Goal: Task Accomplishment & Management: Use online tool/utility

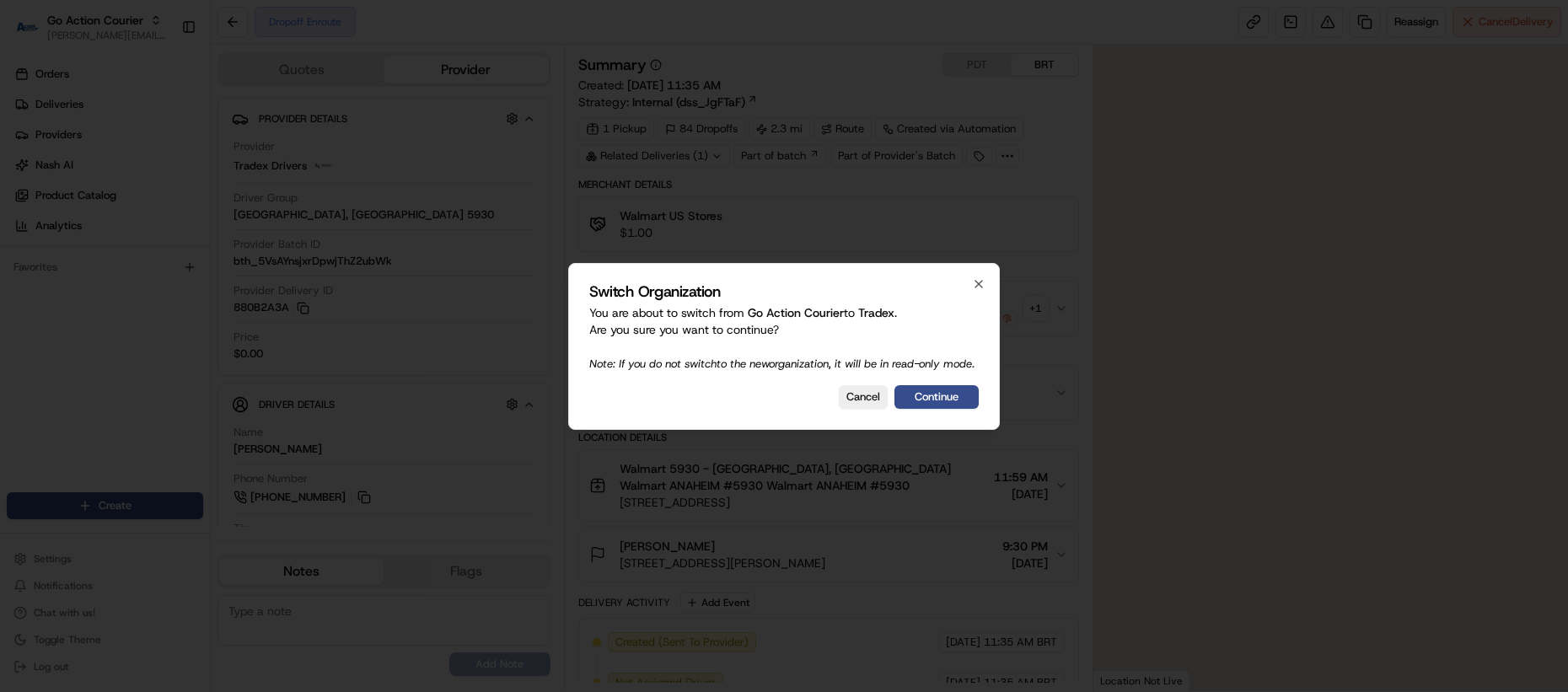
click at [932, 404] on button "Continue" at bounding box center [937, 398] width 84 height 24
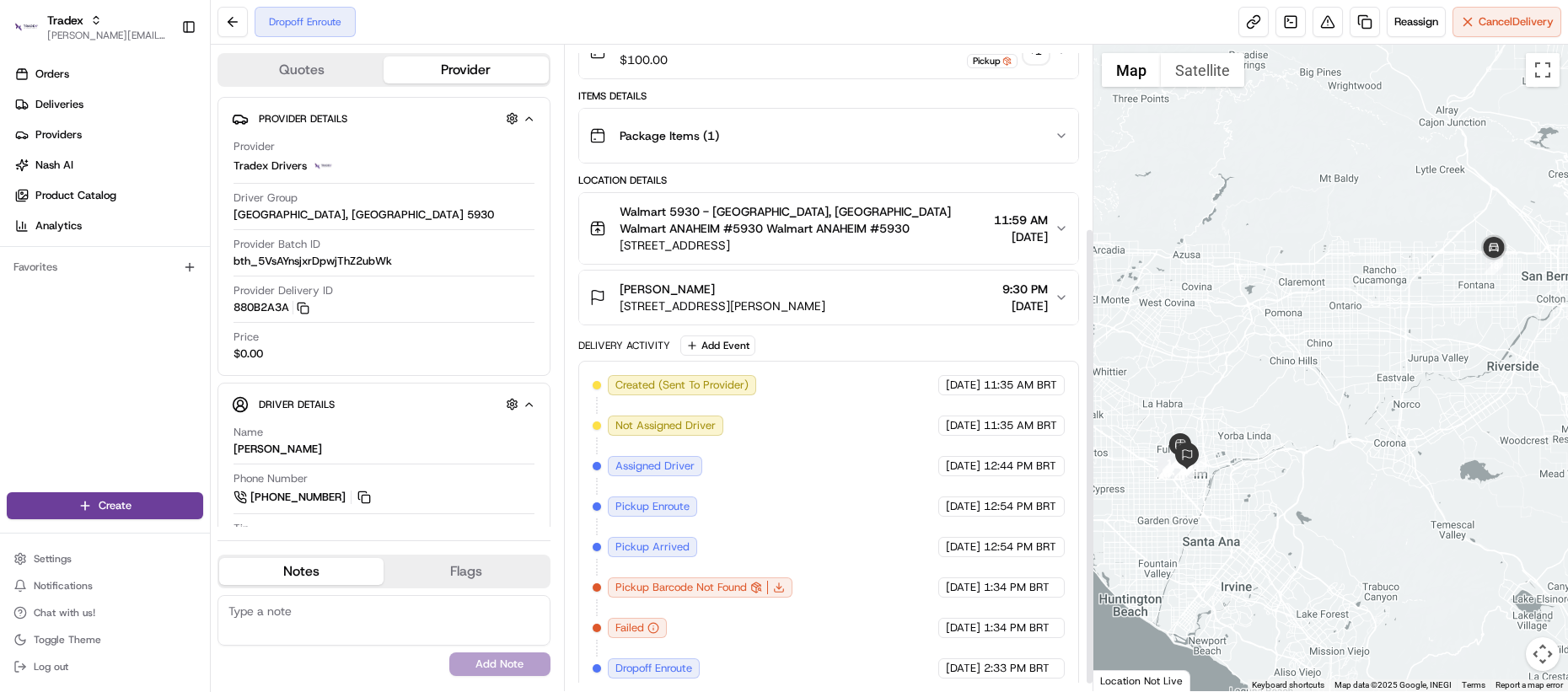
scroll to position [267, 0]
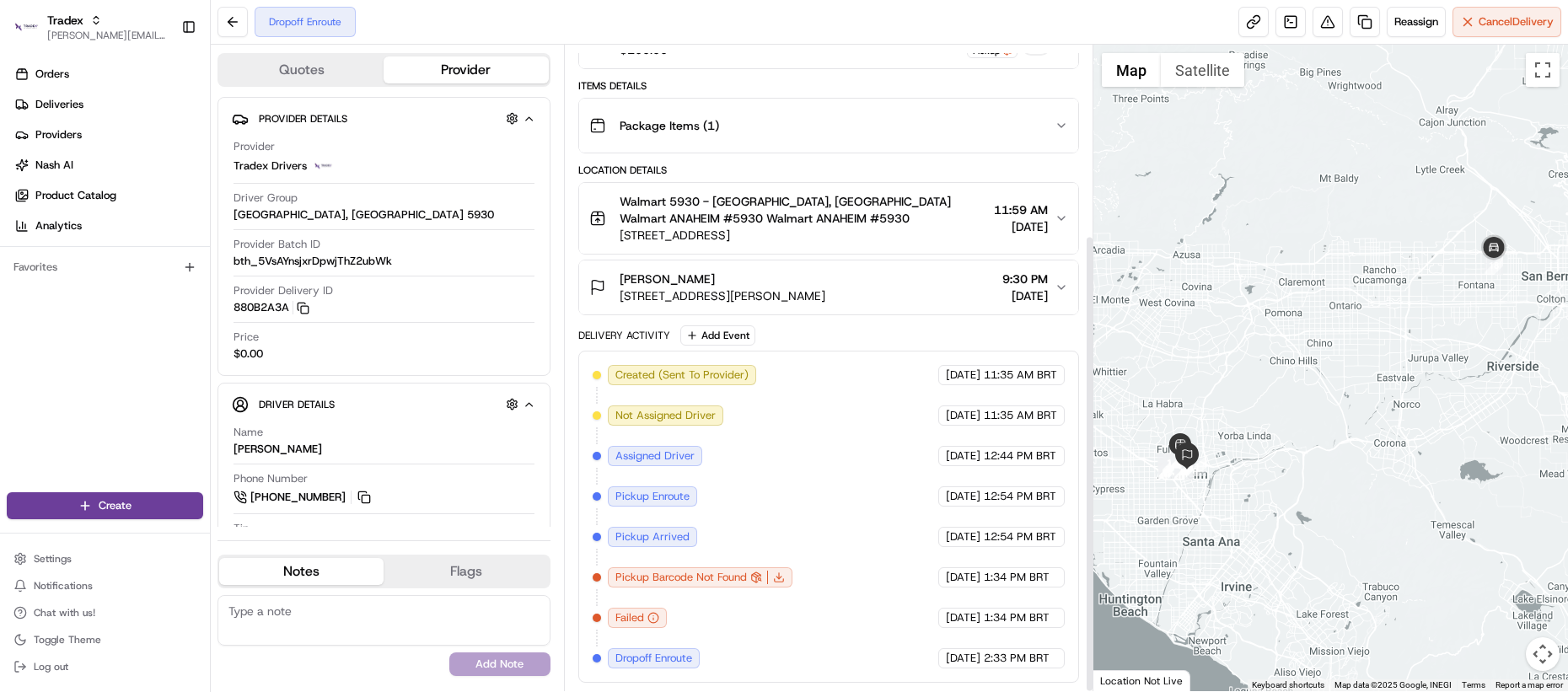
click at [662, 656] on span "Dropoff Enroute" at bounding box center [653, 659] width 77 height 15
click at [712, 634] on div "Created (Sent To Provider) Tradex Drivers 08/18/2025 11:35 AM BRT Not Assigned …" at bounding box center [828, 517] width 472 height 304
click at [714, 631] on div "Created (Sent To Provider) Tradex Drivers 08/18/2025 11:35 AM BRT Not Assigned …" at bounding box center [828, 517] width 472 height 304
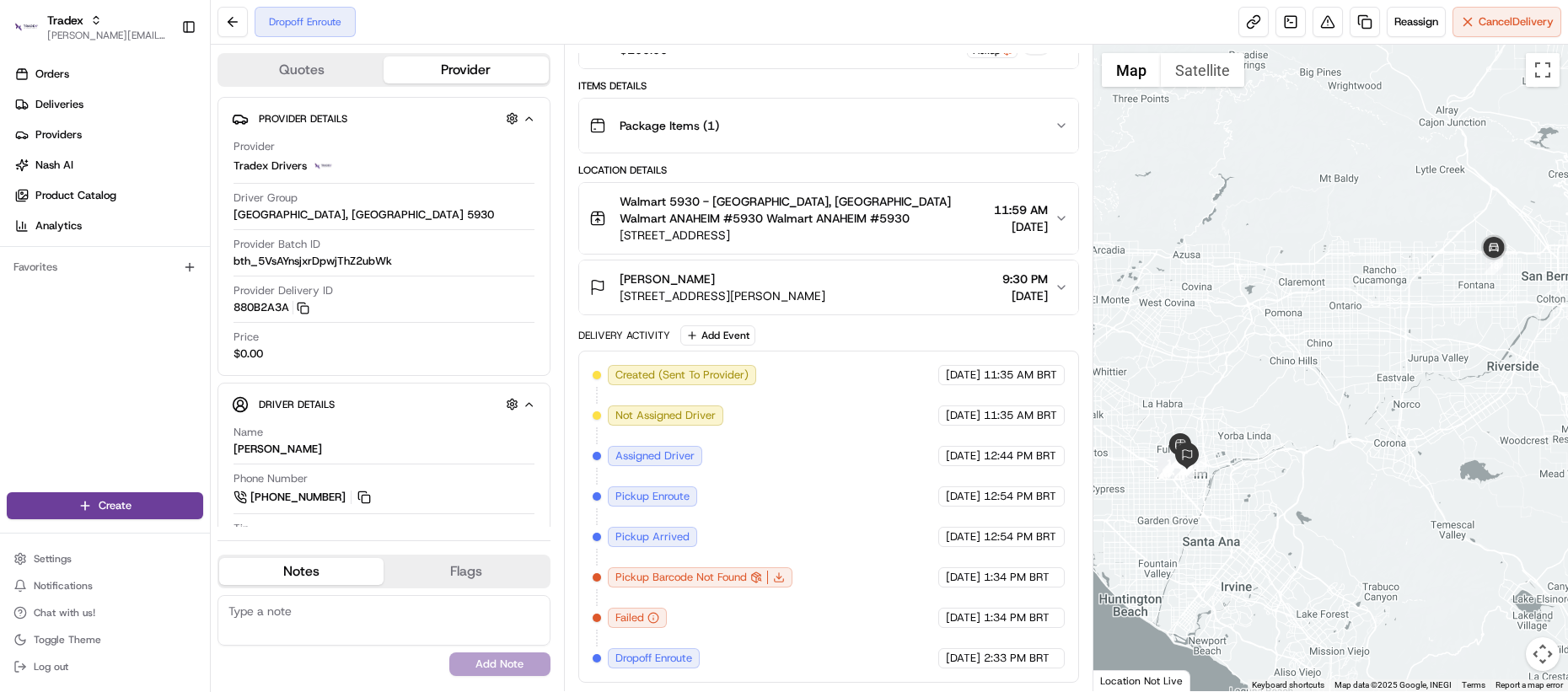
click at [695, 644] on div "Created (Sent To Provider) Tradex Drivers 08/18/2025 11:35 AM BRT Not Assigned …" at bounding box center [828, 517] width 472 height 304
click at [642, 663] on span "Dropoff Enroute" at bounding box center [653, 659] width 77 height 15
click at [739, 644] on div "Created (Sent To Provider) Tradex Drivers 08/18/2025 11:35 AM BRT Not Assigned …" at bounding box center [828, 517] width 472 height 304
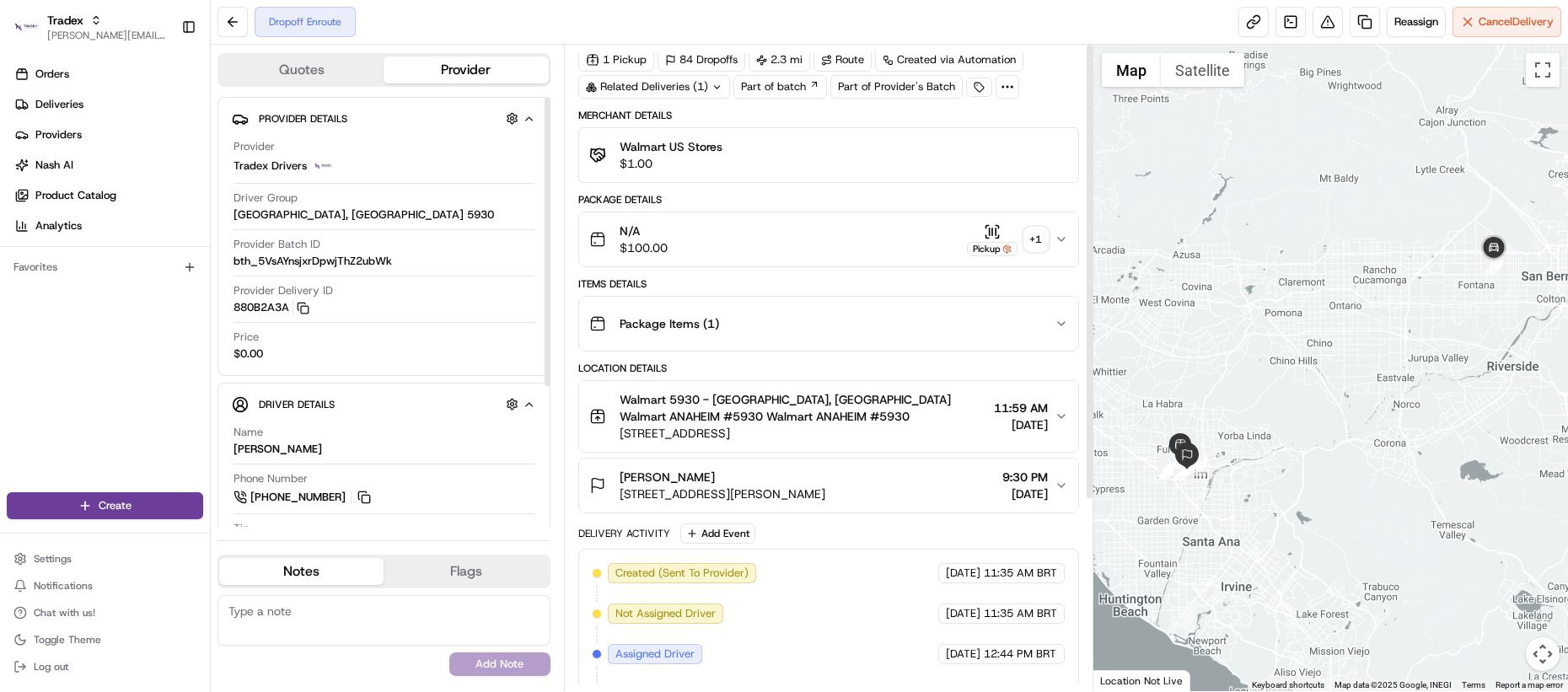
scroll to position [0, 0]
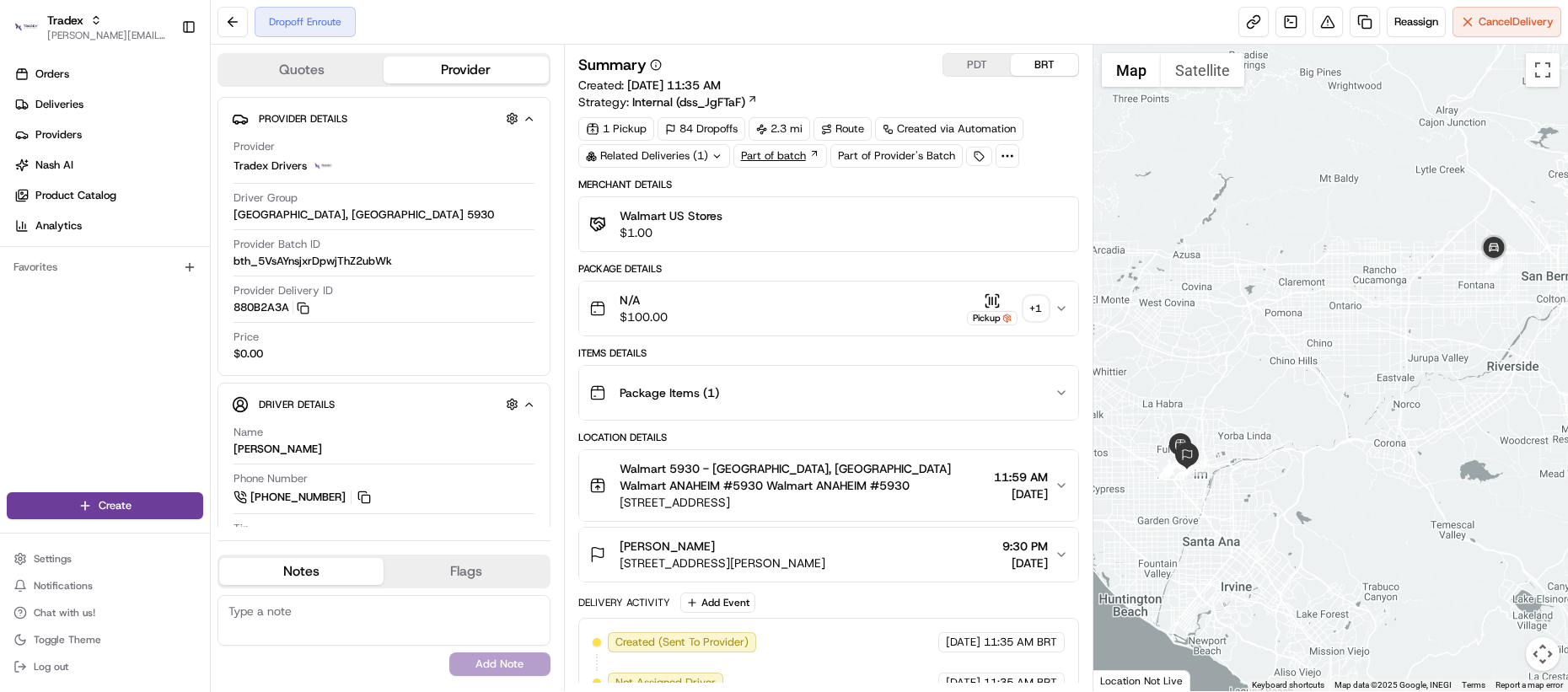
click at [770, 155] on link "Part of batch" at bounding box center [781, 156] width 94 height 24
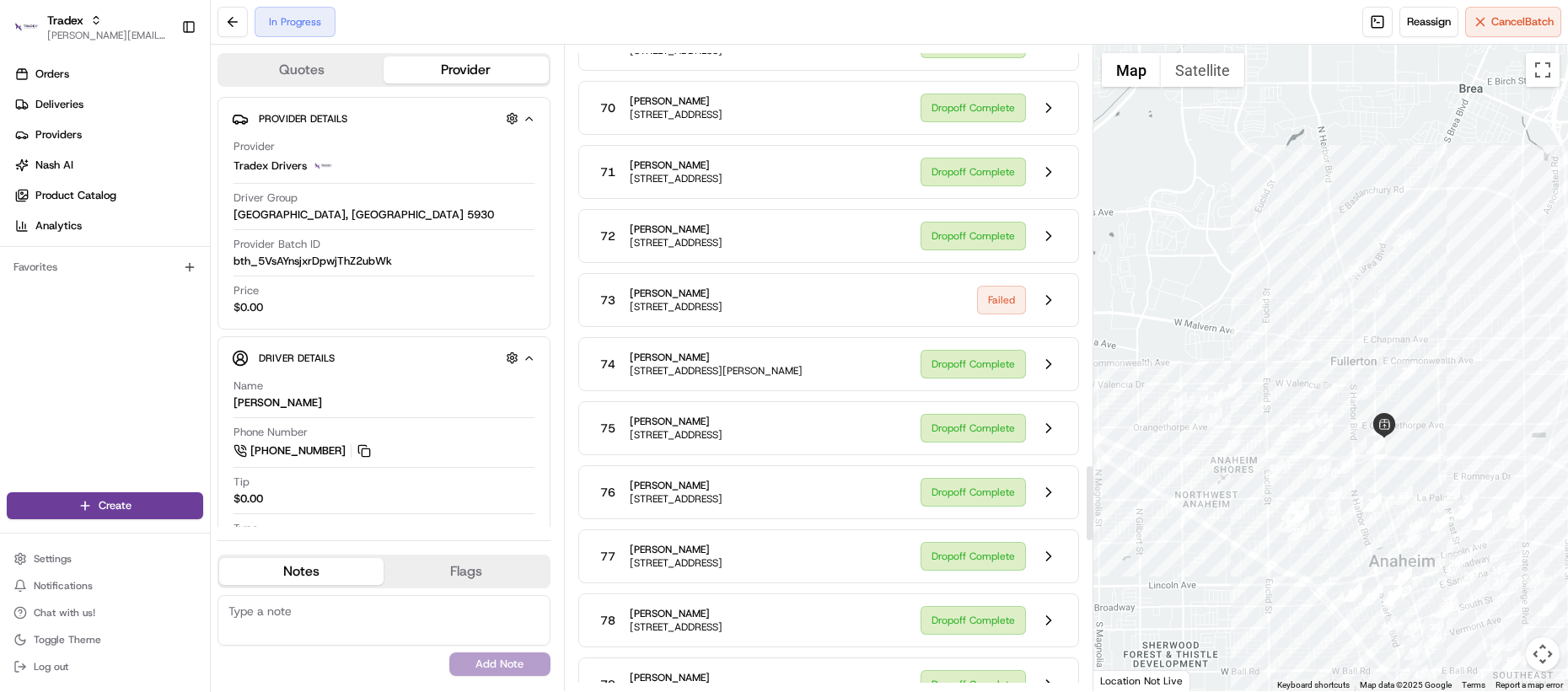
scroll to position [4873, 0]
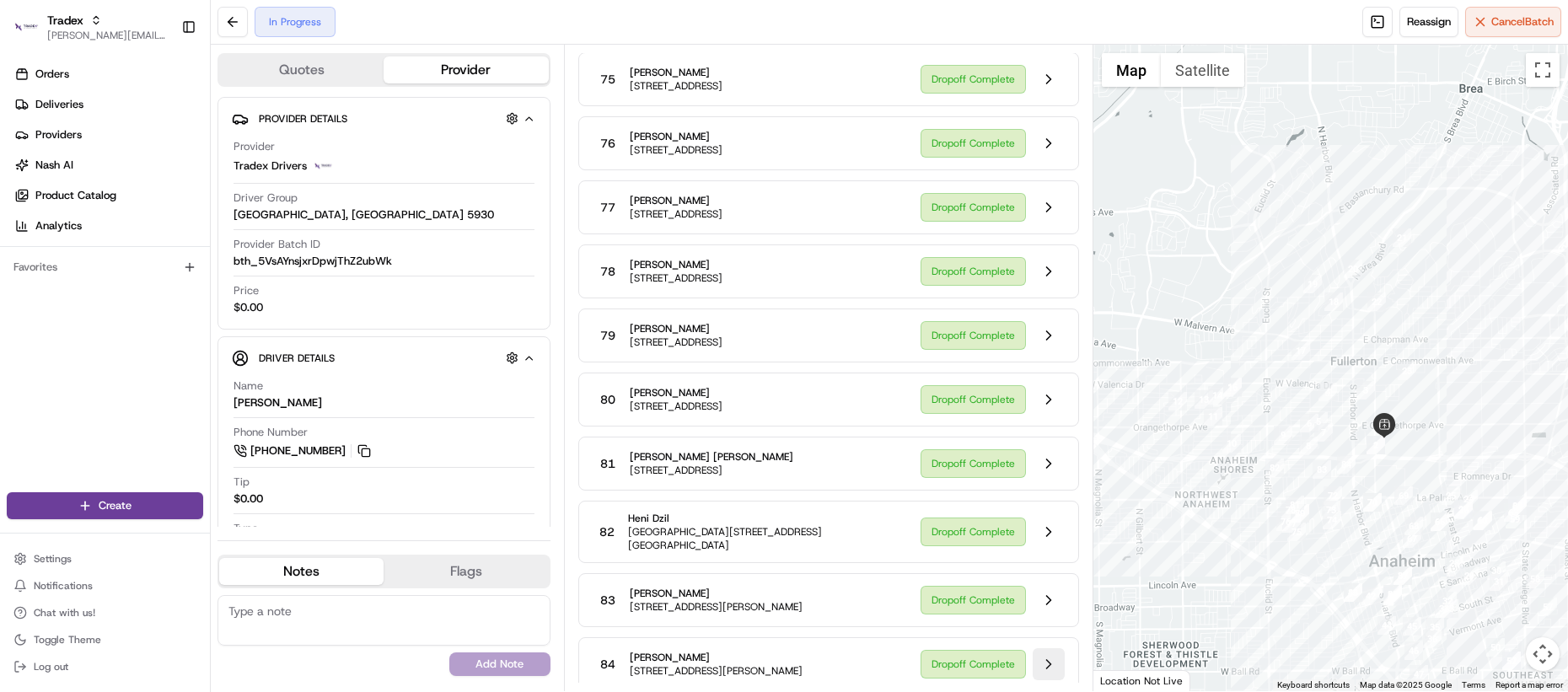
click at [1043, 650] on button at bounding box center [1049, 665] width 32 height 32
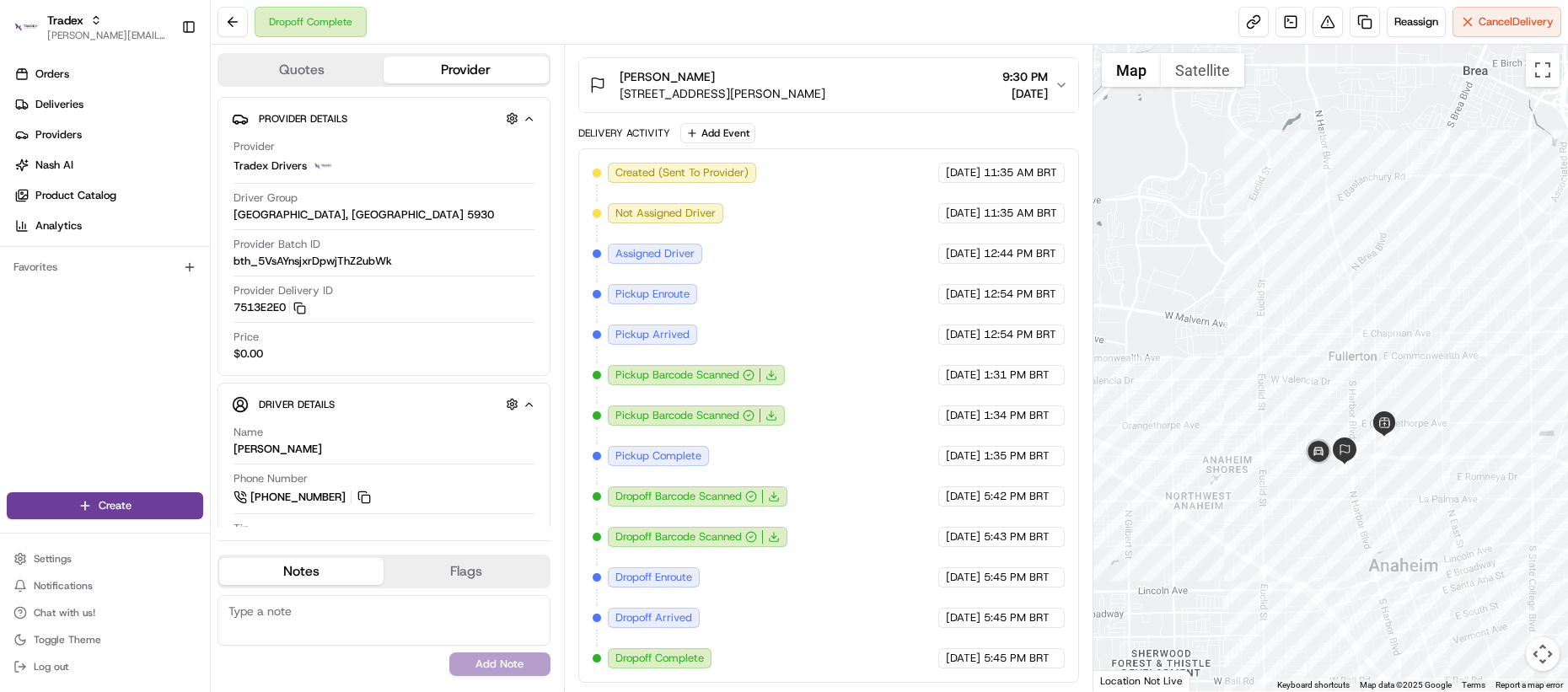
scroll to position [469, 0]
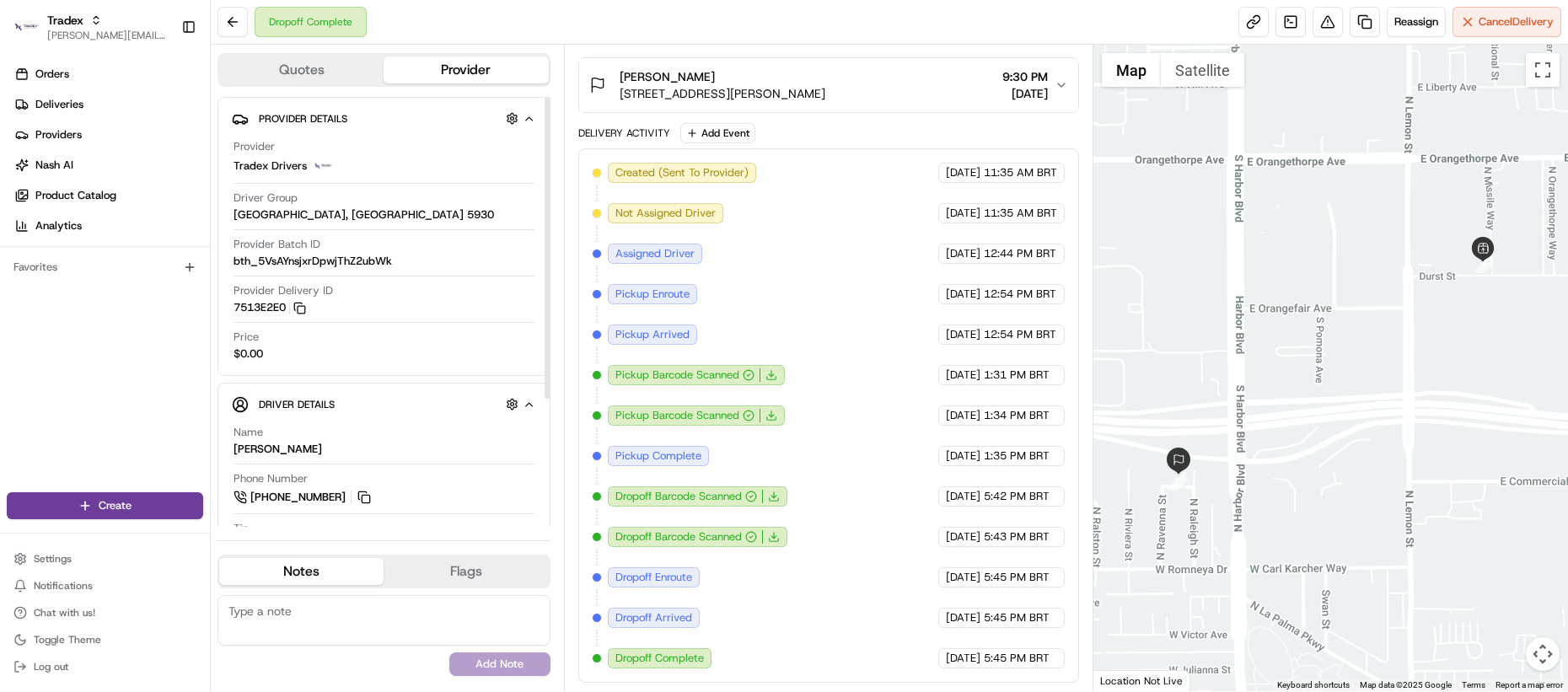
click at [255, 36] on div "Dropoff Complete" at bounding box center [310, 22] width 112 height 31
click at [236, 27] on button at bounding box center [233, 22] width 31 height 31
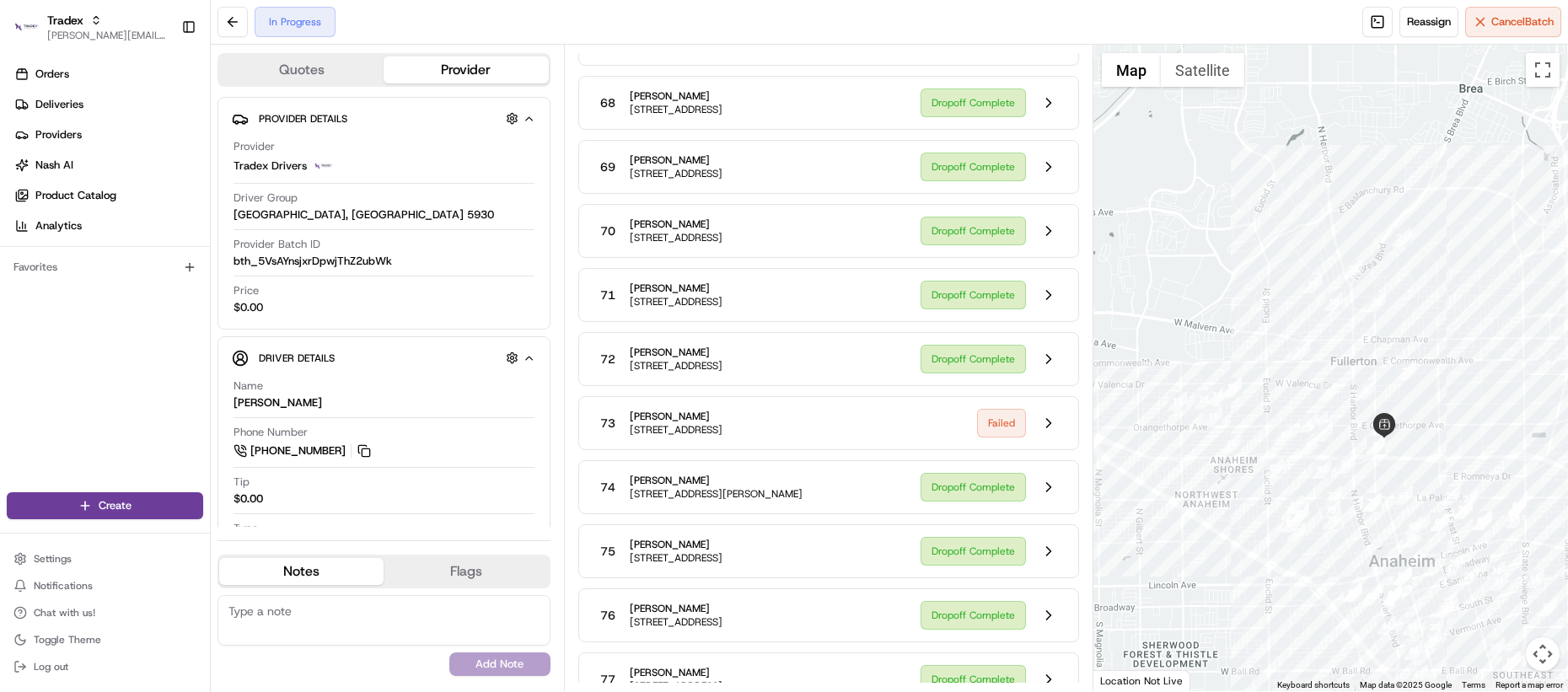
scroll to position [4626, 0]
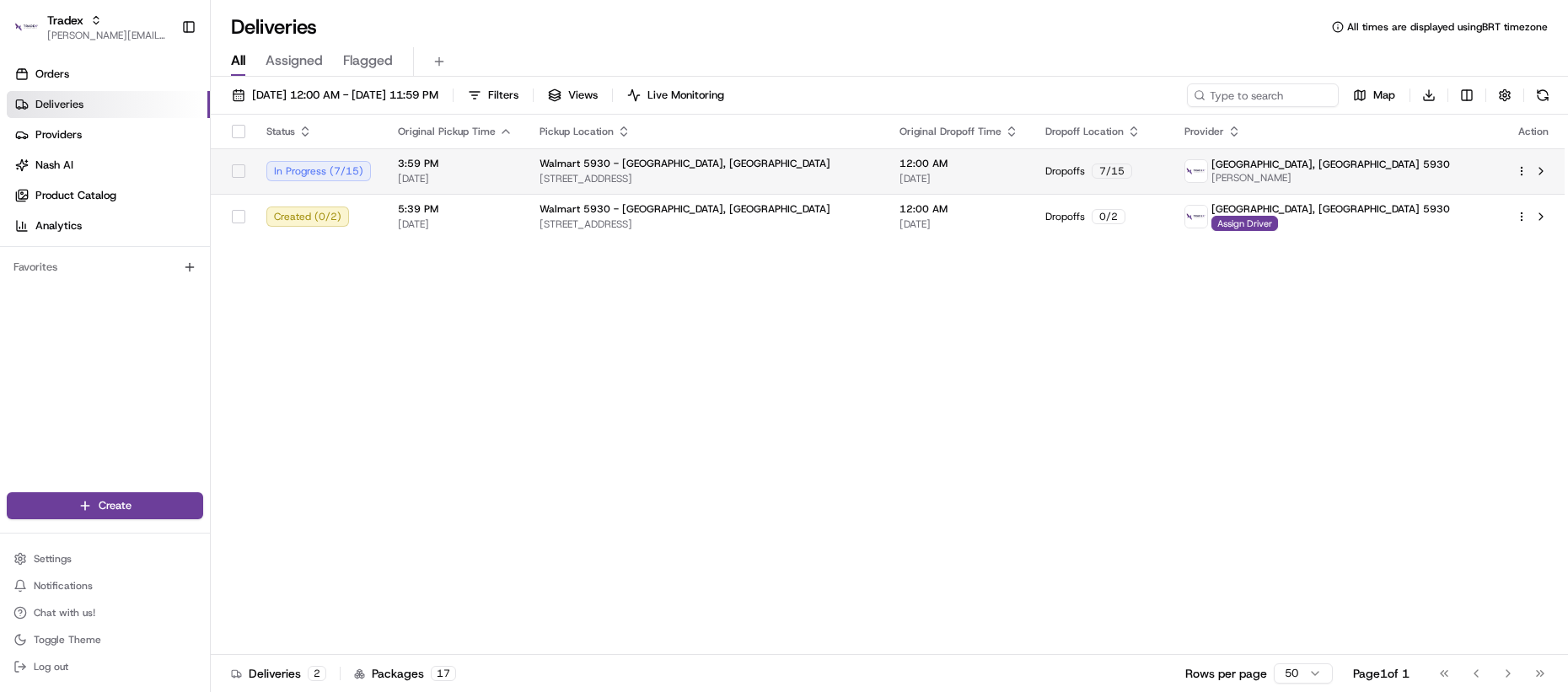
click at [398, 166] on span "3:59 PM" at bounding box center [455, 164] width 114 height 14
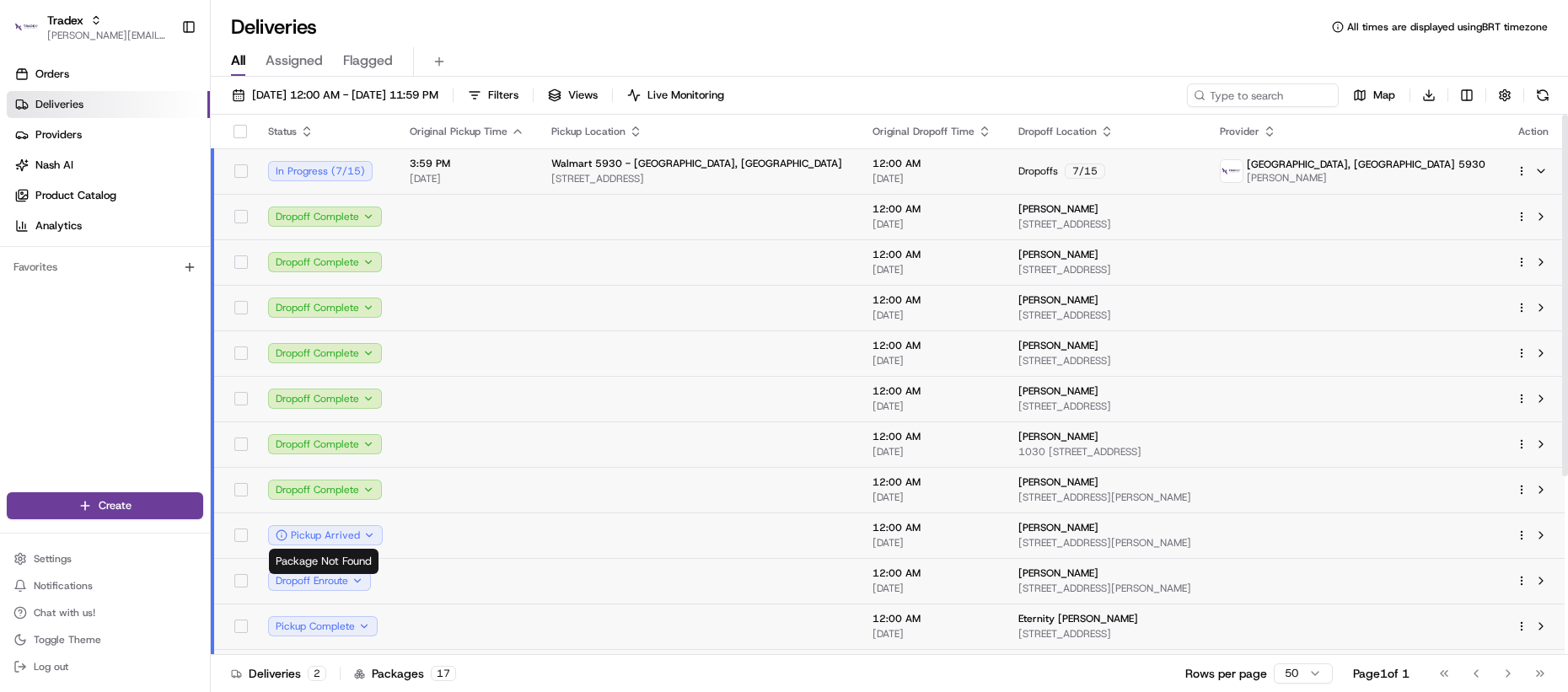
click at [486, 544] on td at bounding box center [467, 535] width 142 height 45
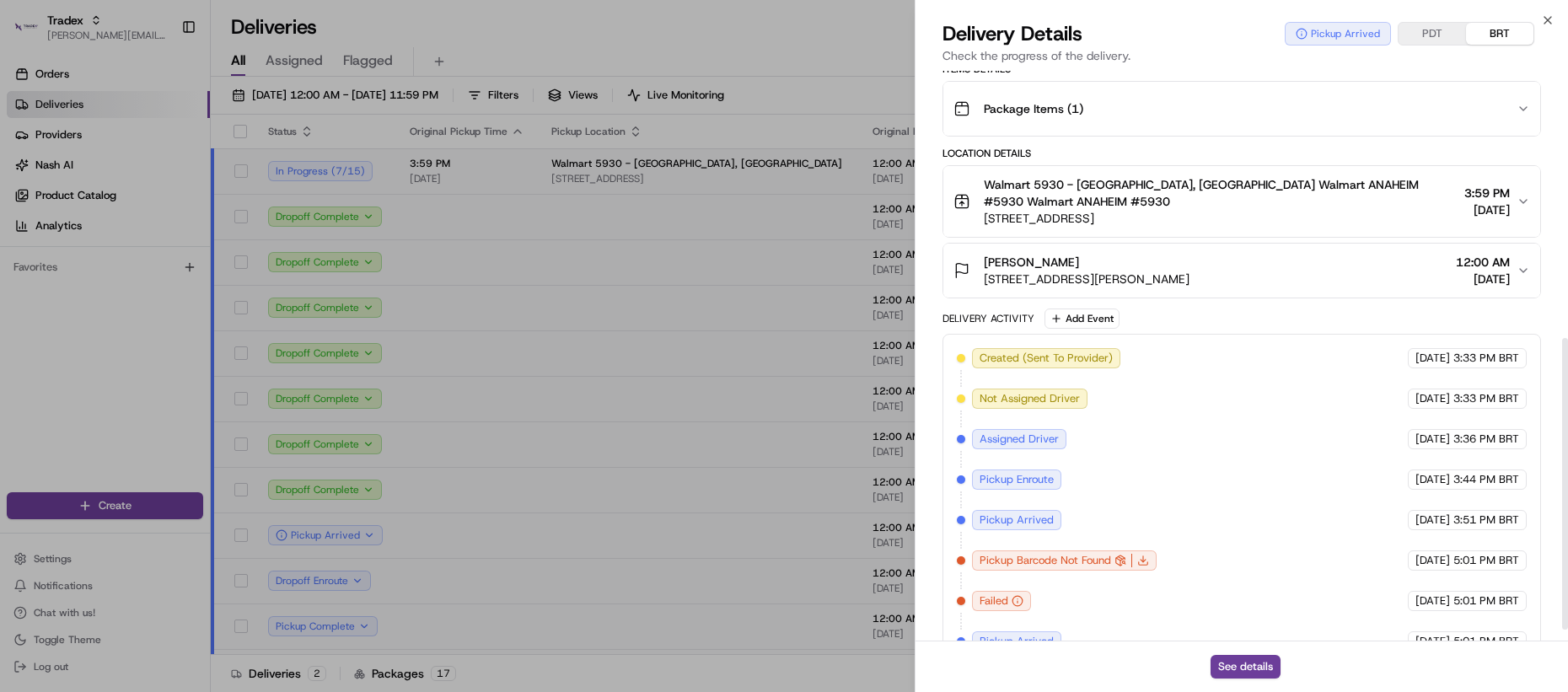
scroll to position [544, 0]
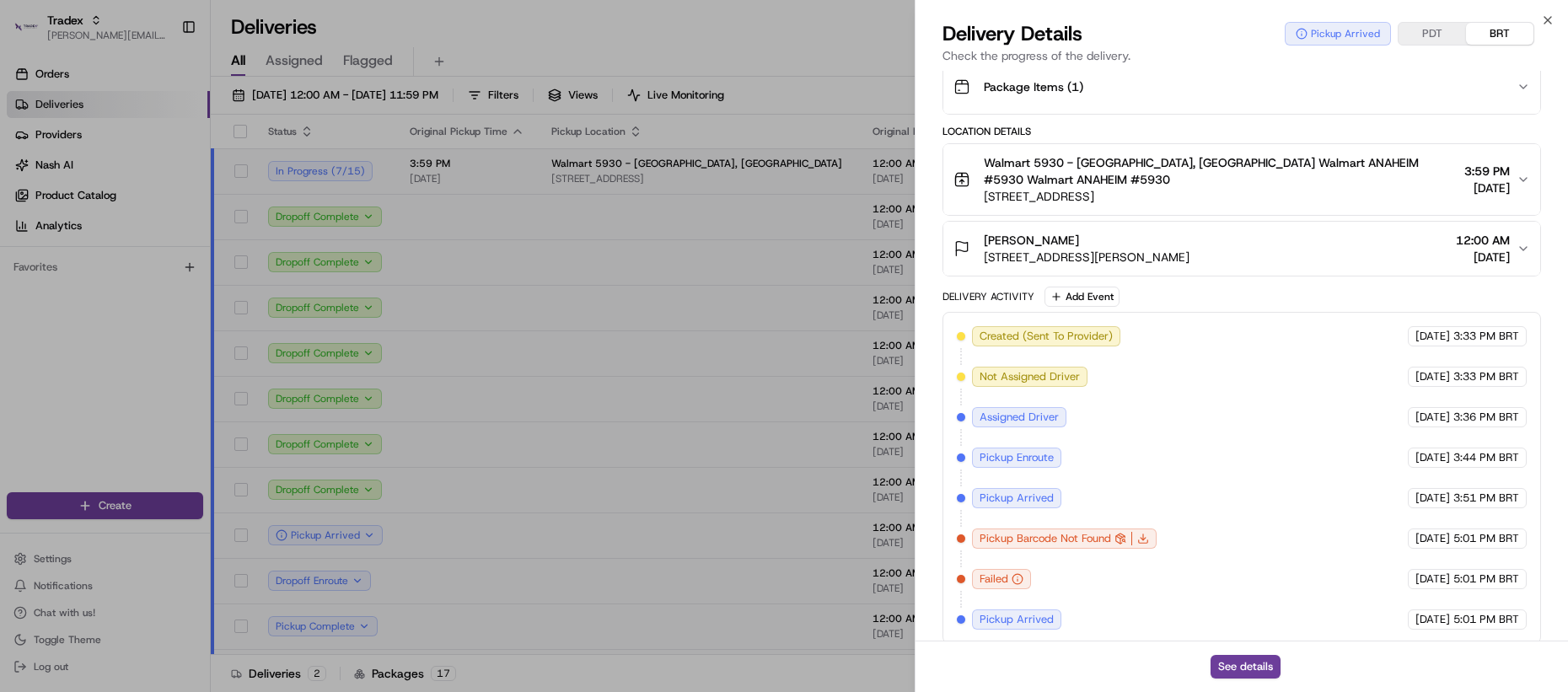
click at [1104, 580] on div "Created (Sent To Provider) Tradex Drivers 08/21/2025 3:33 PM BRT Not Assigned D…" at bounding box center [1242, 478] width 570 height 304
click at [1061, 565] on div "Created (Sent To Provider) Tradex Drivers 08/21/2025 3:33 PM BRT Not Assigned D…" at bounding box center [1242, 478] width 570 height 304
click at [1107, 569] on div "Created (Sent To Provider) Tradex Drivers 08/21/2025 3:33 PM BRT Not Assigned D…" at bounding box center [1242, 478] width 570 height 304
click at [1093, 569] on div "Created (Sent To Provider) Tradex Drivers 08/21/2025 3:33 PM BRT Not Assigned D…" at bounding box center [1242, 478] width 570 height 304
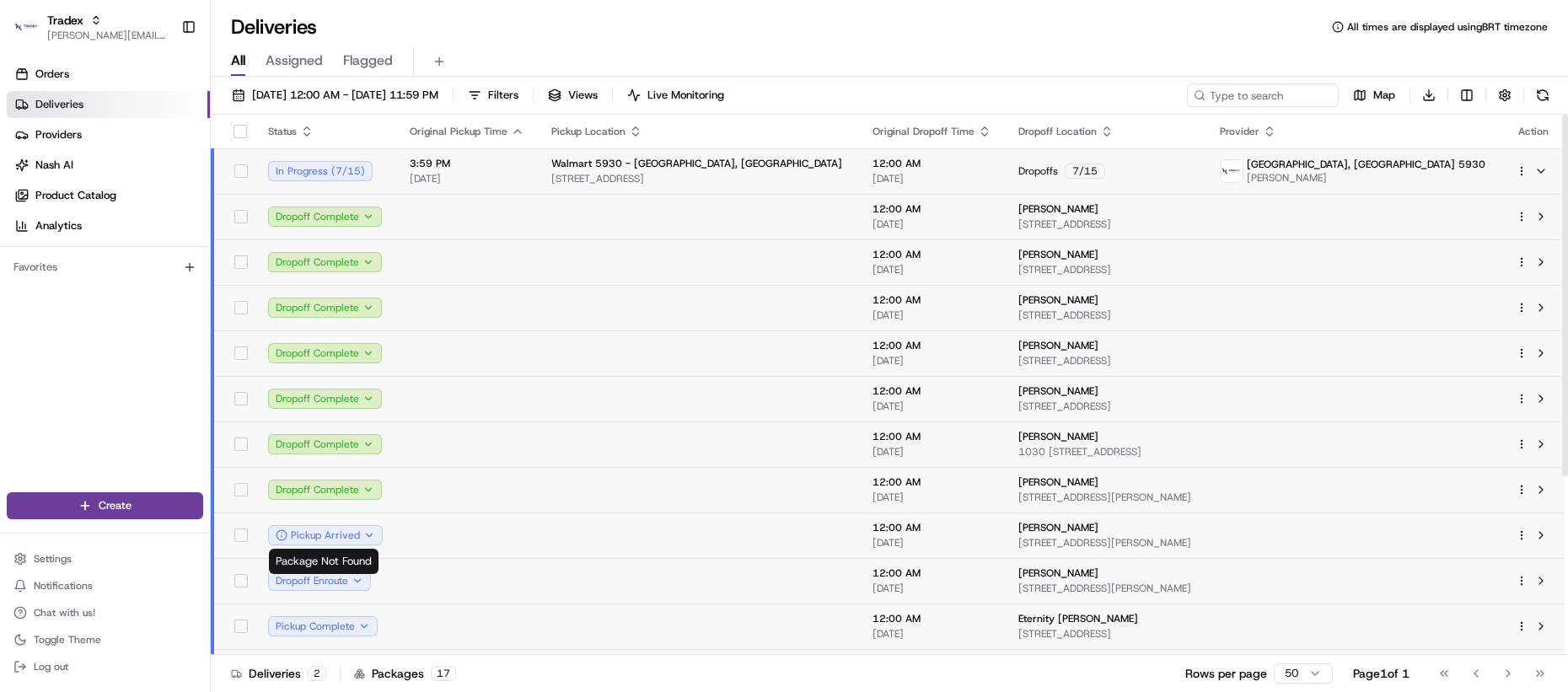
click at [440, 536] on td at bounding box center [467, 535] width 142 height 45
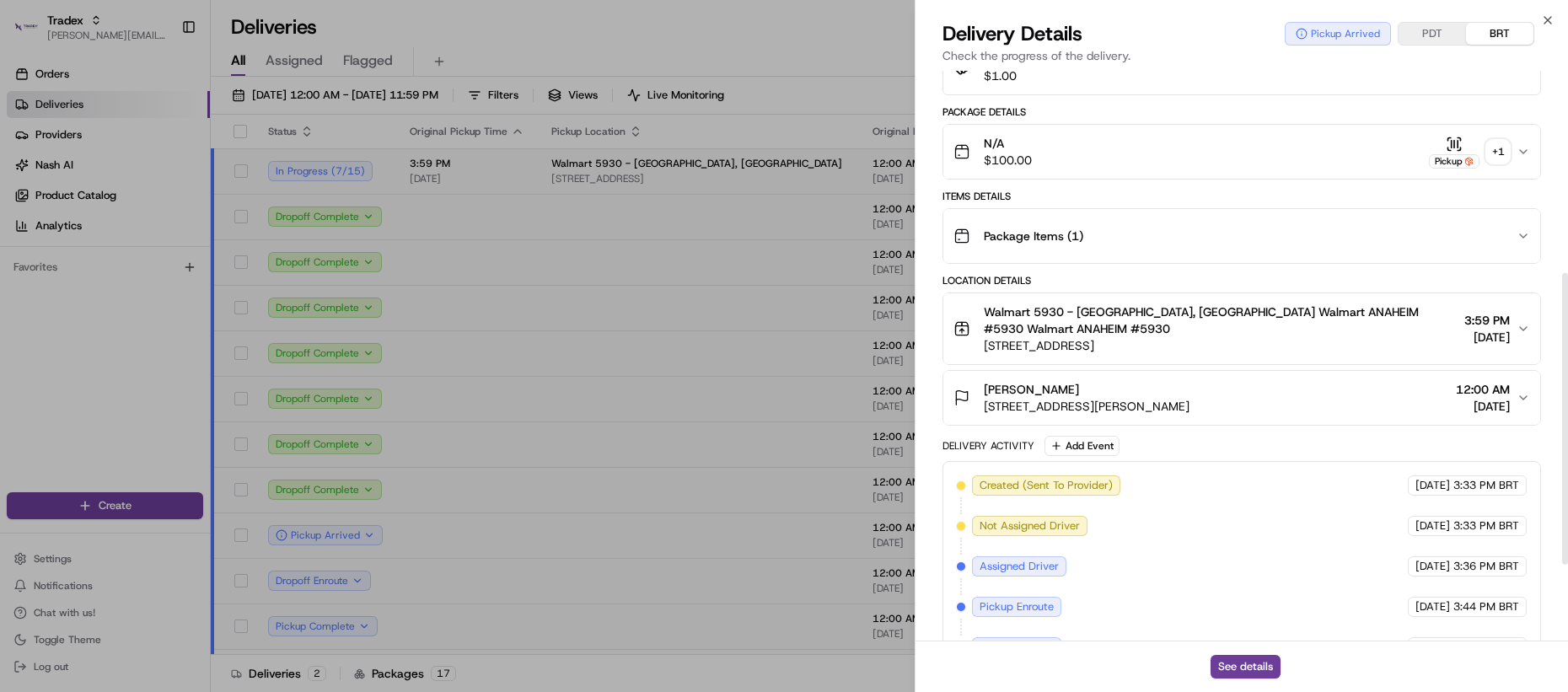
scroll to position [544, 0]
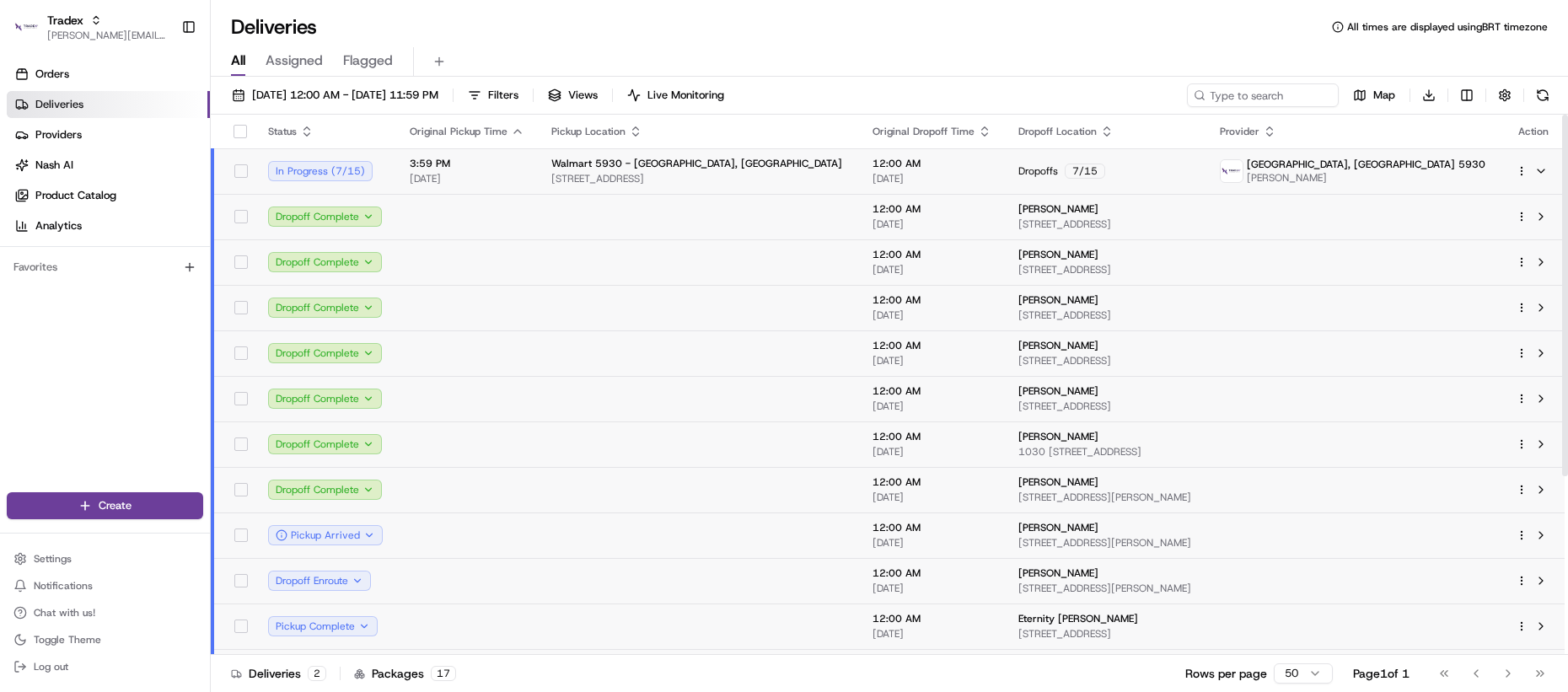
click at [555, 590] on td at bounding box center [699, 580] width 322 height 45
drag, startPoint x: 564, startPoint y: 573, endPoint x: 733, endPoint y: 576, distance: 169.0
click at [615, 526] on td at bounding box center [699, 535] width 322 height 45
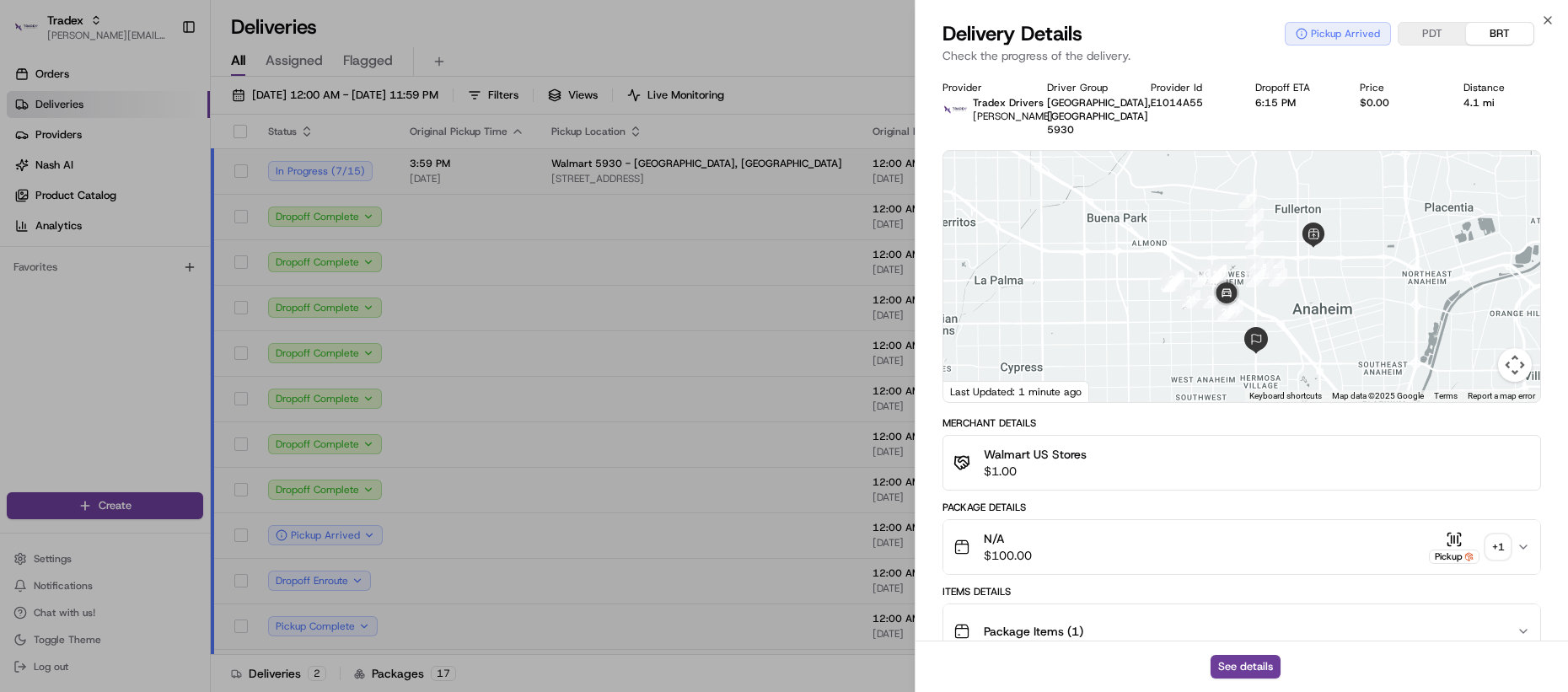
scroll to position [208, 0]
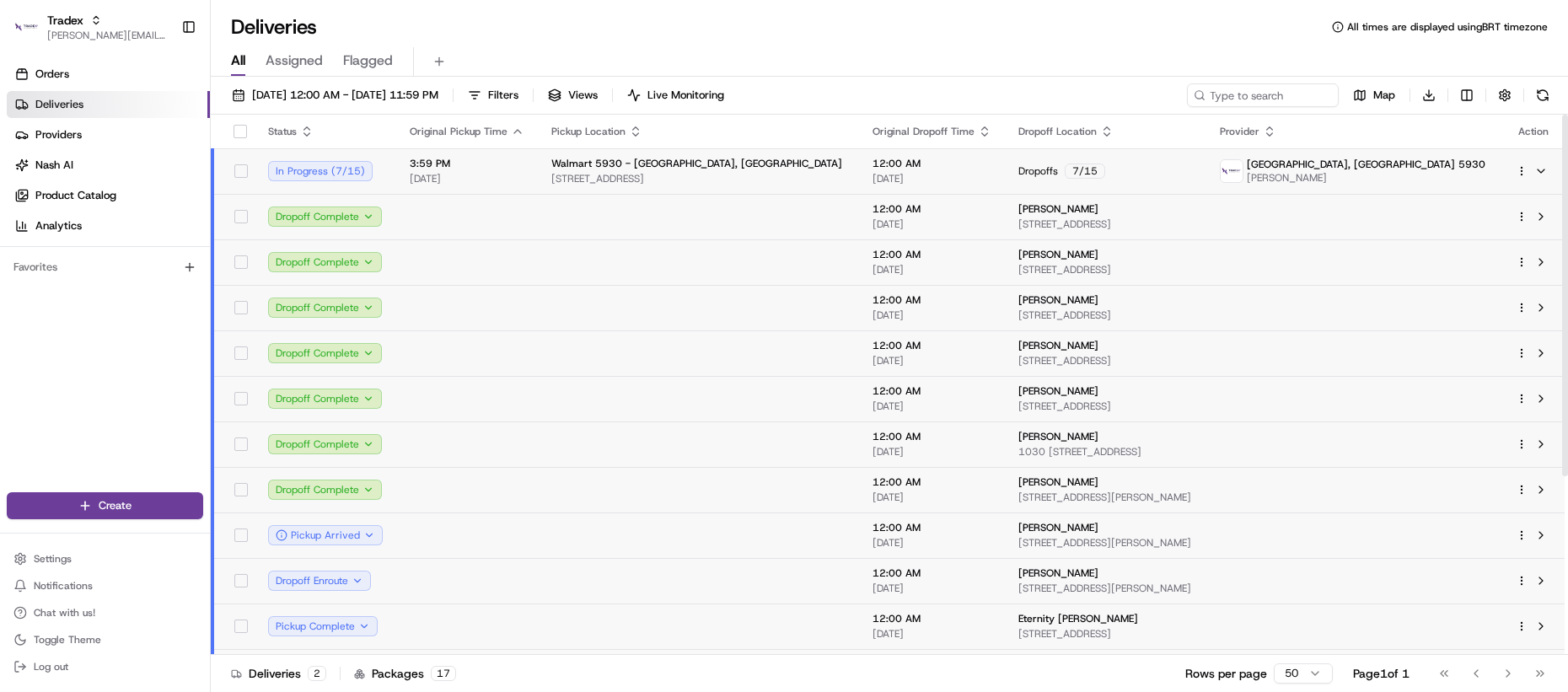
click at [723, 539] on td at bounding box center [699, 535] width 322 height 45
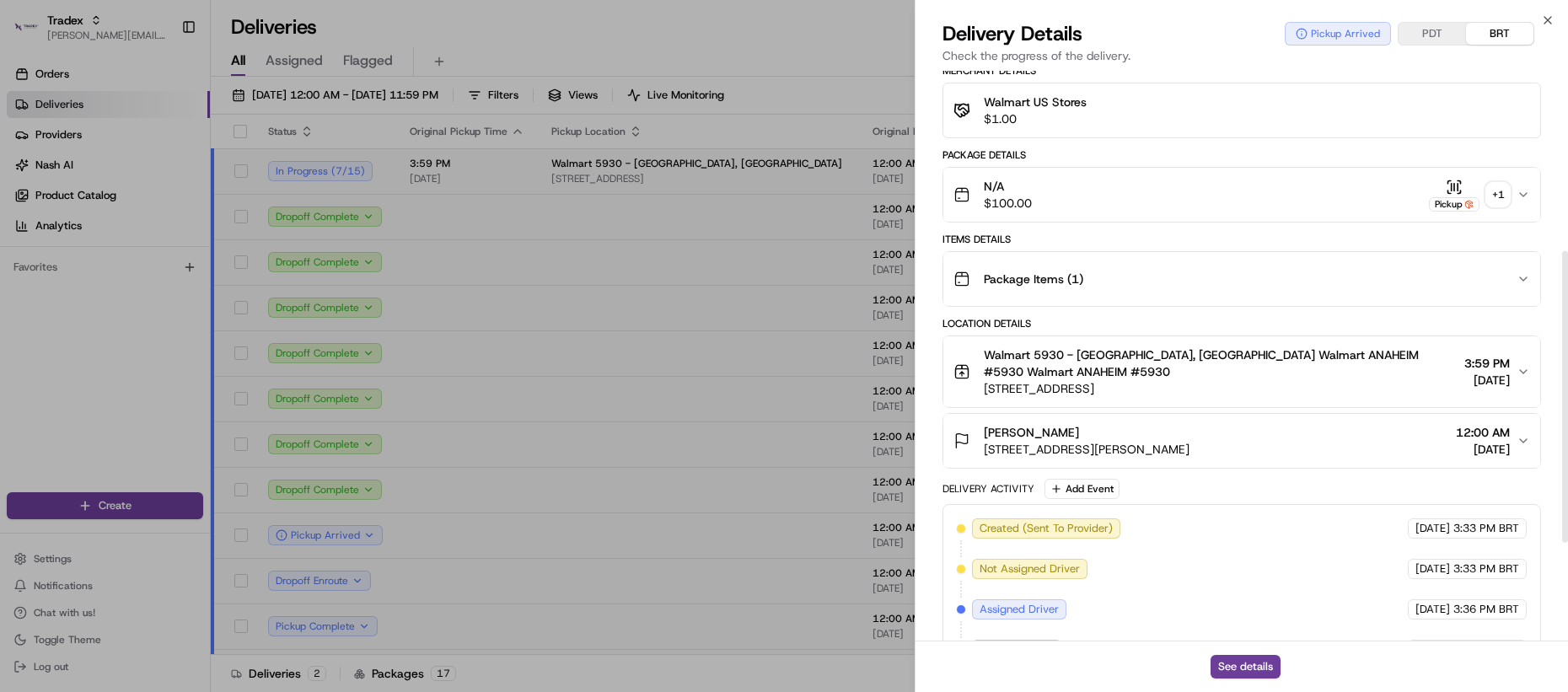
scroll to position [544, 0]
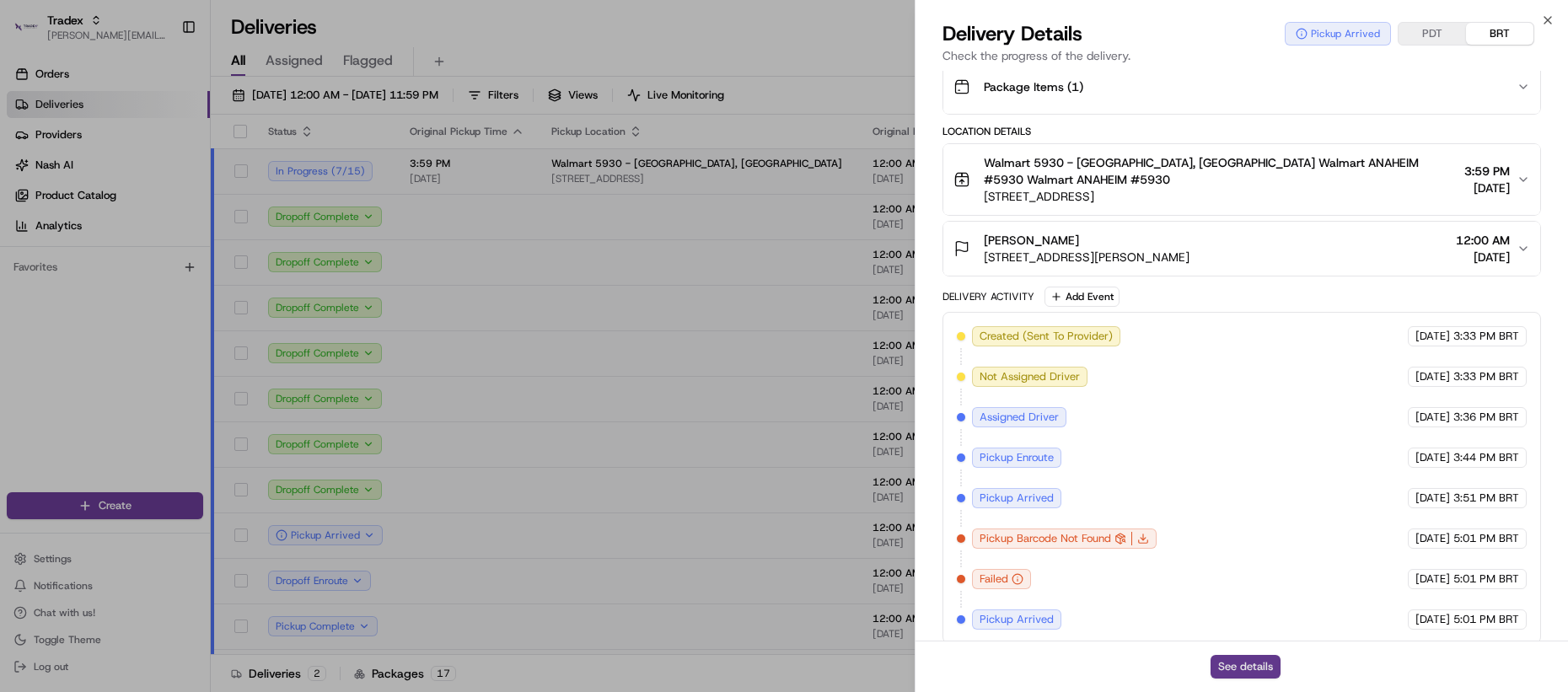
click at [1257, 665] on button "See details" at bounding box center [1246, 667] width 70 height 24
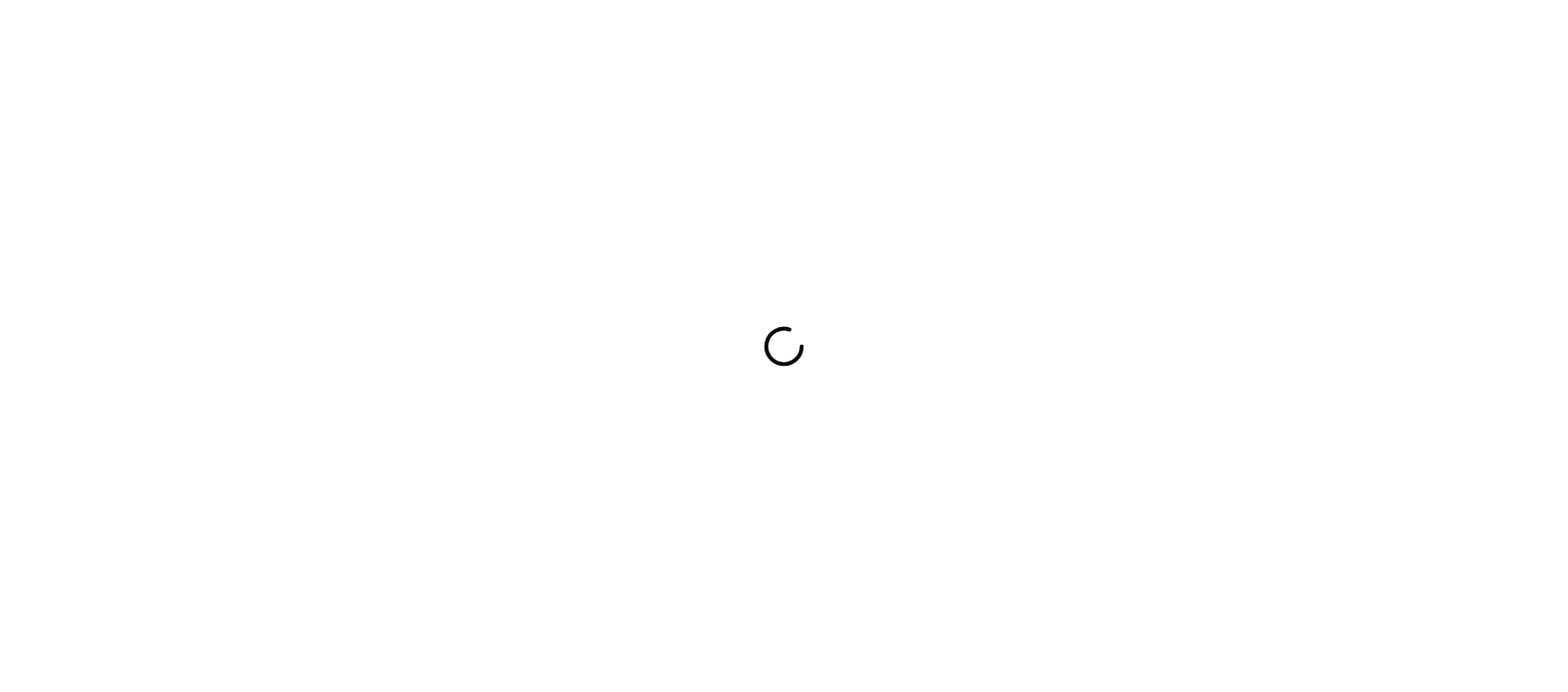
click at [702, 540] on div at bounding box center [784, 346] width 1568 height 692
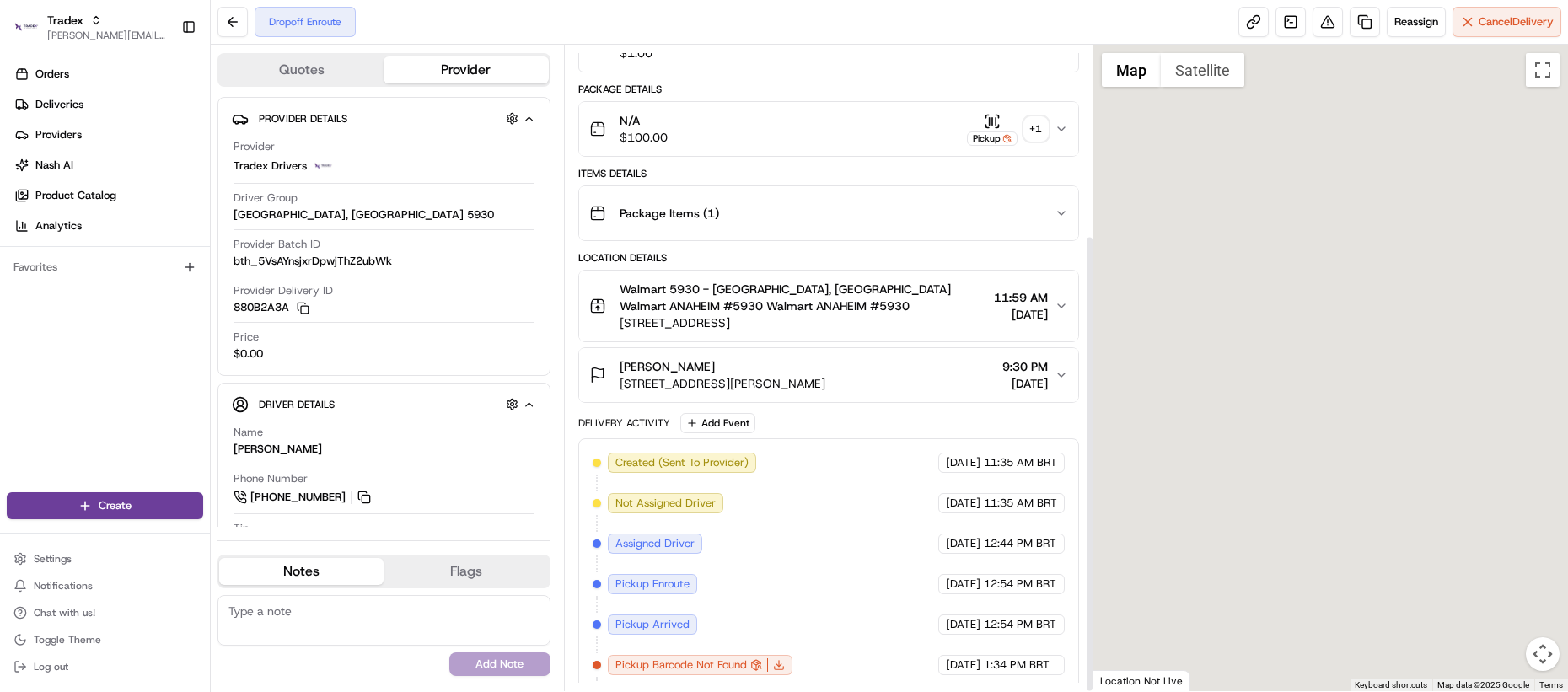
scroll to position [267, 0]
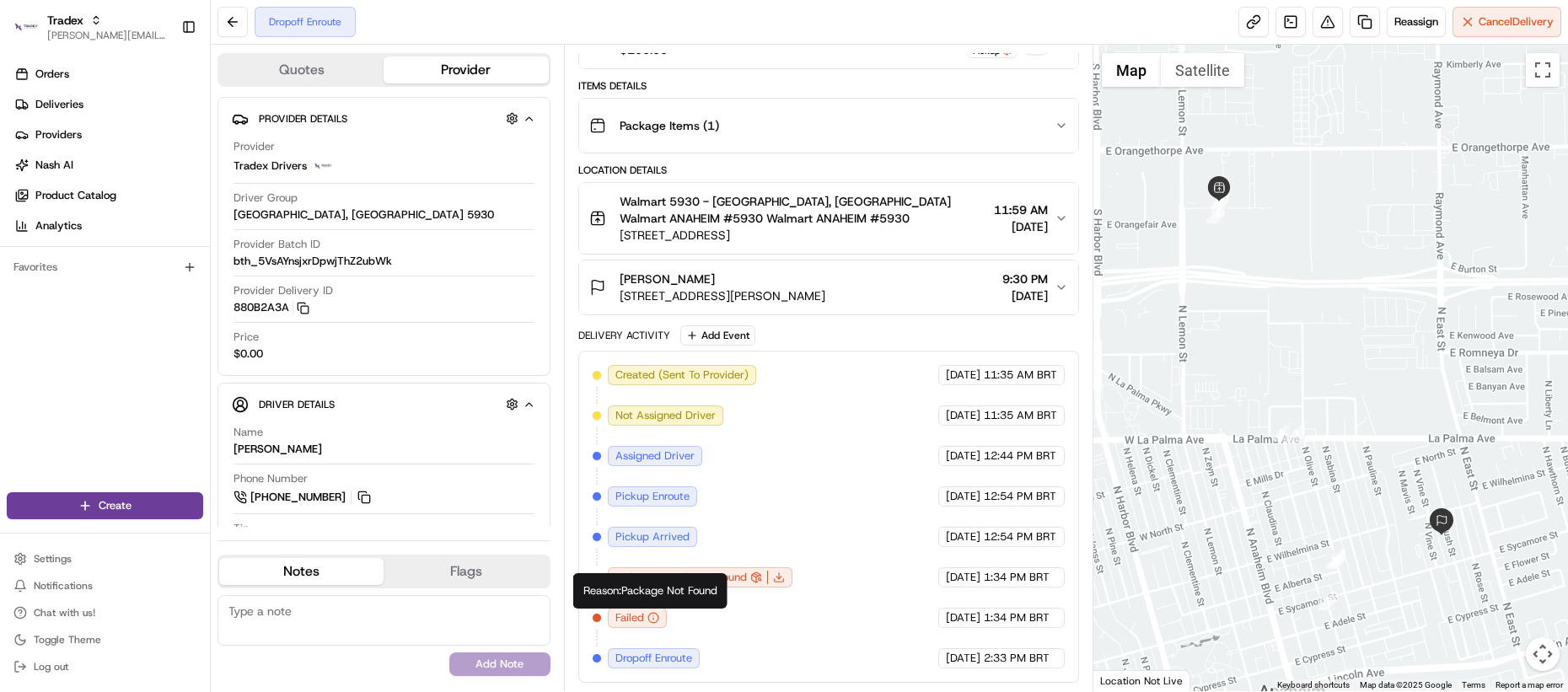
click at [691, 626] on div "Created (Sent To Provider) Tradex Drivers 08/18/2025 11:35 AM BRT Not Assigned …" at bounding box center [828, 517] width 472 height 304
click at [689, 625] on div "Created (Sent To Provider) Tradex Drivers 08/18/2025 11:35 AM BRT Not Assigned …" at bounding box center [828, 517] width 472 height 304
click at [987, 654] on span "2:33 PM BRT" at bounding box center [1016, 659] width 66 height 15
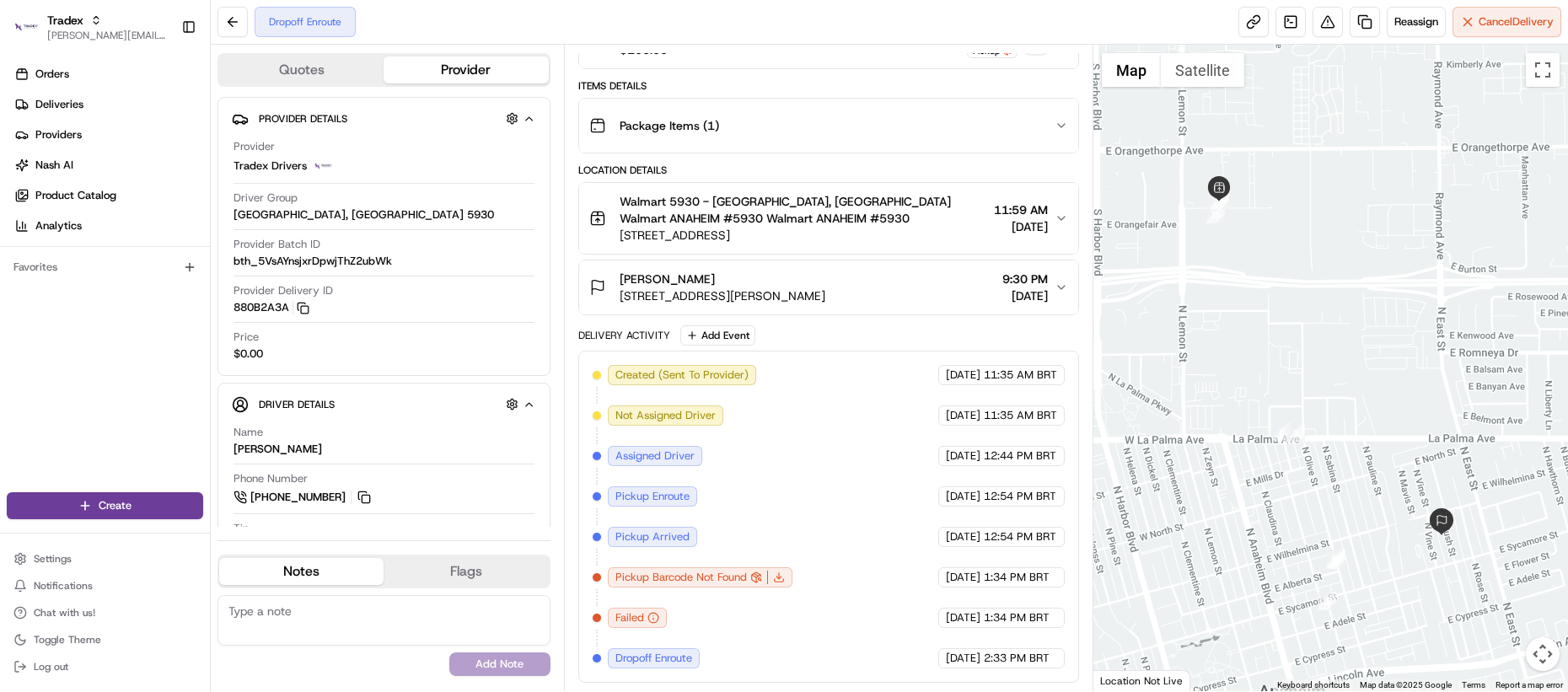
click at [843, 449] on div "Created (Sent To Provider) Tradex Drivers 08/18/2025 11:35 AM BRT Not Assigned …" at bounding box center [828, 517] width 472 height 304
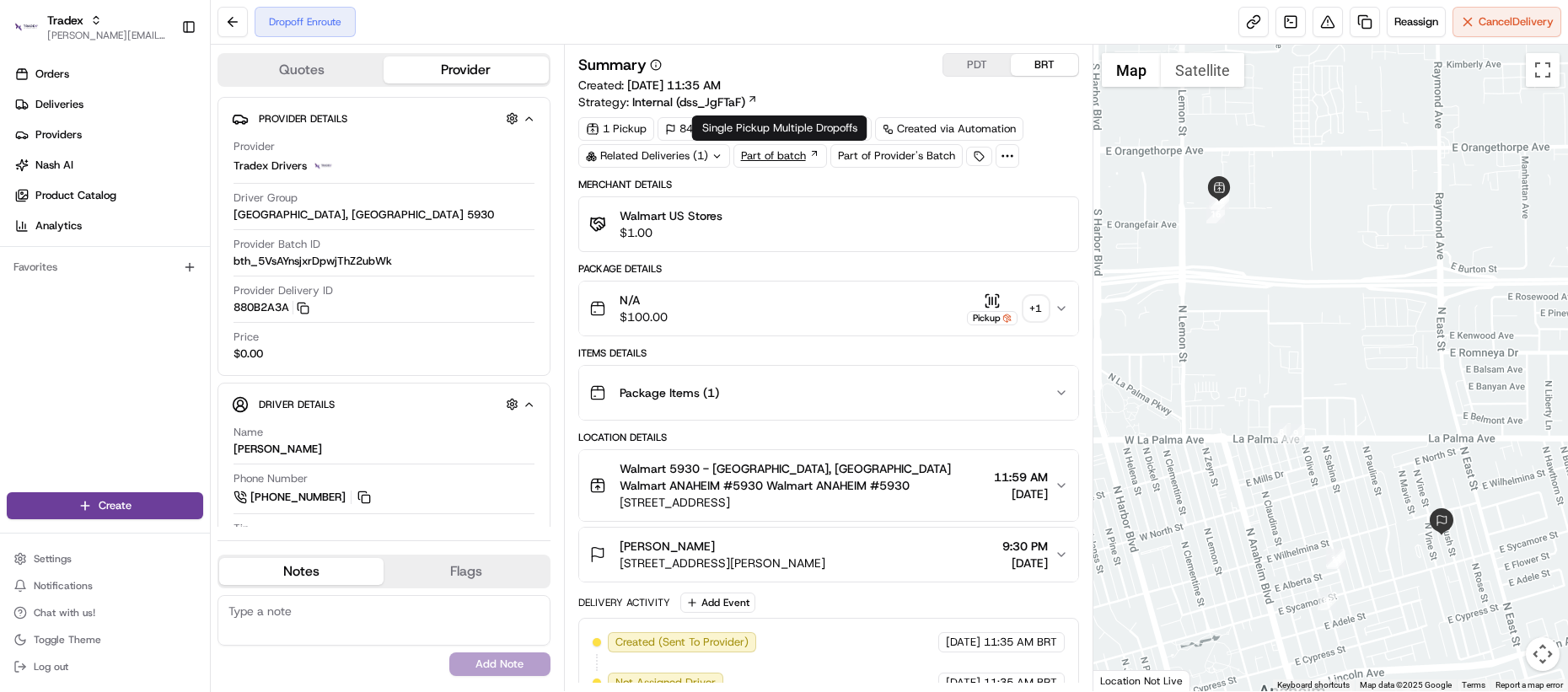
click at [803, 151] on link "Part of batch" at bounding box center [781, 156] width 94 height 24
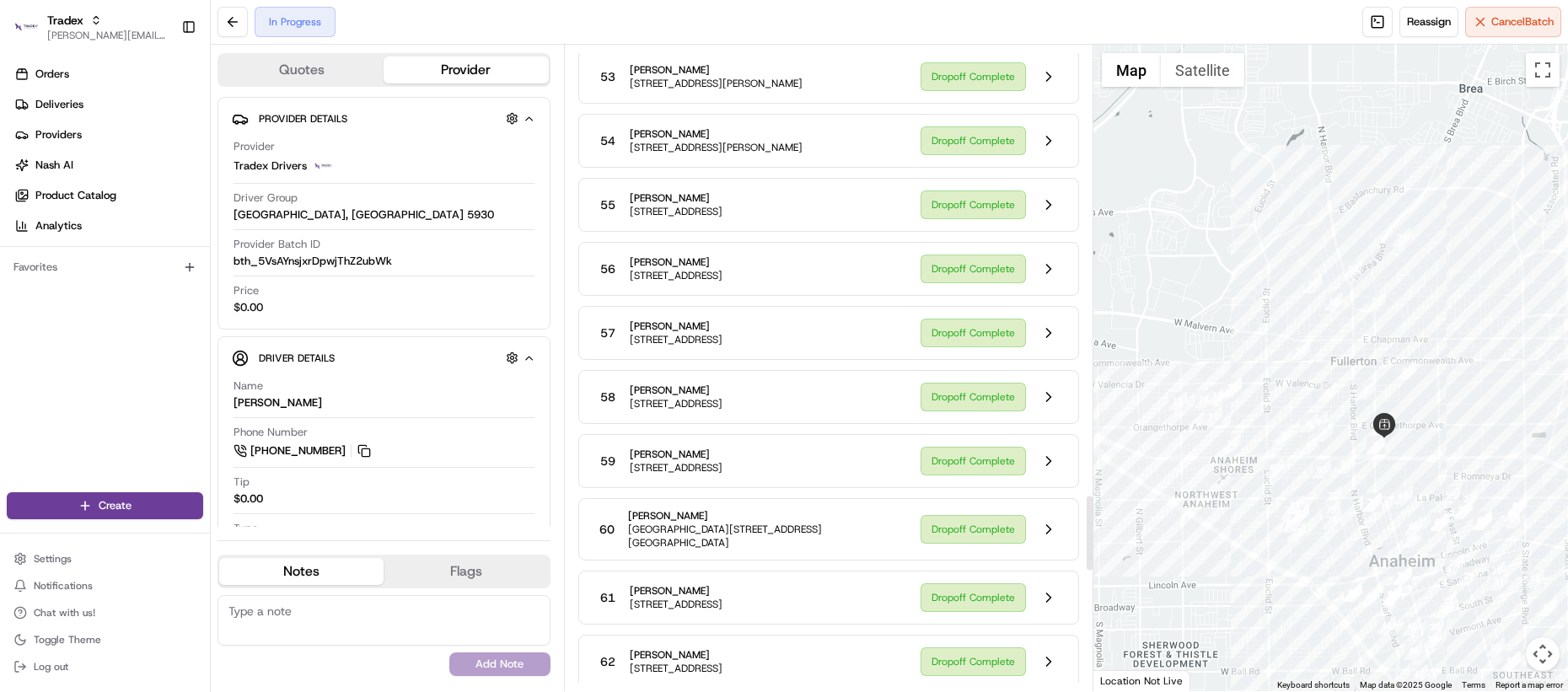
scroll to position [3842, 0]
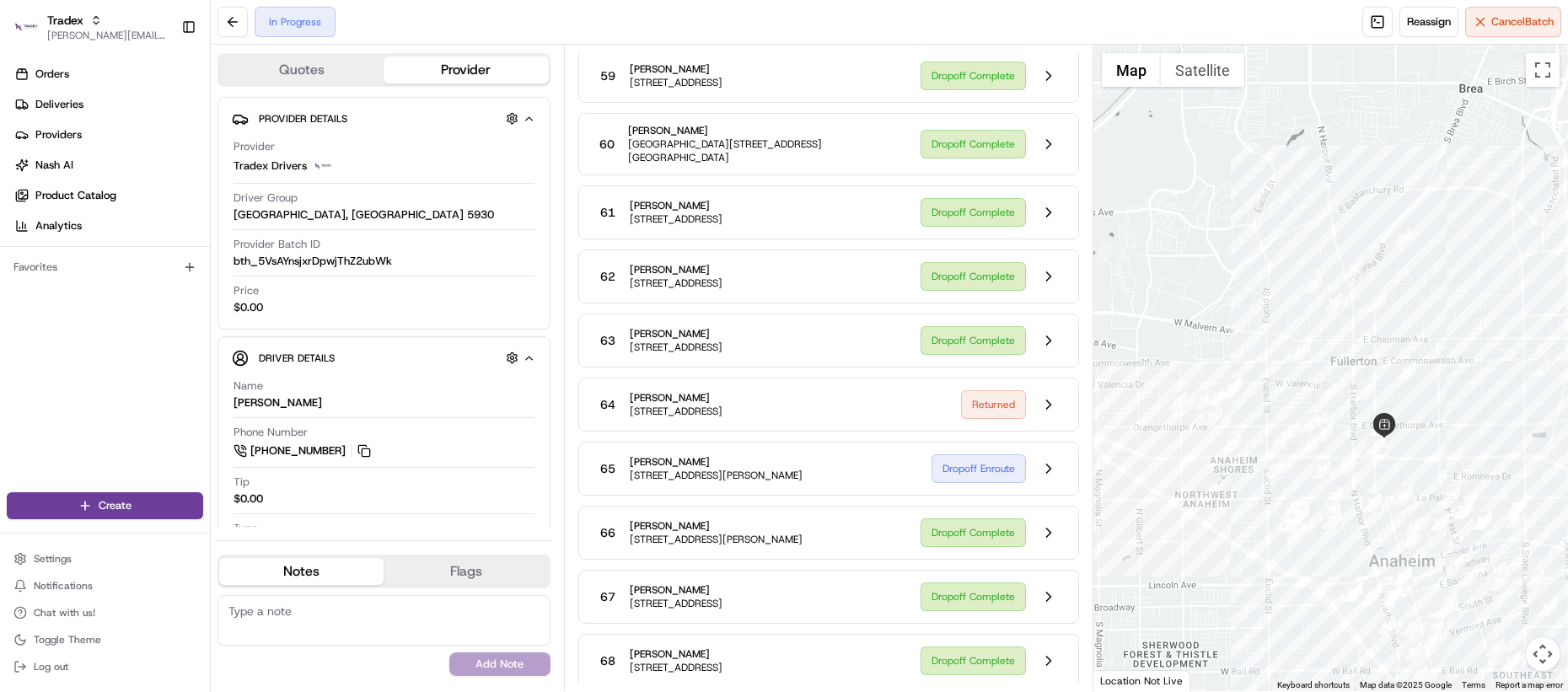
click at [686, 388] on div "64 Kimberly Buechner 1919 E Sycamore St, Apt 203, Anaheim, CA 92805, US Returned" at bounding box center [828, 404] width 501 height 54
click at [686, 386] on div "64 Kimberly Buechner 1919 E Sycamore St, Apt 203, Anaheim, CA 92805, US Returned" at bounding box center [828, 404] width 501 height 54
click at [1046, 404] on button at bounding box center [1049, 405] width 32 height 32
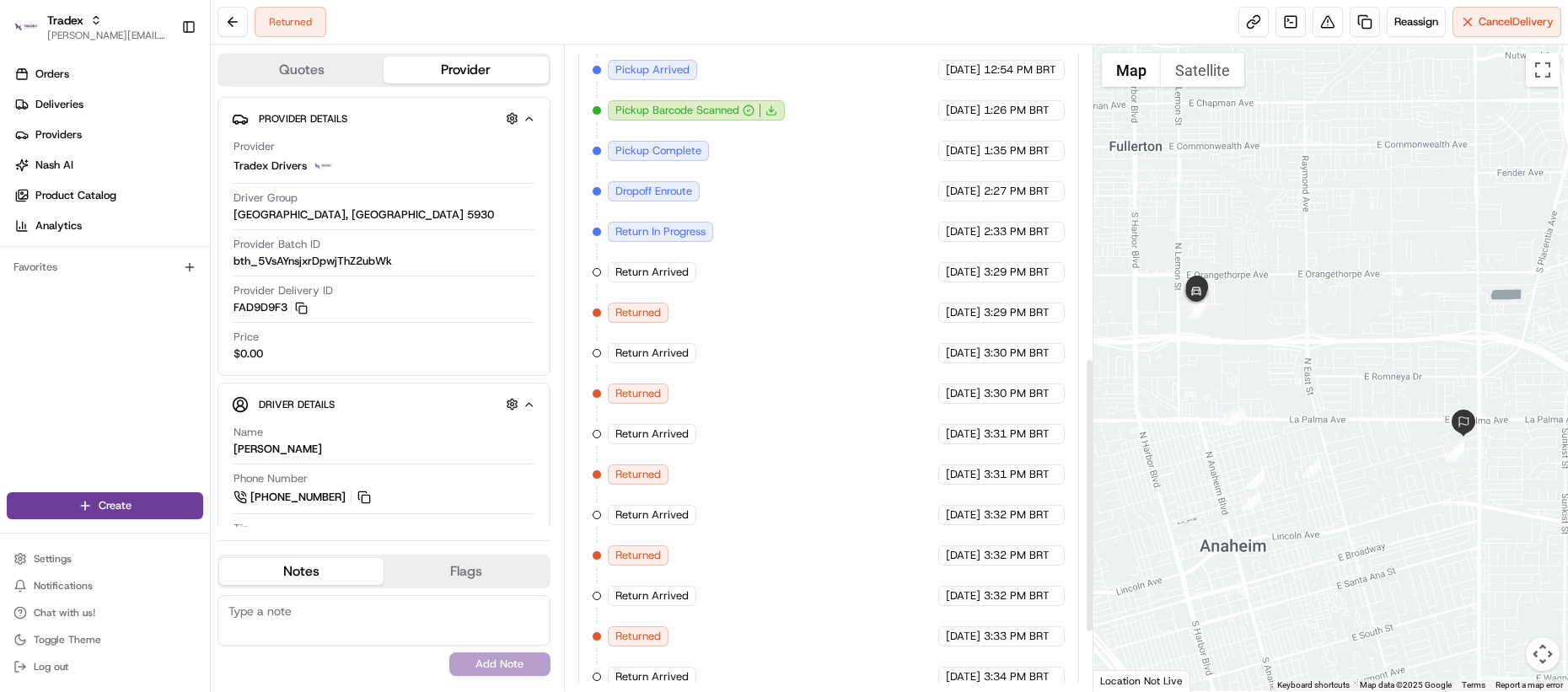
scroll to position [875, 0]
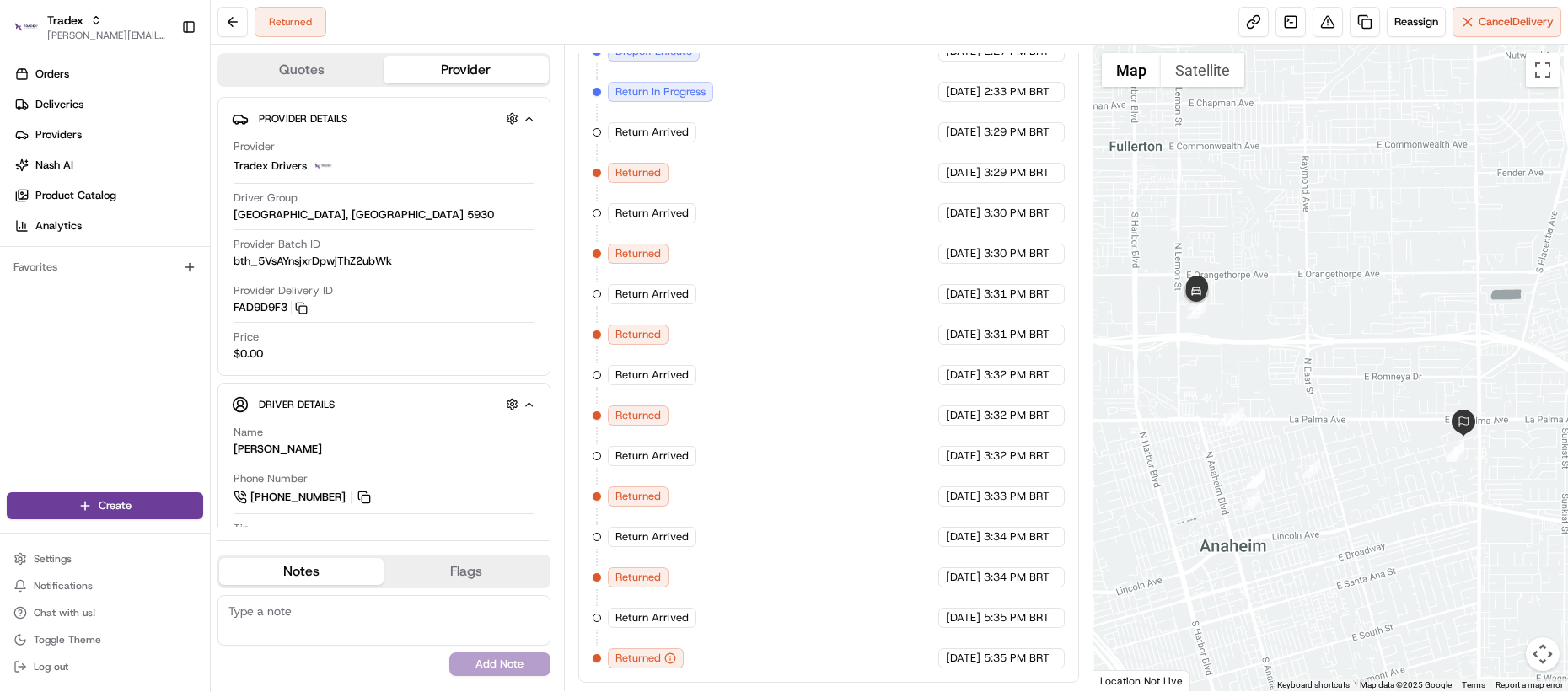
click at [746, 479] on div "Created (Sent To Provider) Tradex Drivers 08/18/2025 11:35 AM BRT Not Assigned …" at bounding box center [828, 212] width 472 height 910
click at [717, 531] on div "Created (Sent To Provider) Tradex Drivers 08/18/2025 11:35 AM BRT Not Assigned …" at bounding box center [828, 212] width 472 height 910
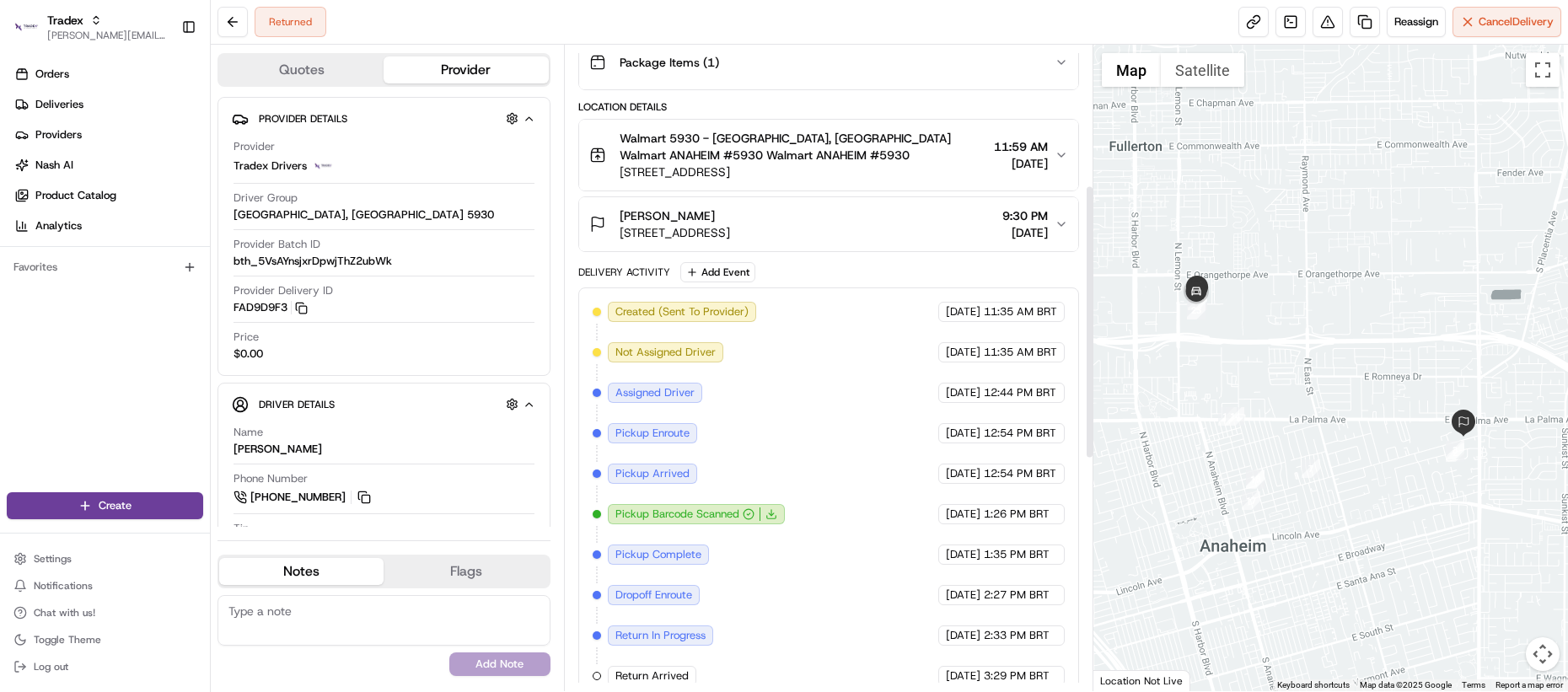
scroll to position [0, 0]
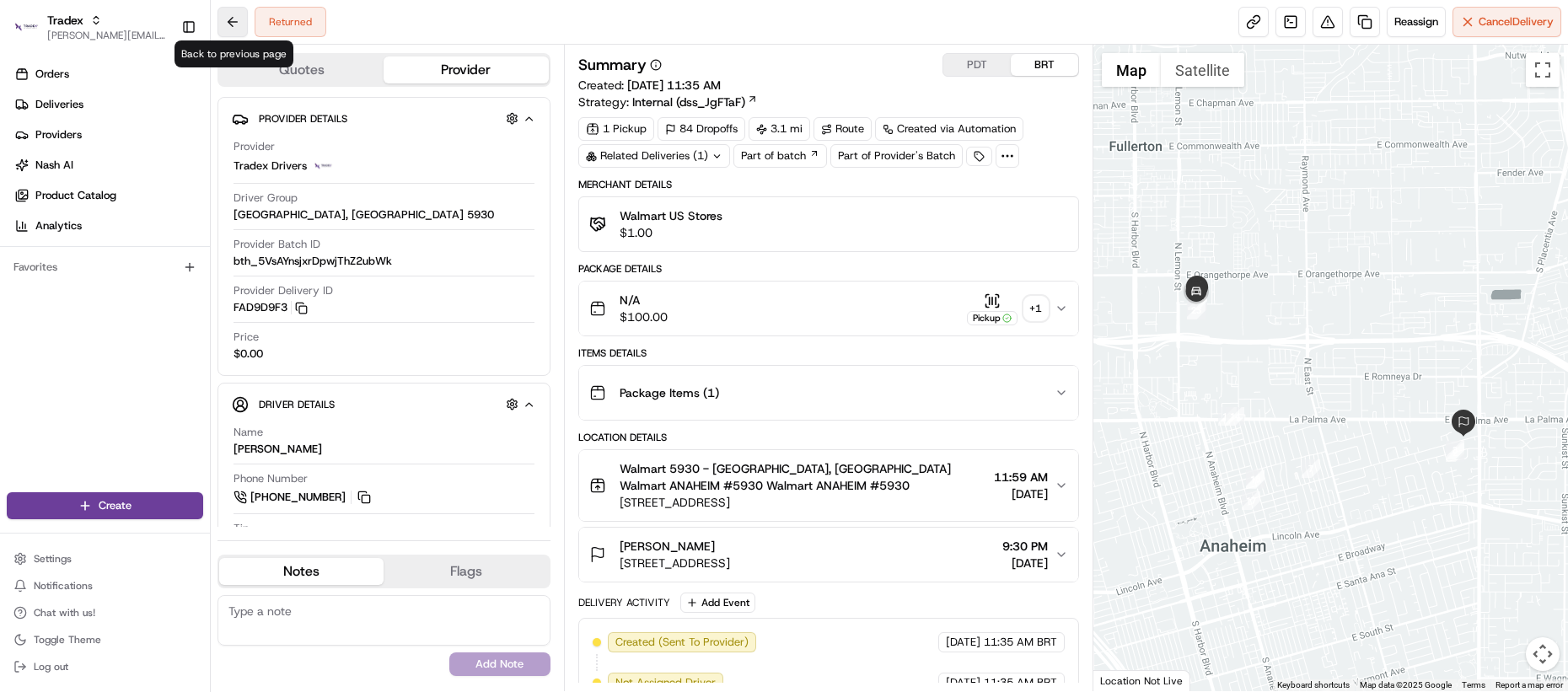
click at [235, 20] on button at bounding box center [233, 22] width 31 height 31
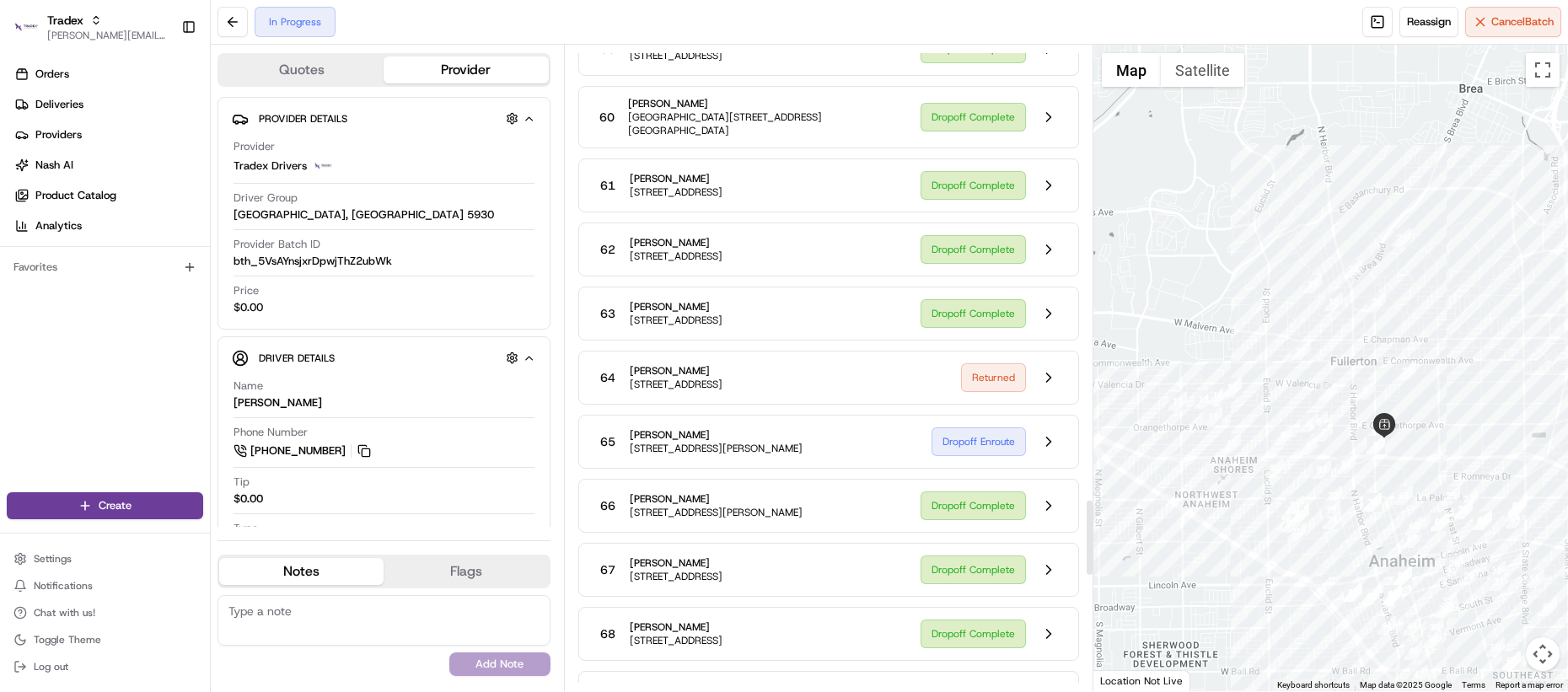
scroll to position [3881, 0]
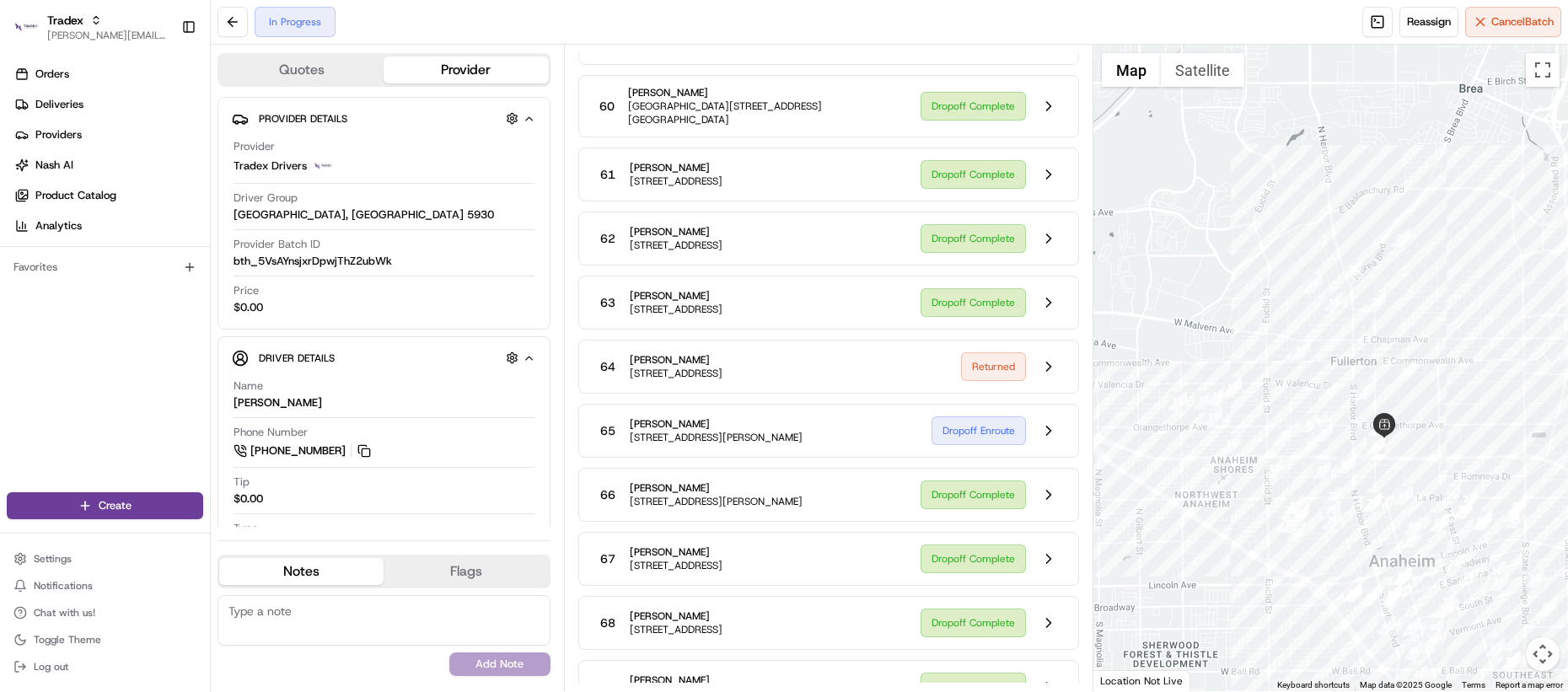
click at [608, 444] on div "65" at bounding box center [608, 431] width 31 height 31
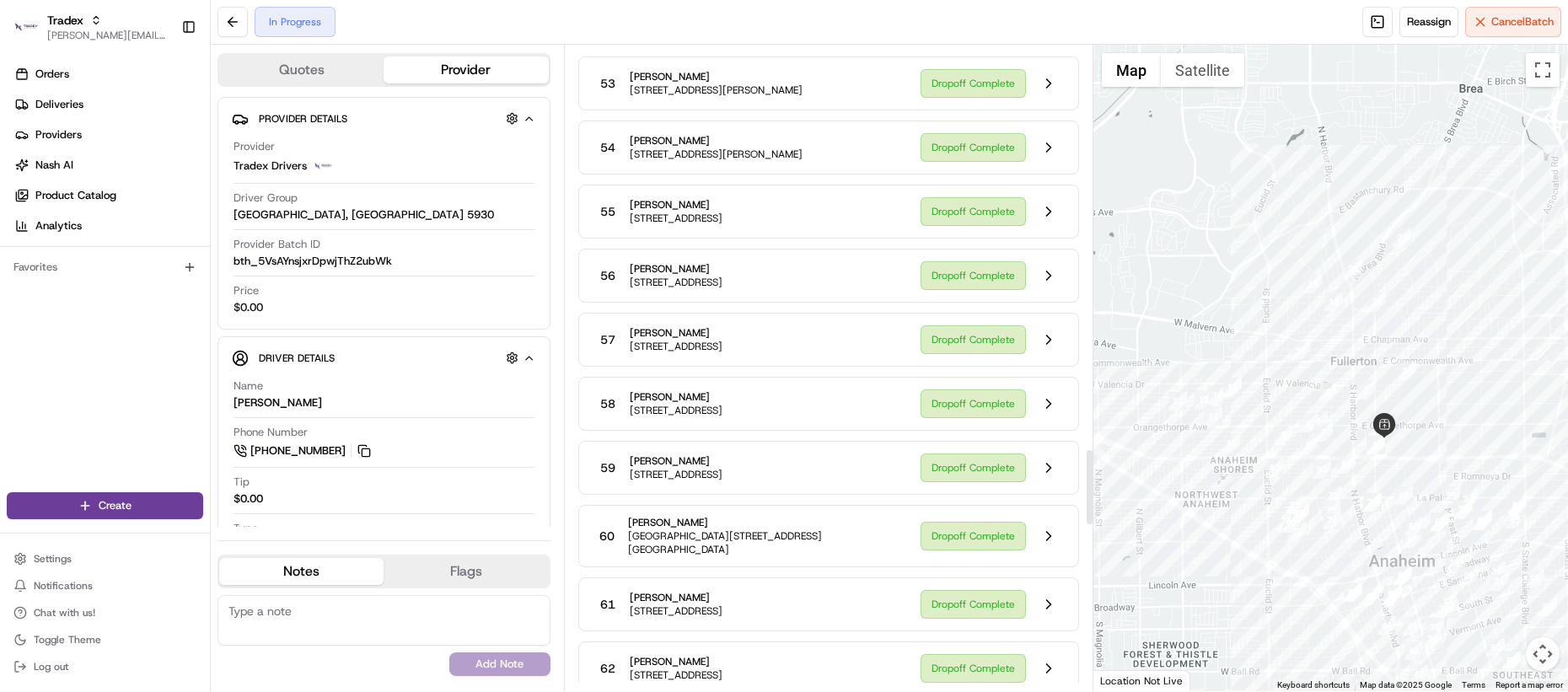
scroll to position [3440, 0]
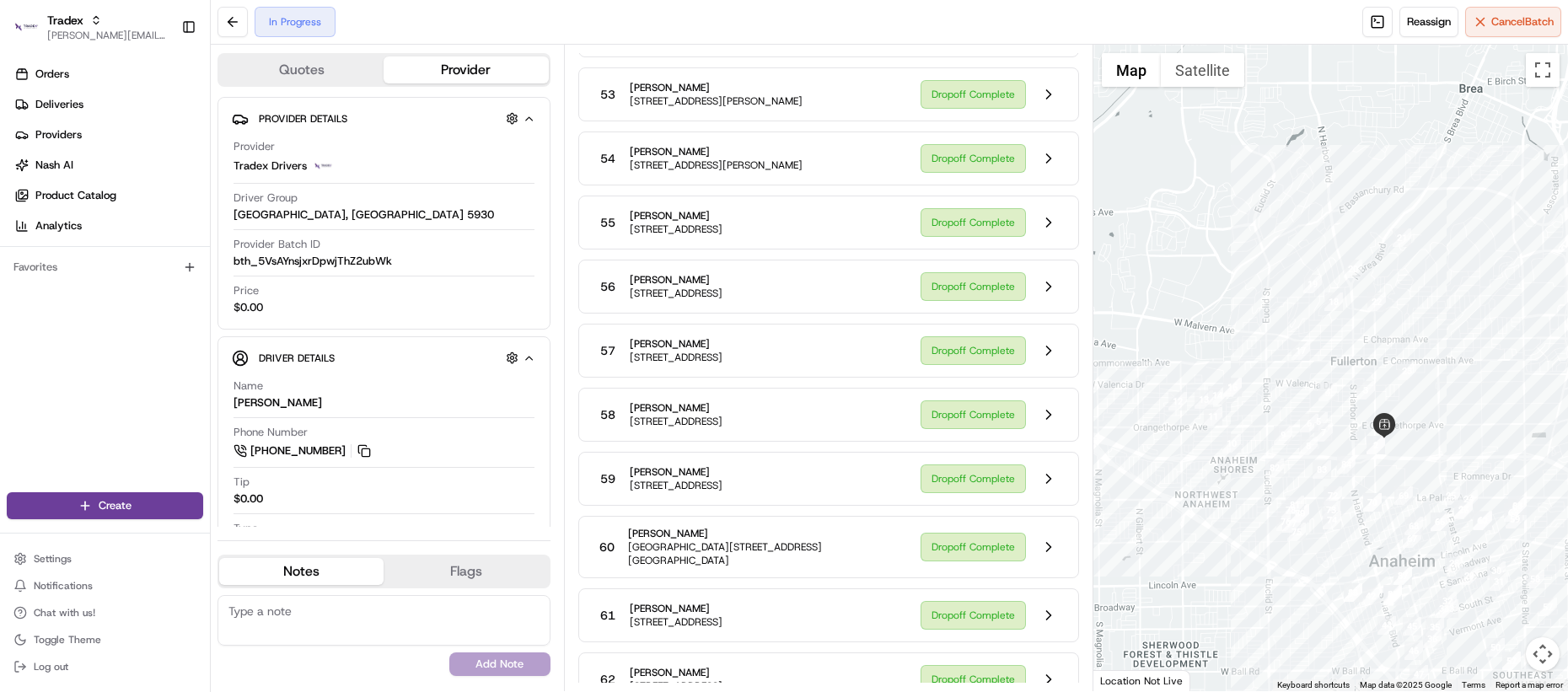
click at [178, 320] on div "Orders Deliveries Providers Nash AI Product Catalog Analytics Favorites" at bounding box center [105, 278] width 210 height 449
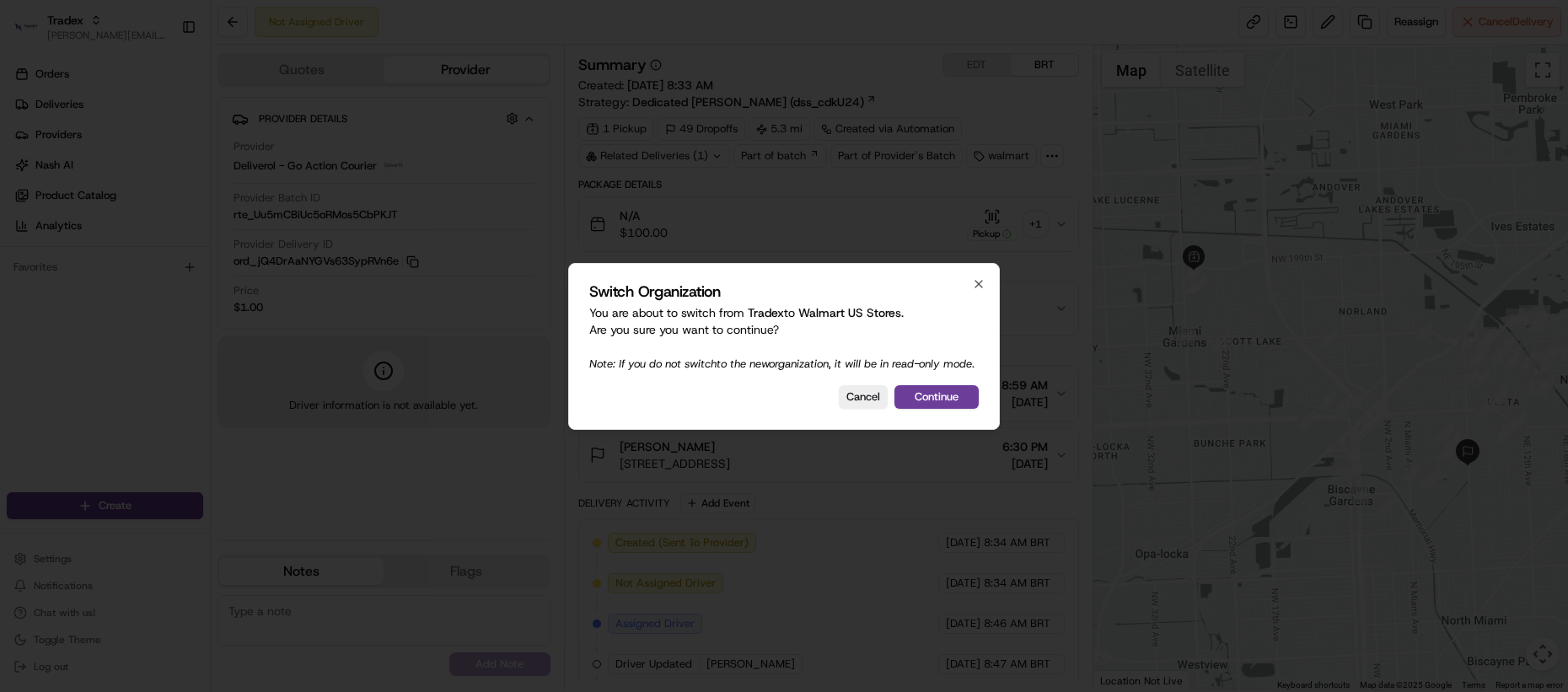
click at [929, 398] on button "Continue" at bounding box center [937, 398] width 84 height 24
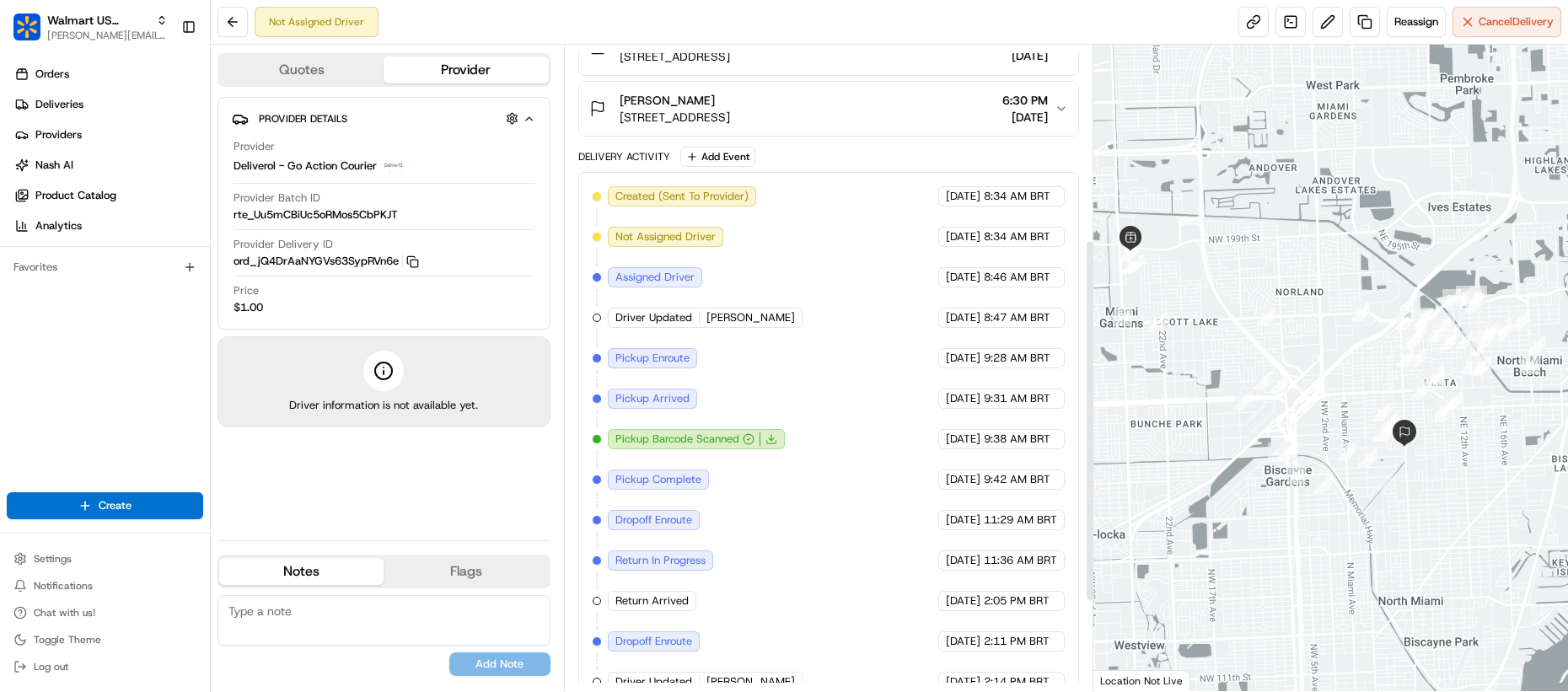
scroll to position [507, 0]
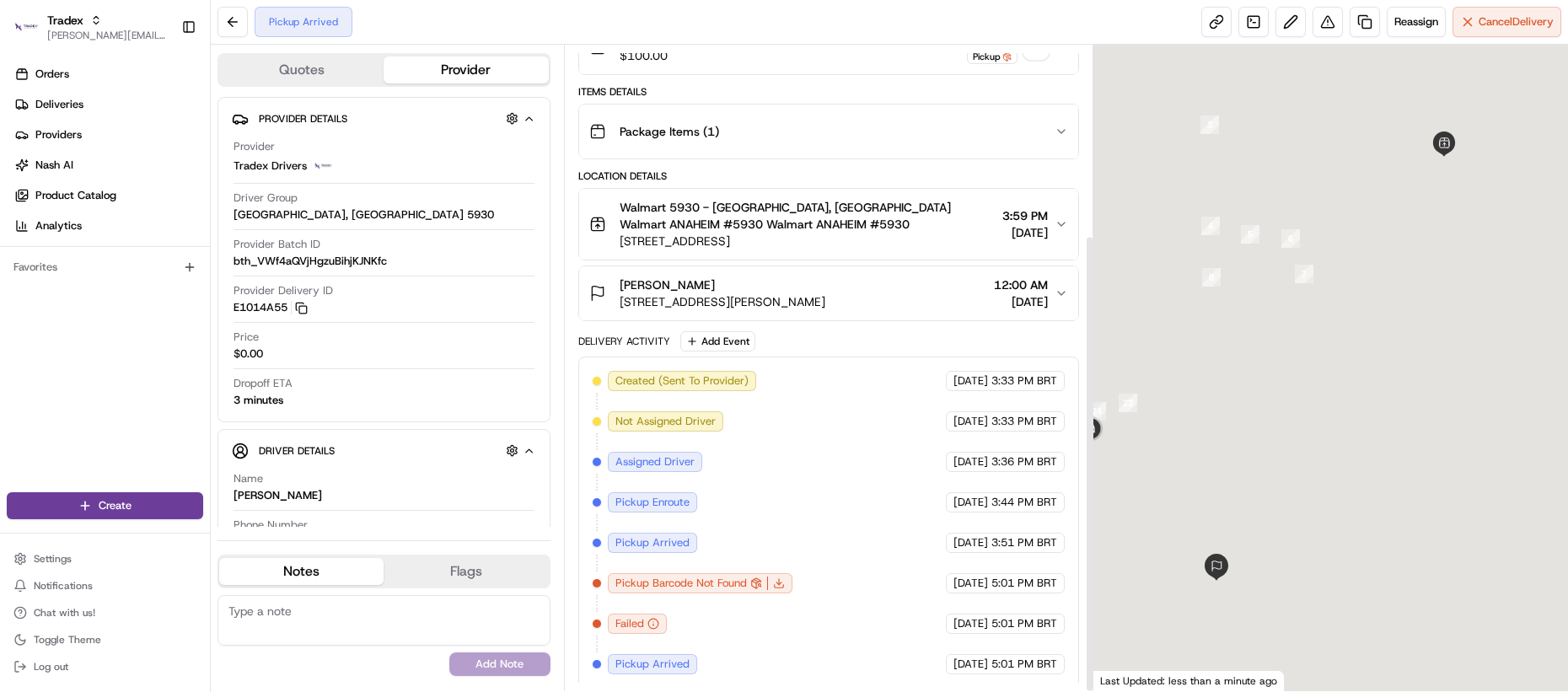
scroll to position [267, 0]
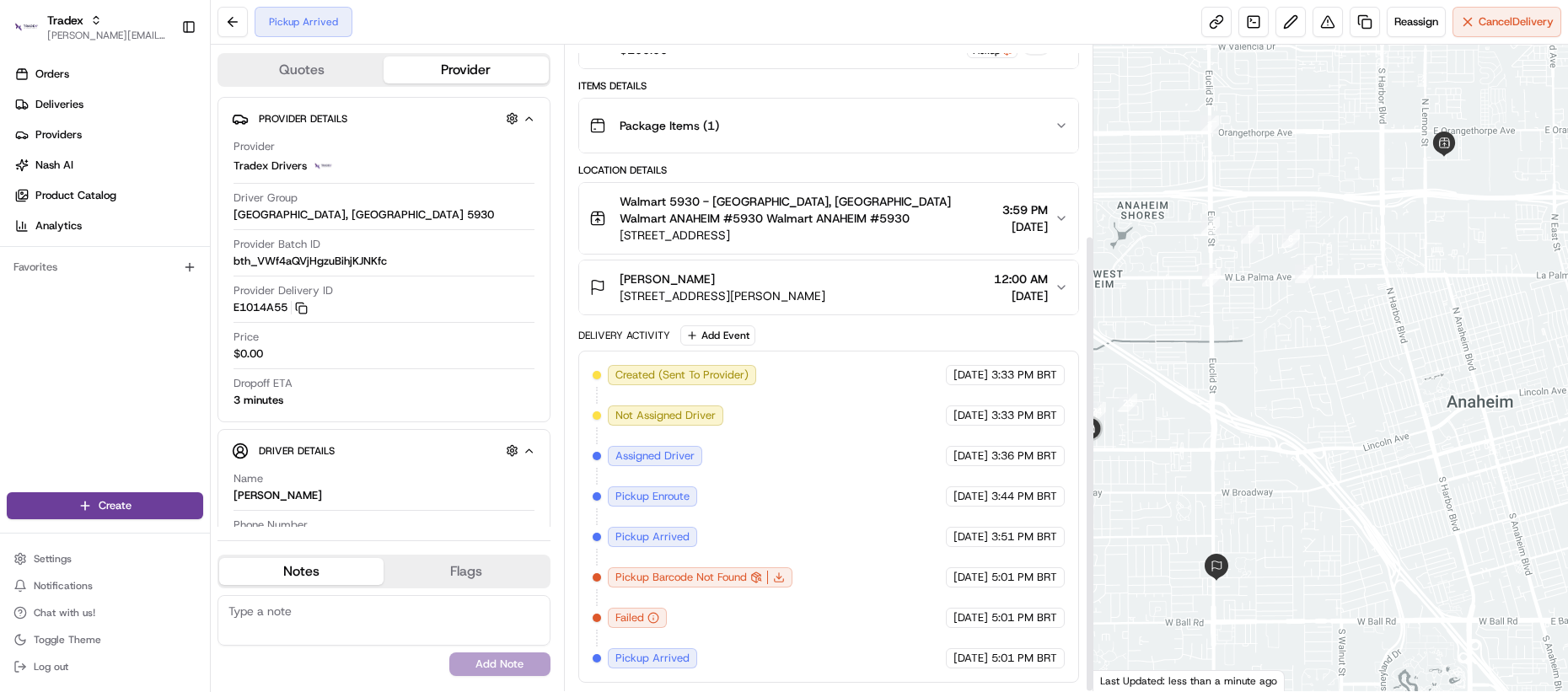
click at [543, 496] on div at bounding box center [547, 312] width 7 height 430
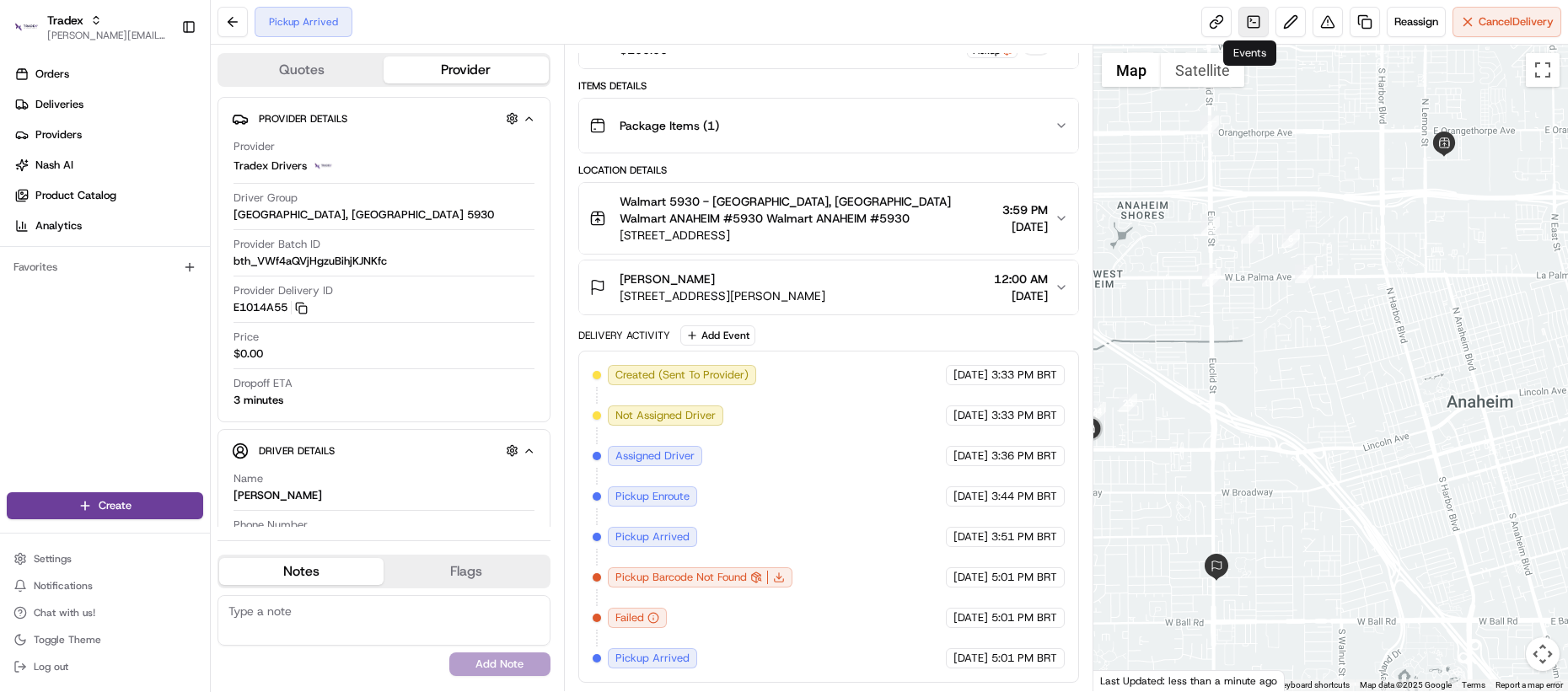
click at [1239, 19] on link at bounding box center [1254, 22] width 31 height 31
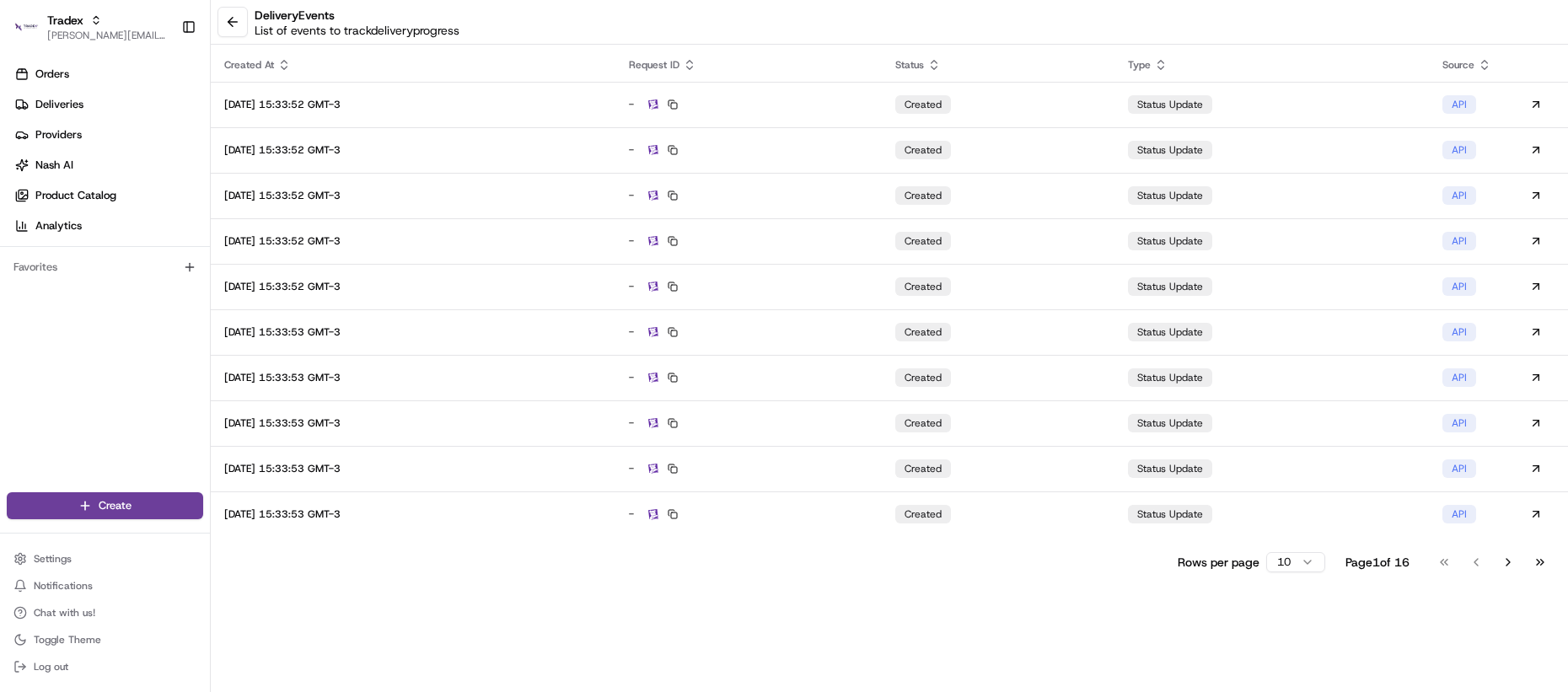
click at [1297, 555] on body "Tradex [PERSON_NAME][EMAIL_ADDRESS][DOMAIN_NAME] Toggle Sidebar Orders Deliveri…" at bounding box center [784, 346] width 1568 height 692
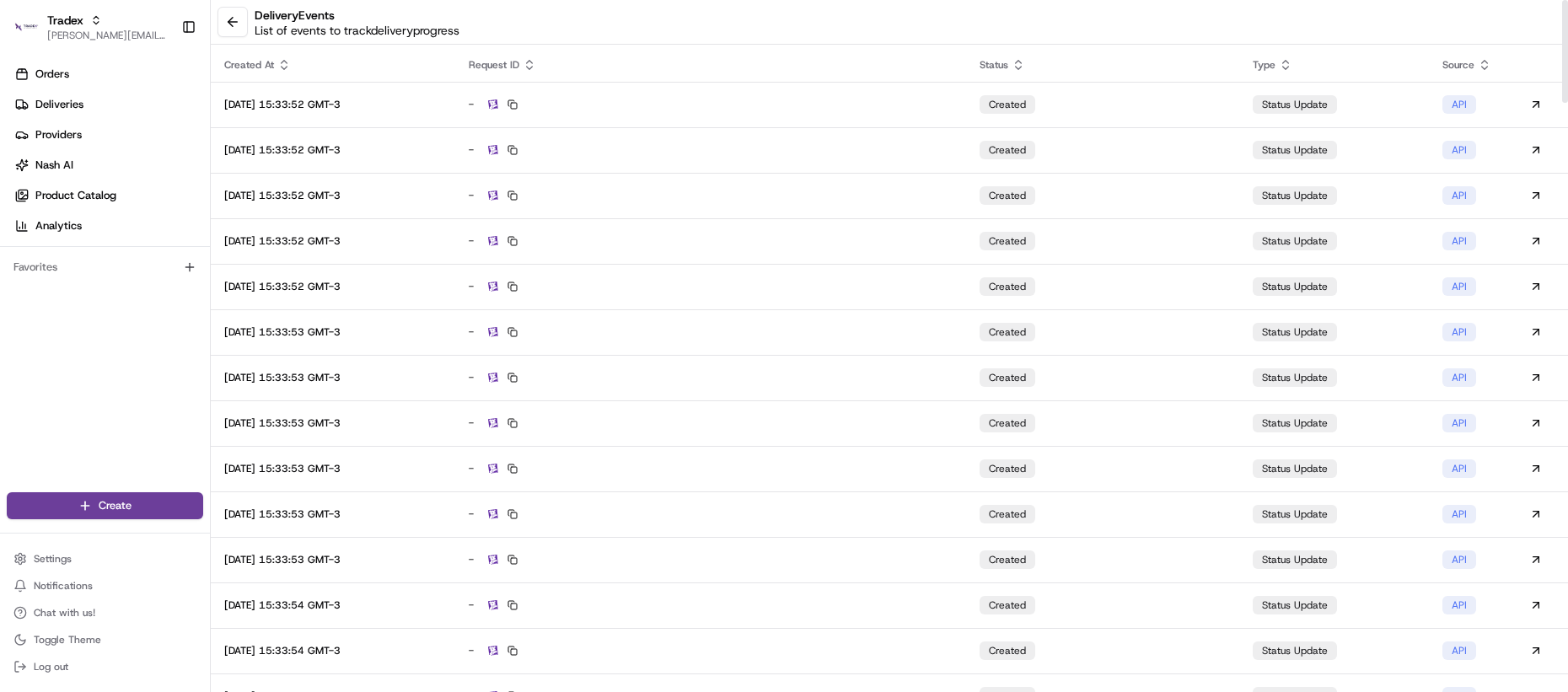
click at [287, 66] on icon at bounding box center [284, 65] width 14 height 14
click at [287, 66] on icon at bounding box center [284, 65] width 7 height 3
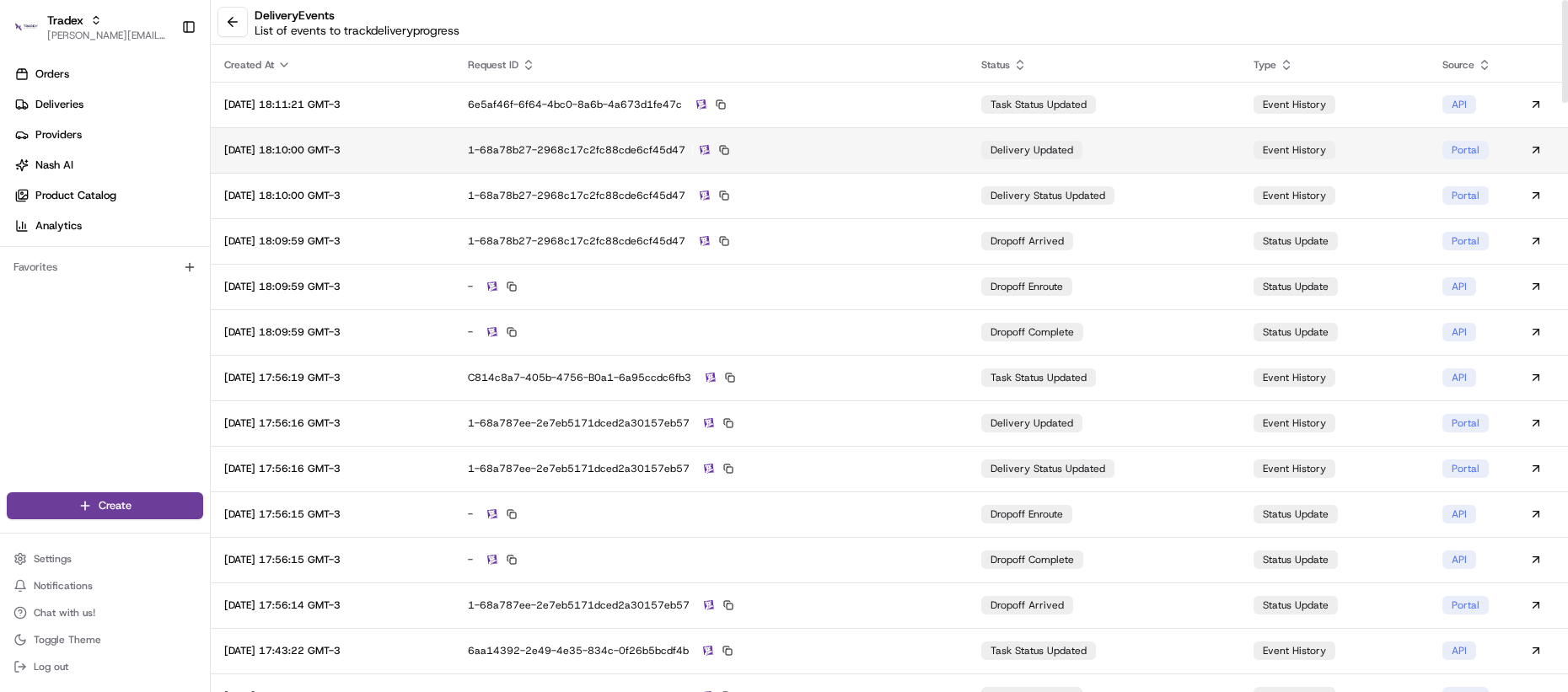
click at [962, 163] on td "1-68a78b27-2968c17c2fc88cde6cf45d47" at bounding box center [711, 149] width 514 height 45
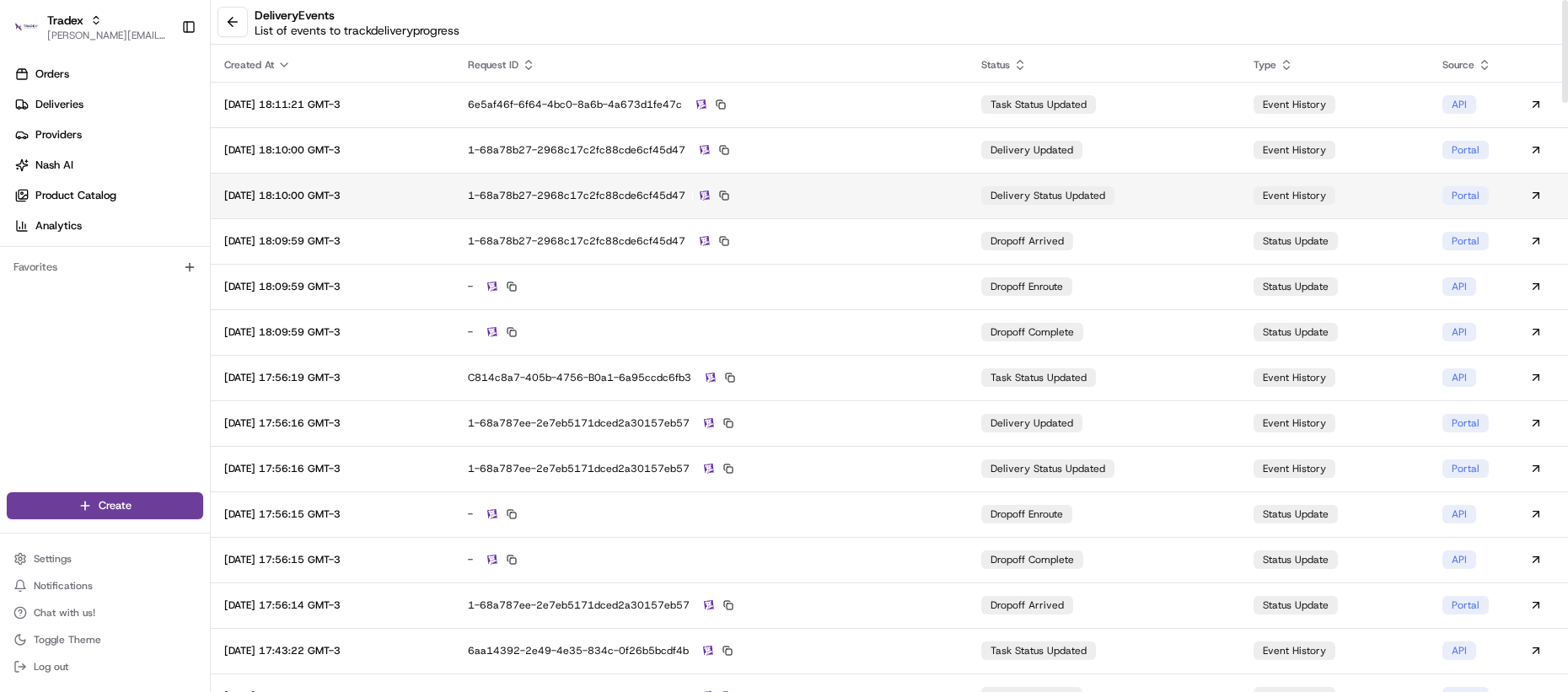
click at [885, 191] on div "1-68a78b27-2968c17c2fc88cde6cf45d47" at bounding box center [711, 195] width 486 height 15
click at [231, 28] on button at bounding box center [233, 22] width 31 height 31
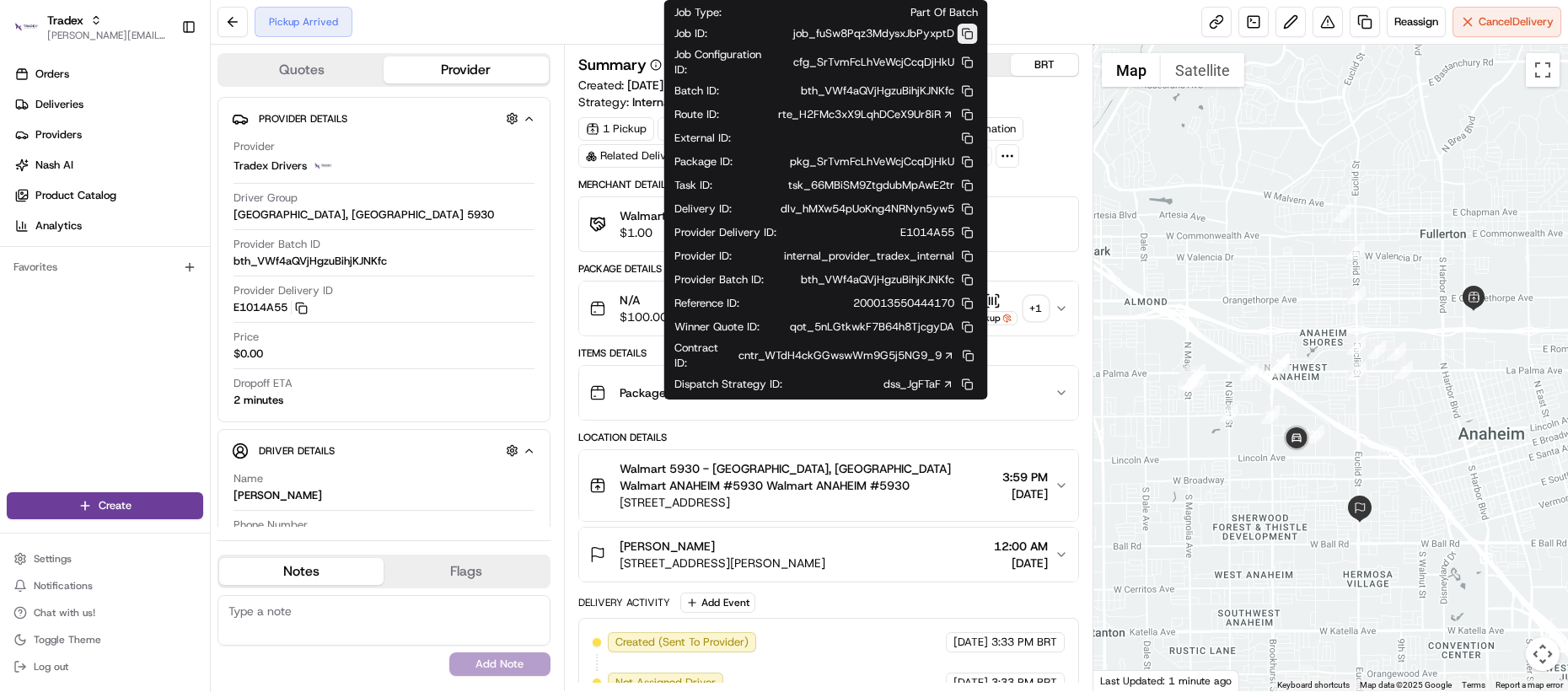
click at [958, 39] on button at bounding box center [968, 34] width 20 height 20
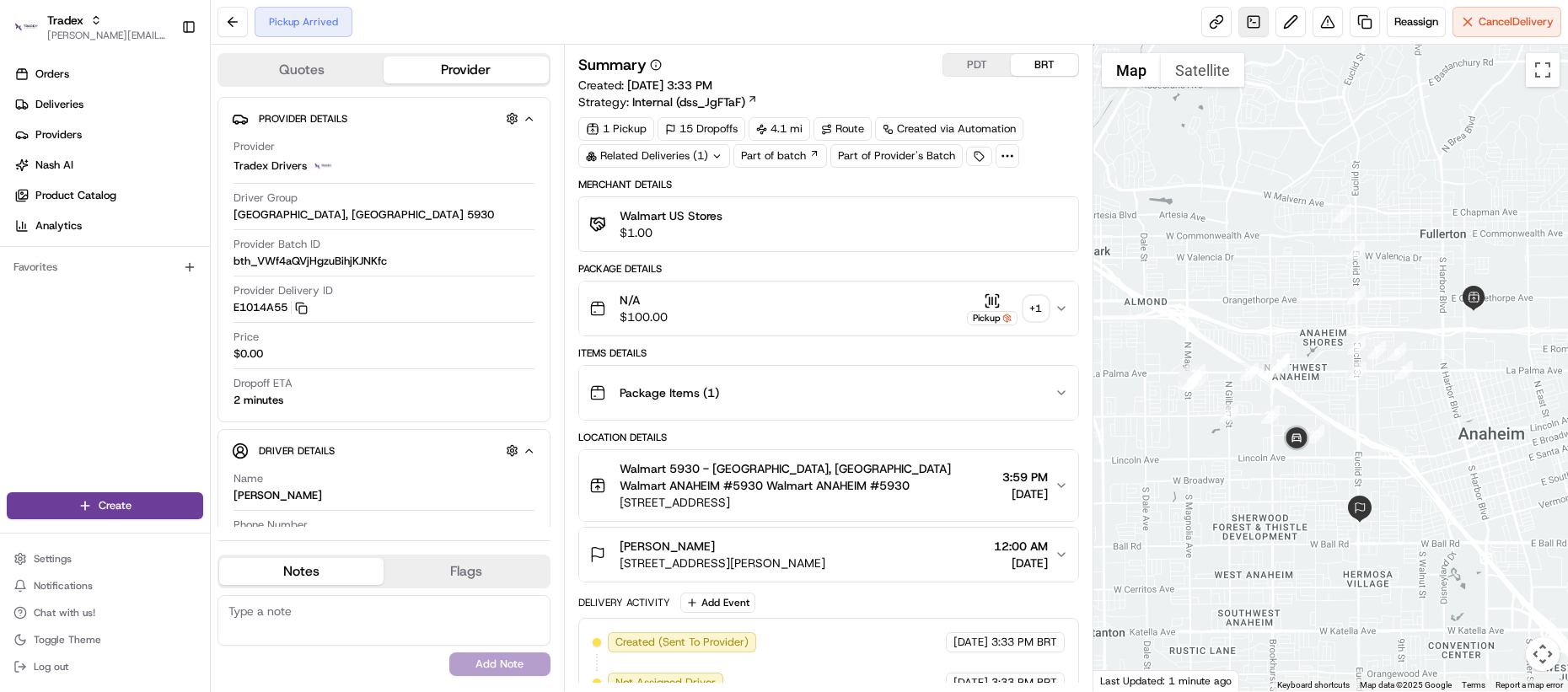
click at [1249, 36] on link at bounding box center [1254, 22] width 31 height 31
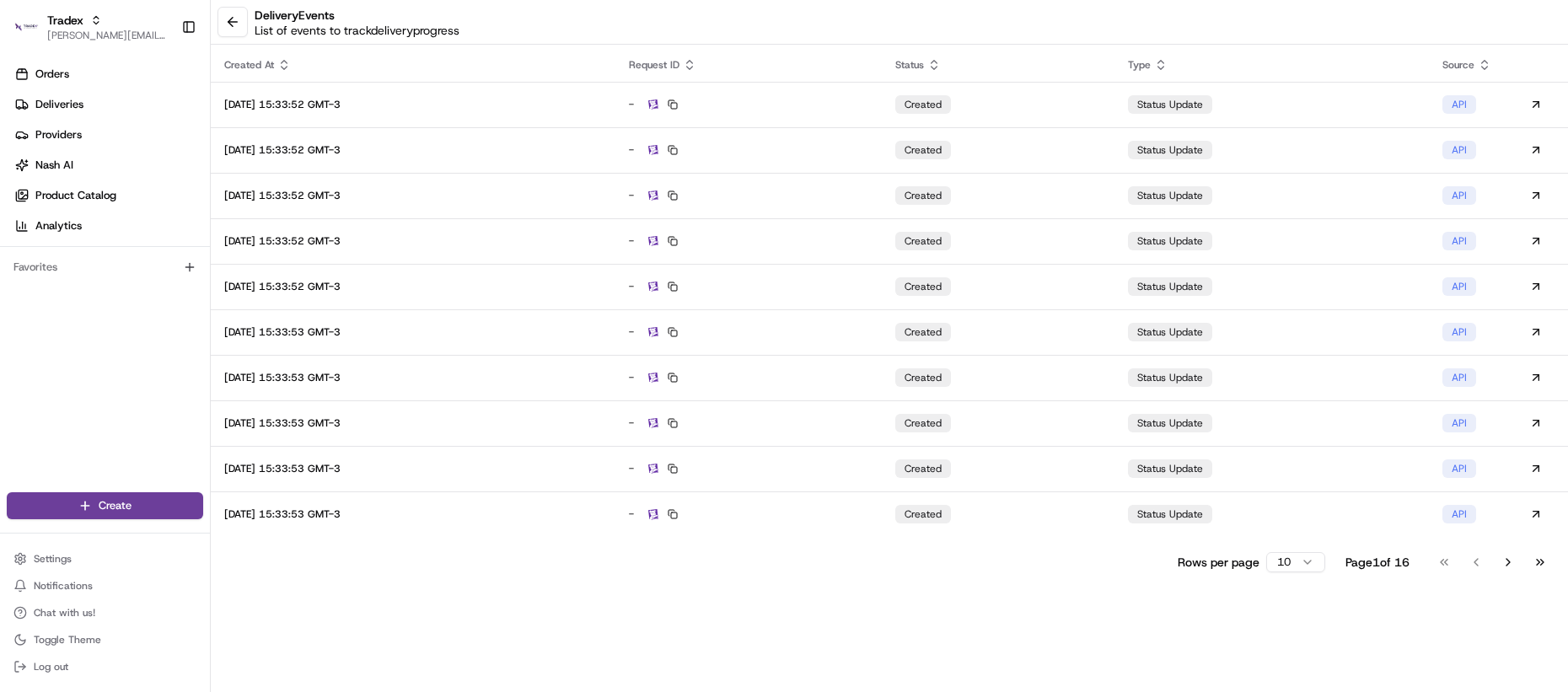
click at [1292, 567] on html "Tradex [PERSON_NAME][EMAIL_ADDRESS][DOMAIN_NAME] Toggle Sidebar Orders Deliveri…" at bounding box center [784, 346] width 1568 height 692
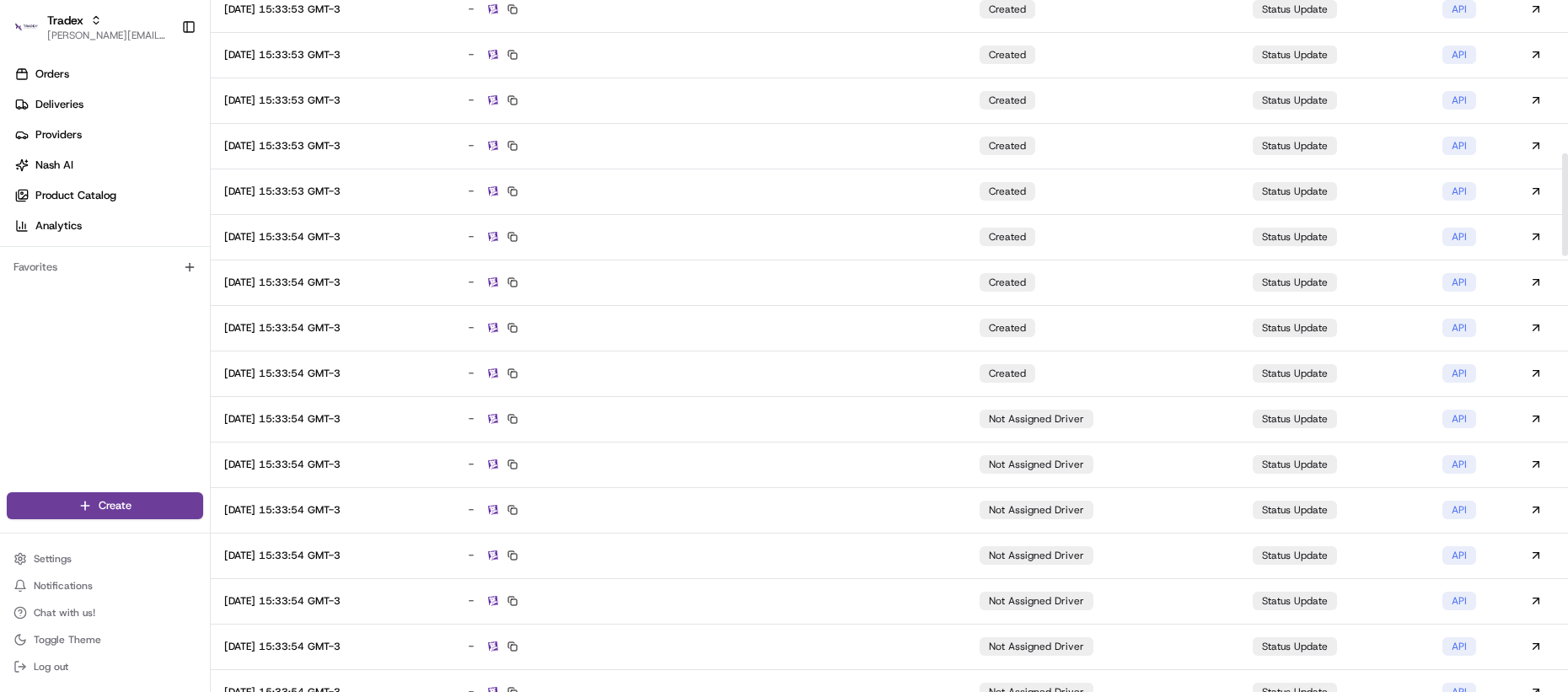
scroll to position [1035, 0]
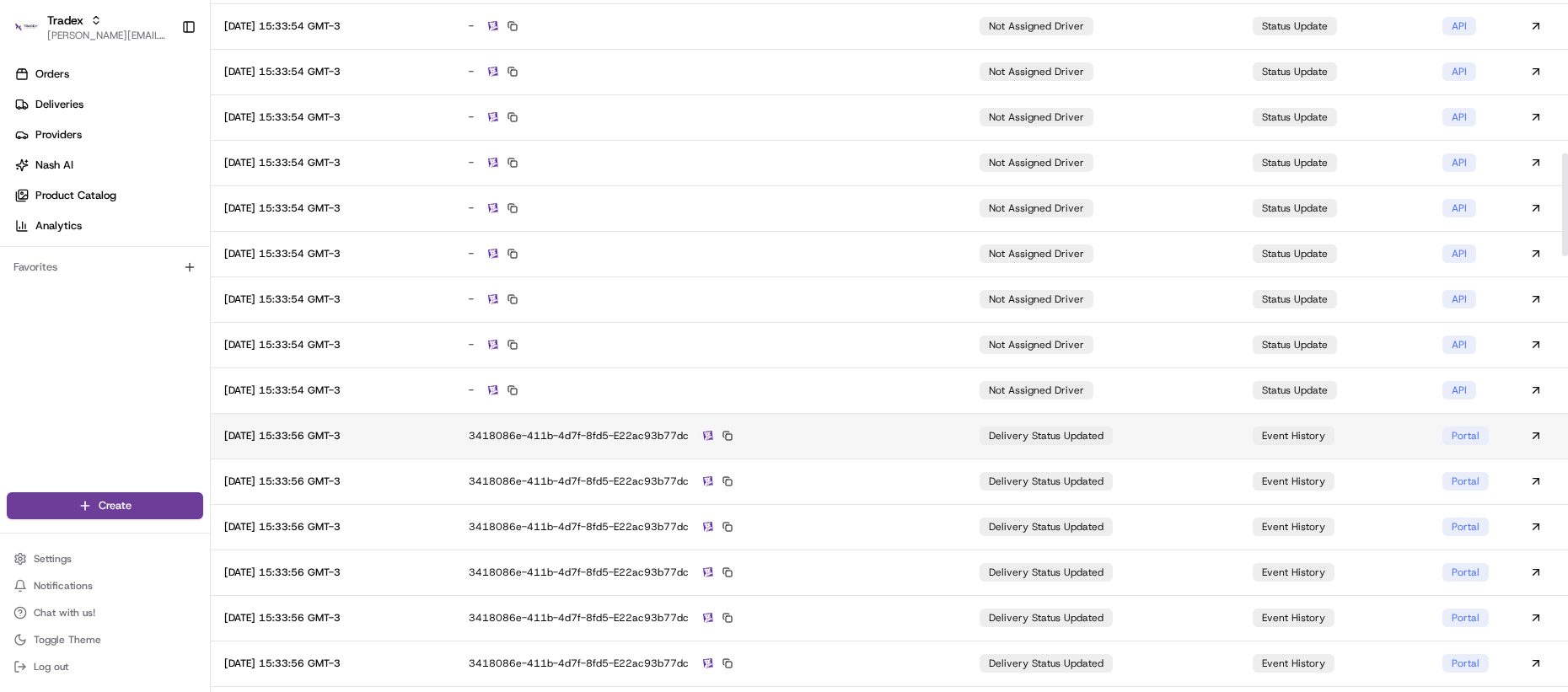
click at [868, 440] on div "3418086e-411b-4d7f-8fd5-e22ac93b77dc" at bounding box center [711, 436] width 485 height 15
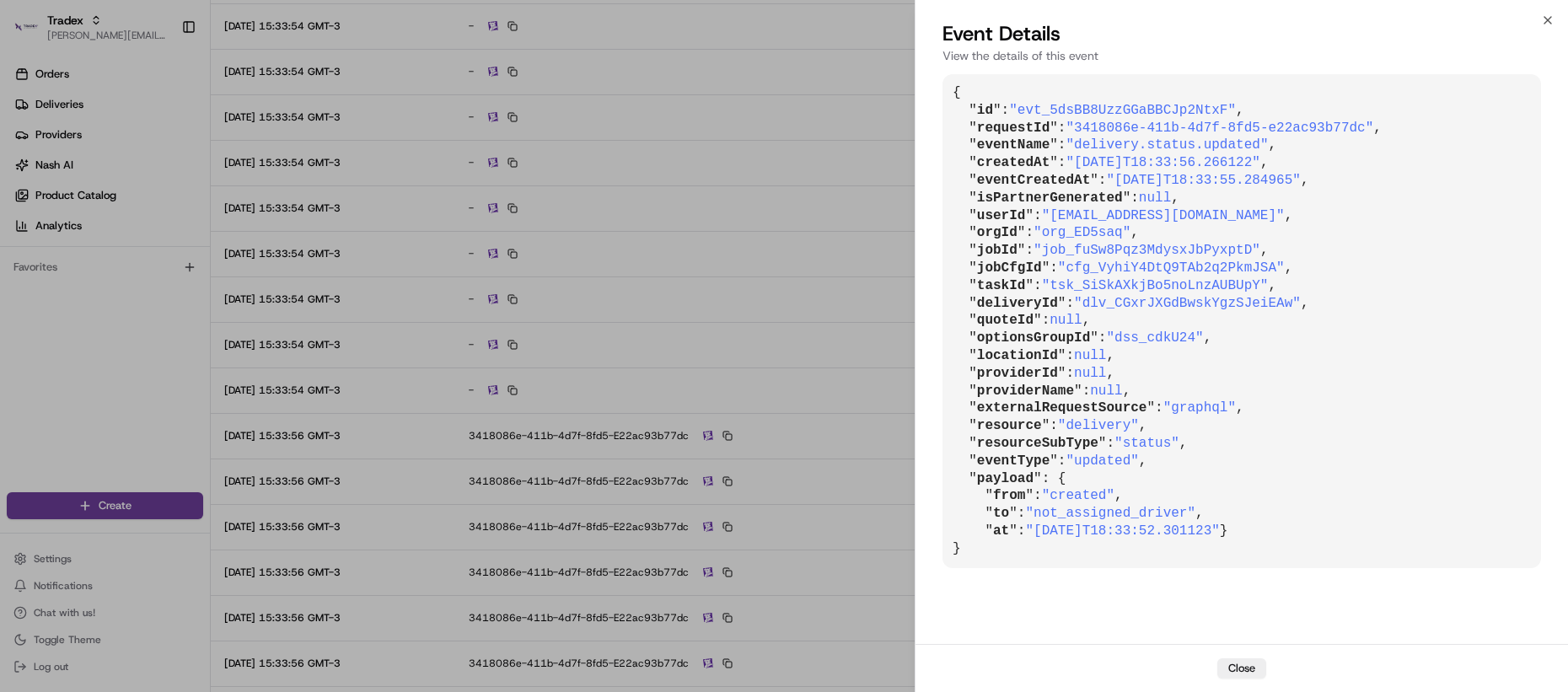
click at [1013, 366] on span "providerId" at bounding box center [1017, 374] width 81 height 15
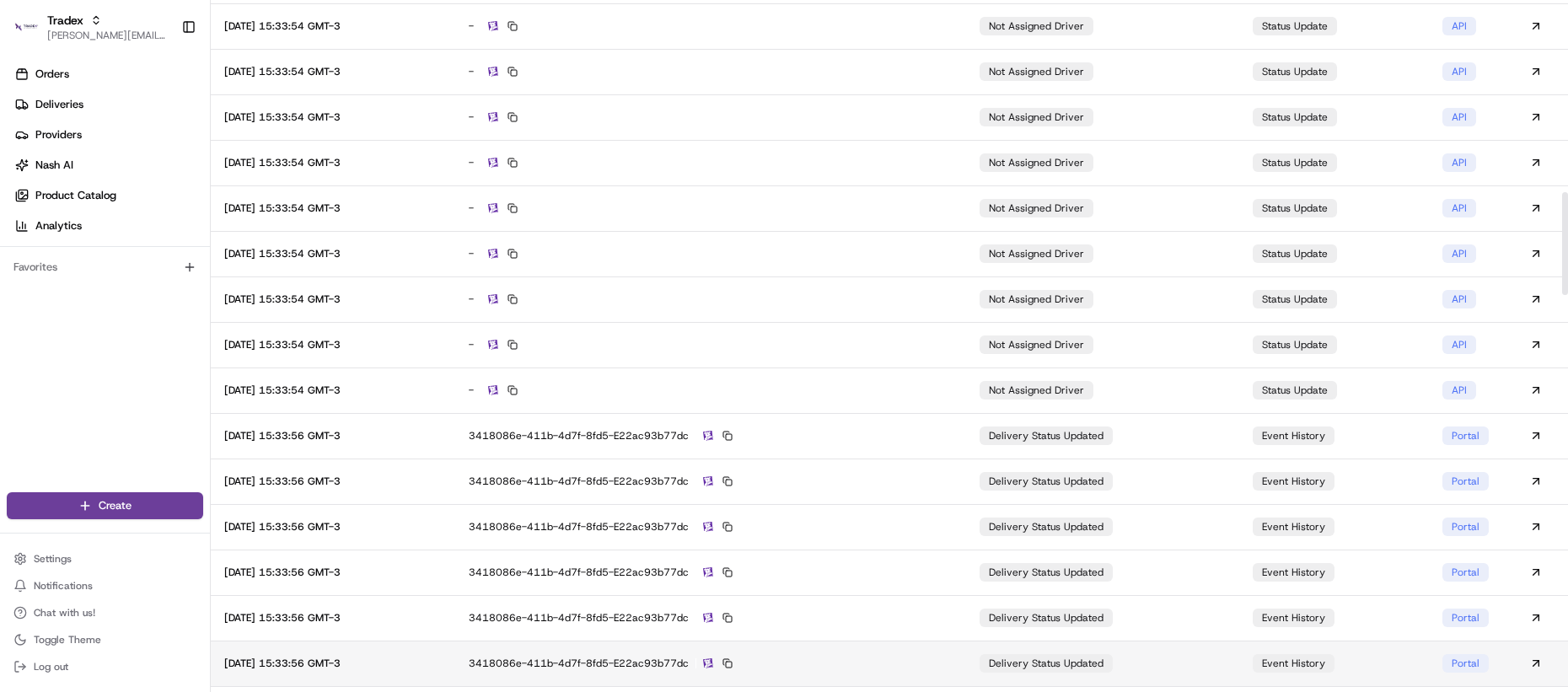
scroll to position [1297, 0]
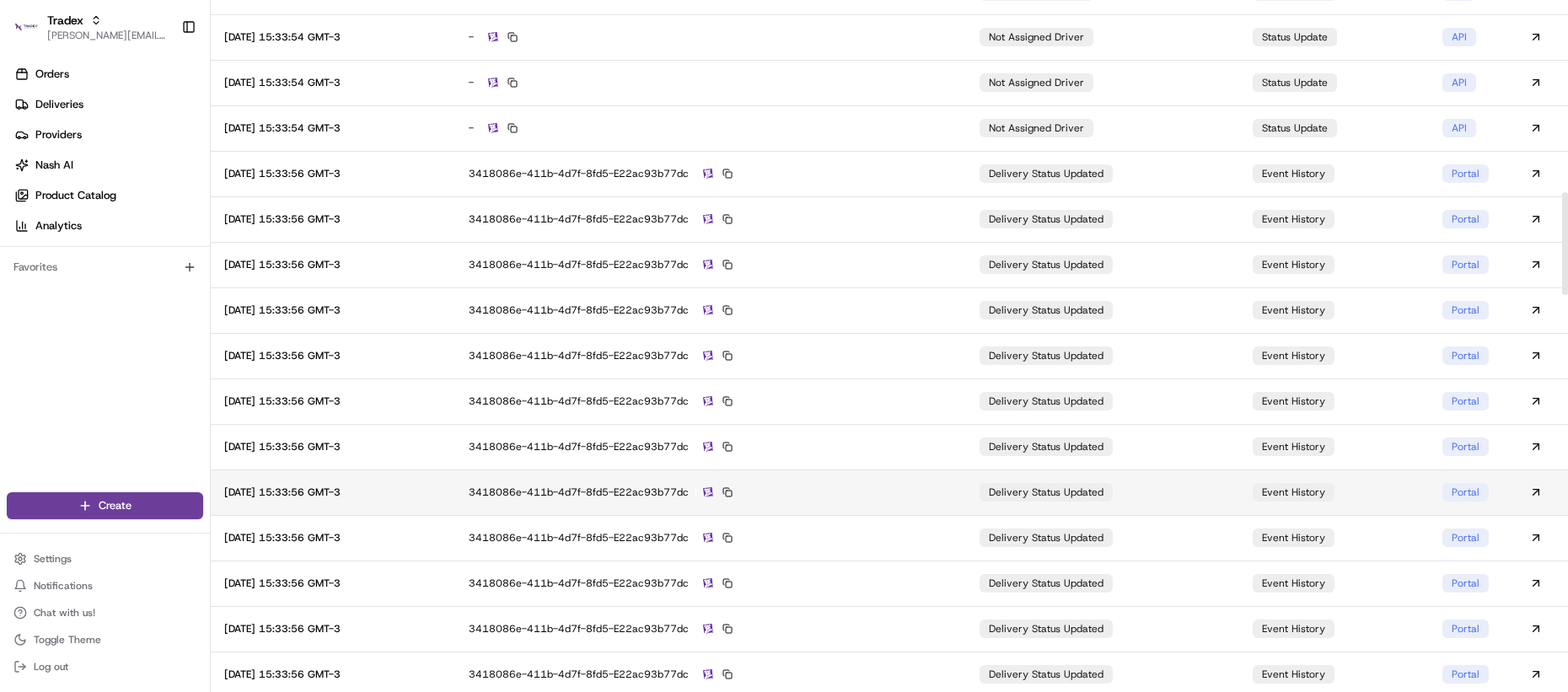
click at [853, 488] on div "3418086e-411b-4d7f-8fd5-e22ac93b77dc" at bounding box center [711, 492] width 485 height 15
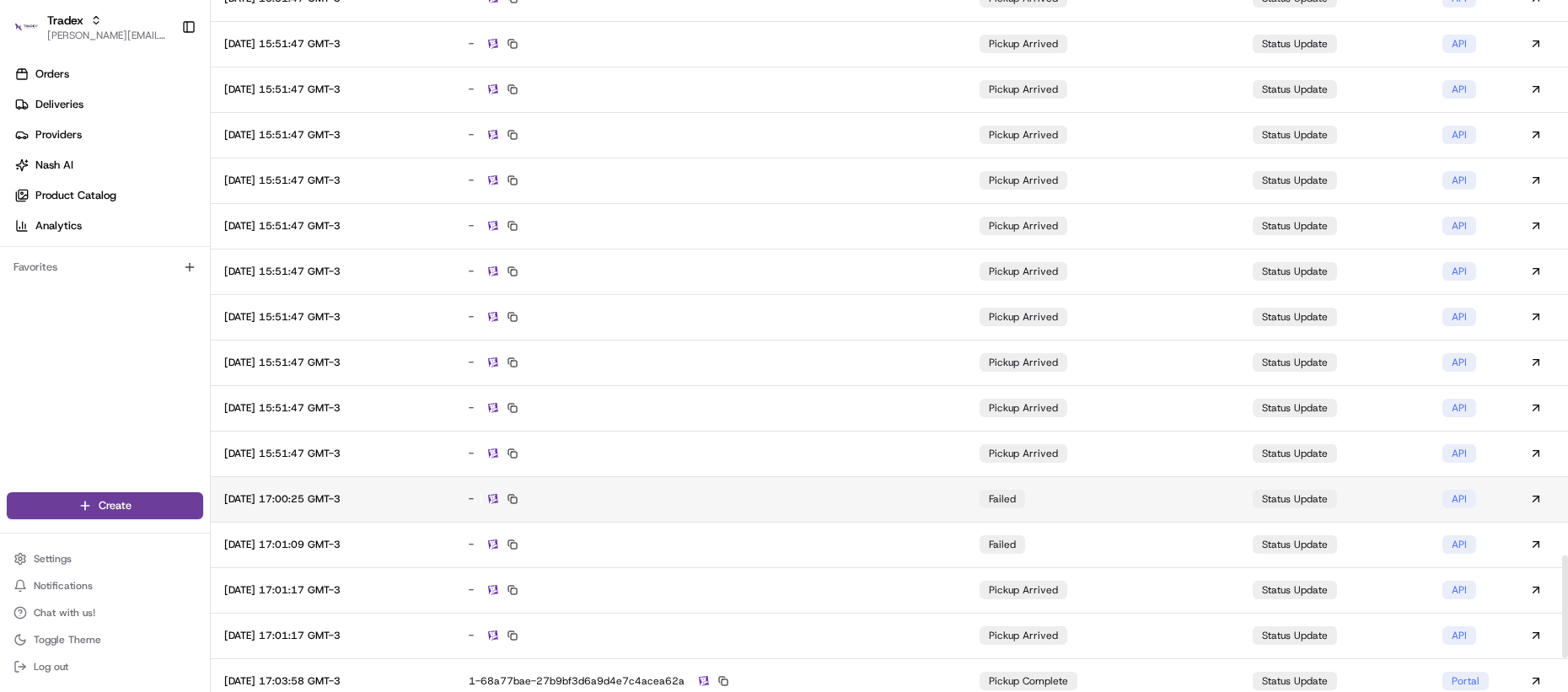
scroll to position [3864, 0]
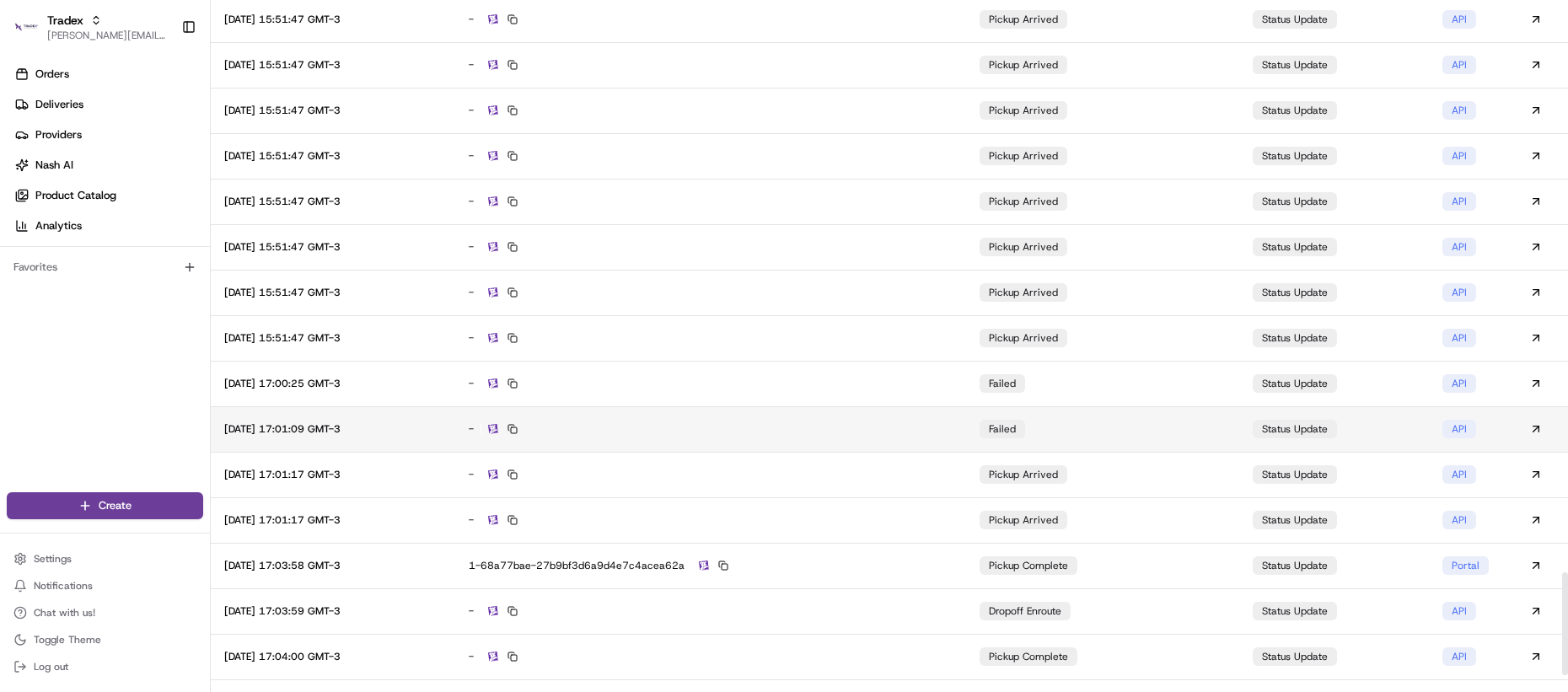
click at [862, 439] on td "-" at bounding box center [711, 428] width 512 height 45
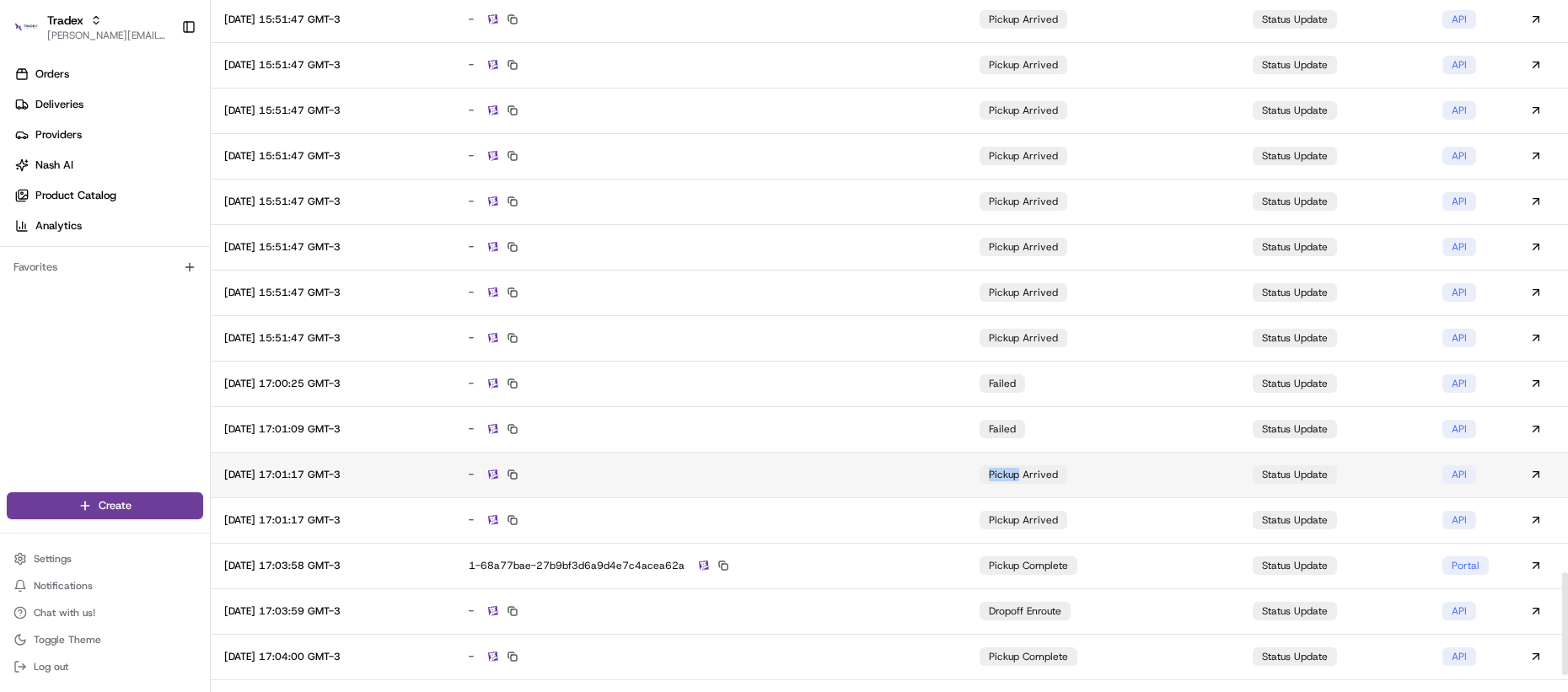
click at [799, 473] on div "-" at bounding box center [711, 474] width 485 height 15
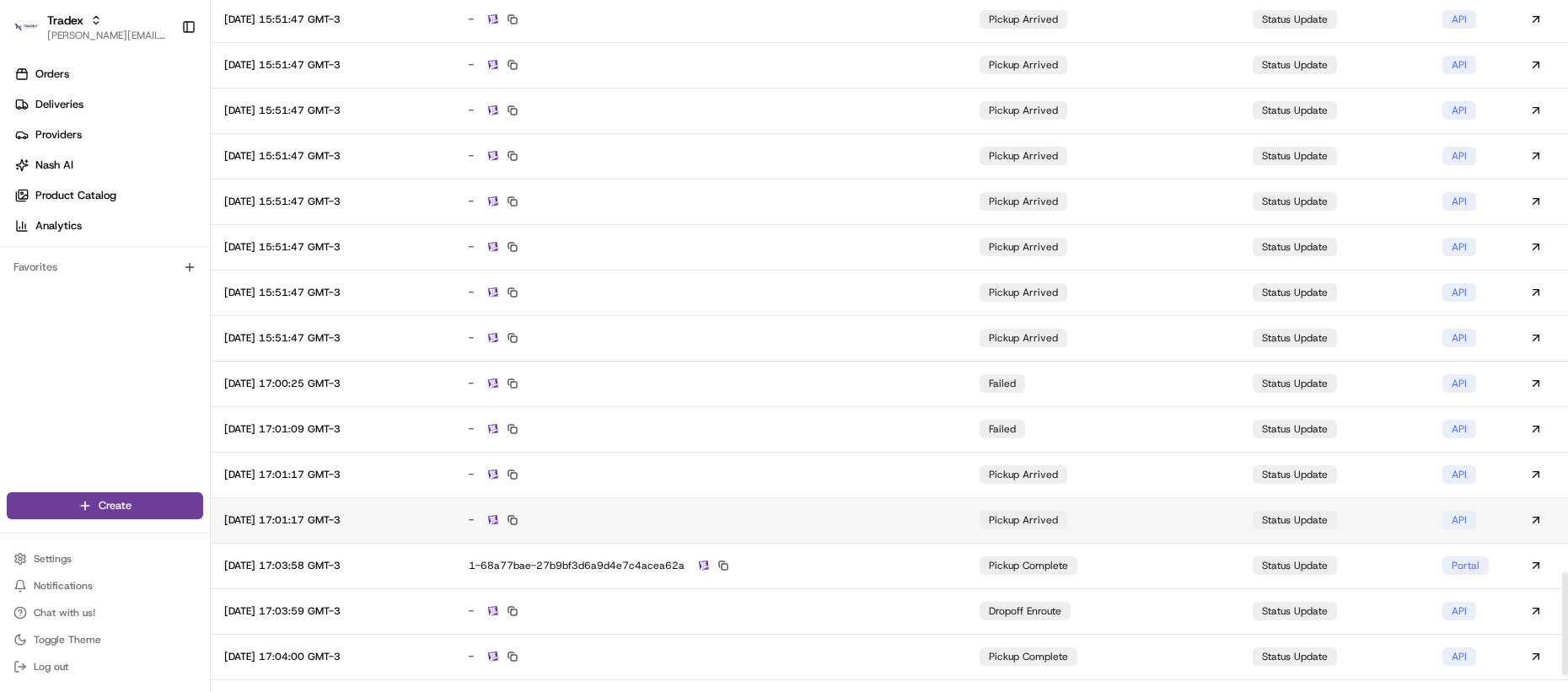
click at [787, 507] on td "-" at bounding box center [711, 520] width 512 height 45
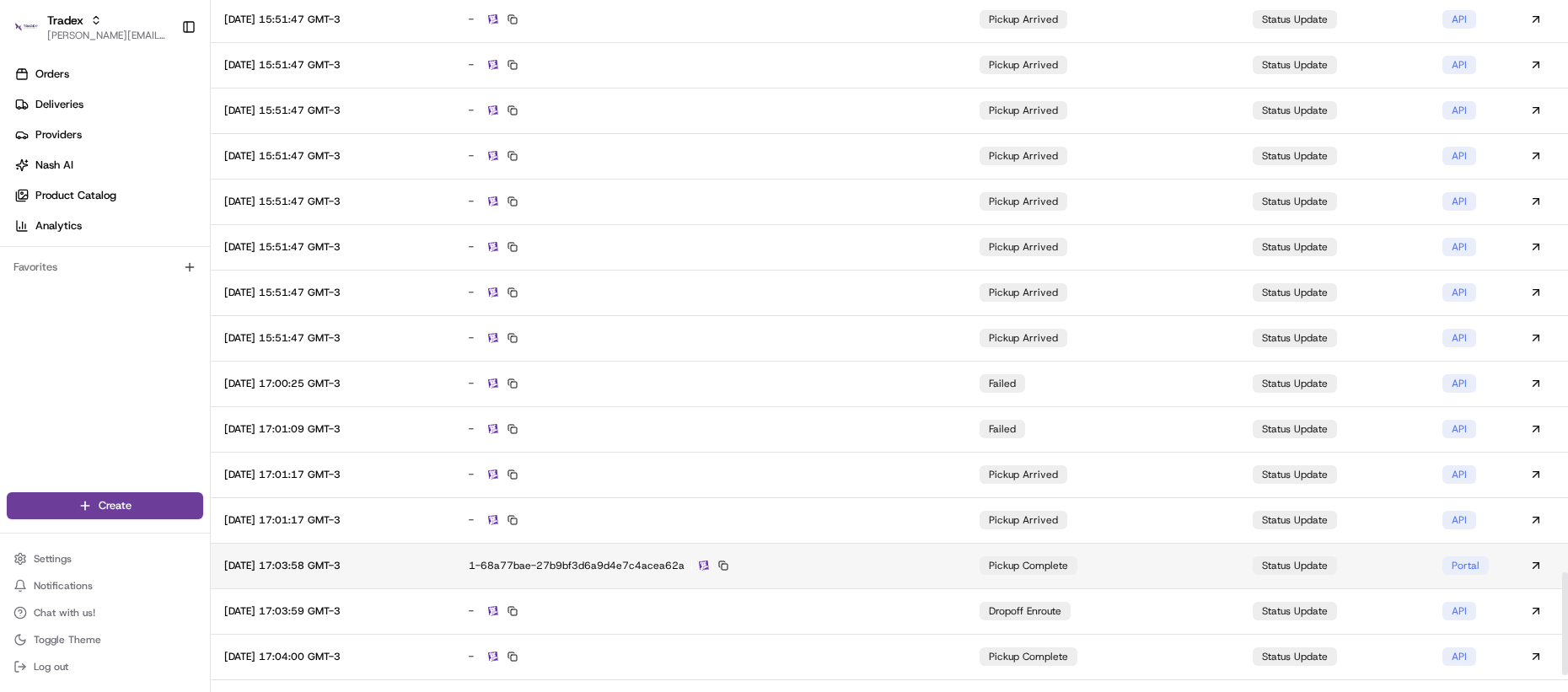
click at [834, 564] on div "1-68a77bae-27b9bf3d6a9d4e7c4acea62a" at bounding box center [711, 566] width 485 height 15
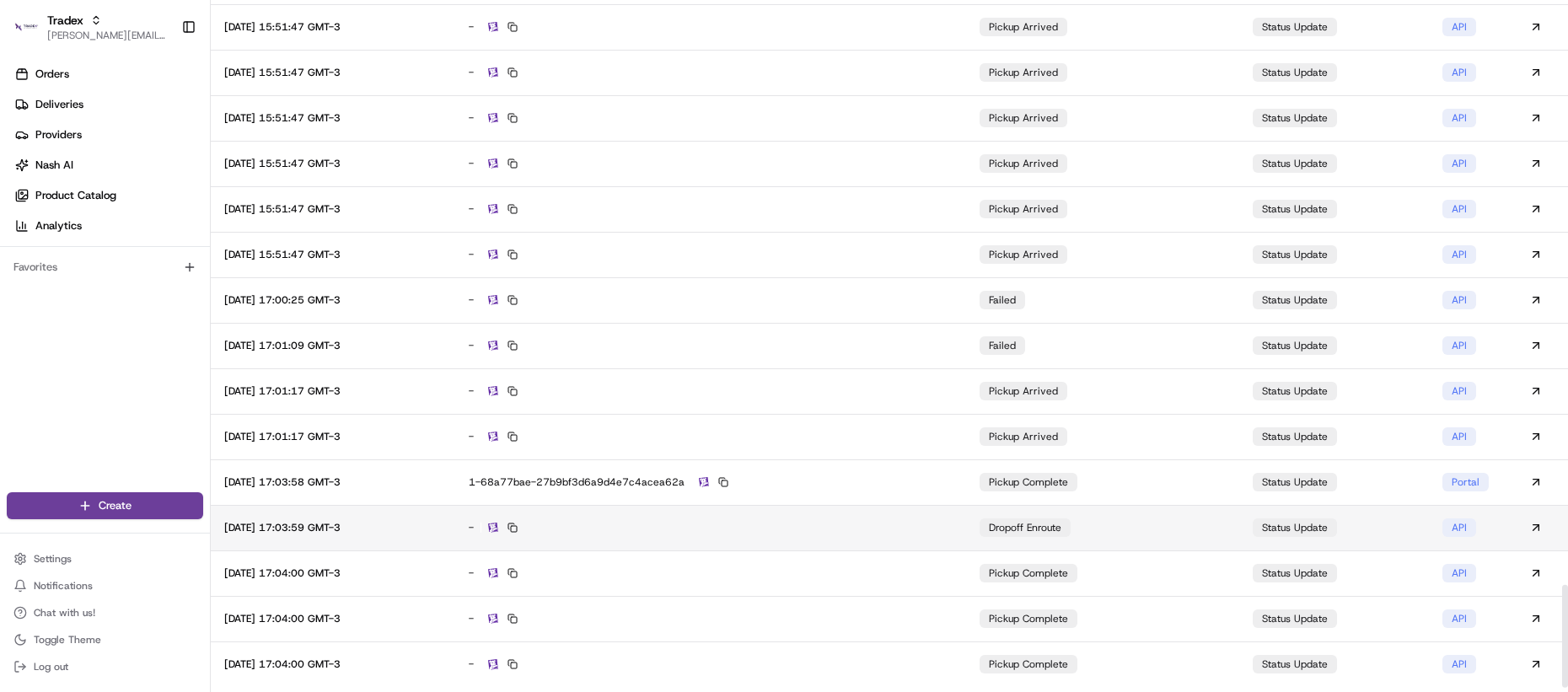
scroll to position [3980, 0]
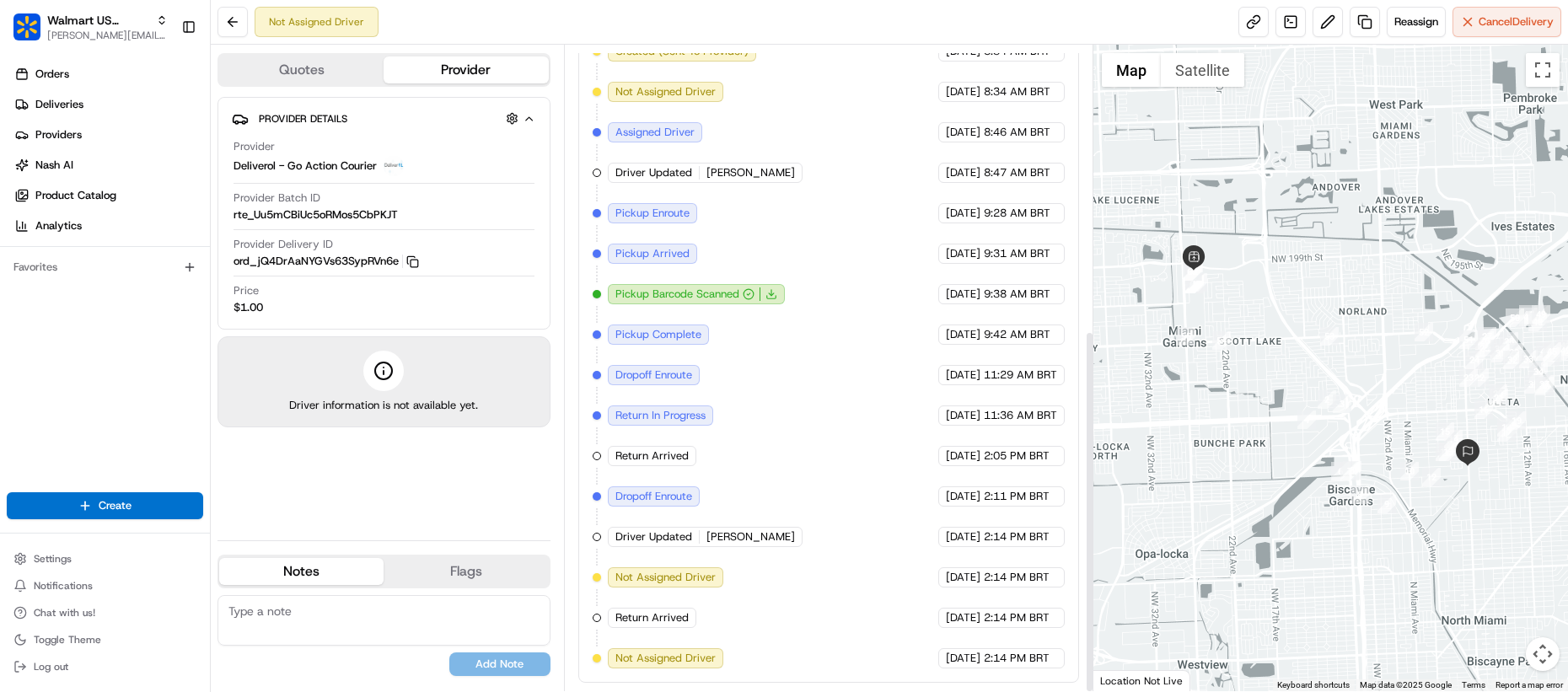
scroll to position [507, 0]
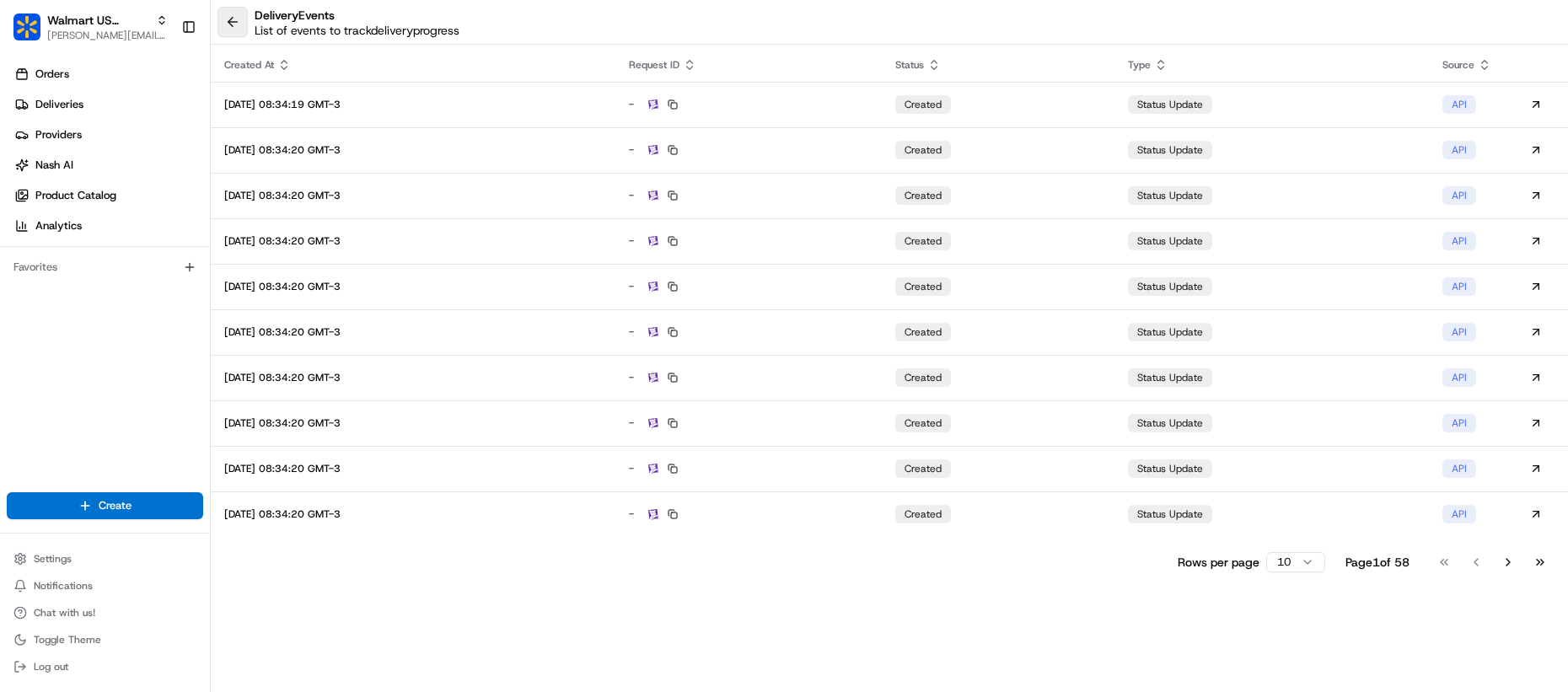
click at [236, 22] on button at bounding box center [233, 22] width 31 height 31
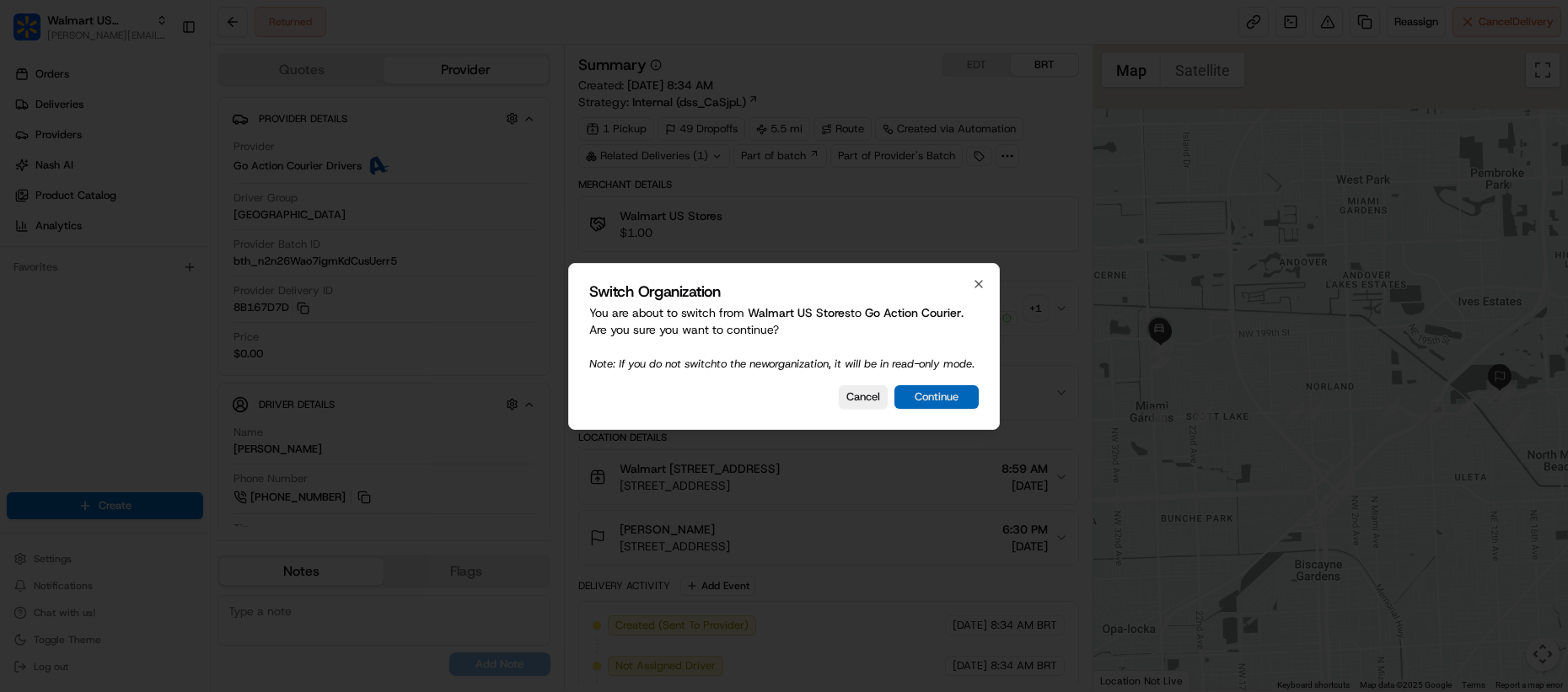
click at [931, 409] on button "Continue" at bounding box center [937, 398] width 84 height 24
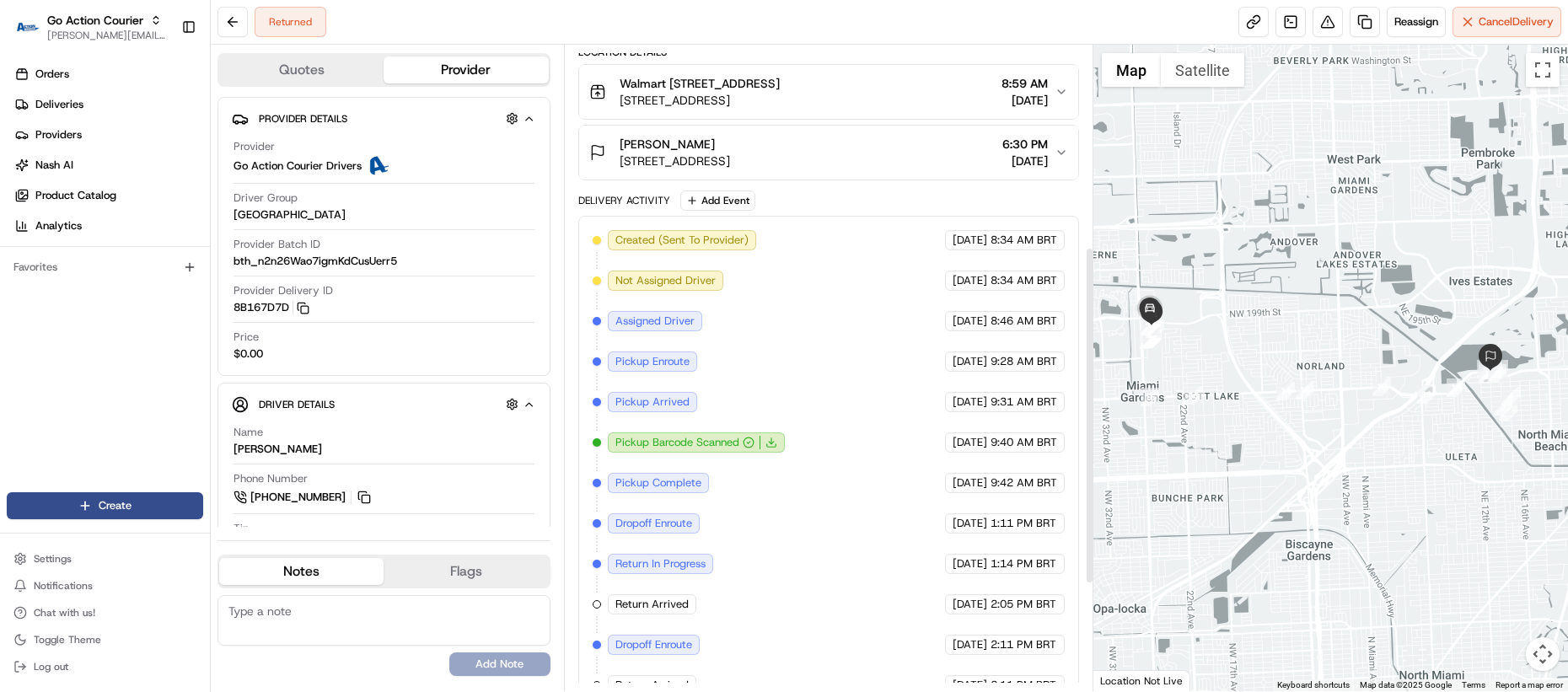
scroll to position [591, 0]
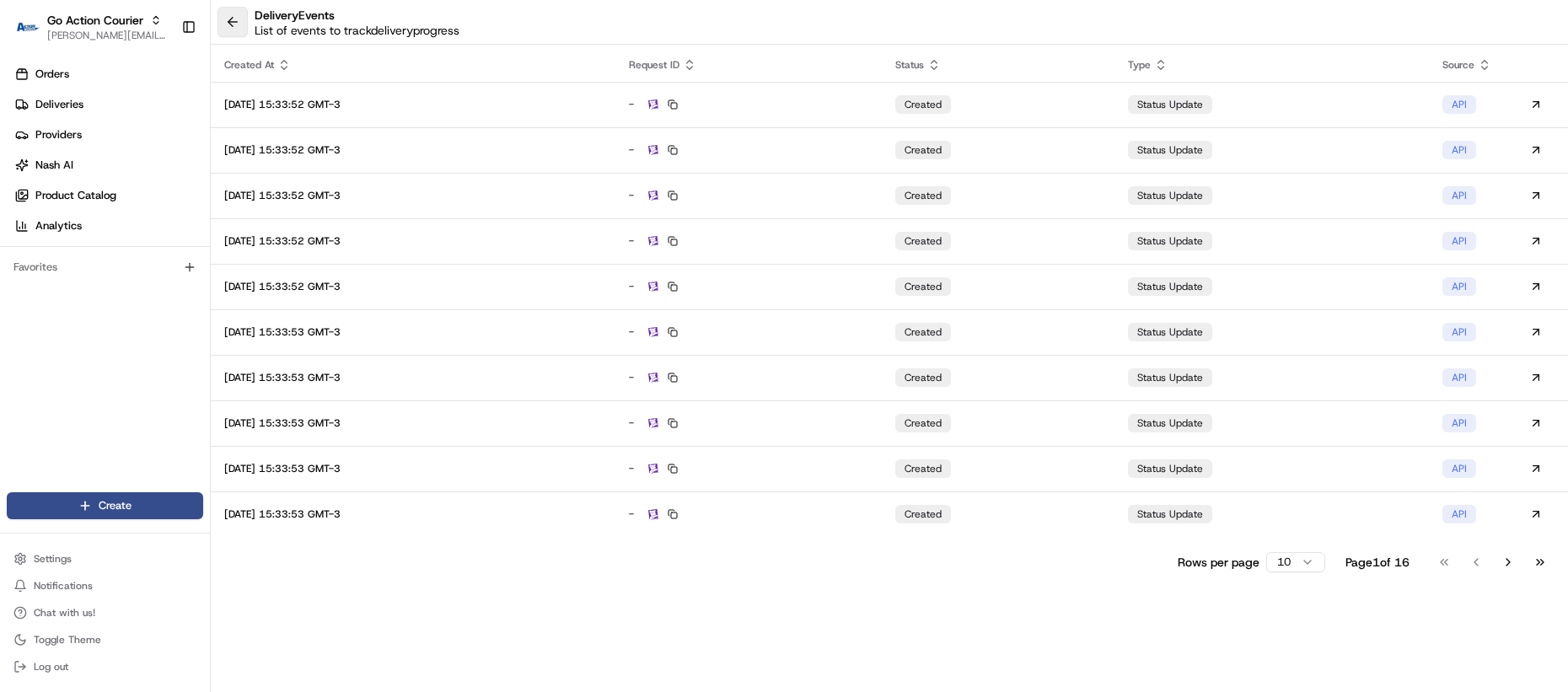
click at [232, 24] on button at bounding box center [233, 22] width 31 height 31
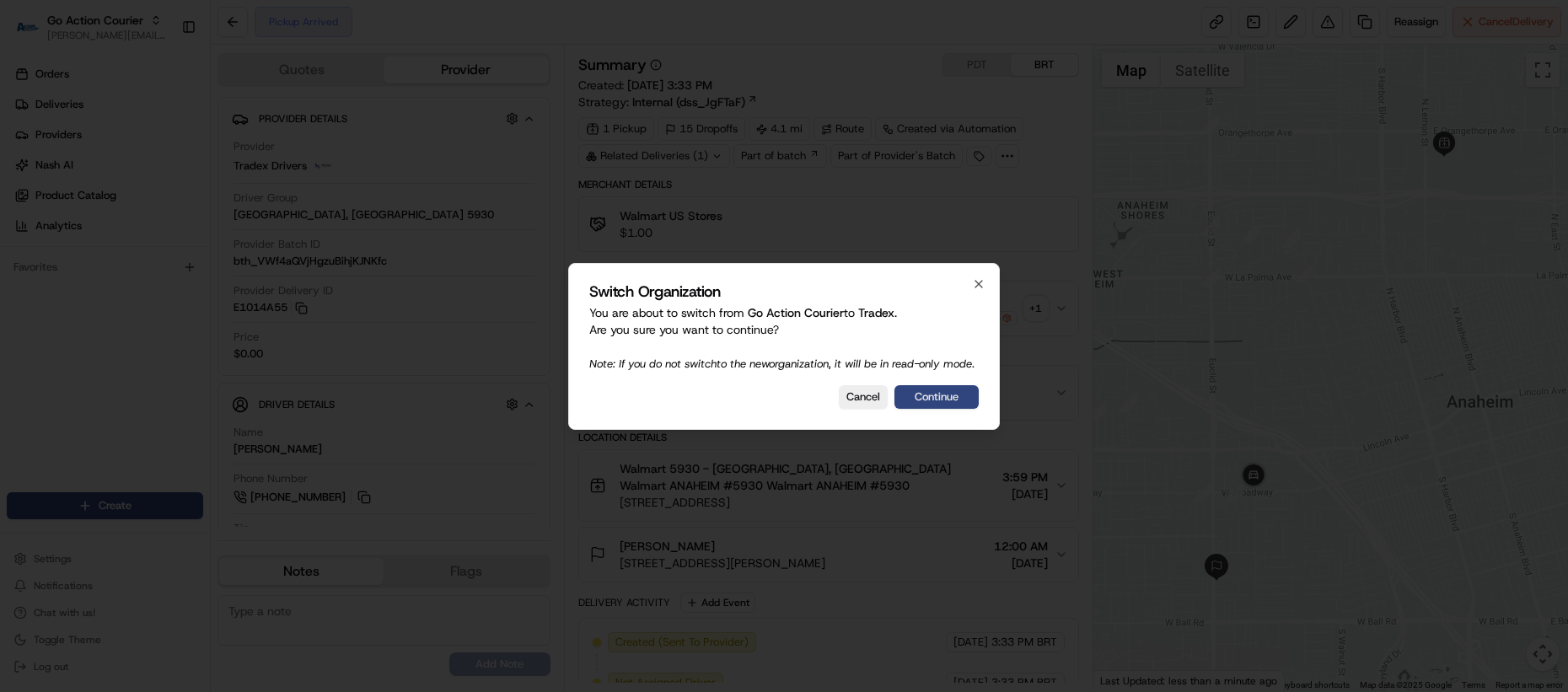
click at [914, 404] on button "Continue" at bounding box center [937, 398] width 84 height 24
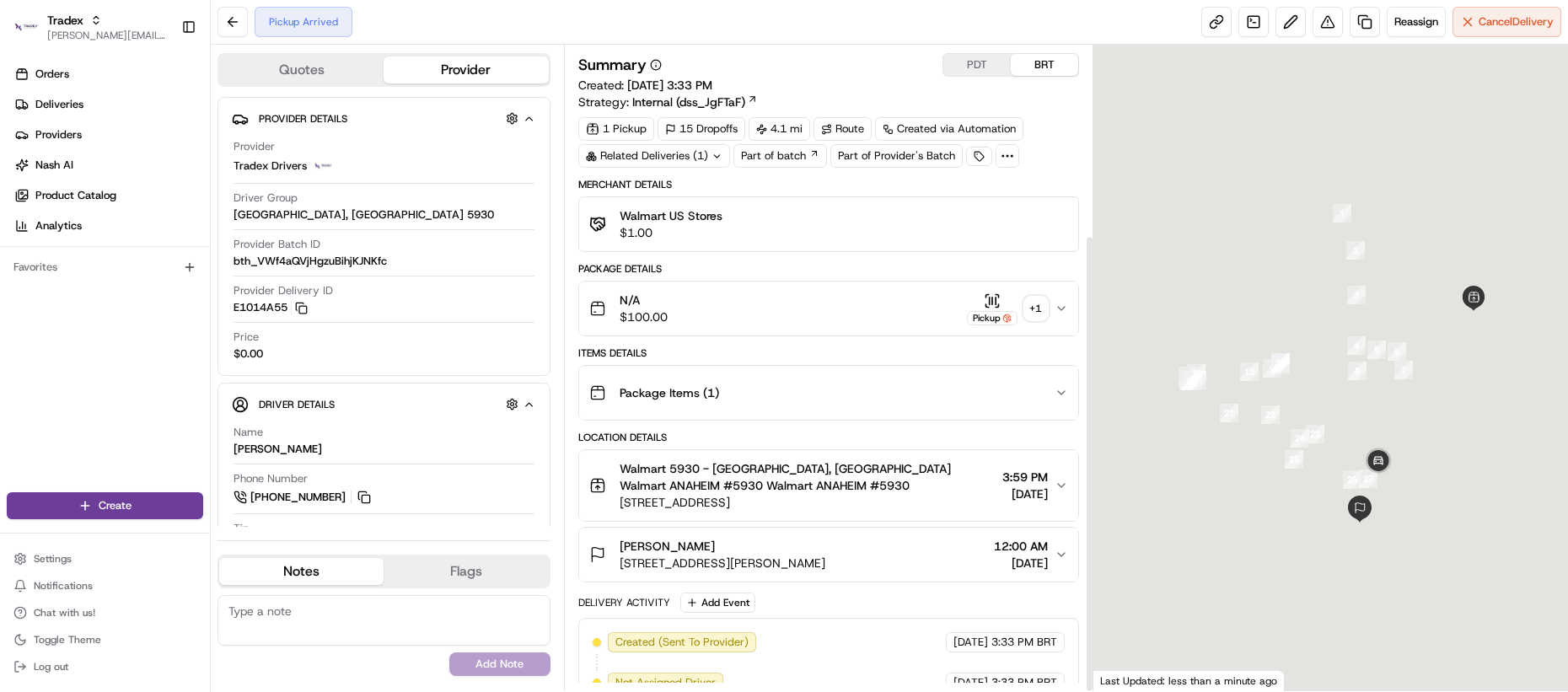
scroll to position [267, 0]
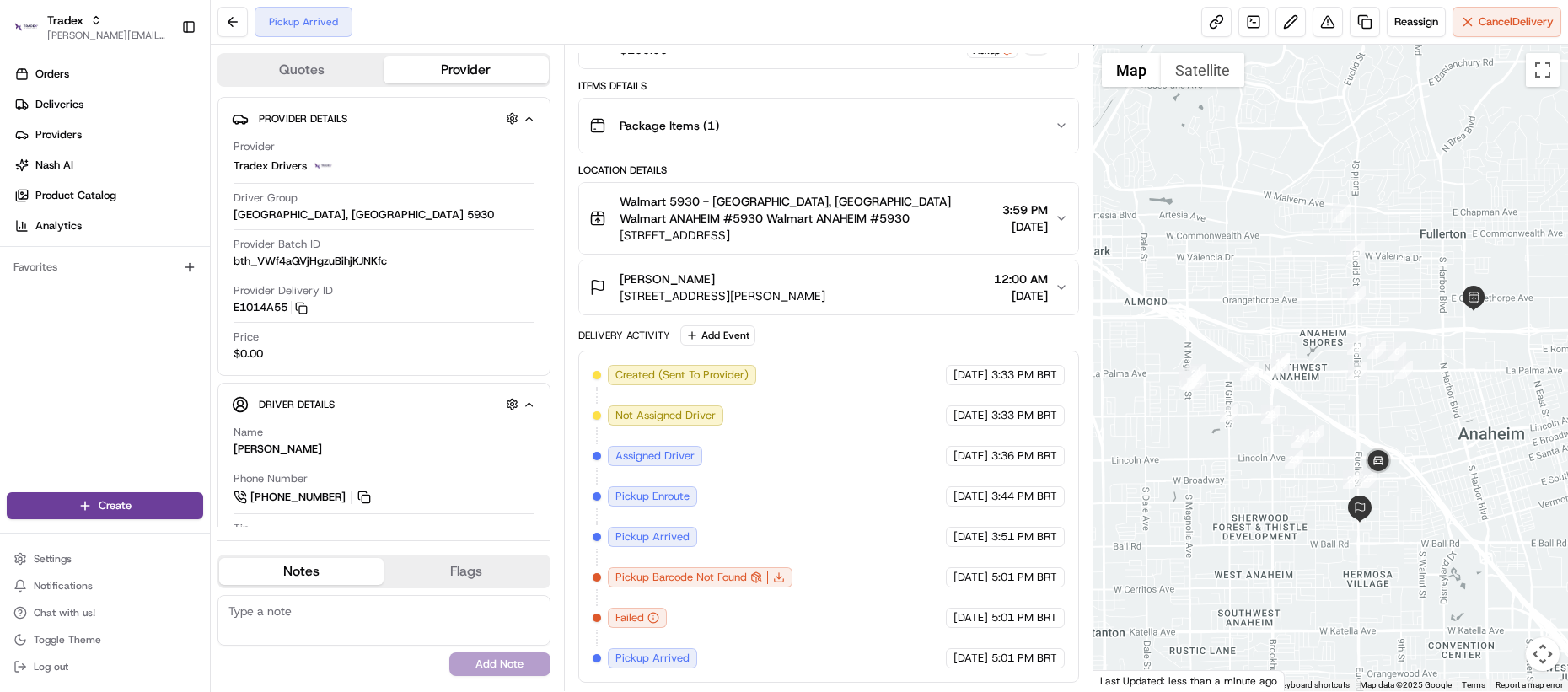
click at [689, 623] on div "Created (Sent To Provider) Tradex Drivers 08/21/2025 3:33 PM BRT Not Assigned D…" at bounding box center [828, 517] width 472 height 304
click at [713, 625] on div "Created (Sent To Provider) Tradex Drivers 08/21/2025 3:33 PM BRT Not Assigned D…" at bounding box center [828, 517] width 472 height 304
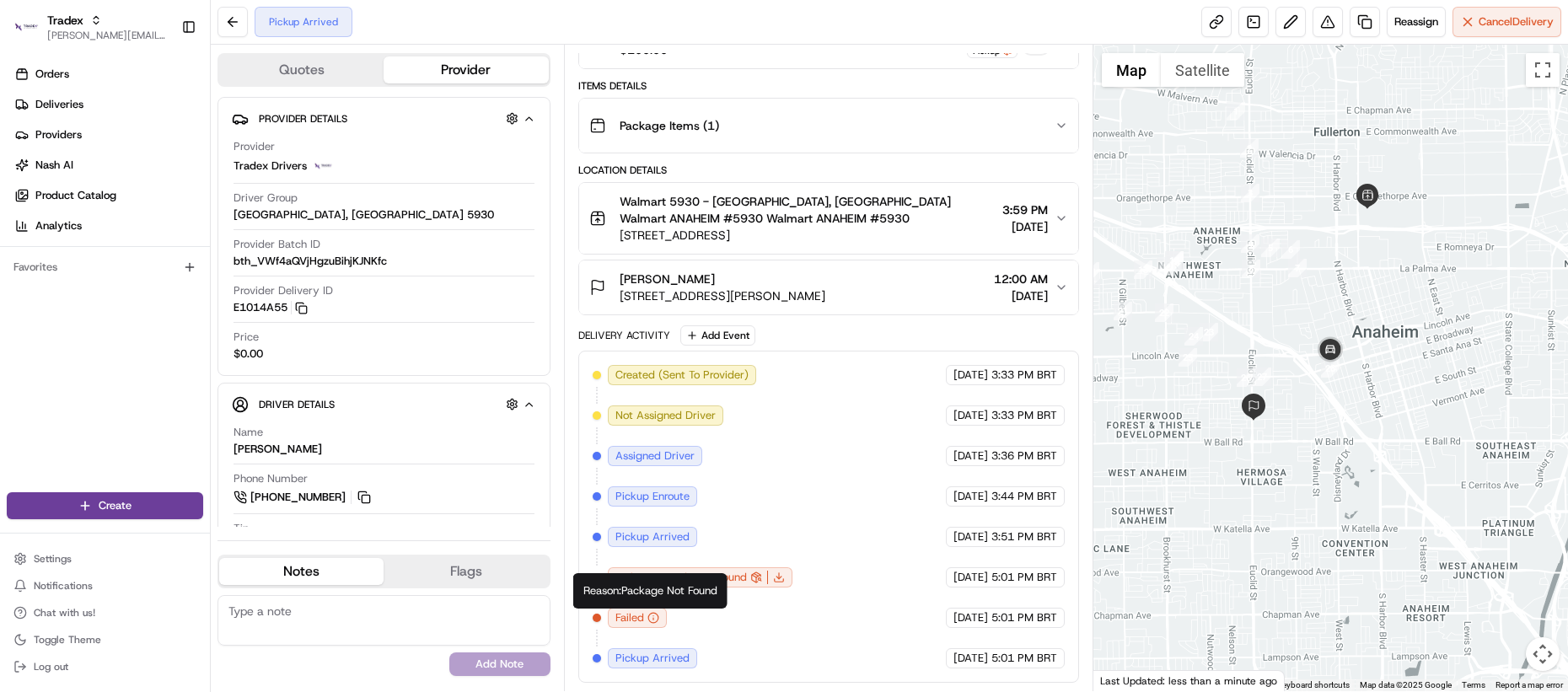
click at [708, 636] on div "Created (Sent To Provider) Tradex Drivers 08/21/2025 3:33 PM BRT Not Assigned D…" at bounding box center [828, 517] width 472 height 304
click at [642, 654] on span "Pickup Arrived" at bounding box center [652, 659] width 74 height 15
click at [648, 619] on icon "button" at bounding box center [653, 618] width 12 height 12
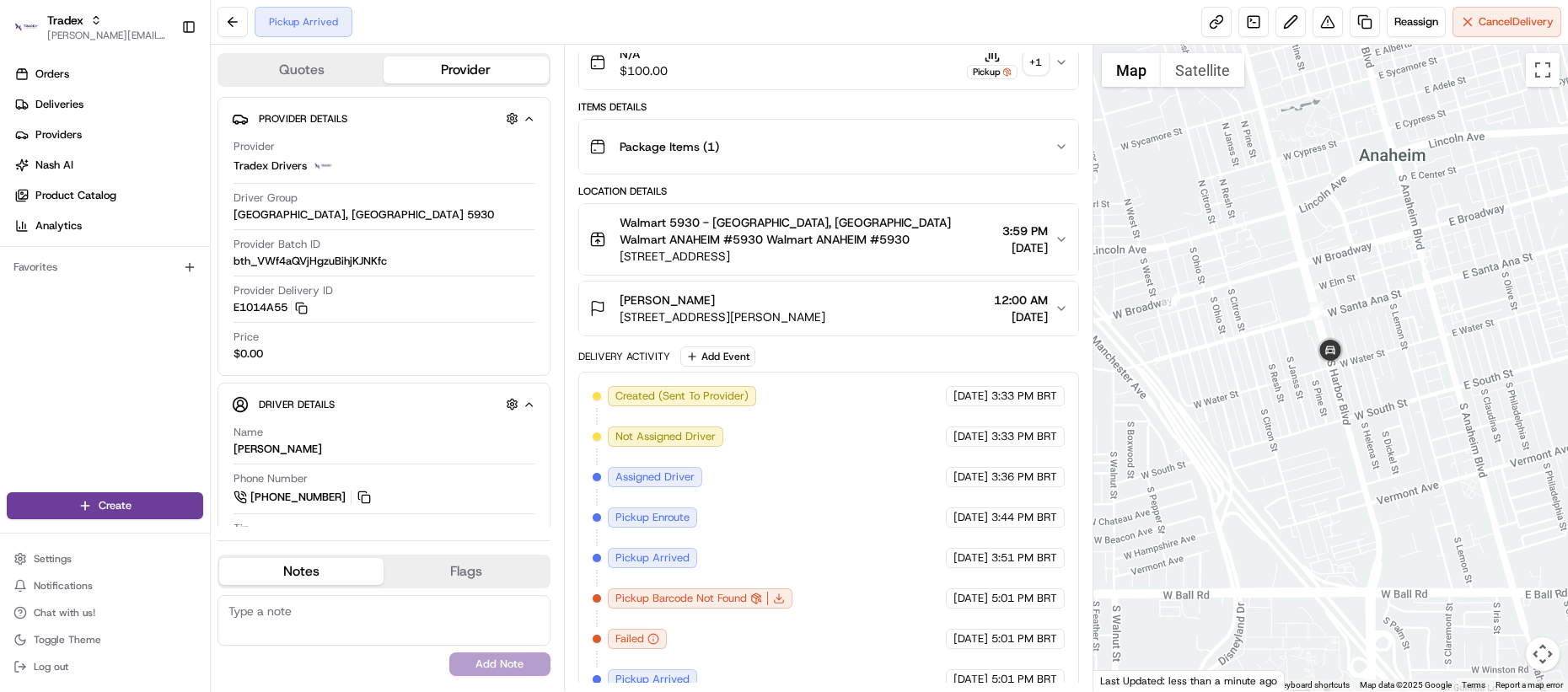
scroll to position [0, 0]
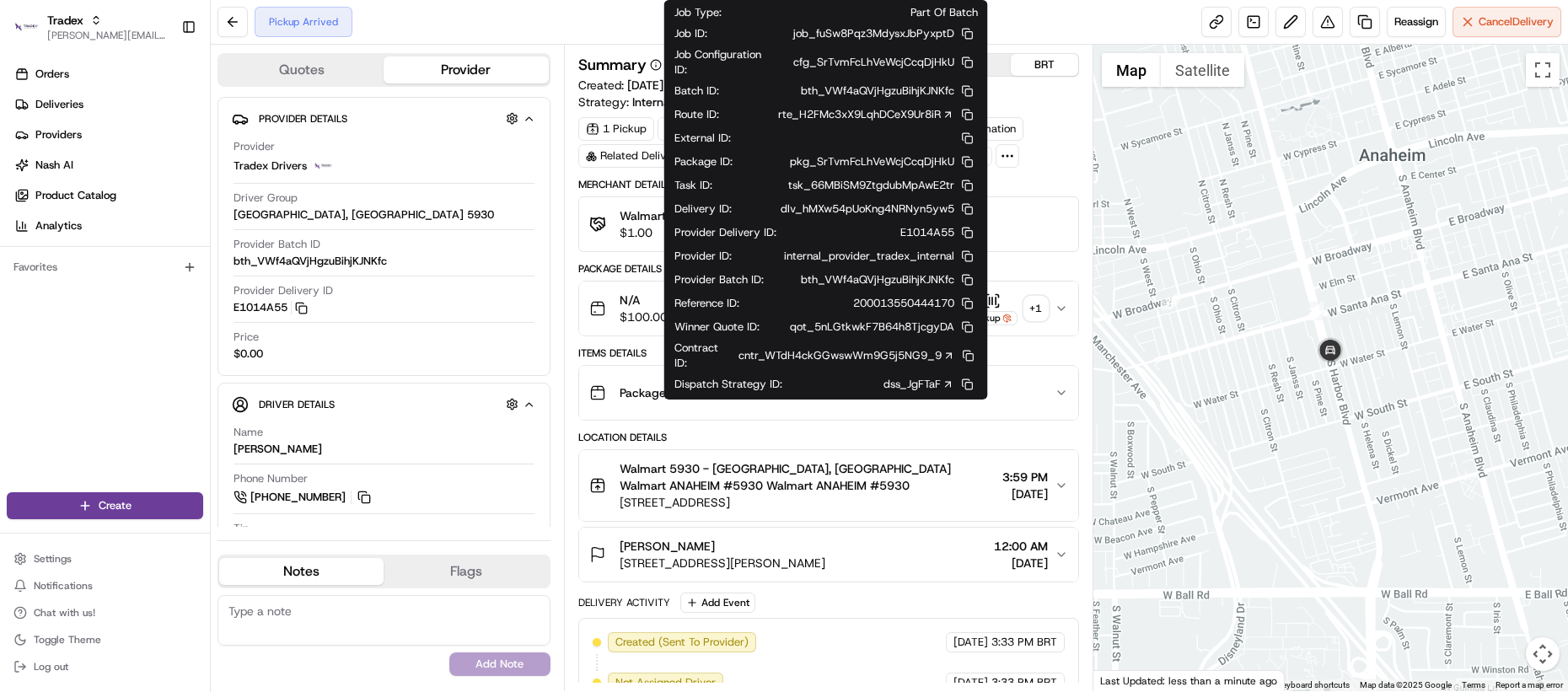
click at [811, 216] on span "dlv_hMXw54pUoKng4NRNyn5yw5" at bounding box center [868, 209] width 174 height 15
copy span "dlv_hMXw54pUoKng4NRNyn5yw5"
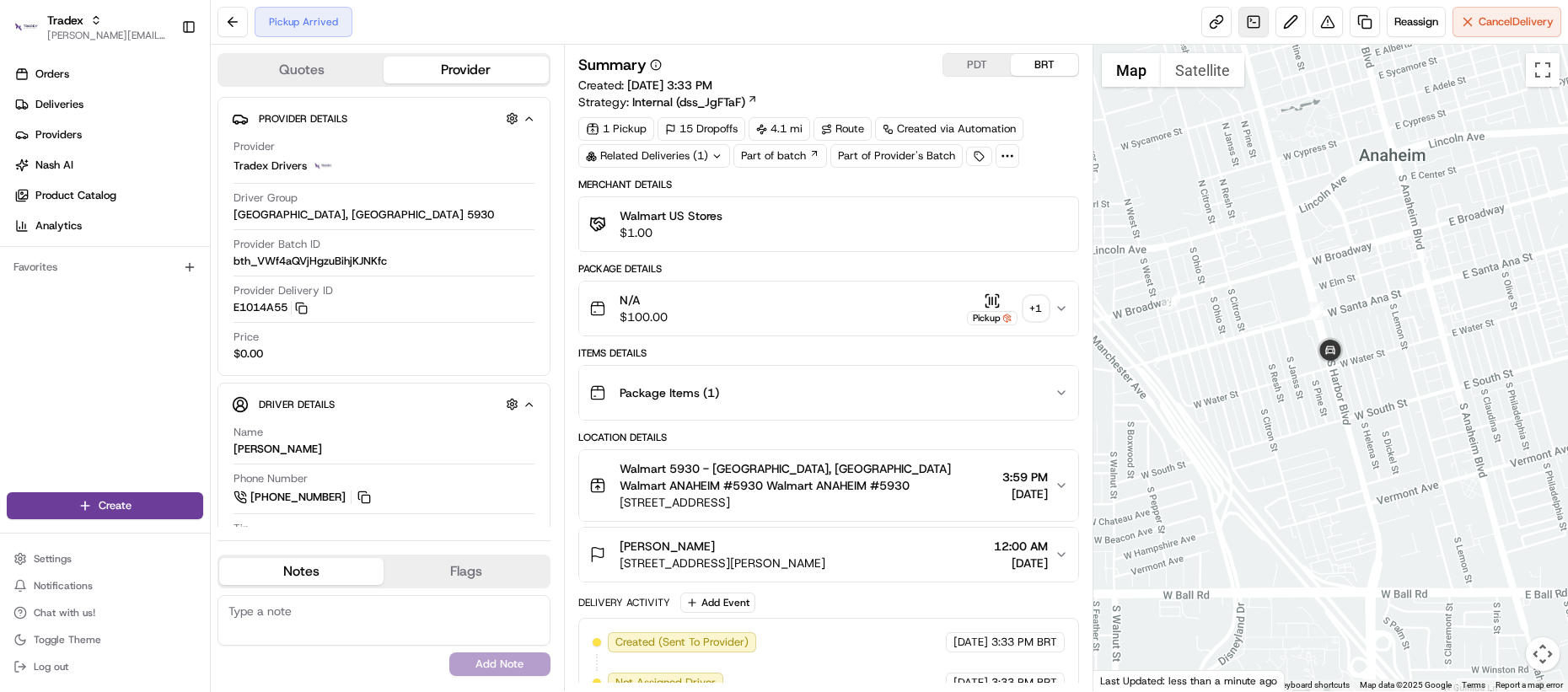
click at [1255, 20] on link at bounding box center [1254, 22] width 31 height 31
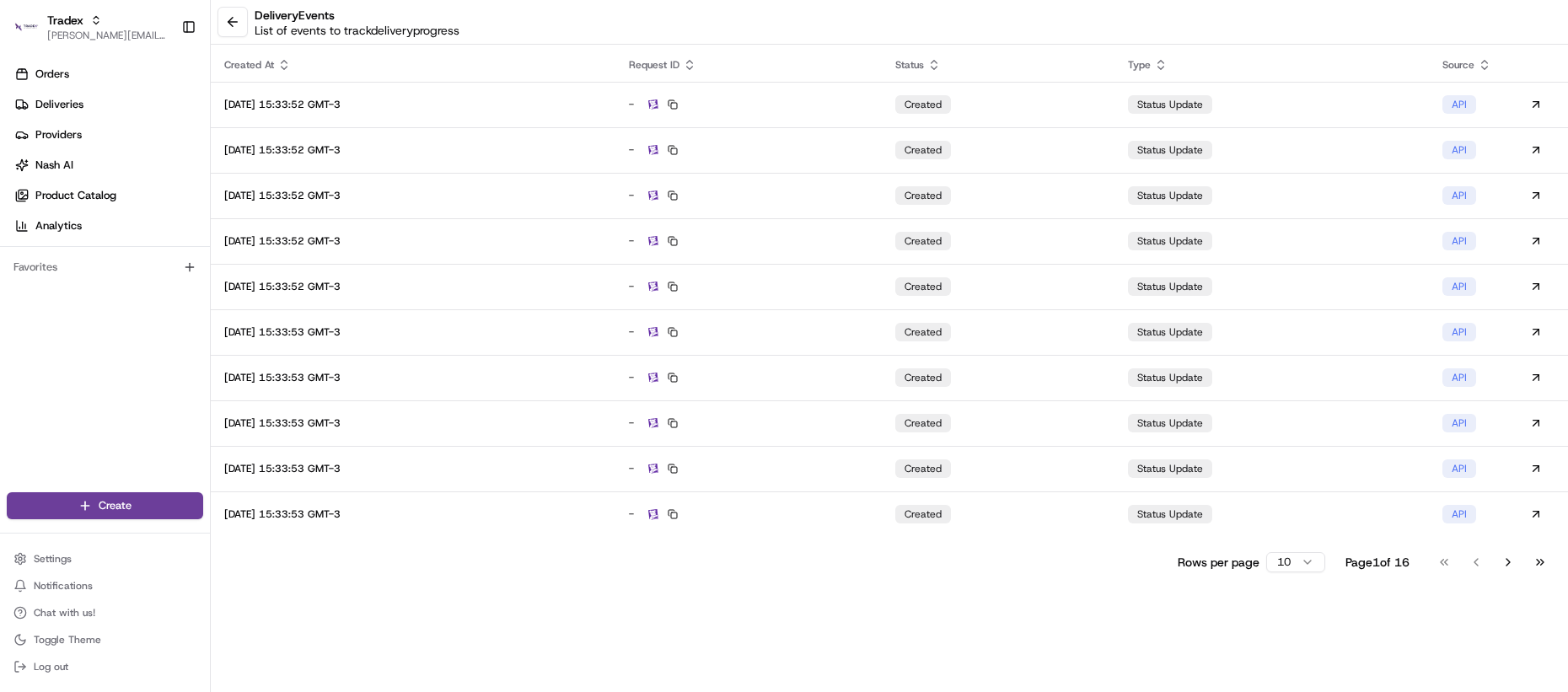
click at [1281, 555] on html "Tradex lucas@usenash.com Toggle Sidebar Orders Deliveries Providers Nash AI Pro…" at bounding box center [784, 346] width 1568 height 692
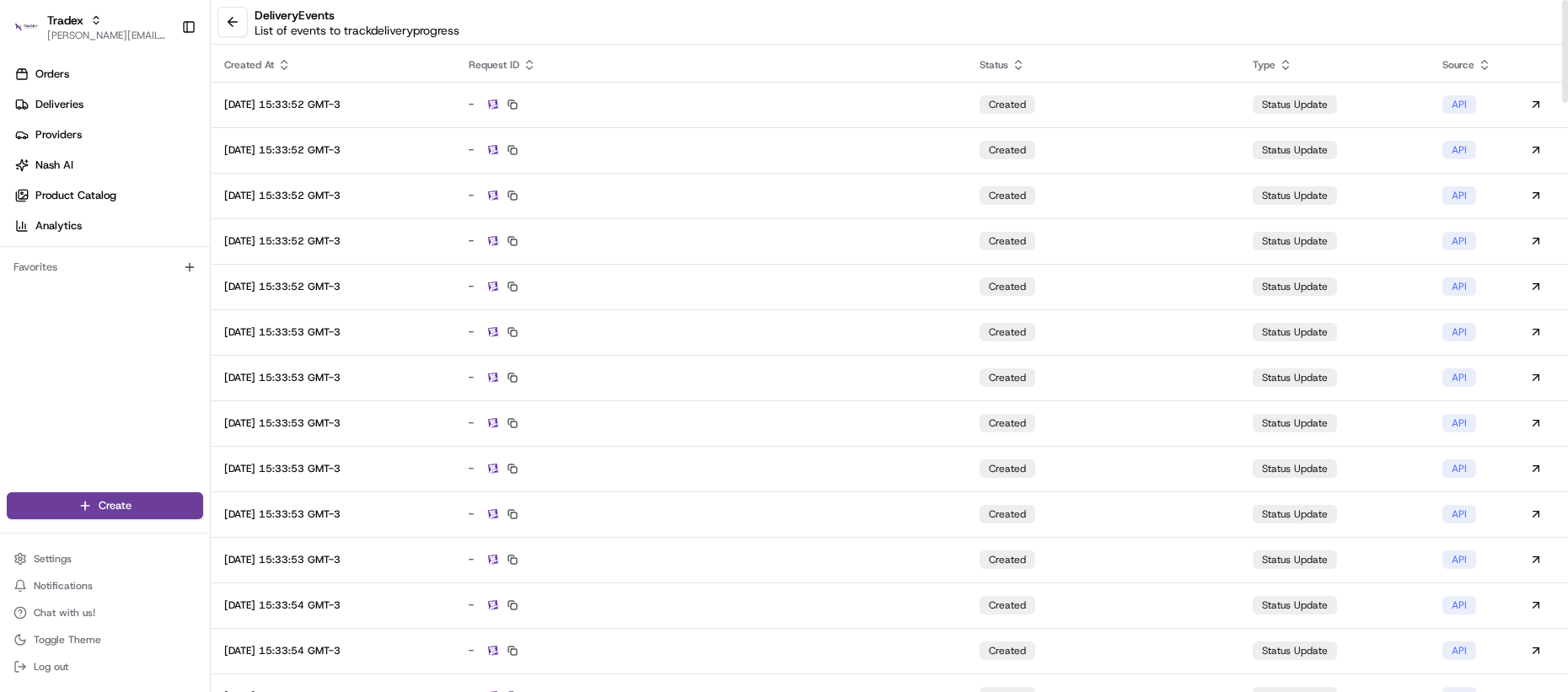
click at [279, 62] on icon at bounding box center [284, 65] width 14 height 14
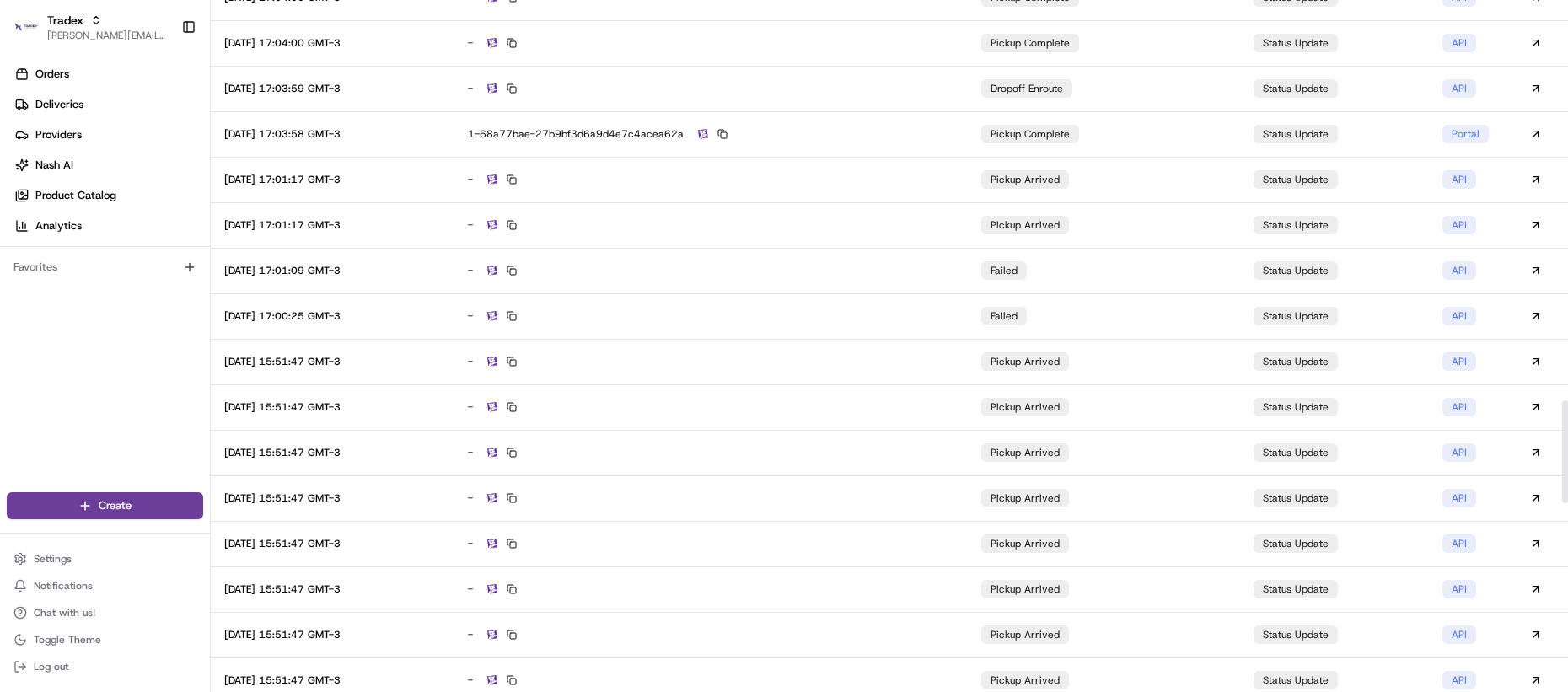
scroll to position [2692, 0]
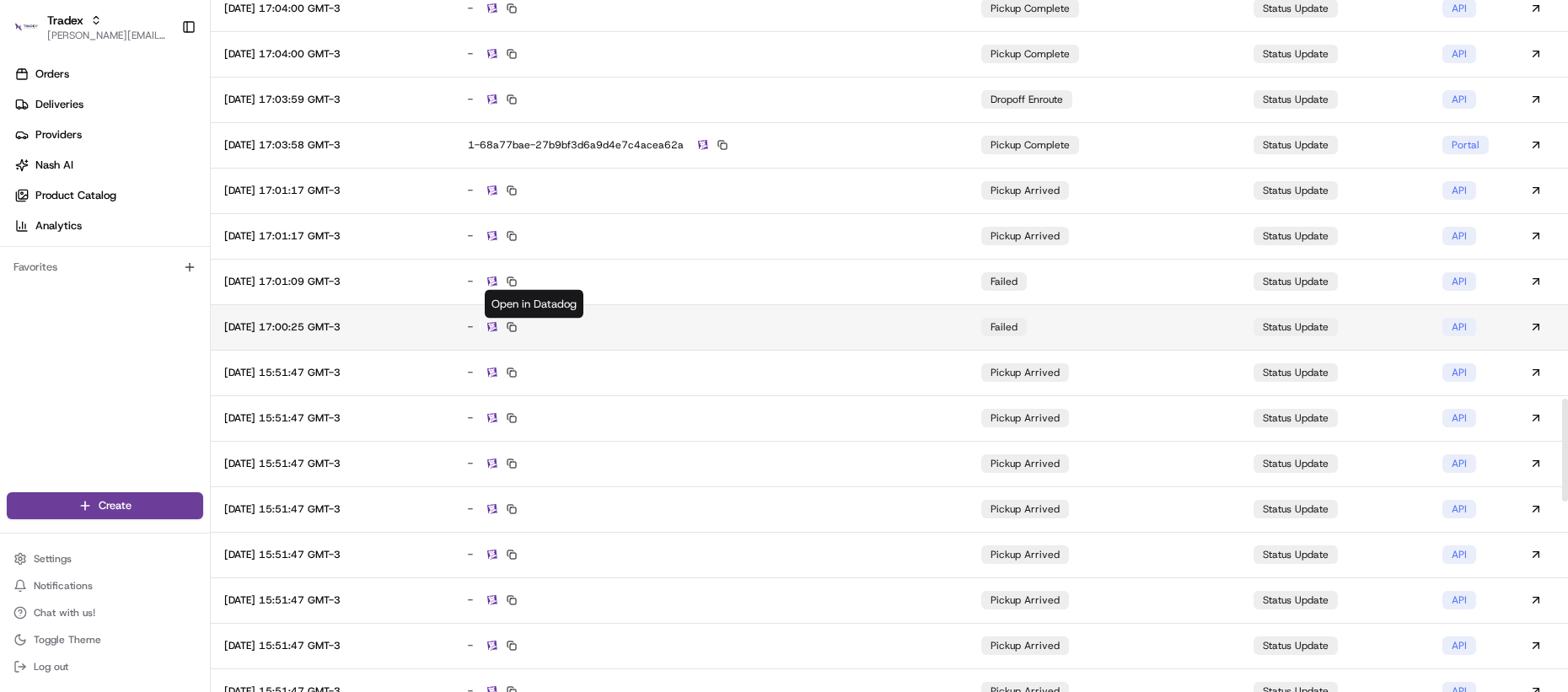
click at [497, 323] on img at bounding box center [492, 328] width 10 height 11
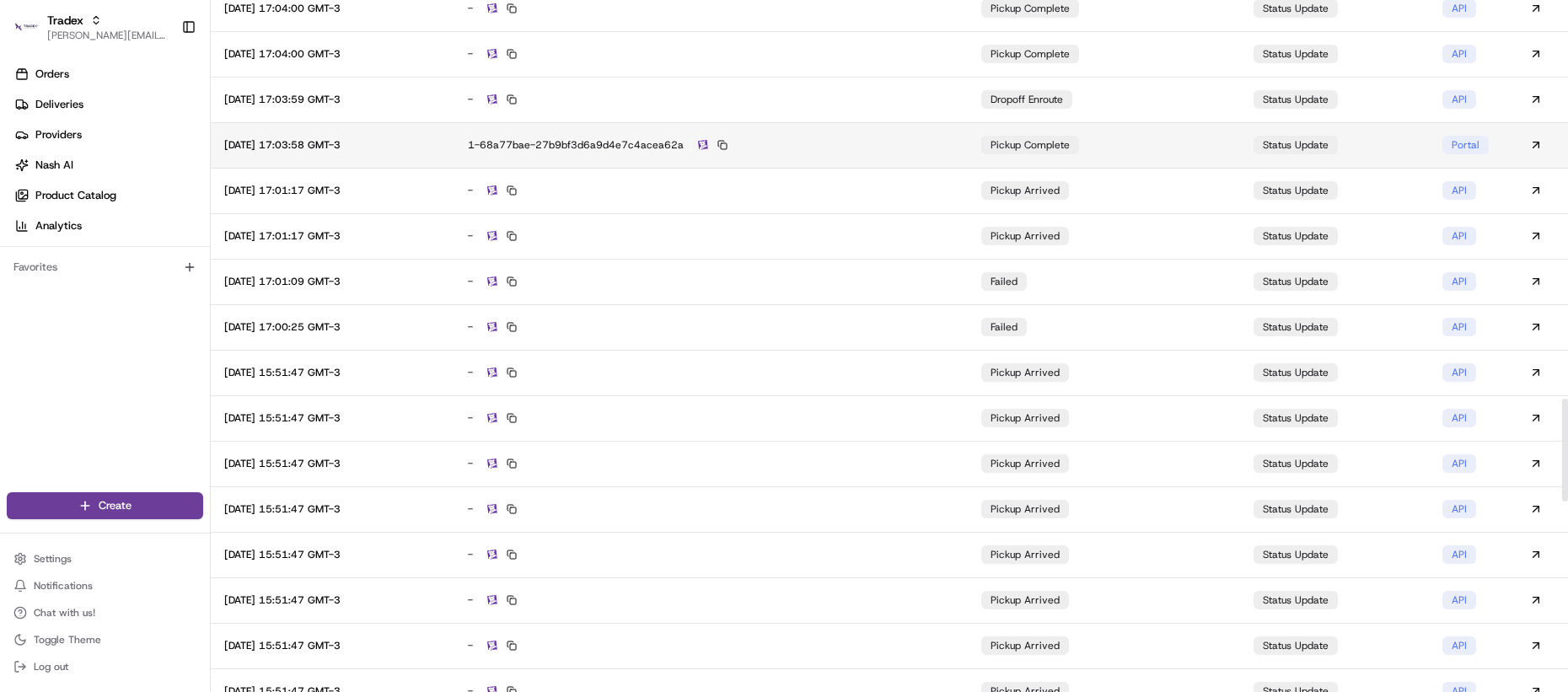
click at [455, 155] on td "2025-08-21 17:03:58 GMT-3" at bounding box center [333, 144] width 244 height 45
click at [708, 148] on img at bounding box center [703, 145] width 10 height 11
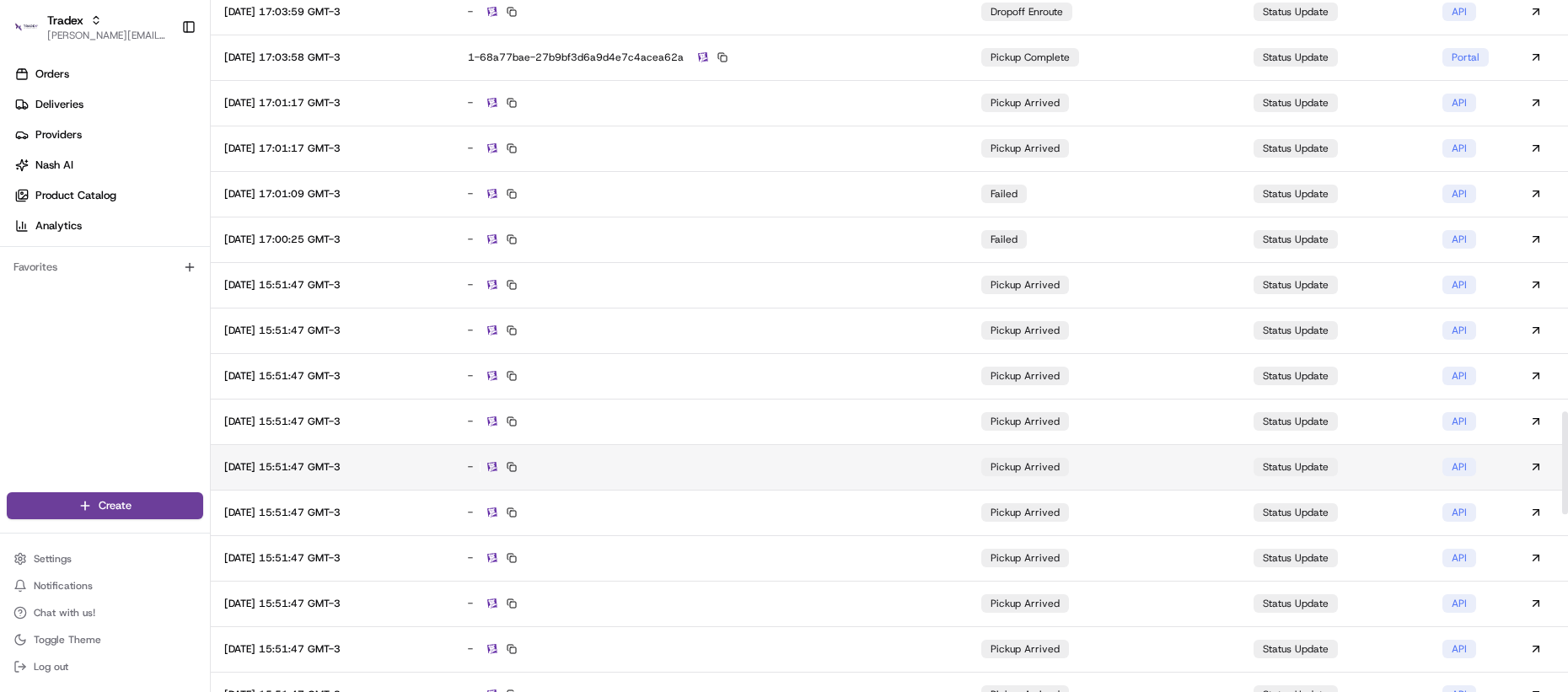
scroll to position [2769, 0]
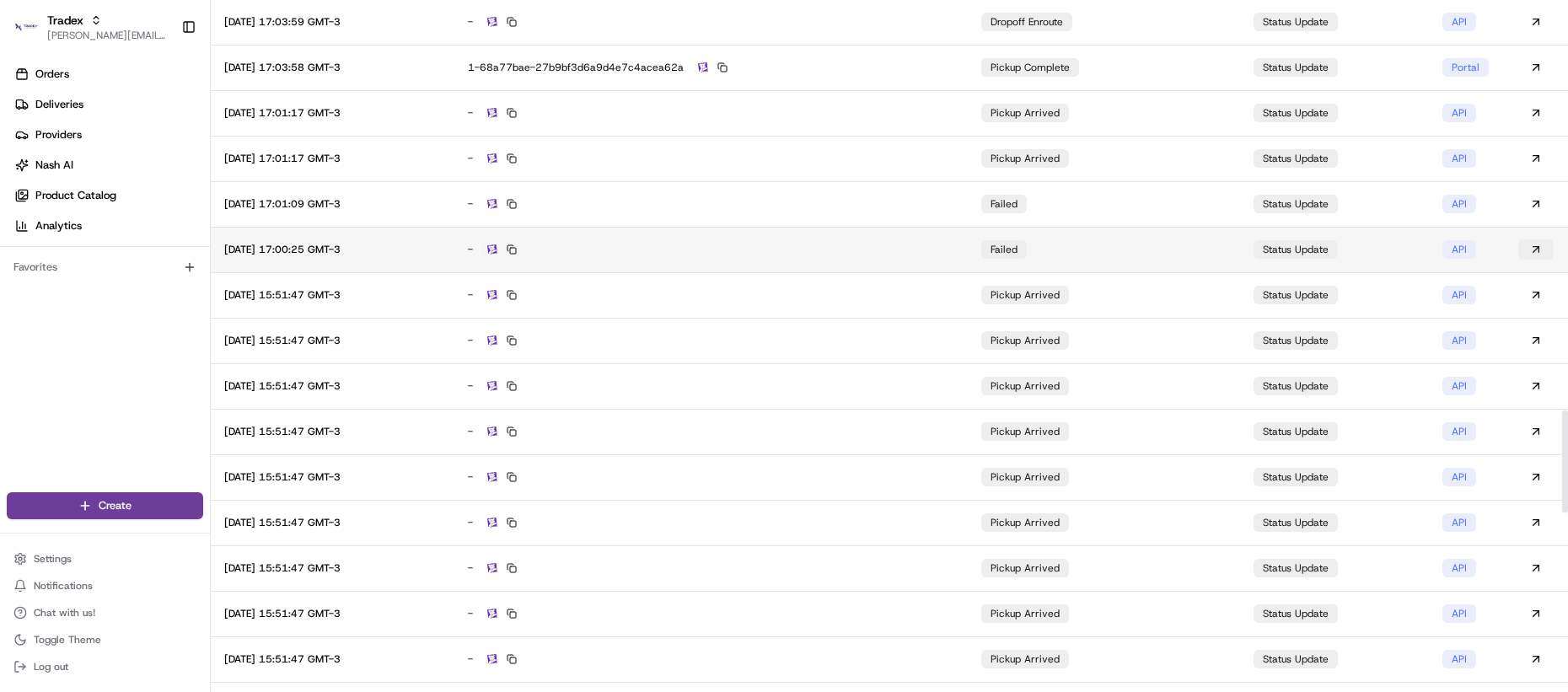
click at [1544, 253] on button at bounding box center [1536, 250] width 36 height 20
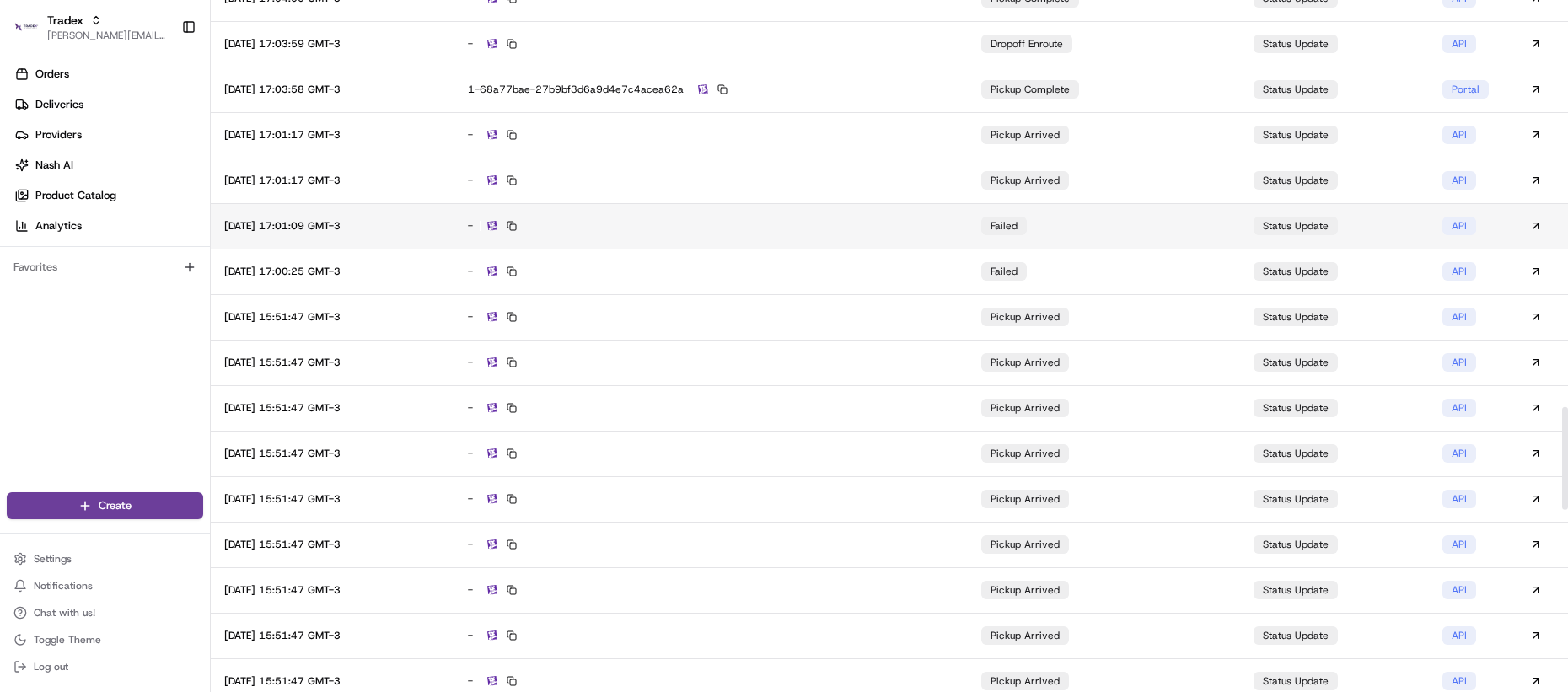
scroll to position [2736, 0]
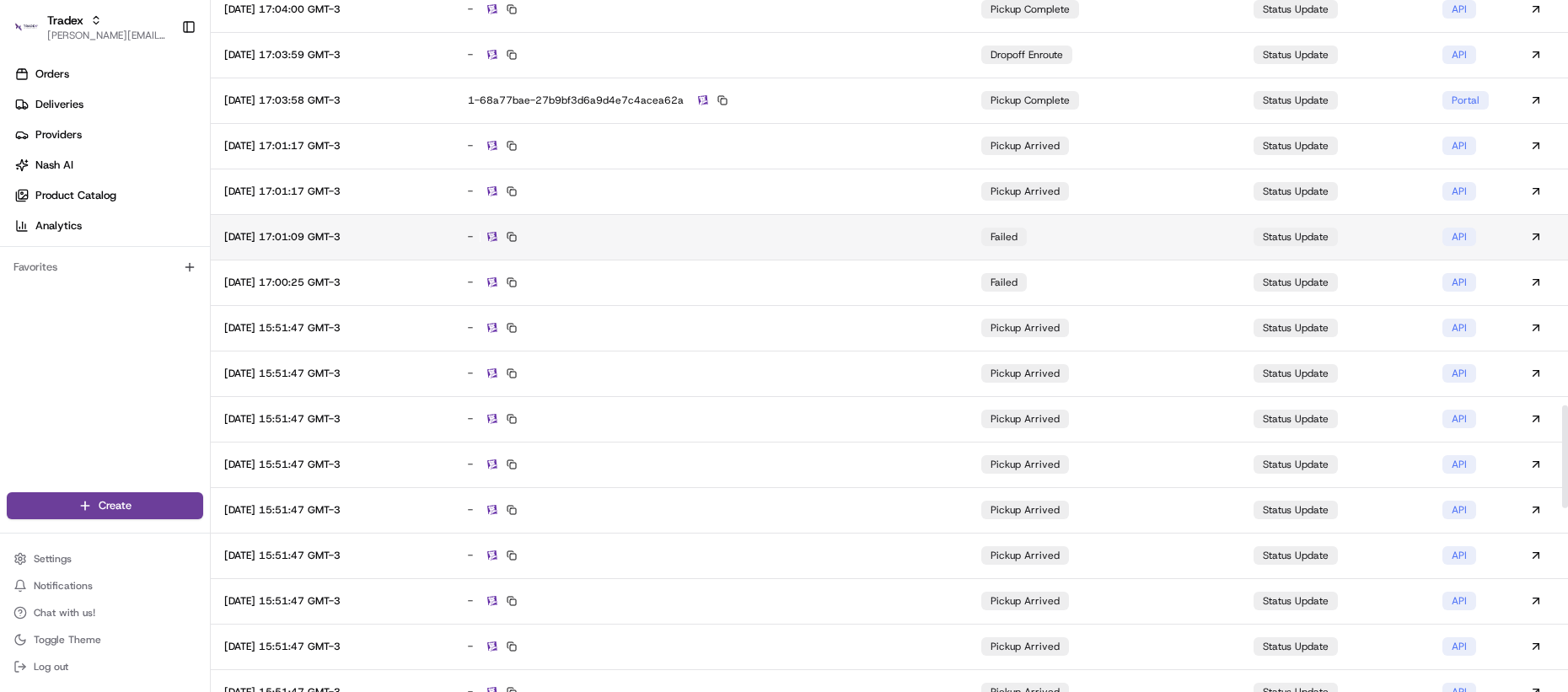
click at [786, 223] on td "-" at bounding box center [711, 236] width 514 height 45
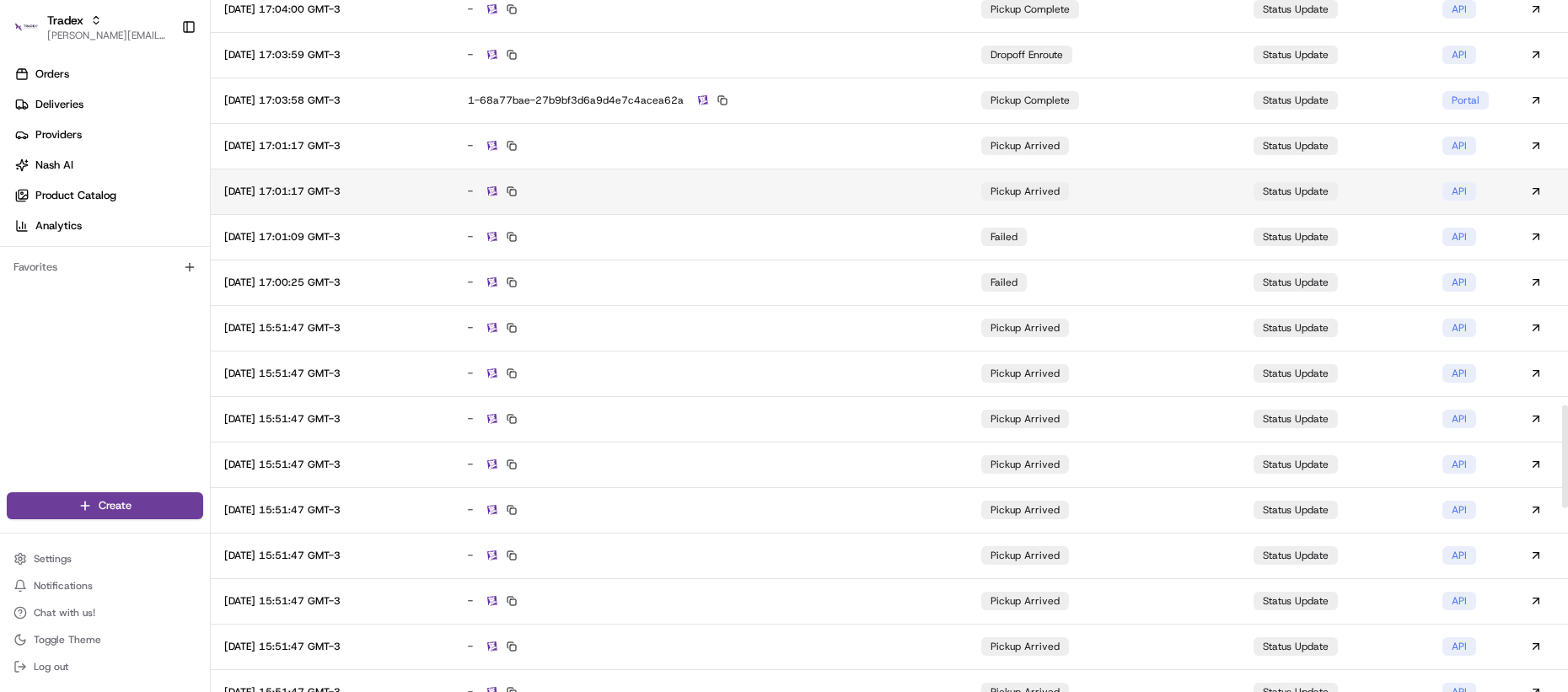
scroll to position [2725, 0]
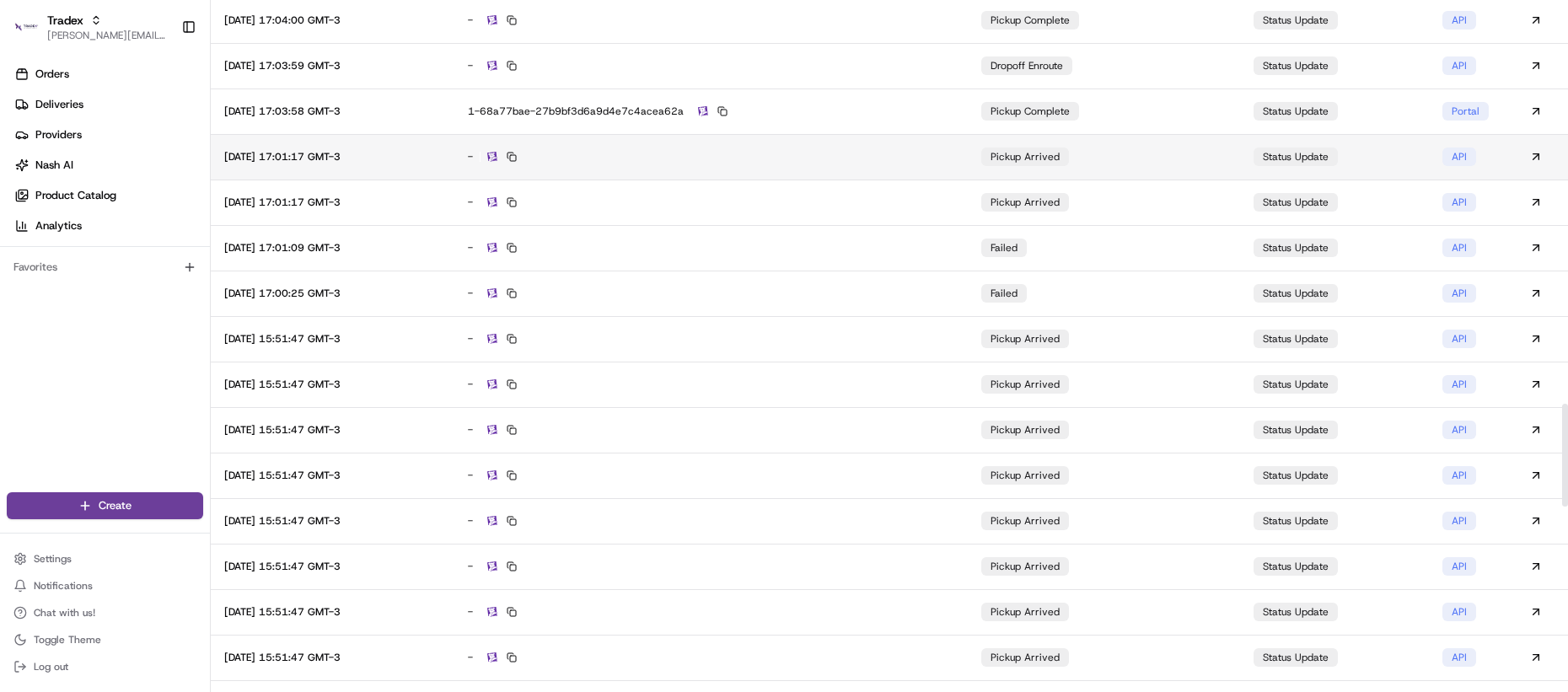
click at [682, 166] on td "-" at bounding box center [711, 156] width 514 height 45
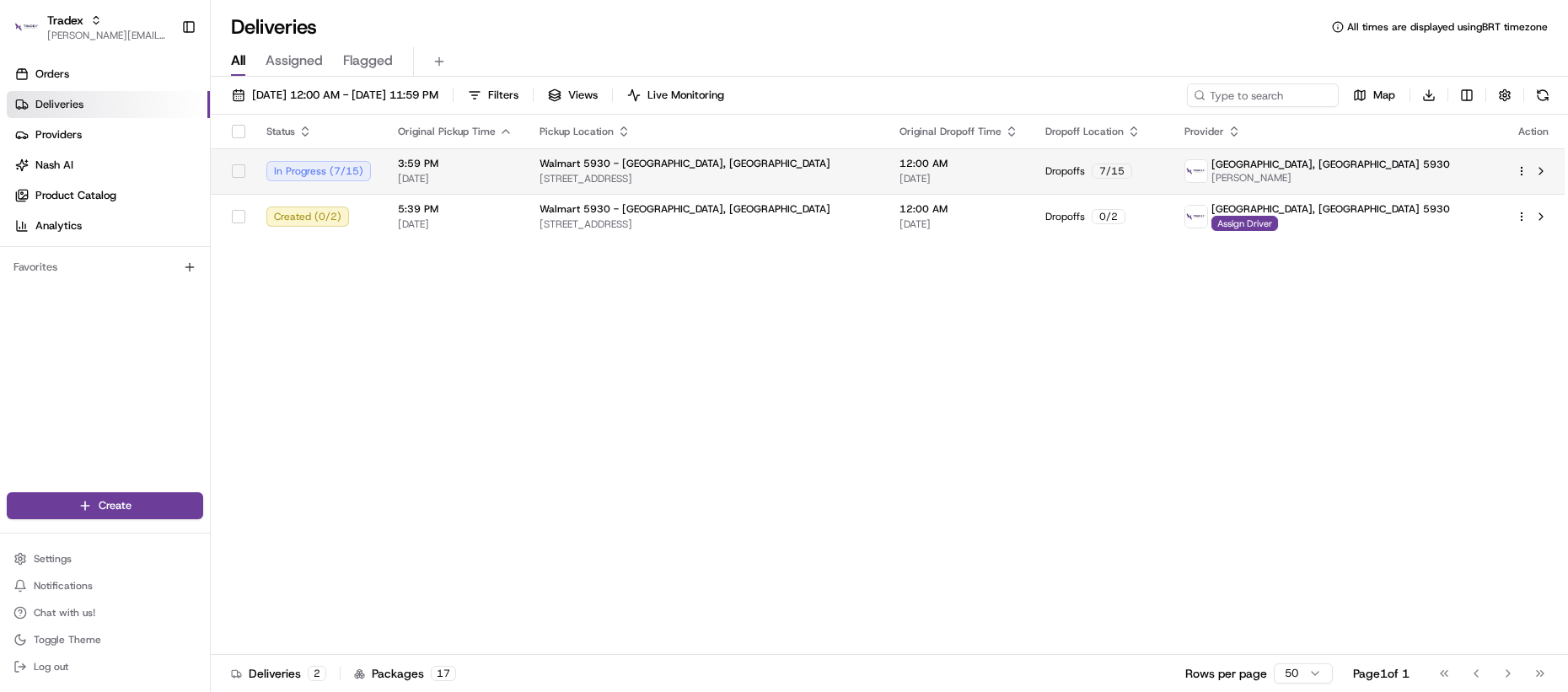
click at [416, 169] on span "3:59 PM" at bounding box center [455, 164] width 114 height 14
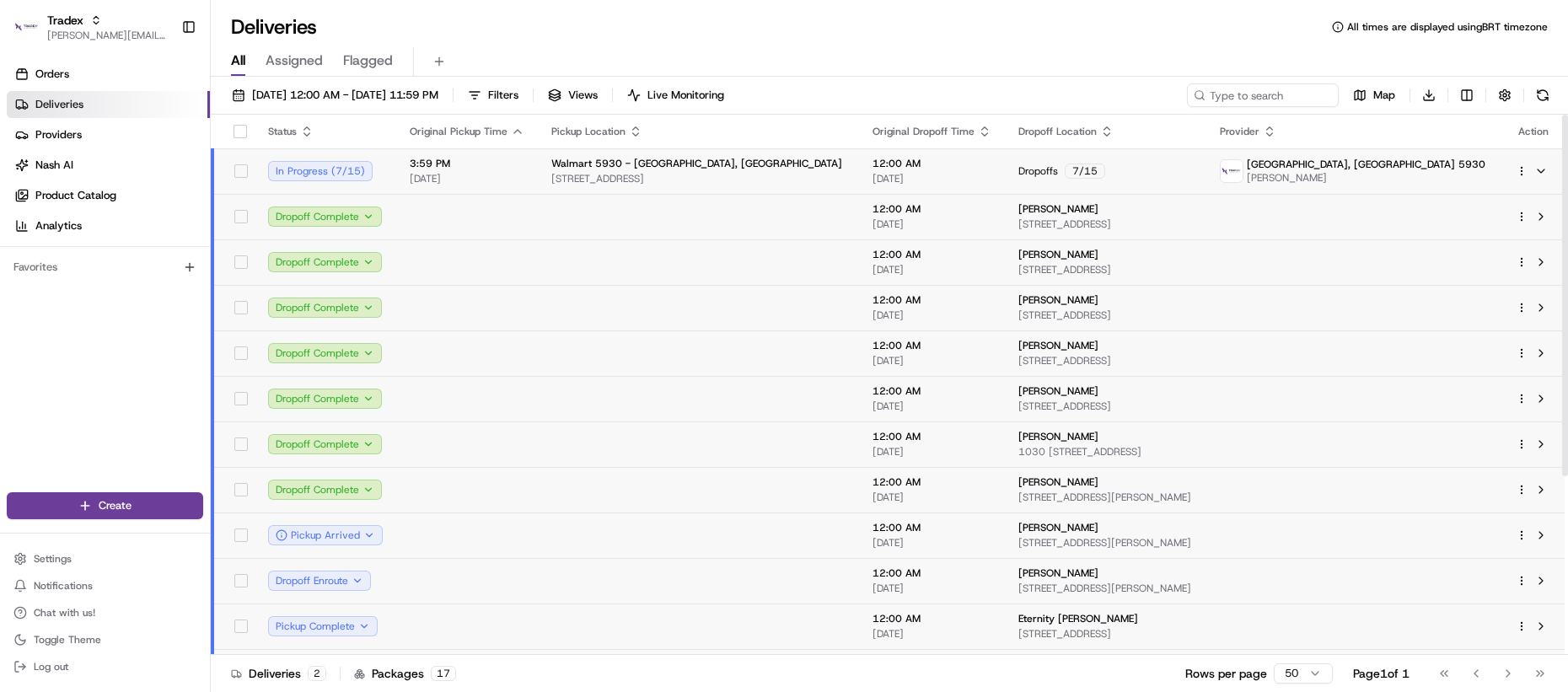
scroll to position [267, 0]
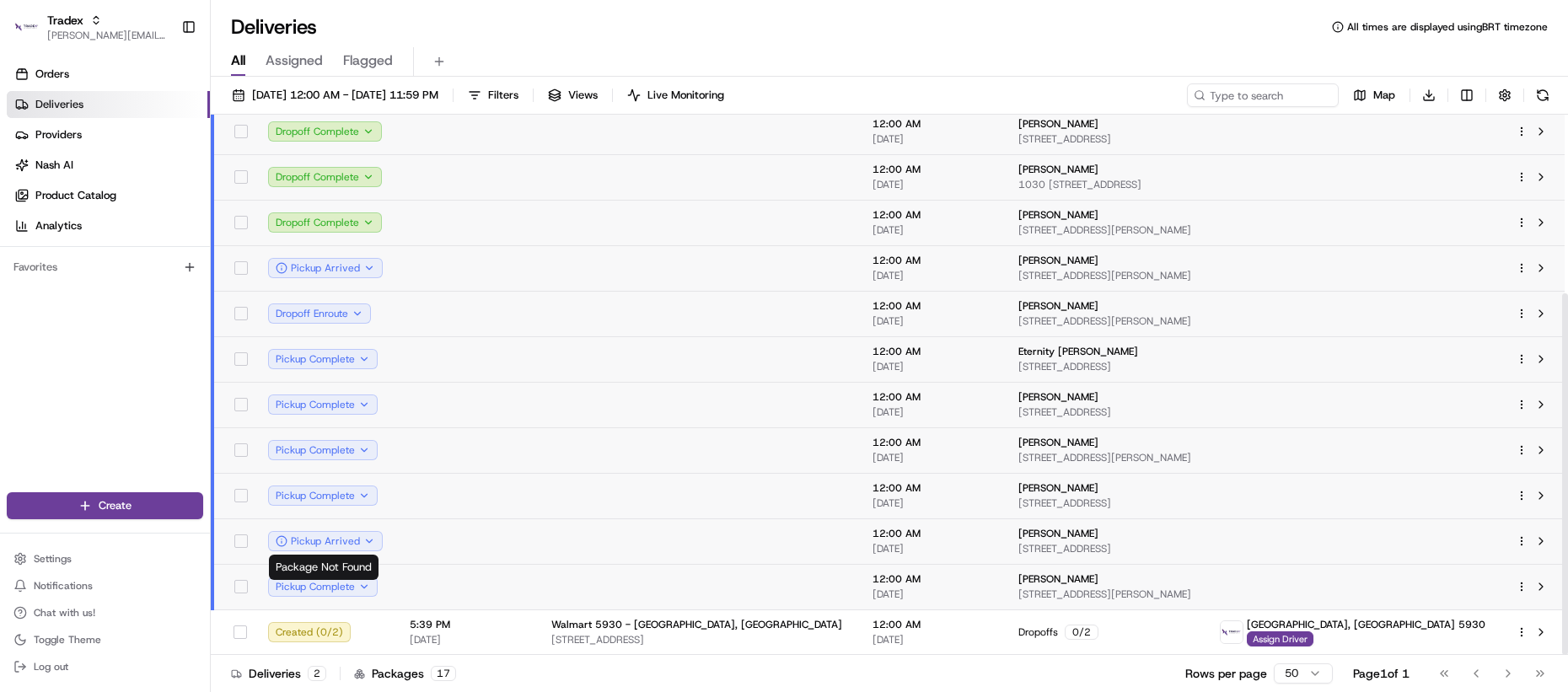
click at [476, 533] on td at bounding box center [467, 541] width 142 height 45
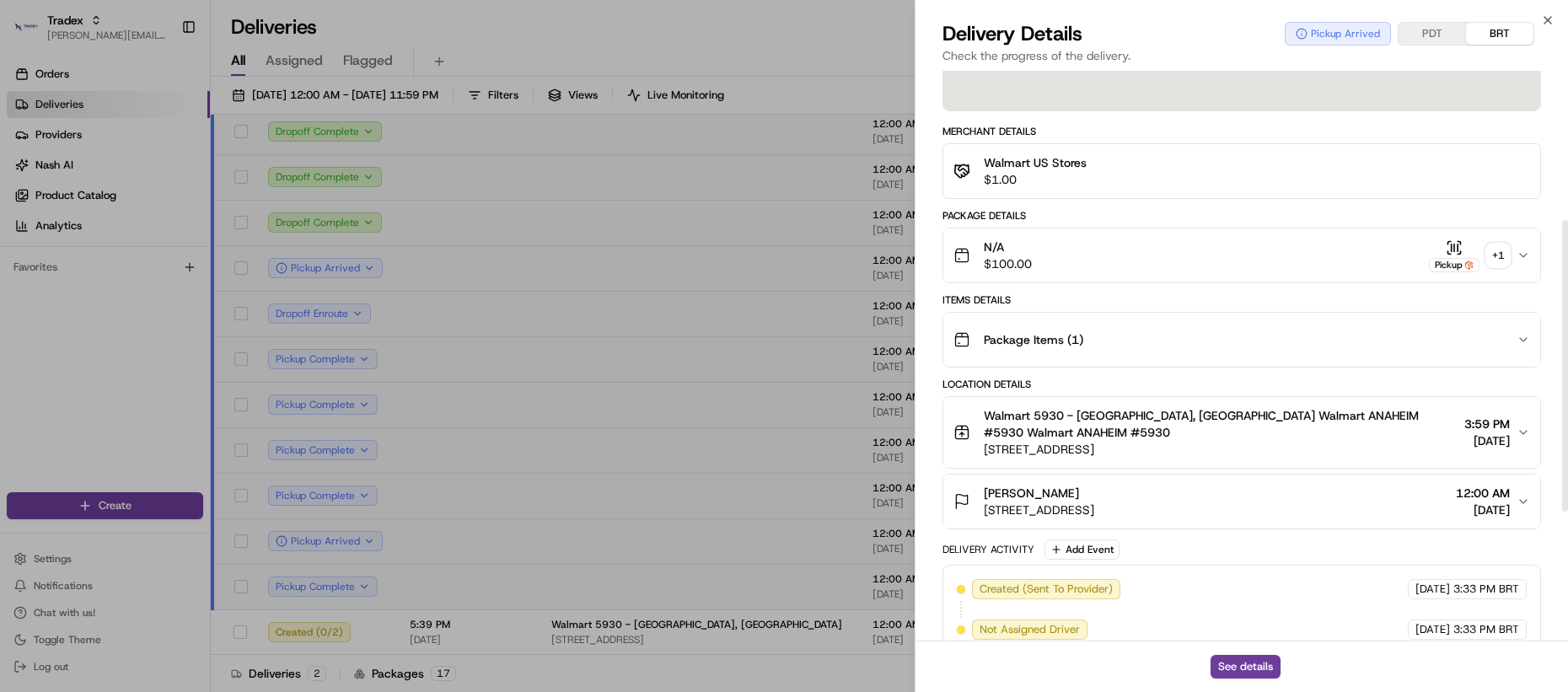
scroll to position [544, 0]
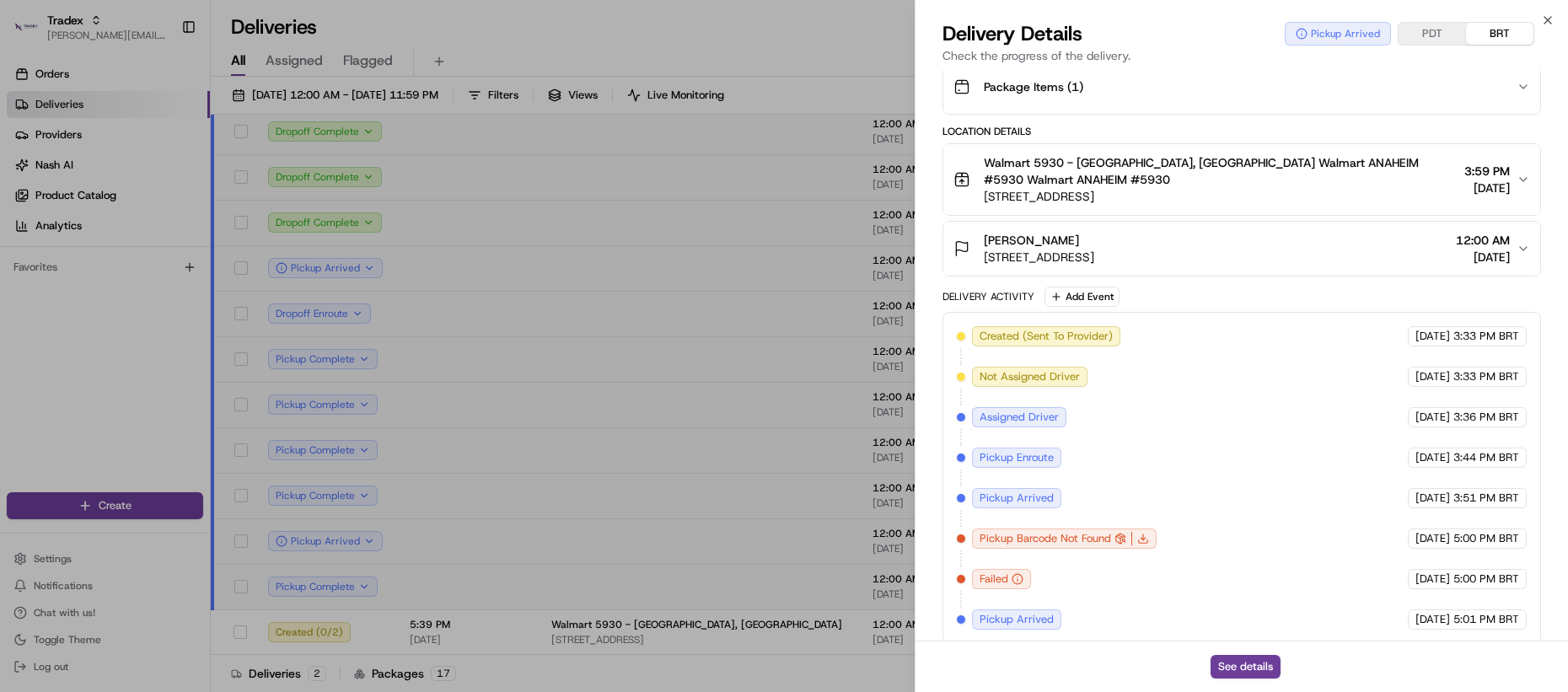
click at [1234, 652] on div "See details" at bounding box center [1241, 666] width 653 height 51
click at [1235, 665] on button "See details" at bounding box center [1246, 667] width 70 height 24
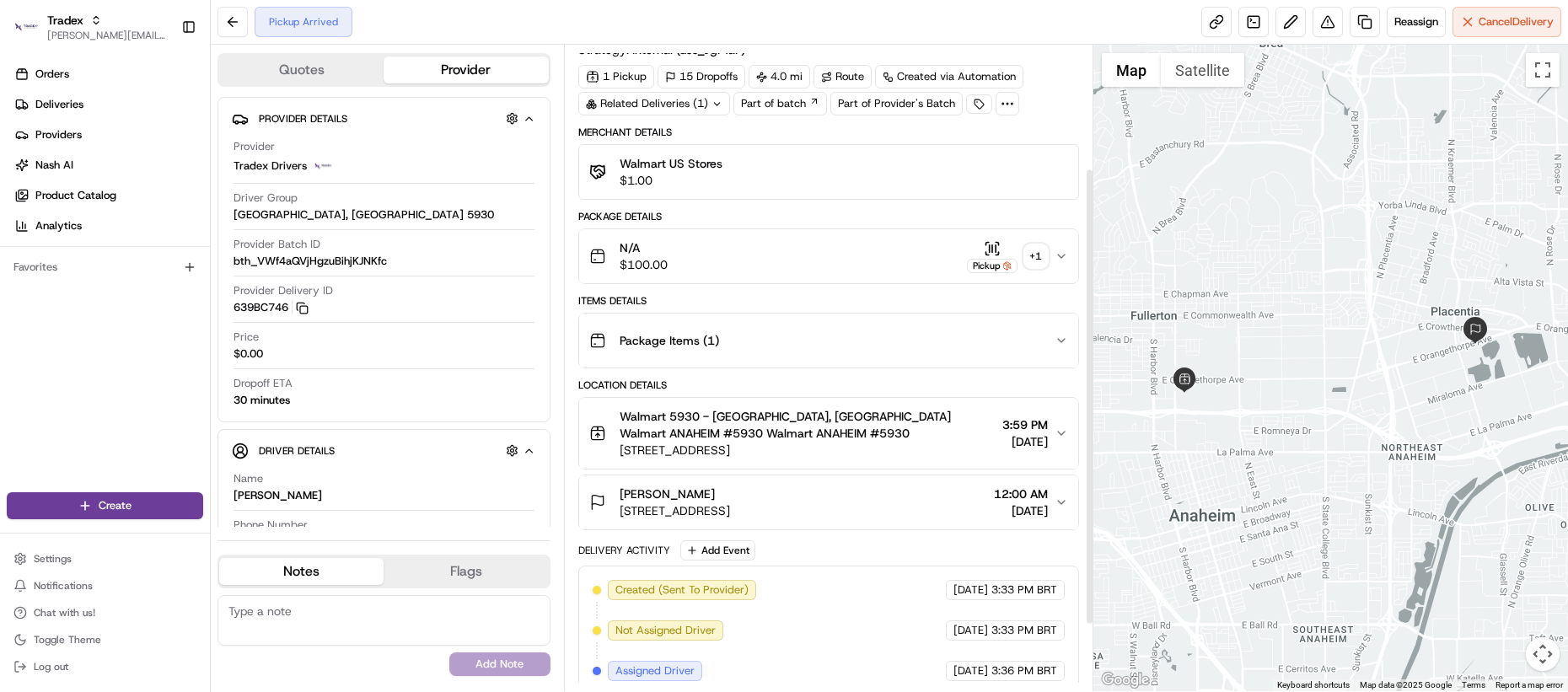
scroll to position [267, 0]
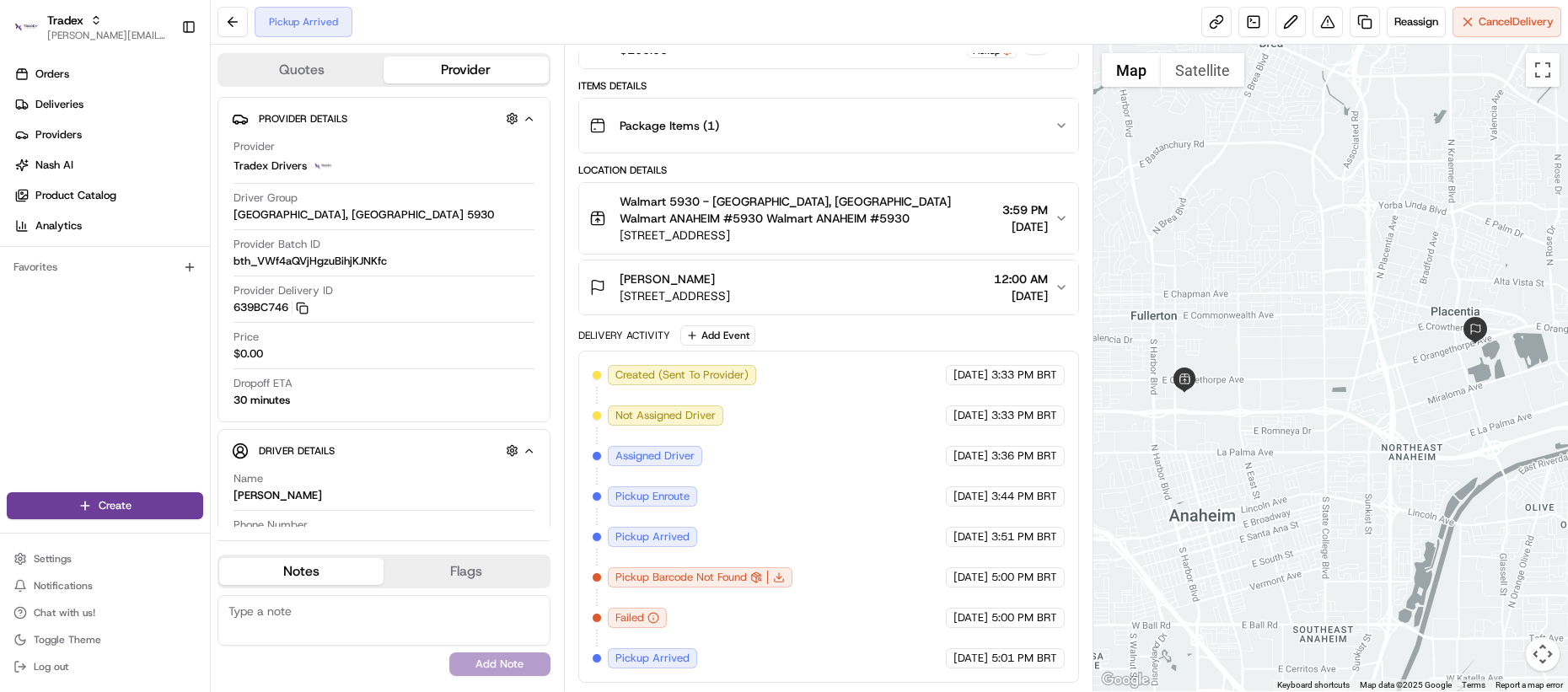
click at [621, 660] on span "Pickup Arrived" at bounding box center [652, 659] width 74 height 15
click at [564, 457] on div "Summary PDT BRT Created: 08/21/2025 3:33 PM Strategy: Internal (dss_JgFTaF) 1 P…" at bounding box center [828, 368] width 530 height 647
click at [569, 456] on div "Summary PDT BRT Created: 08/21/2025 3:33 PM Strategy: Internal (dss_JgFTaF) 1 P…" at bounding box center [828, 368] width 530 height 647
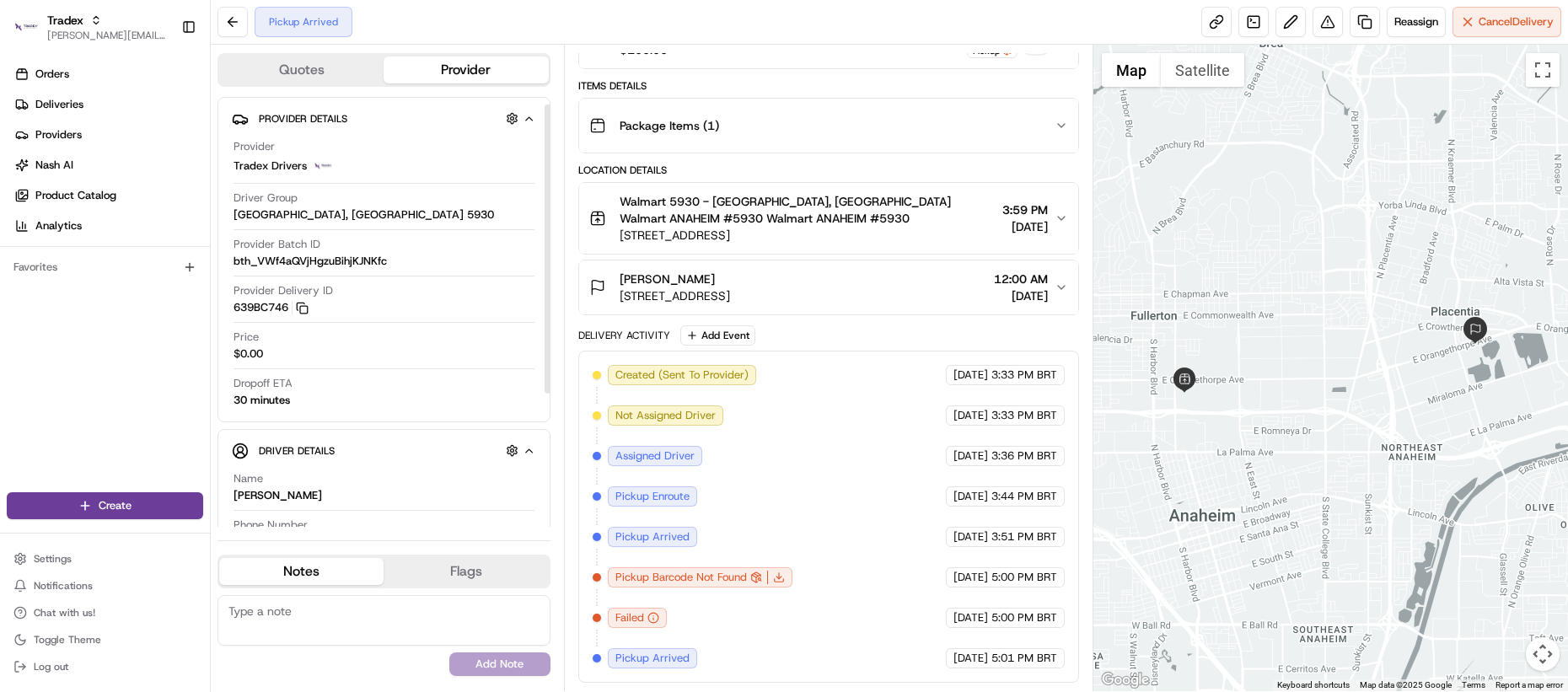
scroll to position [11, 0]
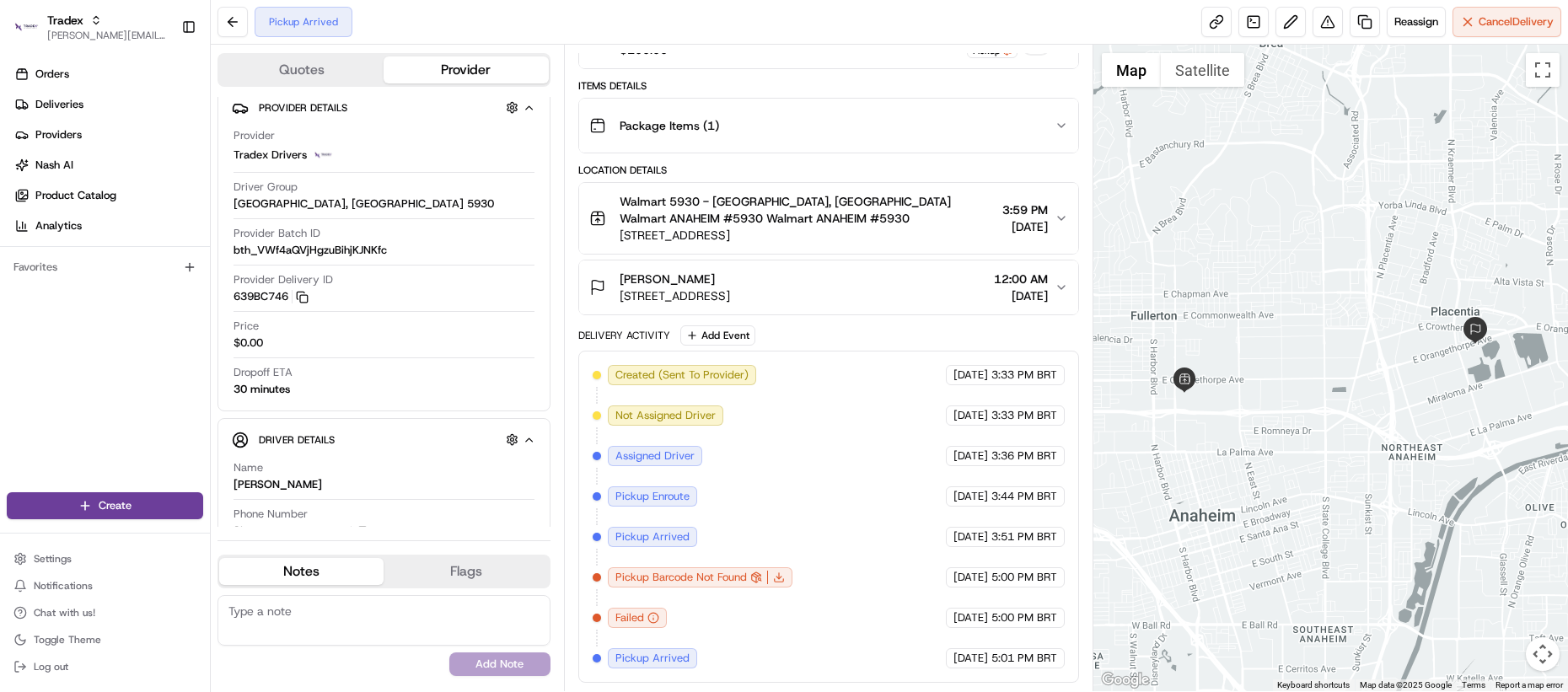
click at [681, 627] on div "Created (Sent To Provider) Tradex Drivers 08/21/2025 3:33 PM BRT Not Assigned D…" at bounding box center [828, 517] width 472 height 304
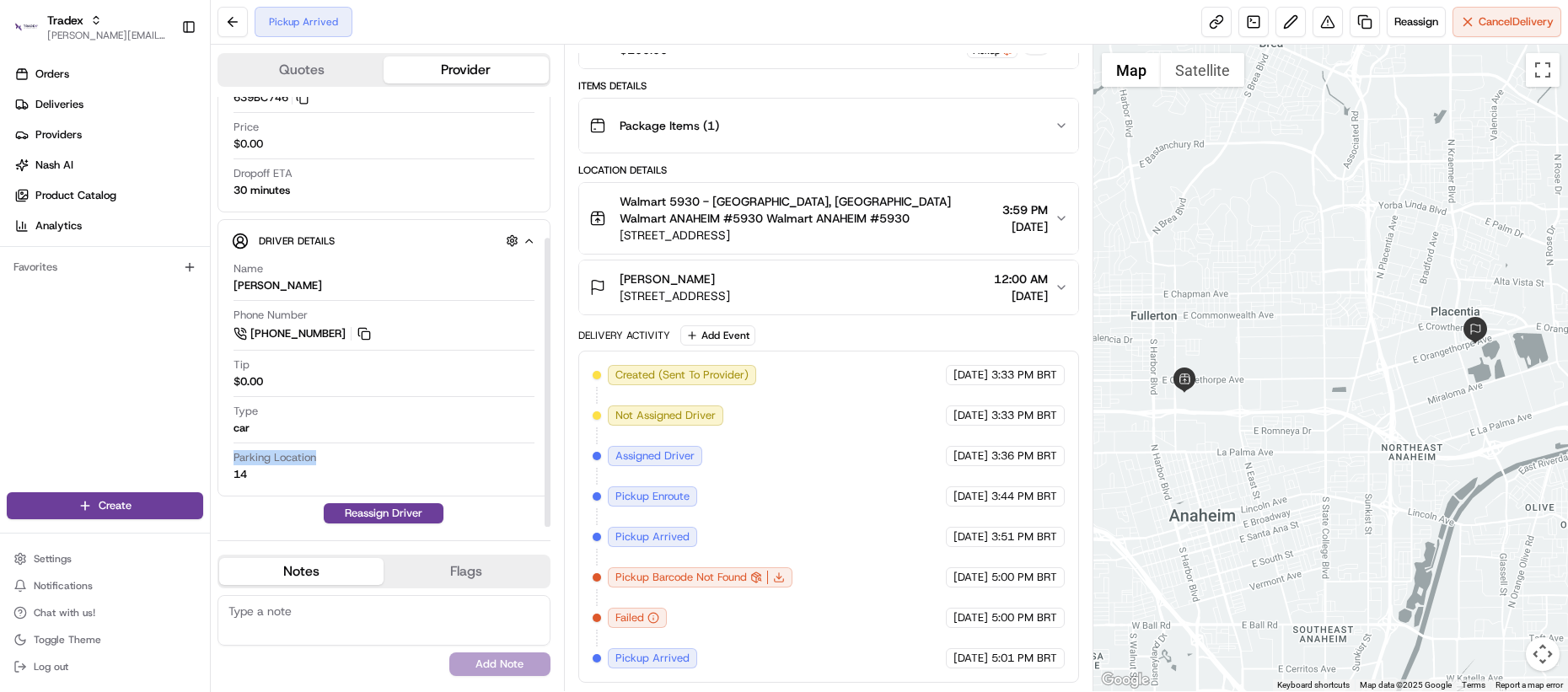
drag, startPoint x: 278, startPoint y: 469, endPoint x: 241, endPoint y: 448, distance: 42.5
click at [241, 448] on div "Name Javier Cortez Phone Number +1 720 882 4163 Tip $0.00 Type car Parking Loca…" at bounding box center [384, 371] width 305 height 235
click at [309, 409] on div "Type car" at bounding box center [384, 420] width 301 height 32
click at [233, 24] on button at bounding box center [233, 22] width 31 height 31
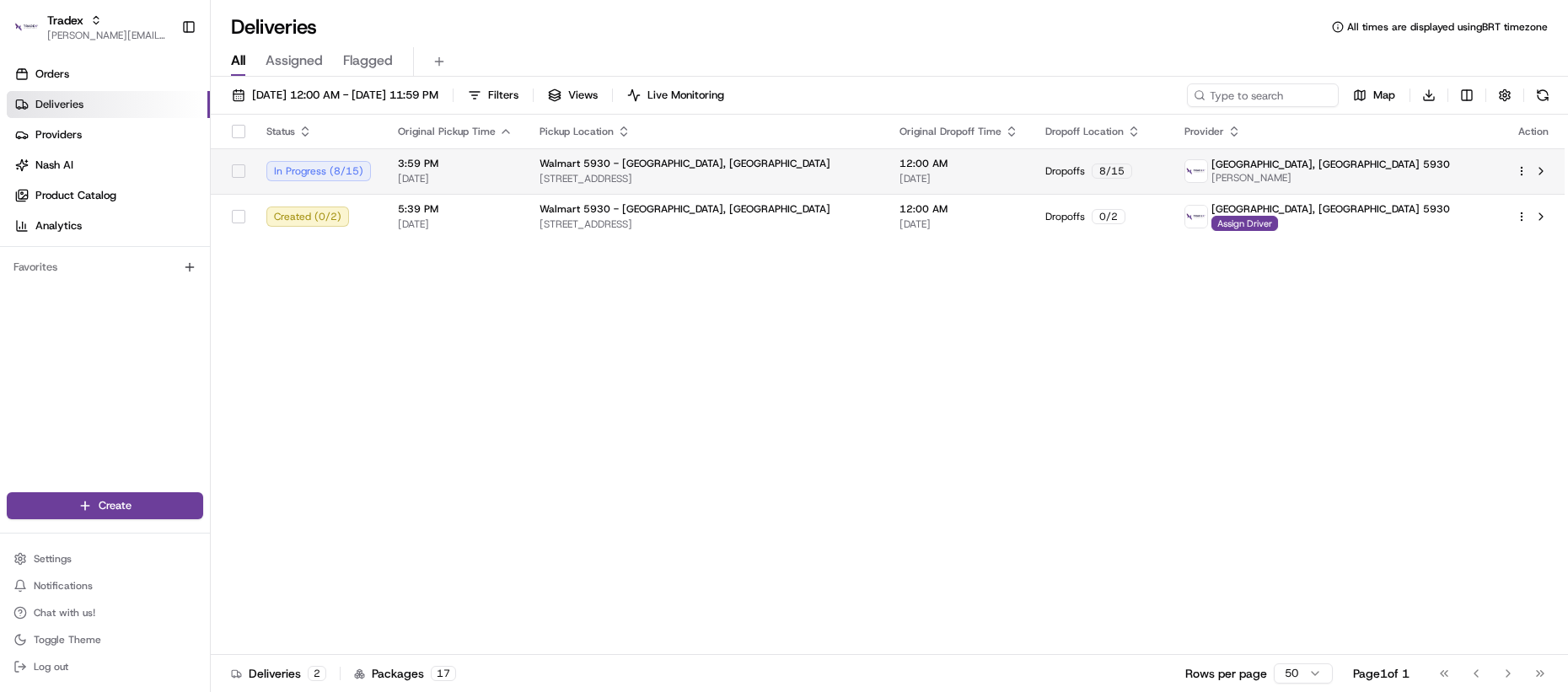
click at [386, 167] on td "3:59 PM 08/21/2025" at bounding box center [456, 171] width 142 height 45
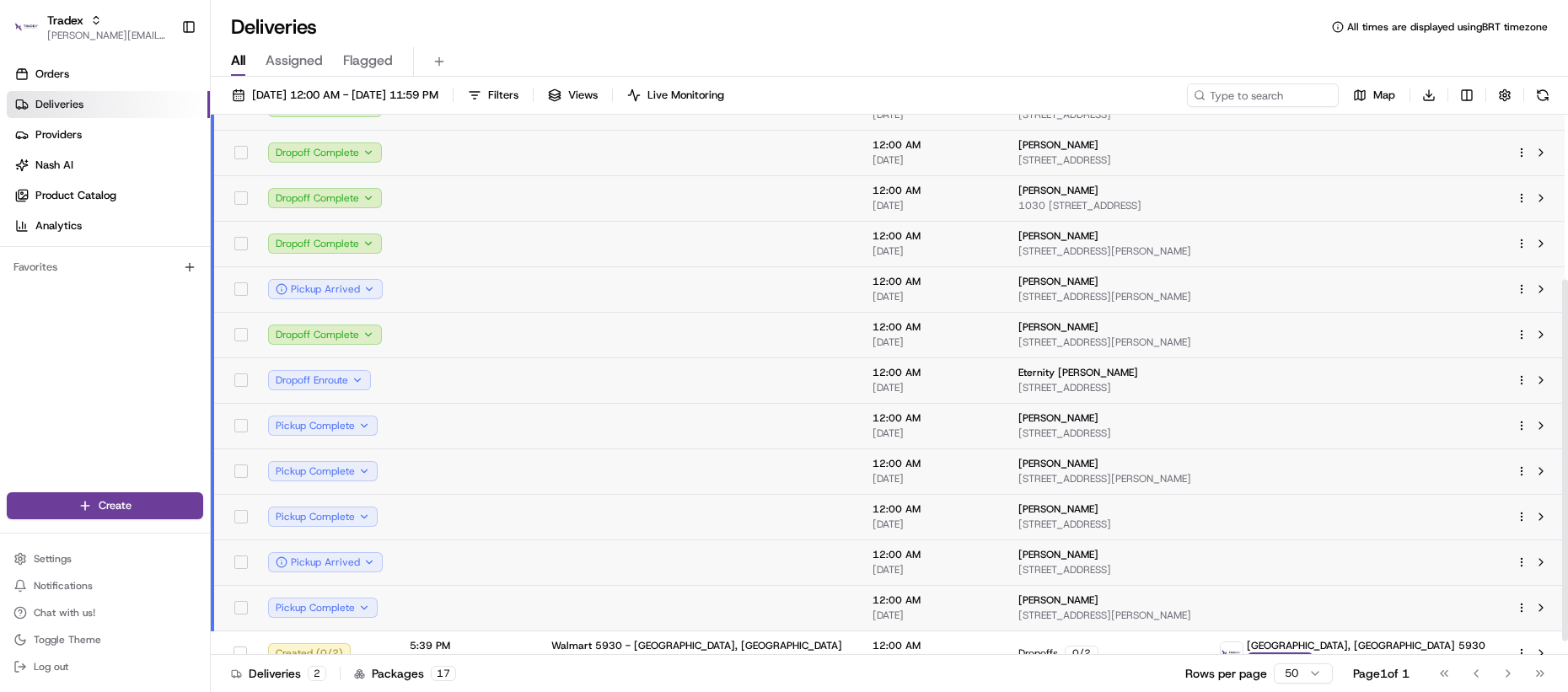
scroll to position [174, 0]
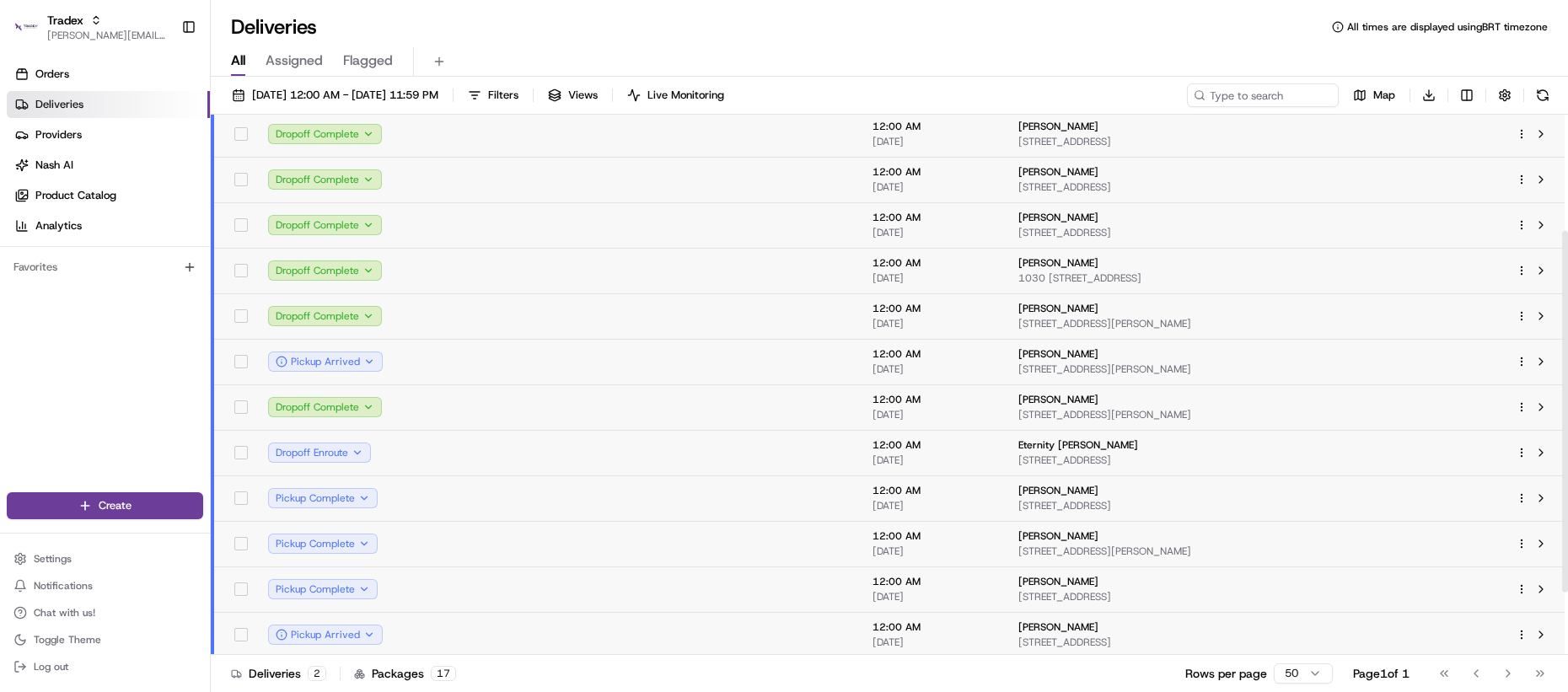
click at [459, 251] on td at bounding box center [467, 270] width 142 height 45
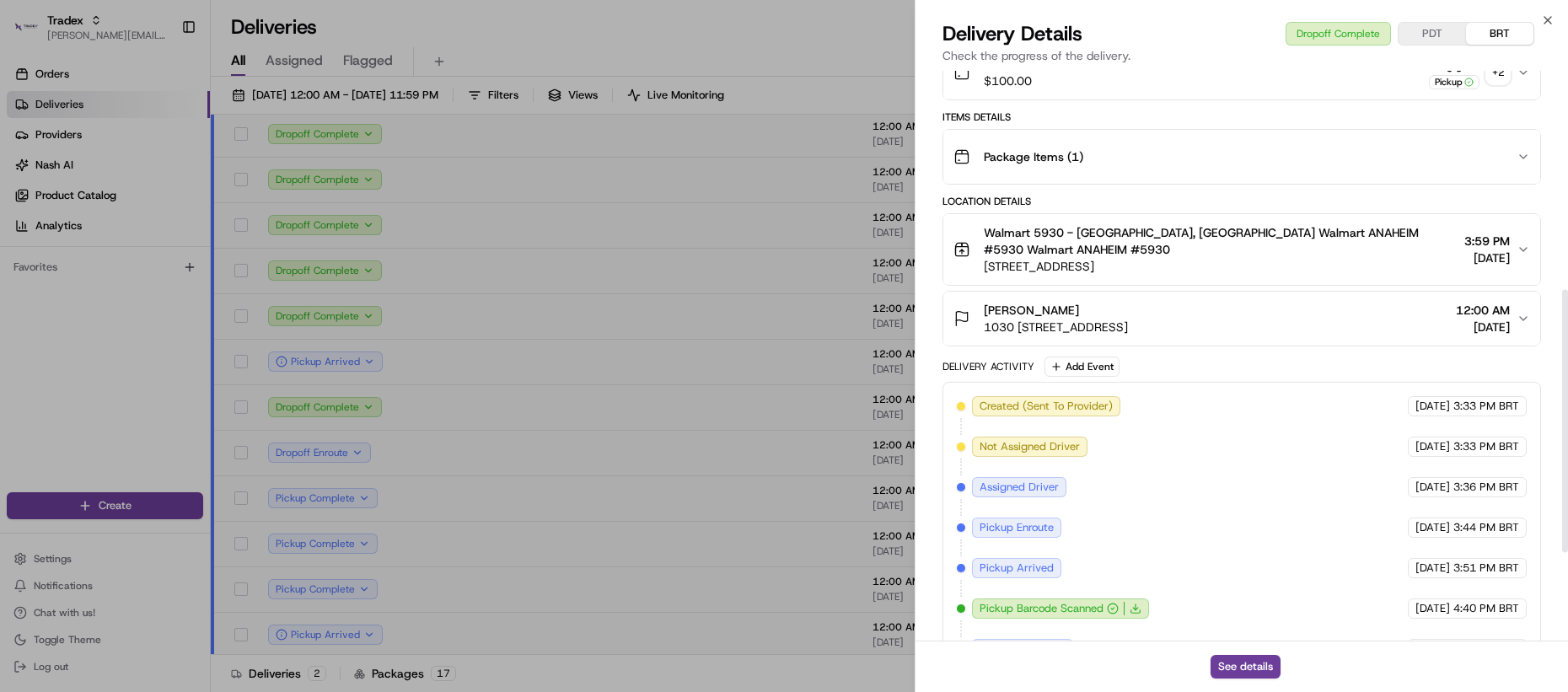
scroll to position [666, 0]
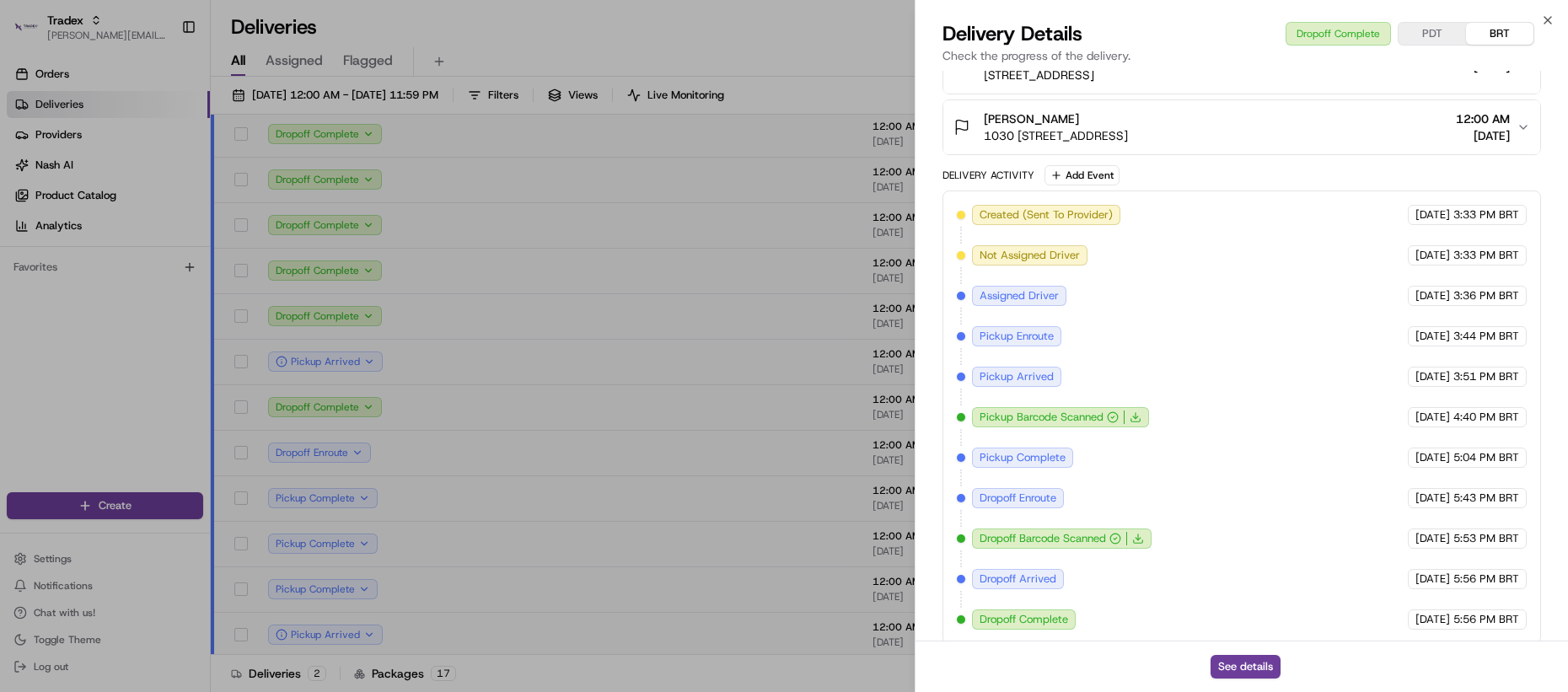
click at [1086, 562] on div "Created (Sent To Provider) Tradex Drivers 08/21/2025 3:33 PM BRT Not Assigned D…" at bounding box center [1242, 417] width 570 height 425
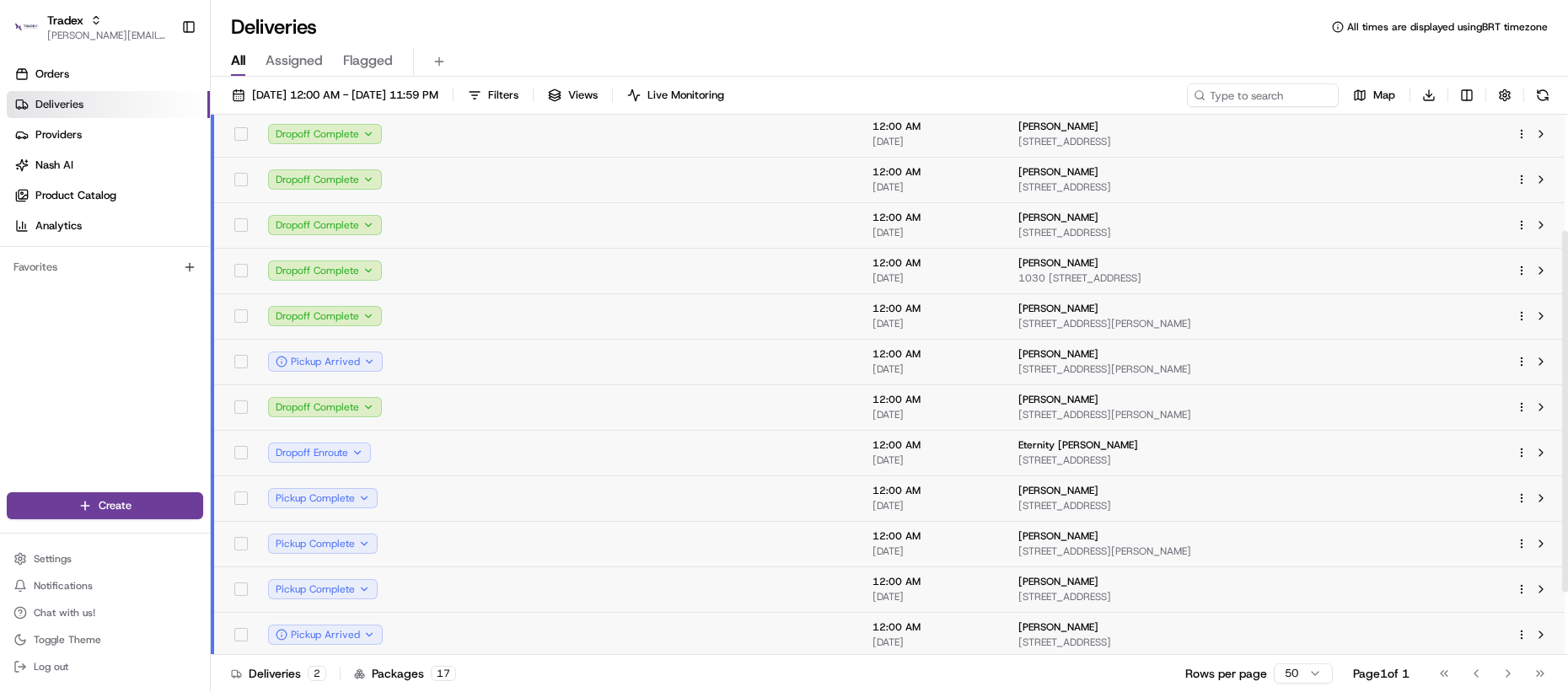
click at [437, 447] on td at bounding box center [467, 452] width 142 height 45
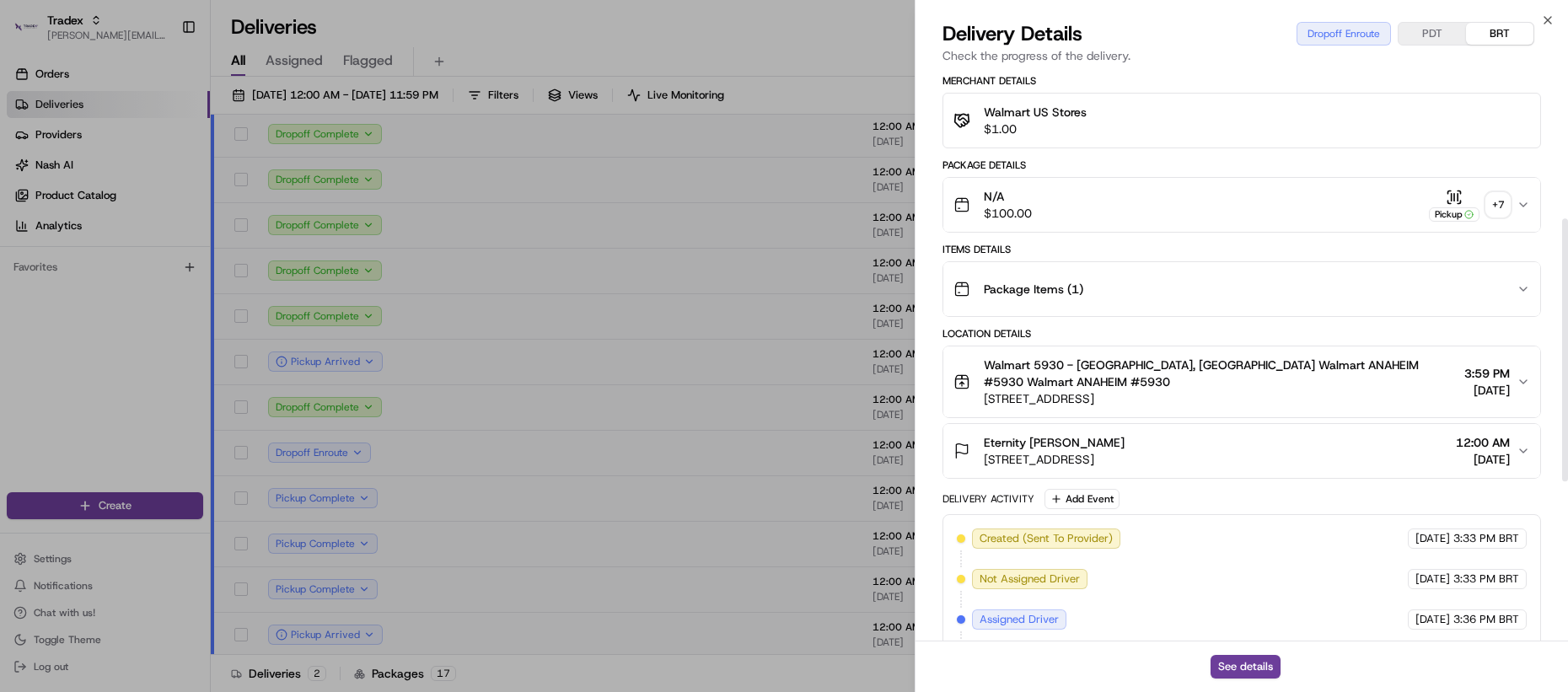
scroll to position [321, 0]
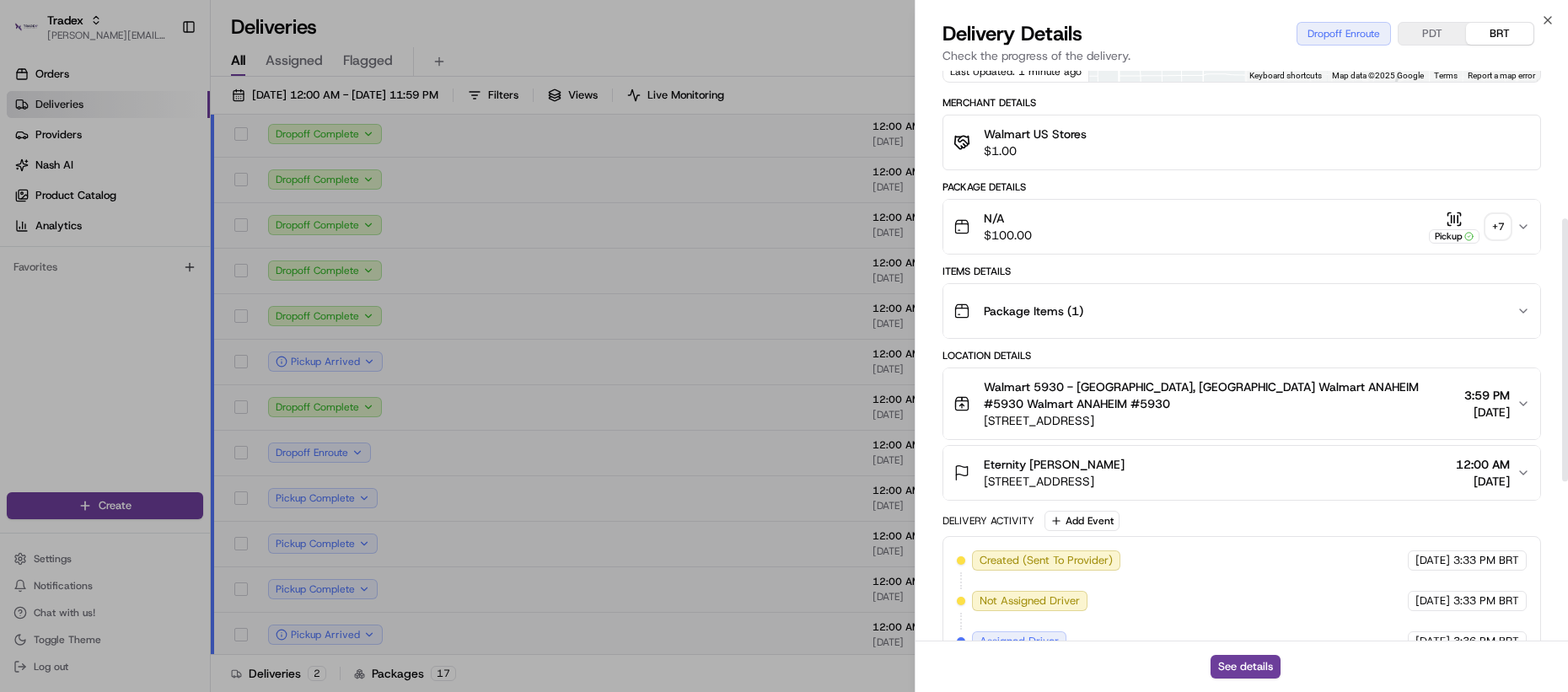
click at [1140, 294] on div "Package Items ( 1 )" at bounding box center [1235, 311] width 563 height 34
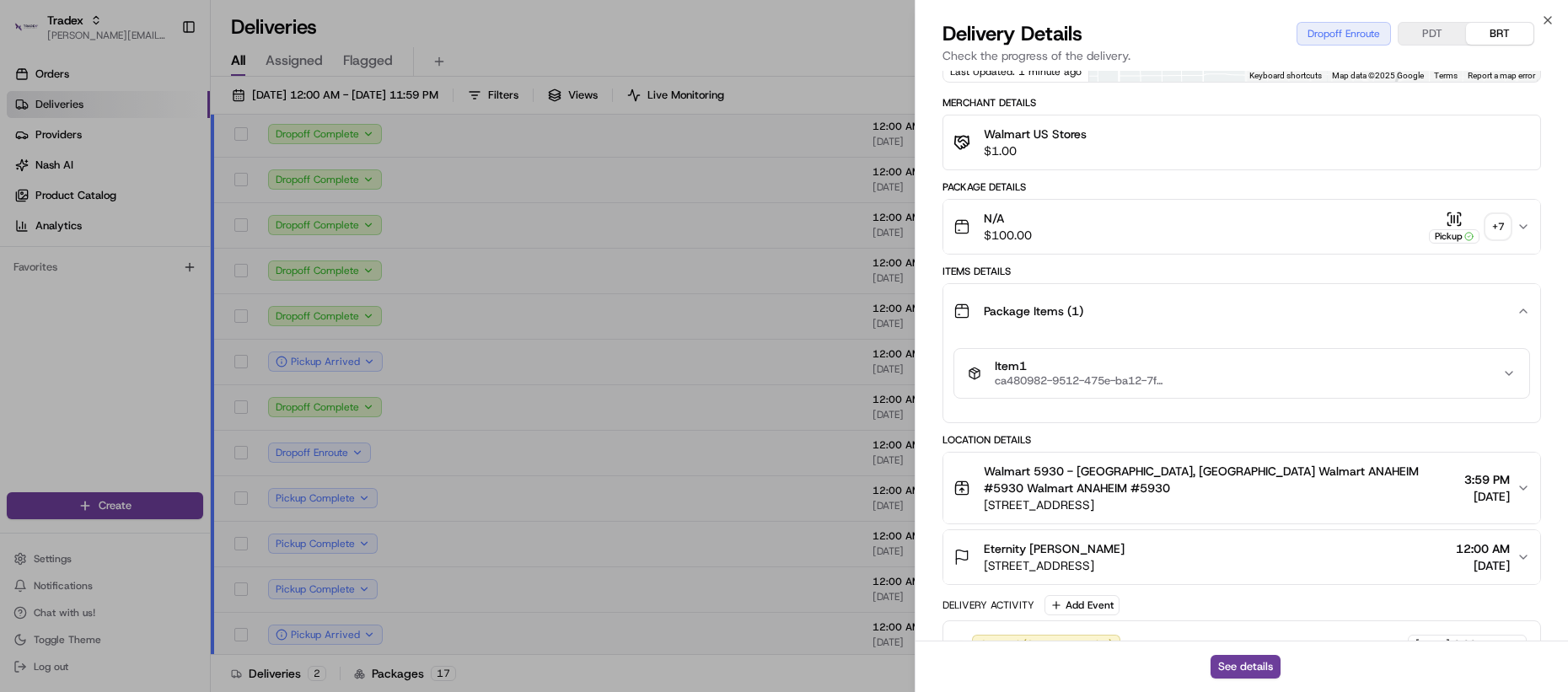
click at [1149, 308] on div "Package Items ( 1 )" at bounding box center [1235, 311] width 563 height 34
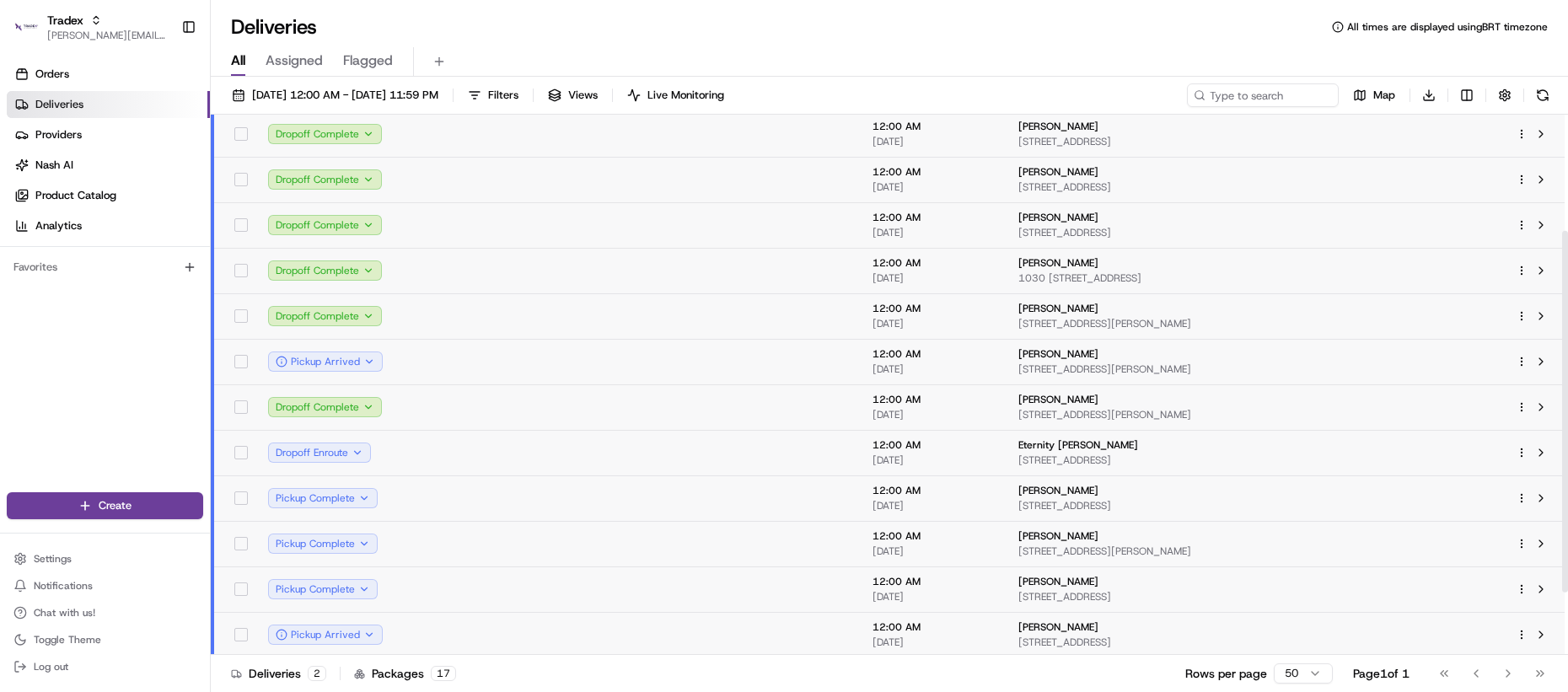
click at [470, 459] on td at bounding box center [467, 452] width 142 height 45
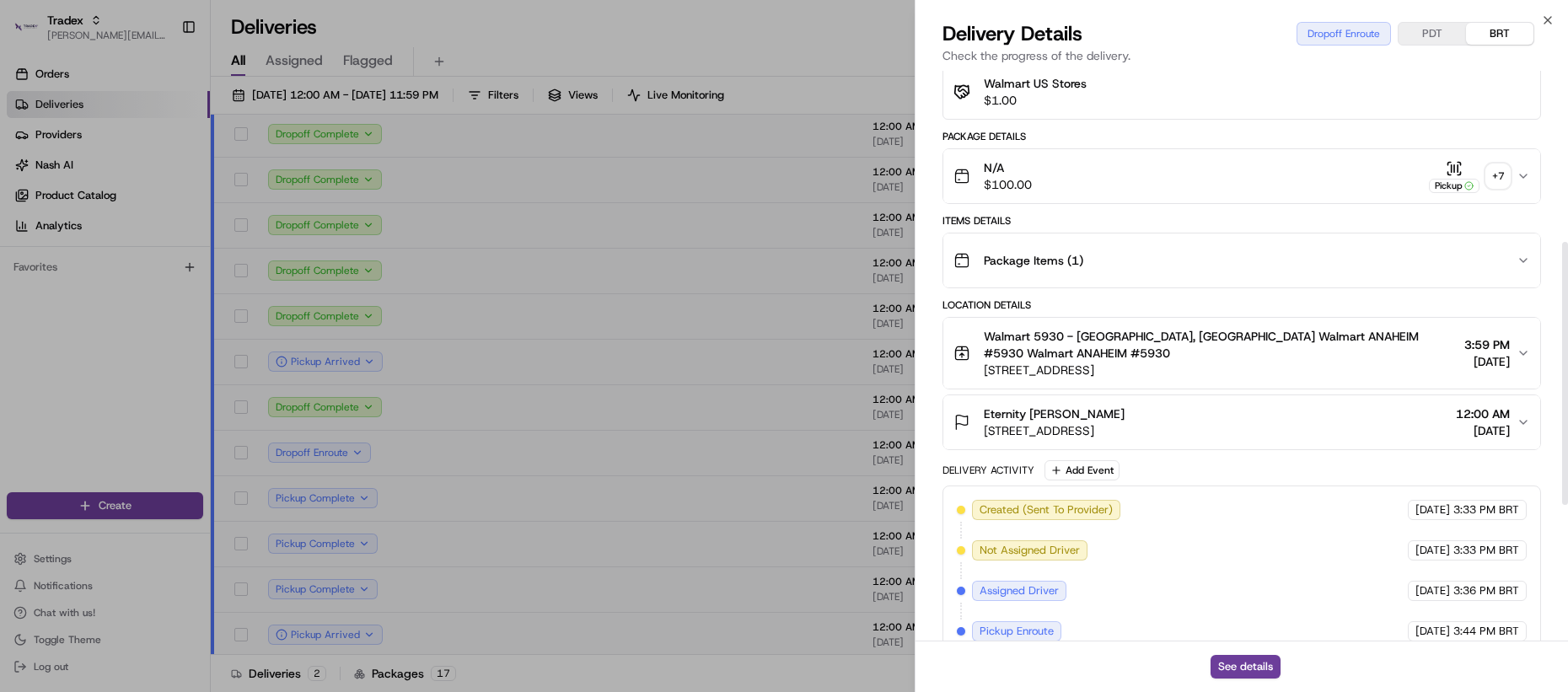
scroll to position [666, 0]
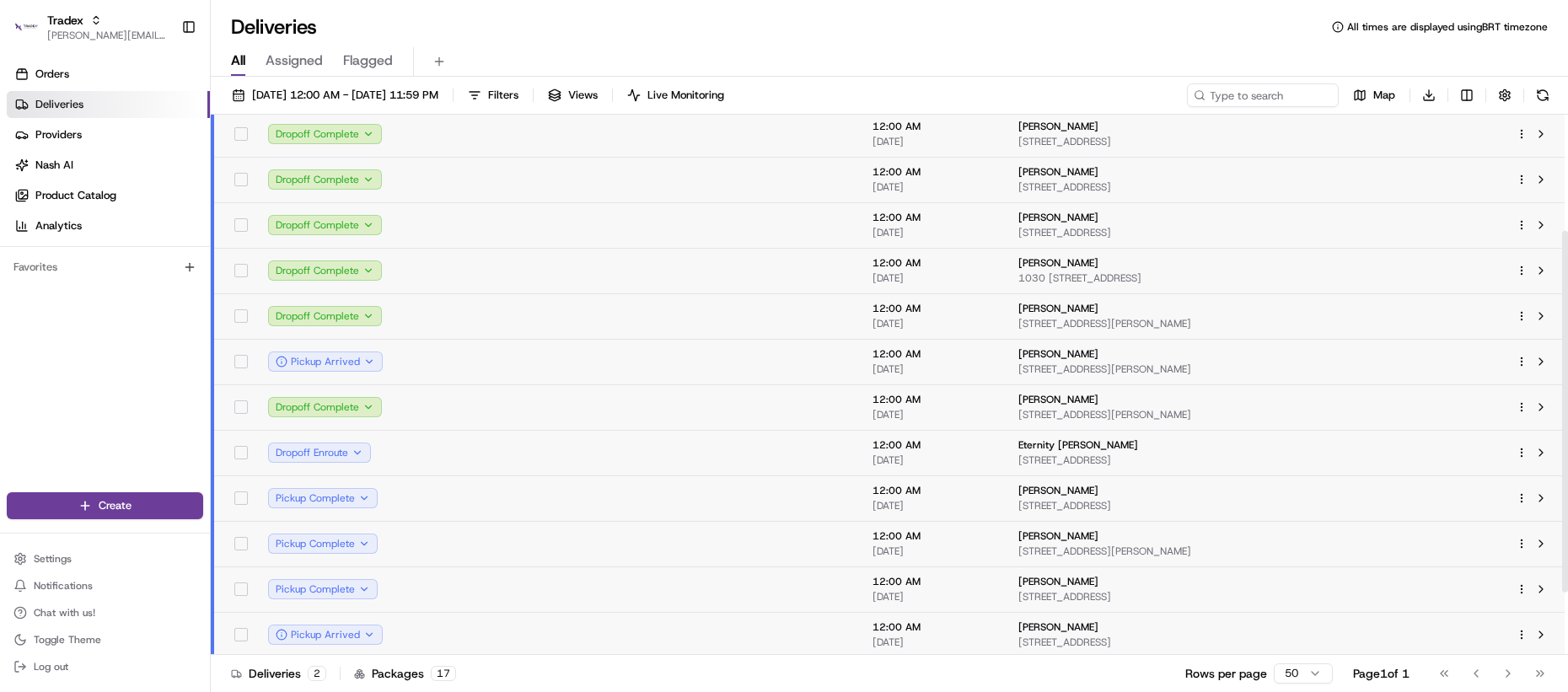
click at [440, 506] on td at bounding box center [467, 497] width 142 height 45
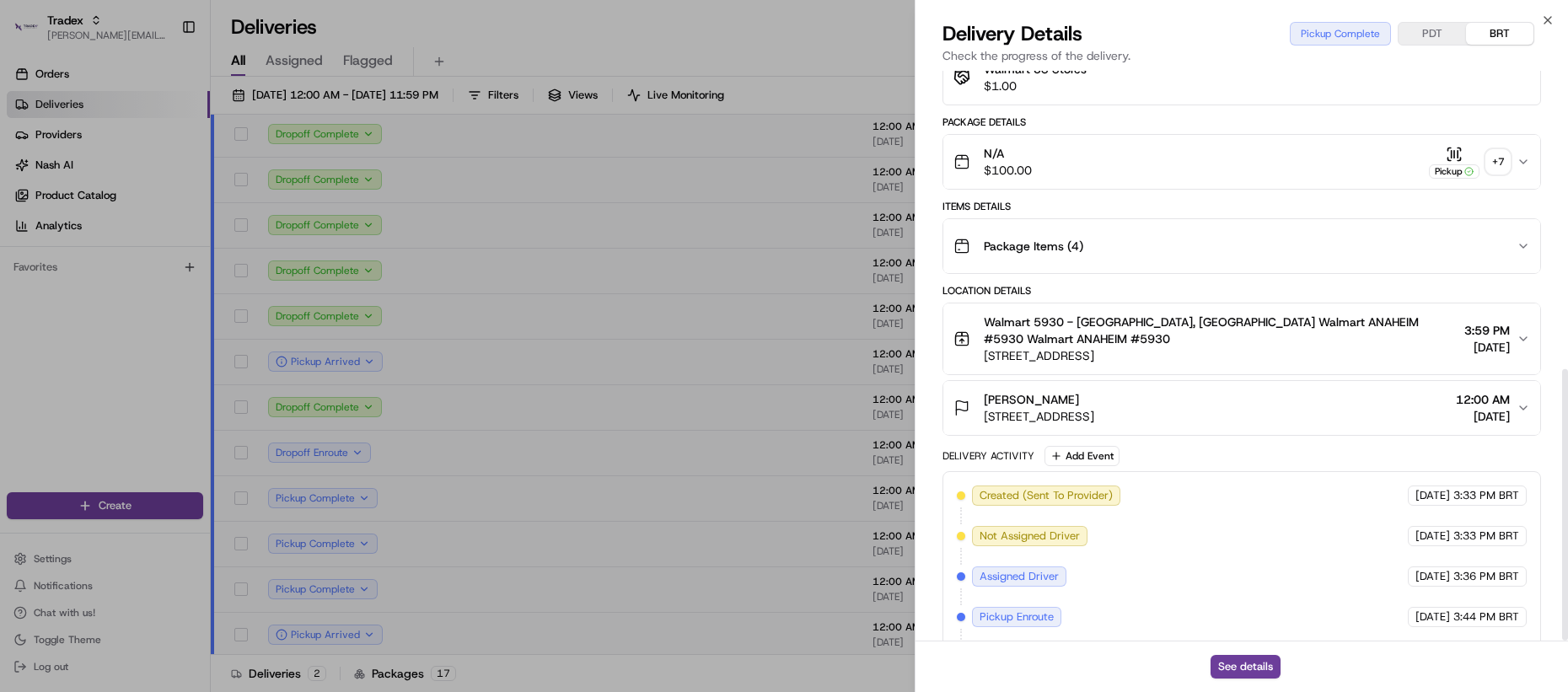
scroll to position [625, 0]
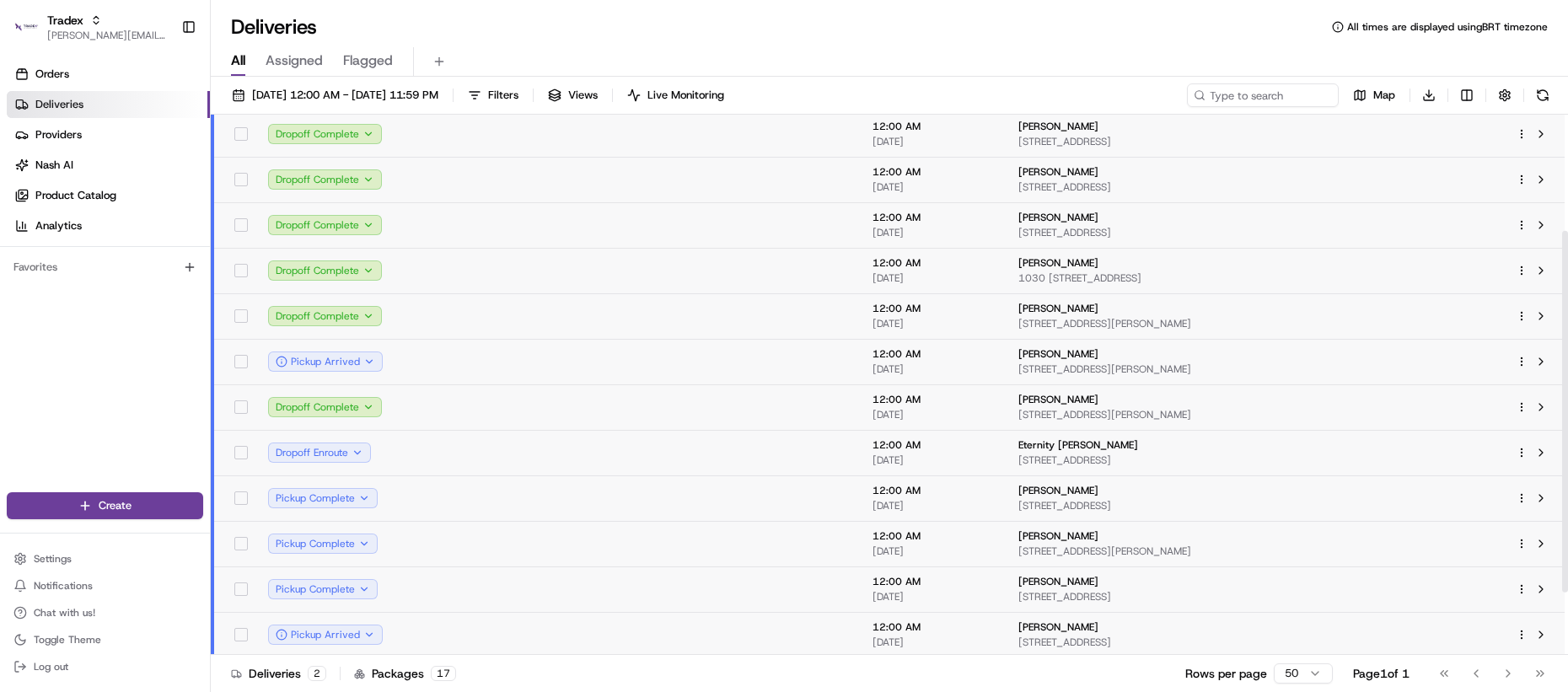
click at [523, 562] on td at bounding box center [467, 544] width 142 height 45
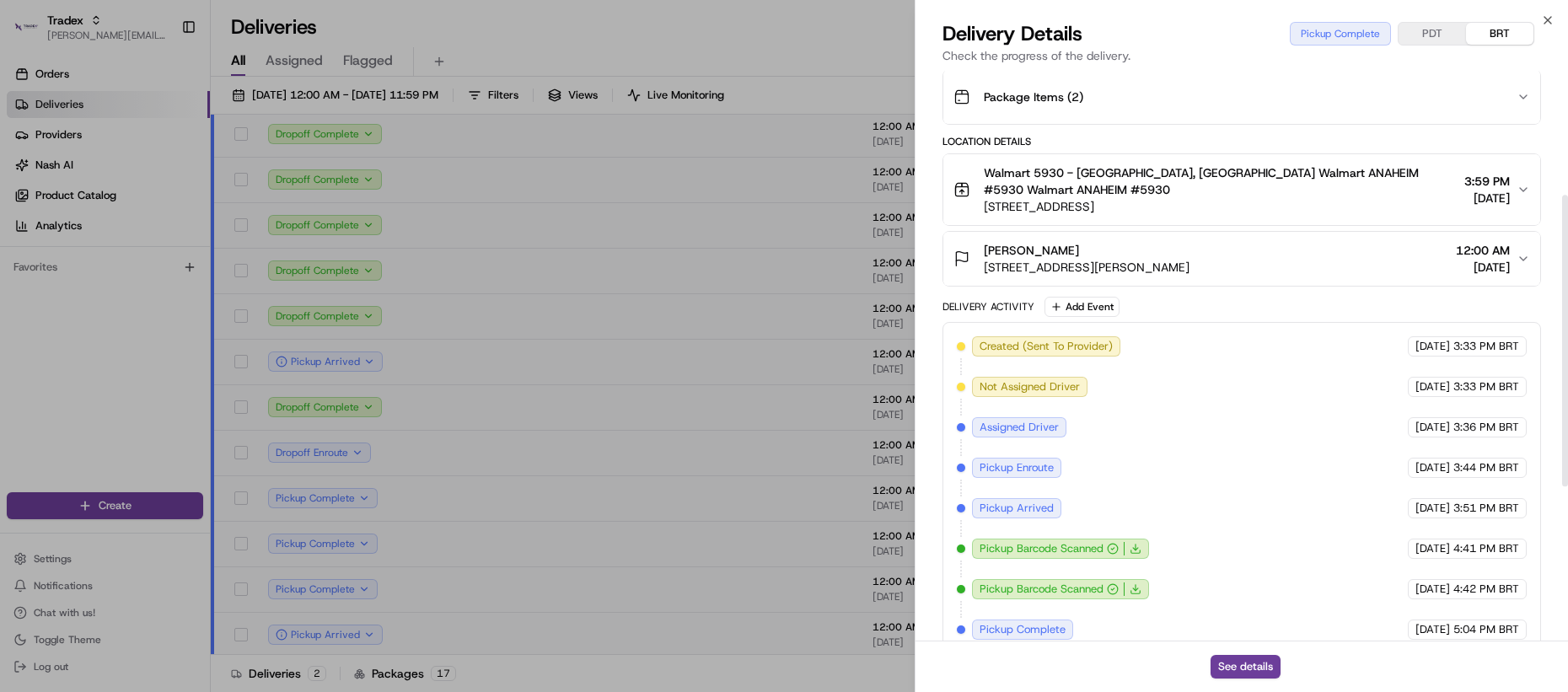
scroll to position [243, 0]
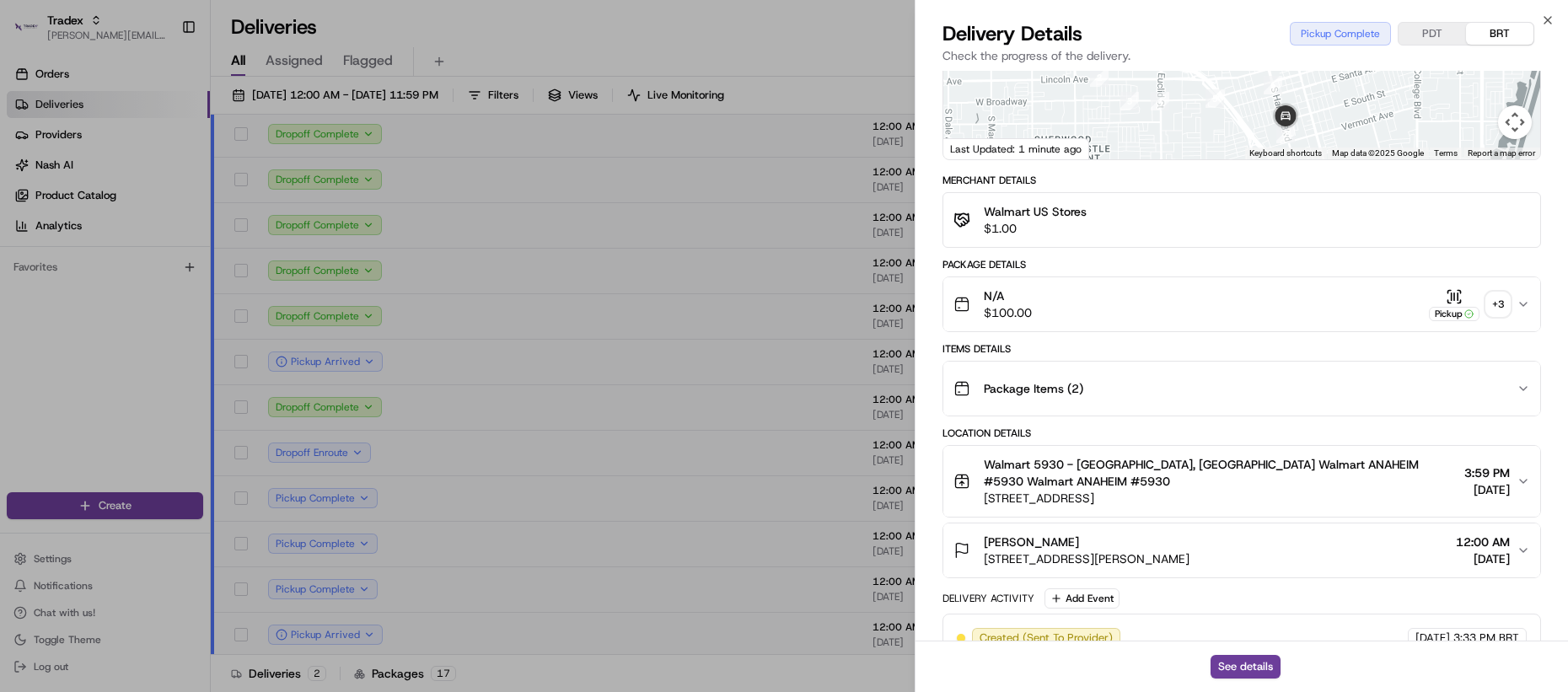
click at [1119, 381] on div "Package Items ( 2 )" at bounding box center [1235, 389] width 563 height 34
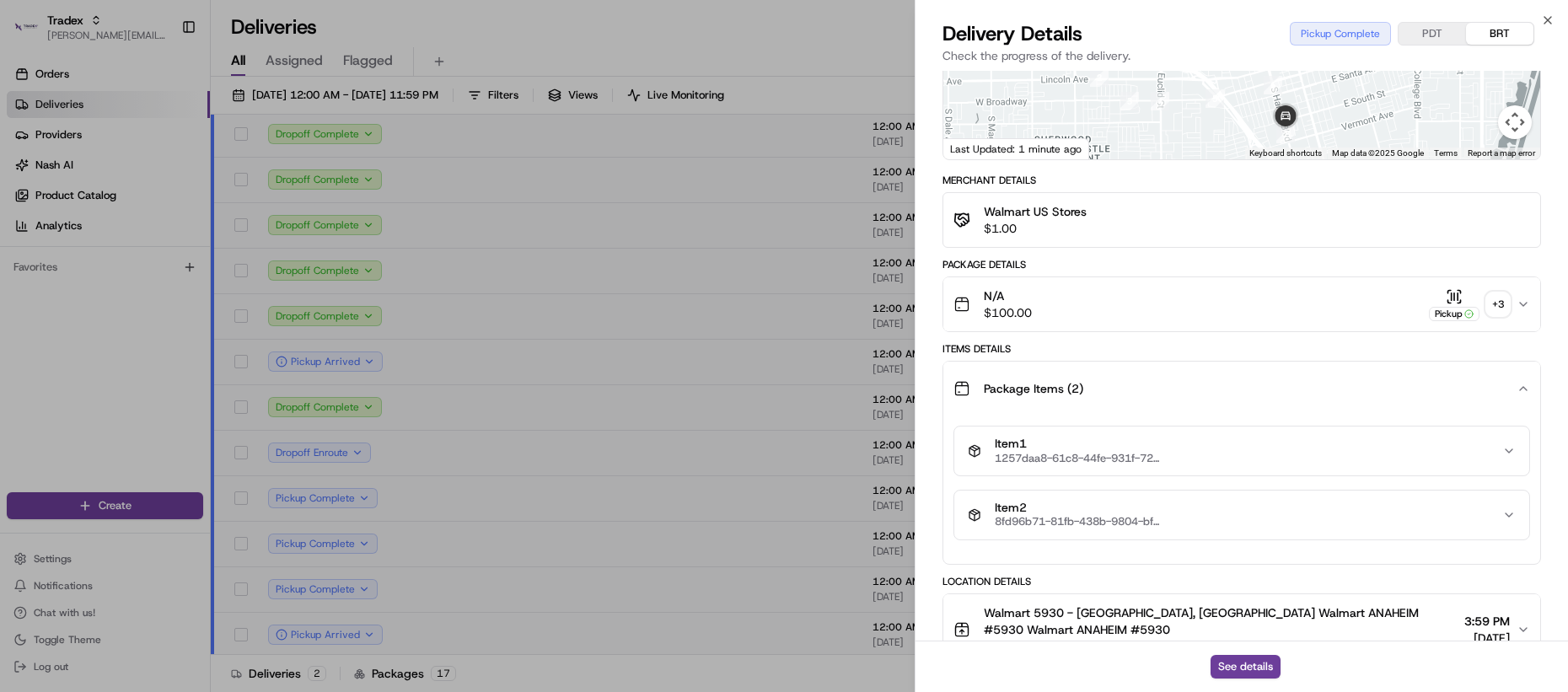
click at [1119, 381] on div "Package Items ( 2 )" at bounding box center [1235, 389] width 563 height 34
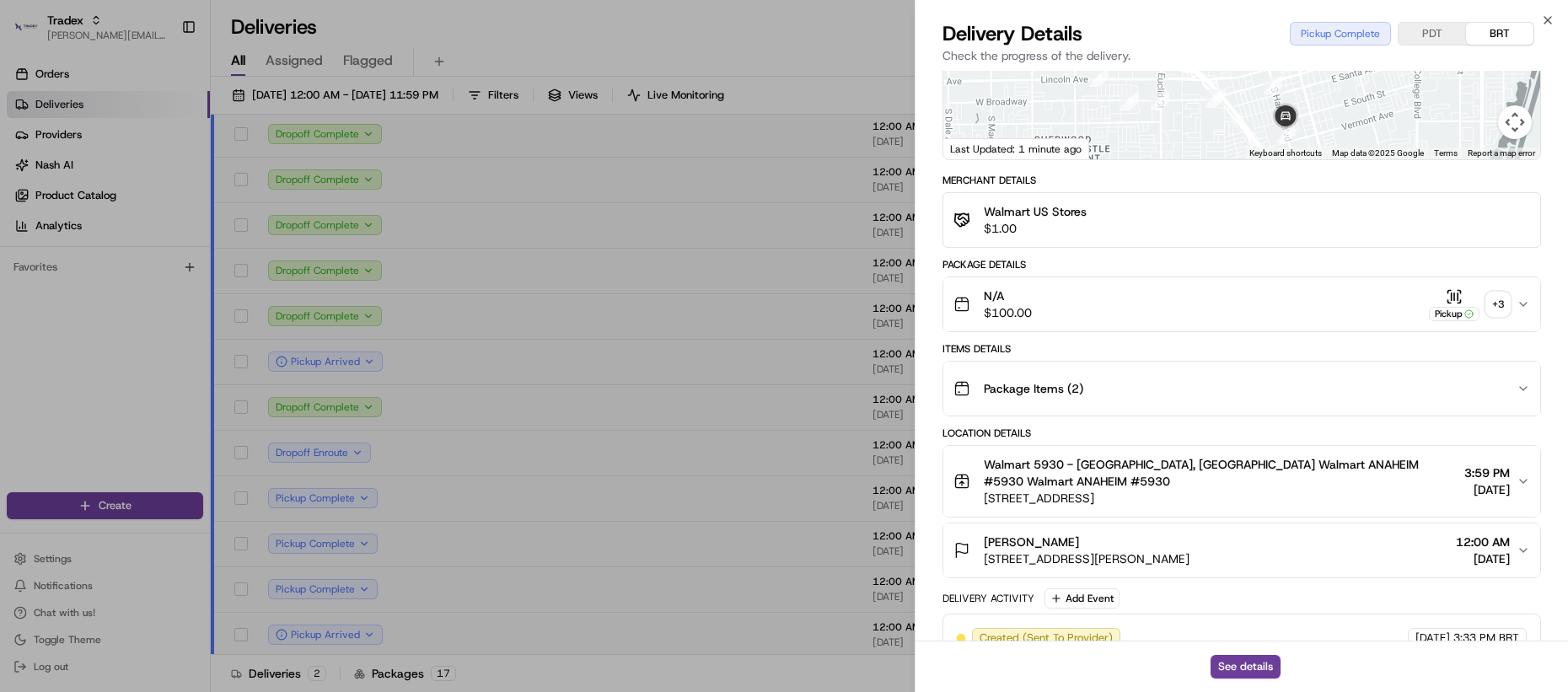
click at [1119, 381] on div "Package Items ( 2 )" at bounding box center [1235, 389] width 563 height 34
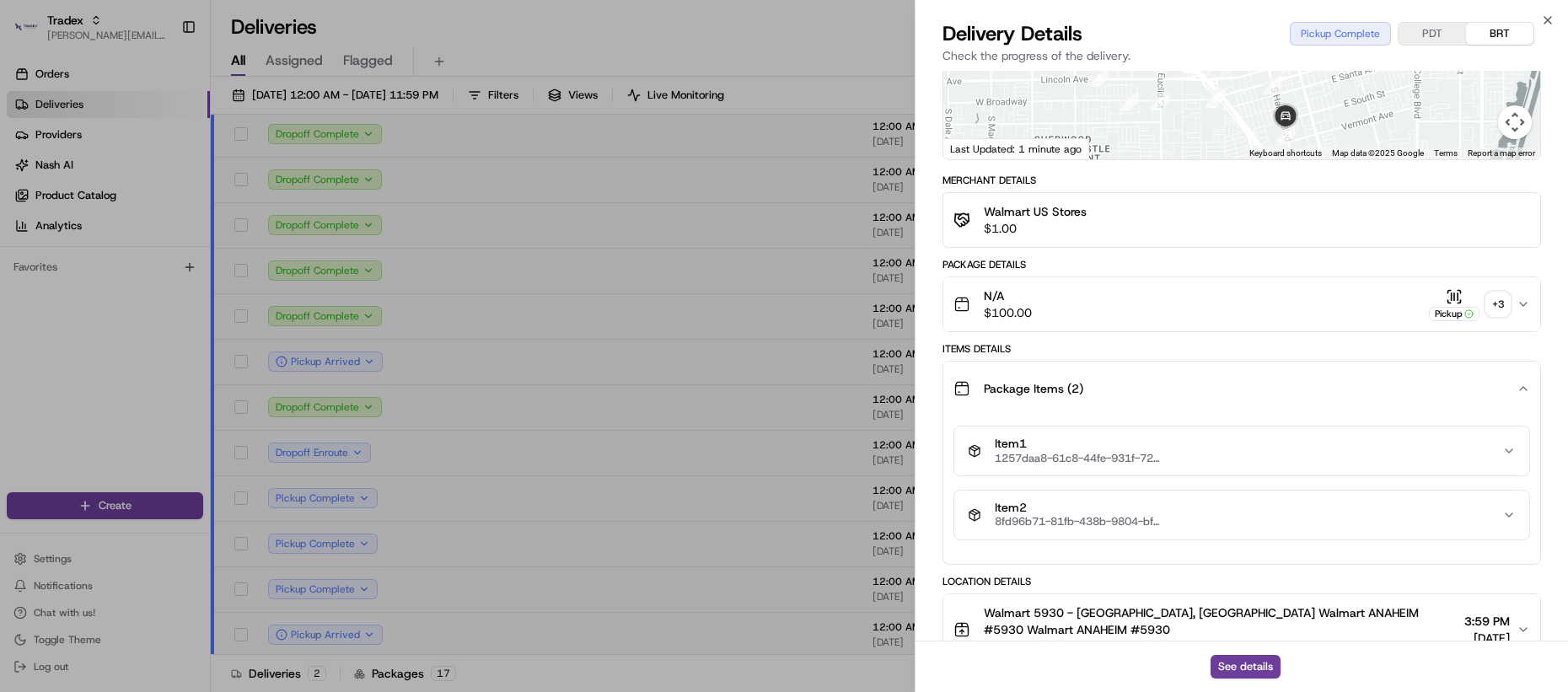
click at [1070, 452] on span "1257daa8-61c8-44fe-931f-726a3d759c88" at bounding box center [1079, 459] width 169 height 14
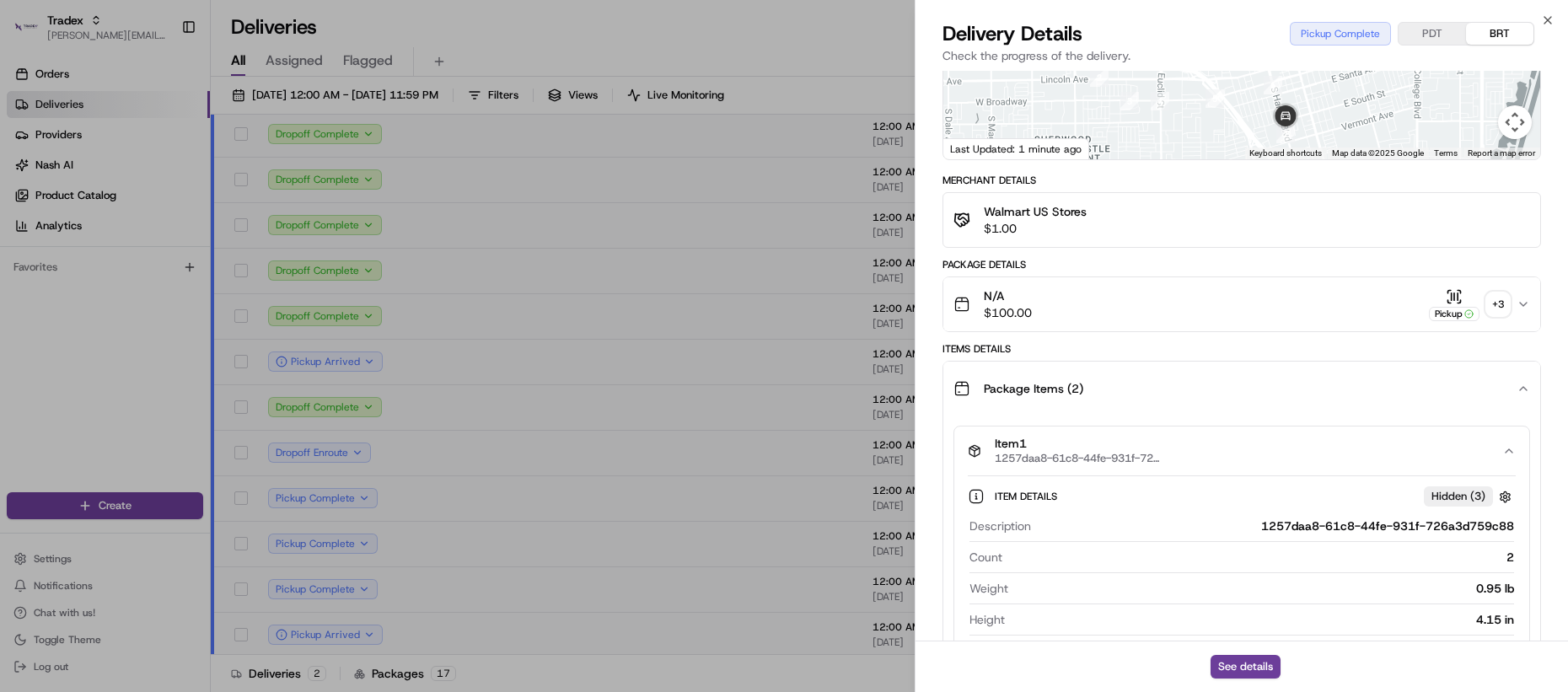
click at [1071, 452] on span "1257daa8-61c8-44fe-931f-726a3d759c88" at bounding box center [1079, 459] width 169 height 14
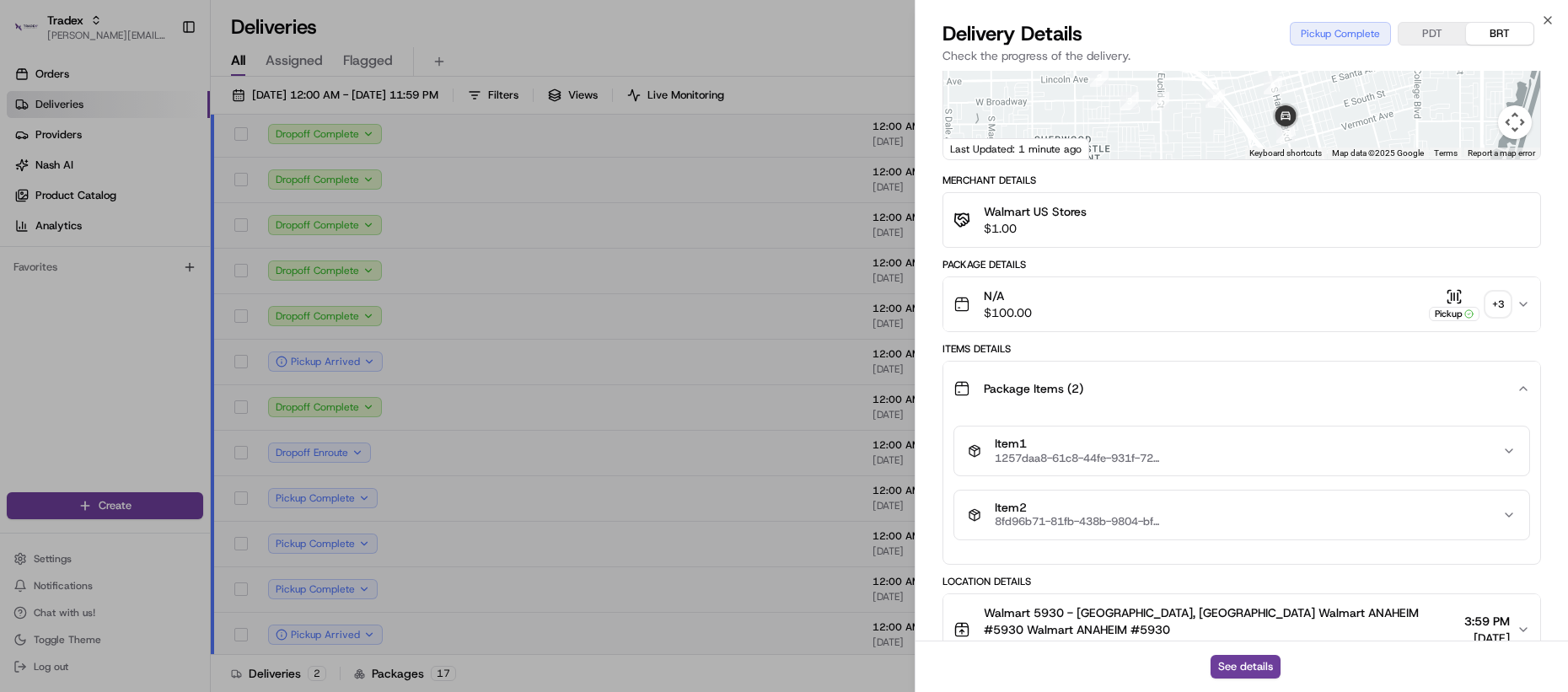
click at [1054, 381] on span "Package Items ( 2 )" at bounding box center [1033, 389] width 100 height 17
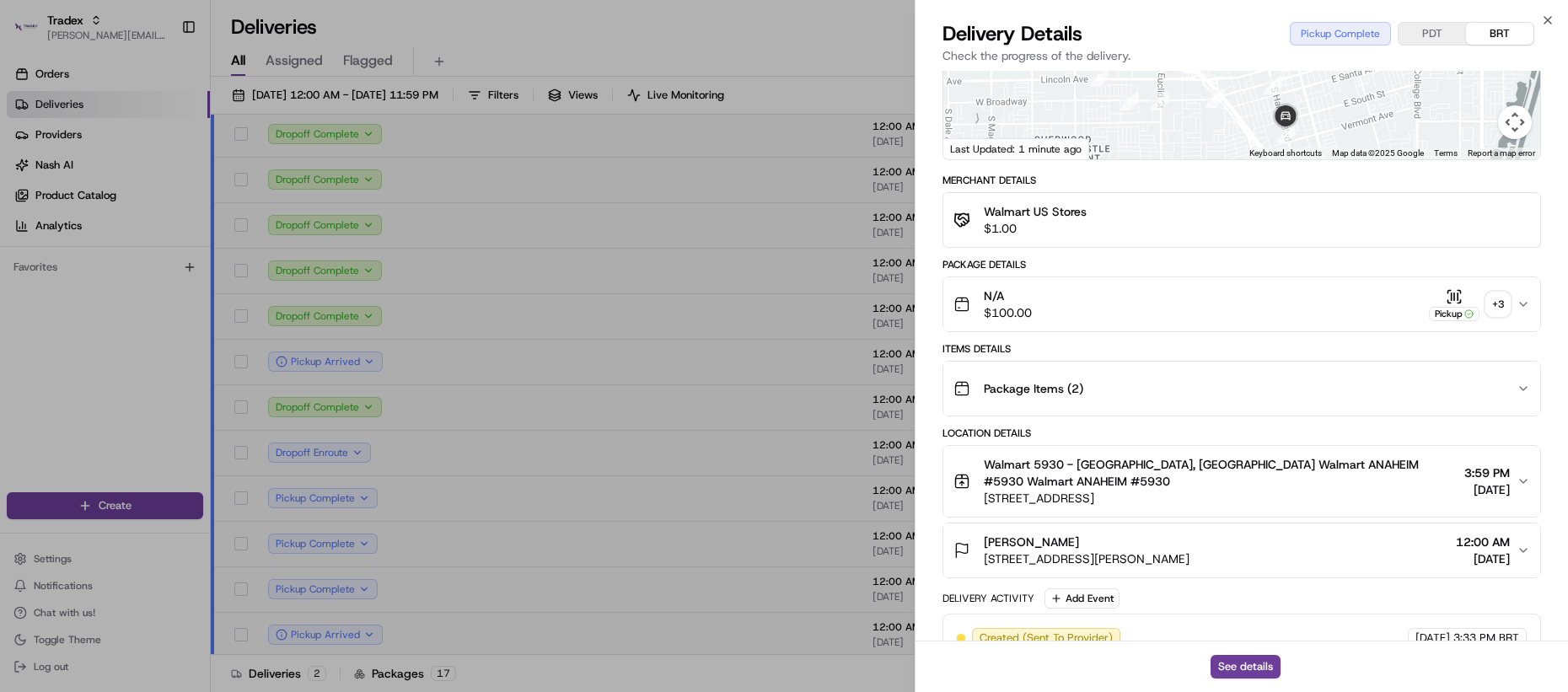
click at [1109, 305] on div "N/A $100.00 Pickup + 3" at bounding box center [1235, 305] width 563 height 34
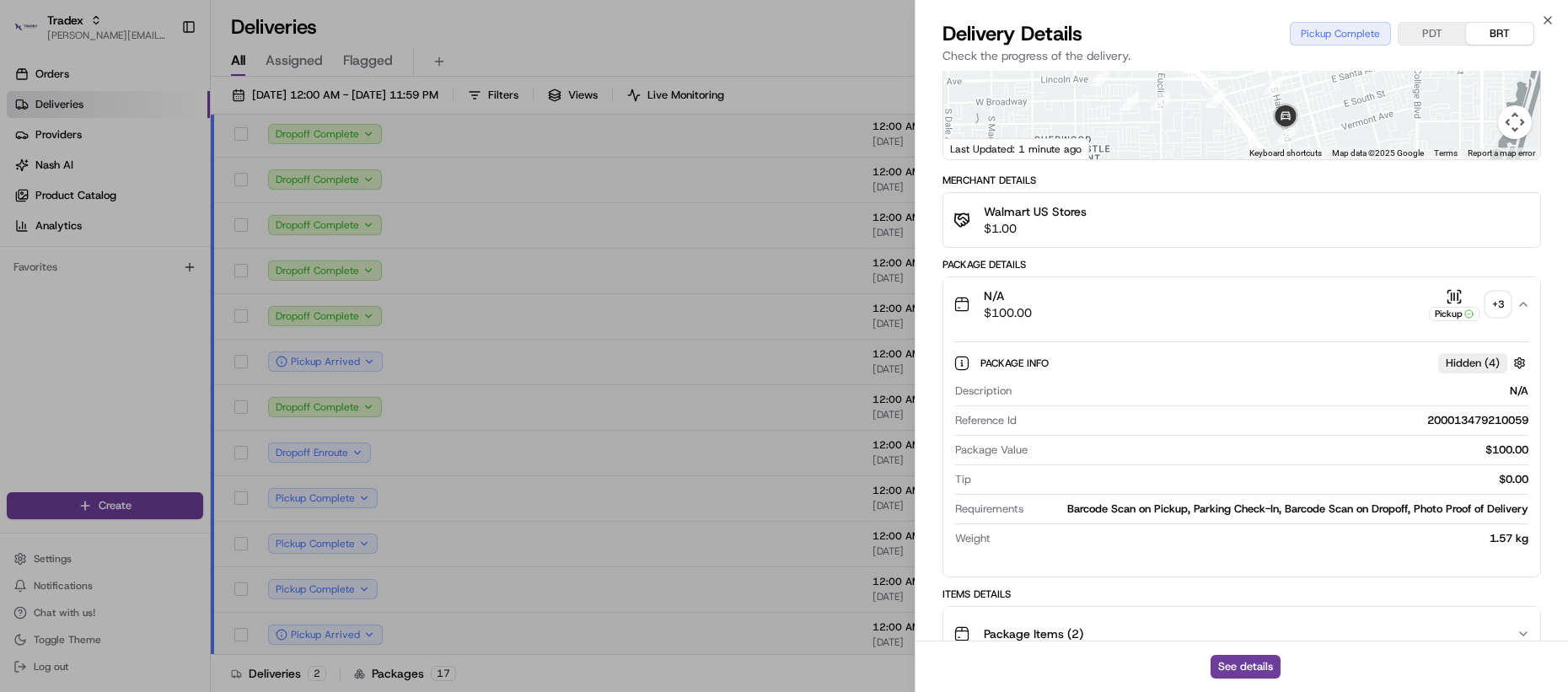
click at [1111, 304] on div "N/A $100.00 Pickup + 3" at bounding box center [1235, 305] width 563 height 34
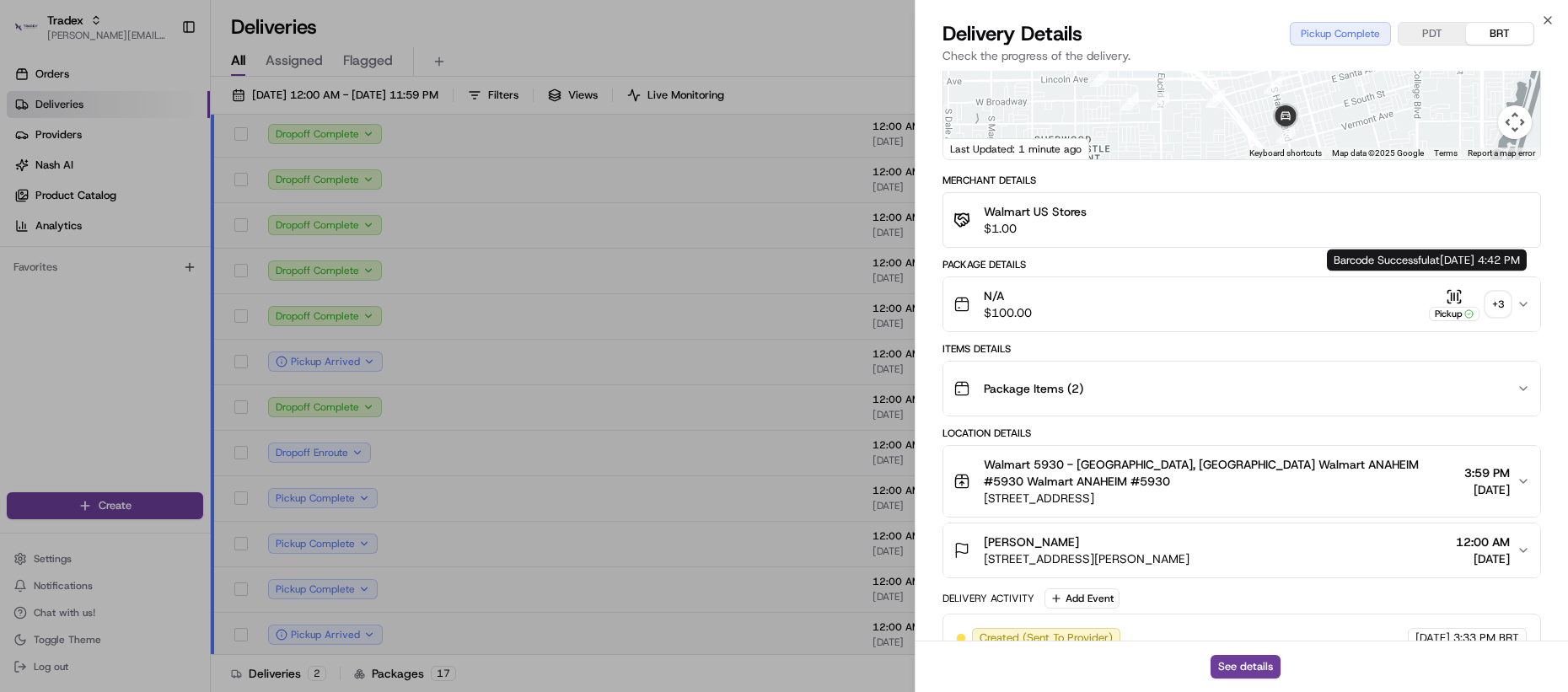
click at [1503, 293] on div "+ 3" at bounding box center [1498, 305] width 24 height 24
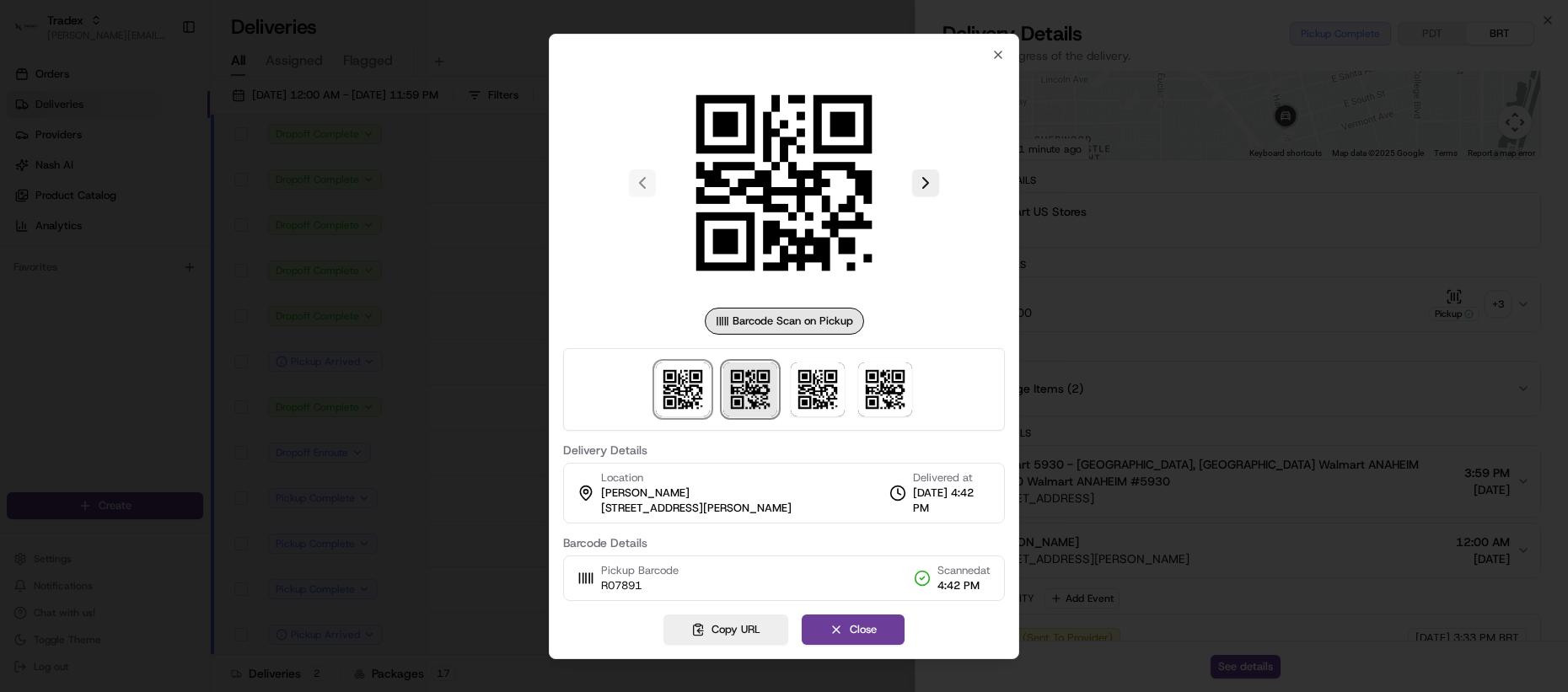
click at [736, 404] on img at bounding box center [750, 389] width 54 height 54
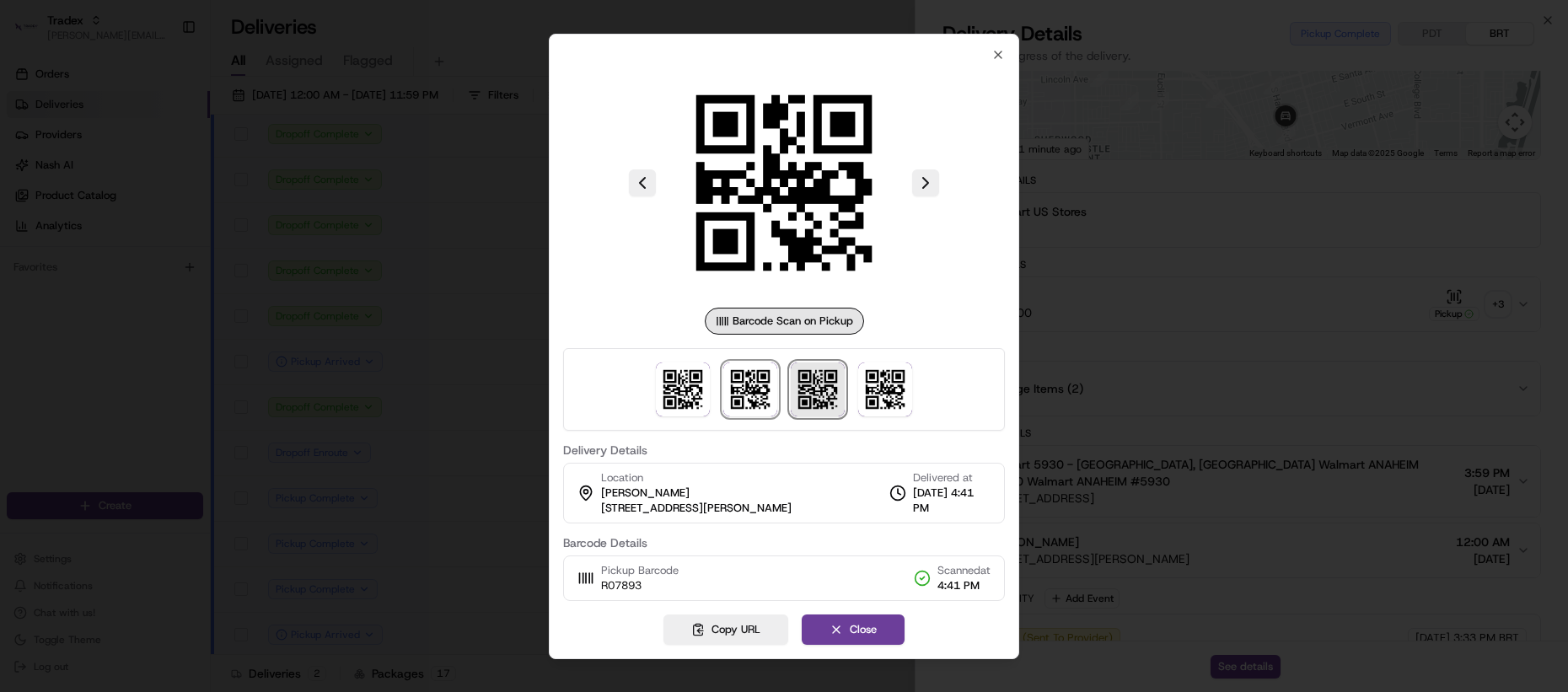
click at [797, 395] on img at bounding box center [817, 389] width 54 height 54
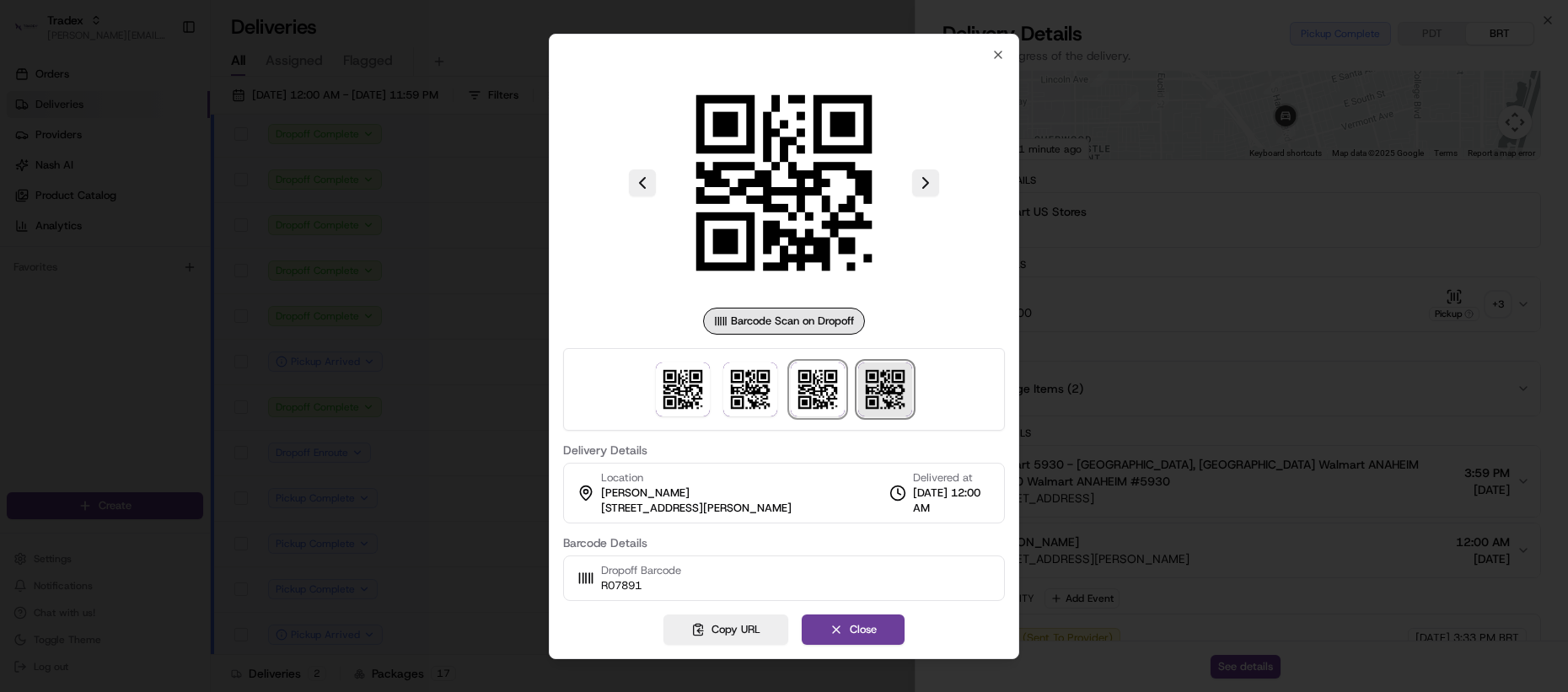
click at [880, 396] on img at bounding box center [885, 389] width 54 height 54
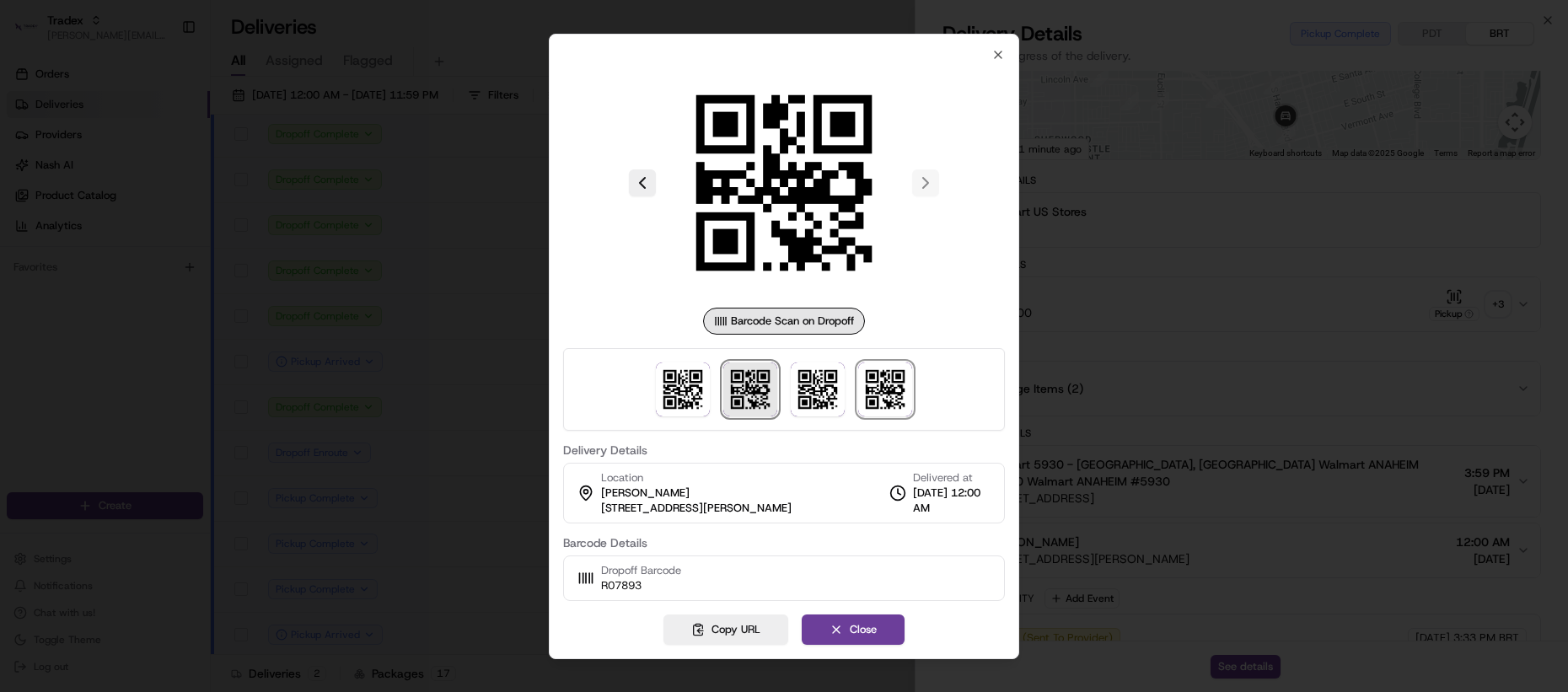
click at [727, 401] on img at bounding box center [750, 389] width 54 height 54
click at [679, 401] on img at bounding box center [682, 389] width 54 height 54
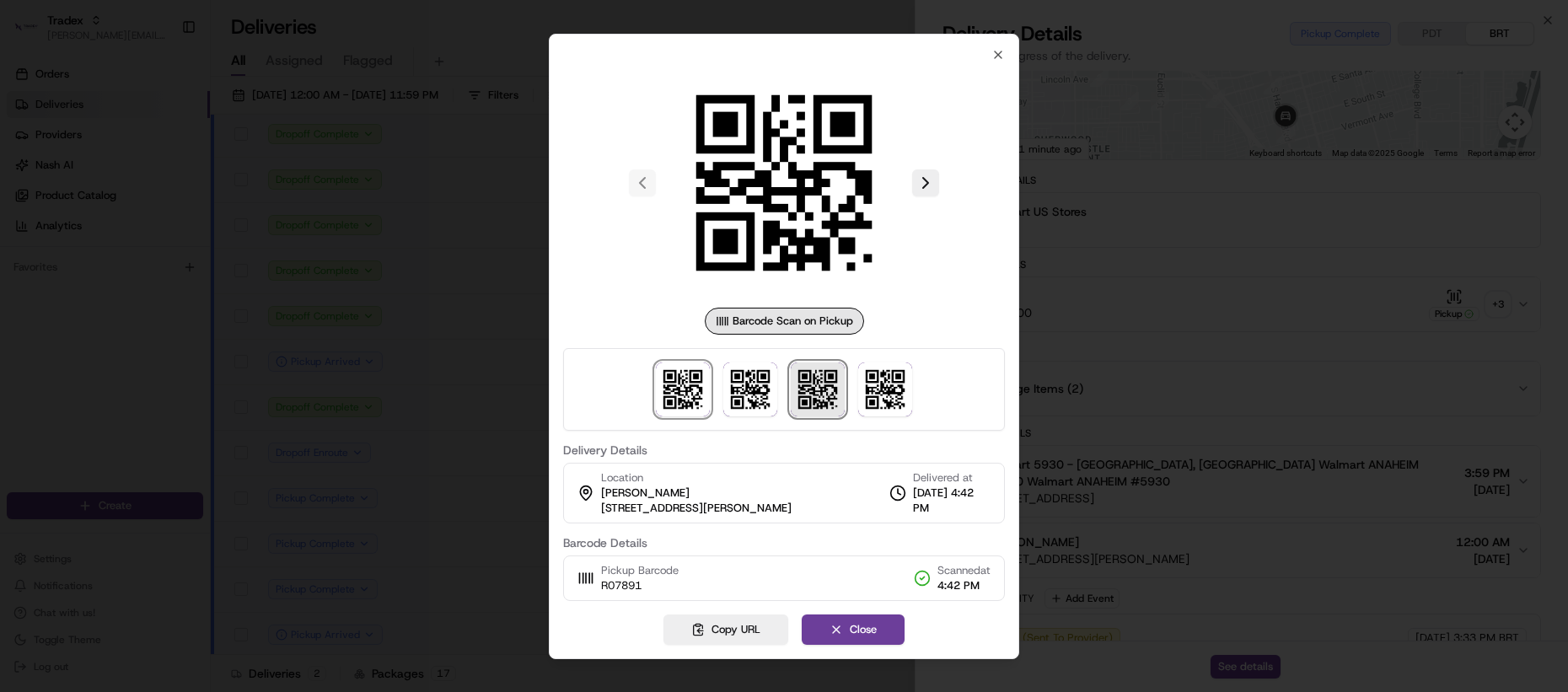
click at [816, 412] on img at bounding box center [817, 389] width 54 height 54
click at [891, 408] on img at bounding box center [885, 389] width 54 height 54
click at [1095, 457] on div at bounding box center [784, 346] width 1568 height 692
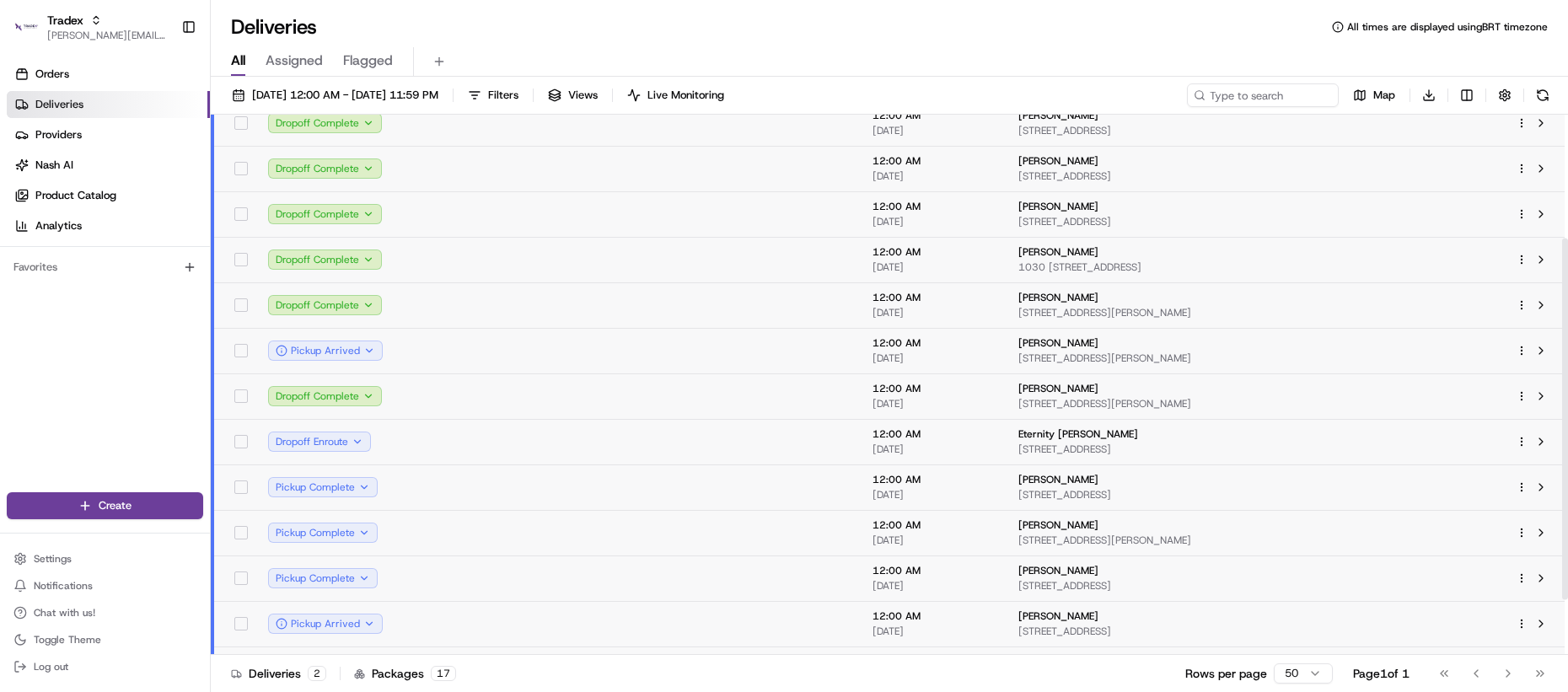
scroll to position [175, 0]
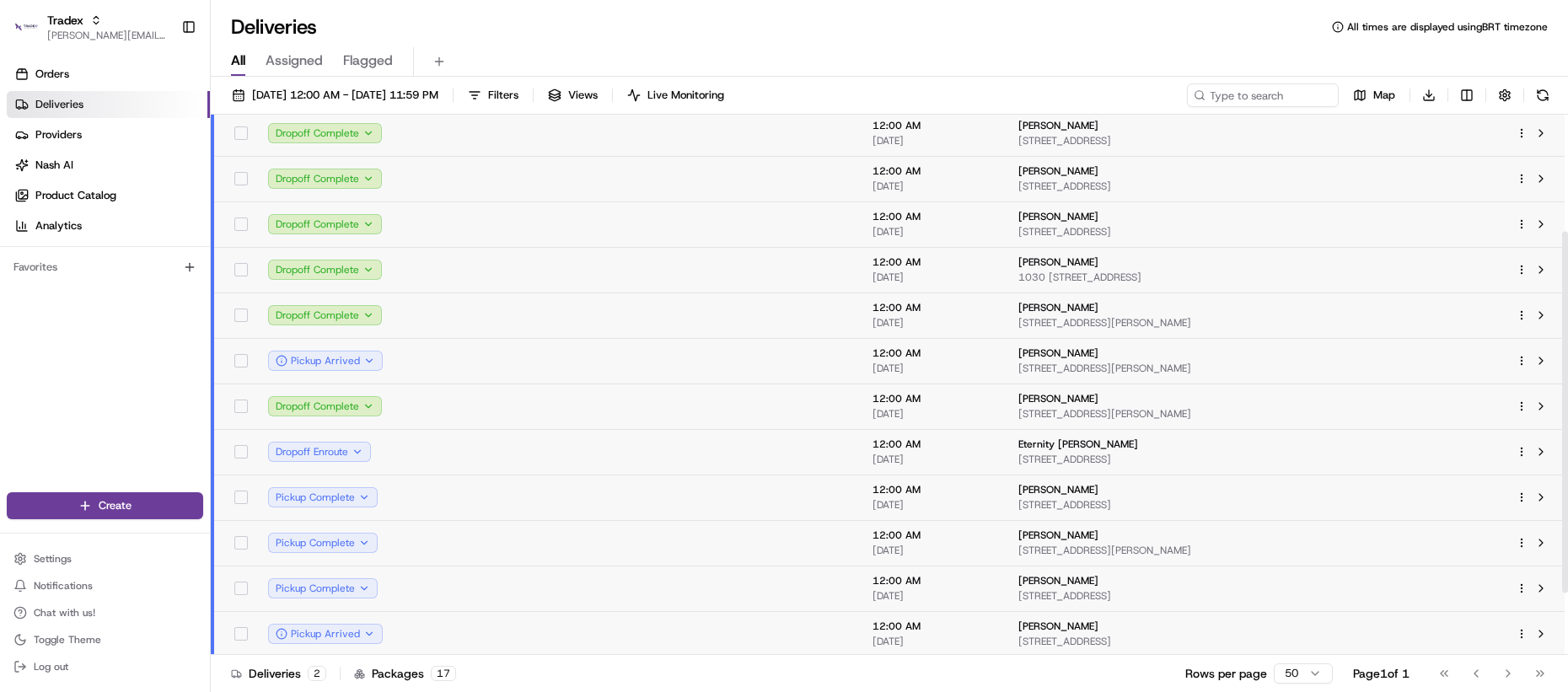
click at [502, 239] on td at bounding box center [467, 224] width 142 height 45
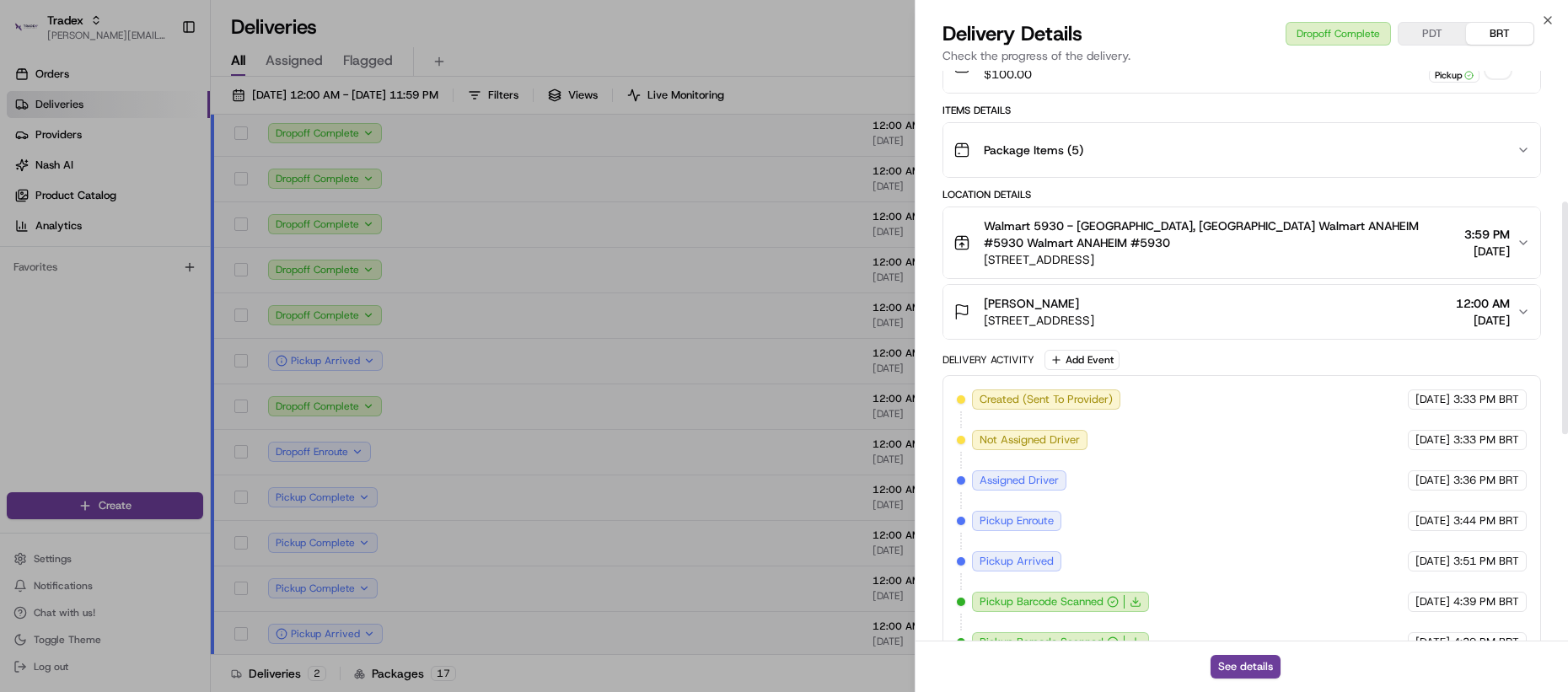
scroll to position [322, 0]
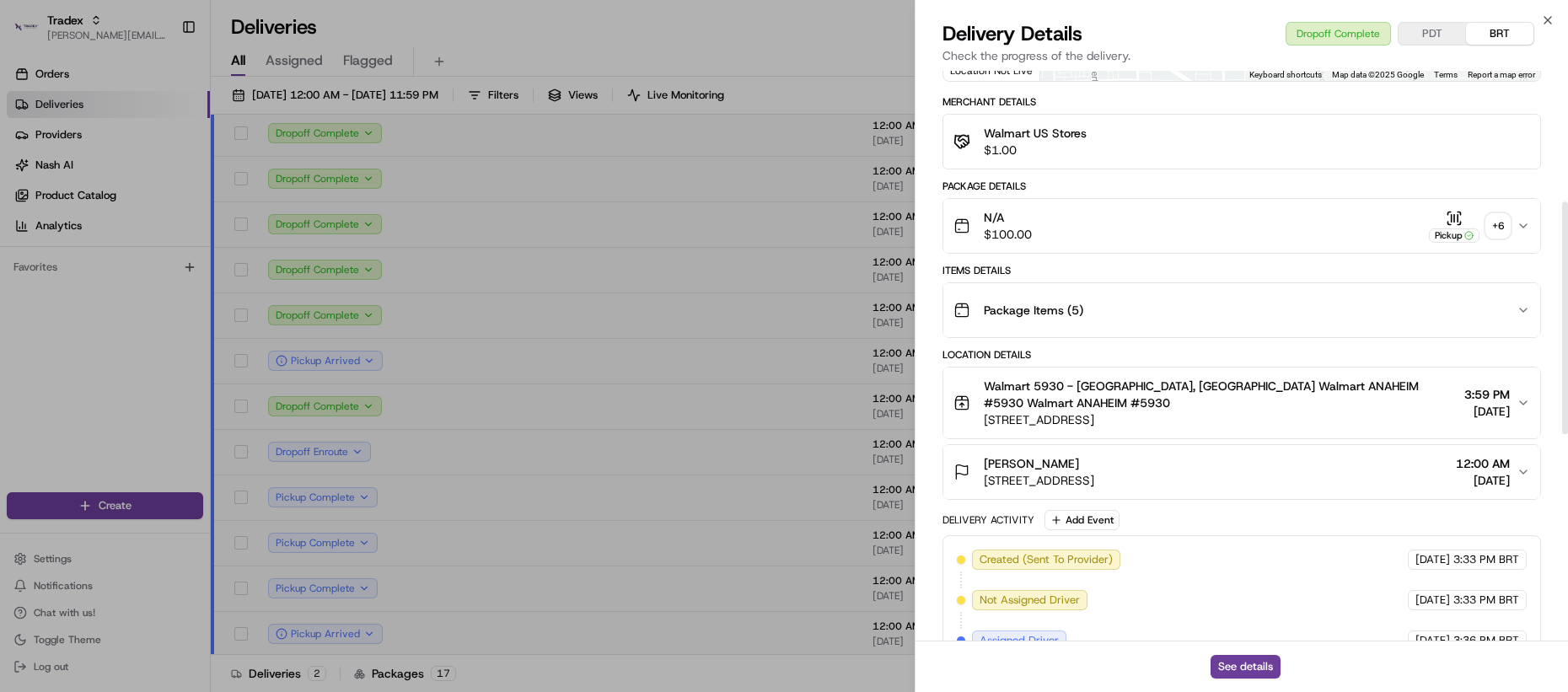
click at [1102, 311] on div "Package Items ( 5 )" at bounding box center [1235, 311] width 563 height 34
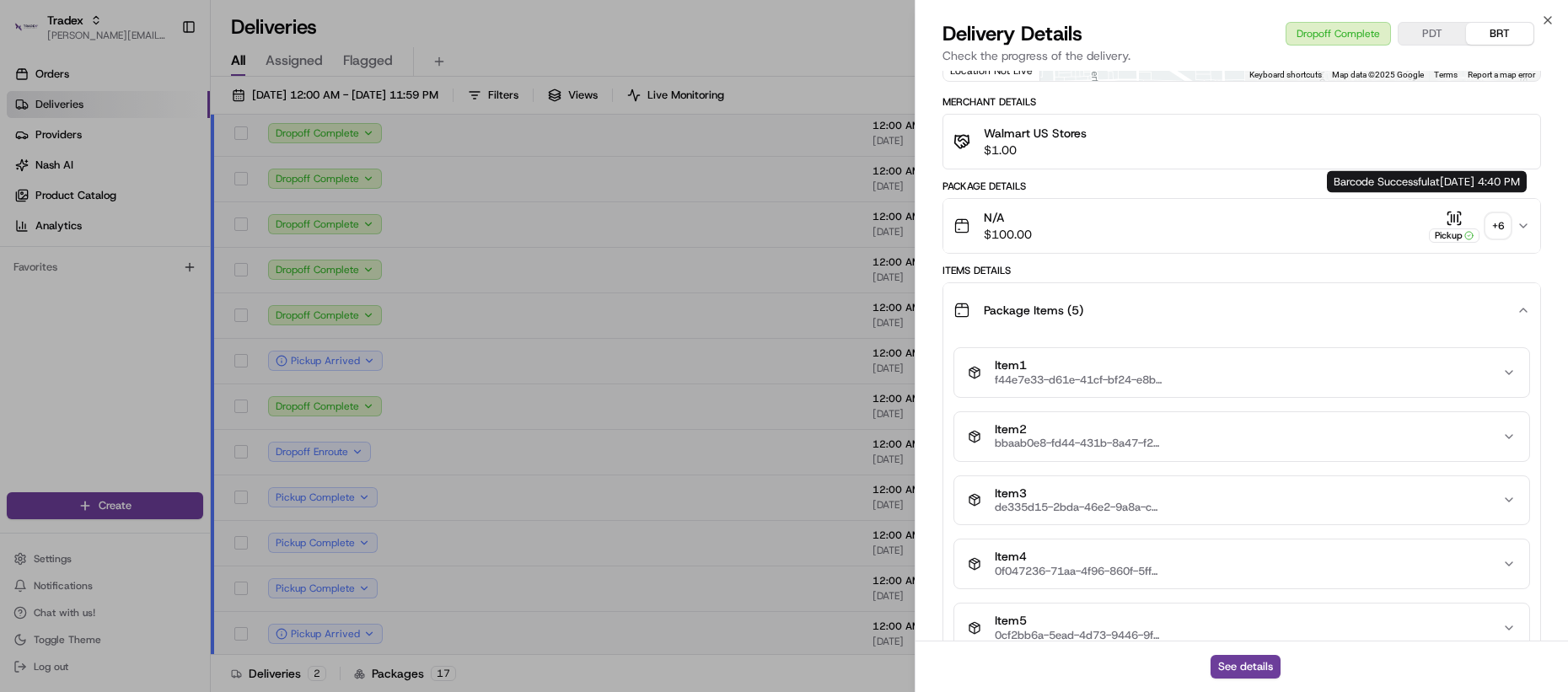
click at [1496, 214] on div "+ 6" at bounding box center [1498, 226] width 24 height 24
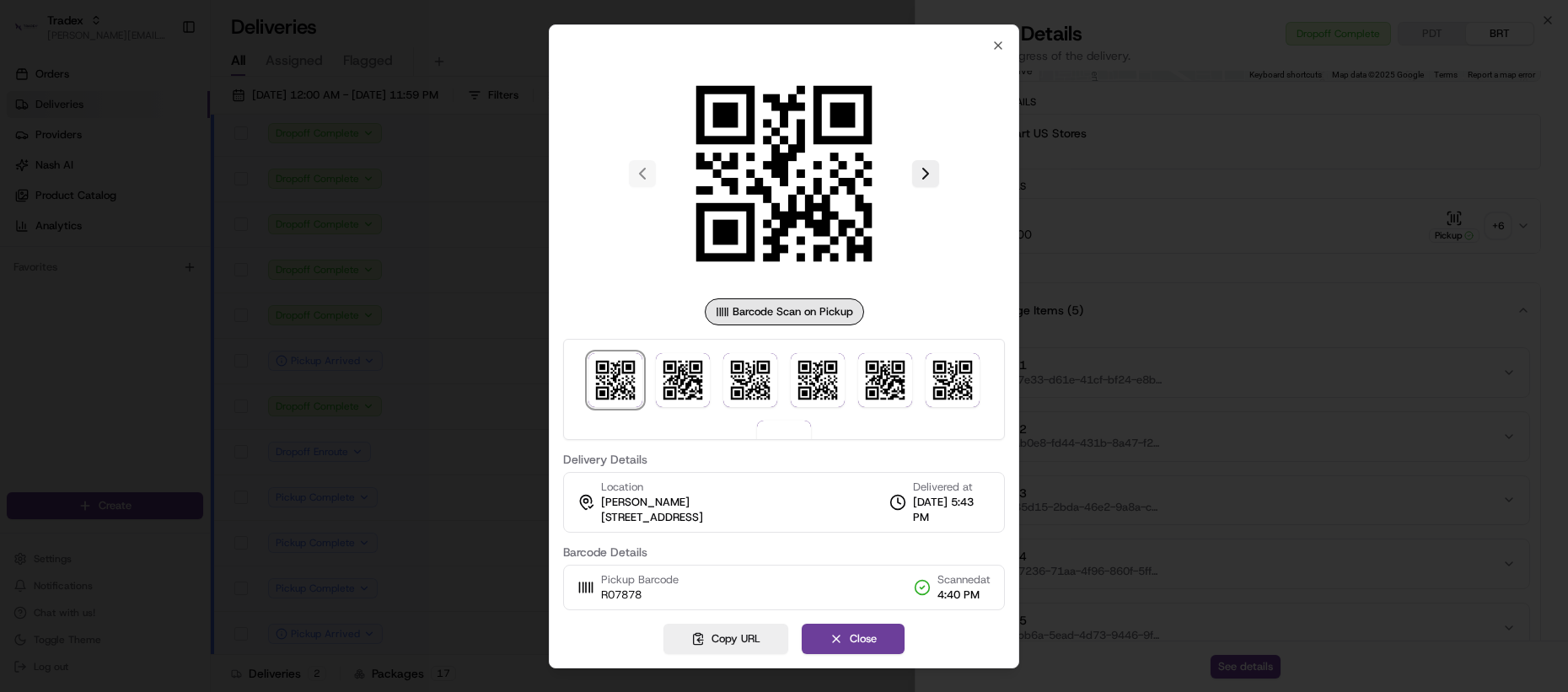
click at [1338, 404] on div at bounding box center [784, 346] width 1568 height 692
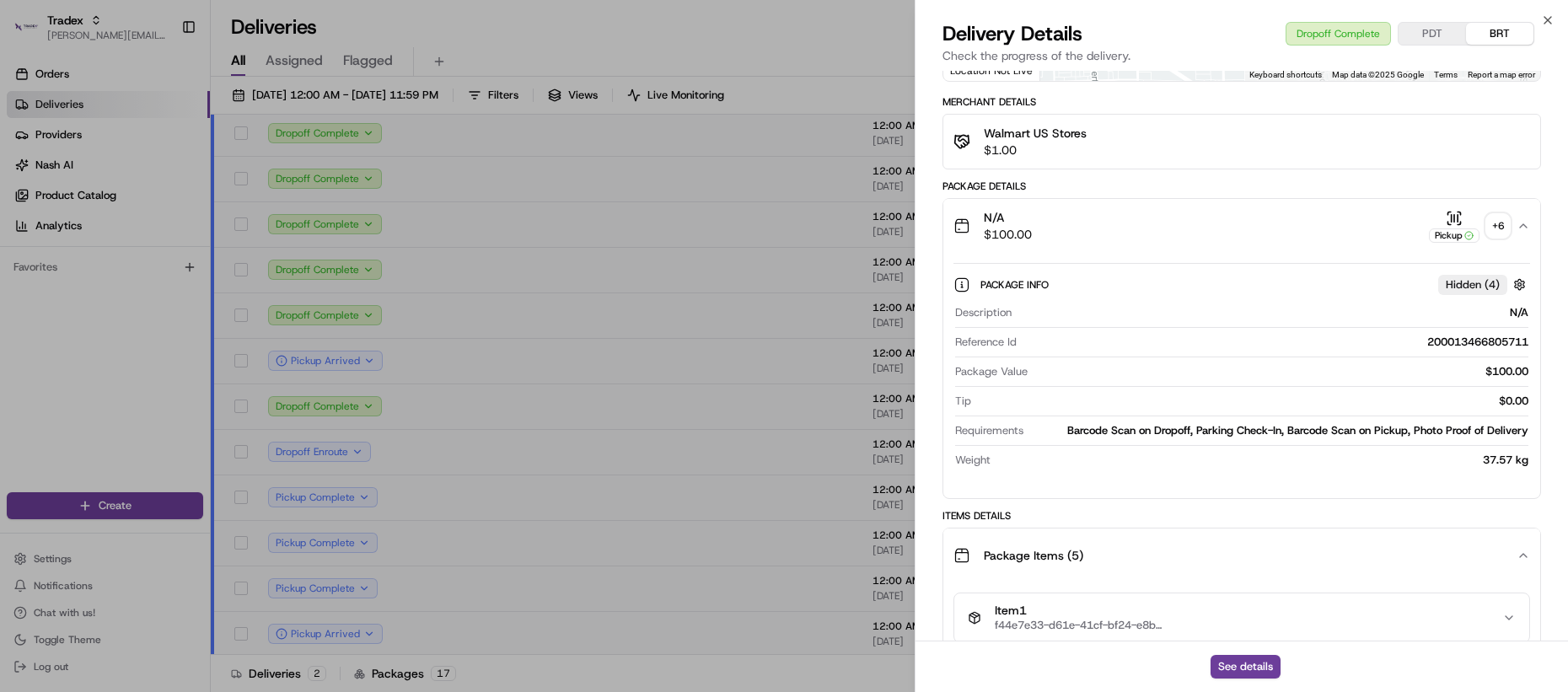
click at [1158, 424] on div "Barcode Scan on Dropoff, Parking Check-In, Barcode Scan on Pickup, Photo Proof …" at bounding box center [1280, 431] width 498 height 15
click at [1186, 220] on div "N/A $100.00 Pickup + 6" at bounding box center [1235, 226] width 563 height 34
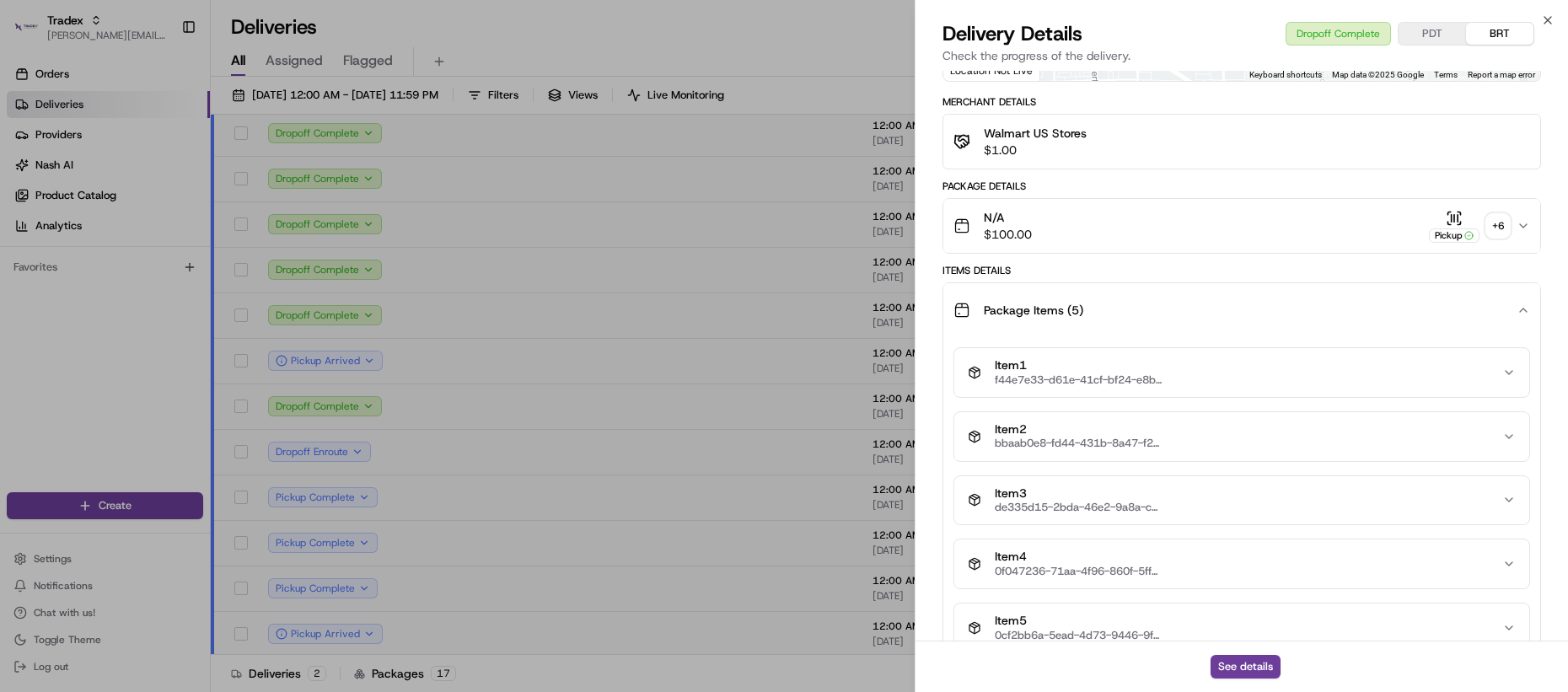
click at [1186, 220] on div "N/A $100.00 Pickup + 6" at bounding box center [1235, 226] width 563 height 34
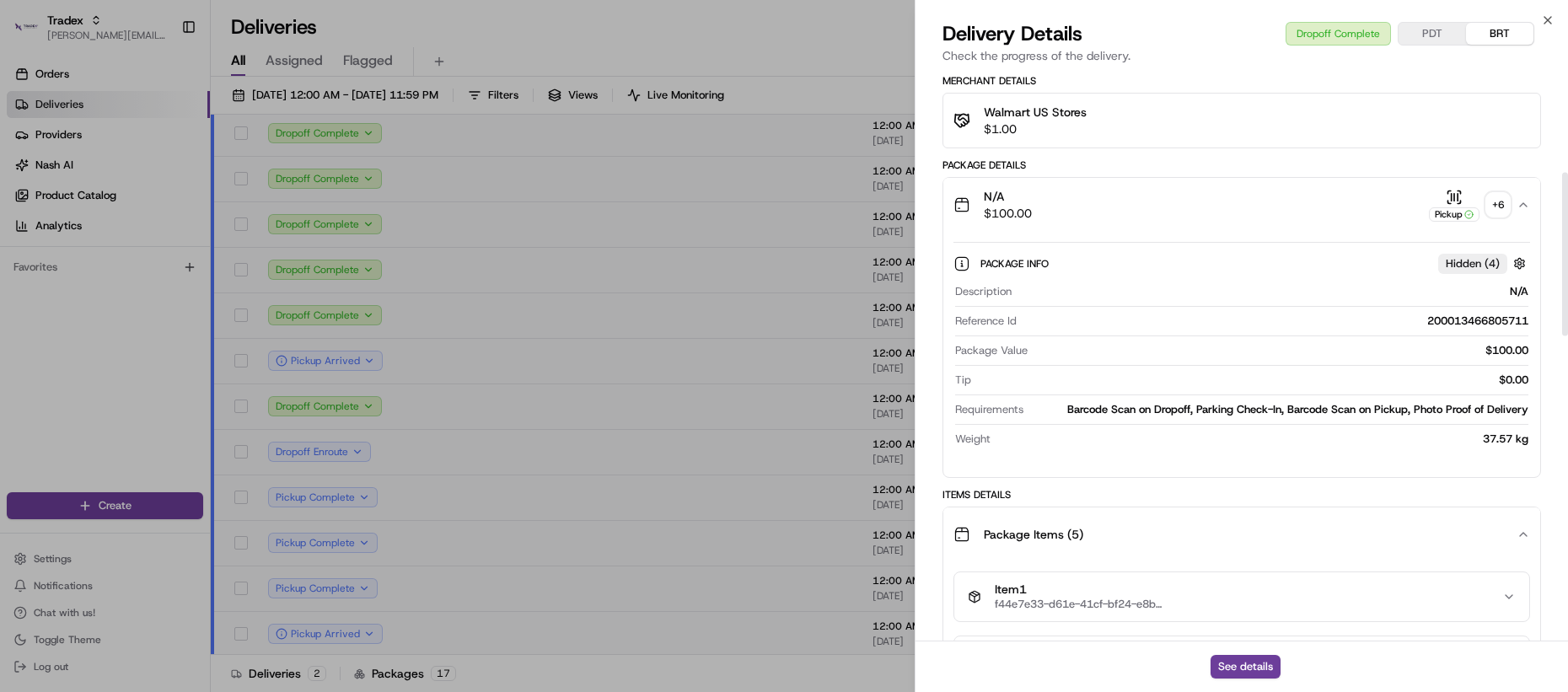
scroll to position [353, 0]
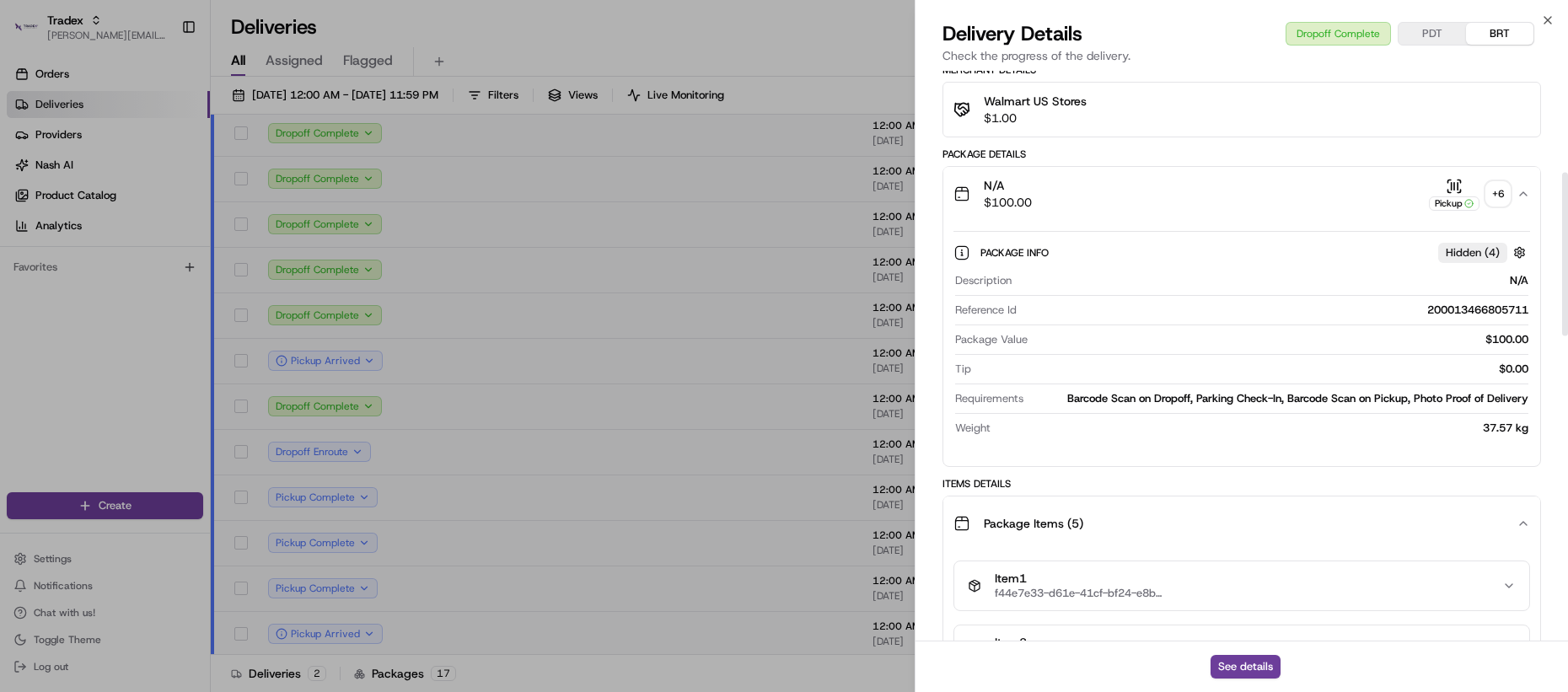
click at [1159, 181] on div "N/A $100.00 Pickup + 6" at bounding box center [1235, 195] width 563 height 34
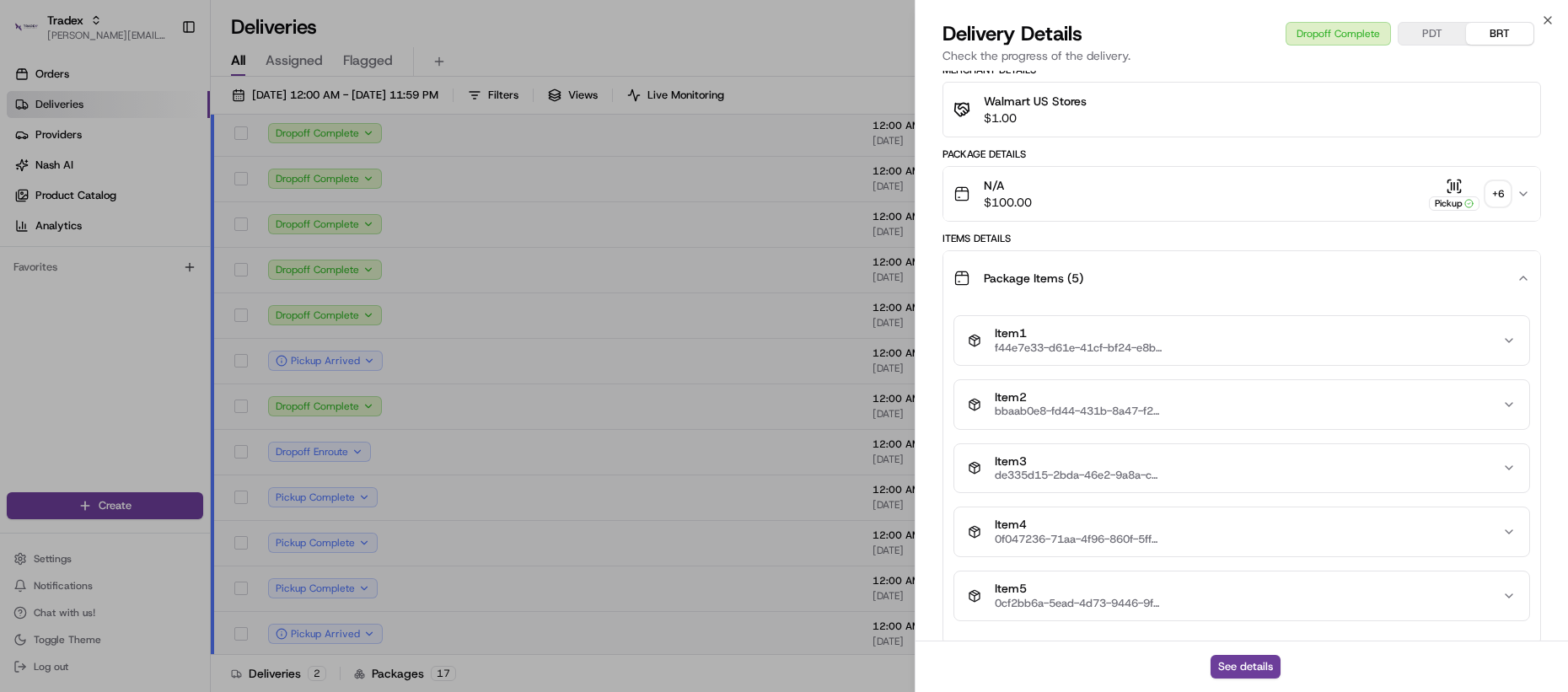
click at [1182, 179] on div "N/A $100.00 Pickup + 6" at bounding box center [1235, 195] width 563 height 34
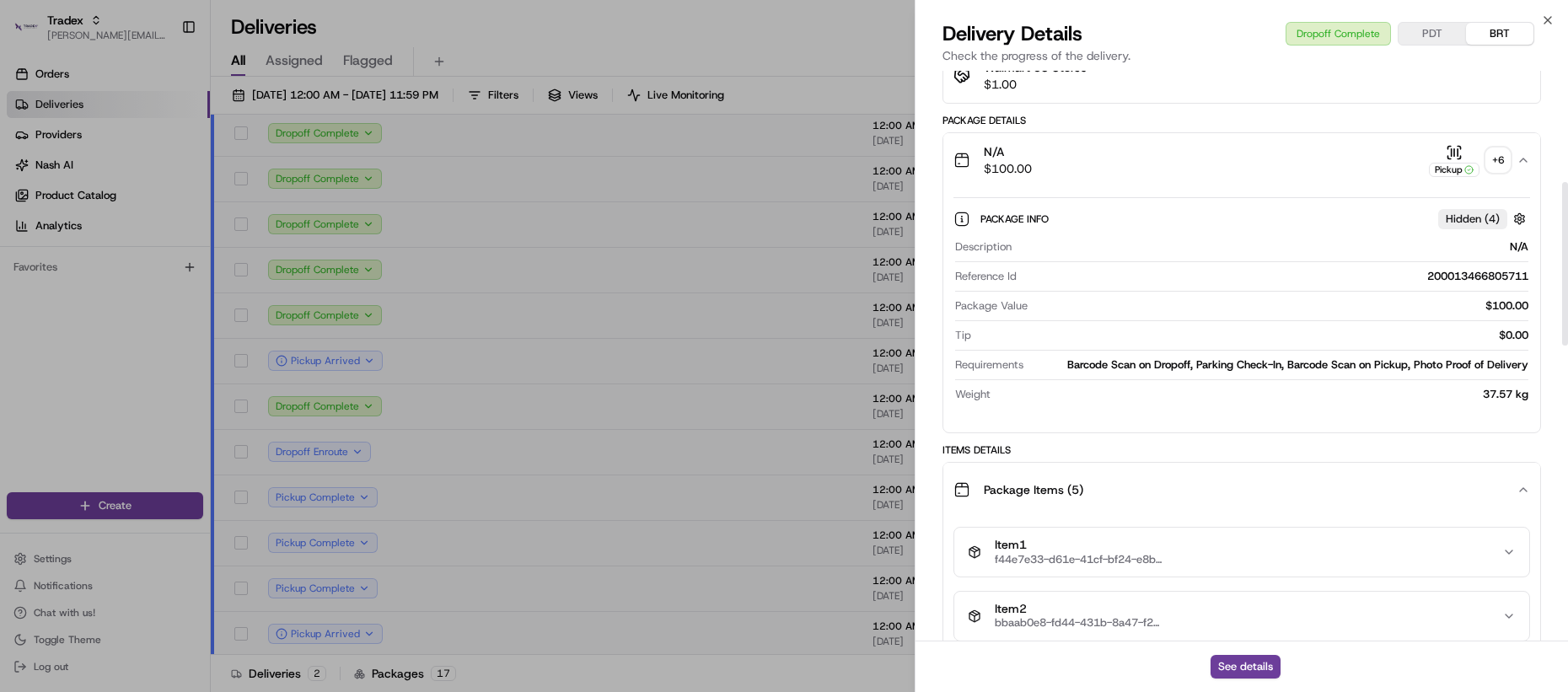
click at [1090, 474] on div "Package Items ( 5 )" at bounding box center [1235, 490] width 563 height 34
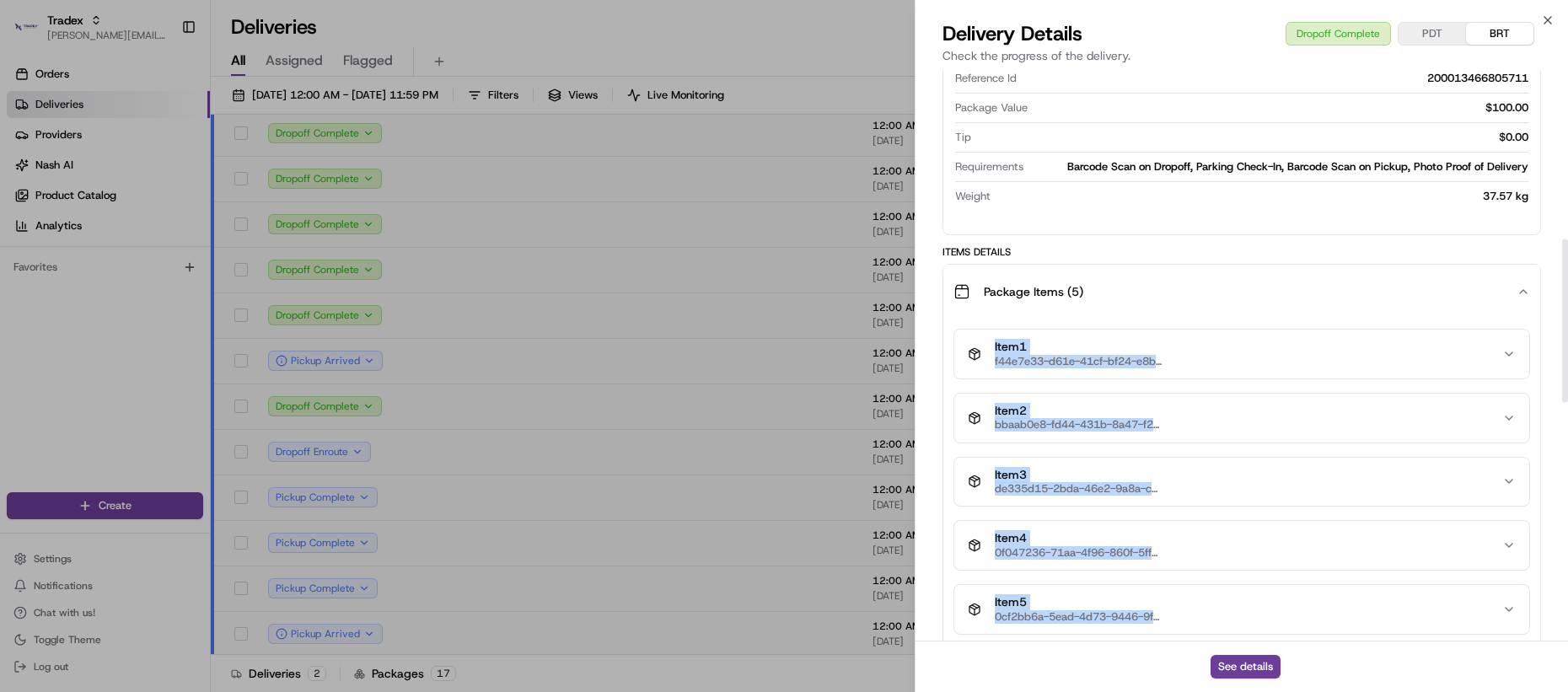
click at [1116, 482] on span "de335d15-2bda-46e2-9a8a-c6a239cedba7" at bounding box center [1079, 489] width 169 height 14
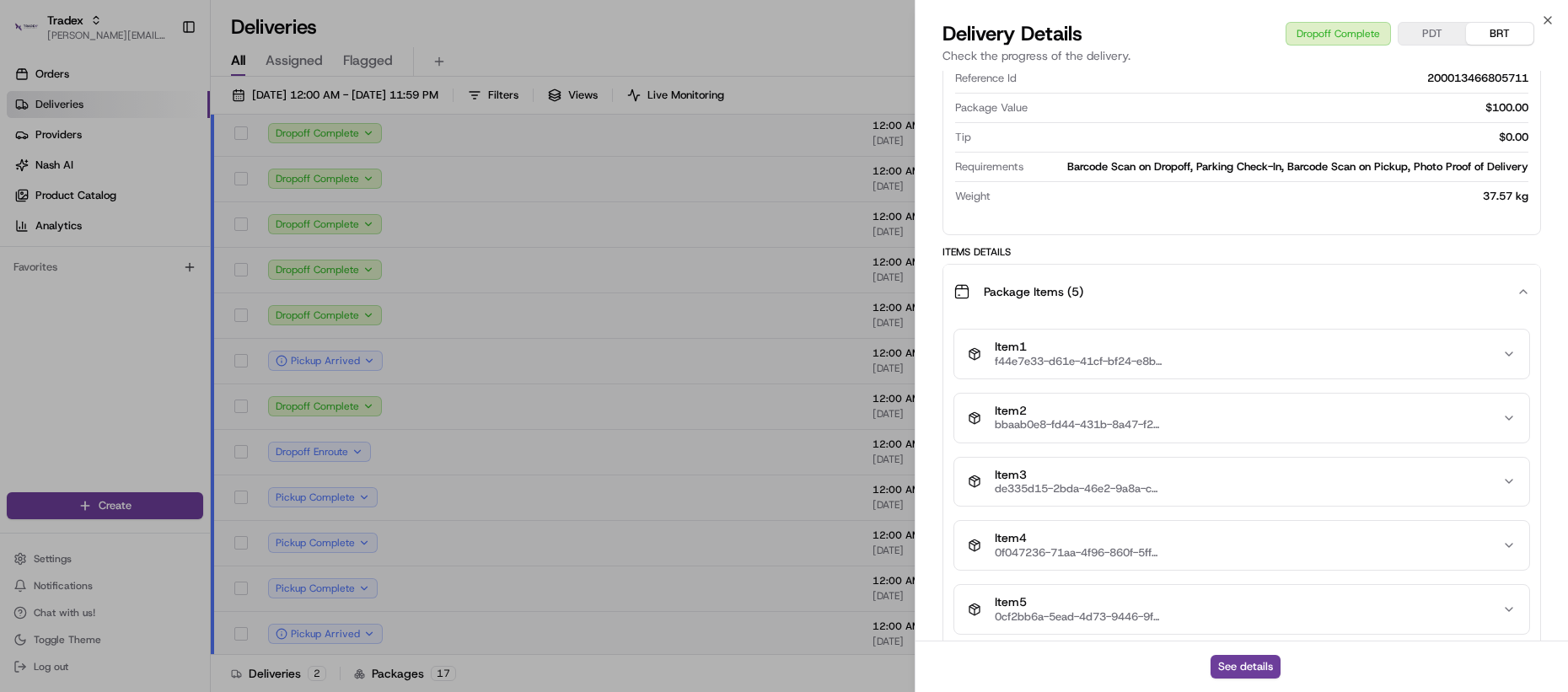
click at [1183, 468] on div "Item 3 de335d15-2bda-46e2-9a8a-c6a239cedba7" at bounding box center [1235, 482] width 535 height 29
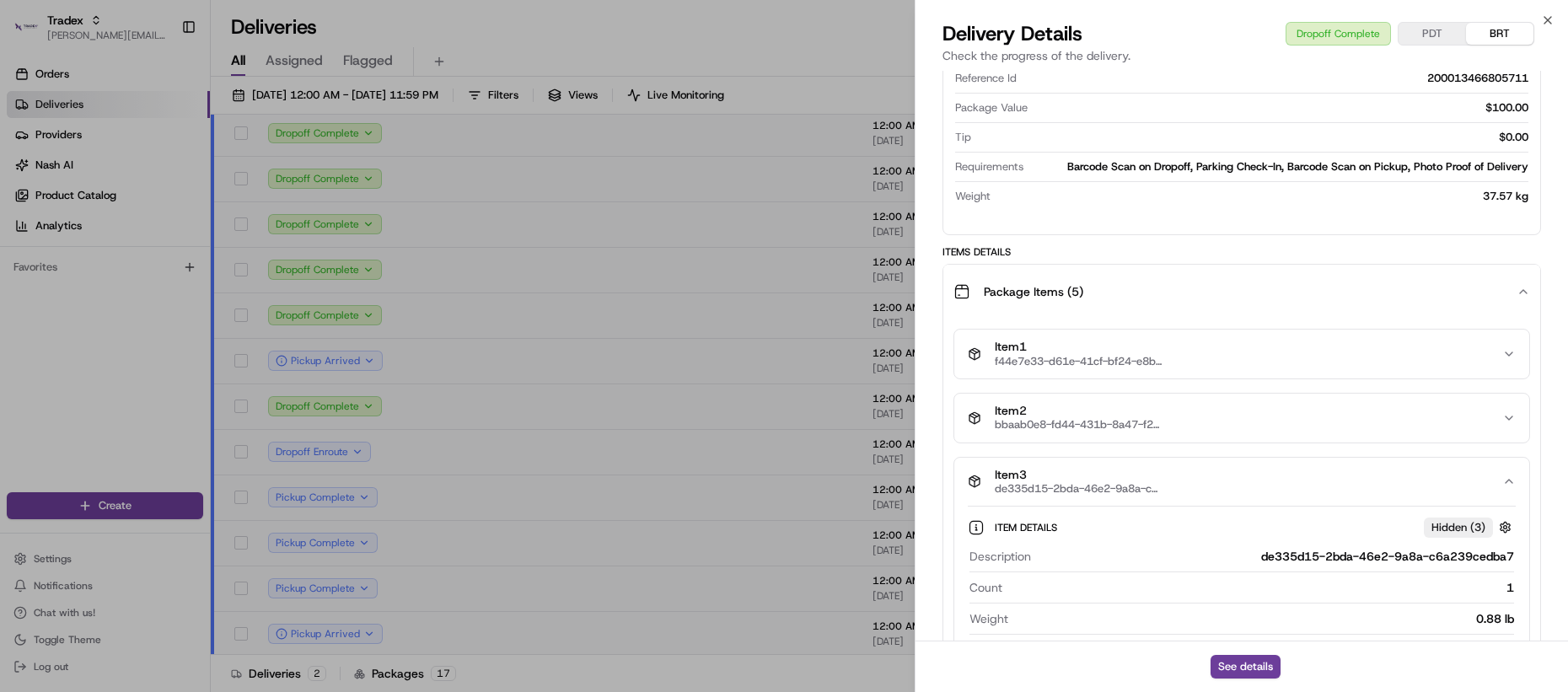
click at [1210, 468] on div "Item 3 de335d15-2bda-46e2-9a8a-c6a239cedba7" at bounding box center [1235, 482] width 535 height 29
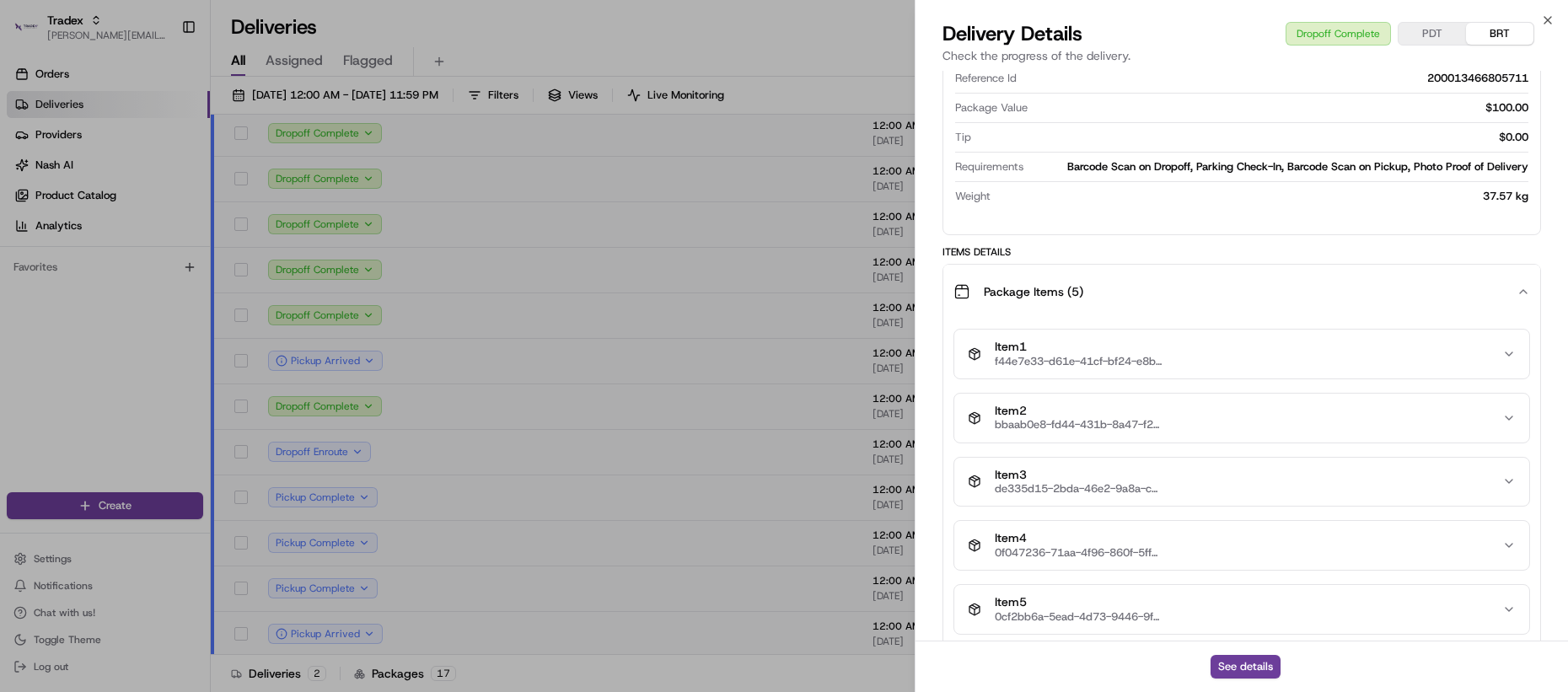
scroll to position [559, 0]
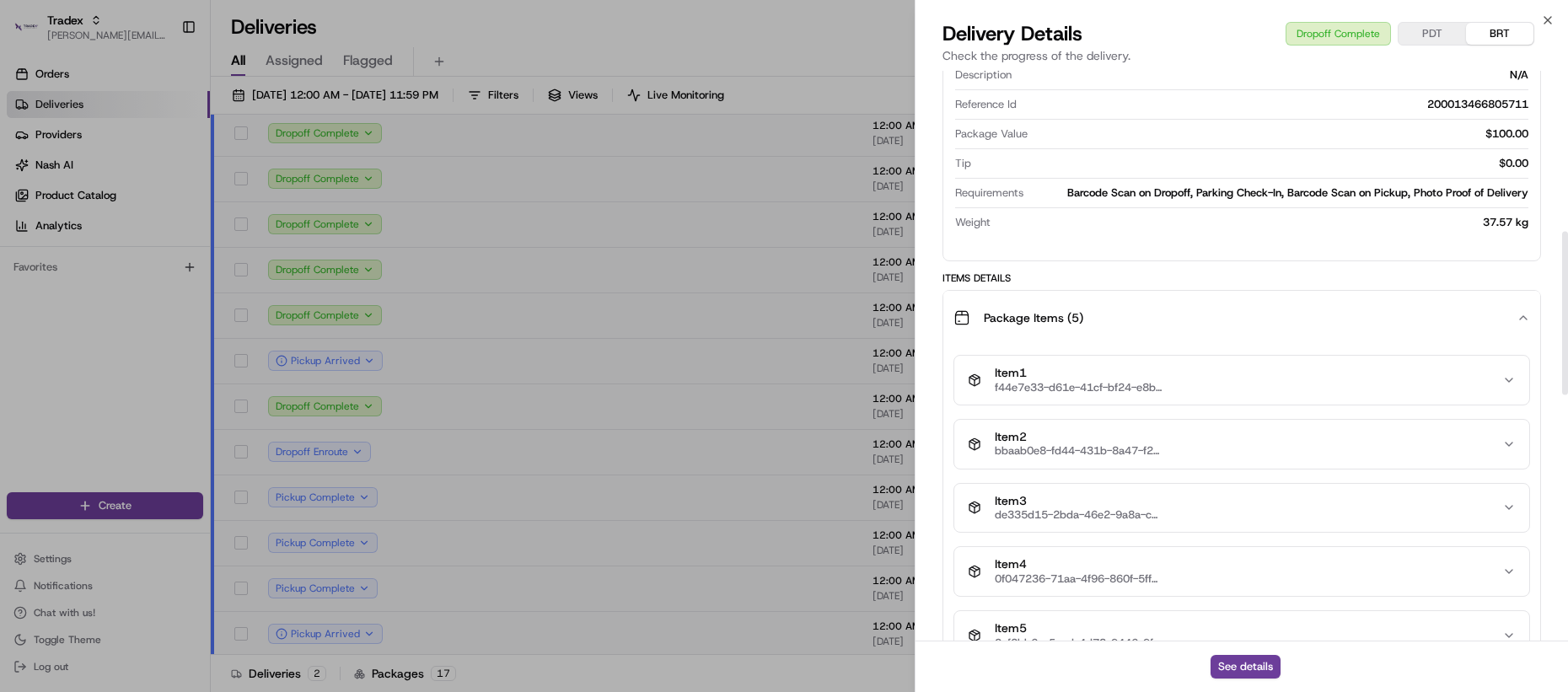
click at [1191, 321] on div "Package Items ( 5 )" at bounding box center [1235, 318] width 563 height 34
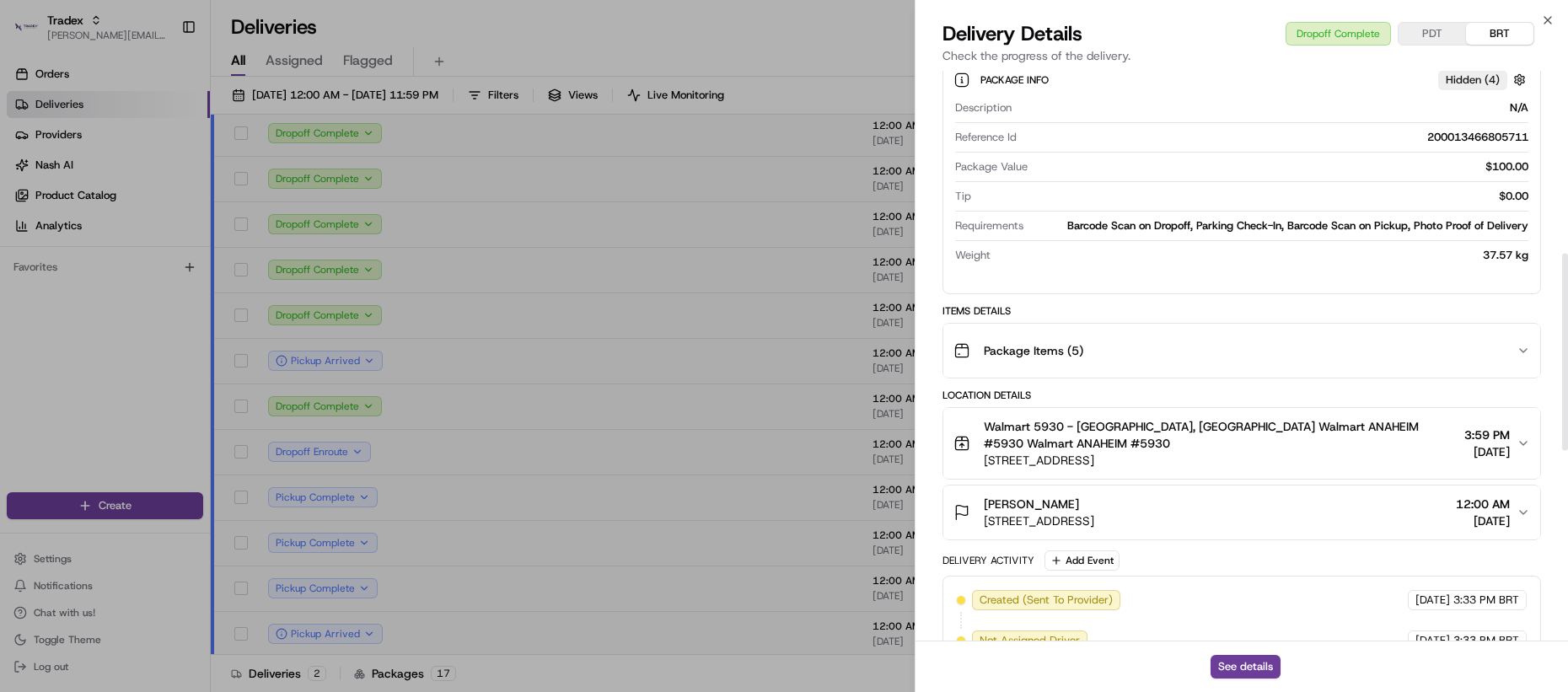
scroll to position [410, 0]
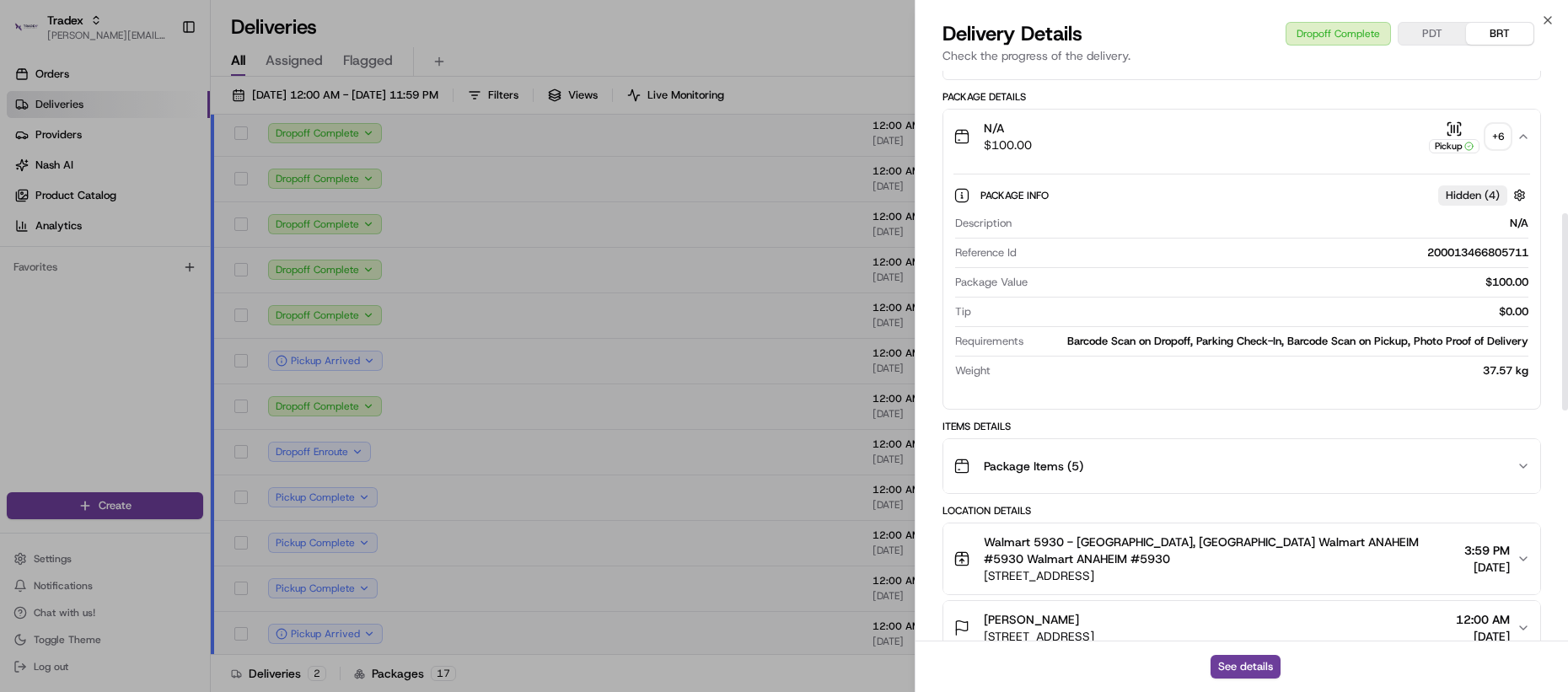
click at [1497, 125] on div "+ 6" at bounding box center [1498, 137] width 24 height 24
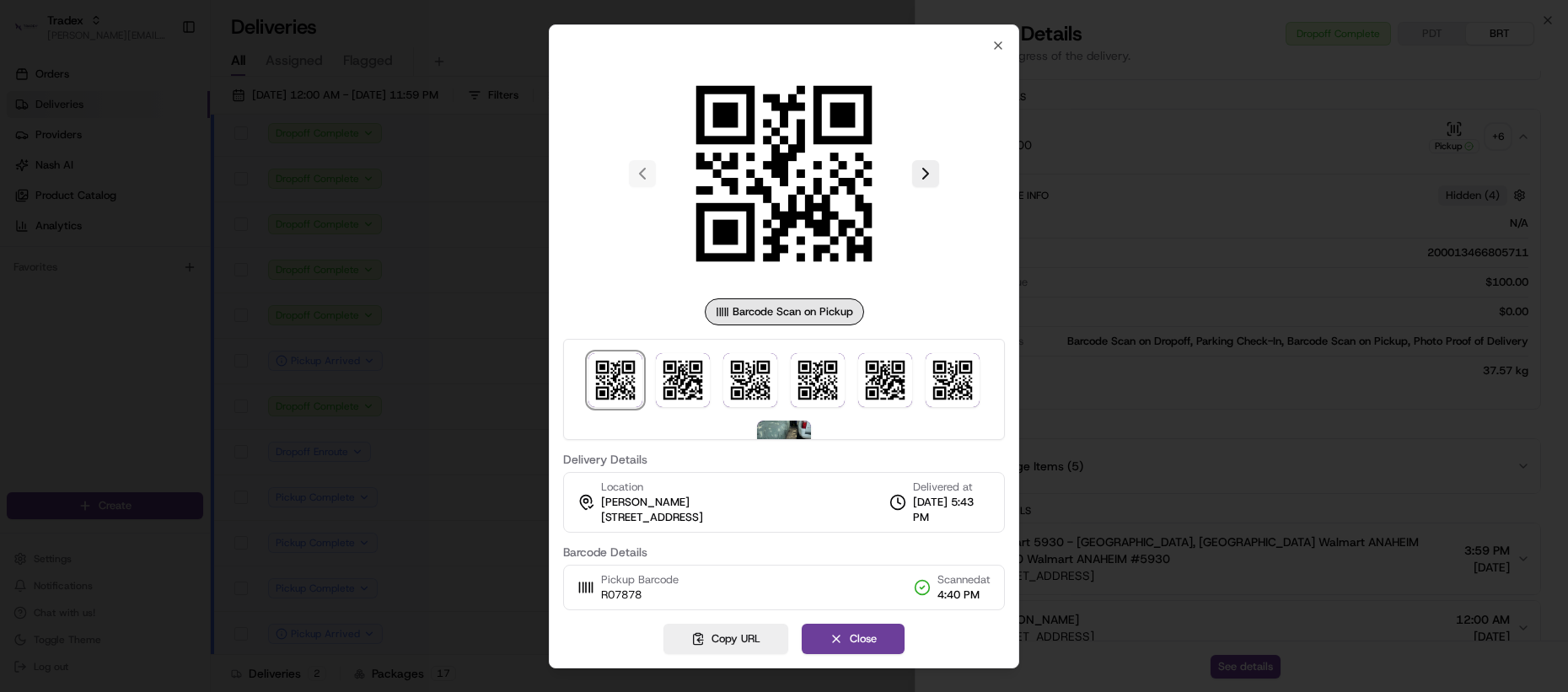
scroll to position [49, 0]
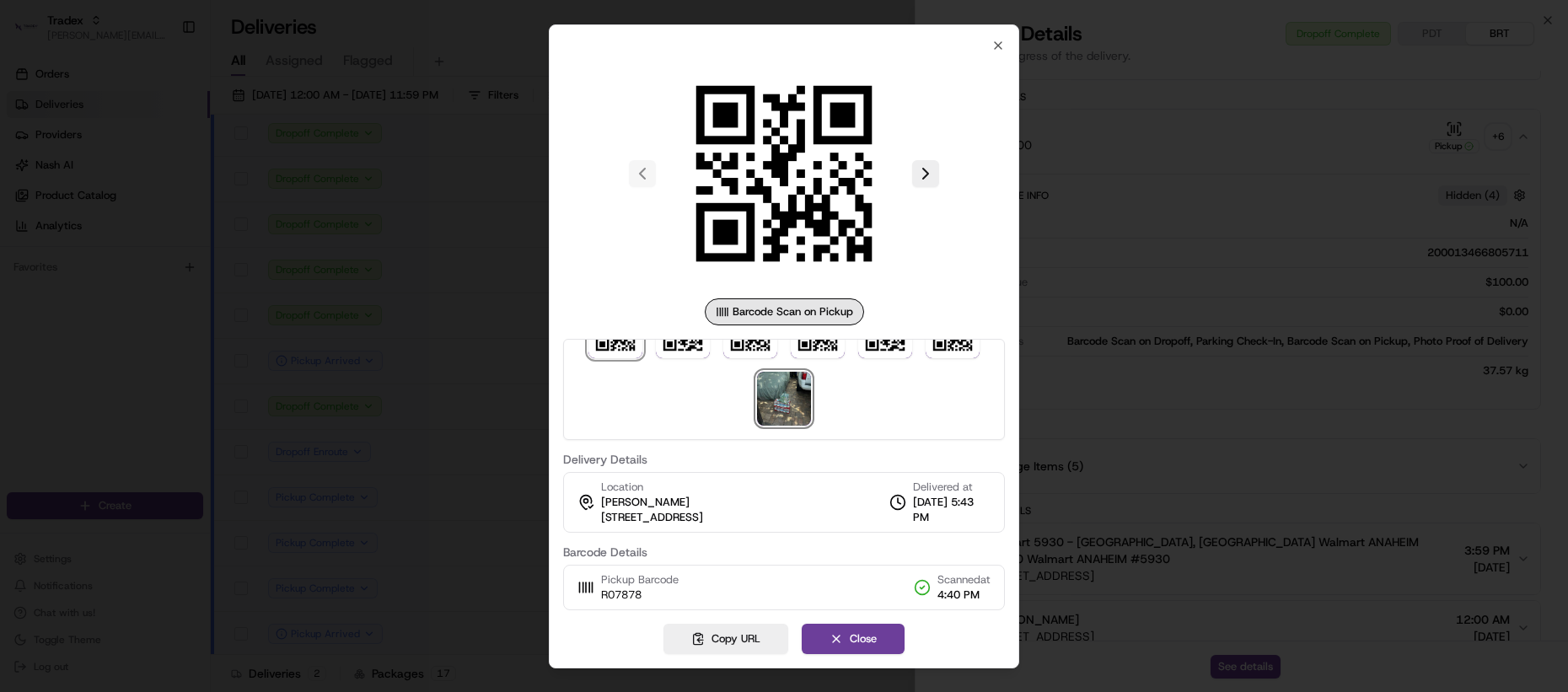
click at [763, 398] on img at bounding box center [783, 398] width 54 height 54
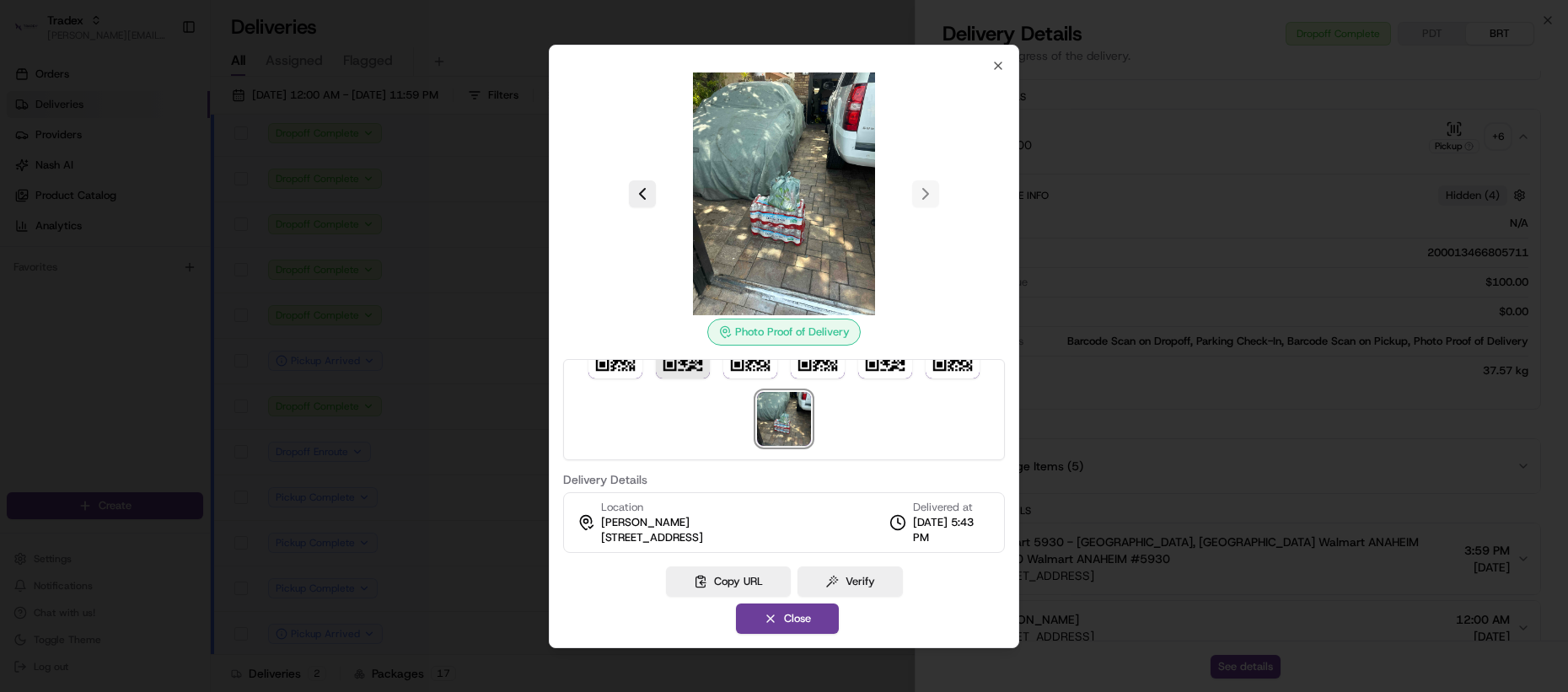
scroll to position [0, 0]
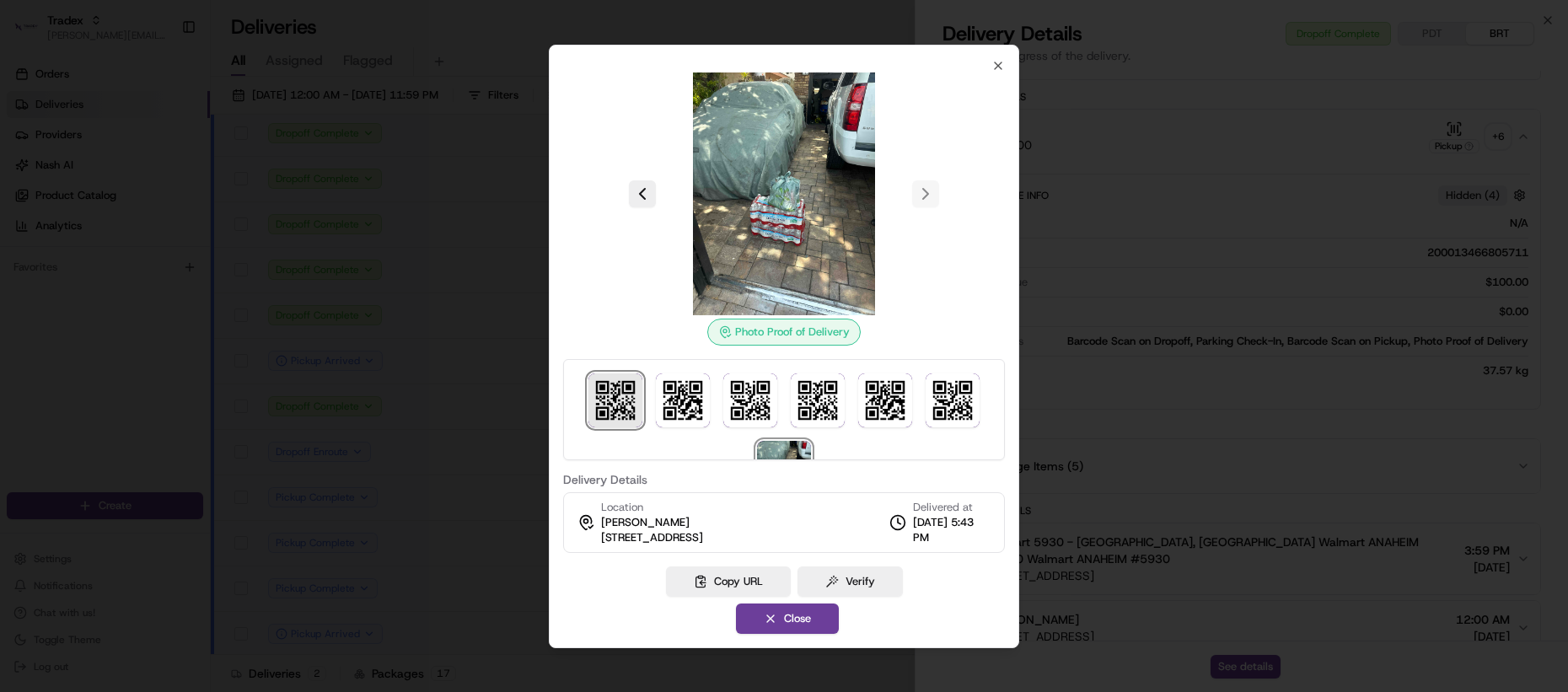
click at [618, 421] on img at bounding box center [615, 400] width 54 height 54
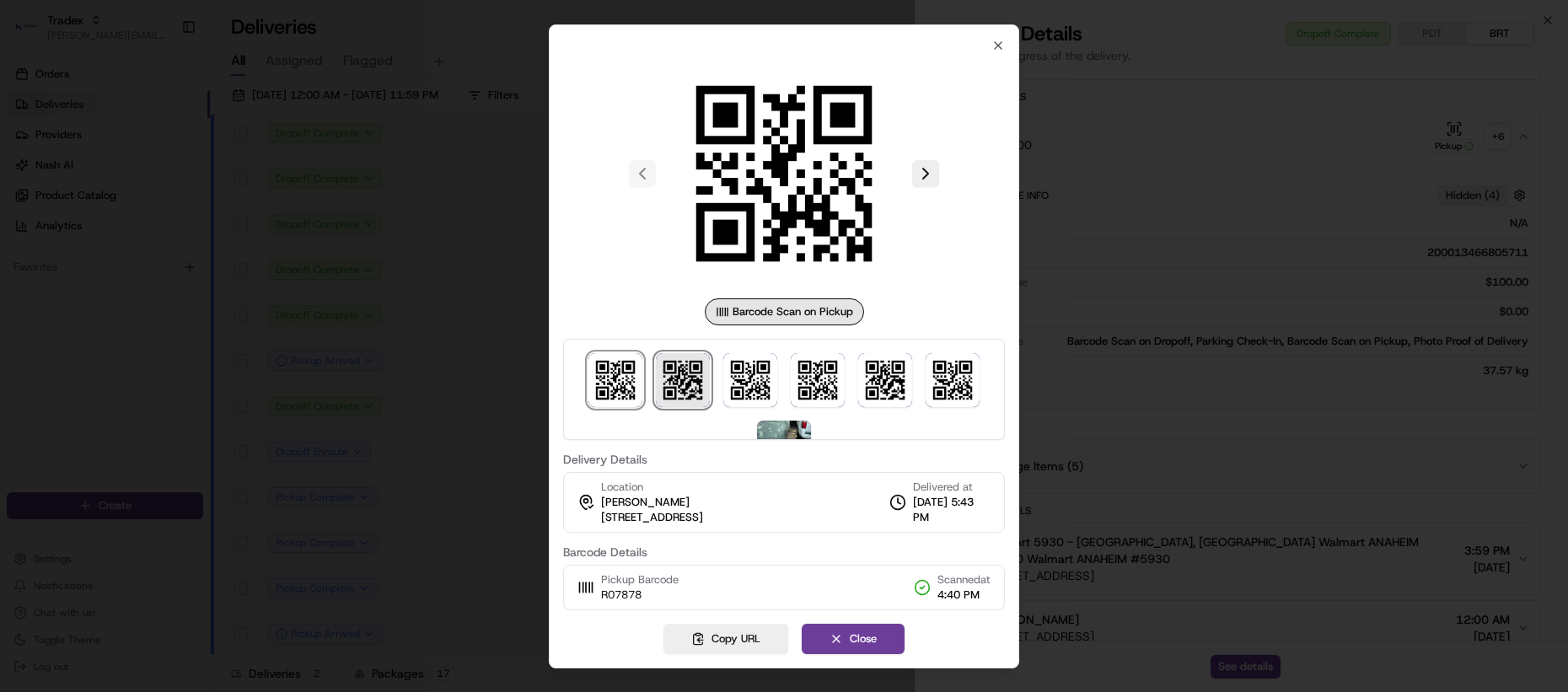
click at [684, 400] on img at bounding box center [682, 380] width 54 height 54
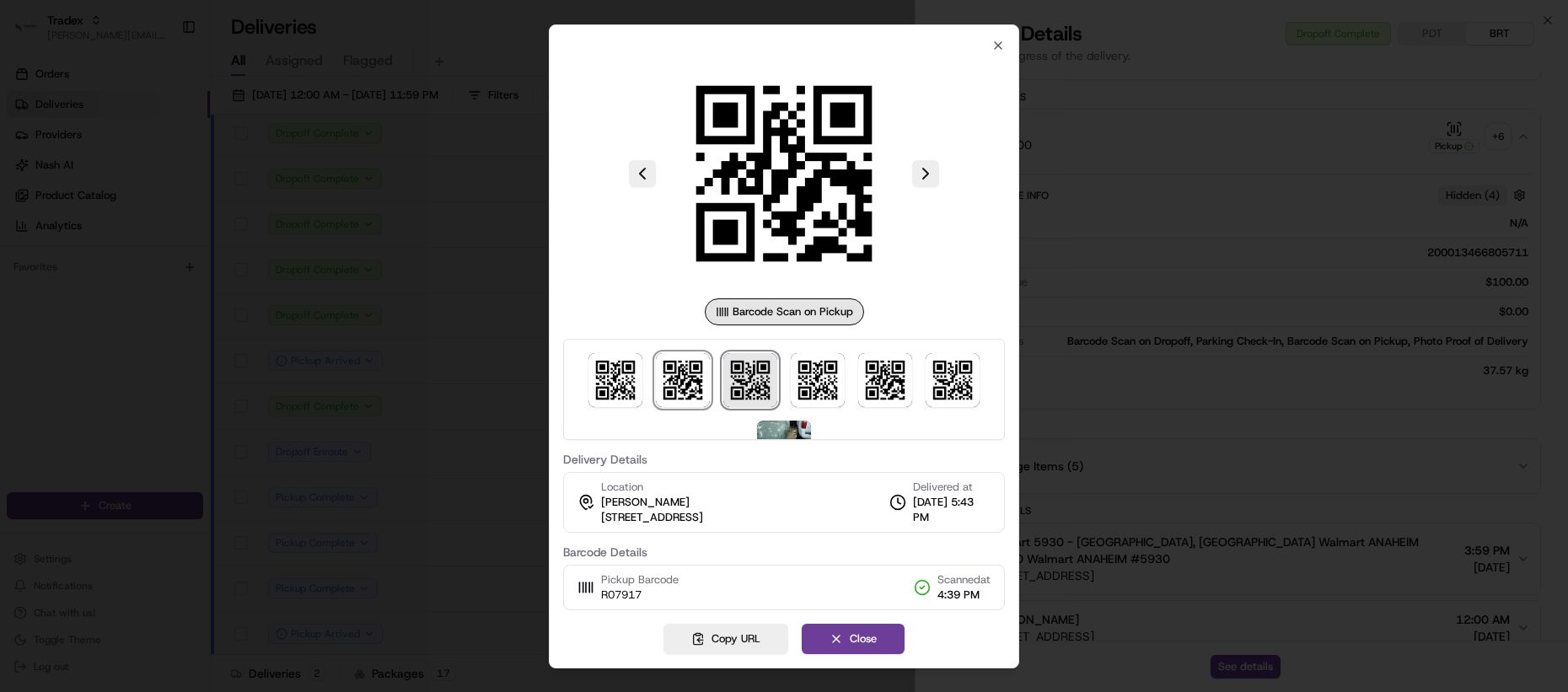
click at [755, 379] on img at bounding box center [750, 380] width 54 height 54
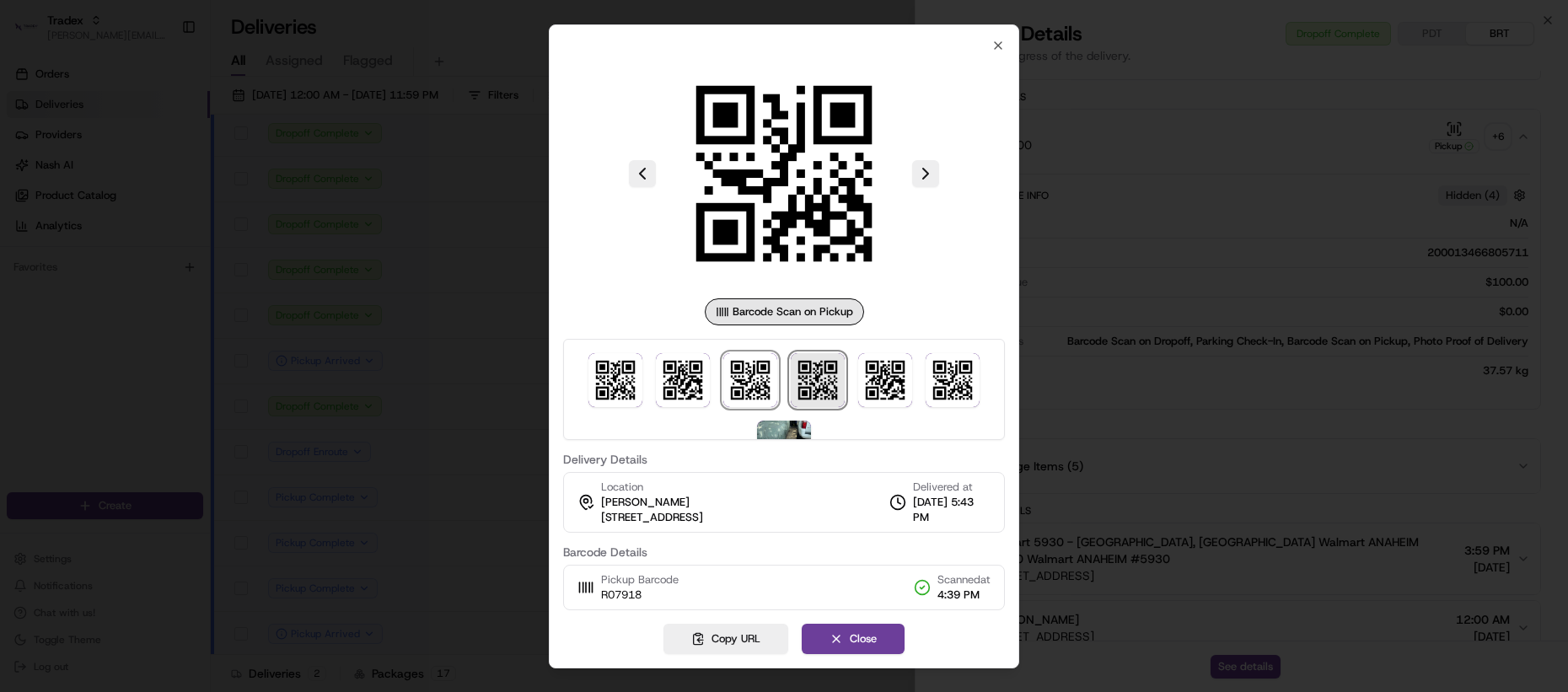
click at [799, 379] on img at bounding box center [817, 380] width 54 height 54
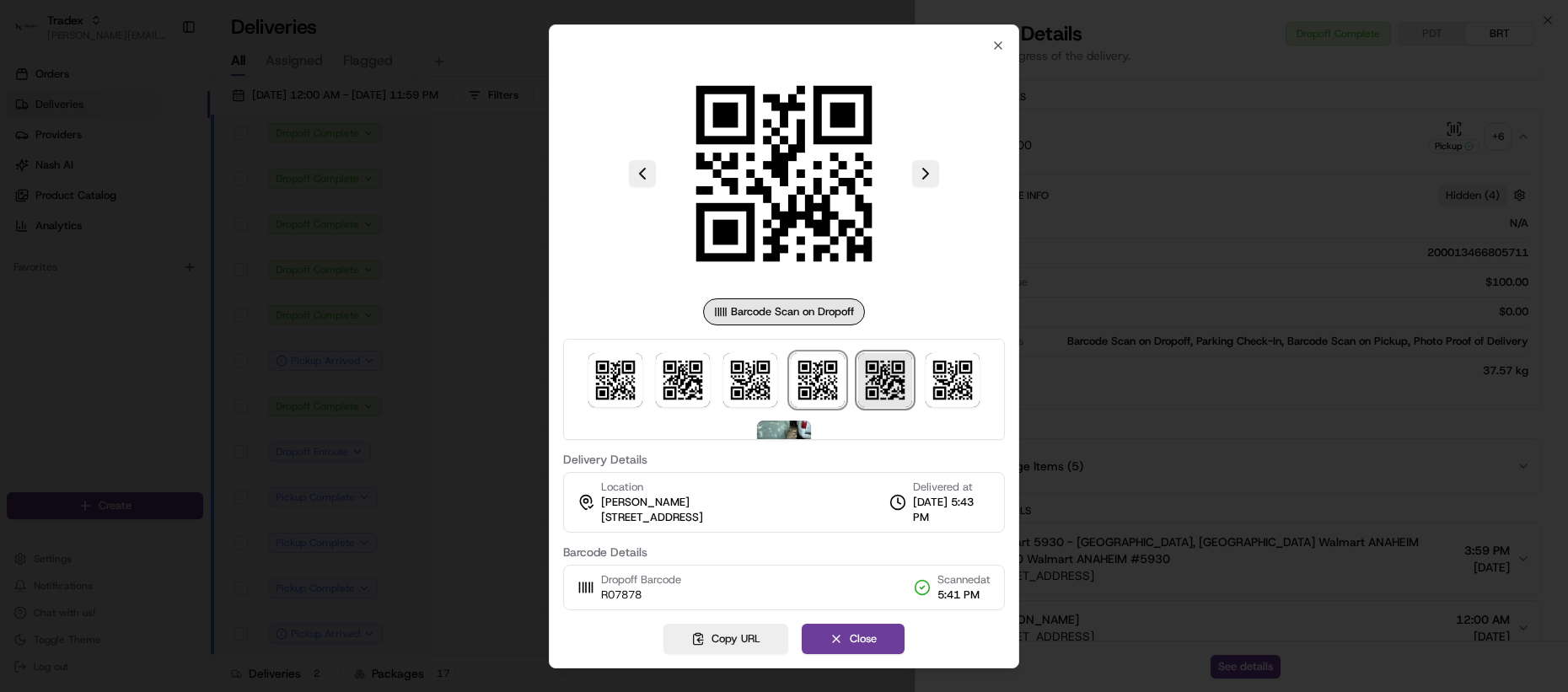
click at [880, 375] on img at bounding box center [885, 380] width 54 height 54
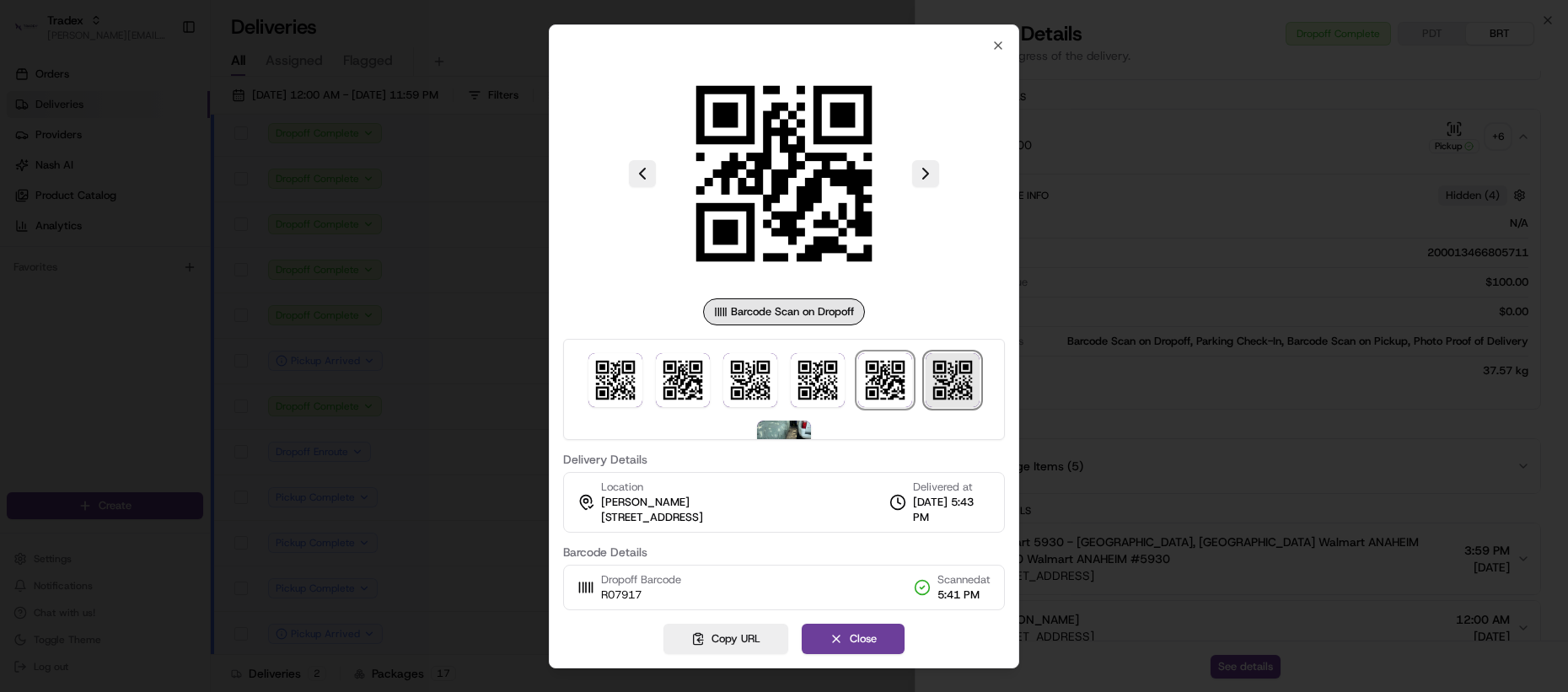
click at [955, 374] on img at bounding box center [952, 380] width 54 height 54
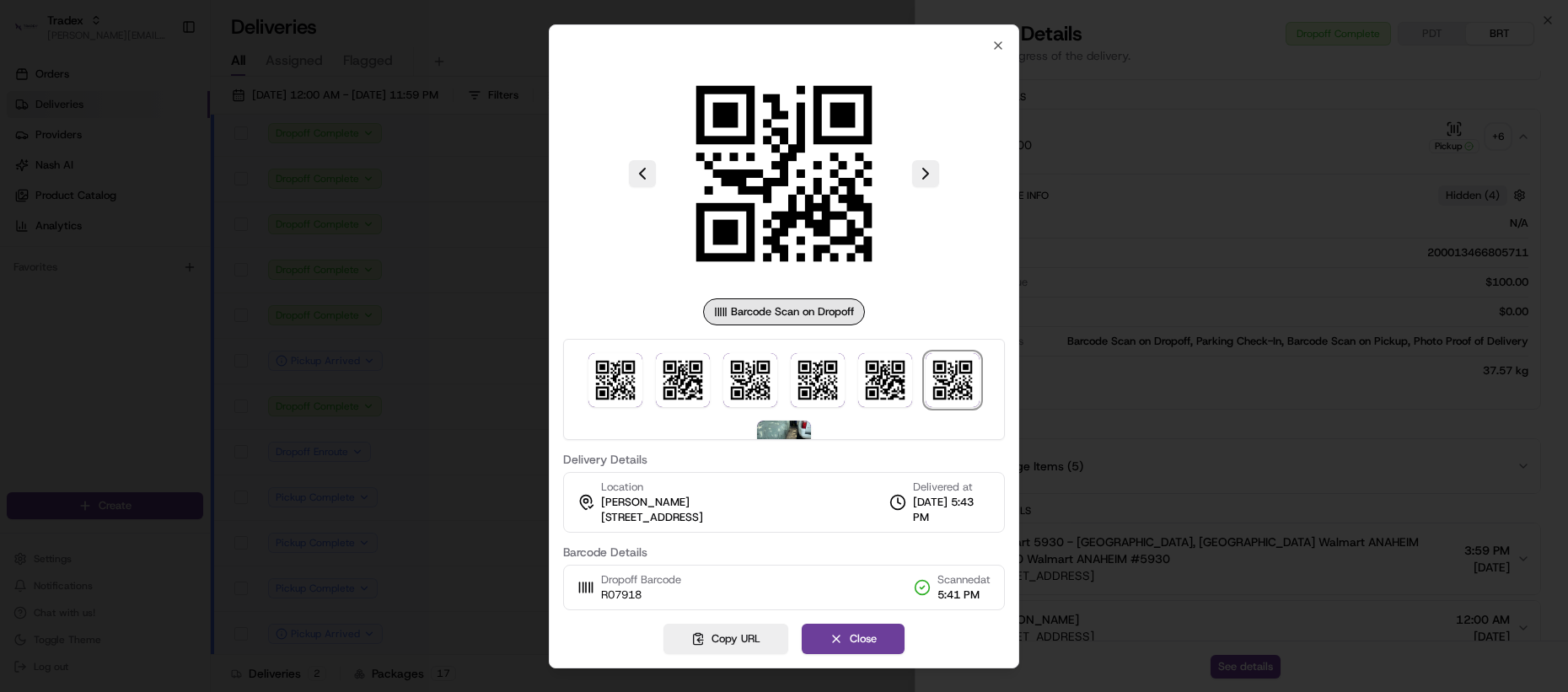
click at [1176, 405] on div at bounding box center [784, 346] width 1568 height 692
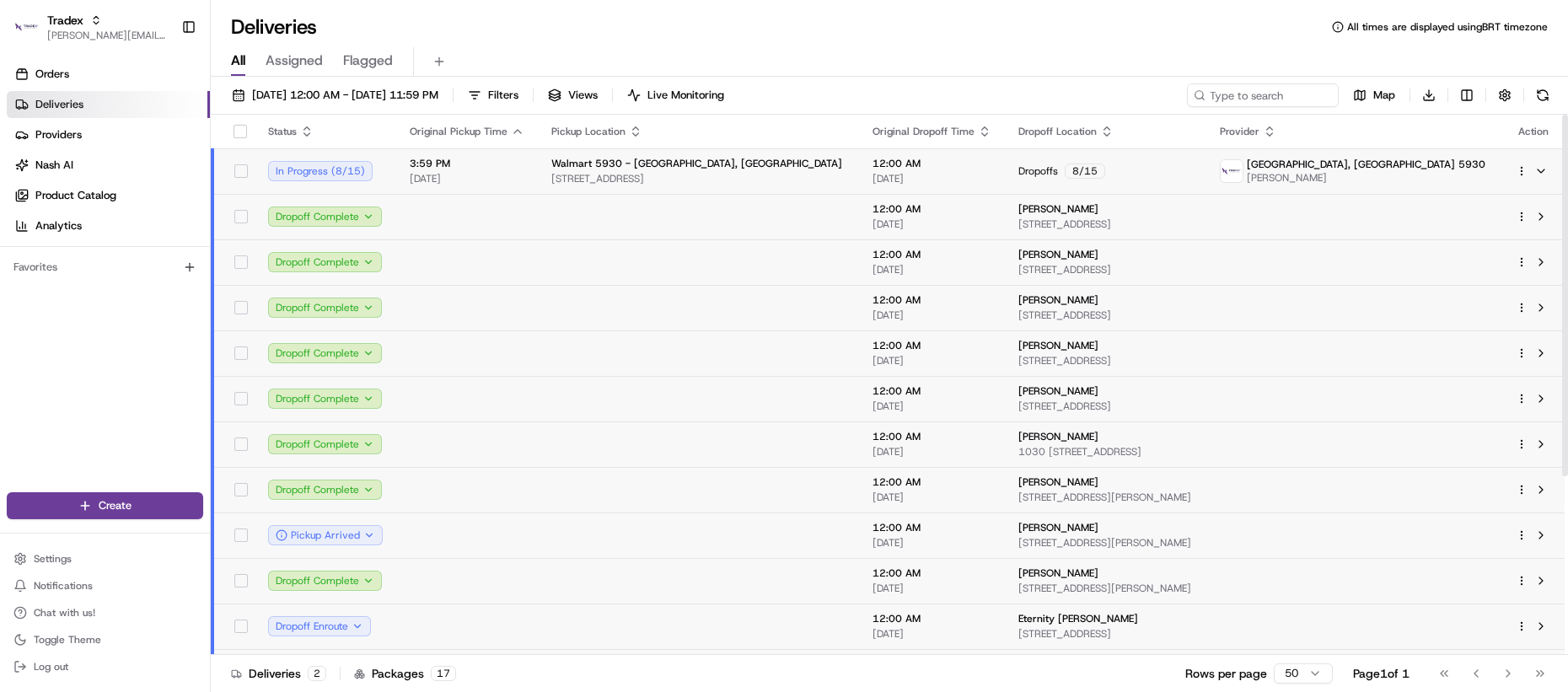
click at [439, 282] on td at bounding box center [467, 262] width 142 height 45
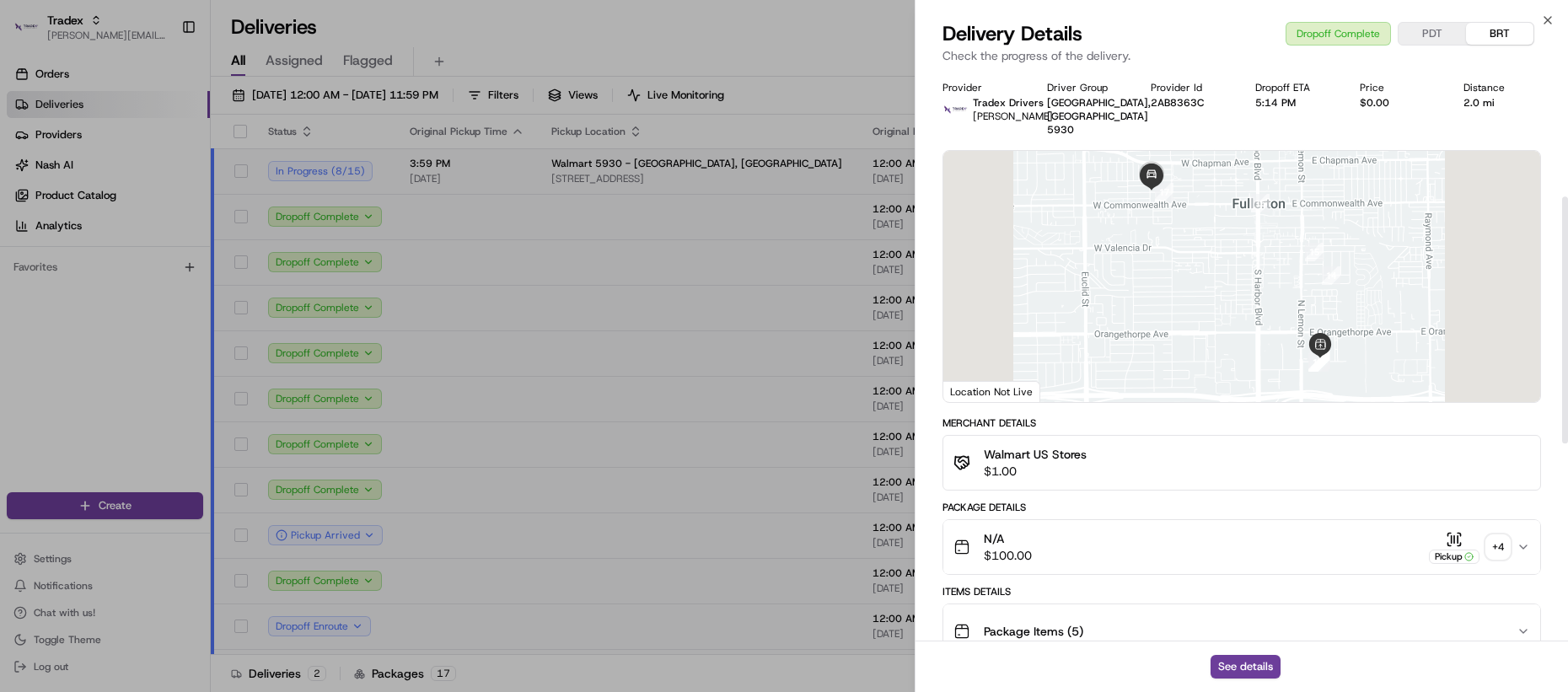
scroll to position [291, 0]
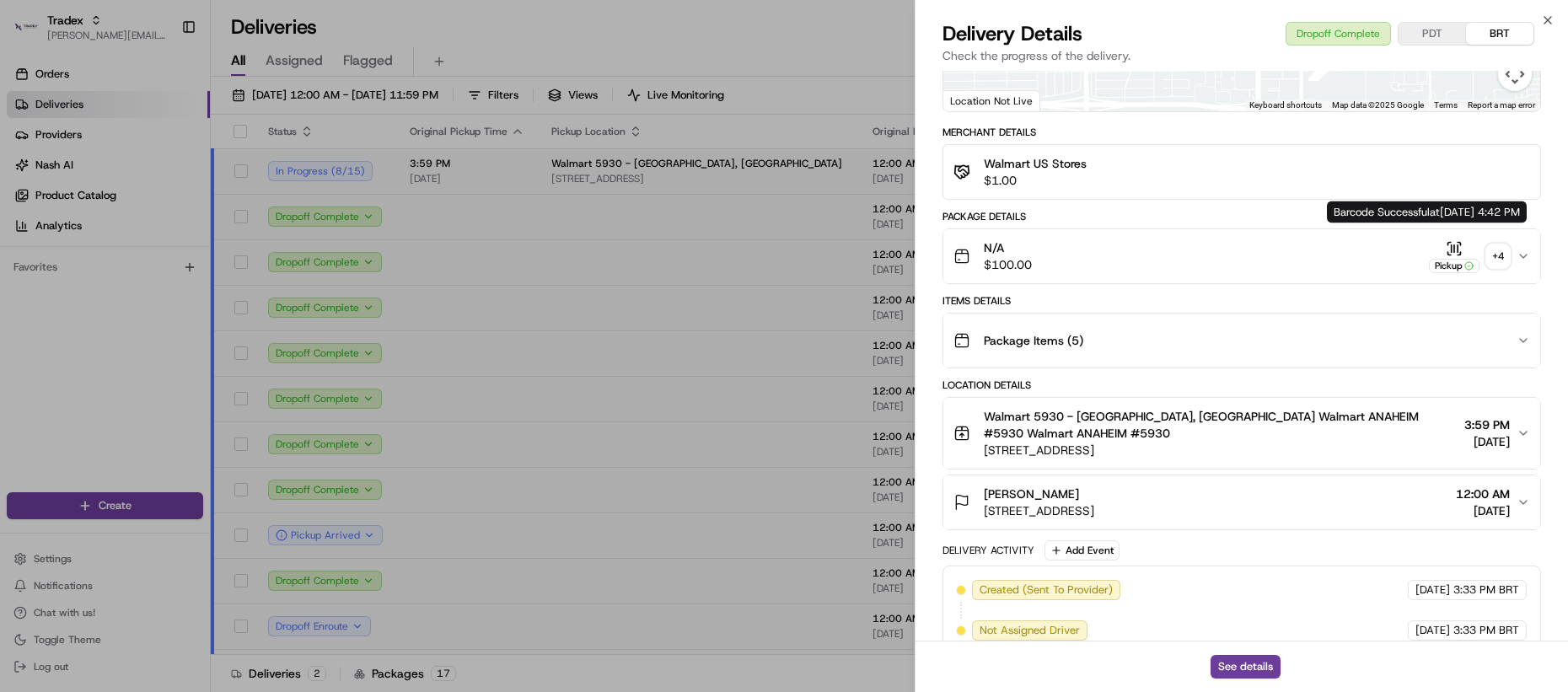
click at [1497, 247] on div "+ 4" at bounding box center [1498, 257] width 24 height 24
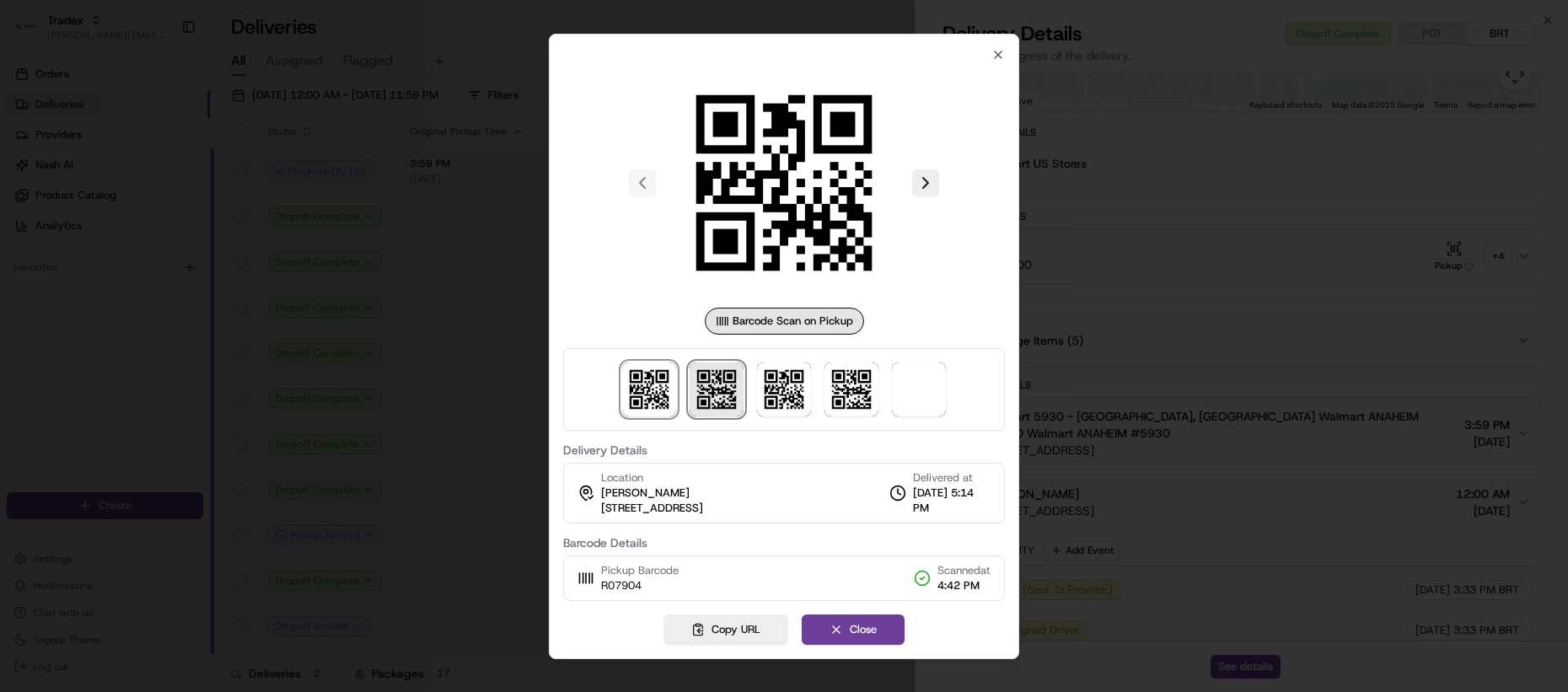
click at [712, 380] on img at bounding box center [716, 389] width 54 height 54
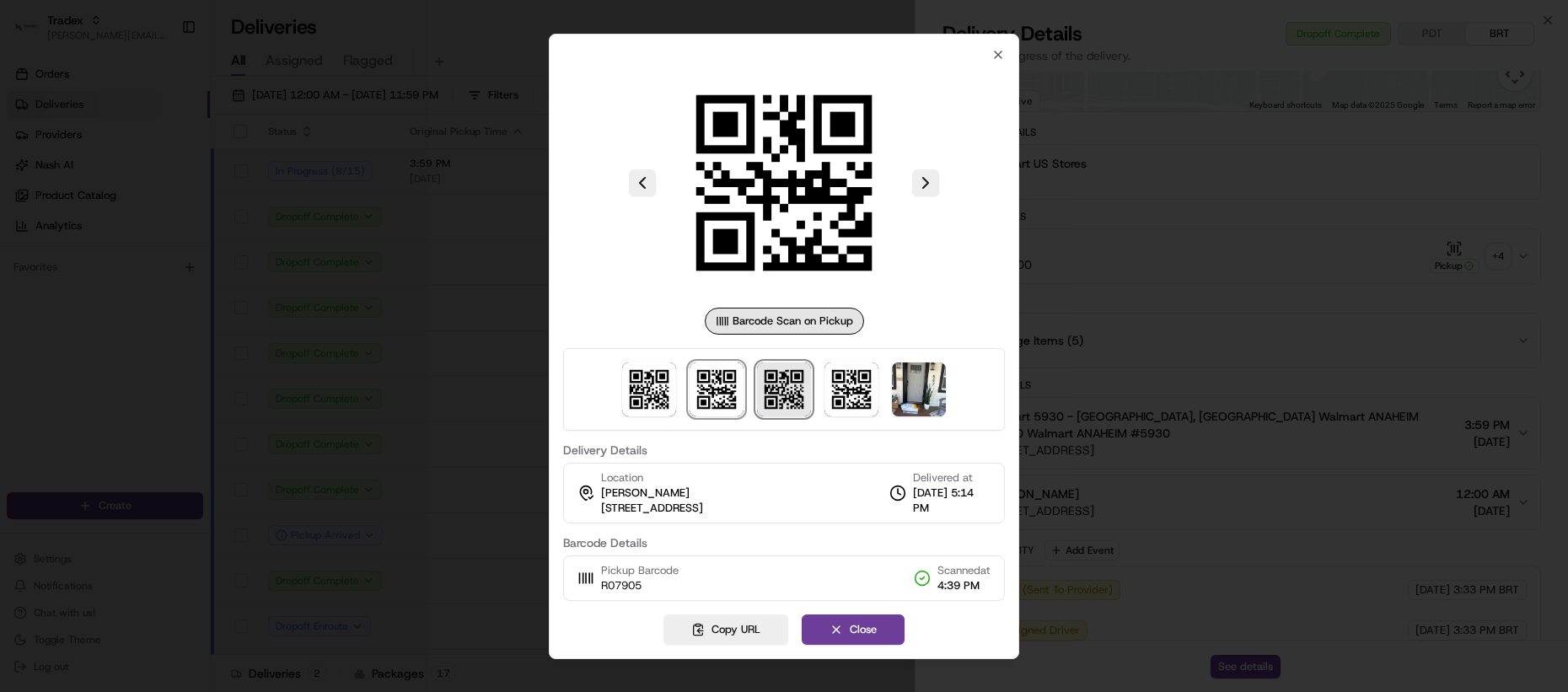
click at [782, 380] on img at bounding box center [783, 389] width 54 height 54
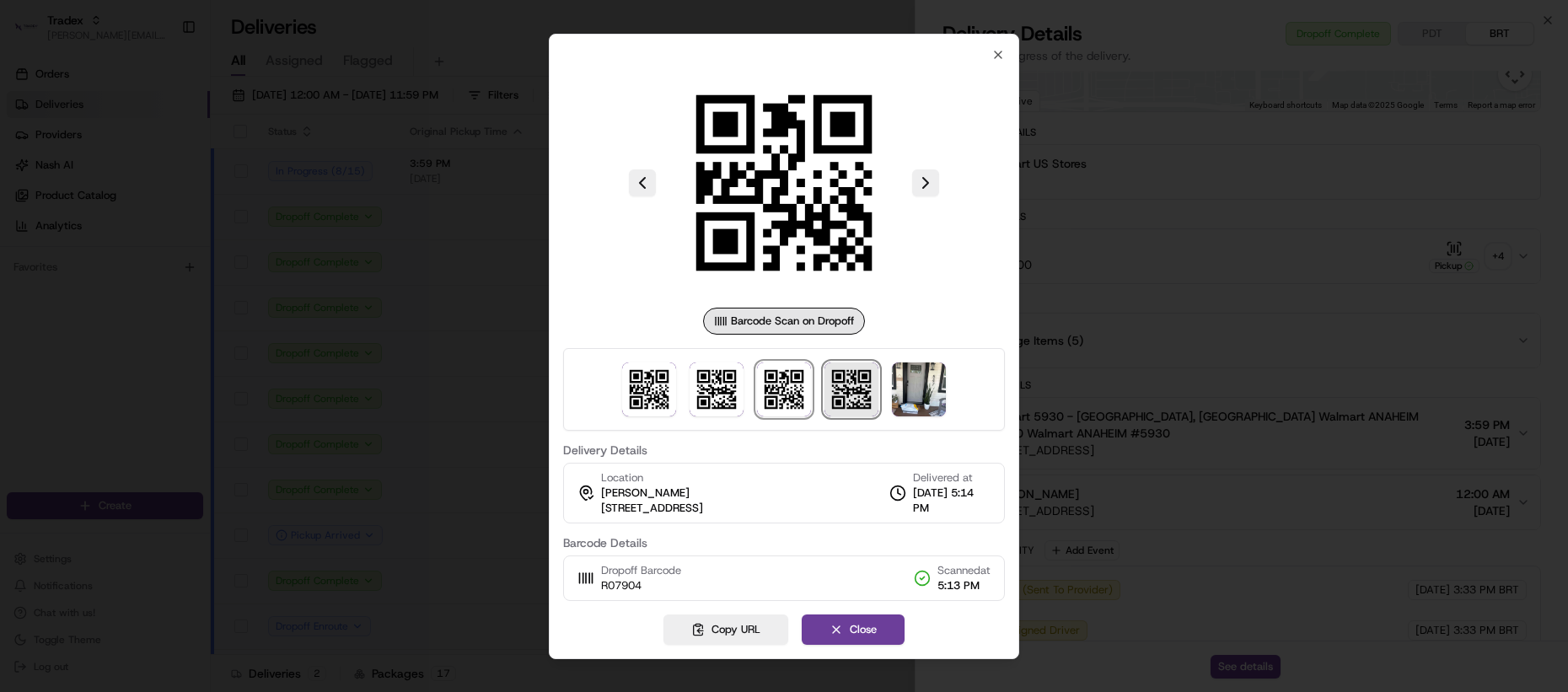
click at [872, 386] on img at bounding box center [851, 389] width 54 height 54
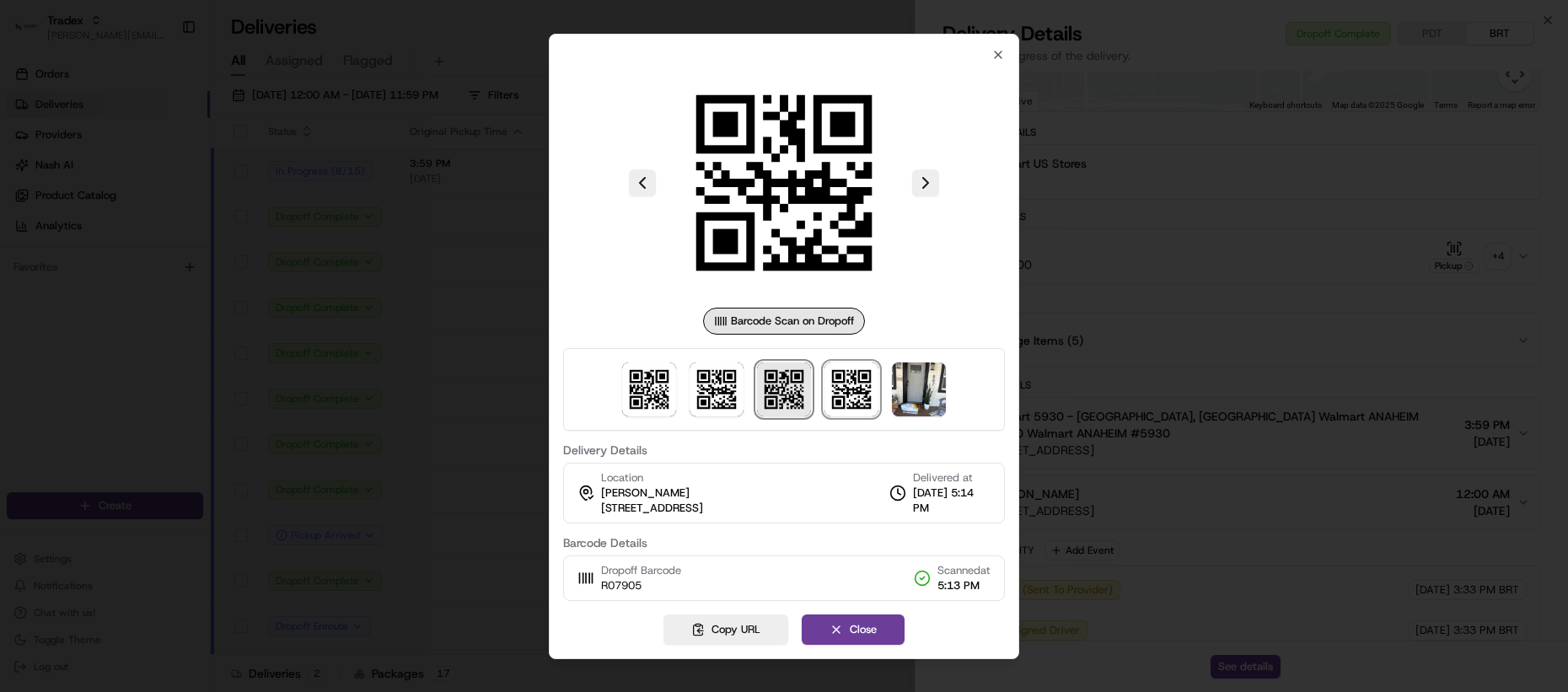
click at [781, 395] on img at bounding box center [783, 389] width 54 height 54
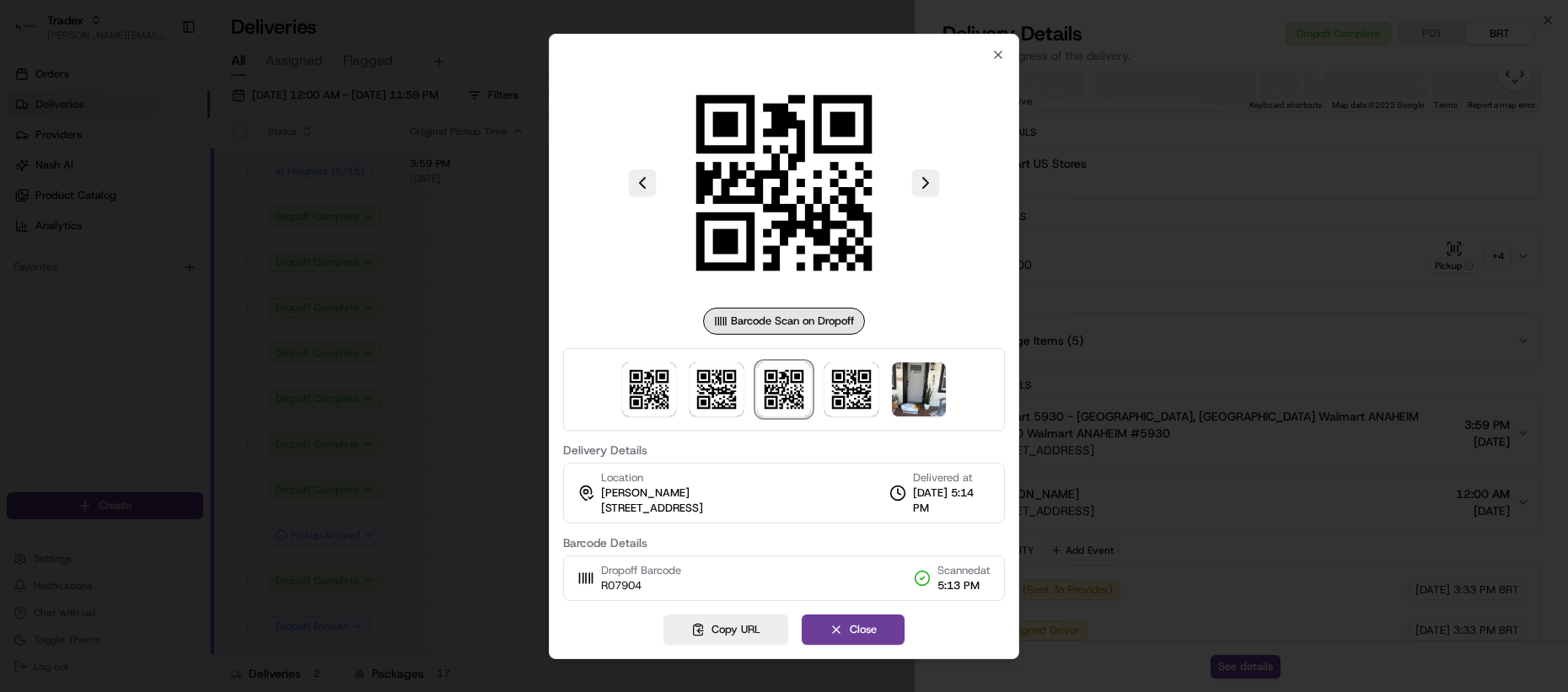
click at [1146, 354] on div at bounding box center [784, 346] width 1568 height 692
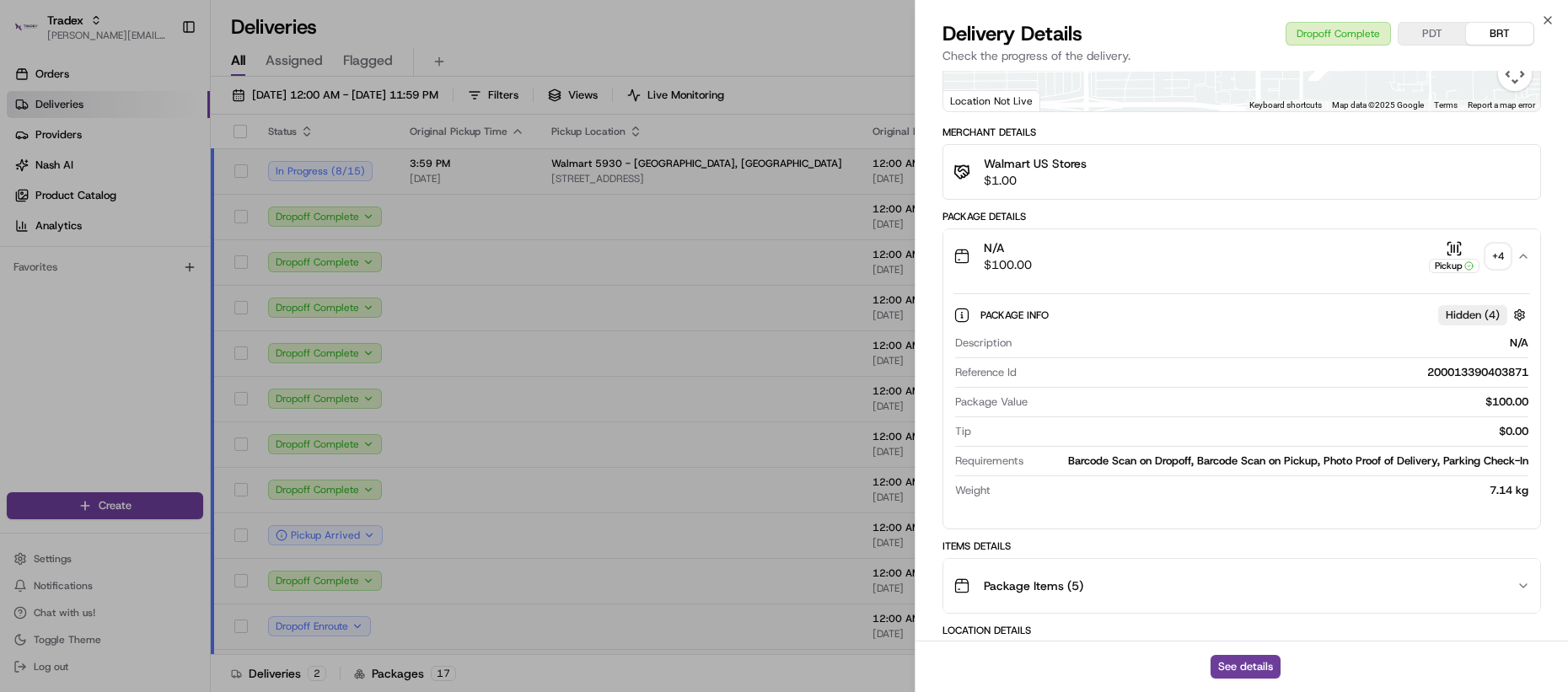
scroll to position [489, 0]
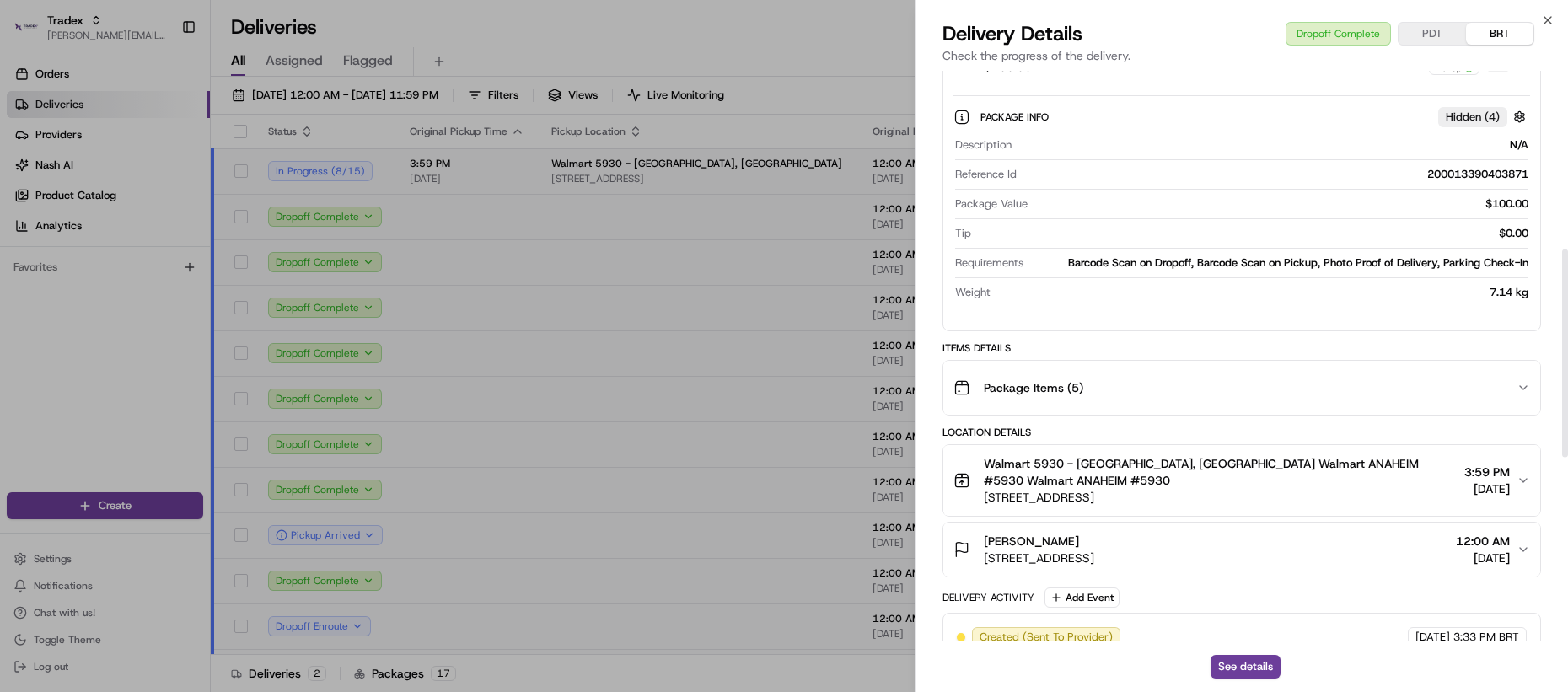
click at [1070, 390] on div "Package Items ( 5 )" at bounding box center [1235, 388] width 563 height 34
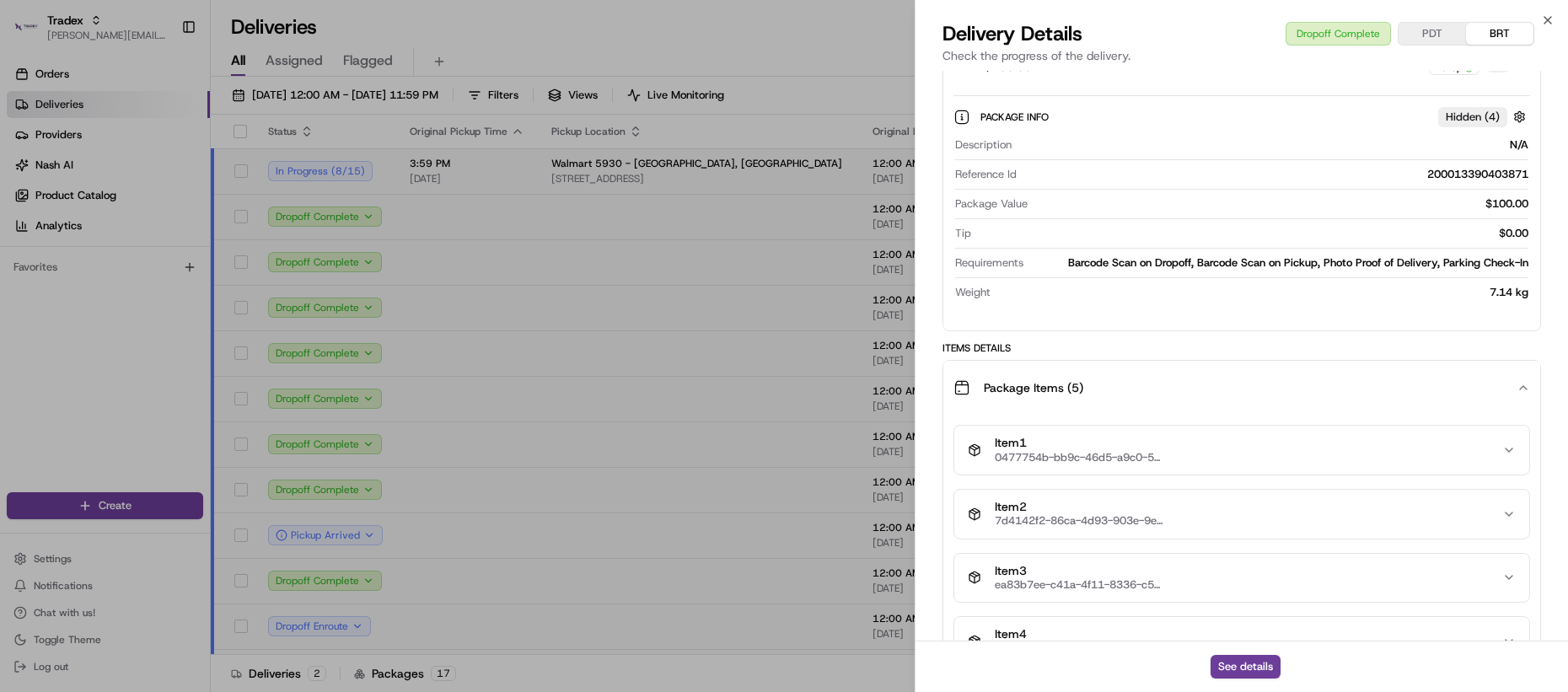
click at [1070, 390] on div "Package Items ( 5 )" at bounding box center [1235, 388] width 563 height 34
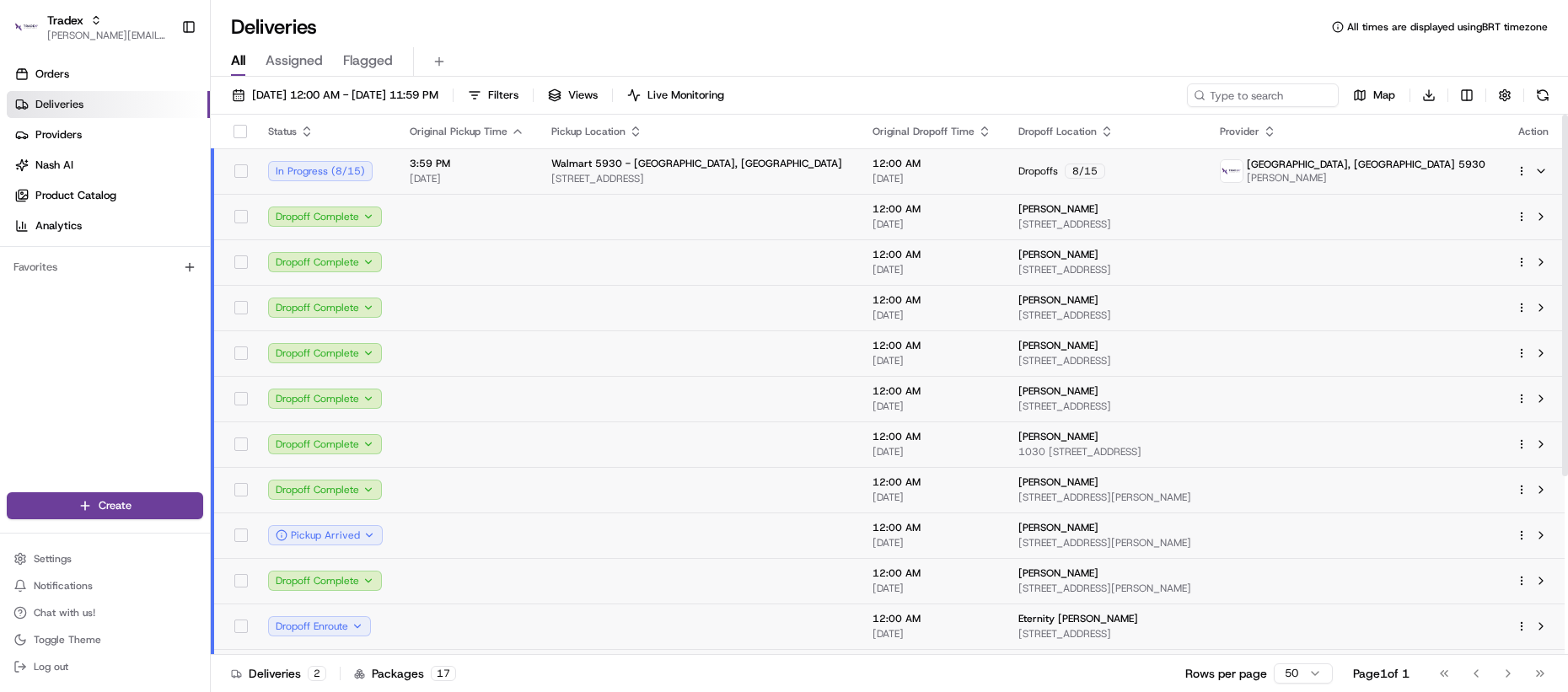
click at [515, 220] on td at bounding box center [467, 216] width 142 height 45
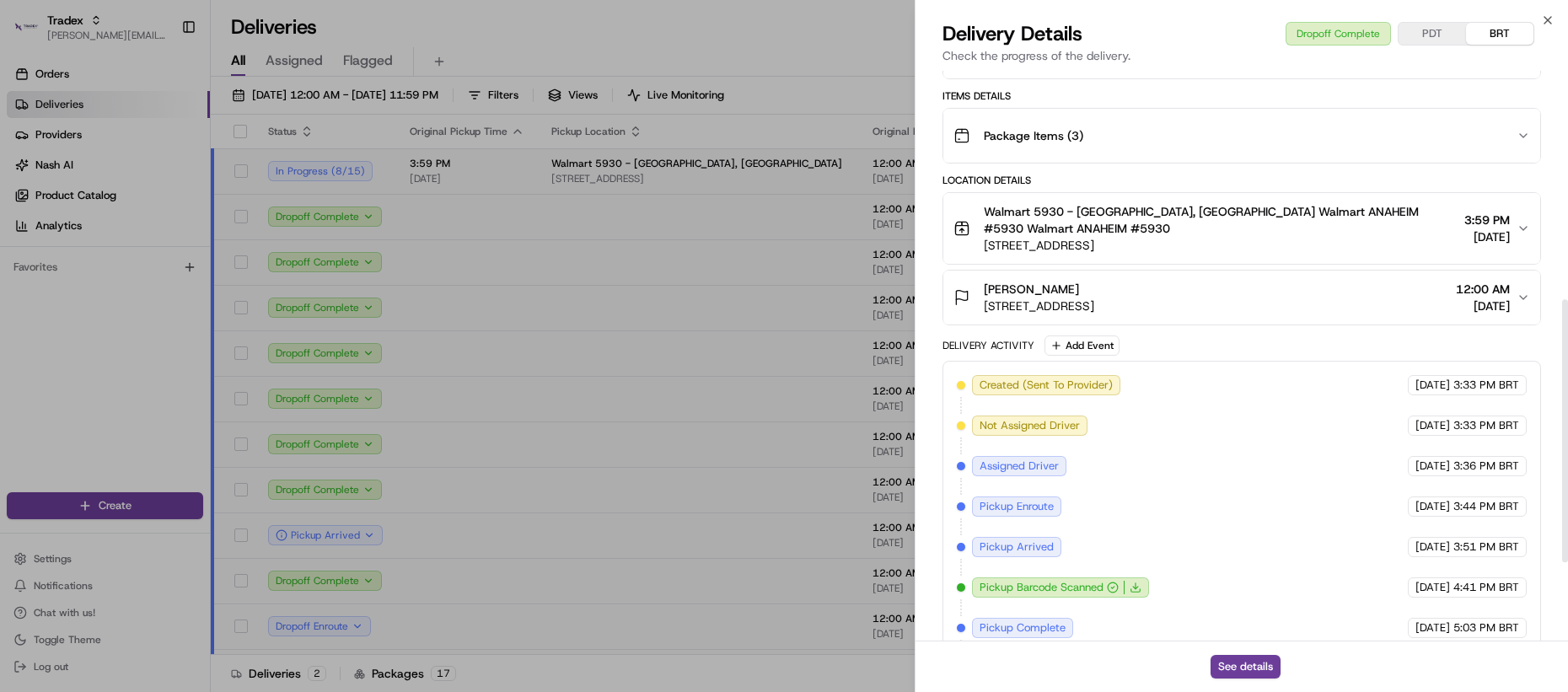
scroll to position [370, 0]
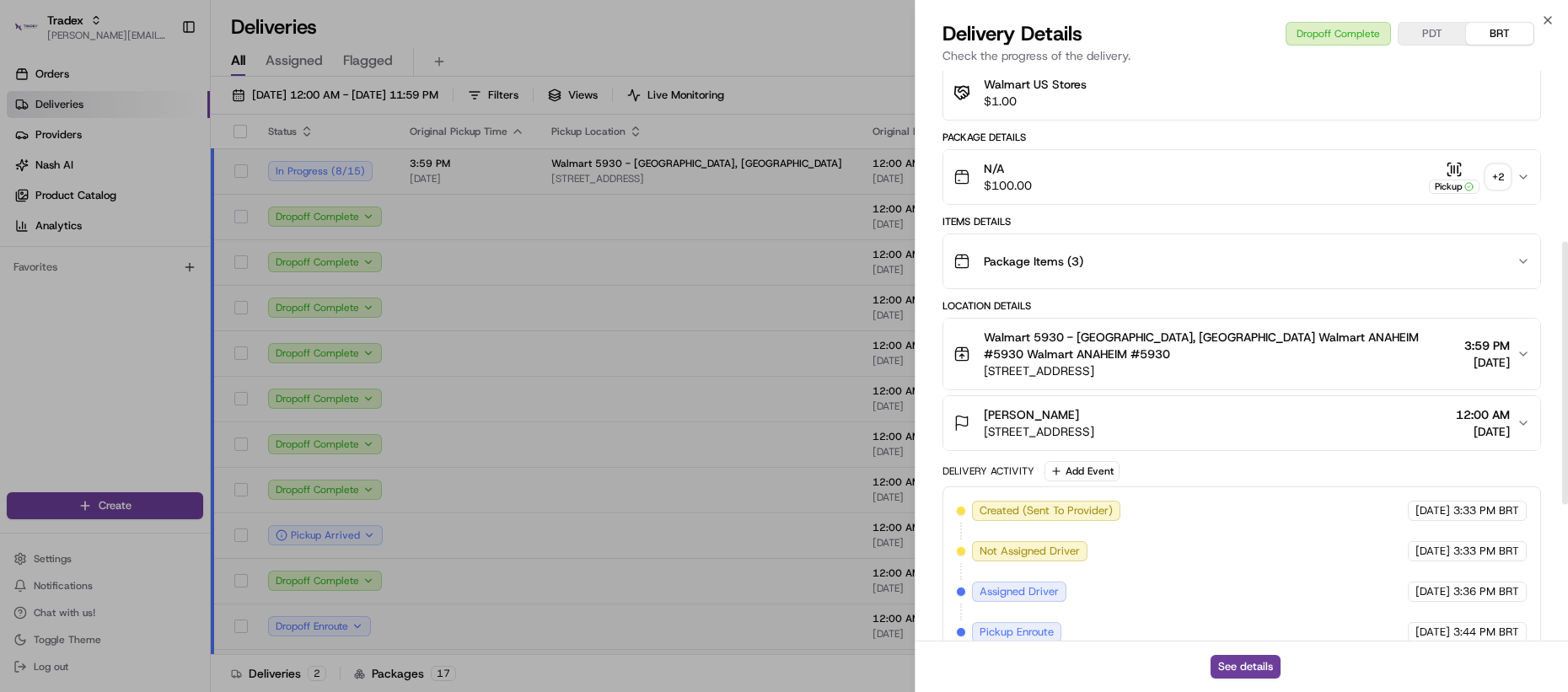
click at [1082, 245] on div "Package Items ( 3 )" at bounding box center [1235, 262] width 563 height 34
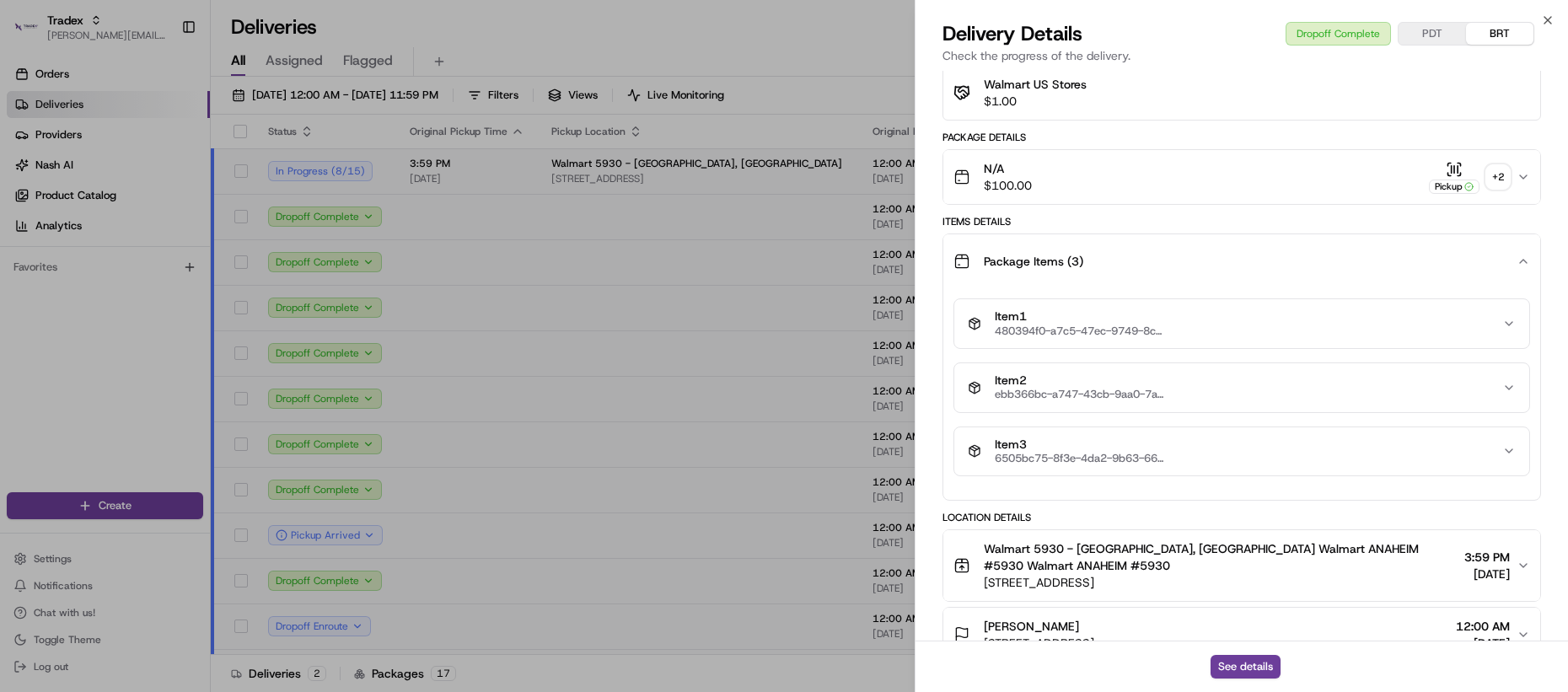
click at [1082, 245] on div "Package Items ( 3 )" at bounding box center [1235, 262] width 563 height 34
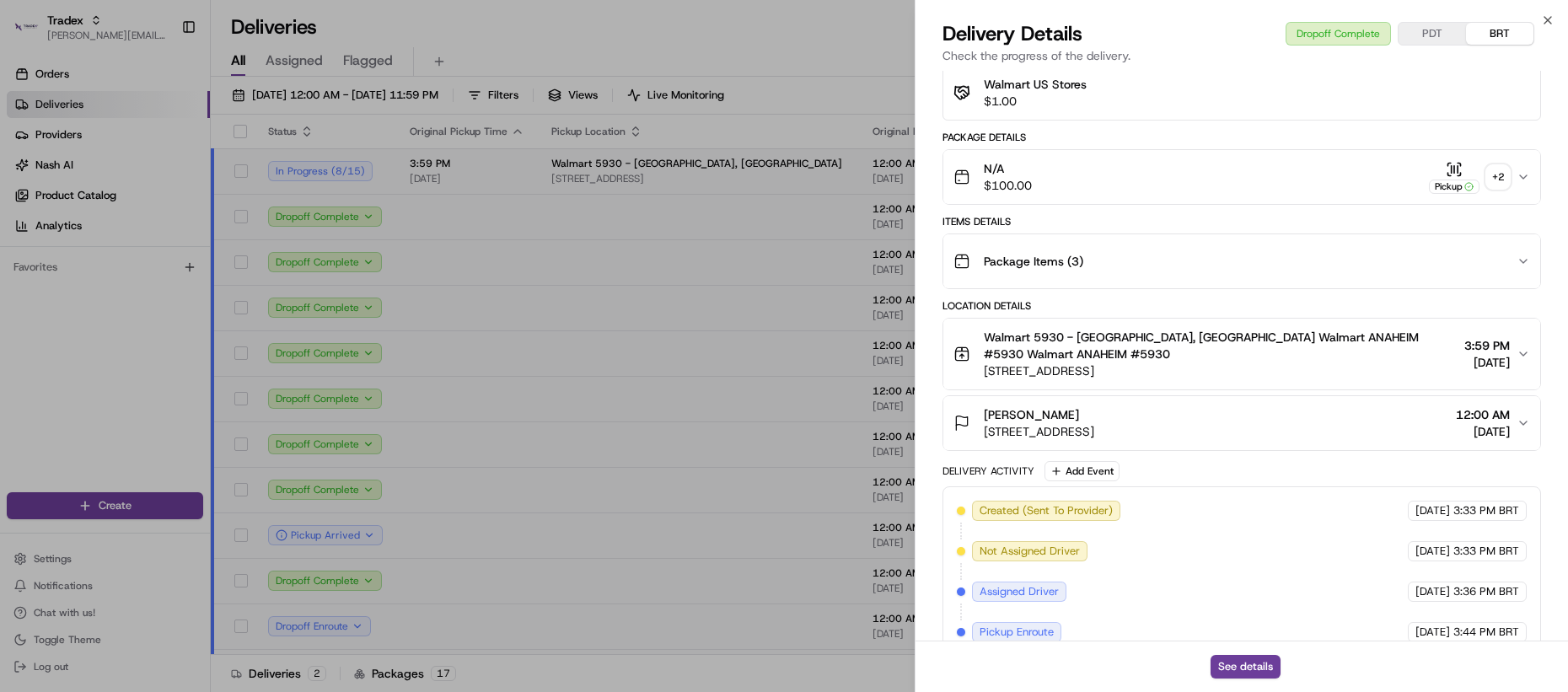
click at [1149, 245] on div "Package Items ( 3 )" at bounding box center [1235, 262] width 563 height 34
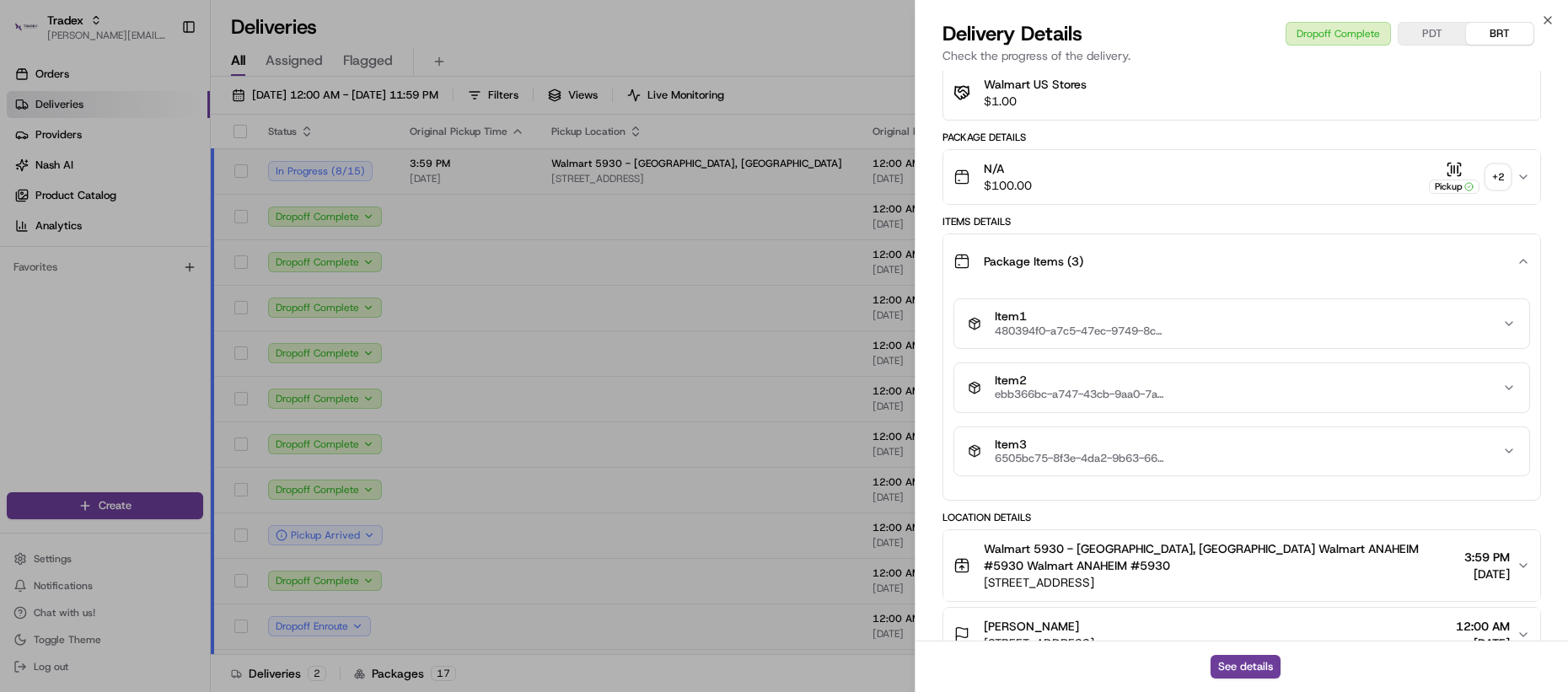
click at [1148, 245] on div "Package Items ( 3 )" at bounding box center [1235, 262] width 563 height 34
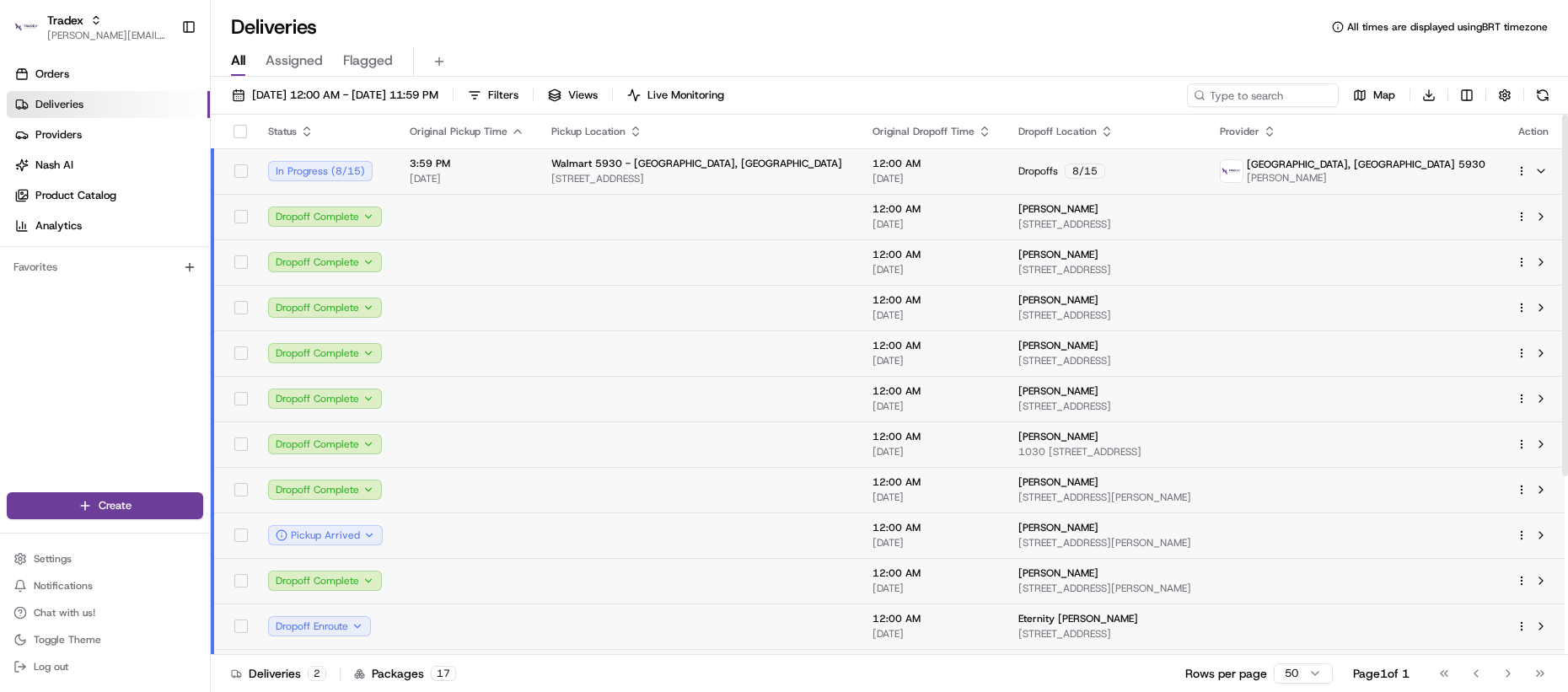
click at [650, 224] on td at bounding box center [699, 216] width 322 height 45
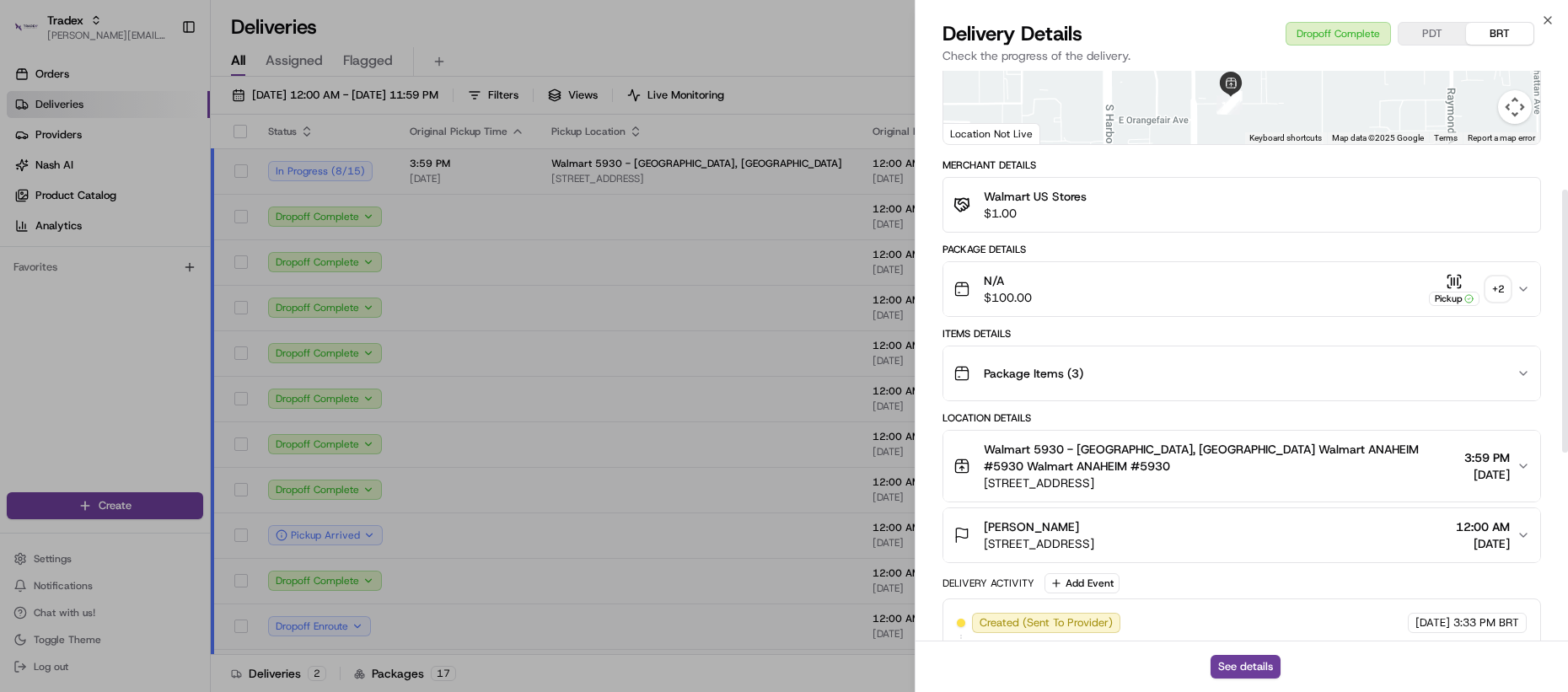
scroll to position [426, 0]
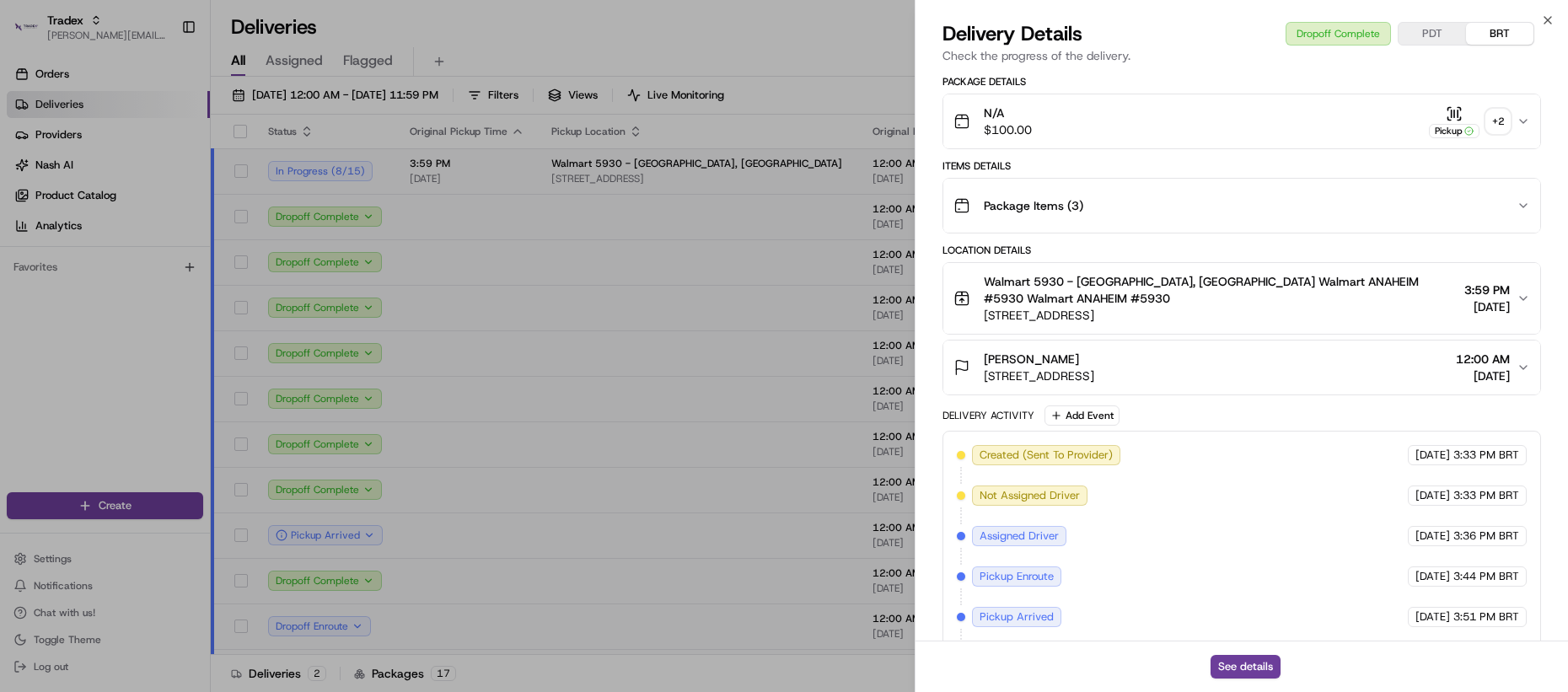
click at [1063, 200] on span "Package Items ( 3 )" at bounding box center [1033, 206] width 100 height 17
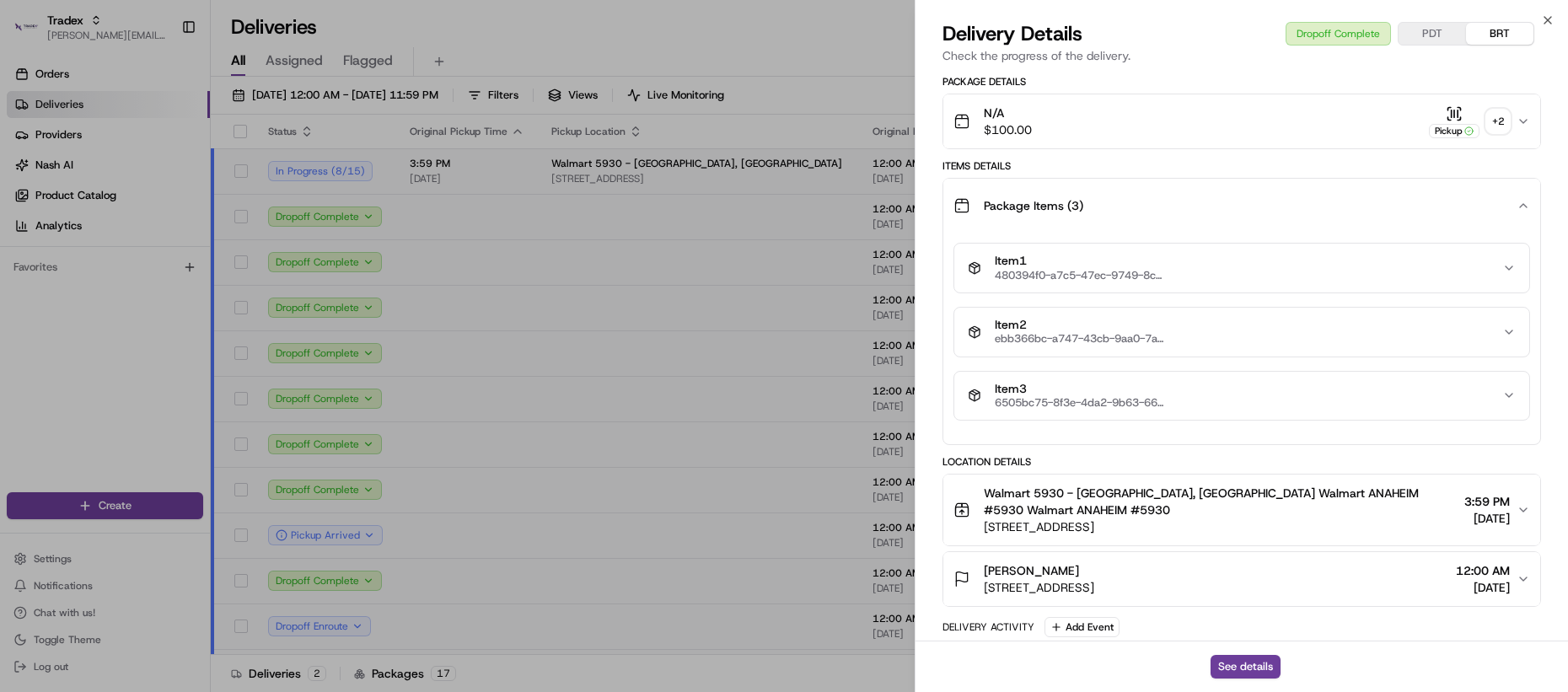
click at [1063, 200] on span "Package Items ( 3 )" at bounding box center [1033, 206] width 100 height 17
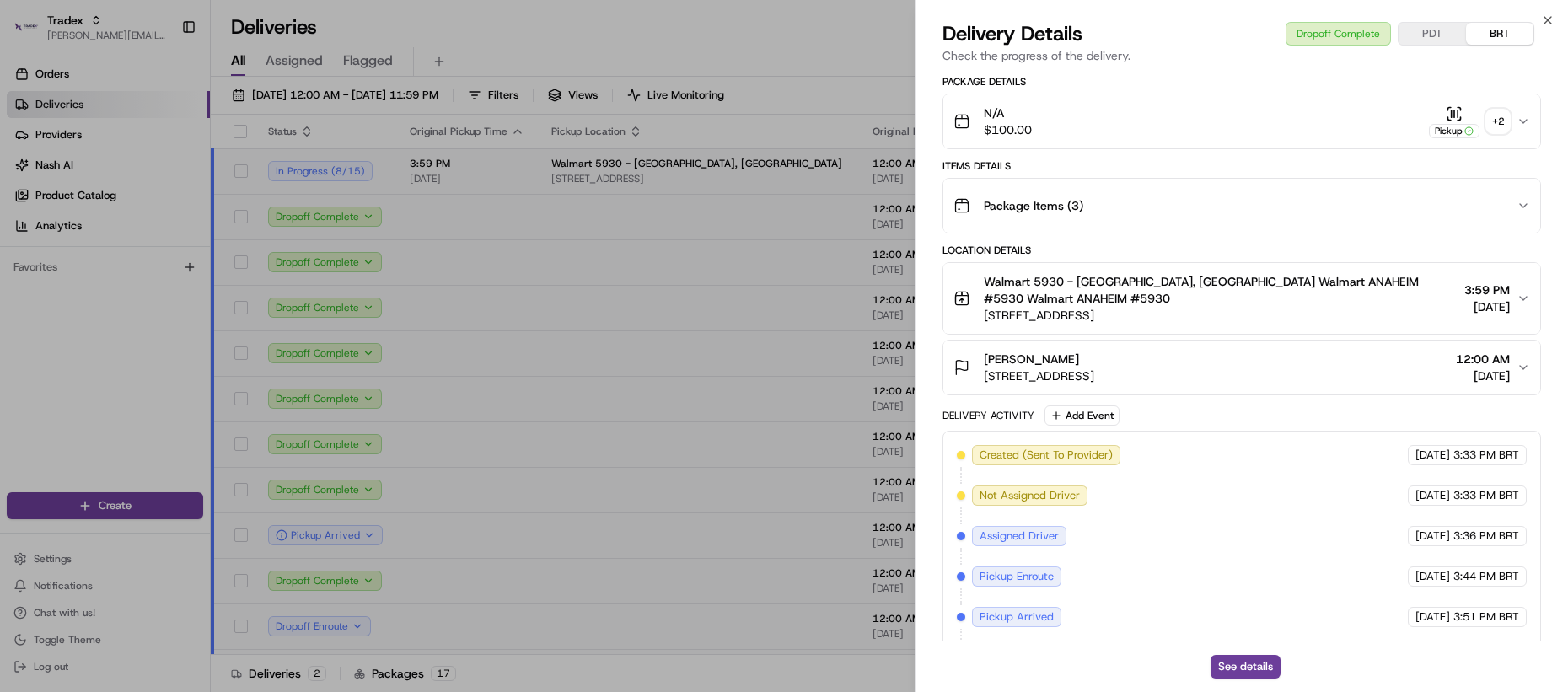
click at [1098, 206] on div "Package Items ( 3 )" at bounding box center [1235, 206] width 563 height 34
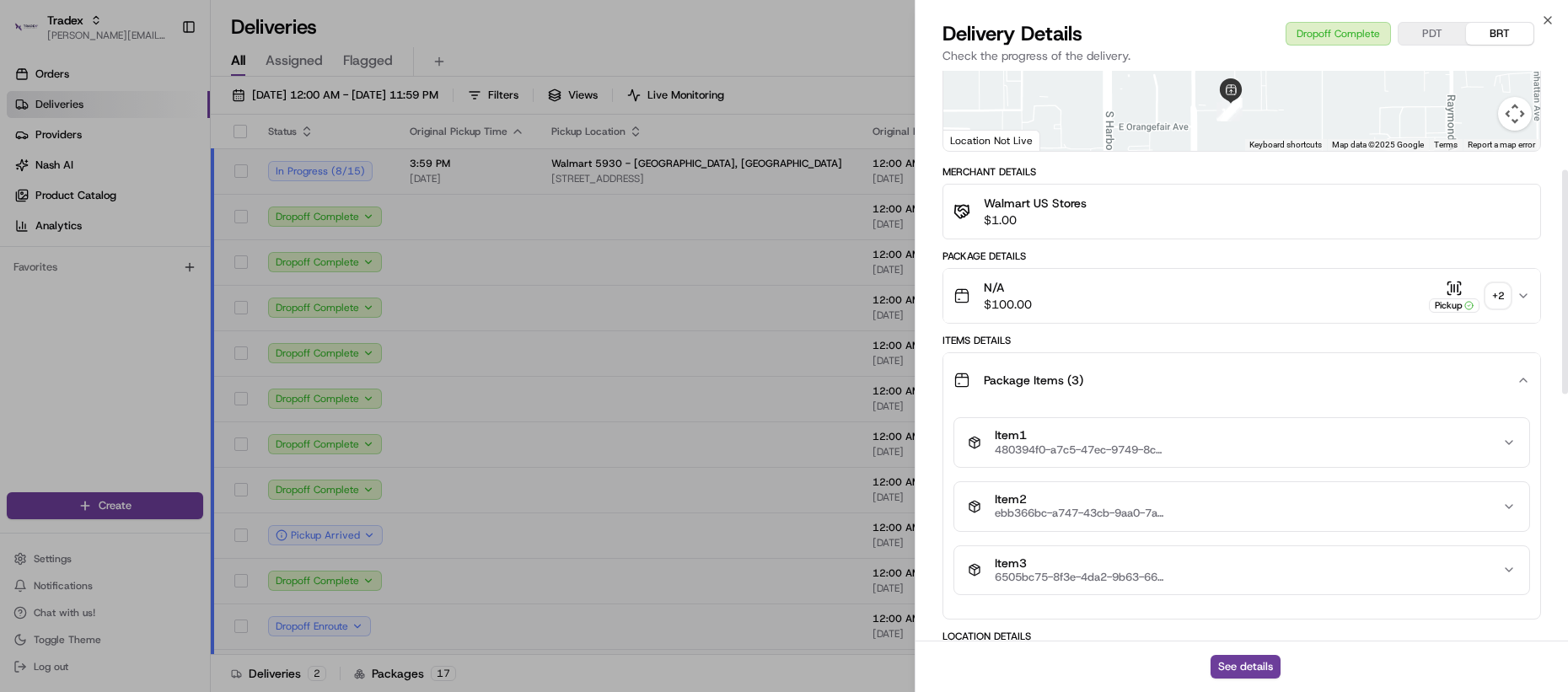
scroll to position [230, 0]
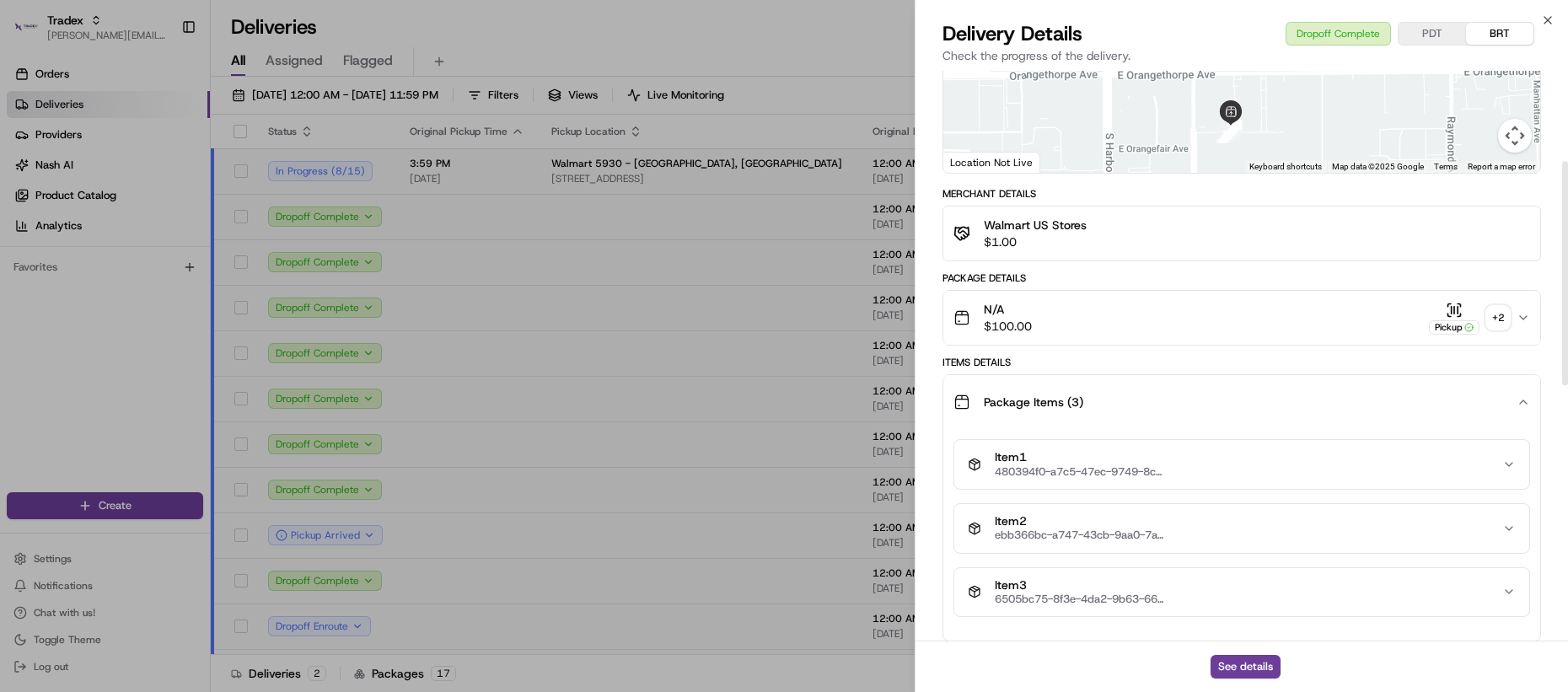
click at [1042, 375] on button "Package Items ( 3 )" at bounding box center [1242, 402] width 597 height 54
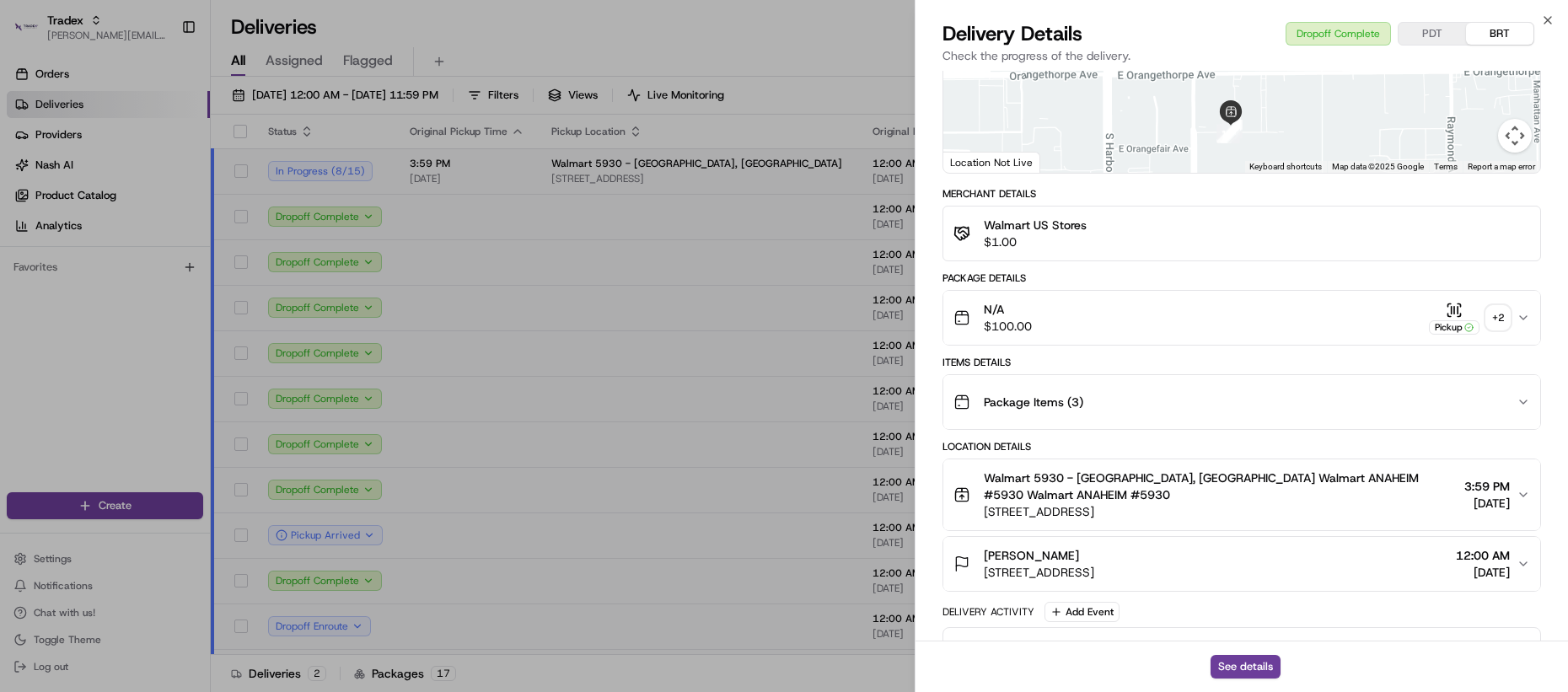
click at [1042, 394] on span "Package Items ( 3 )" at bounding box center [1033, 403] width 100 height 17
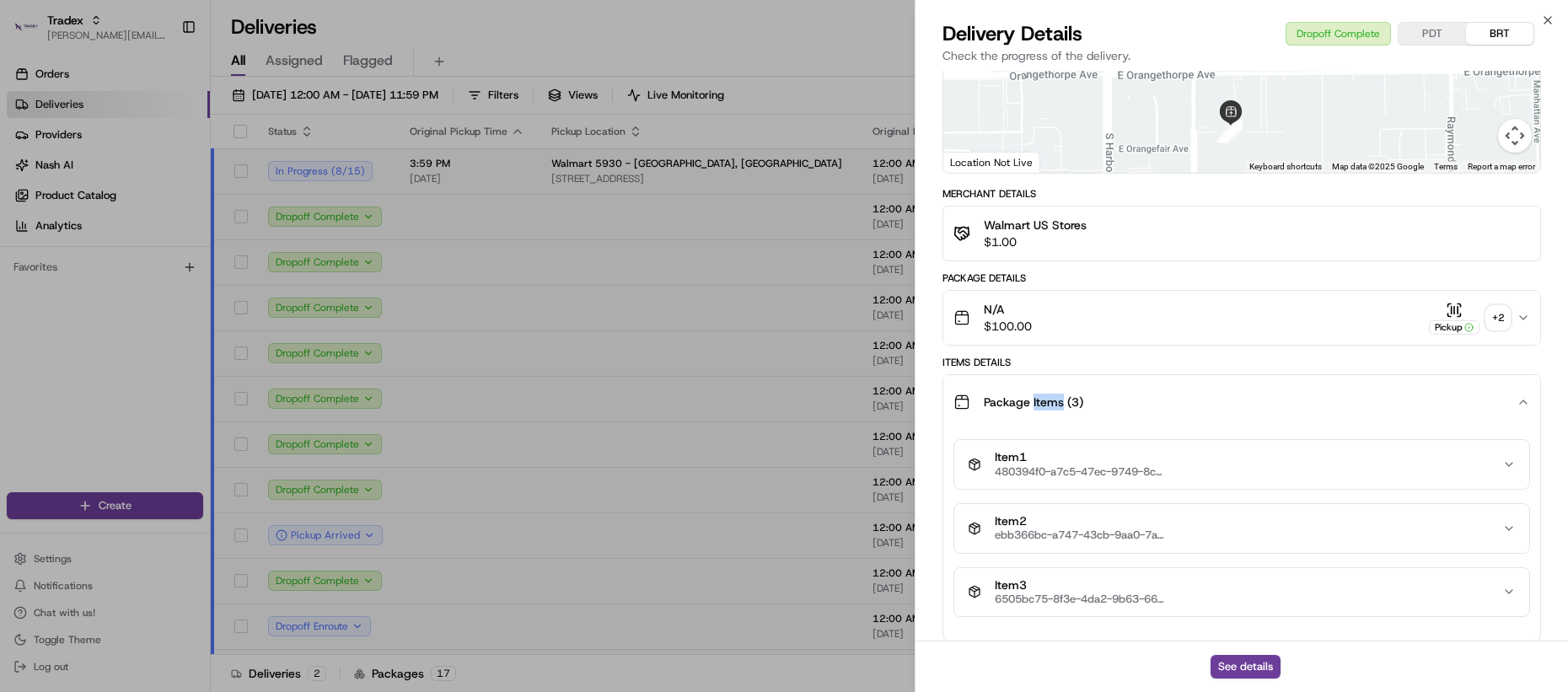
click at [1042, 394] on span "Package Items ( 3 )" at bounding box center [1033, 403] width 100 height 17
click at [1042, 394] on span "Package Items ( 3 )" at bounding box center [1033, 403] width 100 height 17
click at [1031, 397] on div "Package Items ( 3 )" at bounding box center [1235, 403] width 563 height 34
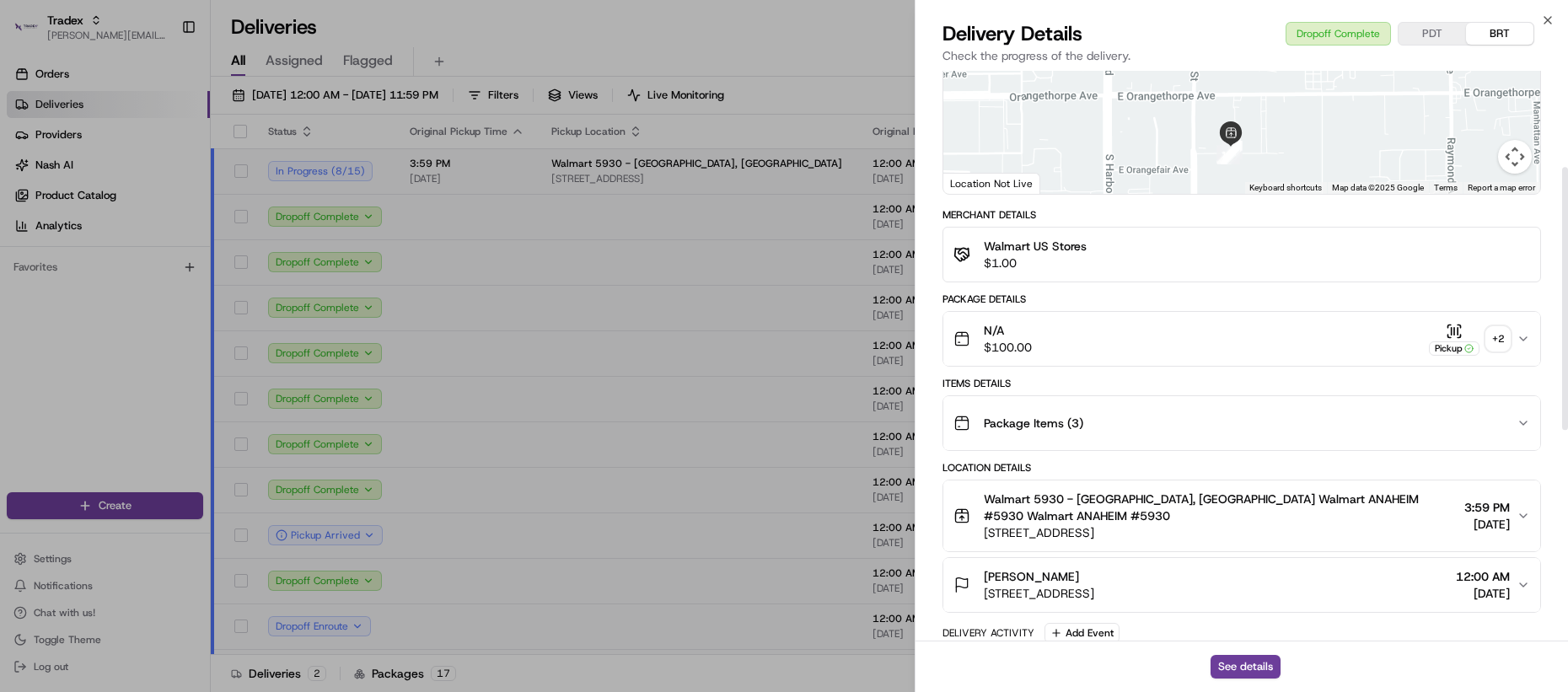
scroll to position [197, 0]
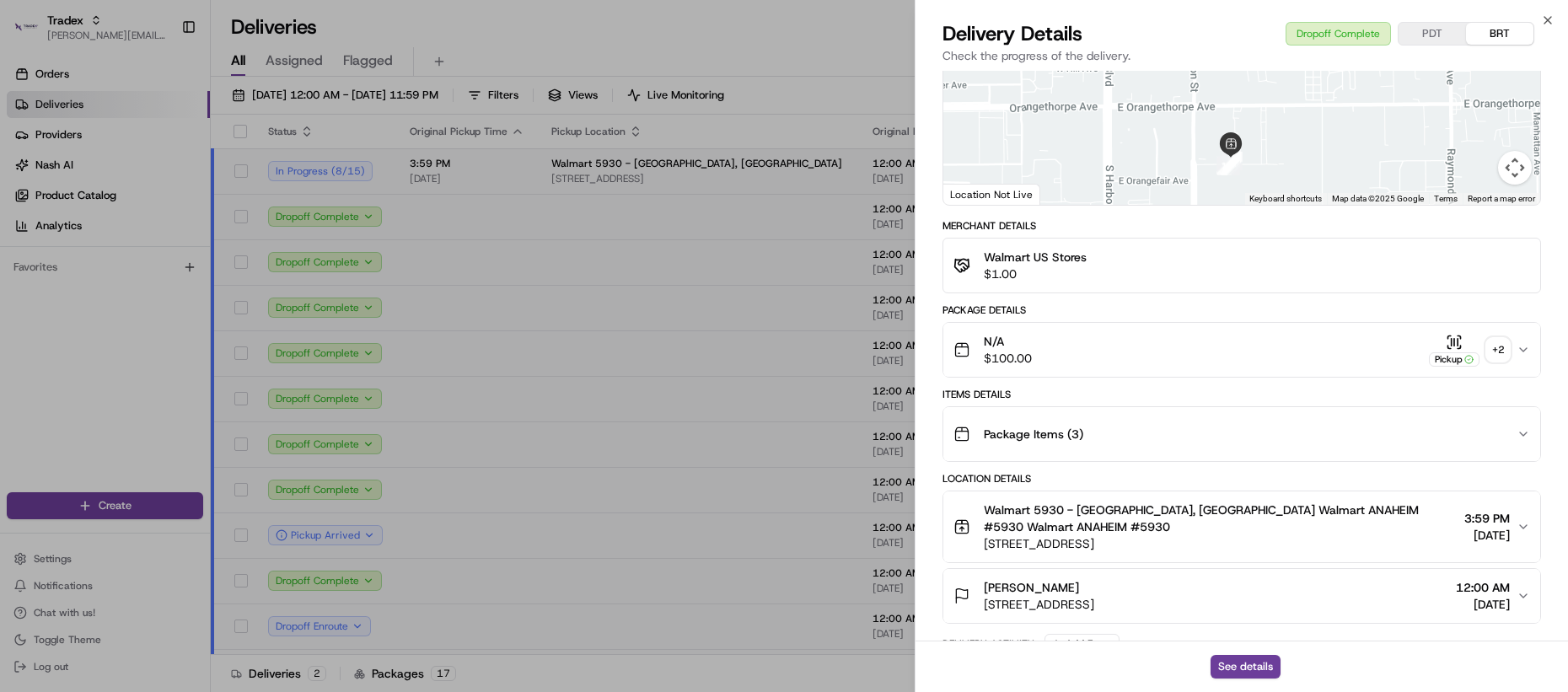
click at [1496, 338] on div "+ 2" at bounding box center [1498, 350] width 24 height 24
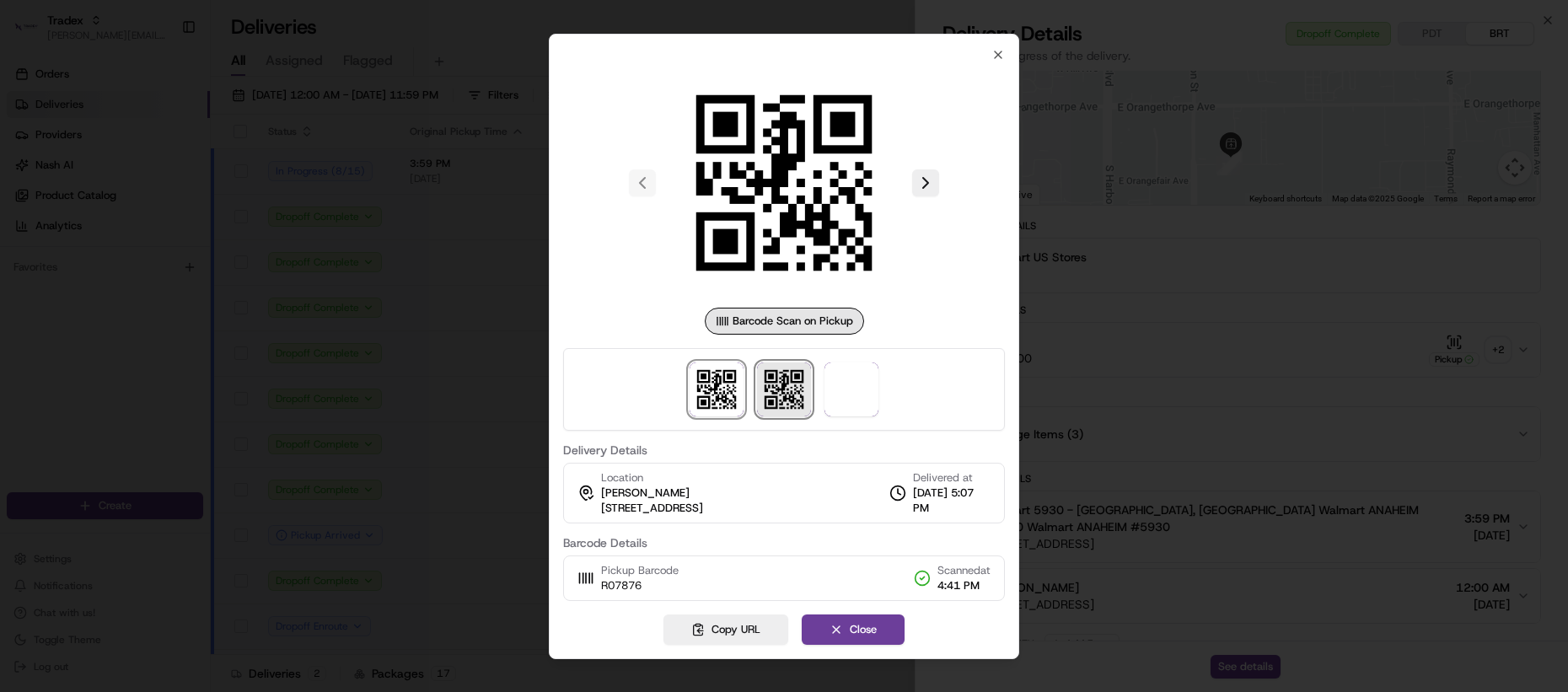
click at [782, 394] on img at bounding box center [783, 389] width 54 height 54
click at [870, 393] on span at bounding box center [851, 389] width 54 height 54
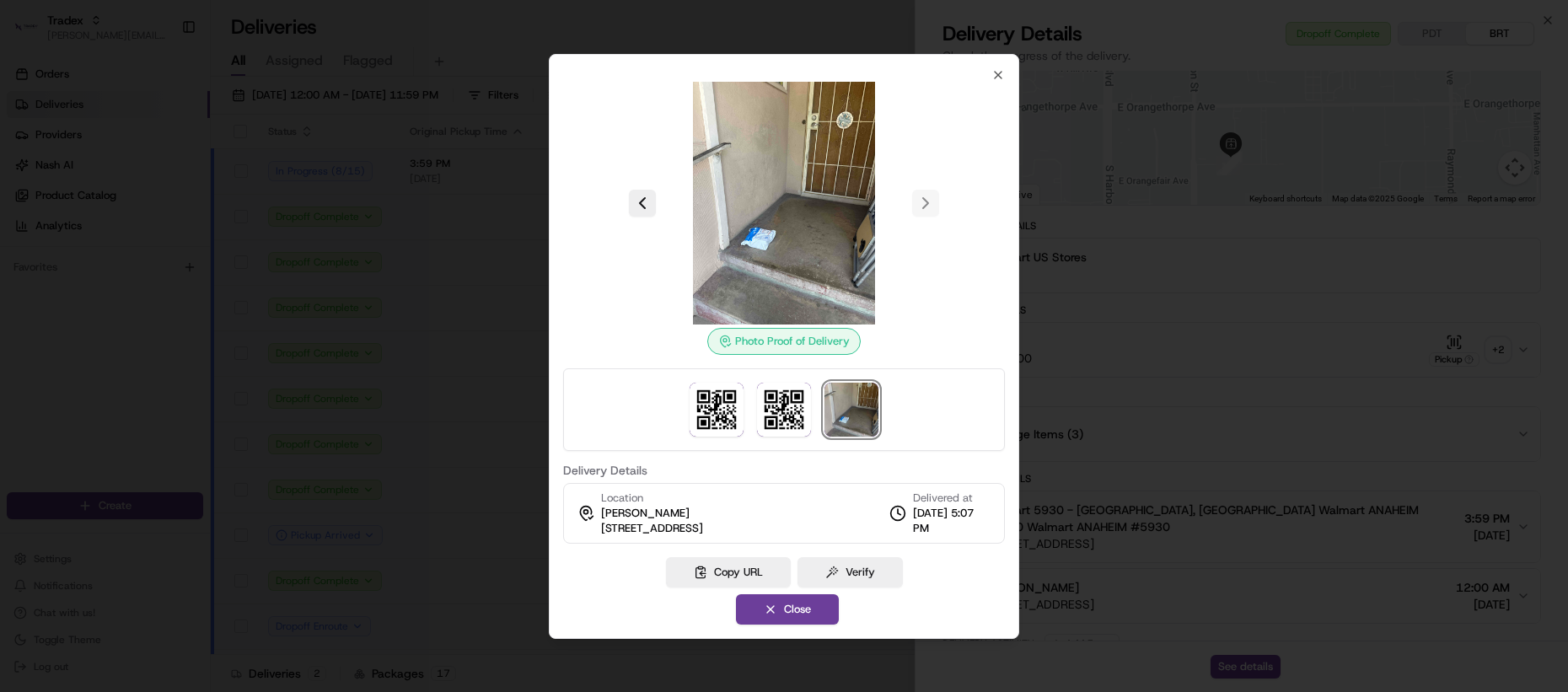
click at [765, 267] on img at bounding box center [784, 203] width 243 height 243
click at [758, 232] on img at bounding box center [784, 203] width 243 height 243
click at [744, 236] on img at bounding box center [784, 203] width 243 height 243
click at [754, 236] on img at bounding box center [784, 203] width 243 height 243
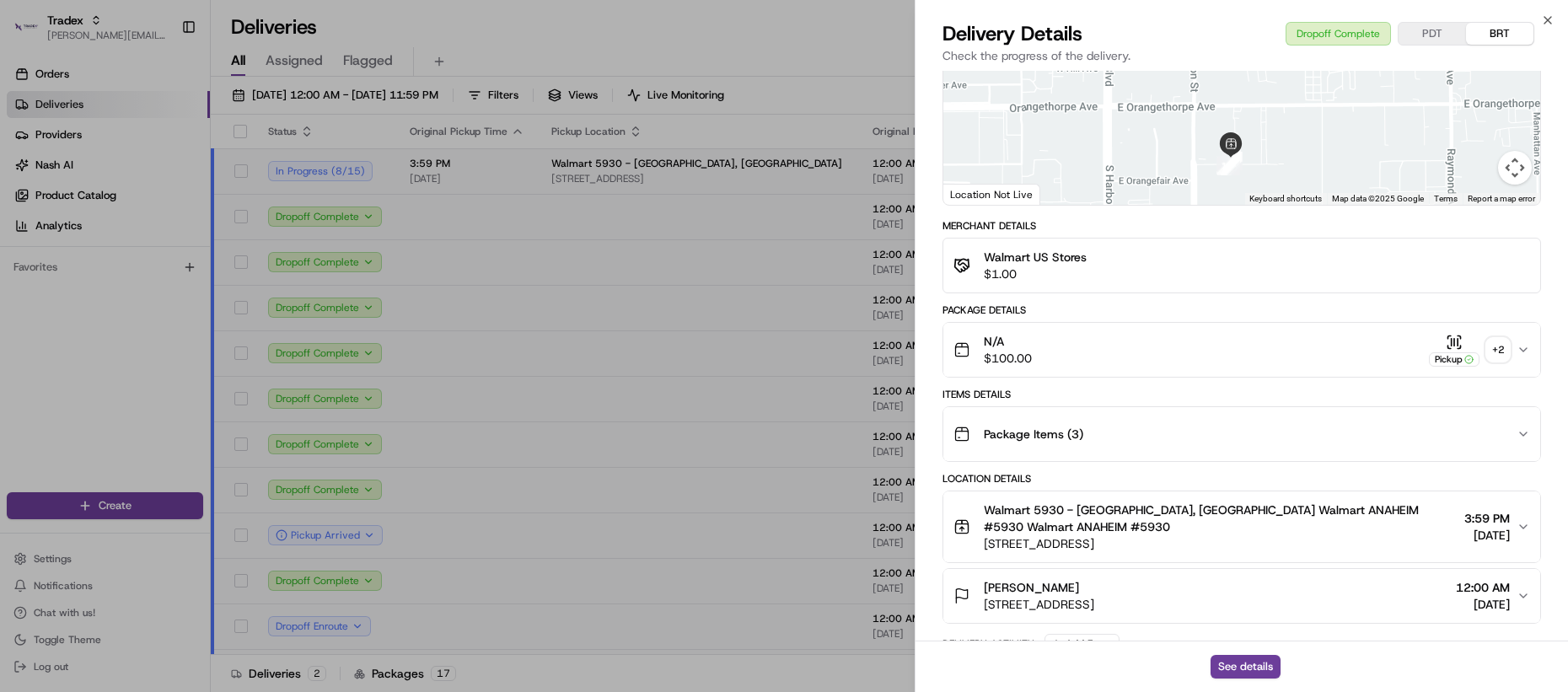
click at [1077, 438] on button "Package Items ( 3 )" at bounding box center [1242, 433] width 597 height 54
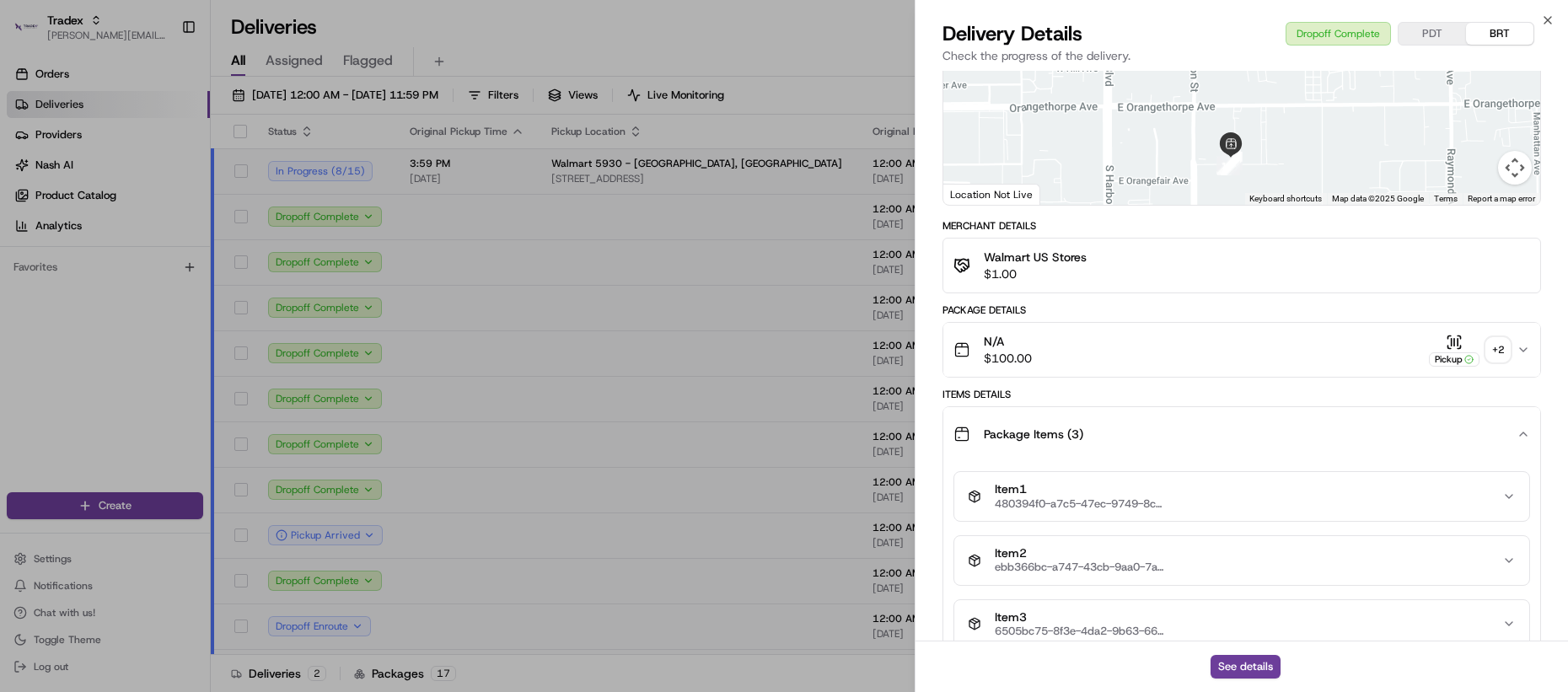
click at [1055, 482] on span "Item 1" at bounding box center [1079, 490] width 169 height 15
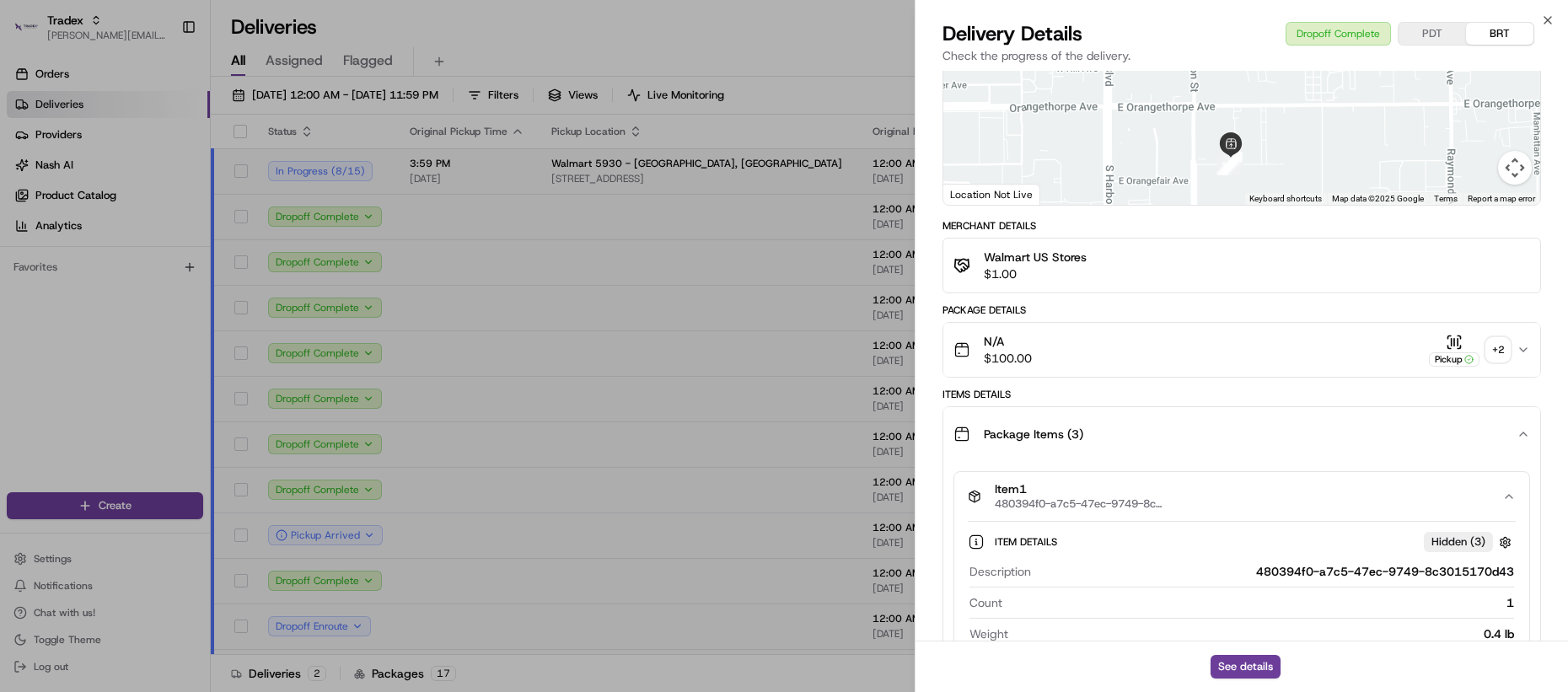
click at [1040, 497] on span "480394f0-a7c5-47ec-9749-8c3015170d43" at bounding box center [1079, 504] width 169 height 14
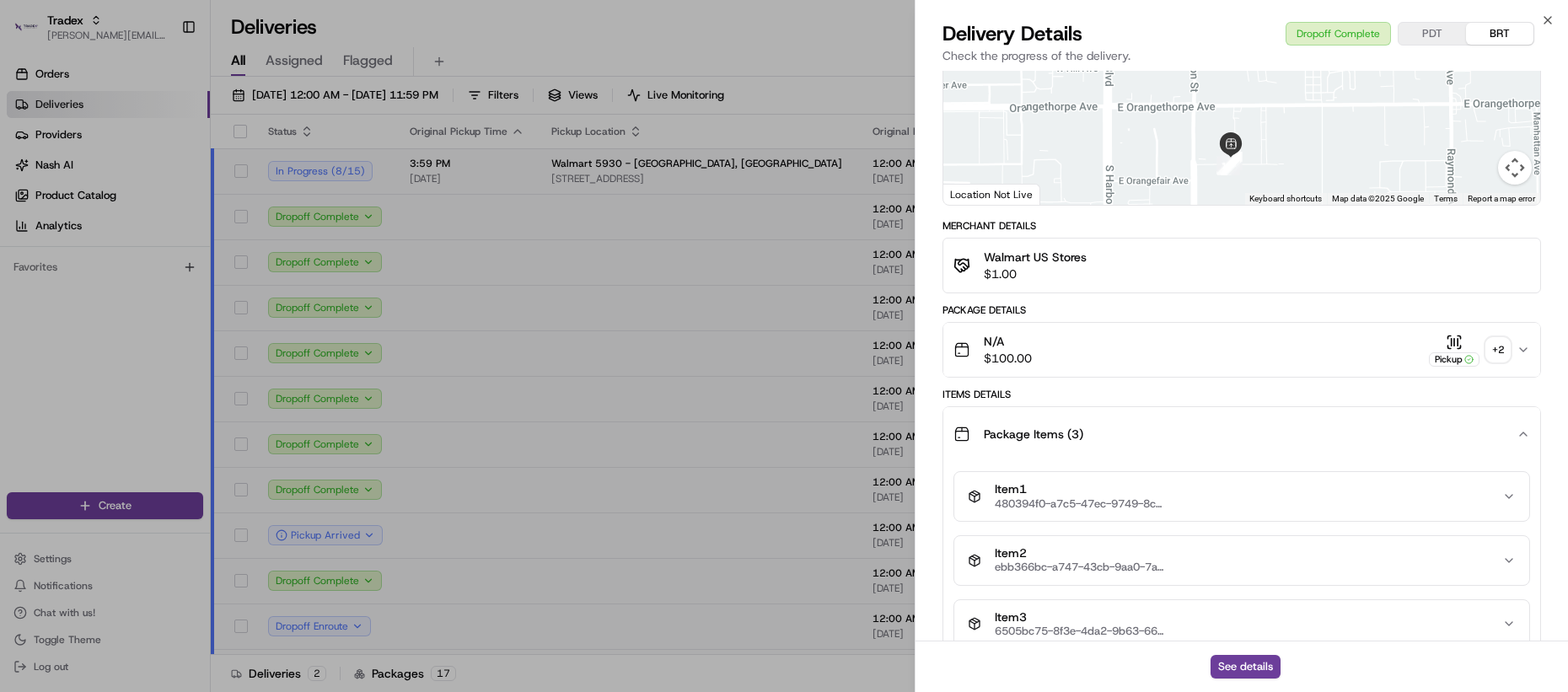
click at [1041, 546] on span "Item 2" at bounding box center [1079, 554] width 169 height 15
click at [1038, 546] on span "Item 2" at bounding box center [1079, 554] width 169 height 15
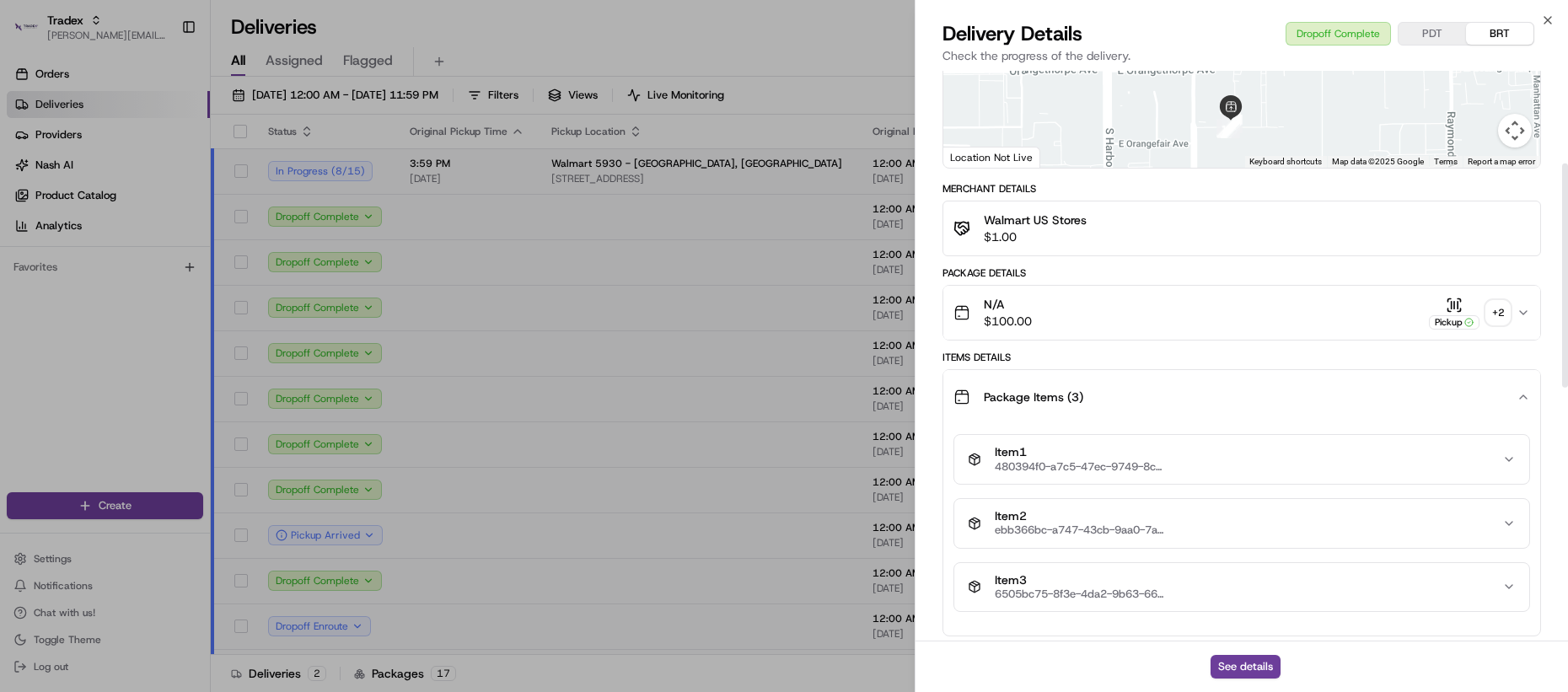
click at [1030, 573] on span "Item 3" at bounding box center [1079, 581] width 169 height 15
click at [1037, 563] on button "Item 3 6505bc75-8f3e-4da2-9b63-66473459f4b2" at bounding box center [1242, 587] width 575 height 49
click at [1020, 395] on div "Package Items ( 3 )" at bounding box center [1235, 398] width 563 height 34
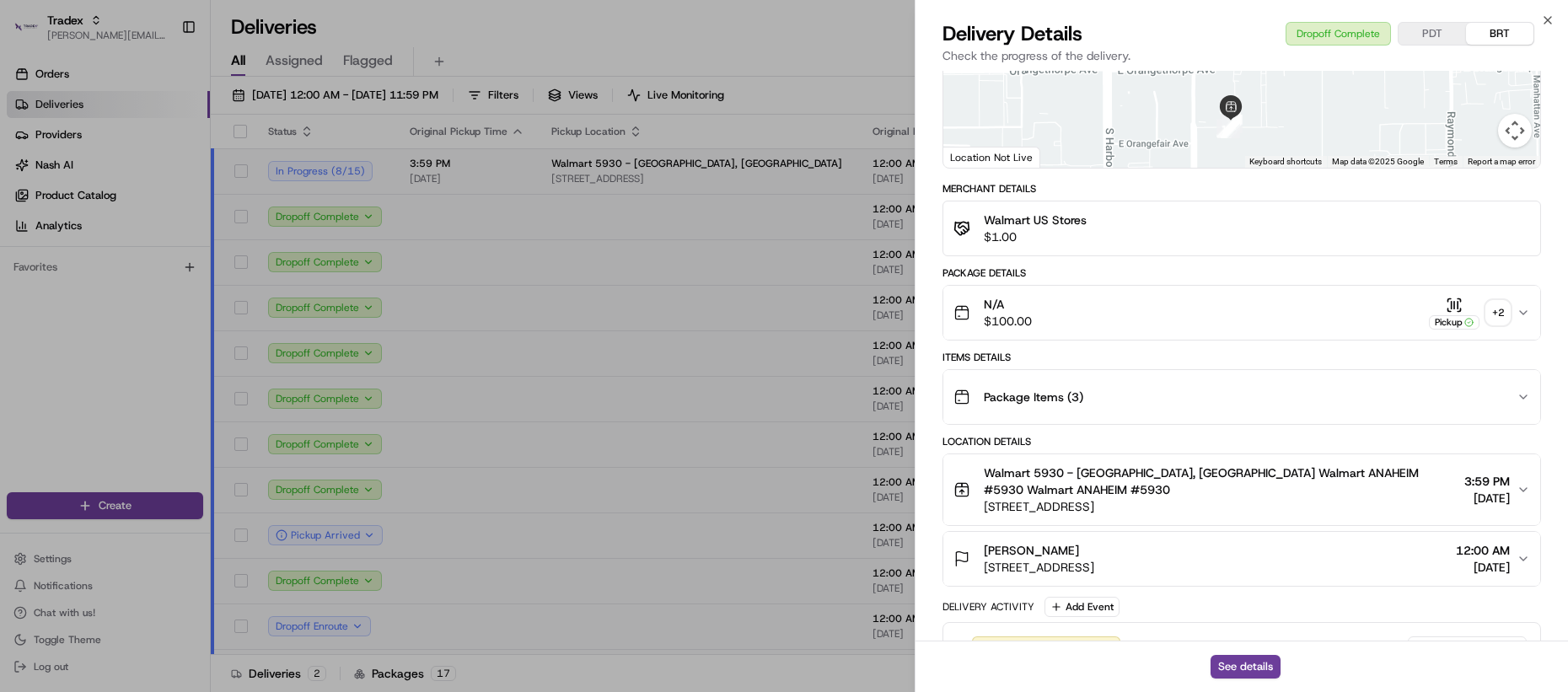
click at [1020, 395] on div "Package Items ( 3 )" at bounding box center [1235, 398] width 563 height 34
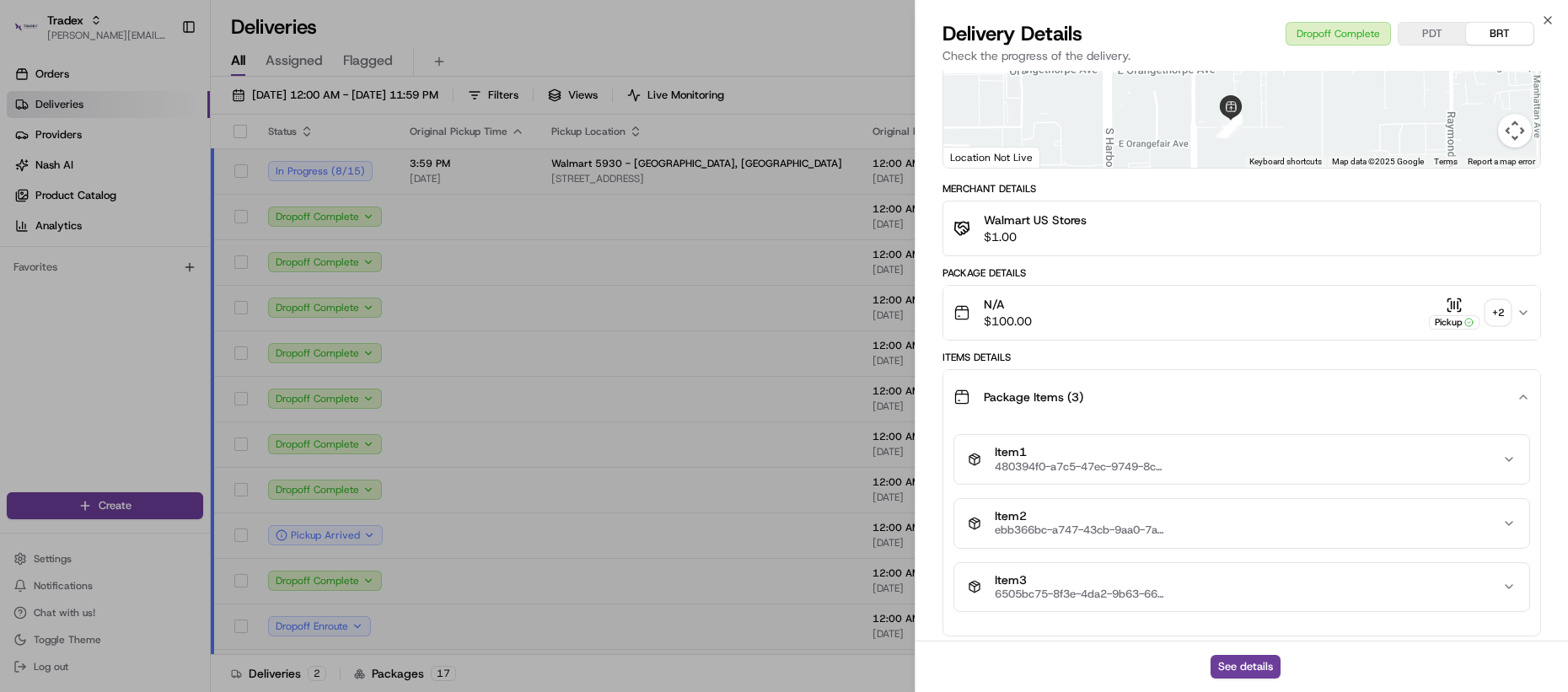
click at [1031, 389] on span "Package Items ( 3 )" at bounding box center [1033, 398] width 100 height 17
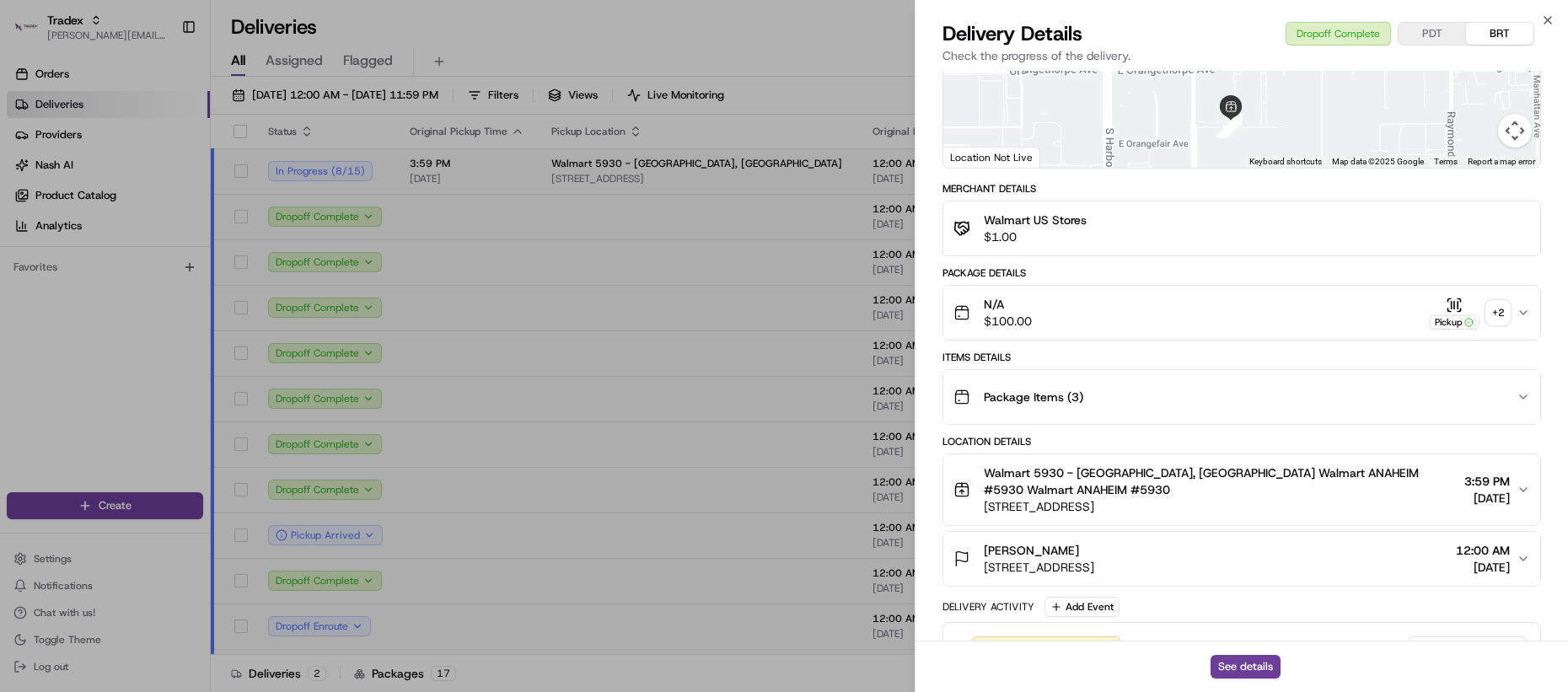
click at [1031, 390] on span "Package Items ( 3 )" at bounding box center [1033, 398] width 100 height 17
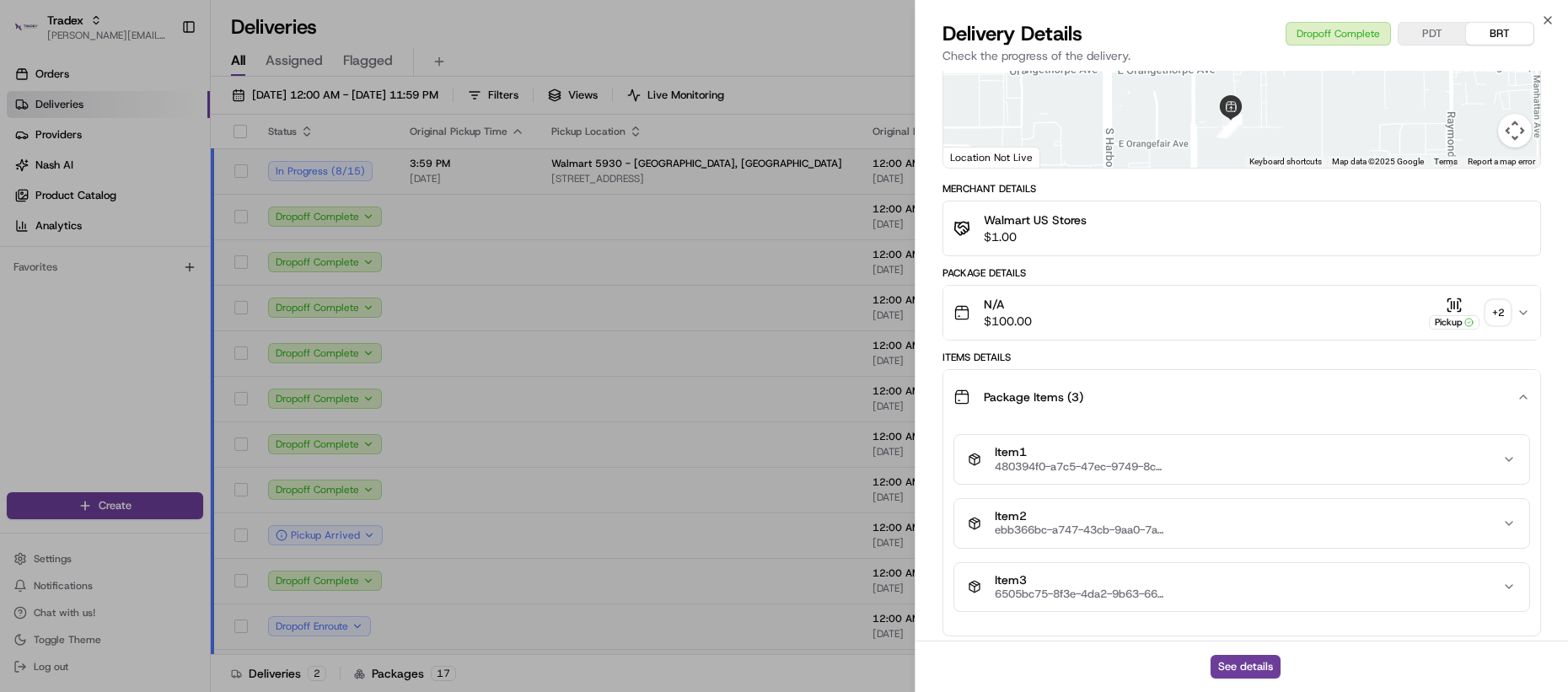
click at [1031, 390] on span "Package Items ( 3 )" at bounding box center [1033, 398] width 100 height 17
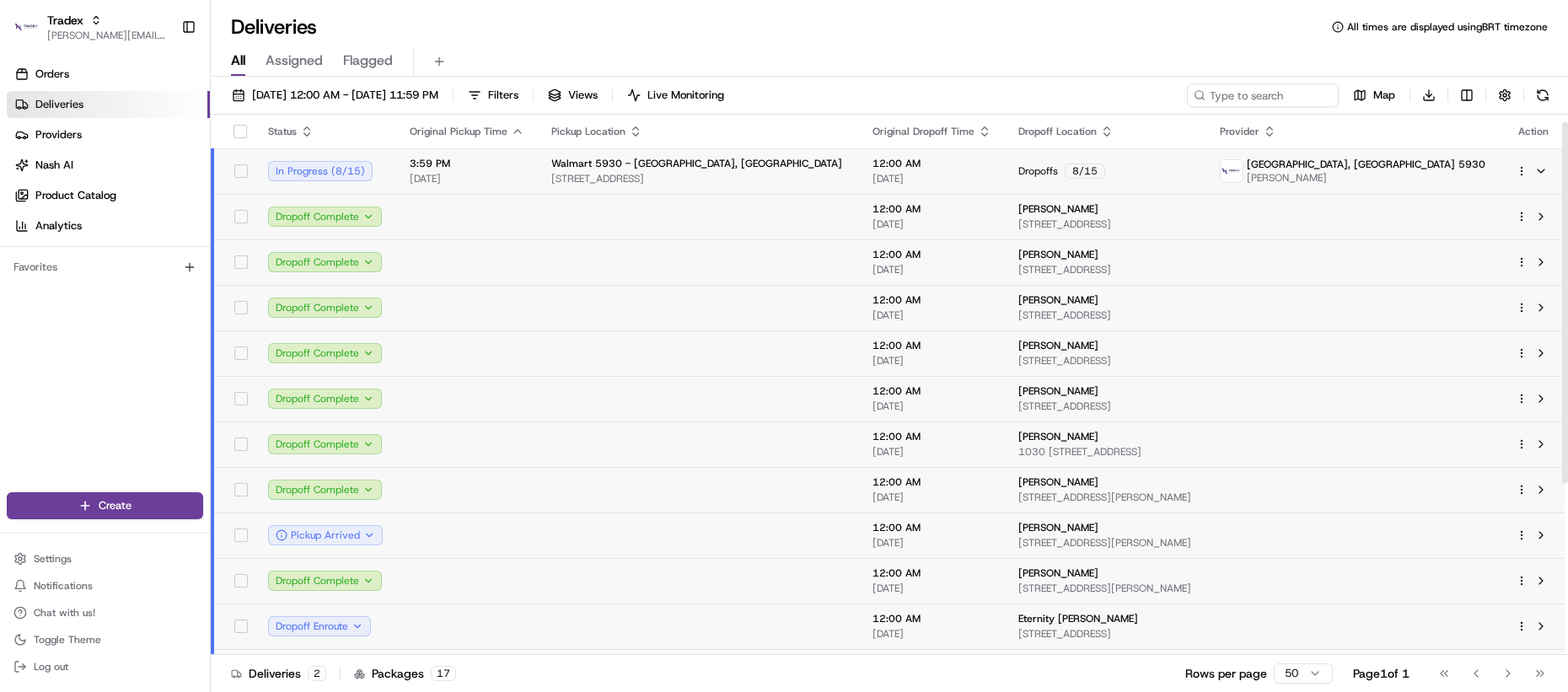
scroll to position [11, 0]
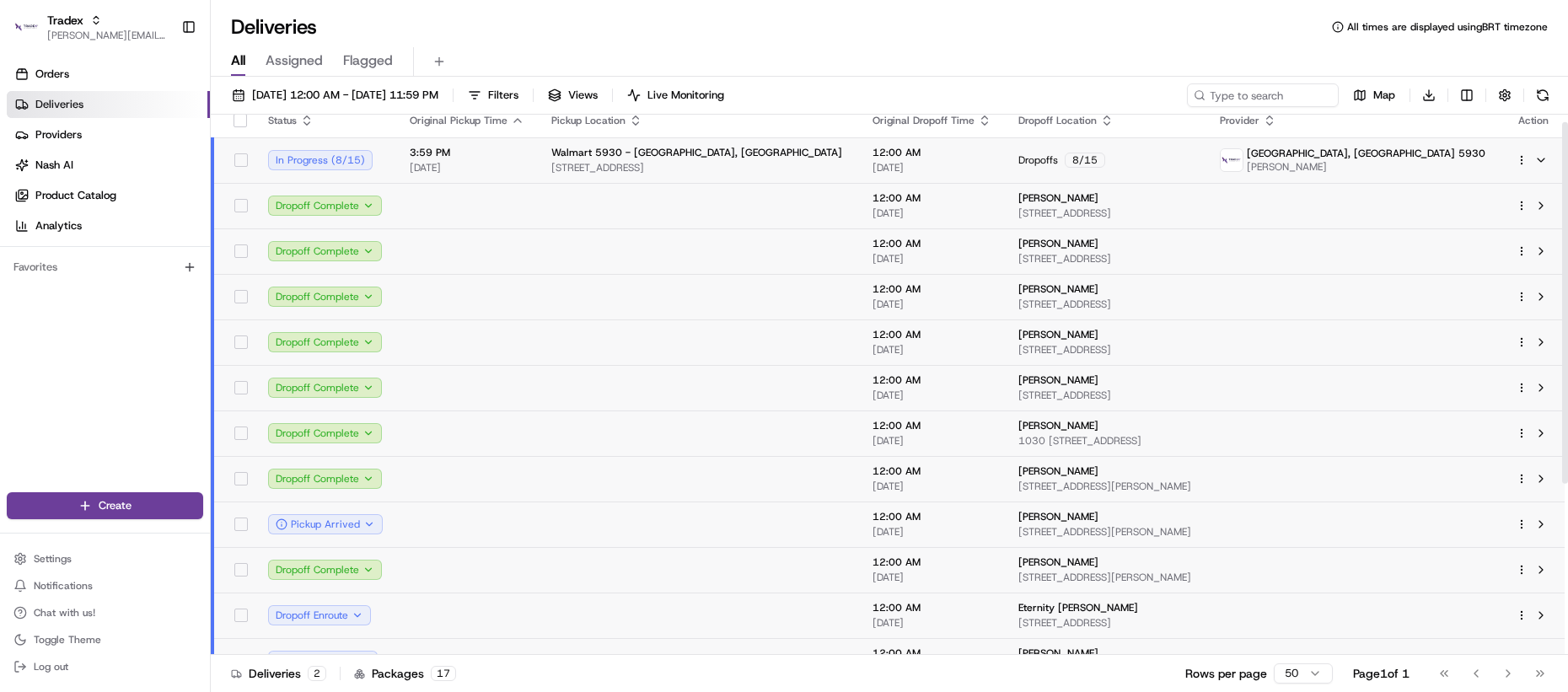
click at [552, 467] on td at bounding box center [699, 479] width 322 height 45
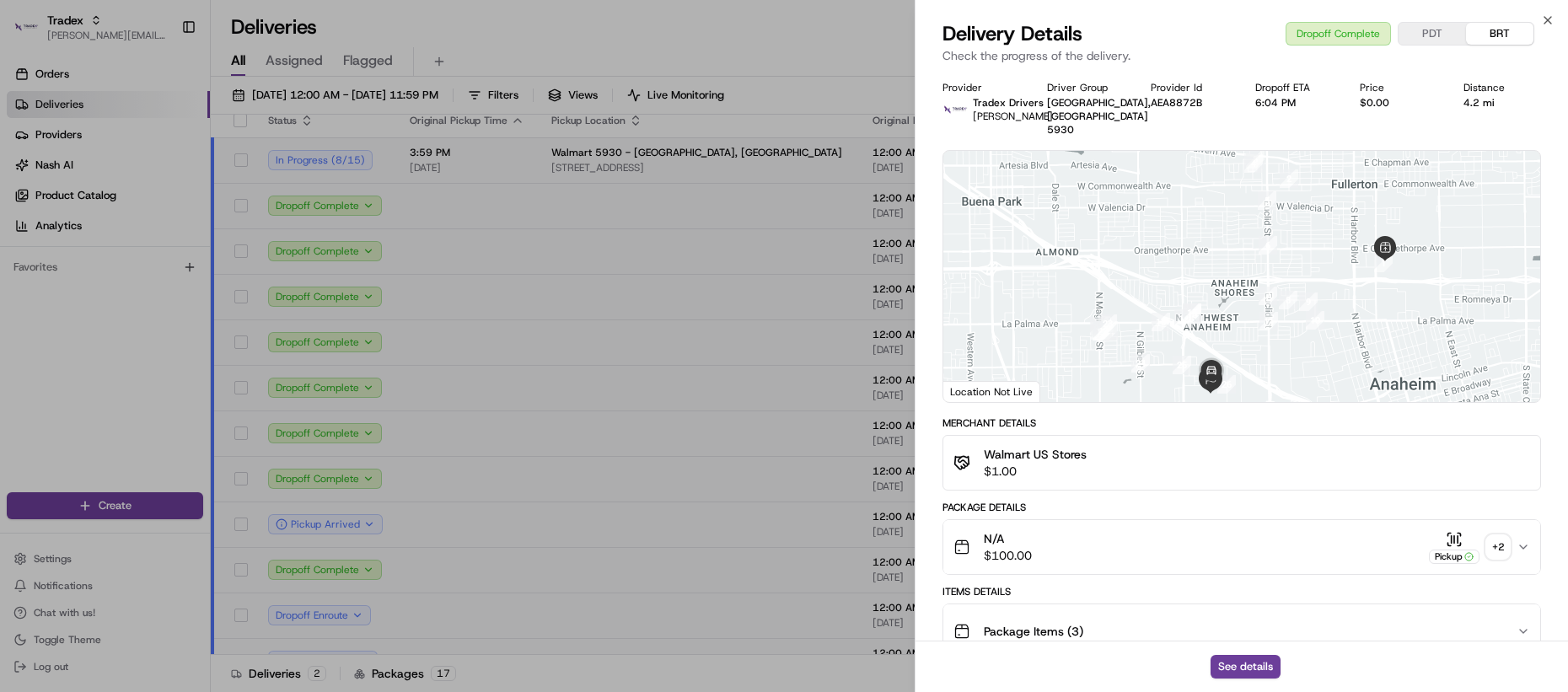
scroll to position [255, 0]
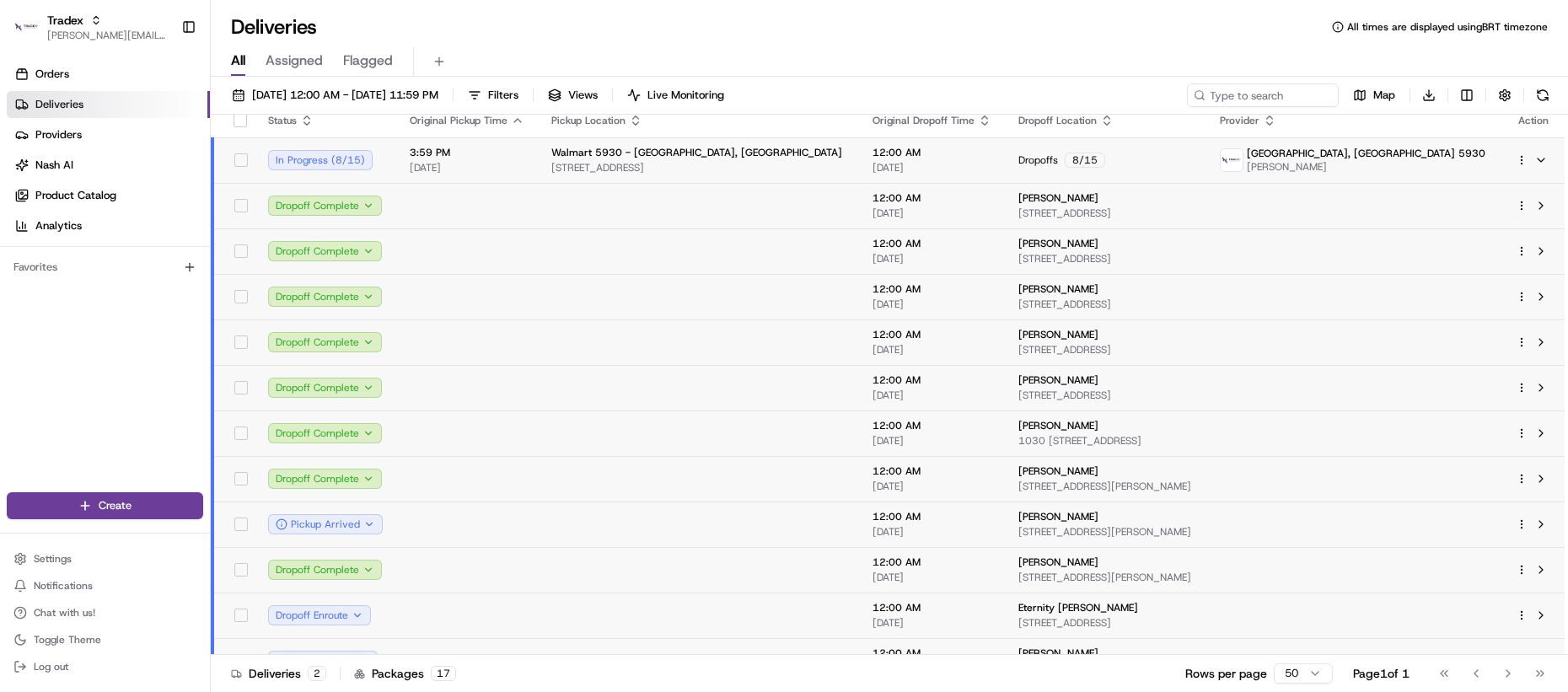
click at [604, 358] on td at bounding box center [699, 342] width 322 height 45
click at [624, 343] on td at bounding box center [699, 342] width 322 height 45
click at [479, 254] on td at bounding box center [467, 251] width 142 height 45
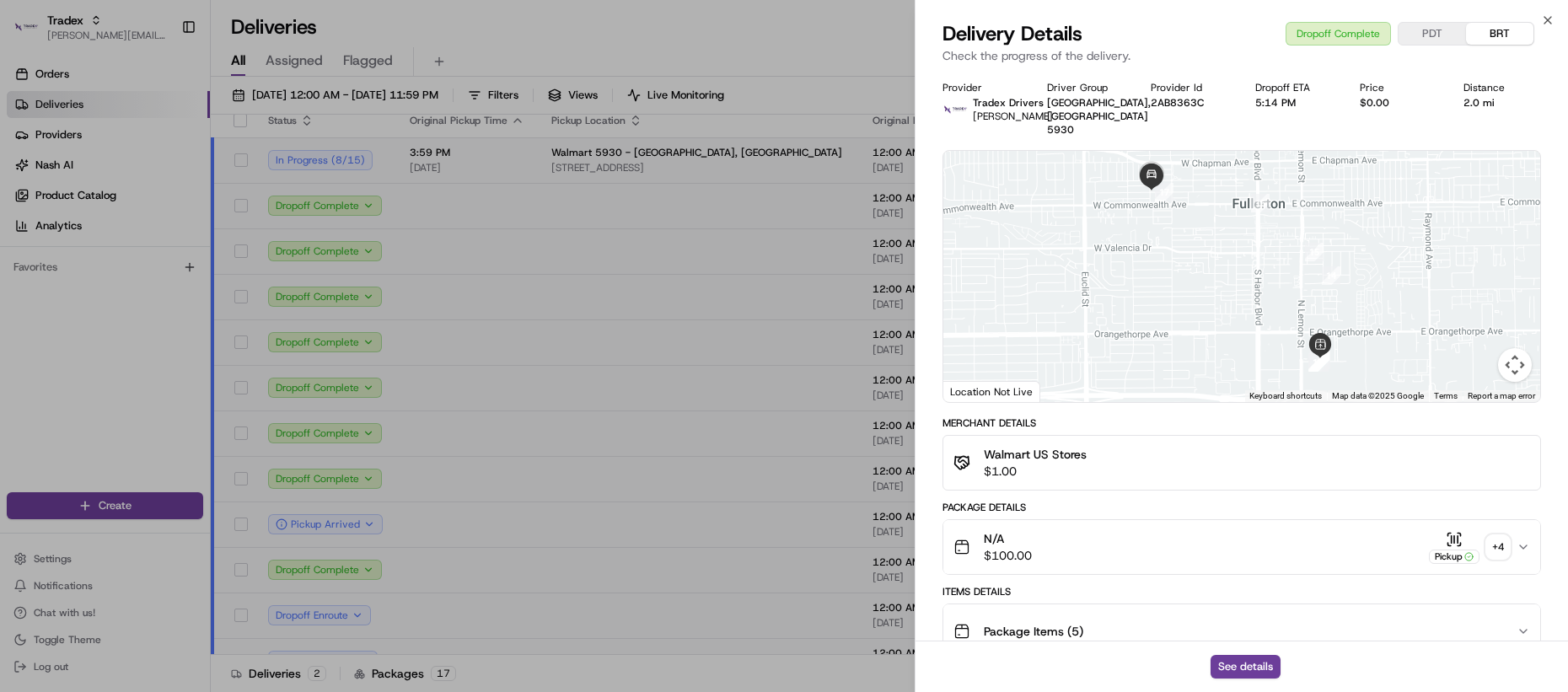
scroll to position [25, 0]
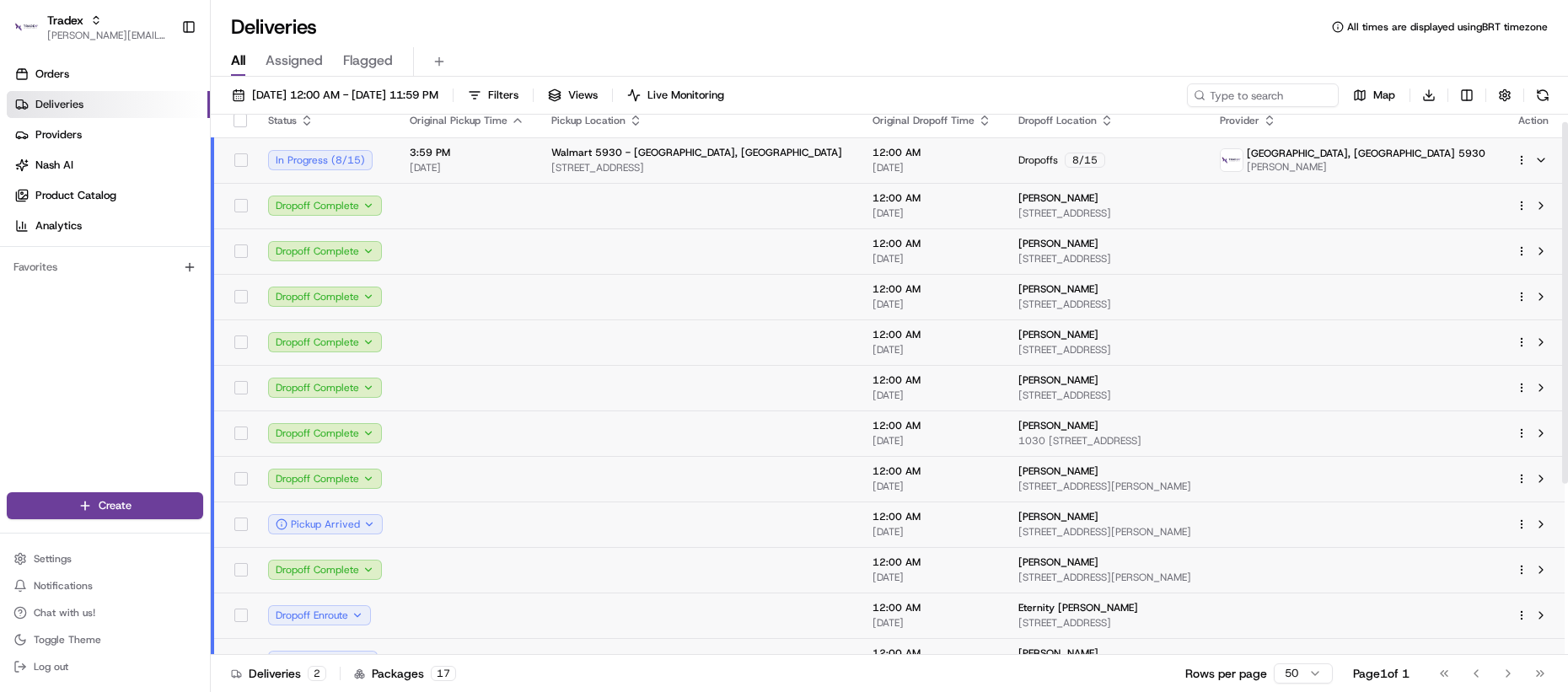
click at [510, 206] on td at bounding box center [467, 205] width 142 height 45
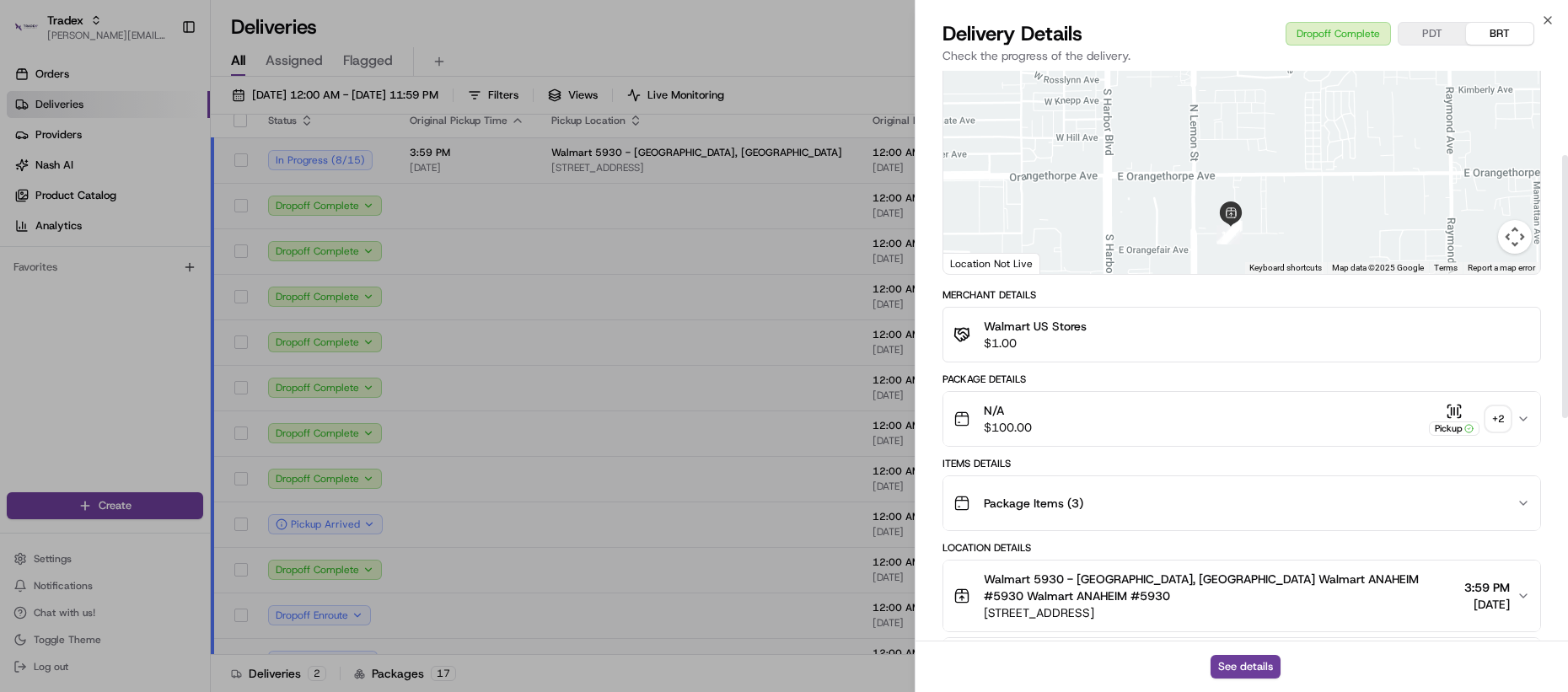
scroll to position [183, 0]
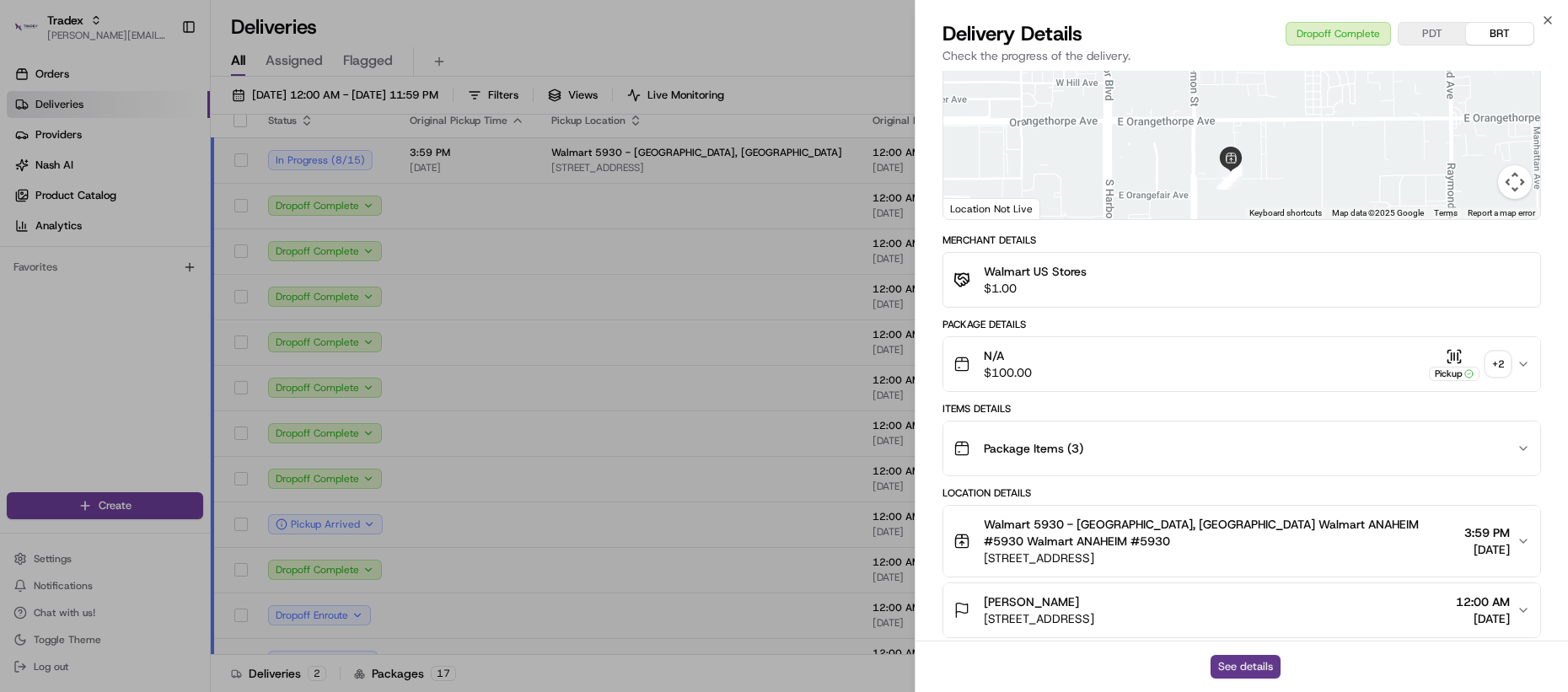
click at [1244, 661] on button "See details" at bounding box center [1246, 667] width 70 height 24
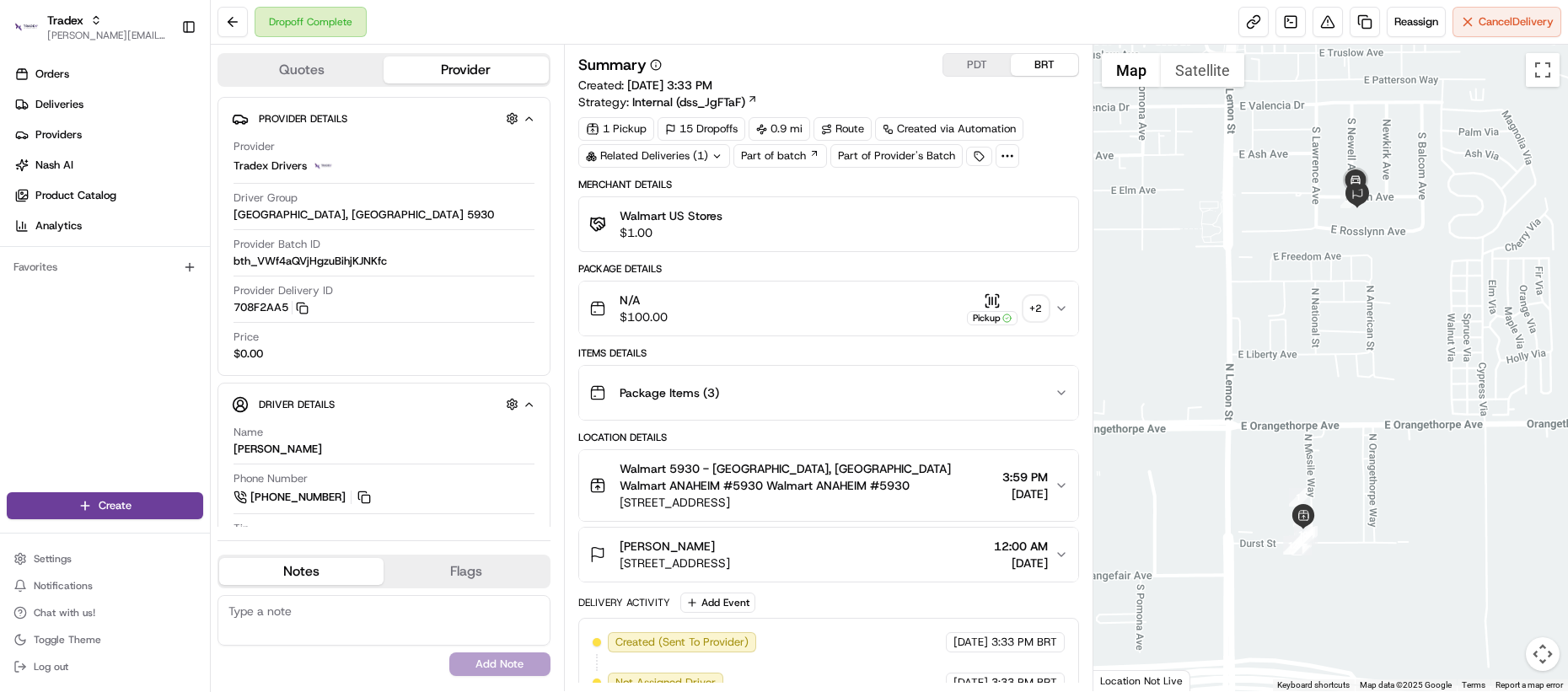
click at [735, 388] on div "Package Items ( 3 )" at bounding box center [822, 393] width 466 height 34
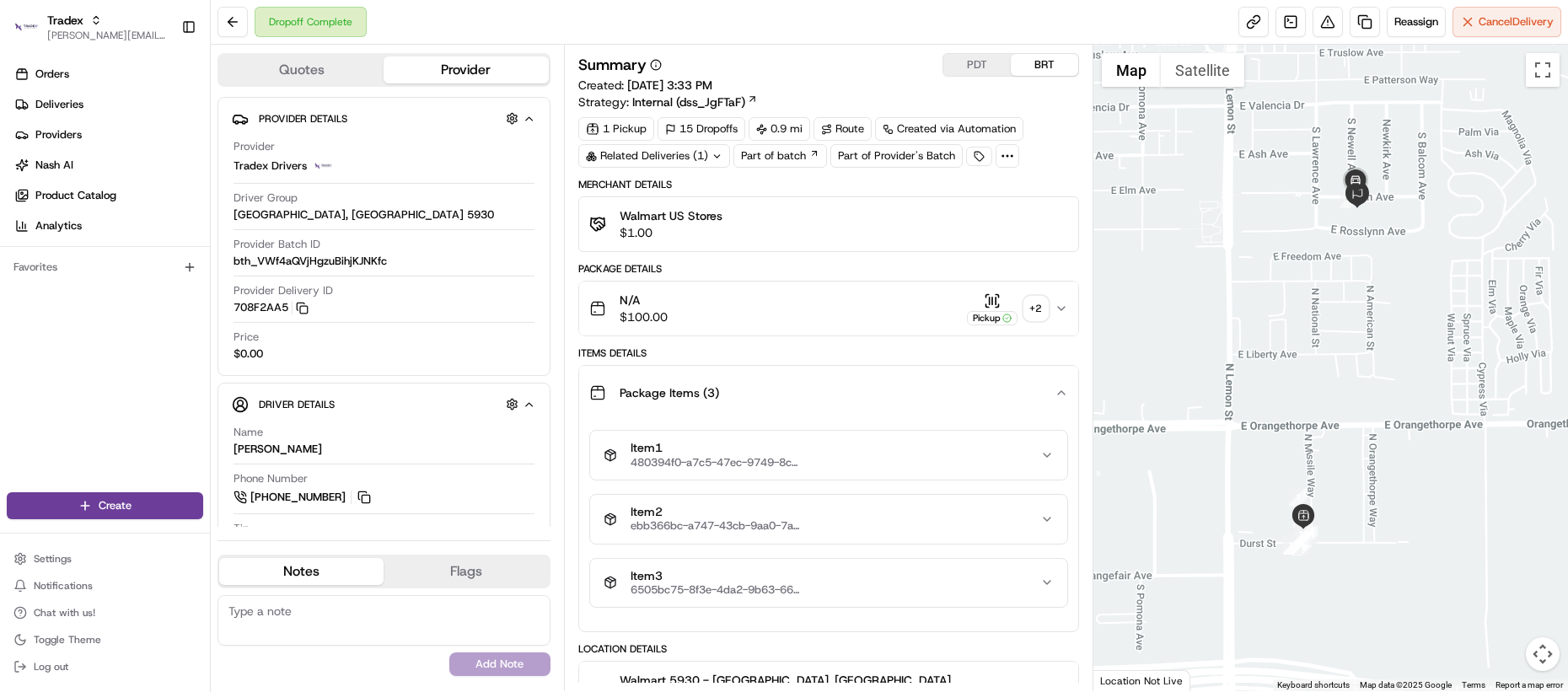
click at [689, 458] on span "480394f0-a7c5-47ec-9749-8c3015170d43" at bounding box center [715, 463] width 169 height 14
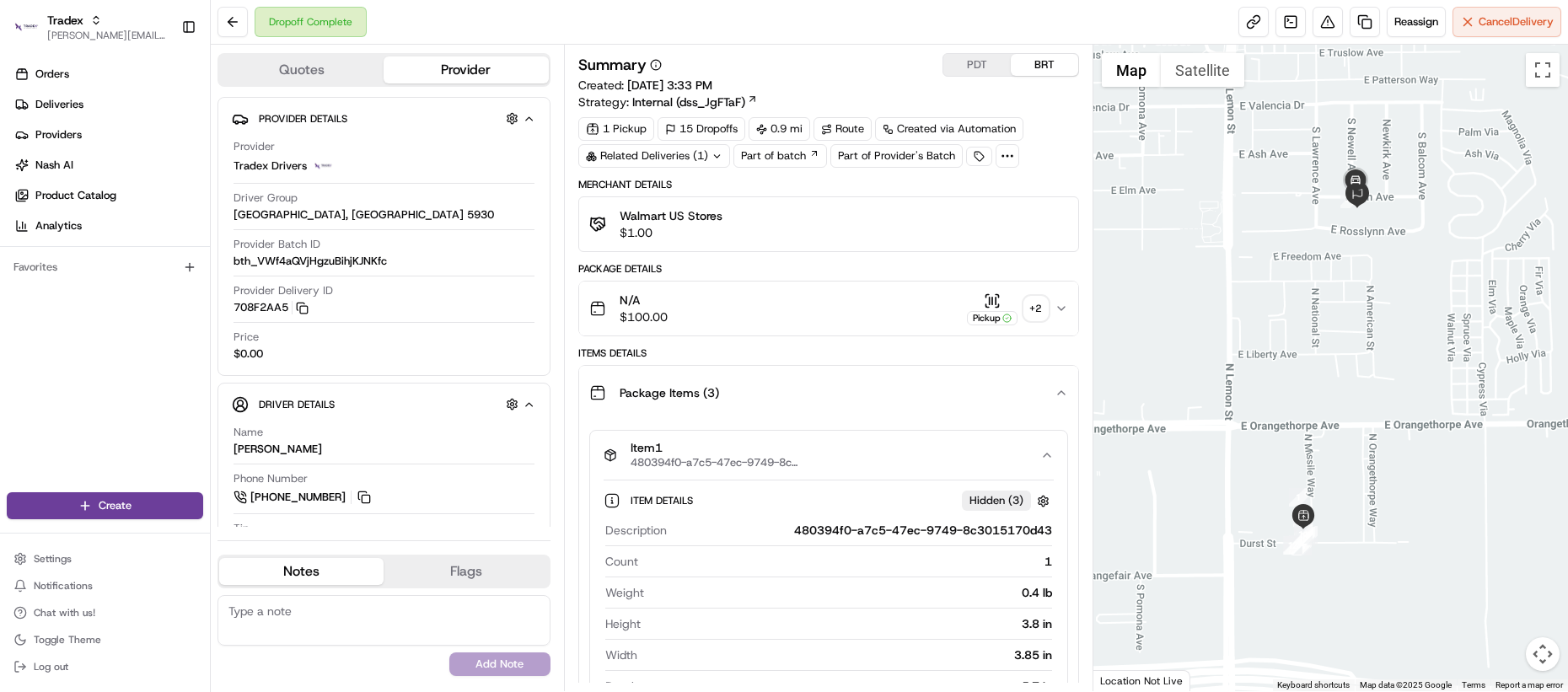
click at [699, 456] on span "480394f0-a7c5-47ec-9749-8c3015170d43" at bounding box center [715, 463] width 169 height 14
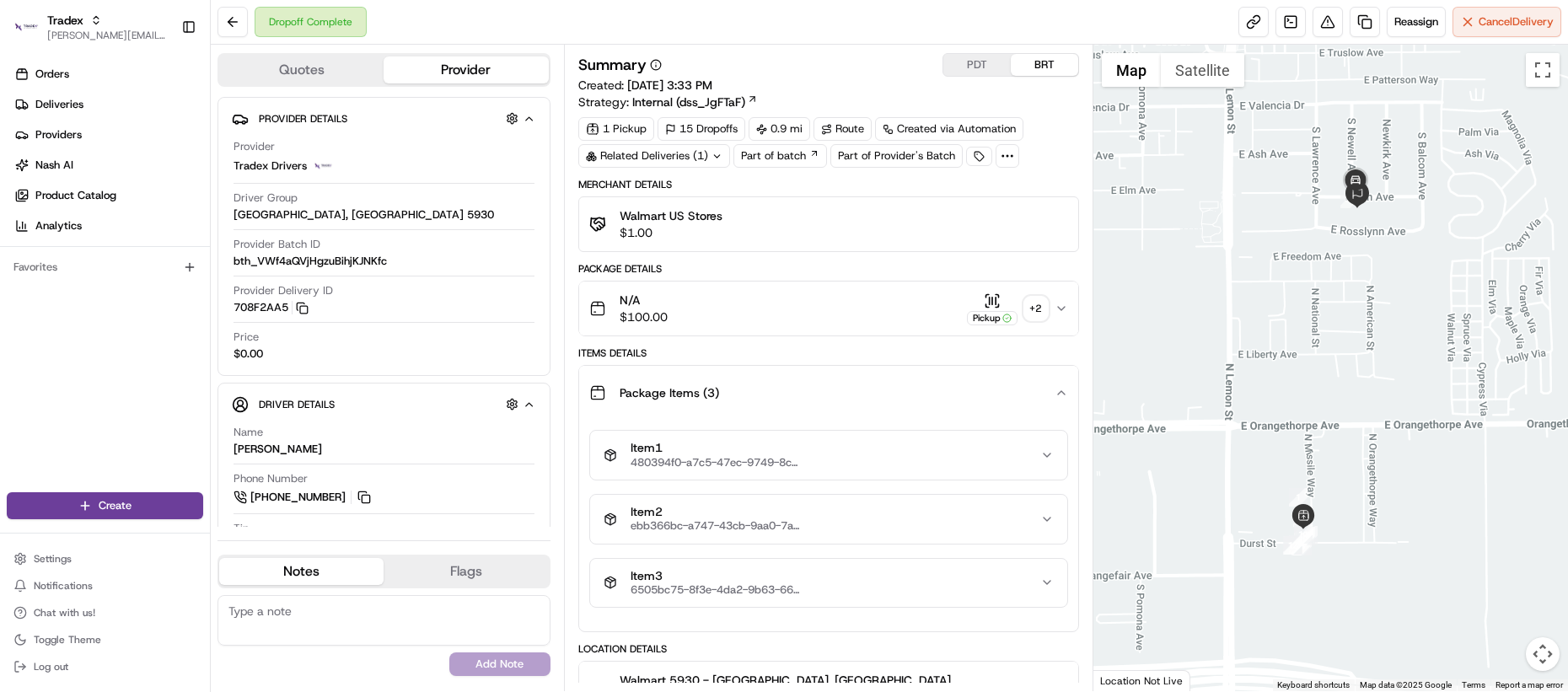
click at [682, 524] on span "ebb366bc-a747-43cb-9aa0-7a50f876c7d9" at bounding box center [715, 526] width 169 height 14
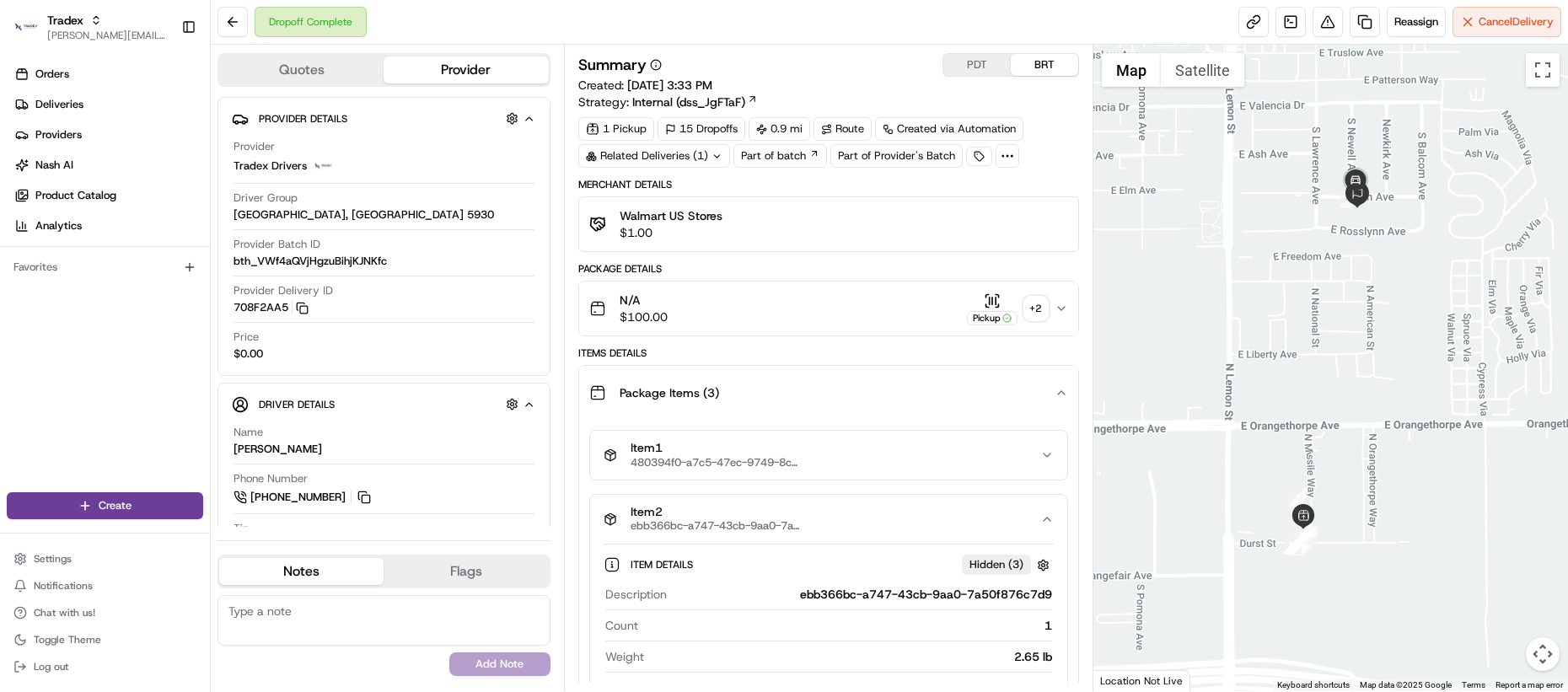
click at [684, 521] on span "ebb366bc-a747-43cb-9aa0-7a50f876c7d9" at bounding box center [715, 526] width 169 height 14
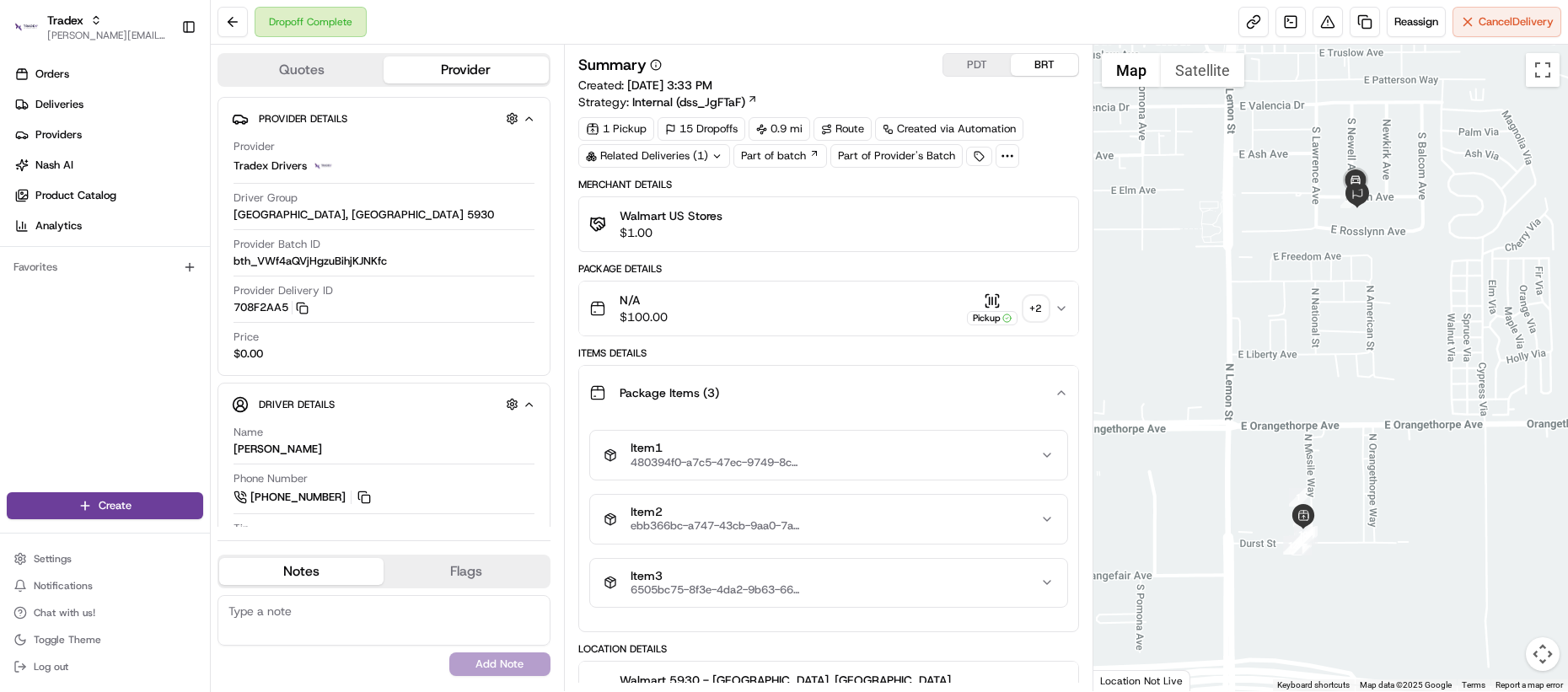
click at [692, 559] on button "Item 3 6505bc75-8f3e-4da2-9b63-66473459f4b2" at bounding box center [828, 583] width 477 height 49
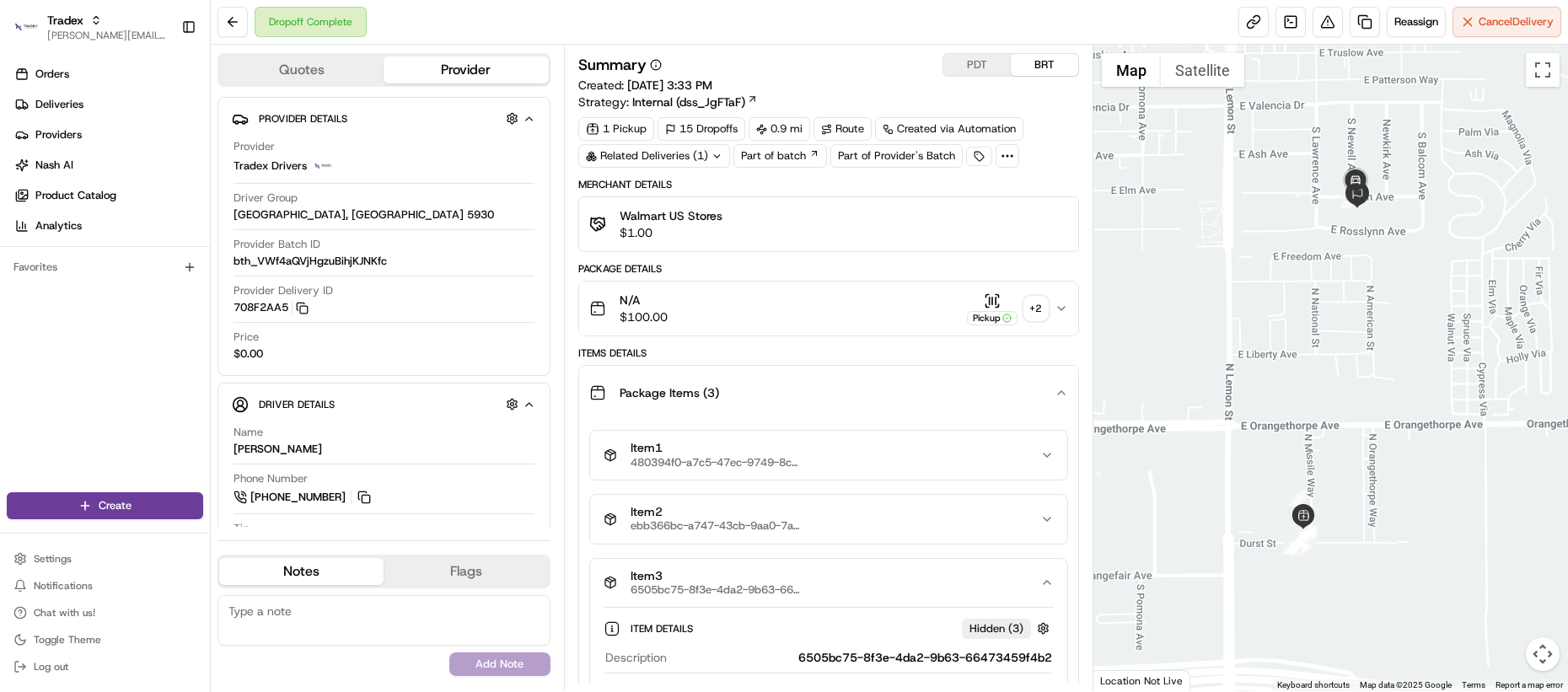
click at [689, 566] on button "Item 3 6505bc75-8f3e-4da2-9b63-66473459f4b2" at bounding box center [828, 583] width 477 height 49
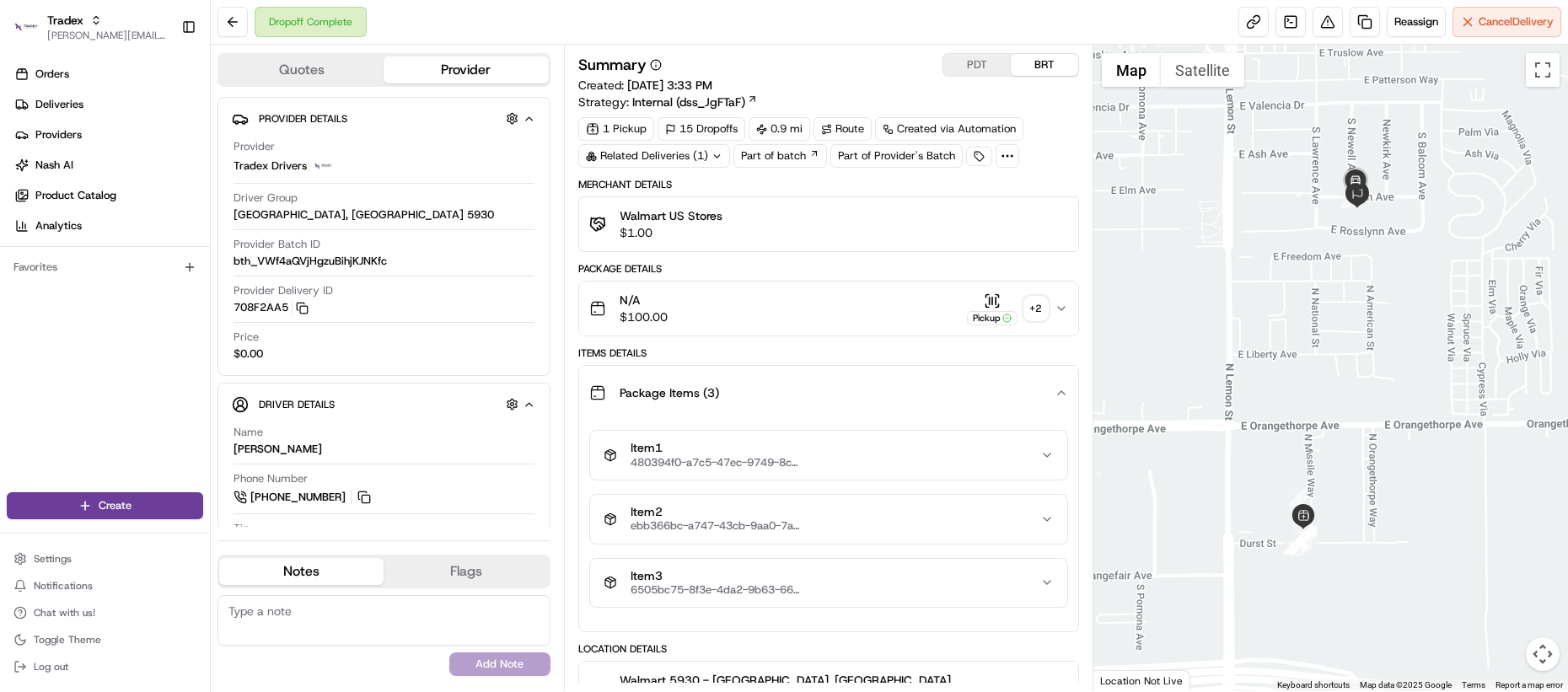
click at [730, 411] on button "Package Items ( 3 )" at bounding box center [828, 393] width 499 height 54
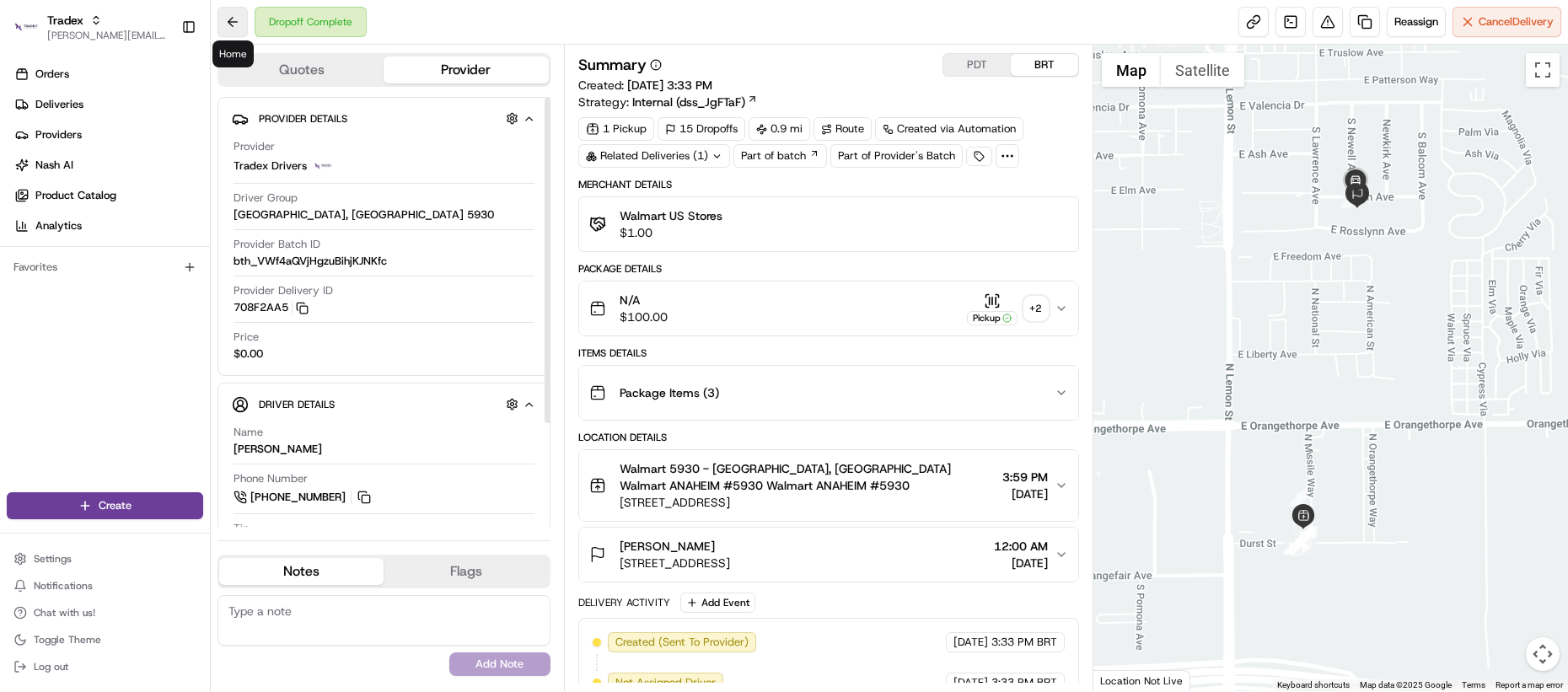
click at [244, 14] on button at bounding box center [233, 22] width 31 height 31
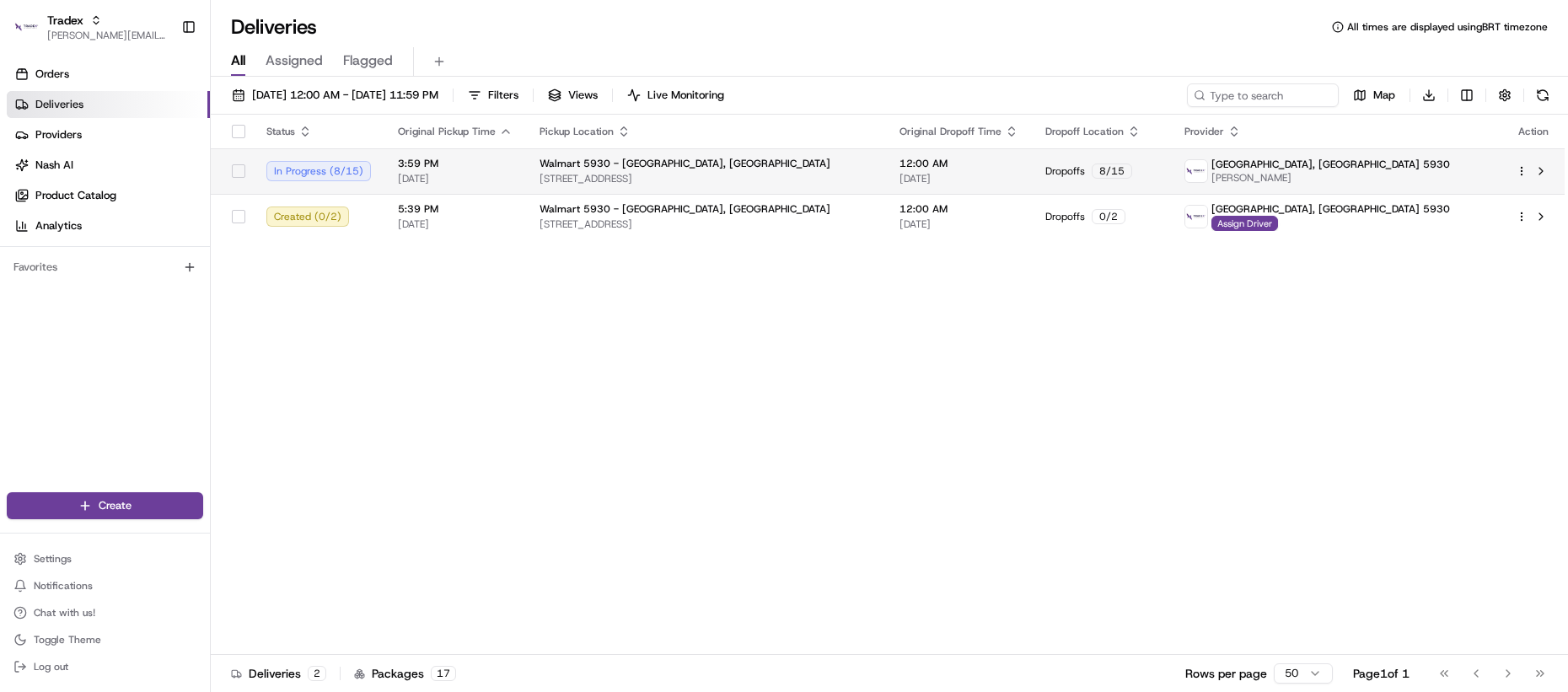
click at [471, 164] on span "3:59 PM" at bounding box center [455, 164] width 114 height 14
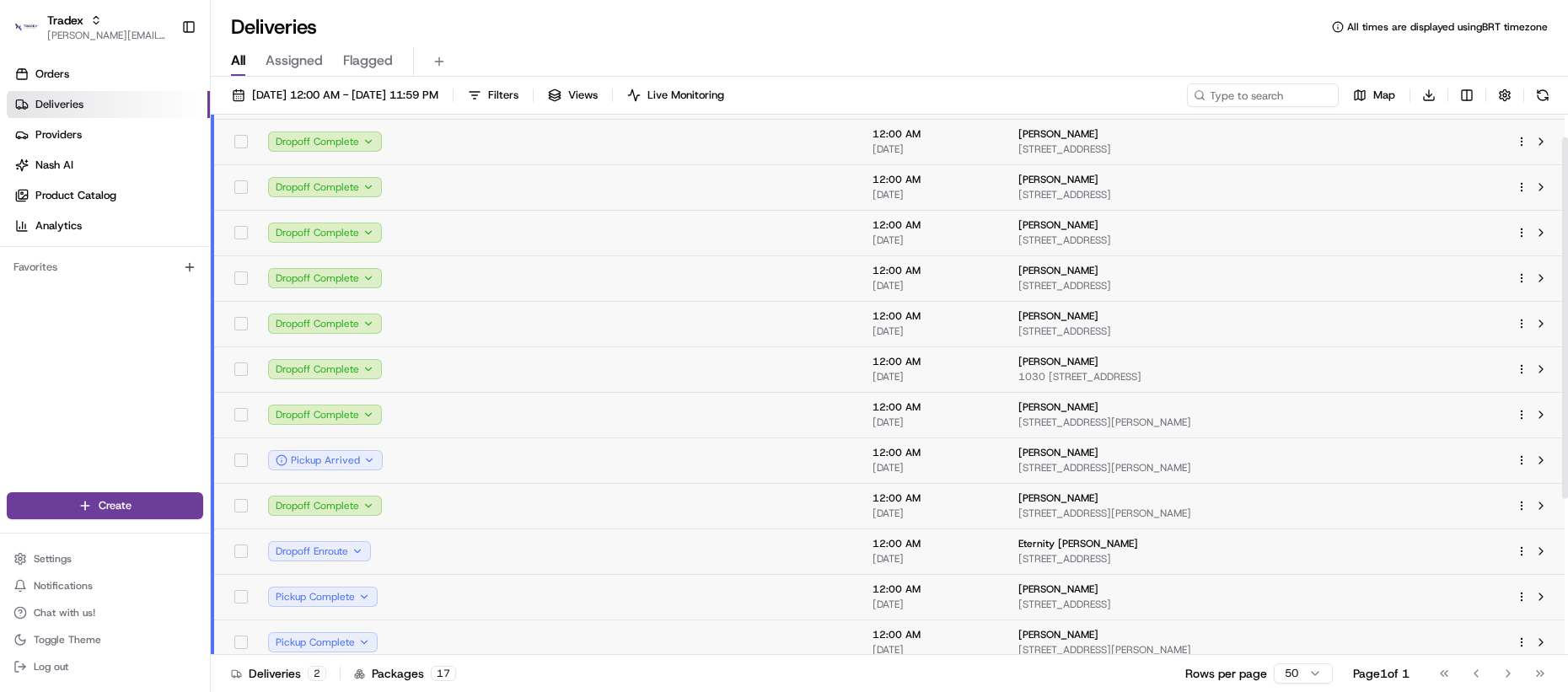
scroll to position [34, 0]
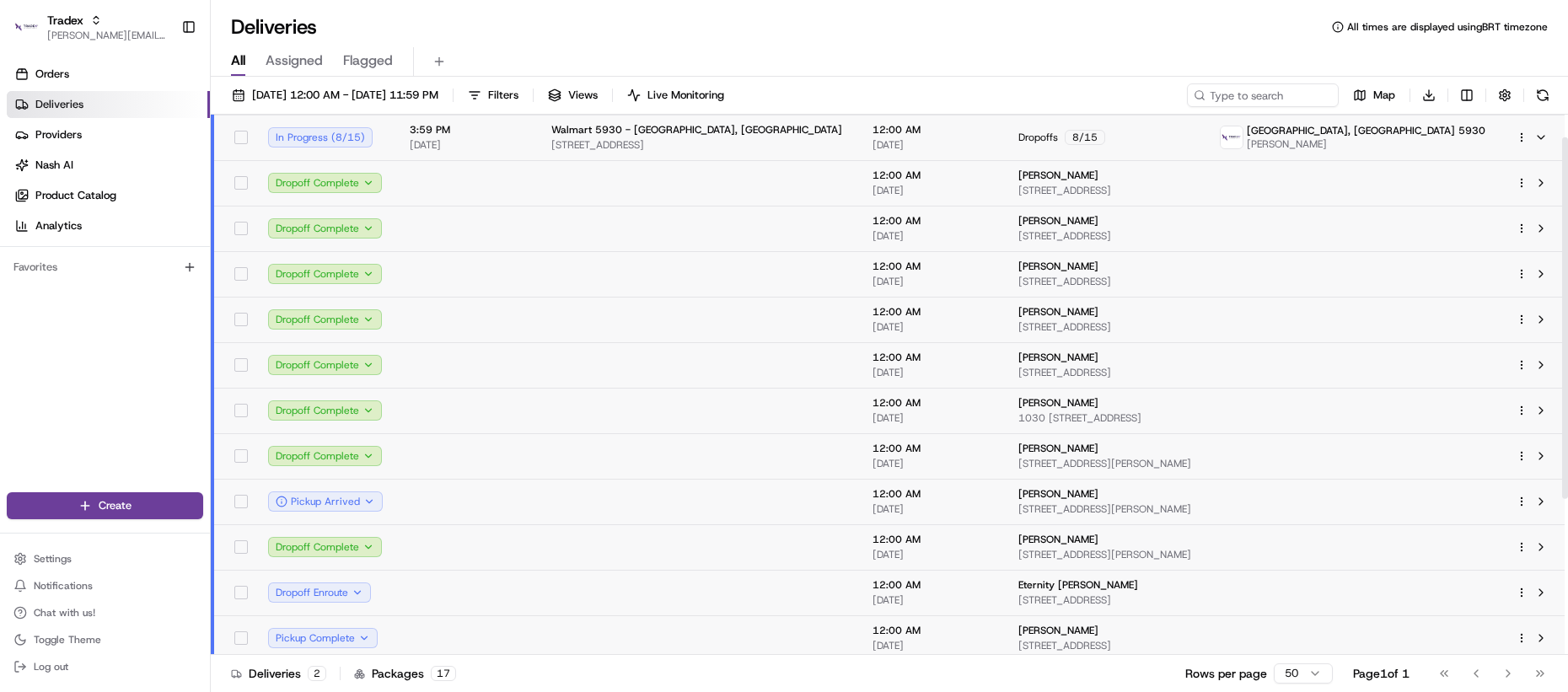
click at [442, 190] on td at bounding box center [467, 183] width 142 height 45
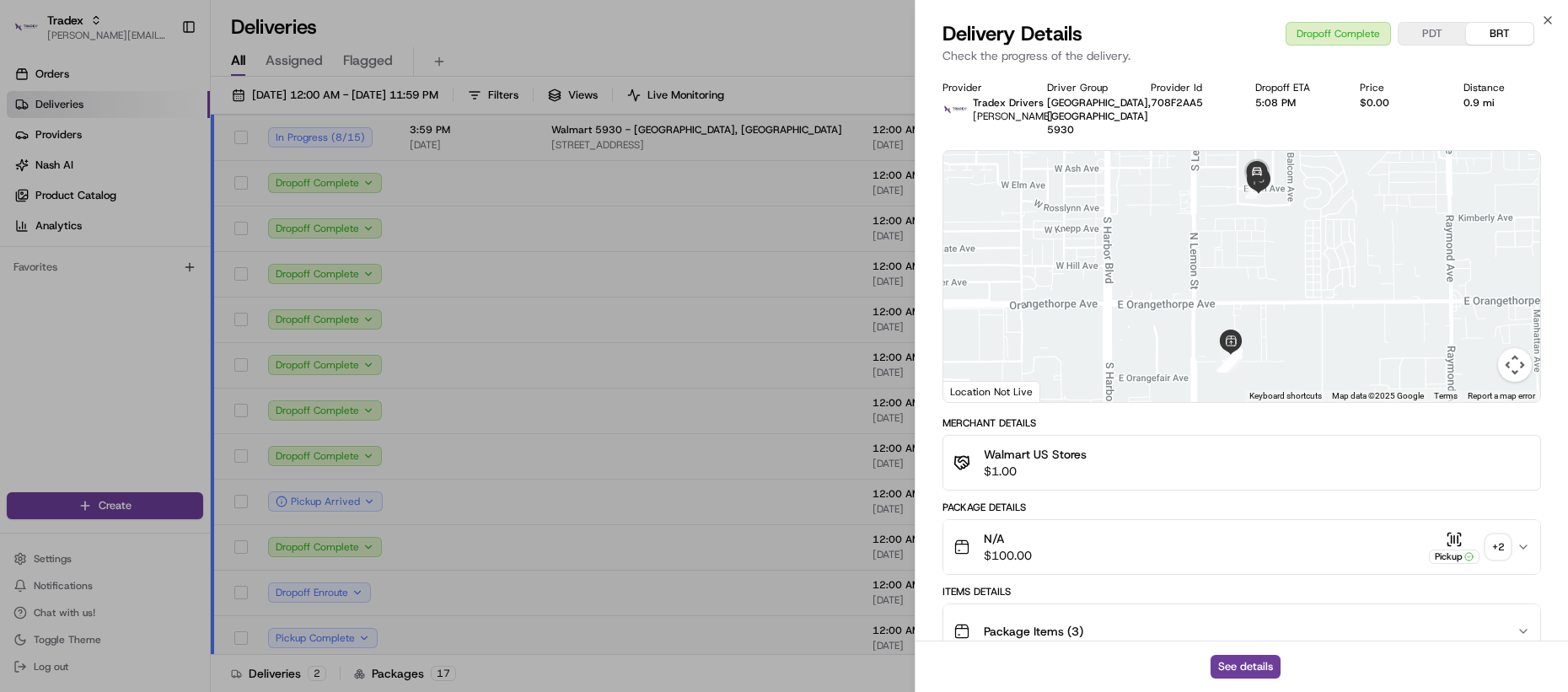
scroll to position [291, 0]
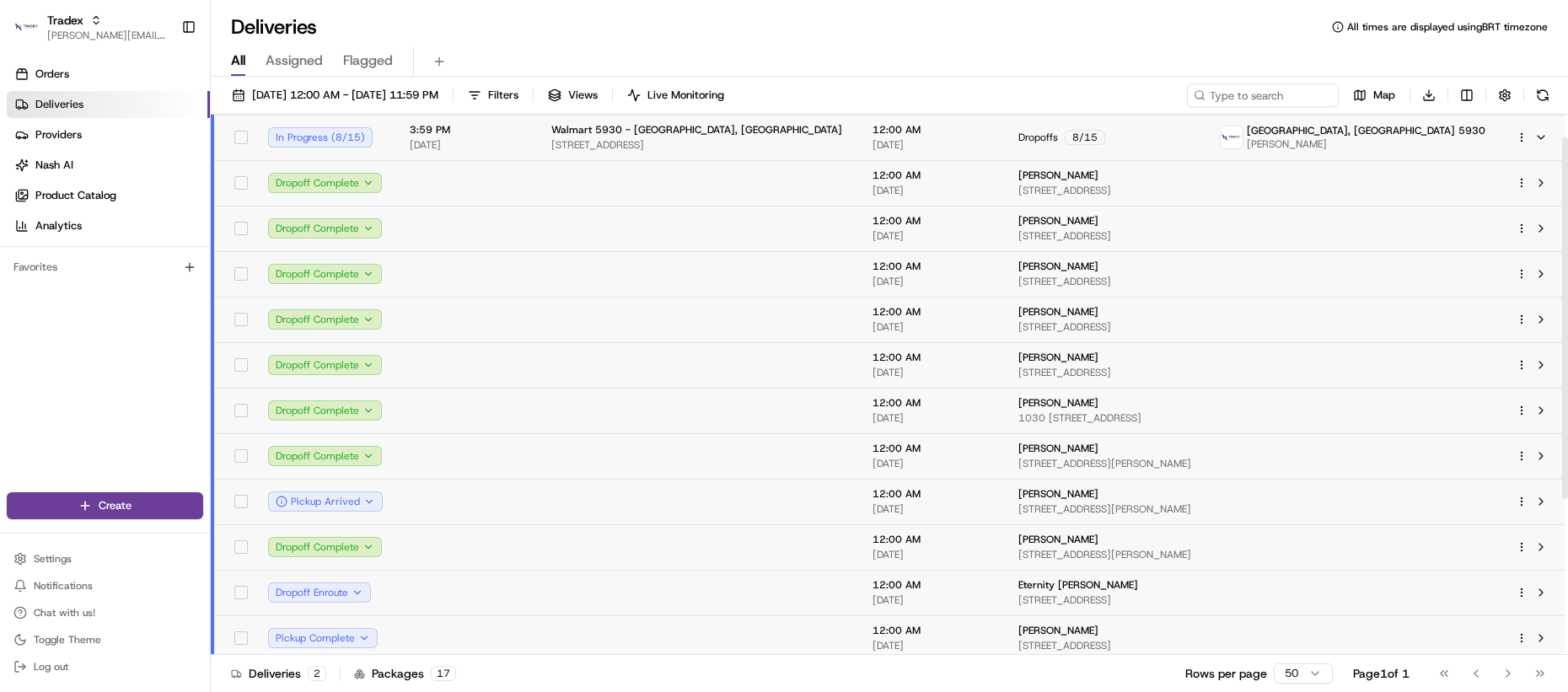
click at [549, 221] on td at bounding box center [699, 228] width 322 height 45
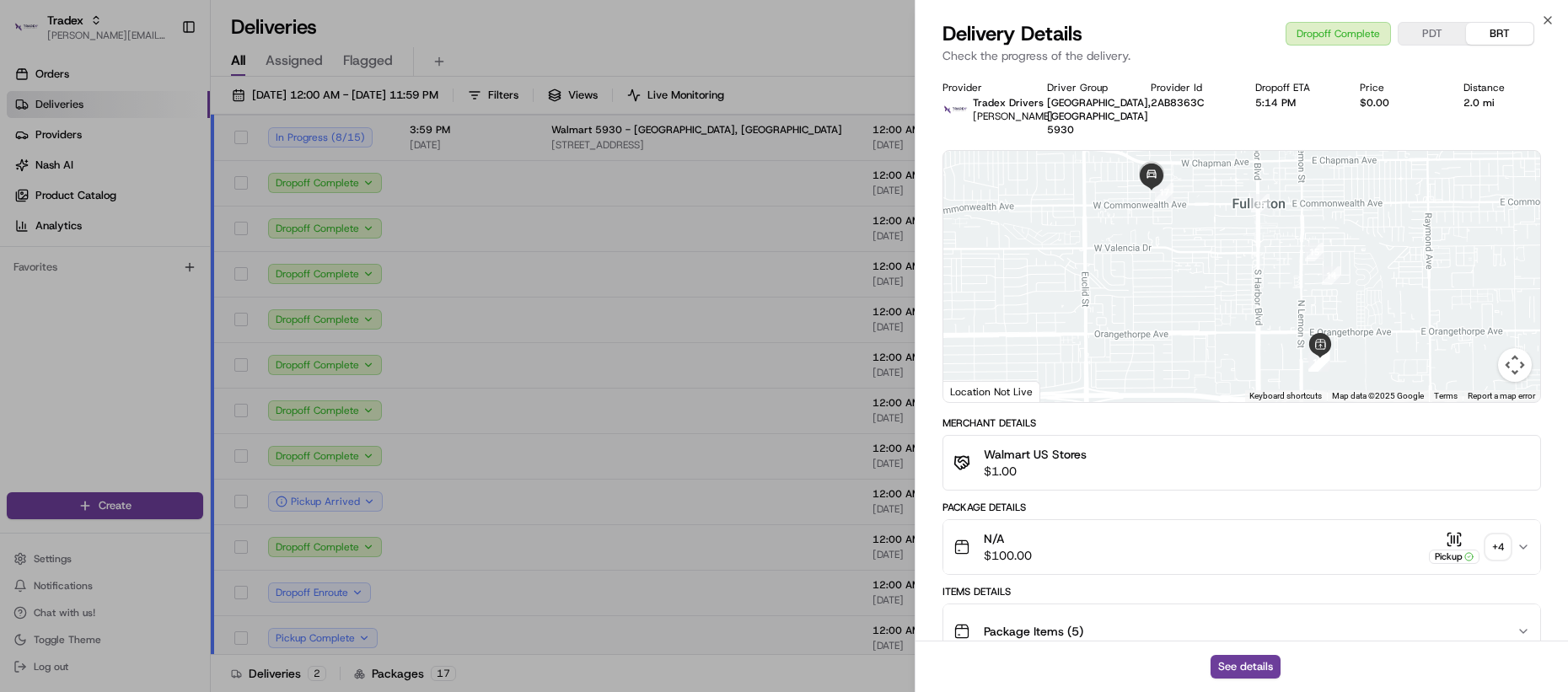
scroll to position [198, 0]
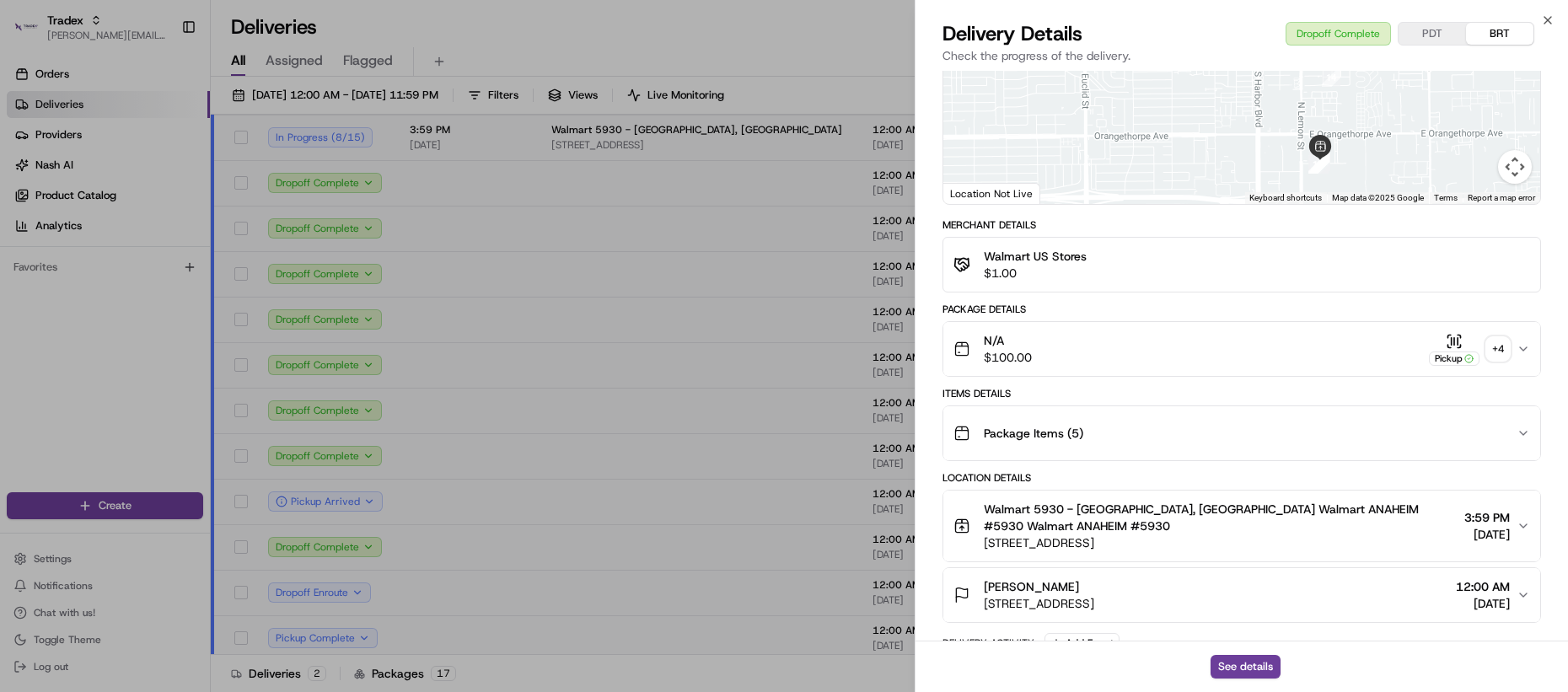
click at [1065, 434] on div "Package Items ( 5 )" at bounding box center [1235, 433] width 563 height 34
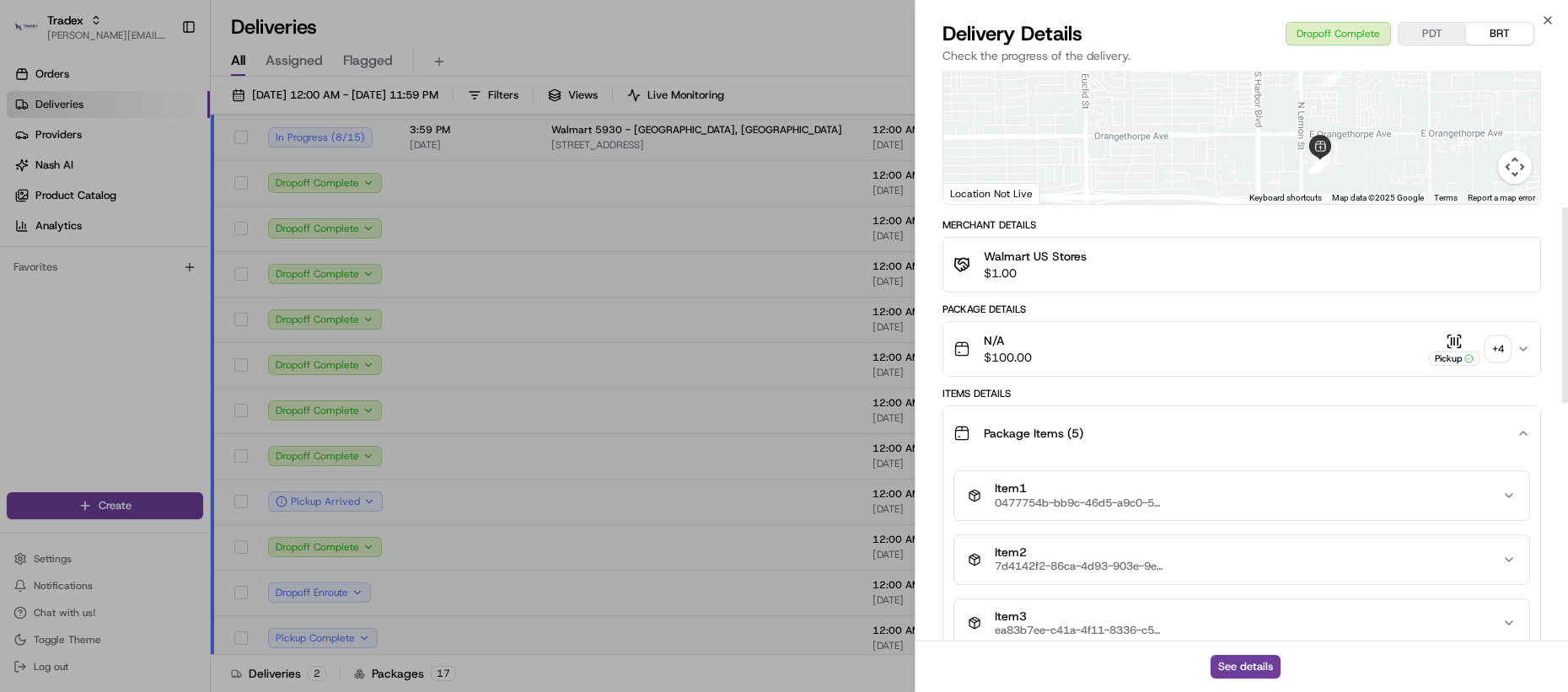
scroll to position [396, 0]
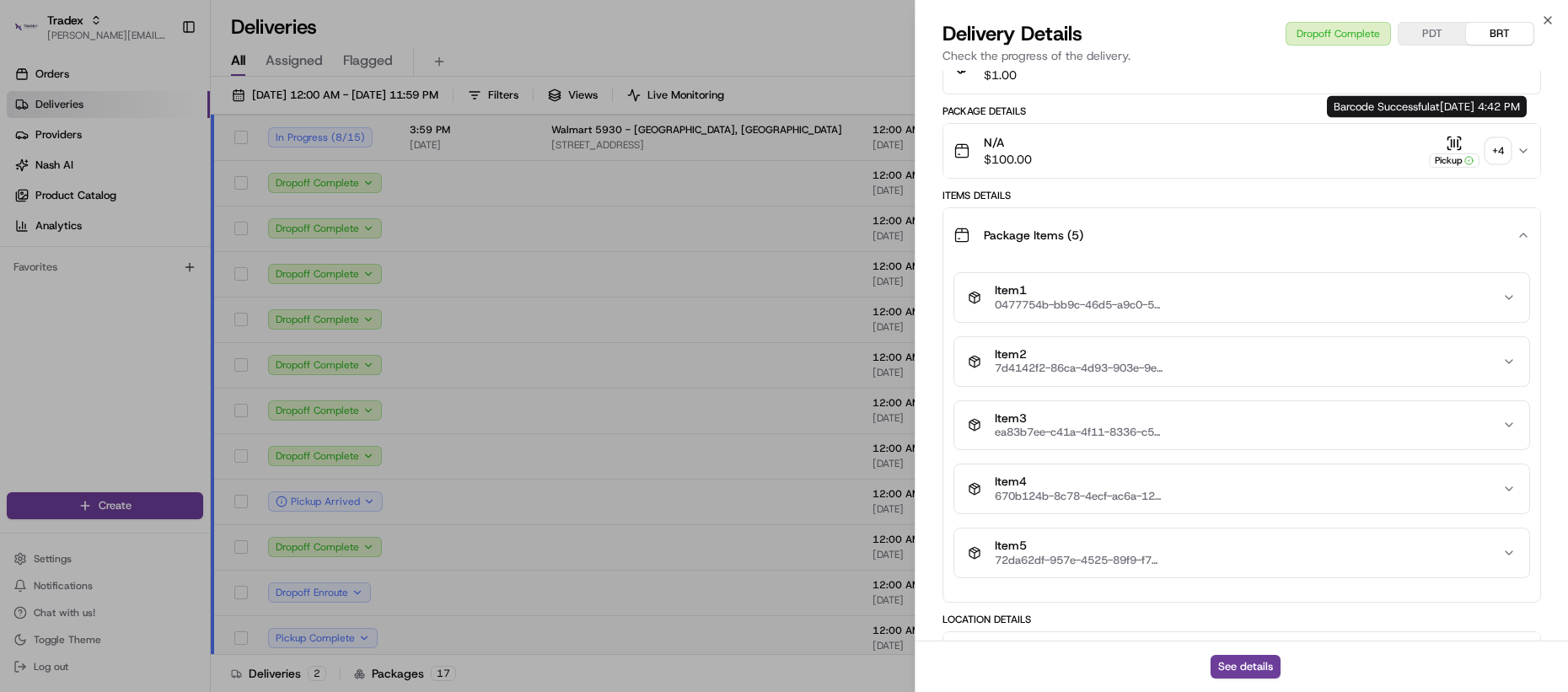
click at [1495, 139] on div "+ 4" at bounding box center [1498, 151] width 24 height 24
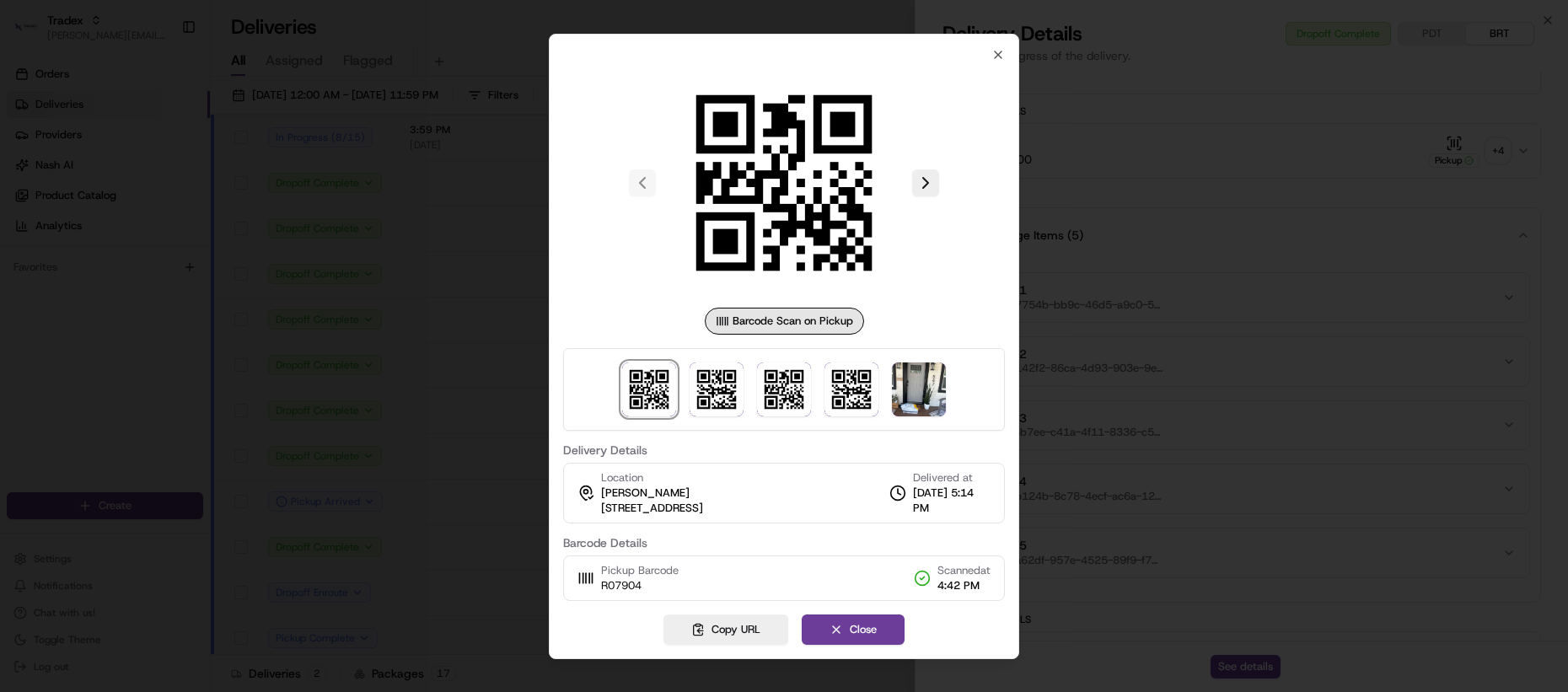
click at [880, 365] on div at bounding box center [784, 389] width 442 height 83
click at [944, 400] on img at bounding box center [919, 389] width 54 height 54
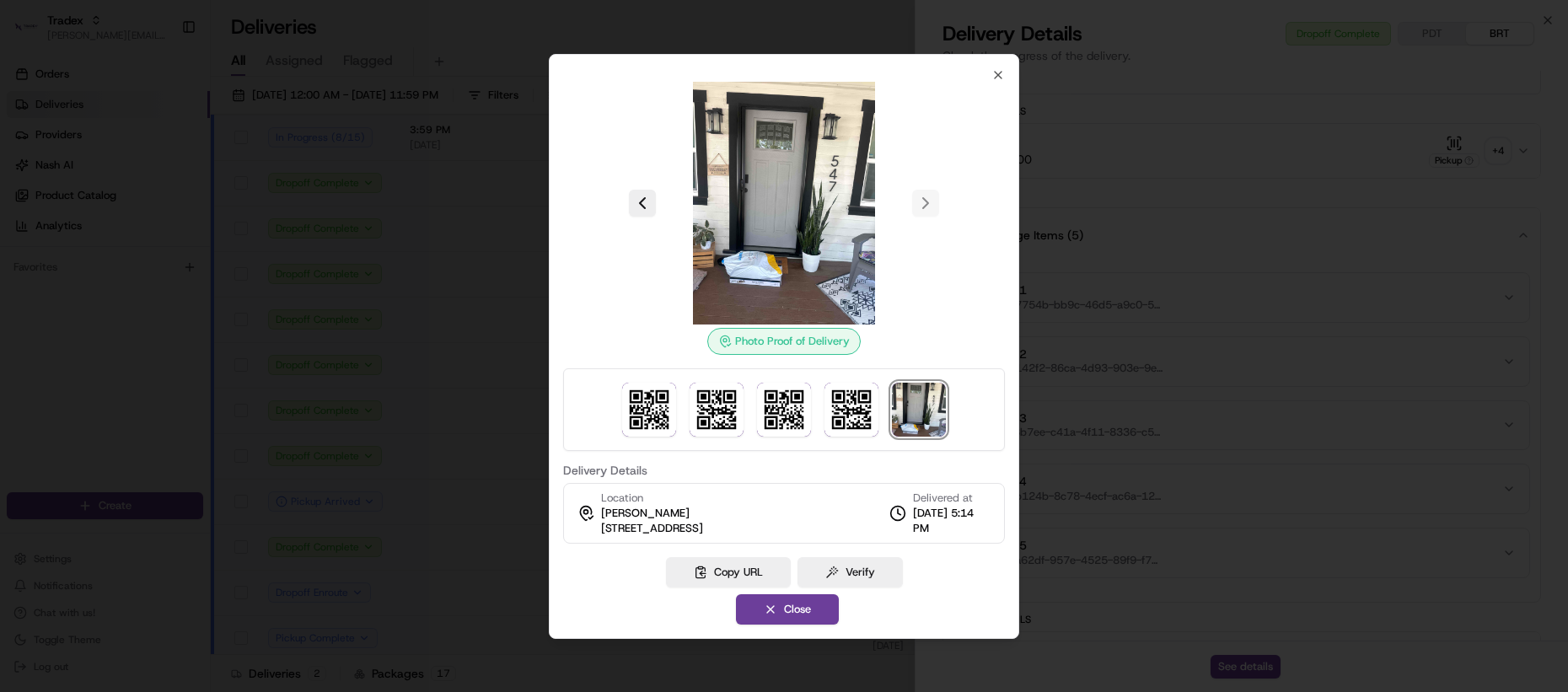
click at [752, 261] on img at bounding box center [784, 203] width 243 height 243
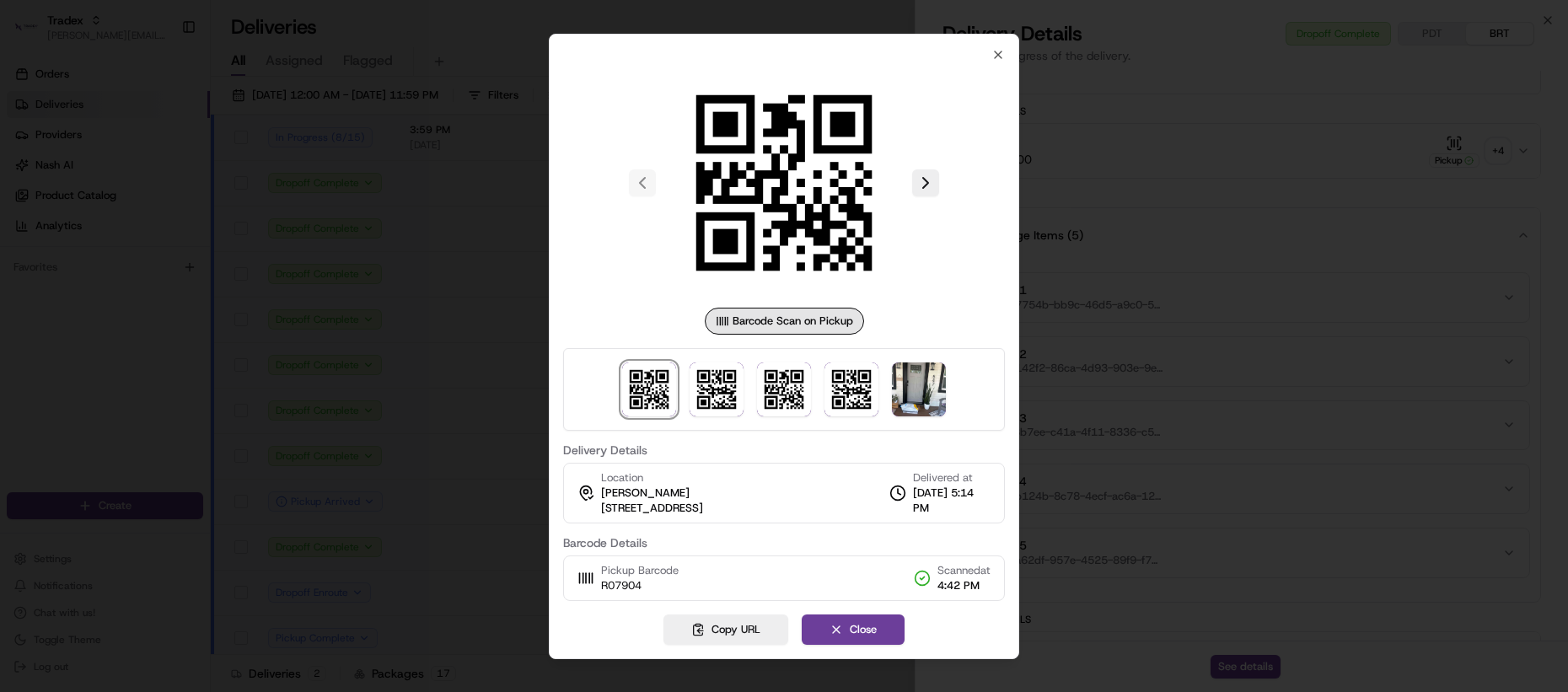
click at [1286, 370] on div at bounding box center [784, 346] width 1568 height 692
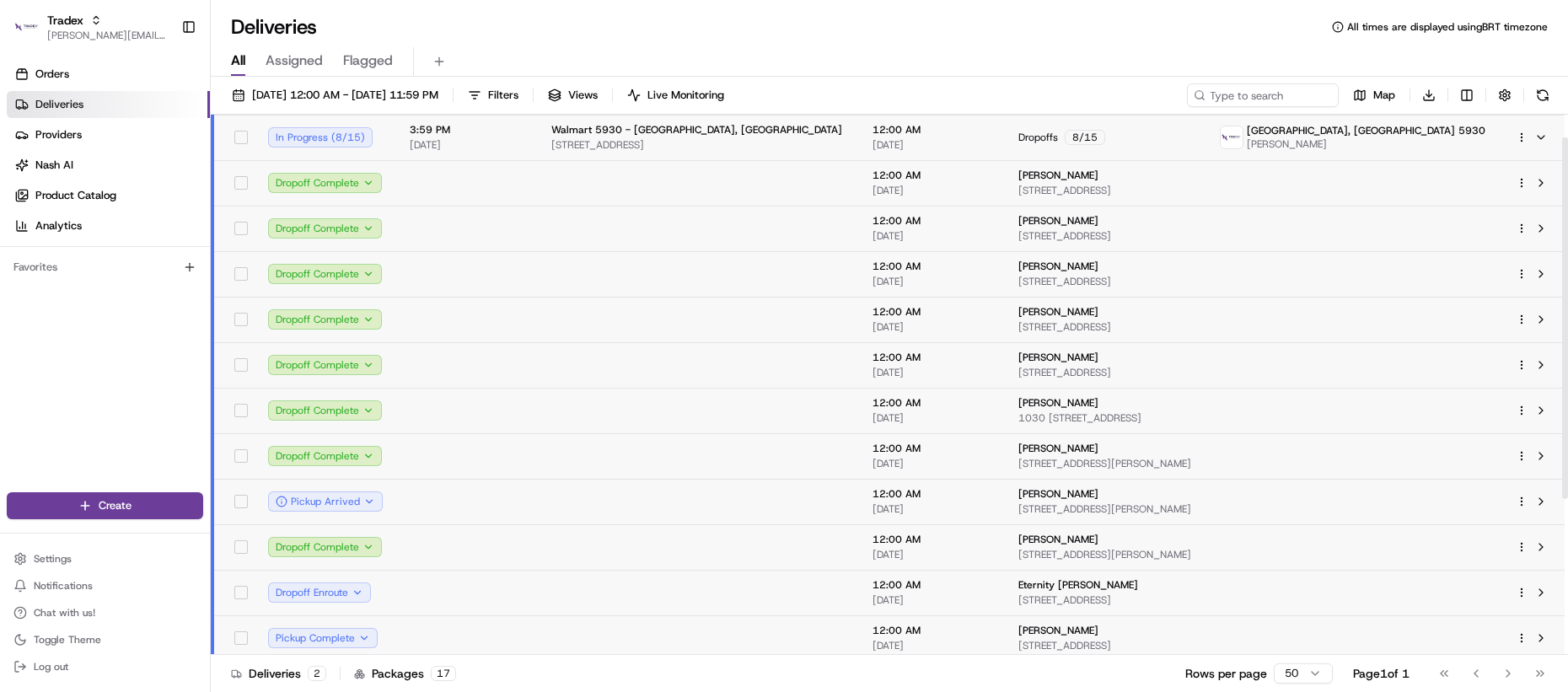
click at [543, 288] on td at bounding box center [699, 273] width 322 height 45
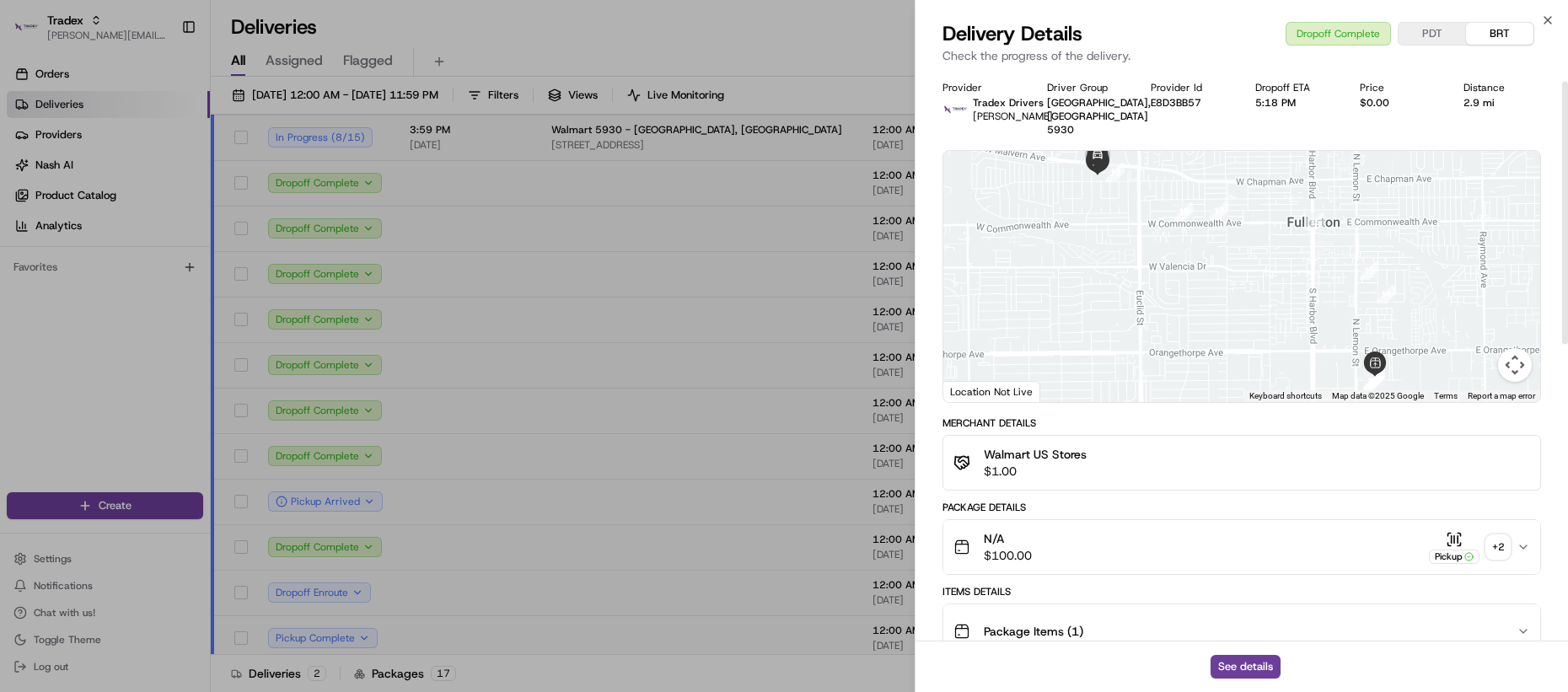
scroll to position [23, 0]
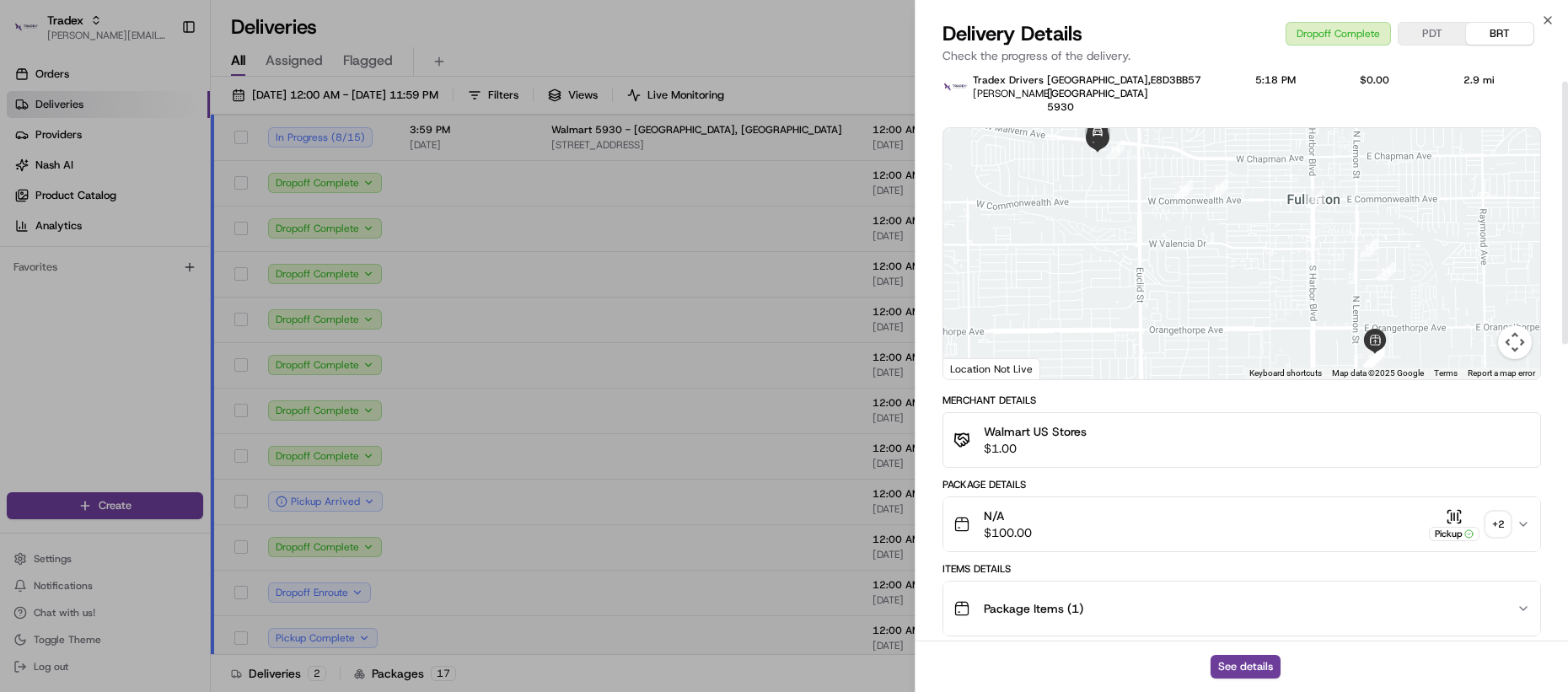
click at [1489, 513] on div "+ 2" at bounding box center [1498, 525] width 24 height 24
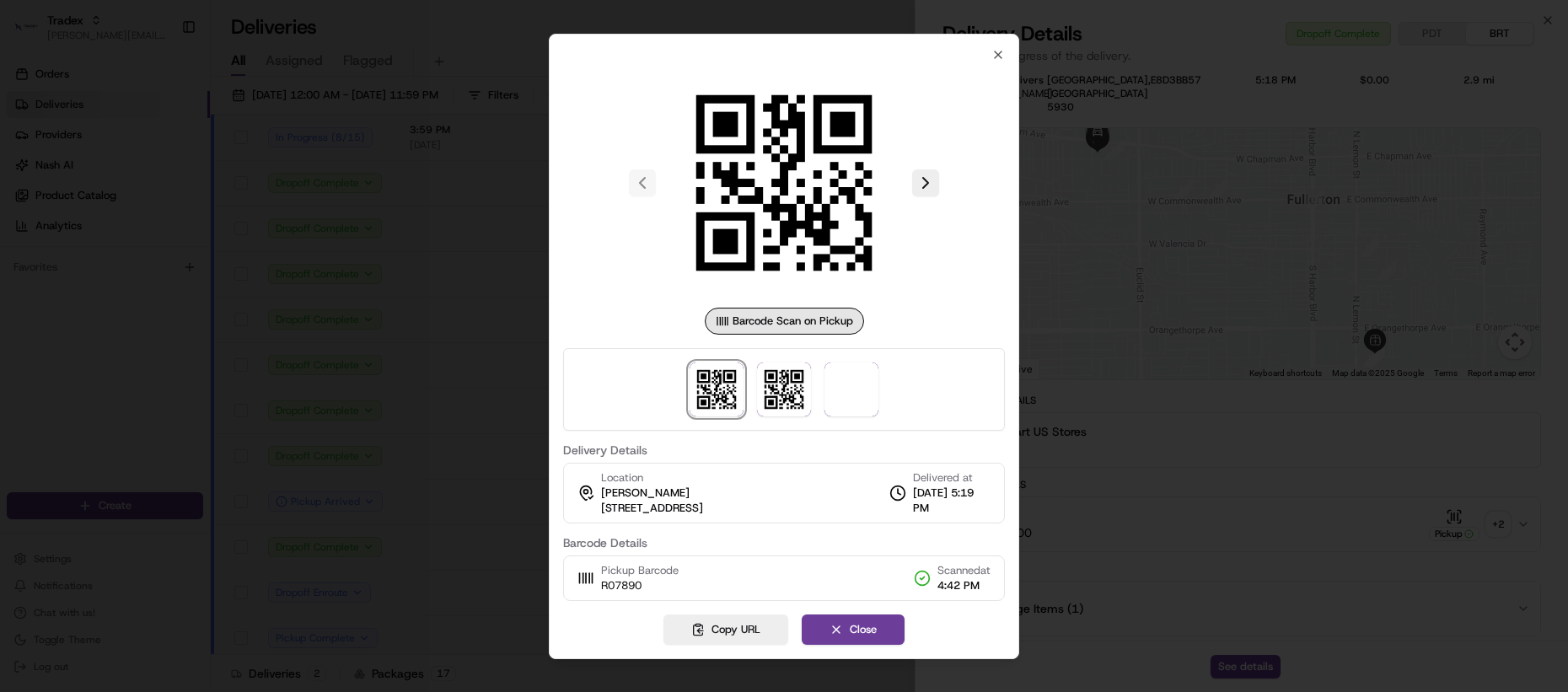
click at [812, 389] on div at bounding box center [784, 389] width 442 height 83
click at [782, 387] on img at bounding box center [783, 389] width 54 height 54
click at [827, 398] on img at bounding box center [851, 389] width 54 height 54
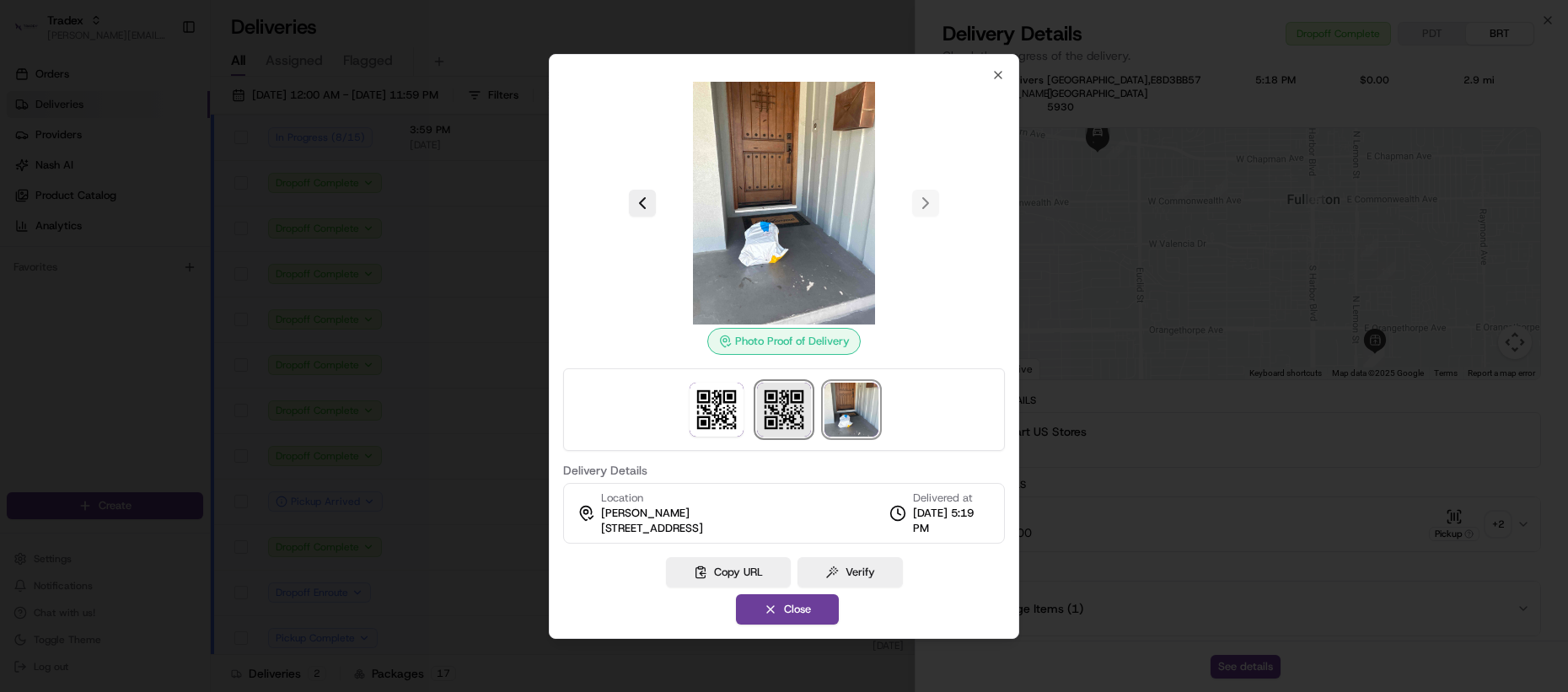
click at [802, 425] on img at bounding box center [783, 410] width 54 height 54
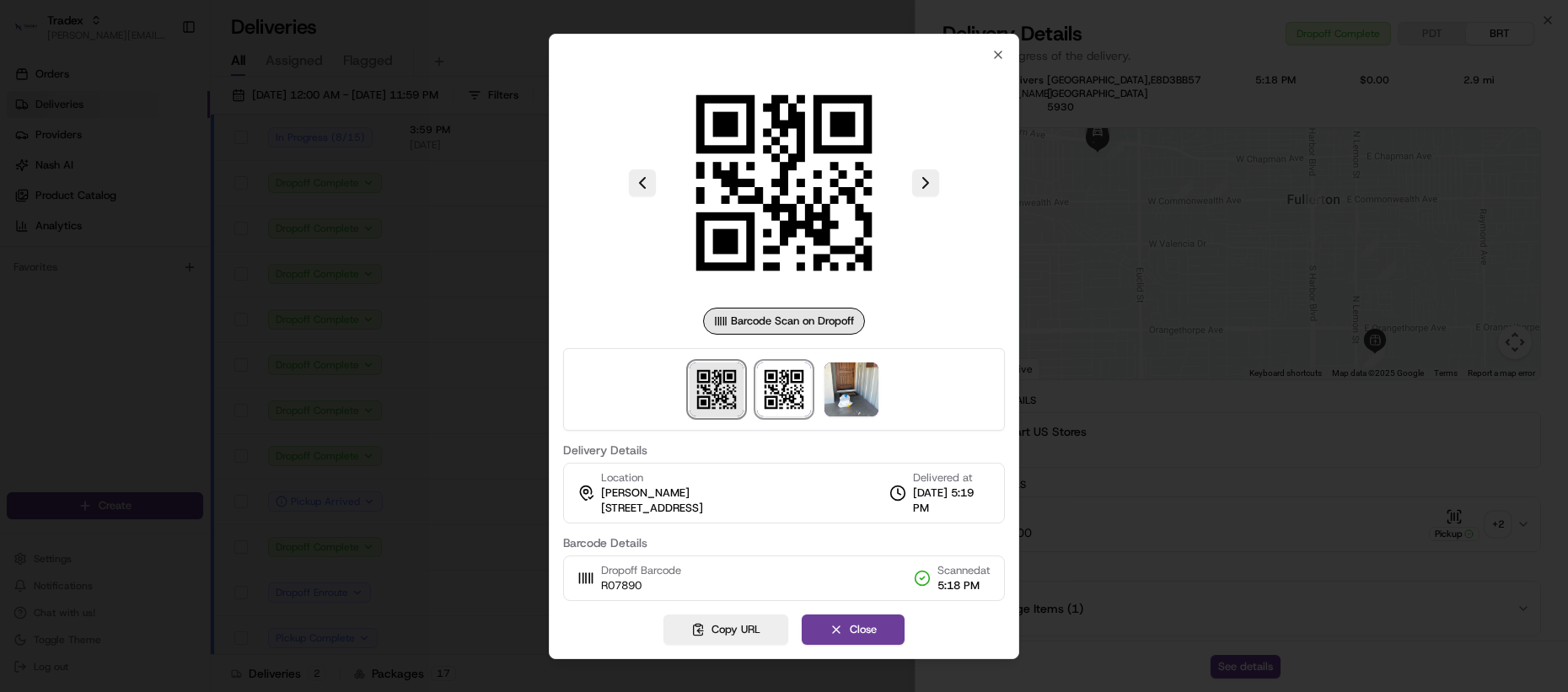
click at [713, 404] on img at bounding box center [716, 389] width 54 height 54
click at [1156, 494] on div at bounding box center [784, 346] width 1568 height 692
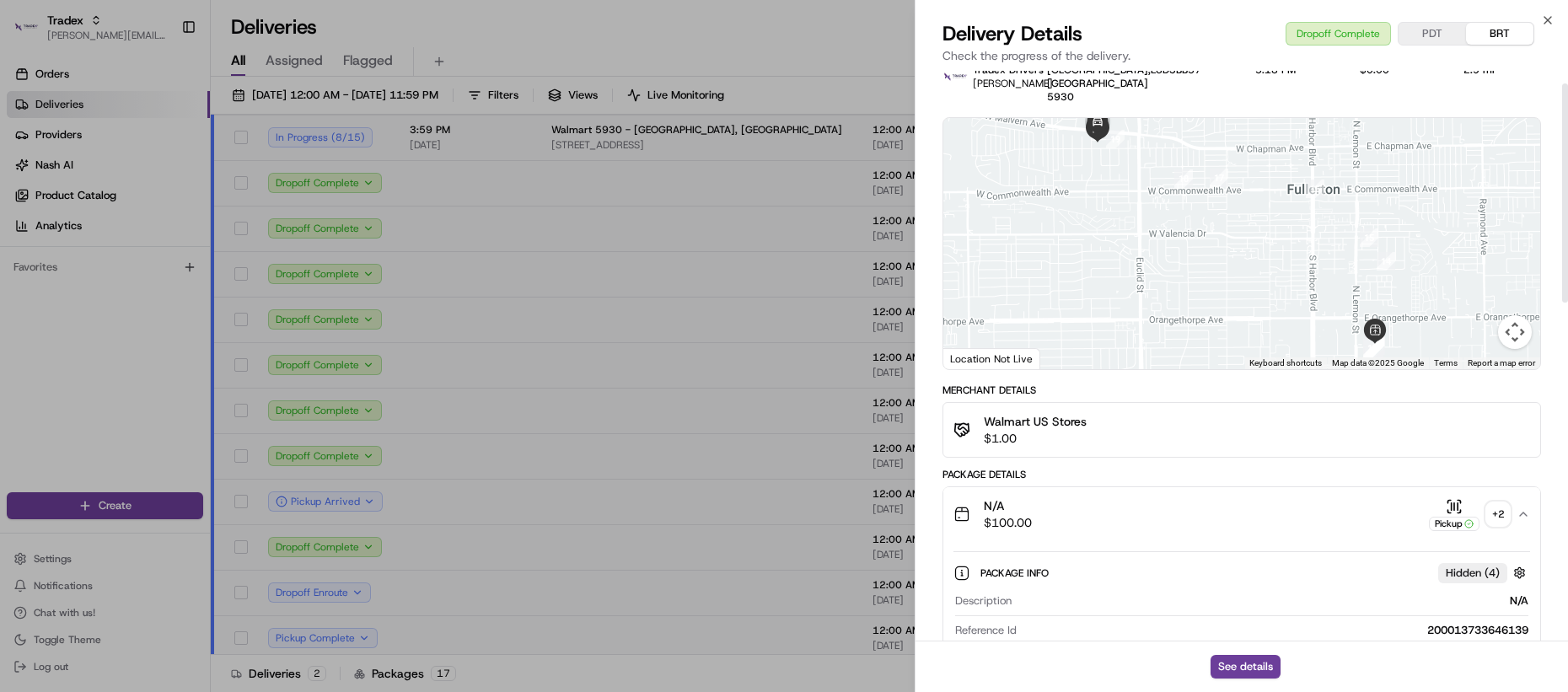
scroll to position [55, 0]
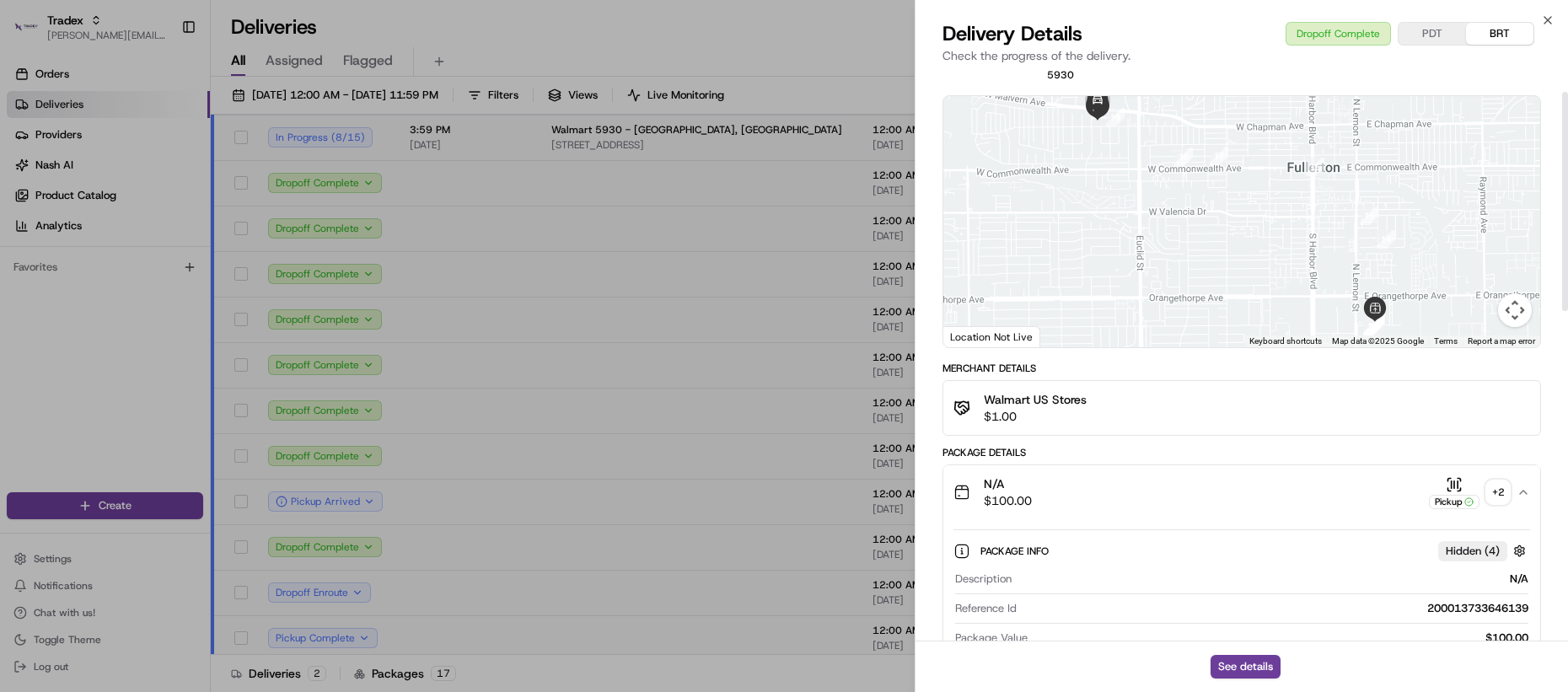
click at [1096, 495] on div "N/A $100.00 Pickup + 2" at bounding box center [1235, 492] width 563 height 34
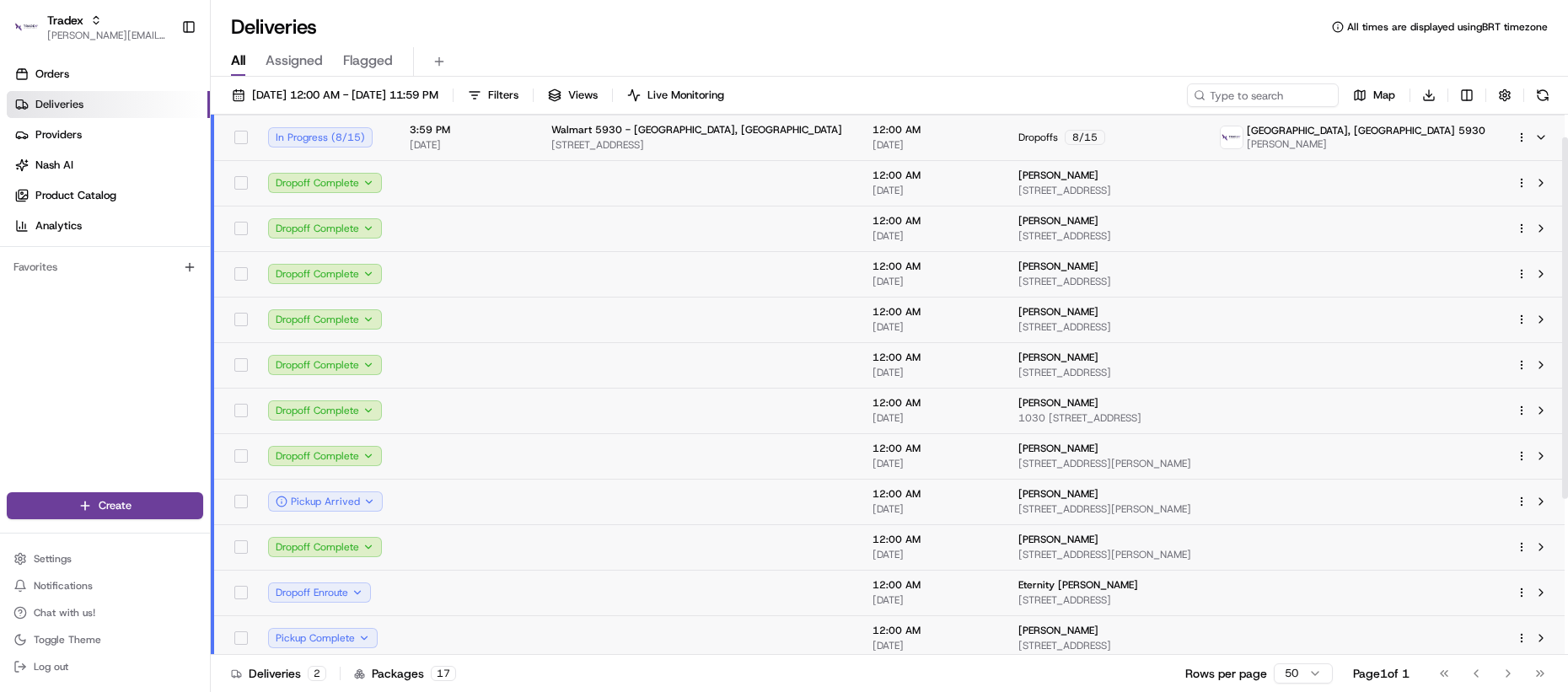
click at [467, 416] on td at bounding box center [467, 410] width 142 height 45
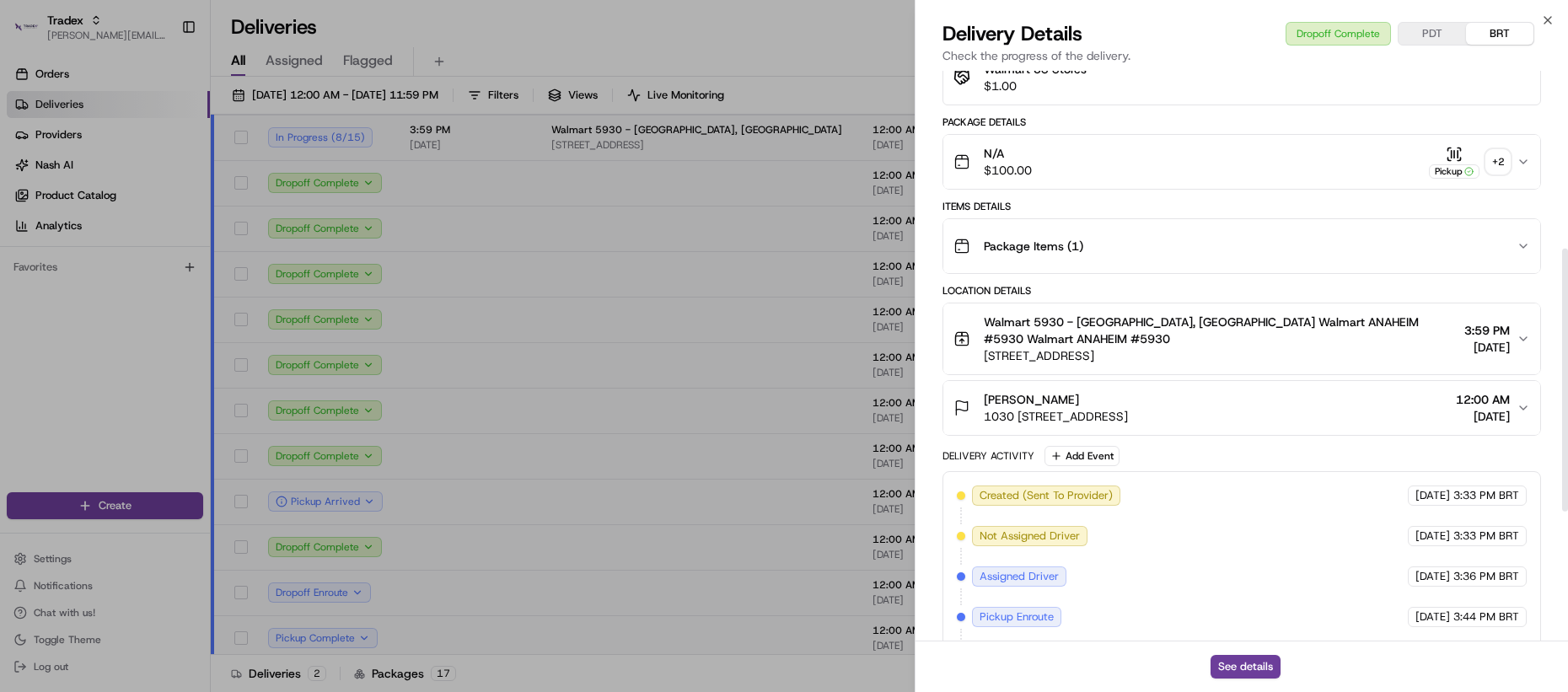
scroll to position [364, 0]
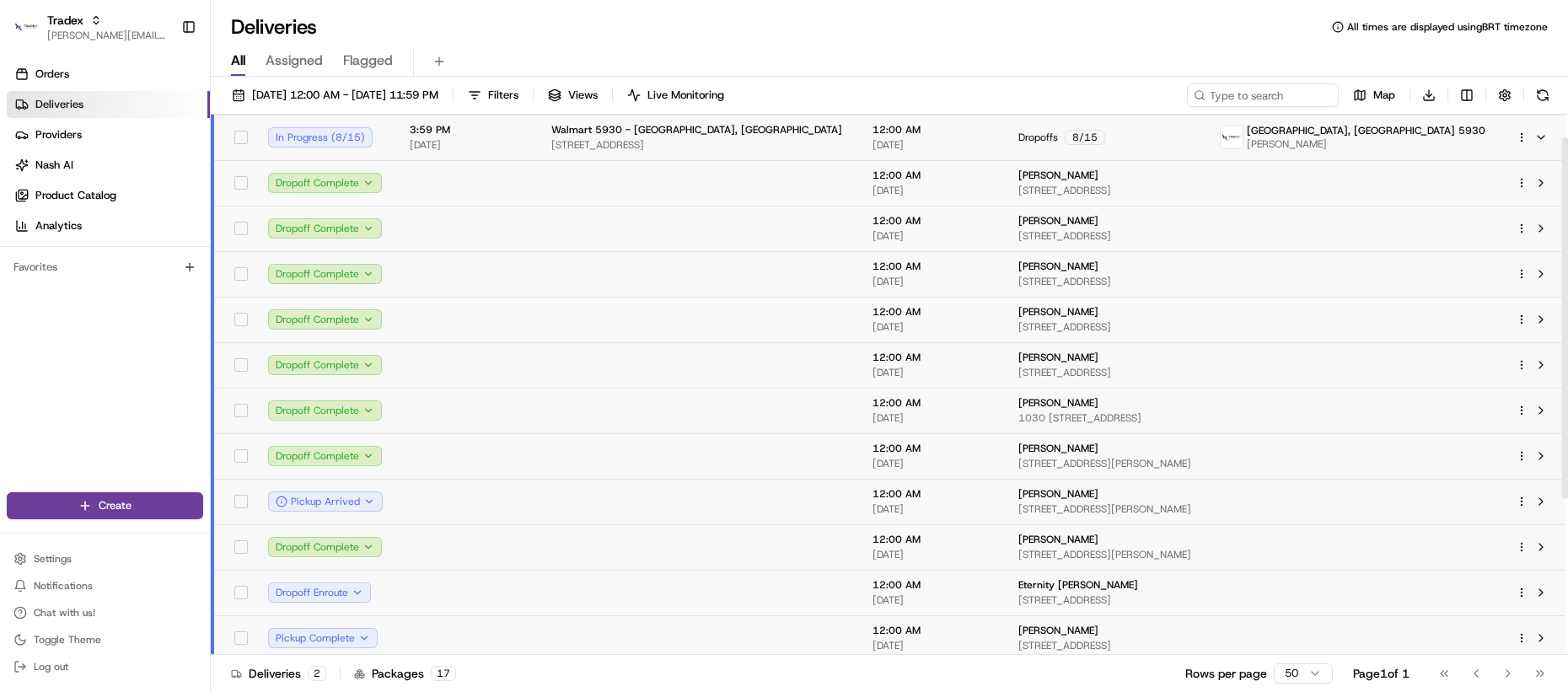
click at [499, 366] on td at bounding box center [467, 364] width 142 height 45
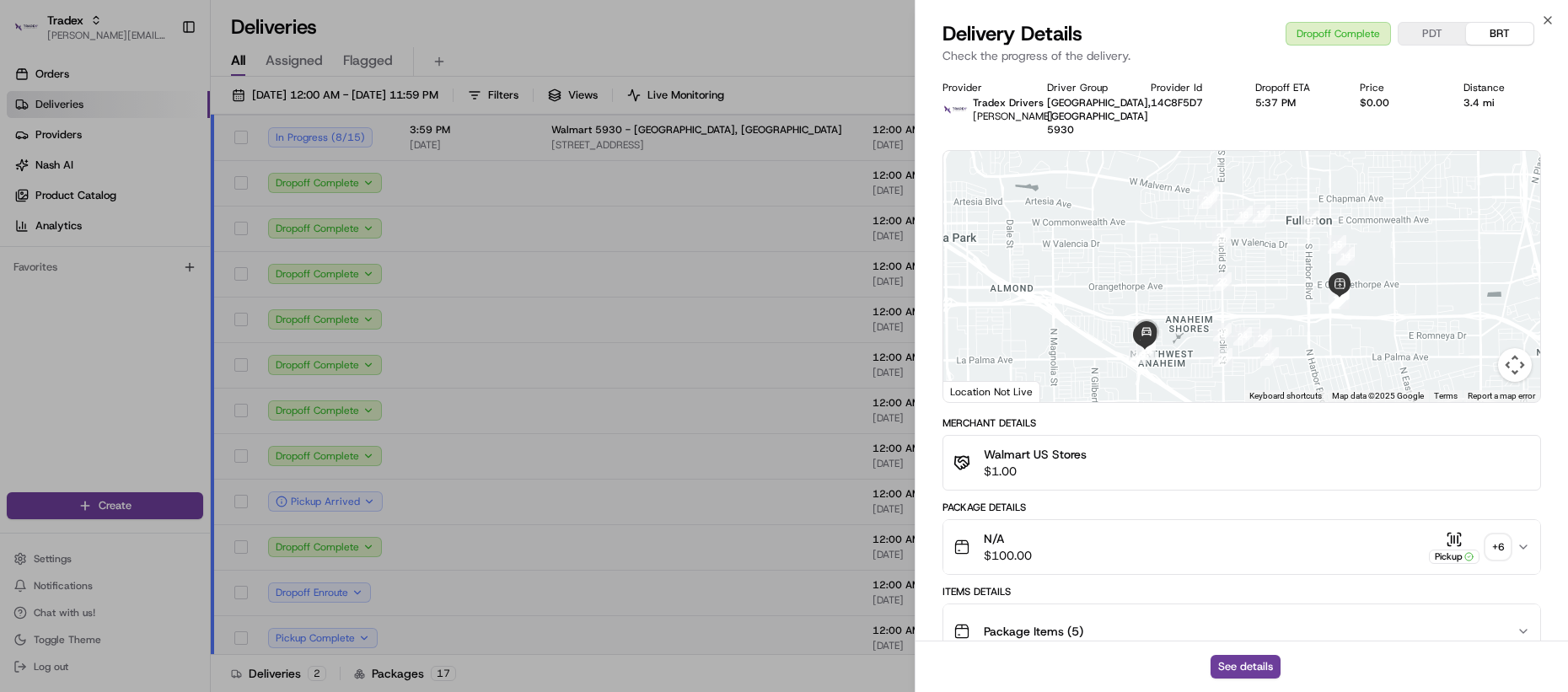
scroll to position [243, 0]
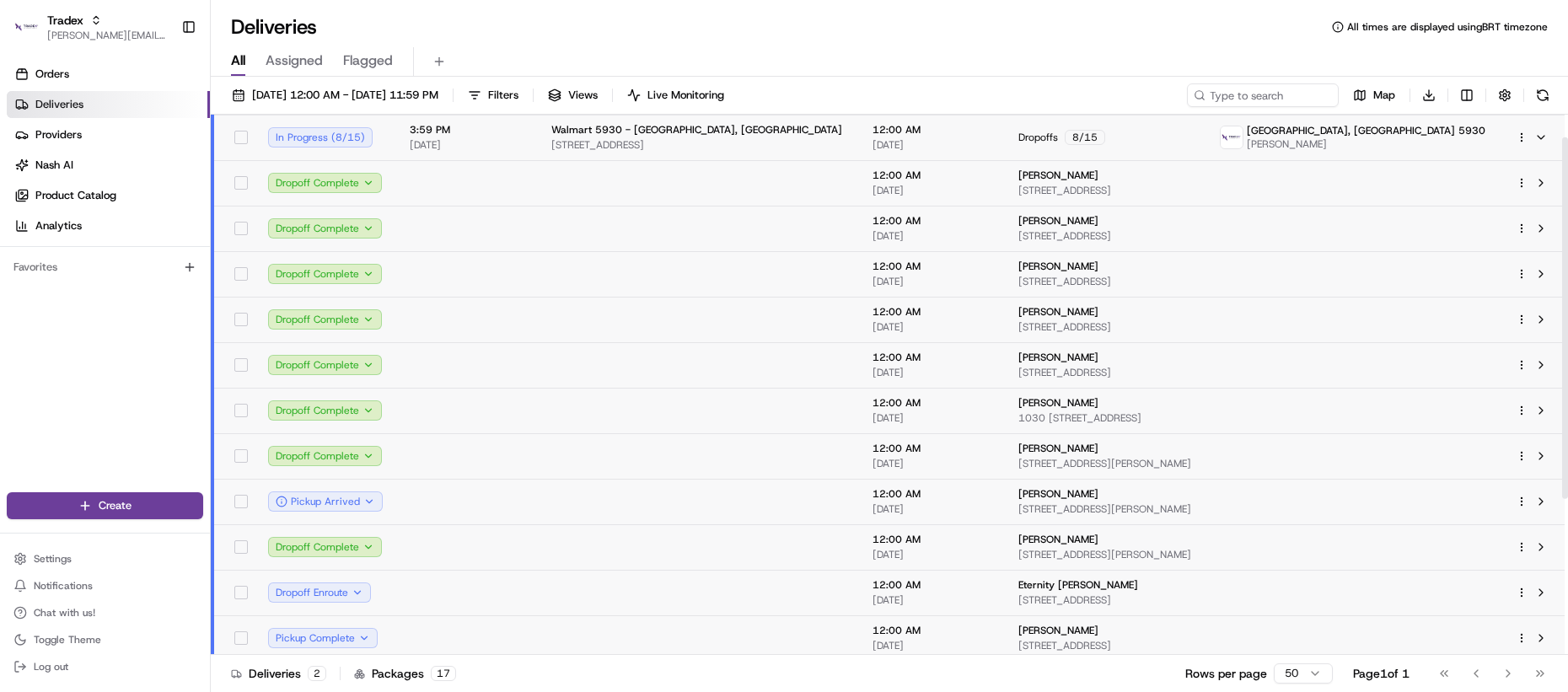
click at [459, 454] on td at bounding box center [467, 456] width 142 height 45
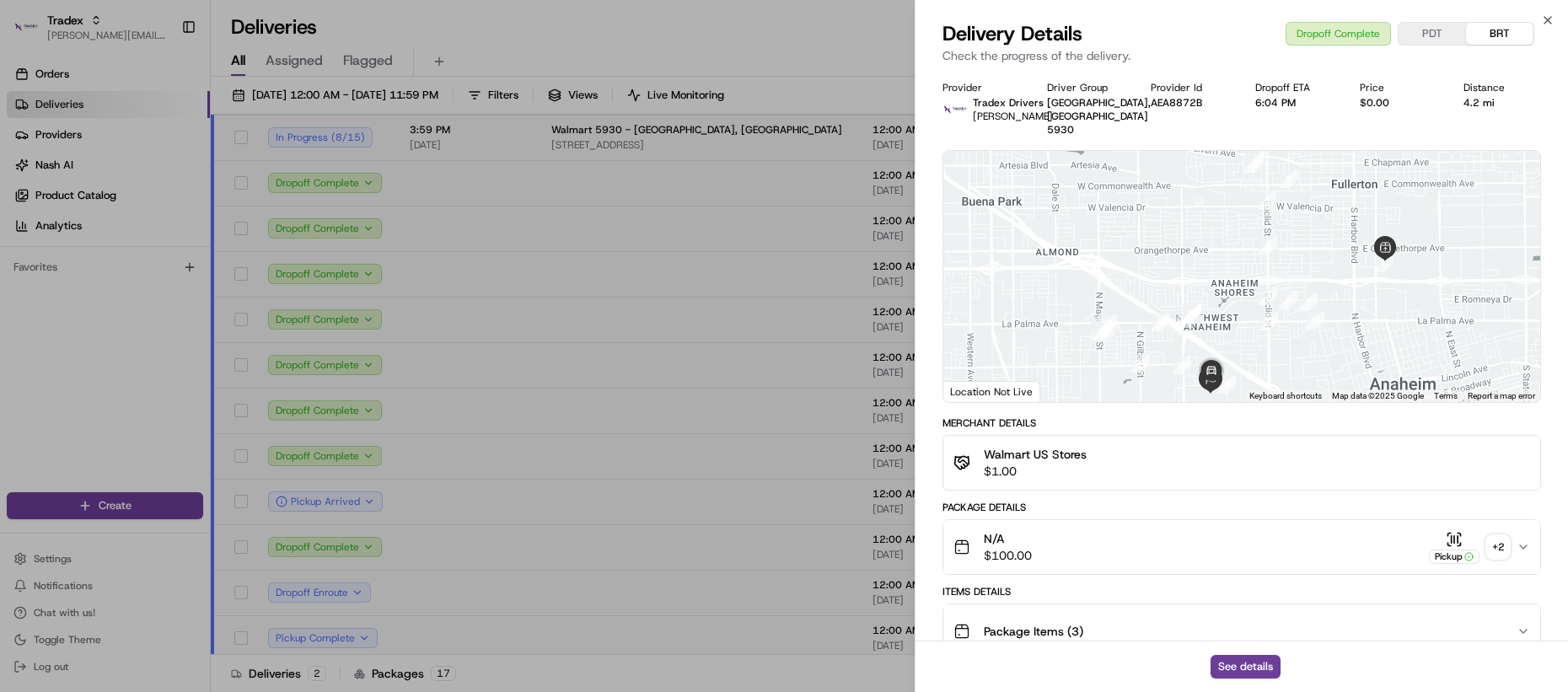
scroll to position [198, 0]
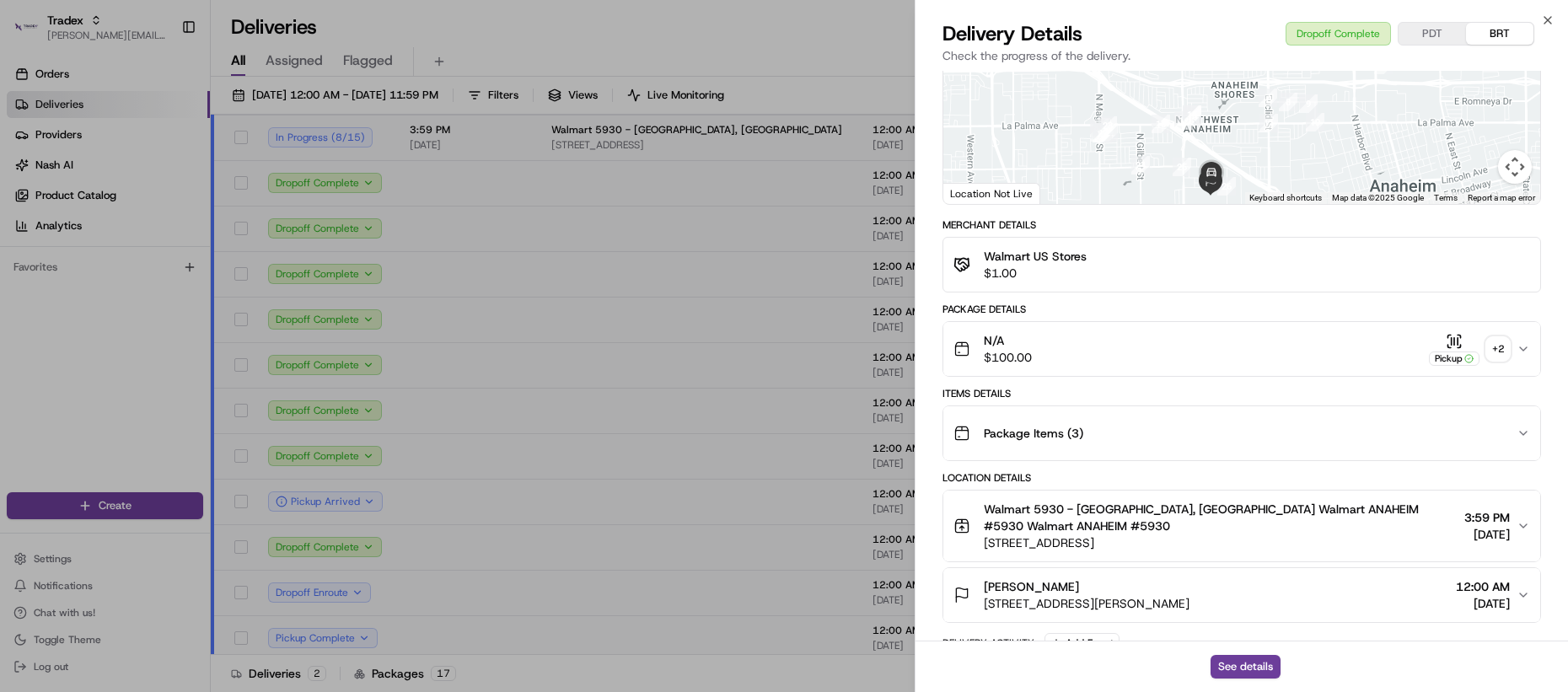
click at [1208, 416] on div "Package Items ( 3 )" at bounding box center [1235, 433] width 563 height 34
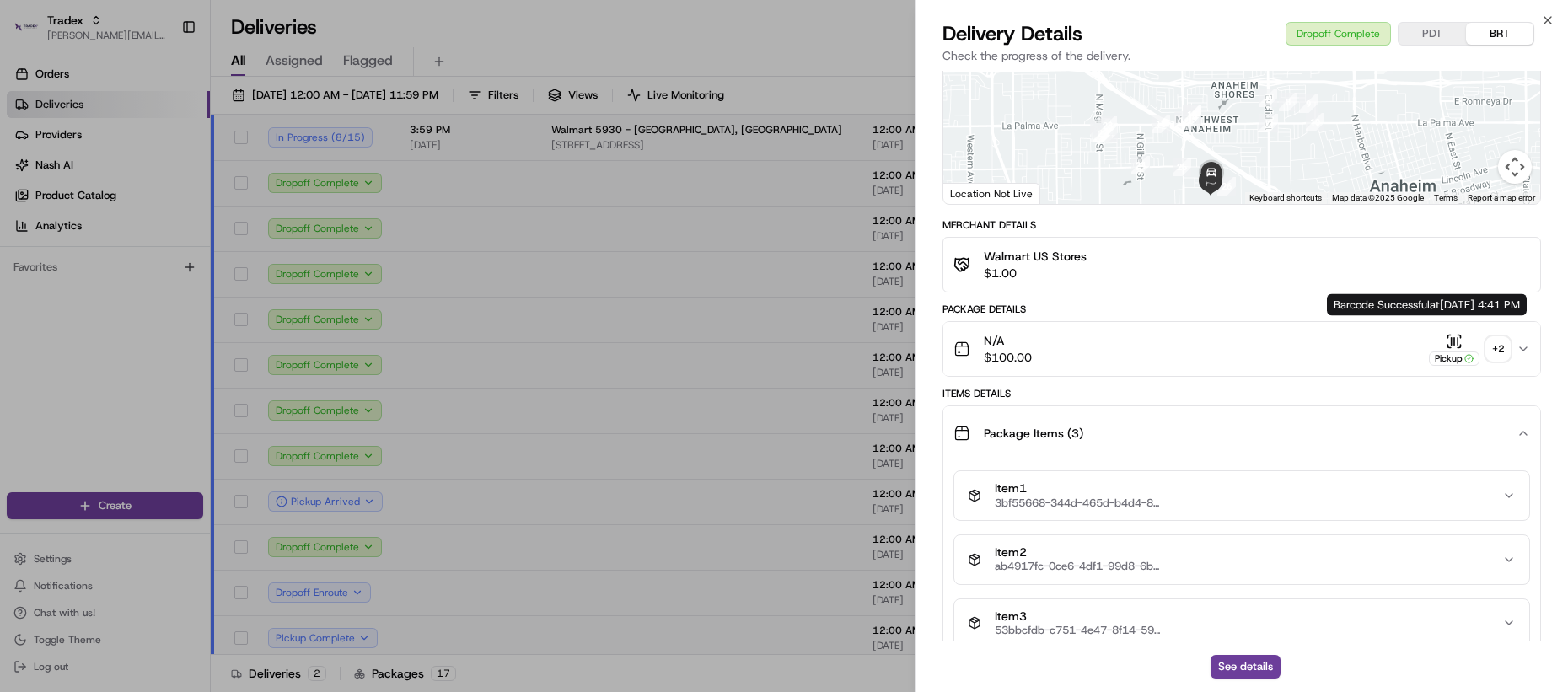
click at [1478, 333] on div "Pickup" at bounding box center [1454, 349] width 50 height 33
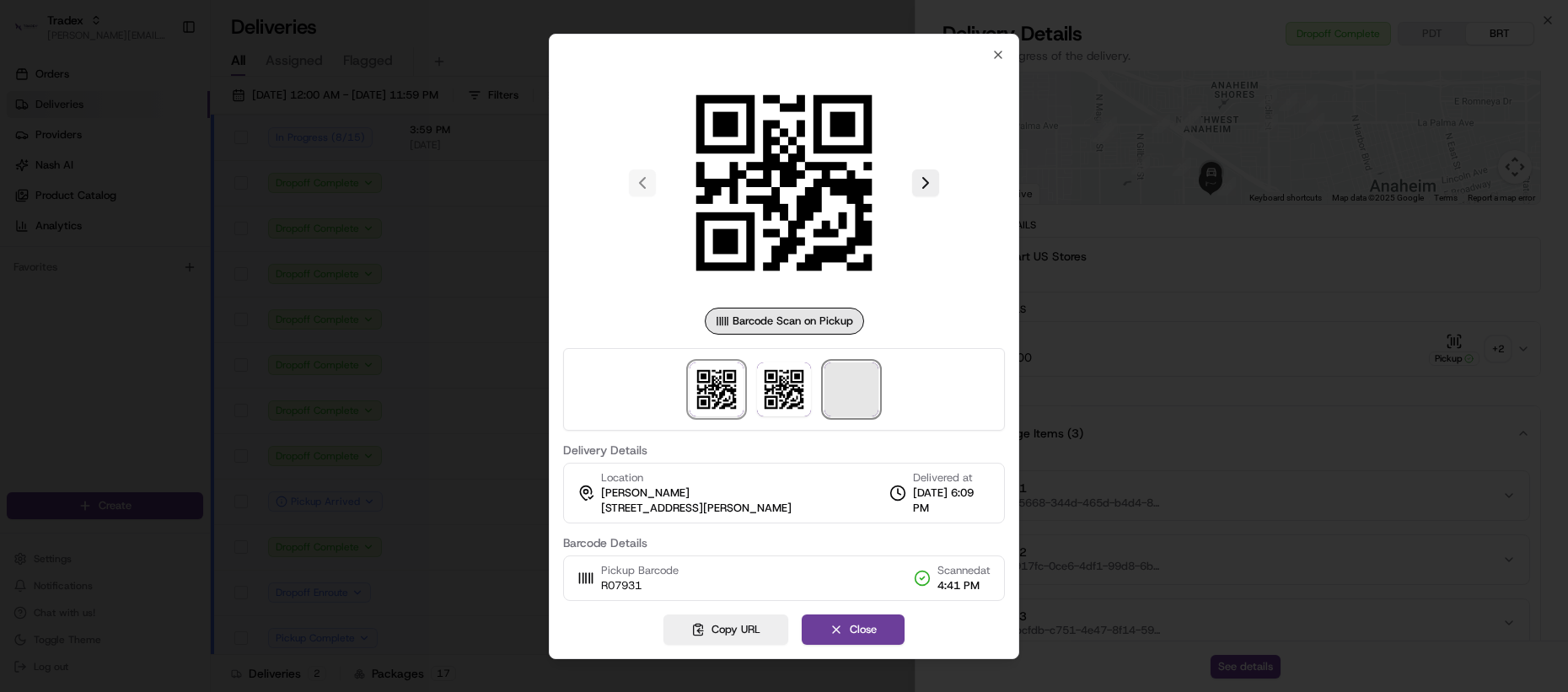
click at [844, 387] on span at bounding box center [851, 389] width 54 height 54
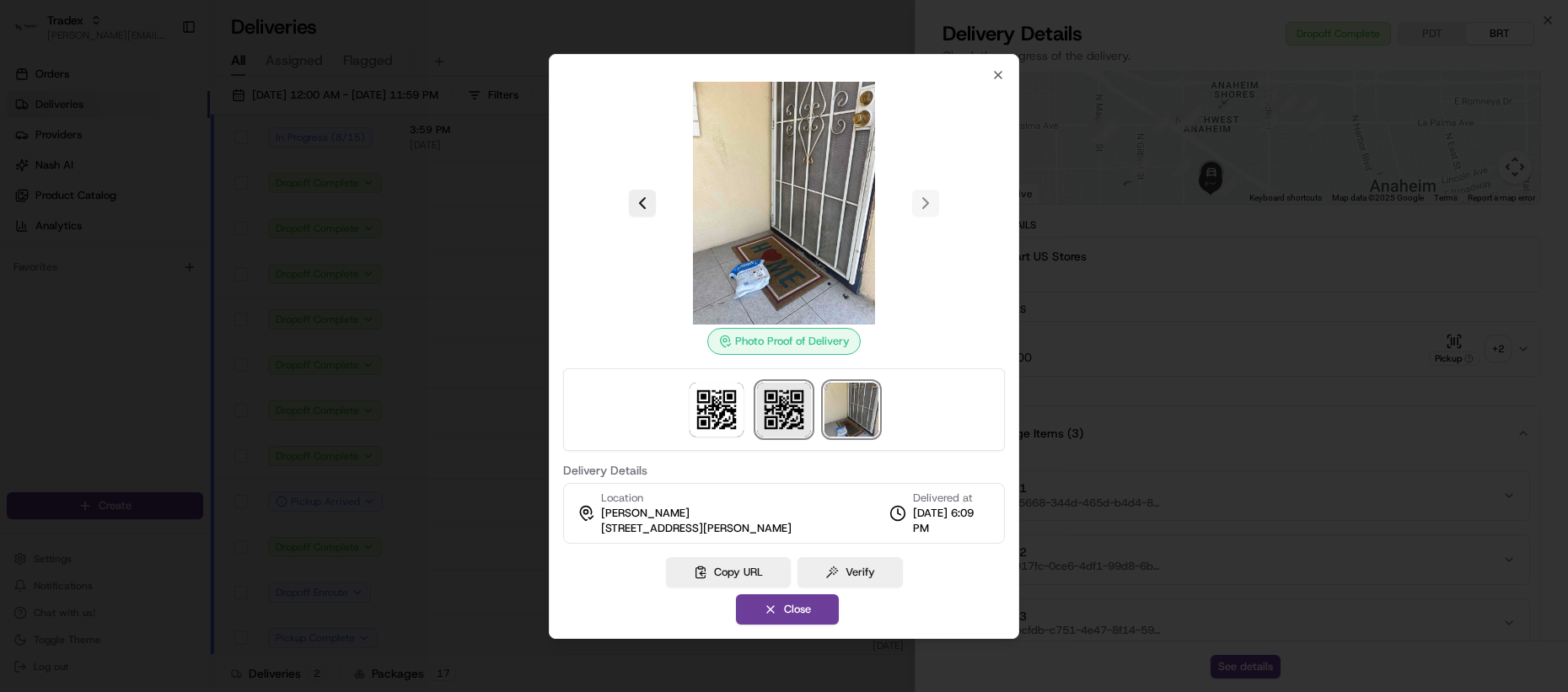
click at [786, 398] on img at bounding box center [783, 410] width 54 height 54
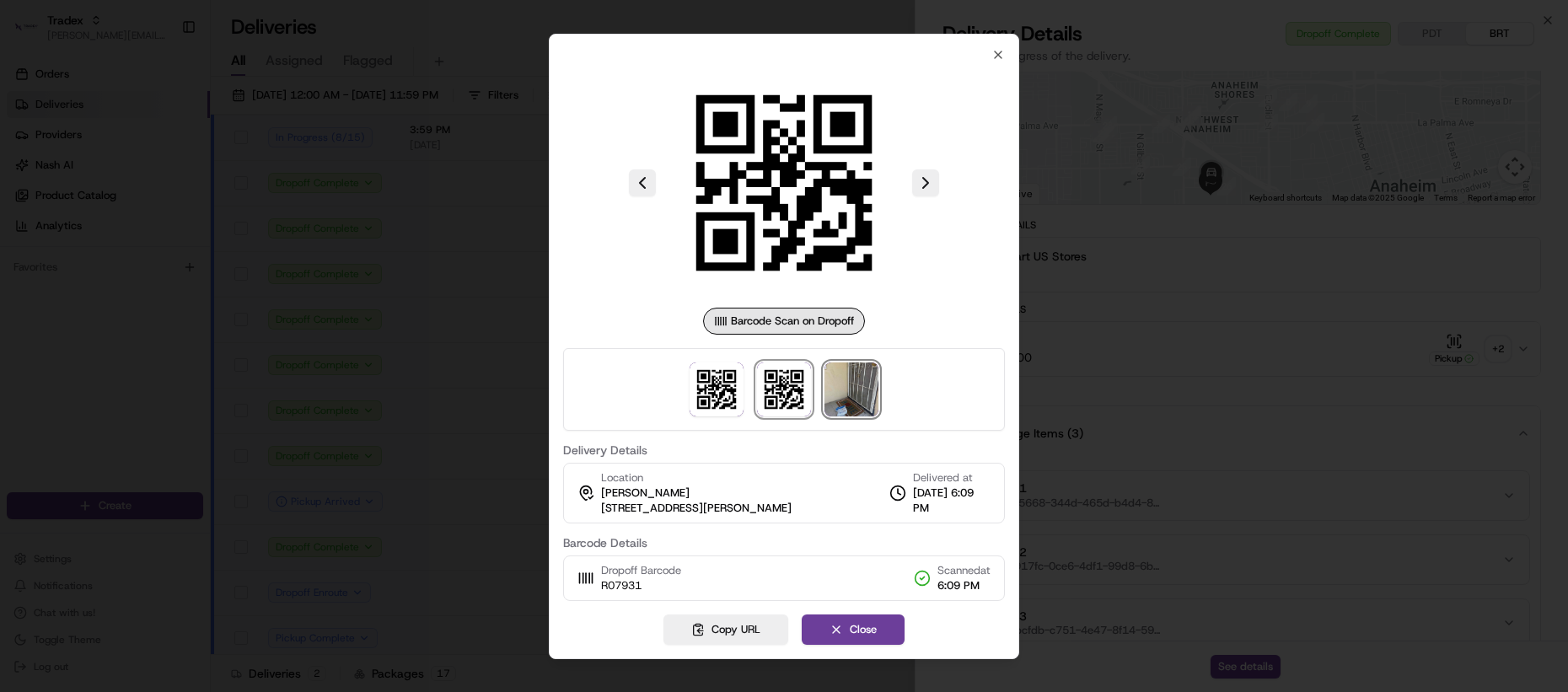
click at [847, 411] on img at bounding box center [851, 389] width 54 height 54
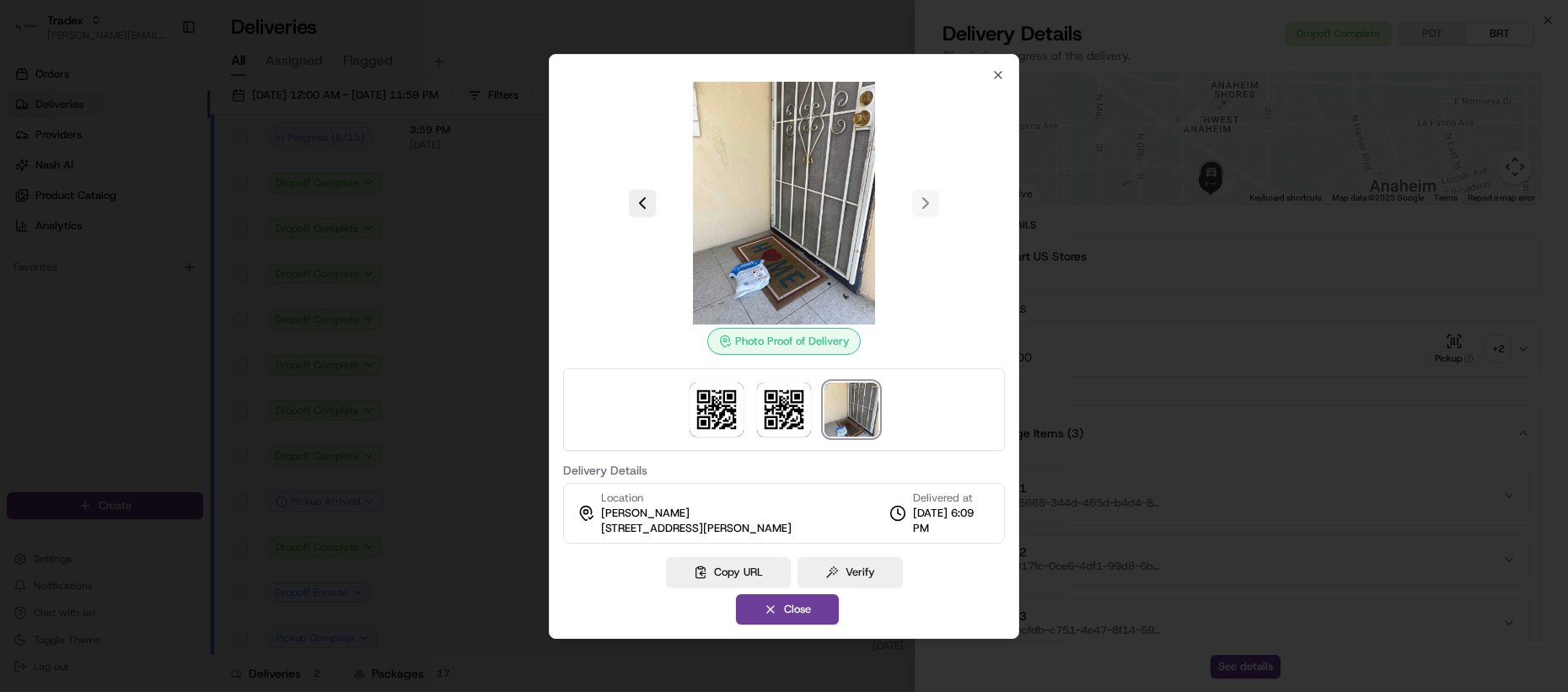
click at [744, 271] on img at bounding box center [784, 203] width 243 height 243
click at [780, 423] on img at bounding box center [783, 410] width 54 height 54
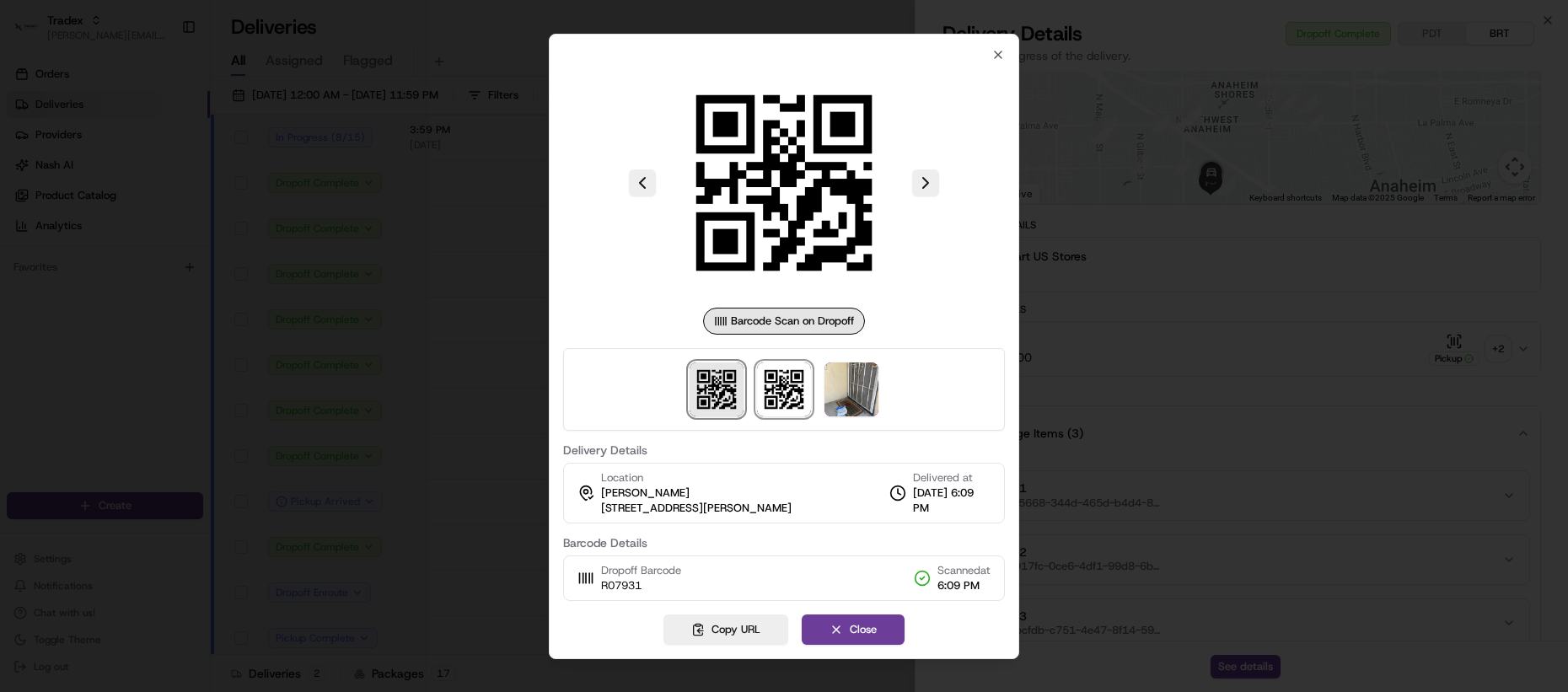
click at [721, 414] on img at bounding box center [716, 389] width 54 height 54
click at [786, 395] on img at bounding box center [783, 389] width 54 height 54
click at [691, 403] on img at bounding box center [716, 389] width 54 height 54
click at [764, 396] on img at bounding box center [783, 389] width 54 height 54
click at [706, 396] on img at bounding box center [716, 389] width 54 height 54
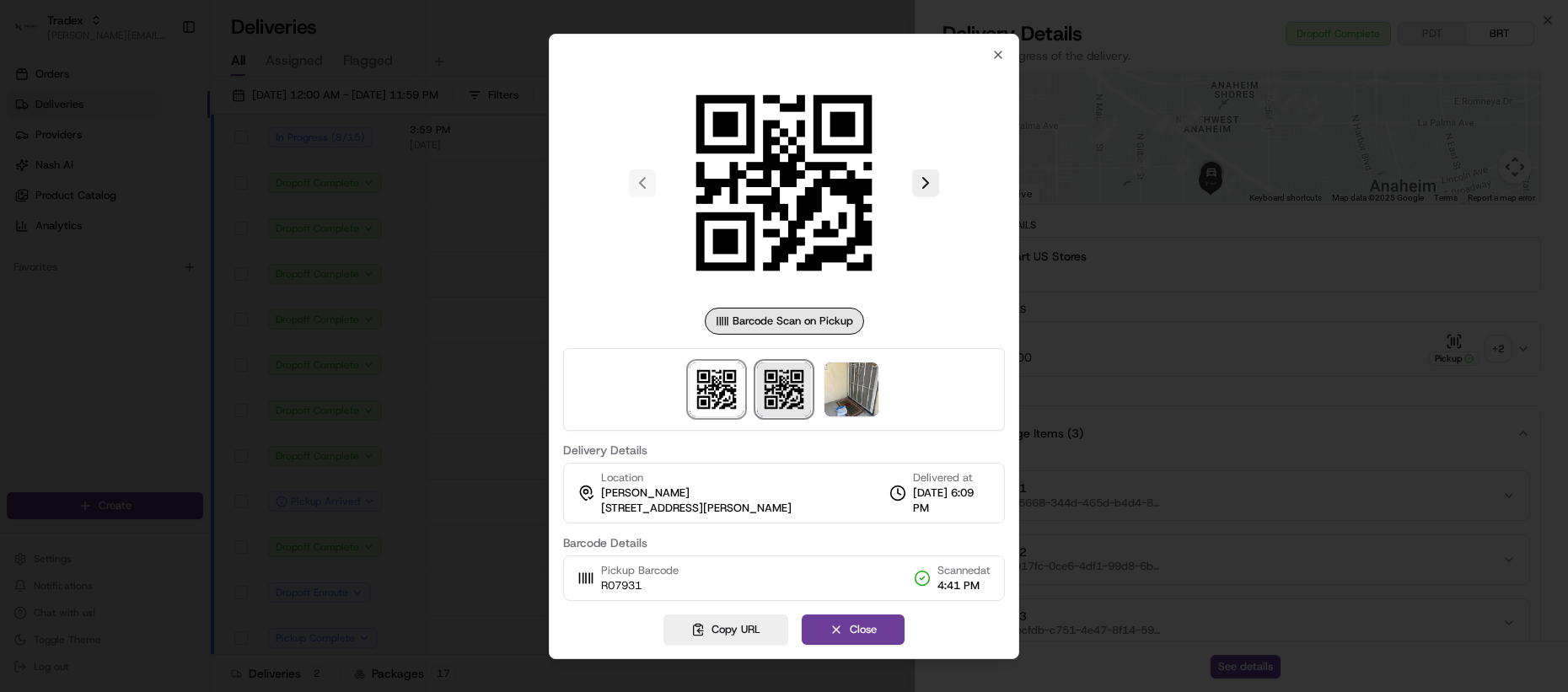
click at [784, 398] on img at bounding box center [783, 389] width 54 height 54
click at [735, 398] on img at bounding box center [716, 389] width 54 height 54
click at [787, 398] on img at bounding box center [783, 389] width 54 height 54
click at [710, 399] on img at bounding box center [716, 389] width 54 height 54
click at [772, 398] on img at bounding box center [783, 389] width 54 height 54
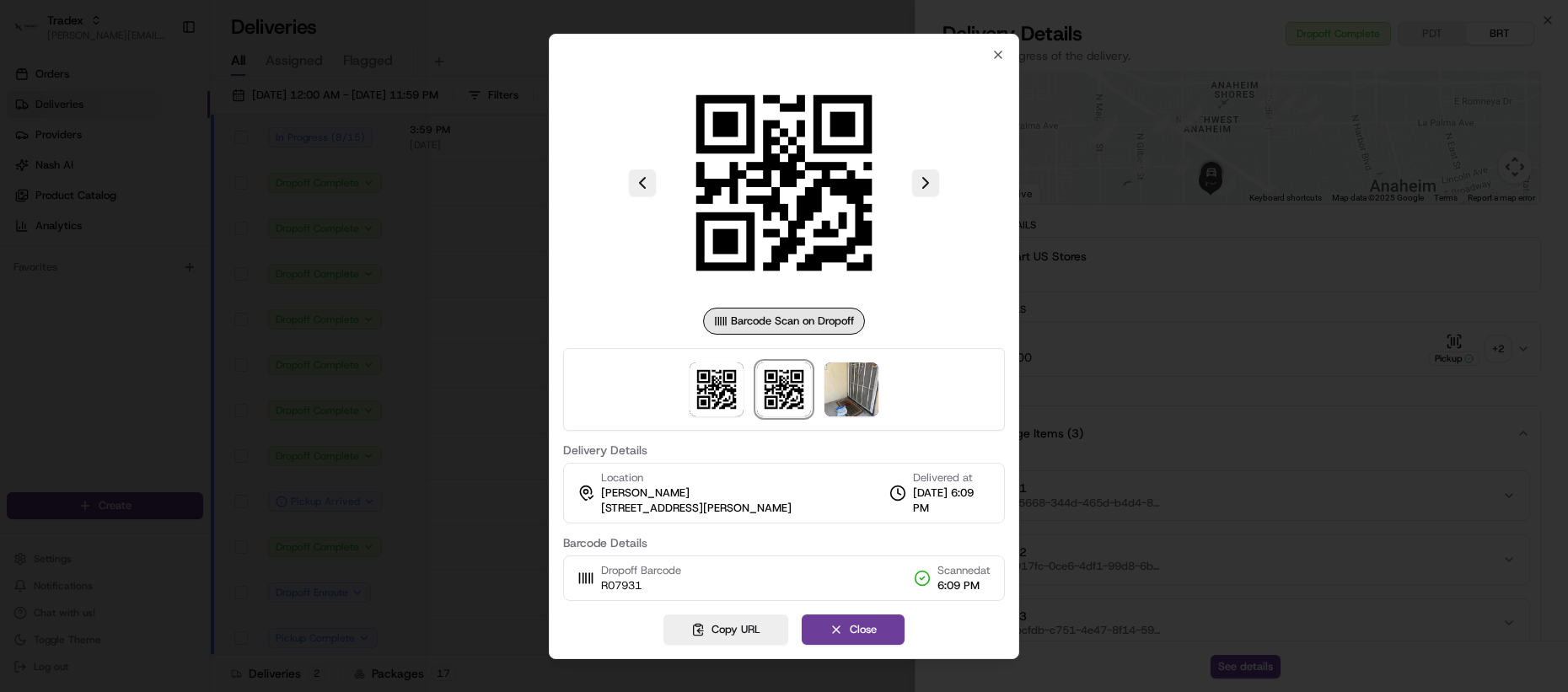
click at [1304, 455] on div at bounding box center [784, 346] width 1568 height 692
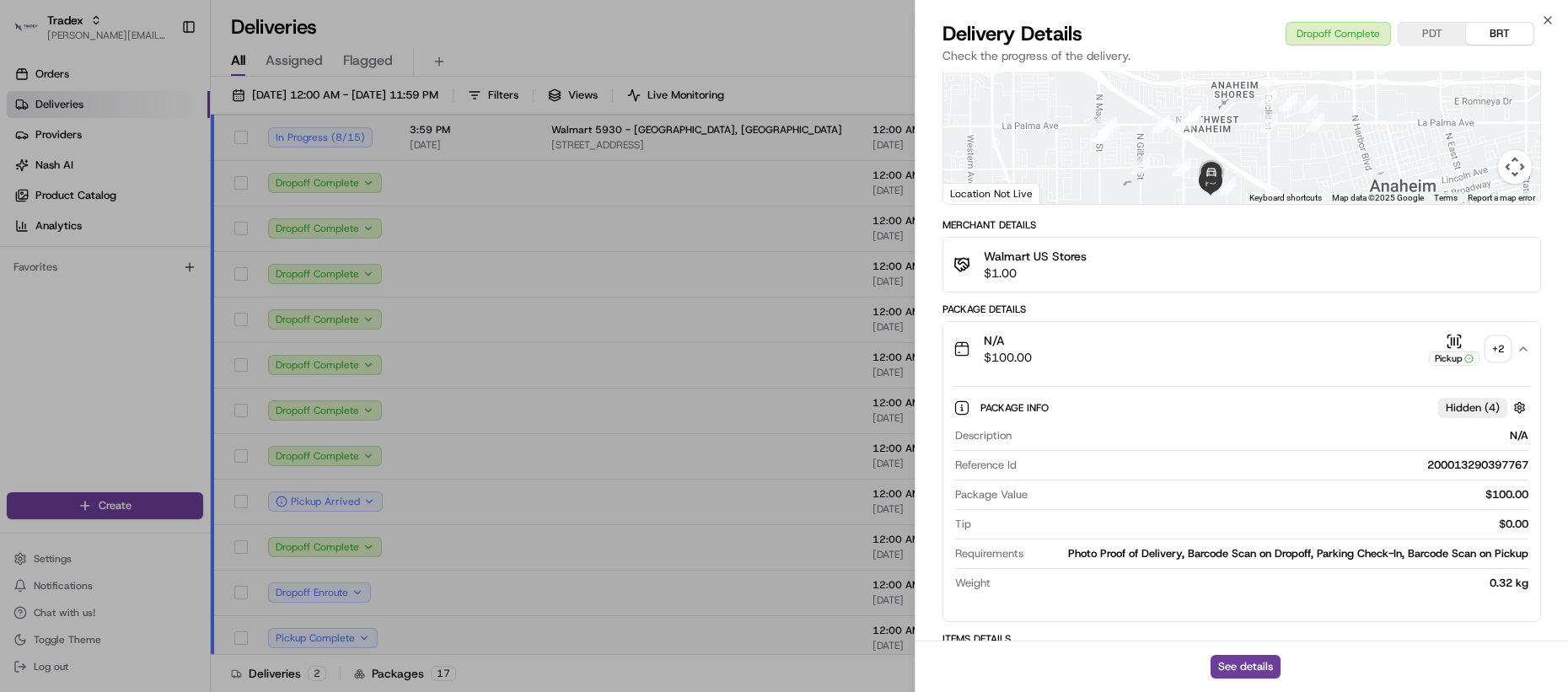
click at [1071, 341] on div "N/A $100.00 Pickup + 2" at bounding box center [1235, 349] width 563 height 34
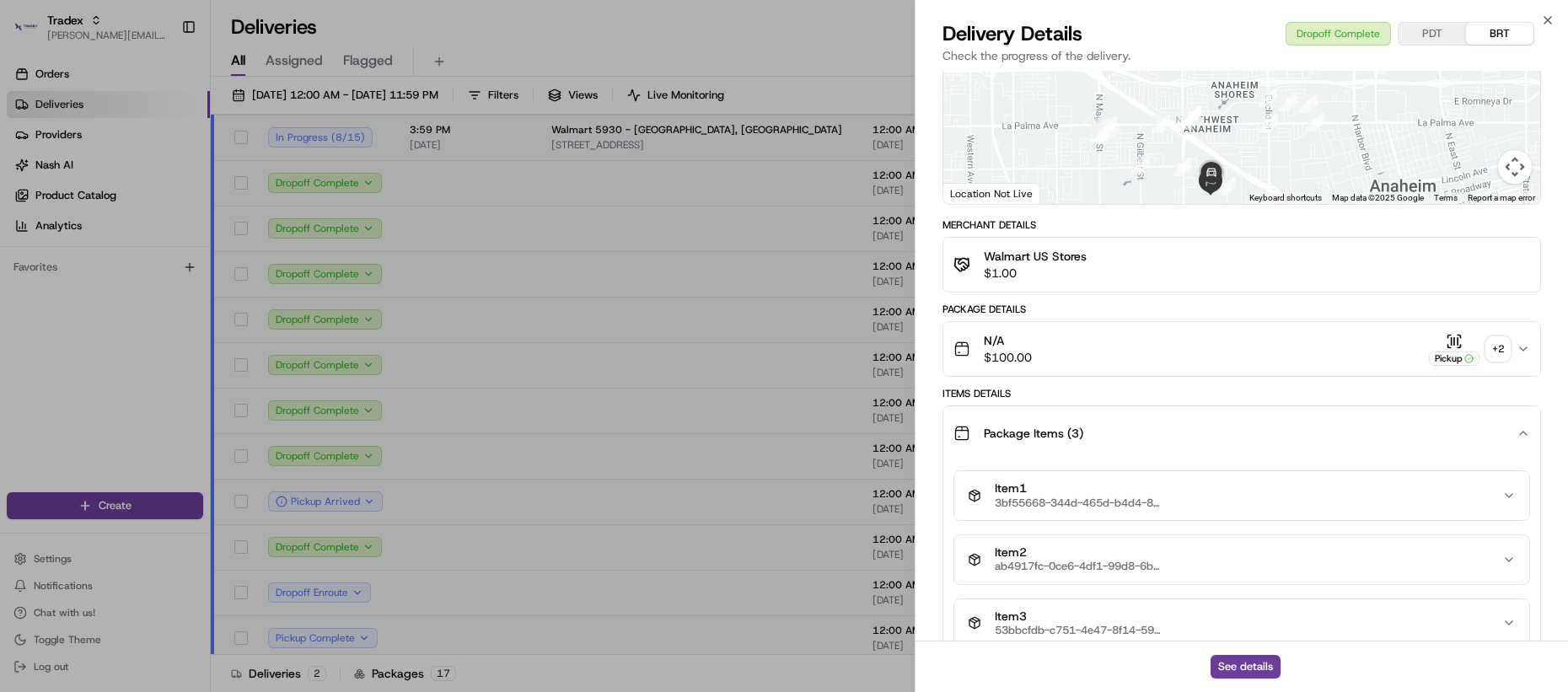
click at [1058, 497] on span "3bf55668-344d-465d-b4d4-8b4bb789ace7" at bounding box center [1079, 503] width 169 height 14
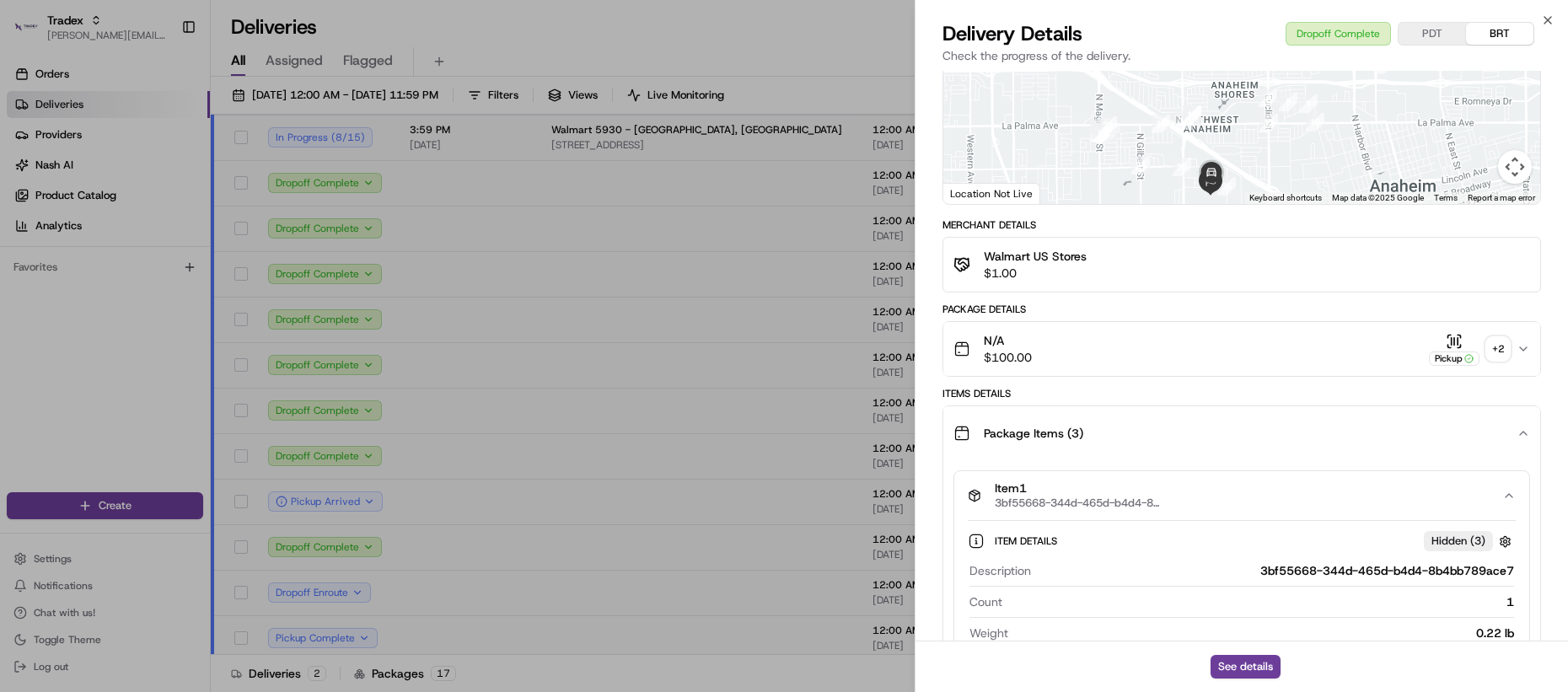
click at [1059, 497] on span "3bf55668-344d-465d-b4d4-8b4bb789ace7" at bounding box center [1079, 503] width 169 height 14
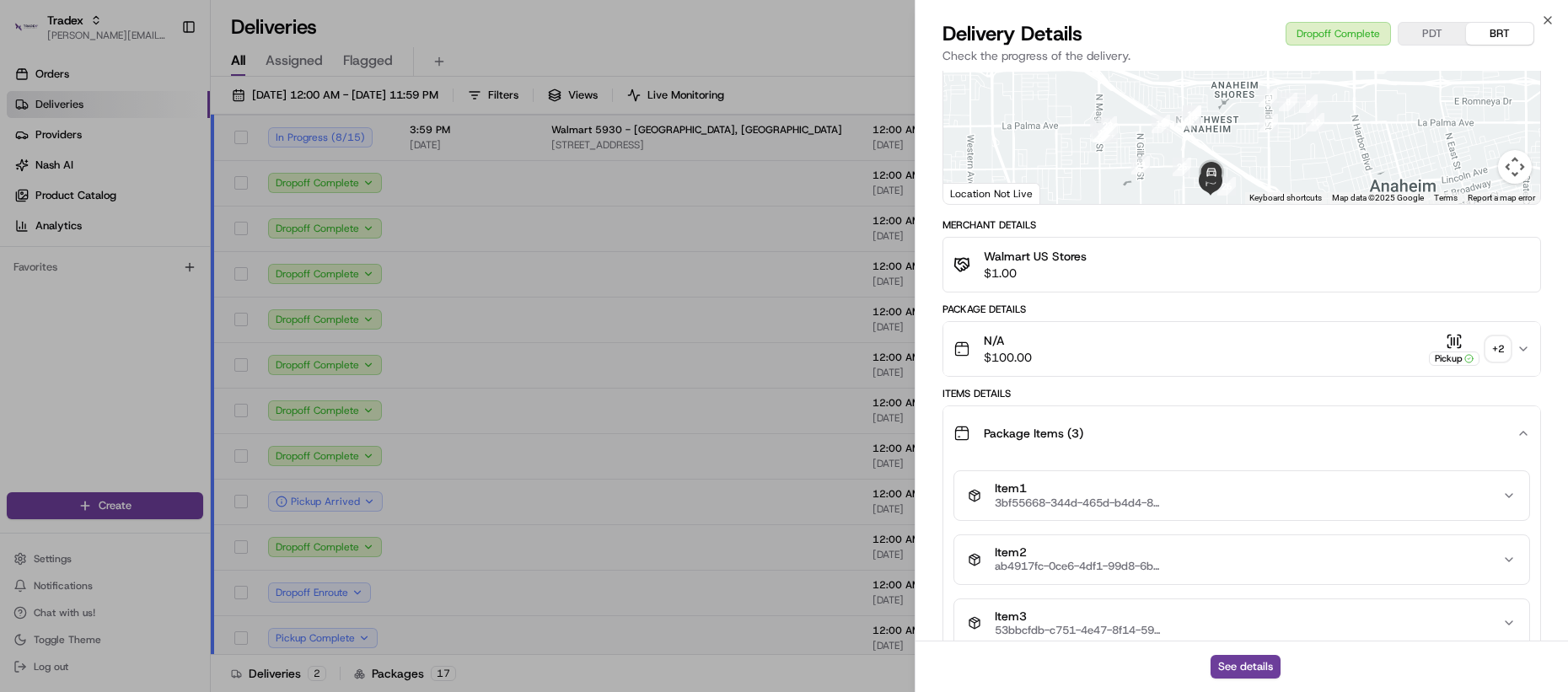
click at [1038, 425] on span "Package Items ( 3 )" at bounding box center [1033, 433] width 100 height 17
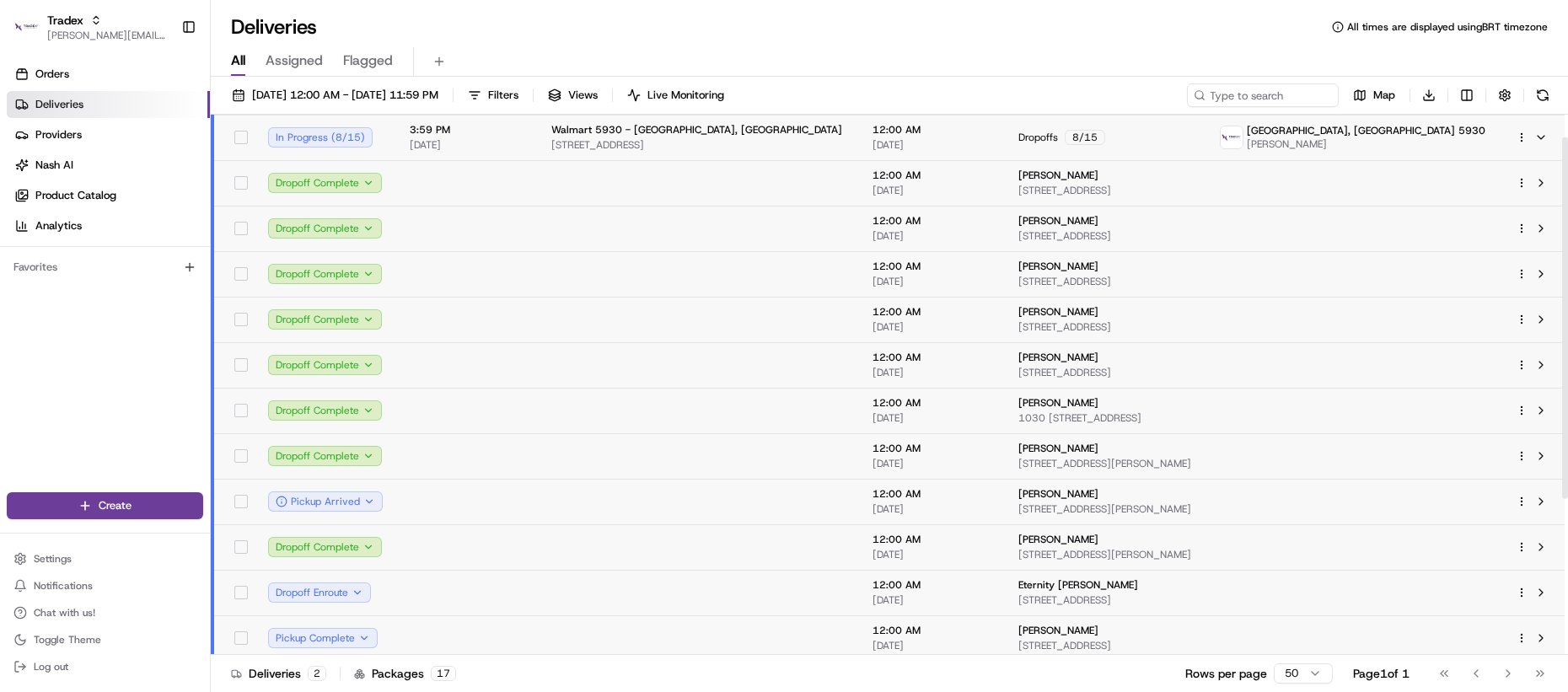
click at [613, 283] on td at bounding box center [699, 273] width 322 height 45
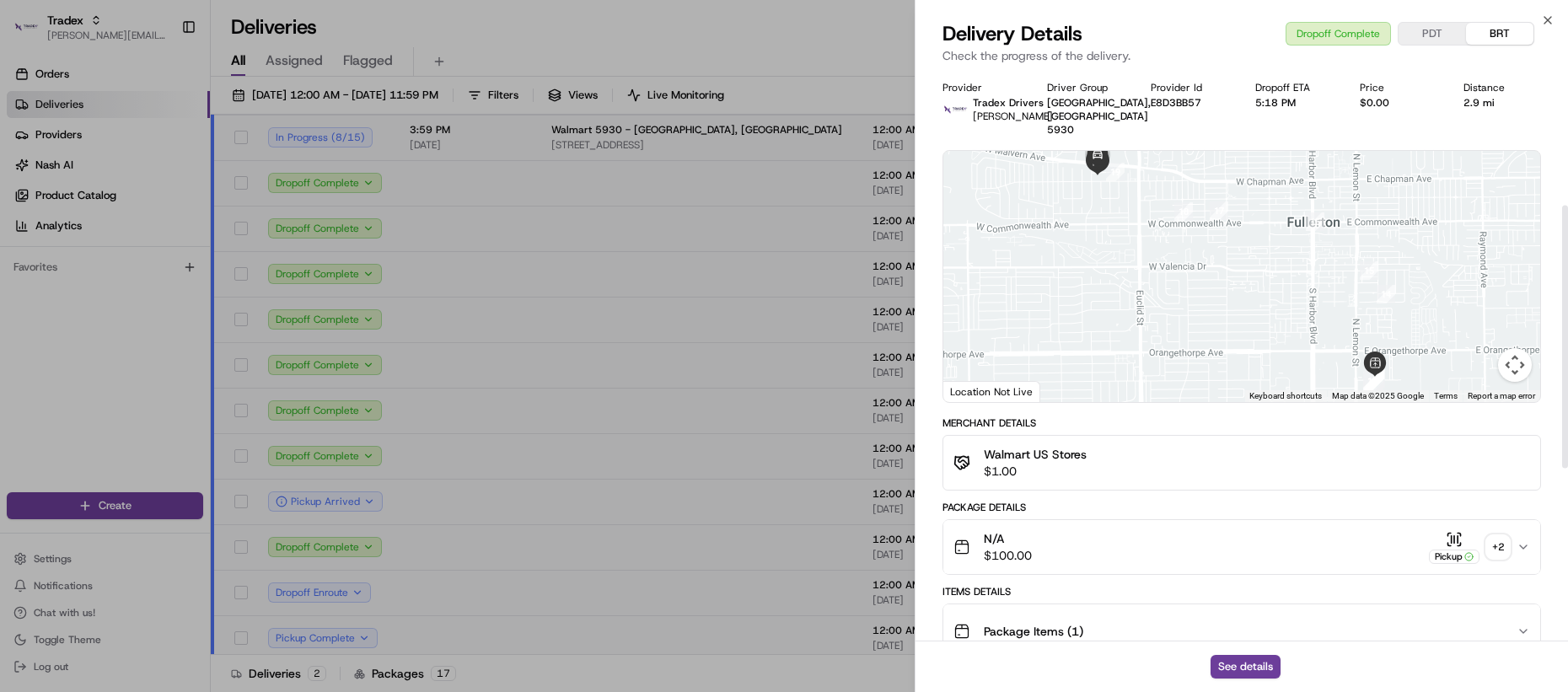
scroll to position [292, 0]
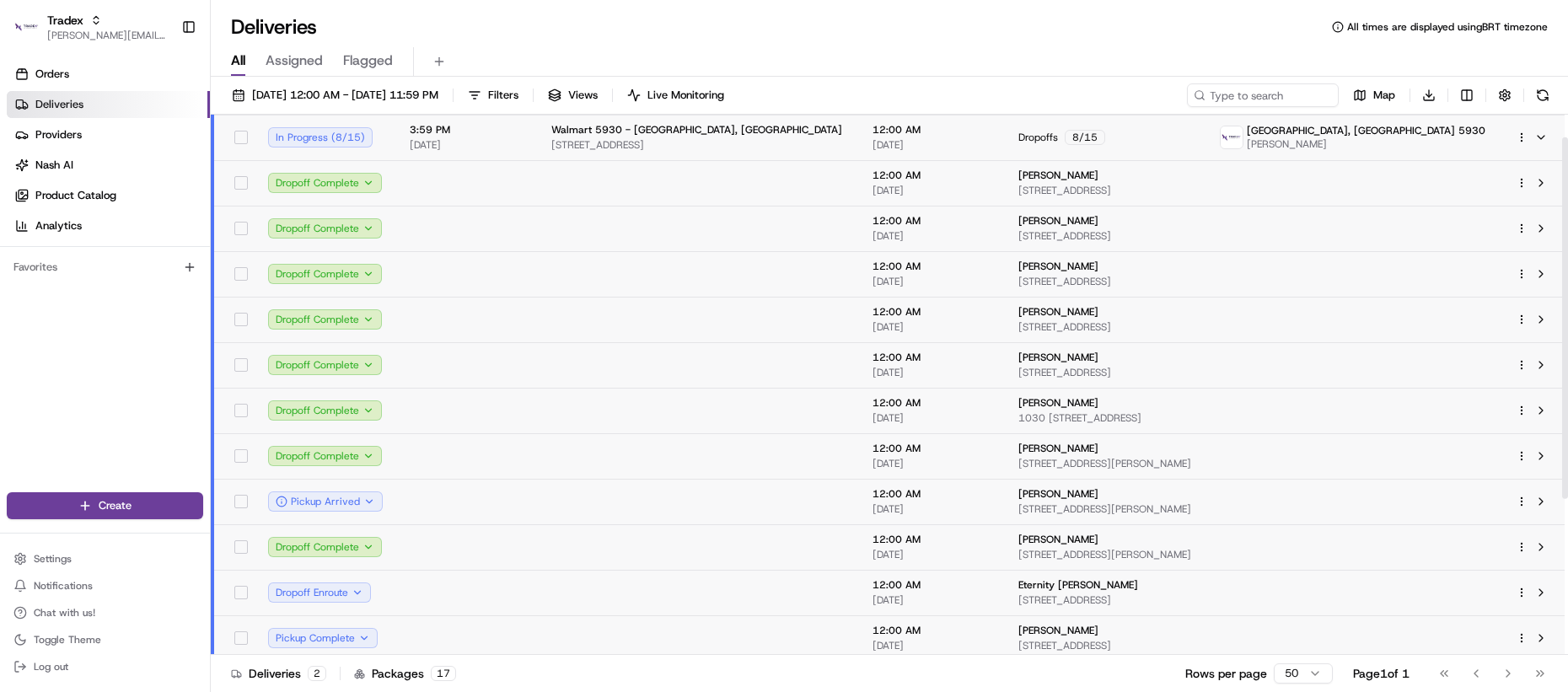
click at [572, 189] on td at bounding box center [699, 183] width 322 height 45
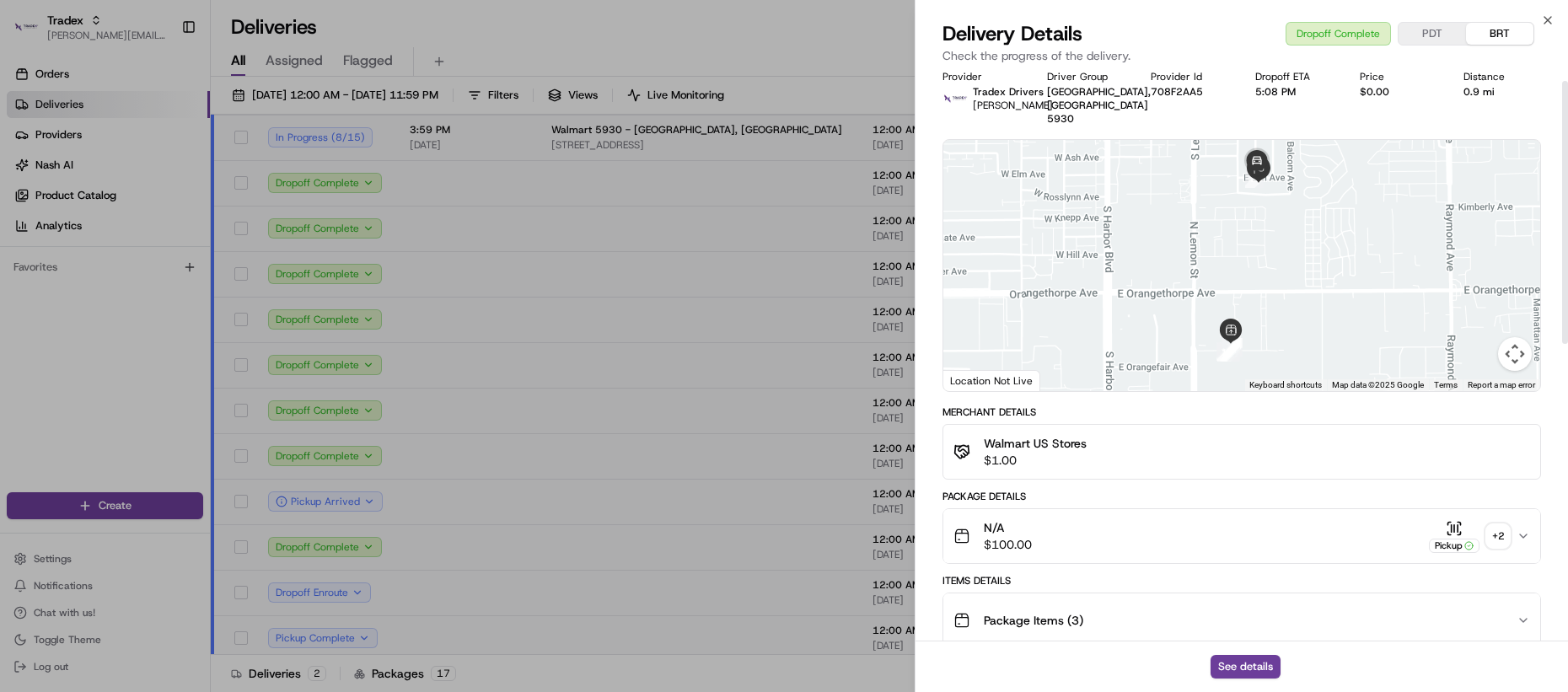
scroll to position [22, 0]
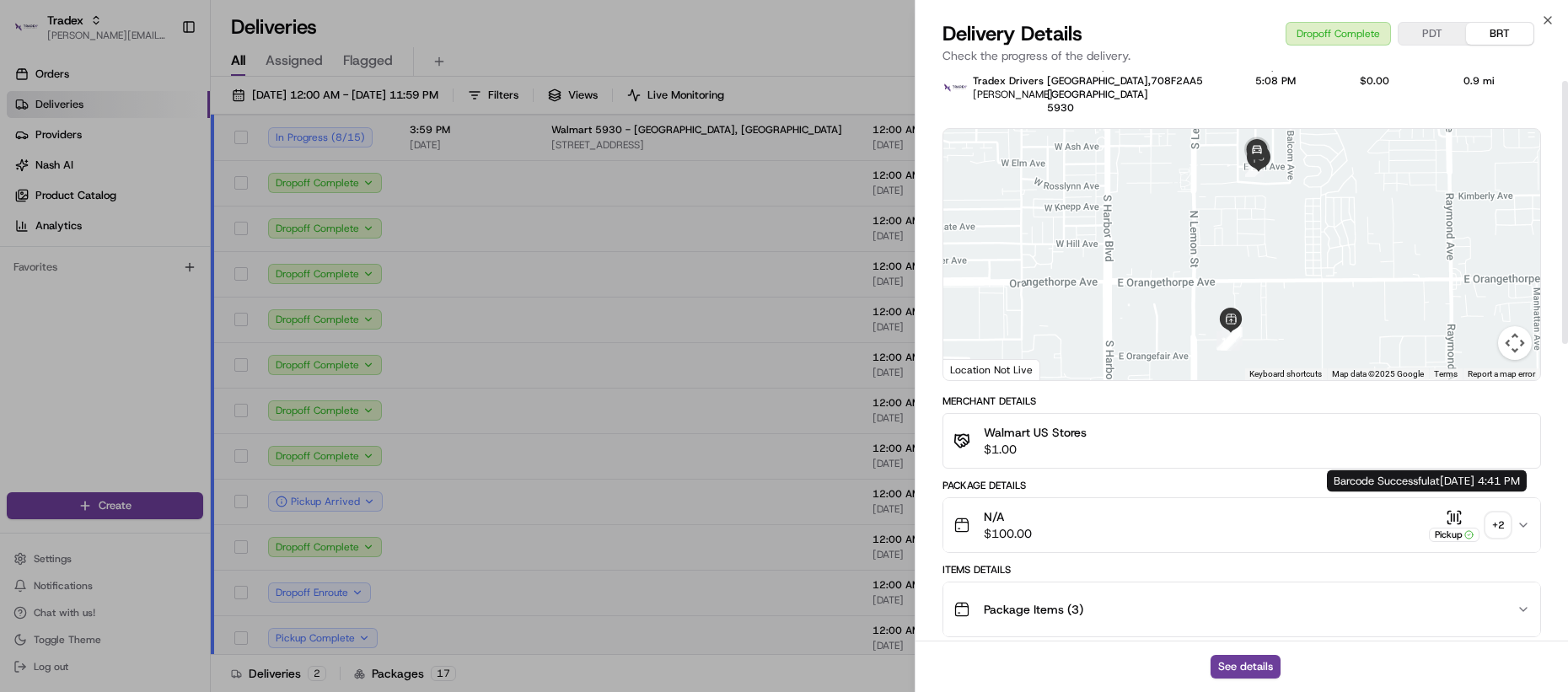
click at [1487, 514] on div "+ 2" at bounding box center [1498, 526] width 24 height 24
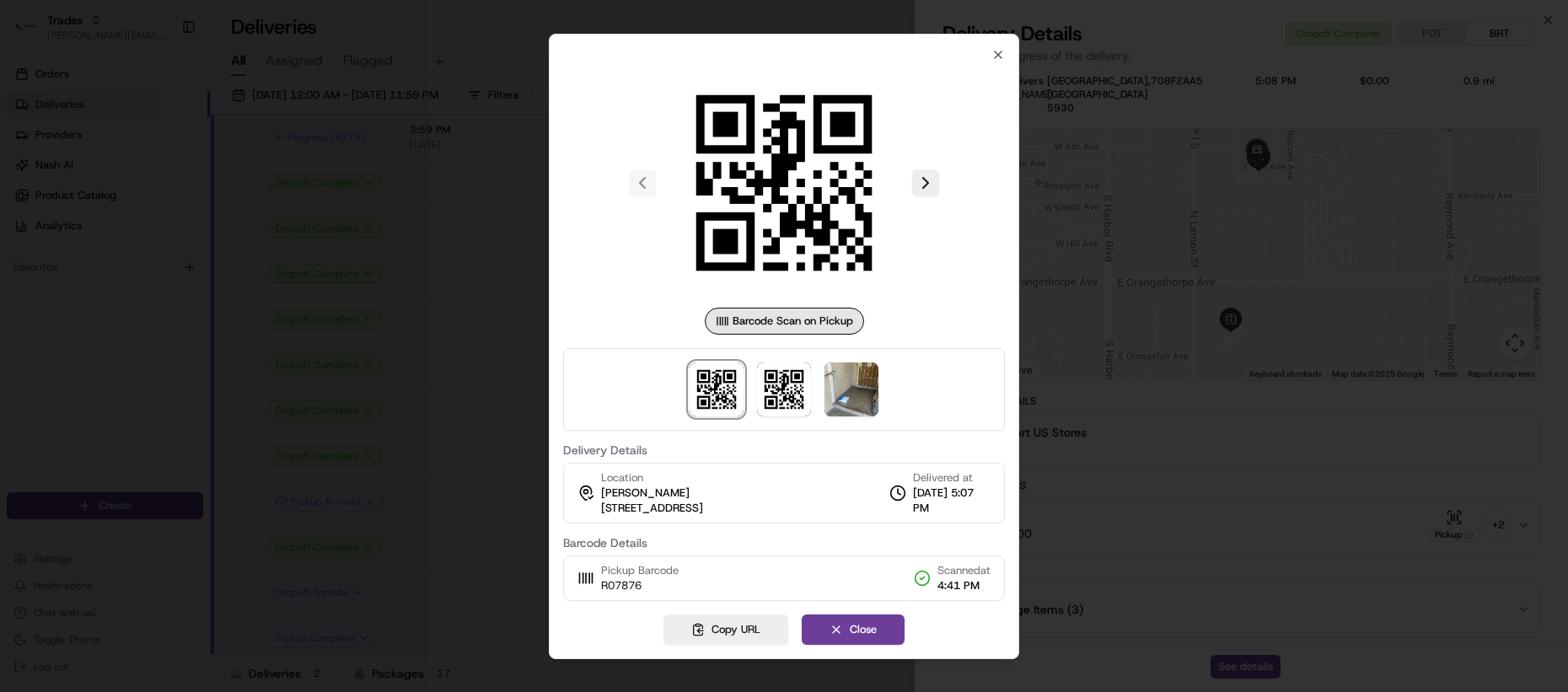
click at [1303, 519] on div at bounding box center [784, 346] width 1568 height 692
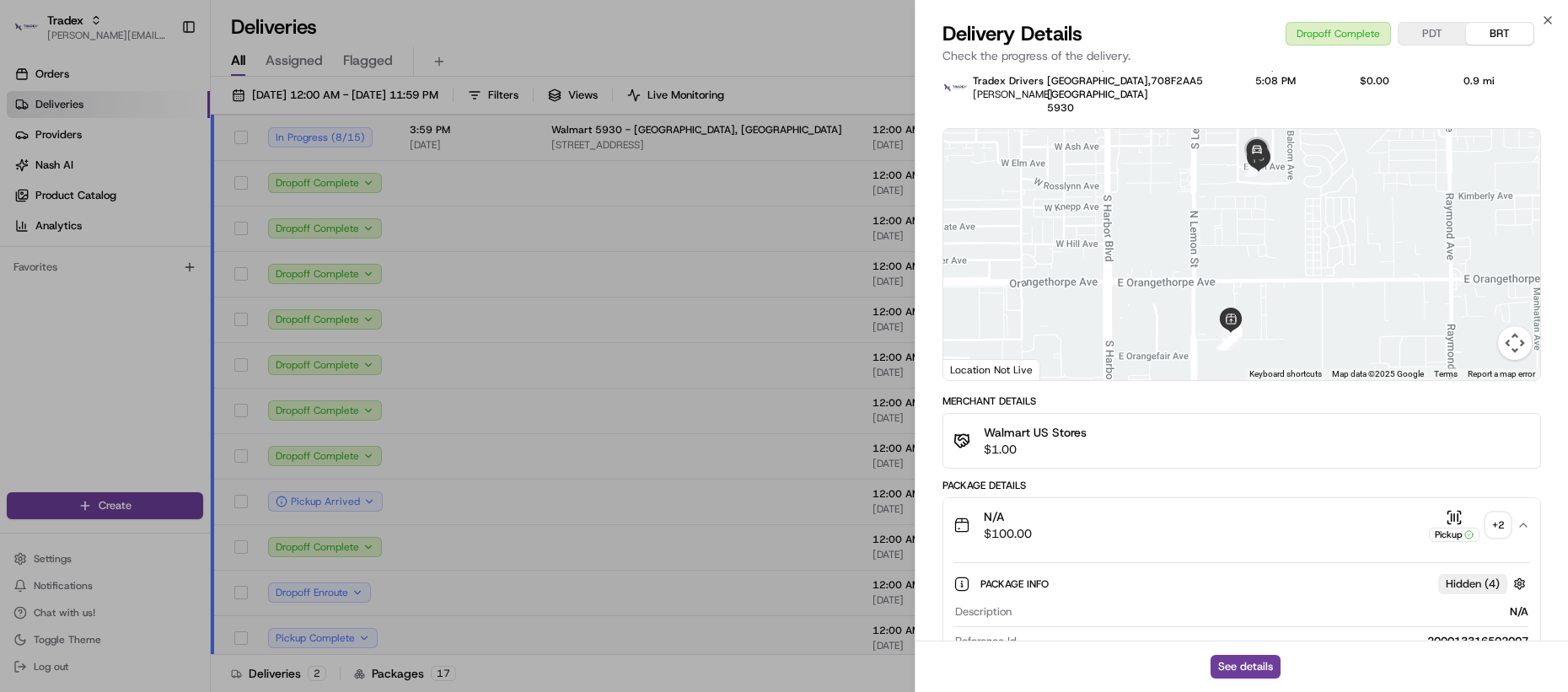
click at [1281, 535] on button "N/A $100.00 Pickup + 2" at bounding box center [1242, 525] width 597 height 54
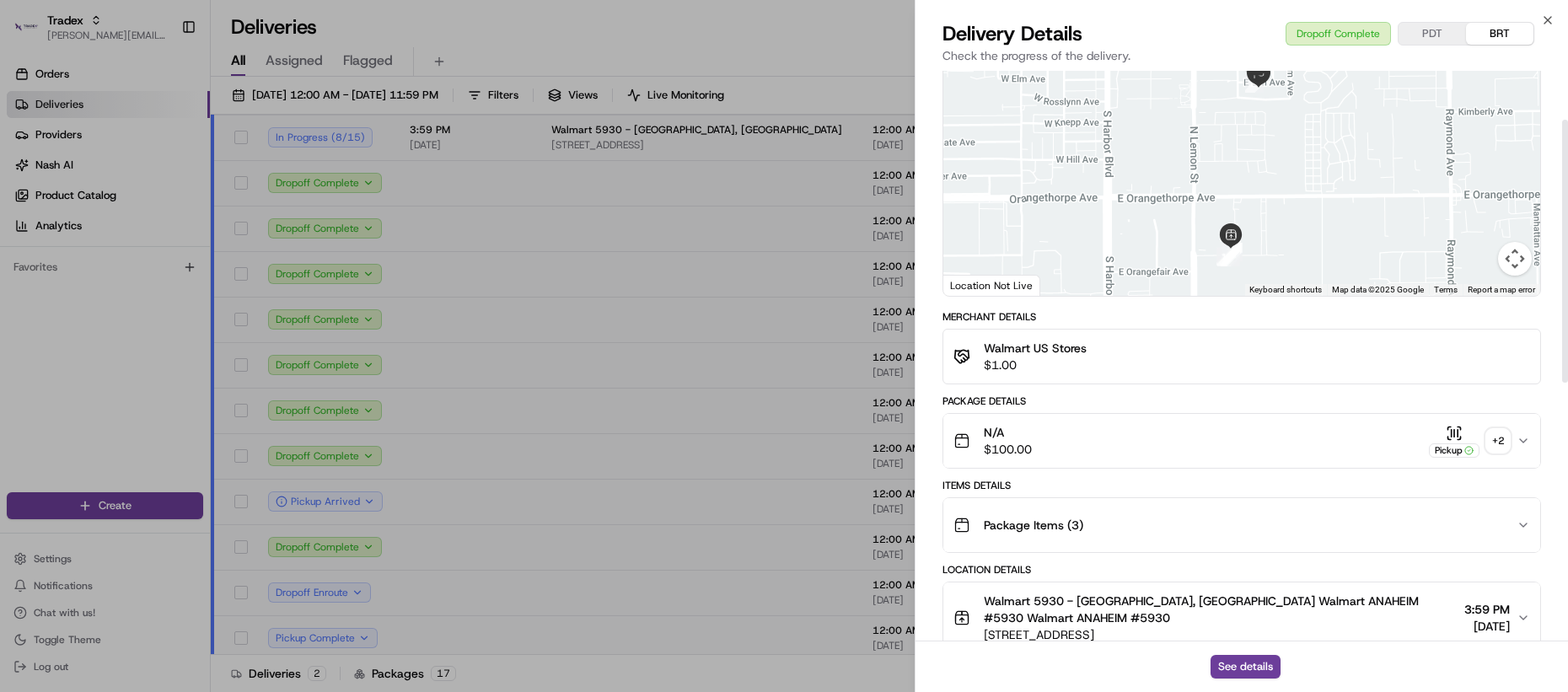
scroll to position [164, 0]
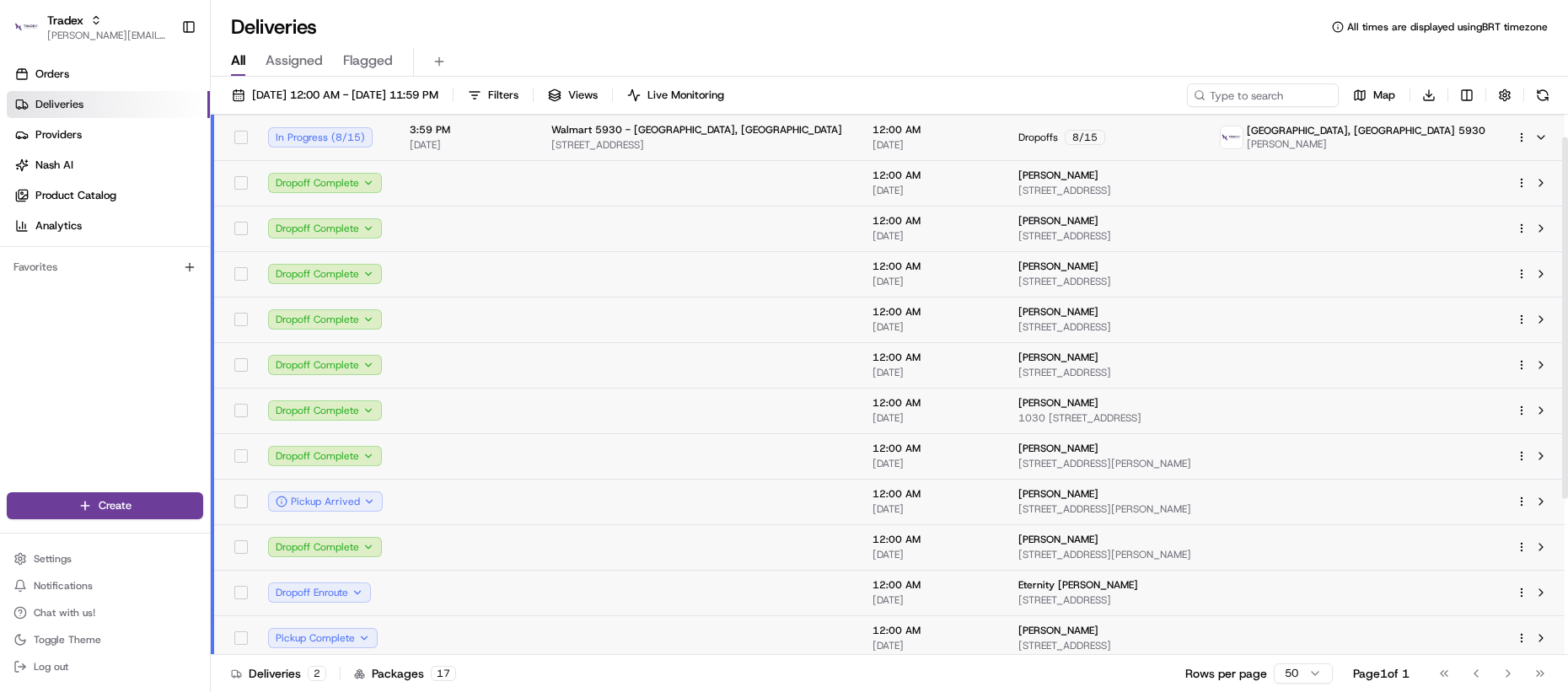
click at [630, 279] on td at bounding box center [699, 273] width 322 height 45
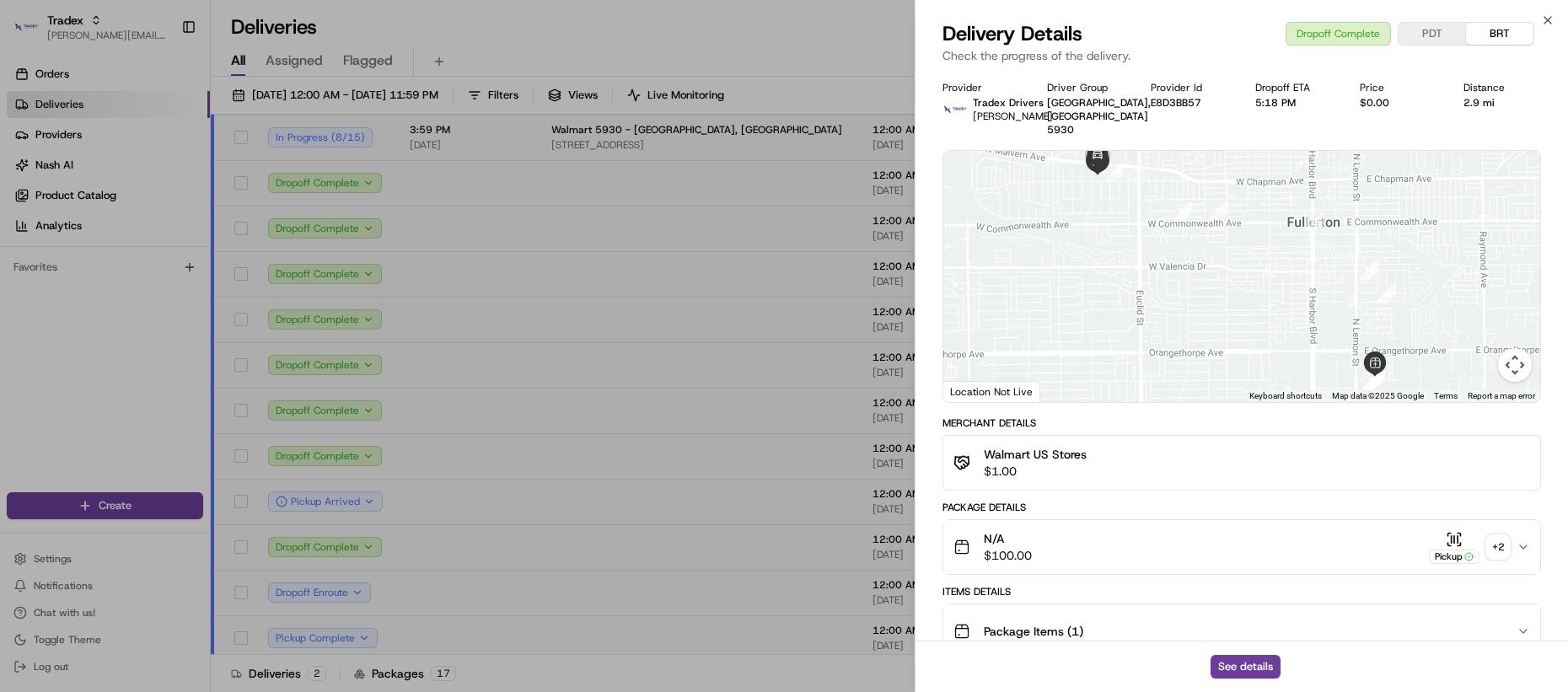
scroll to position [386, 0]
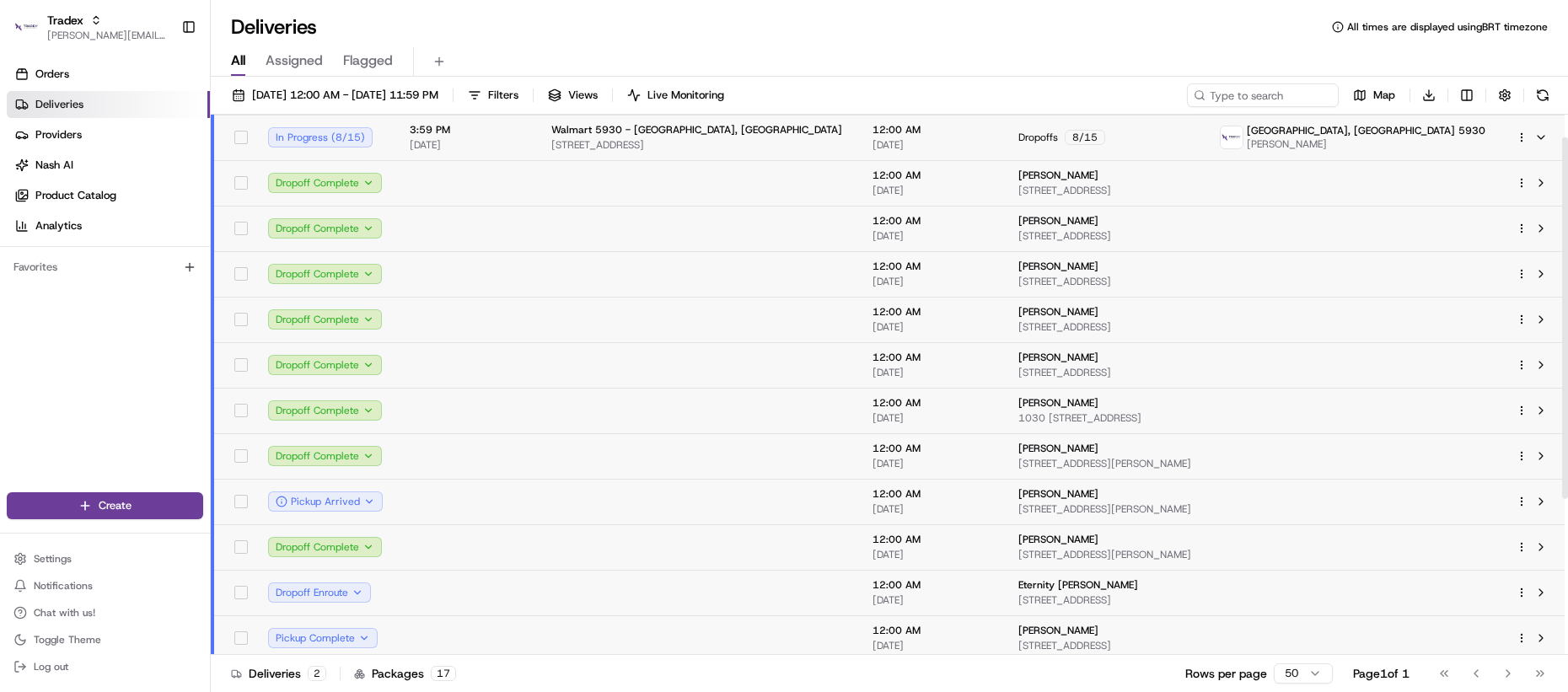
click at [525, 345] on td at bounding box center [467, 364] width 142 height 45
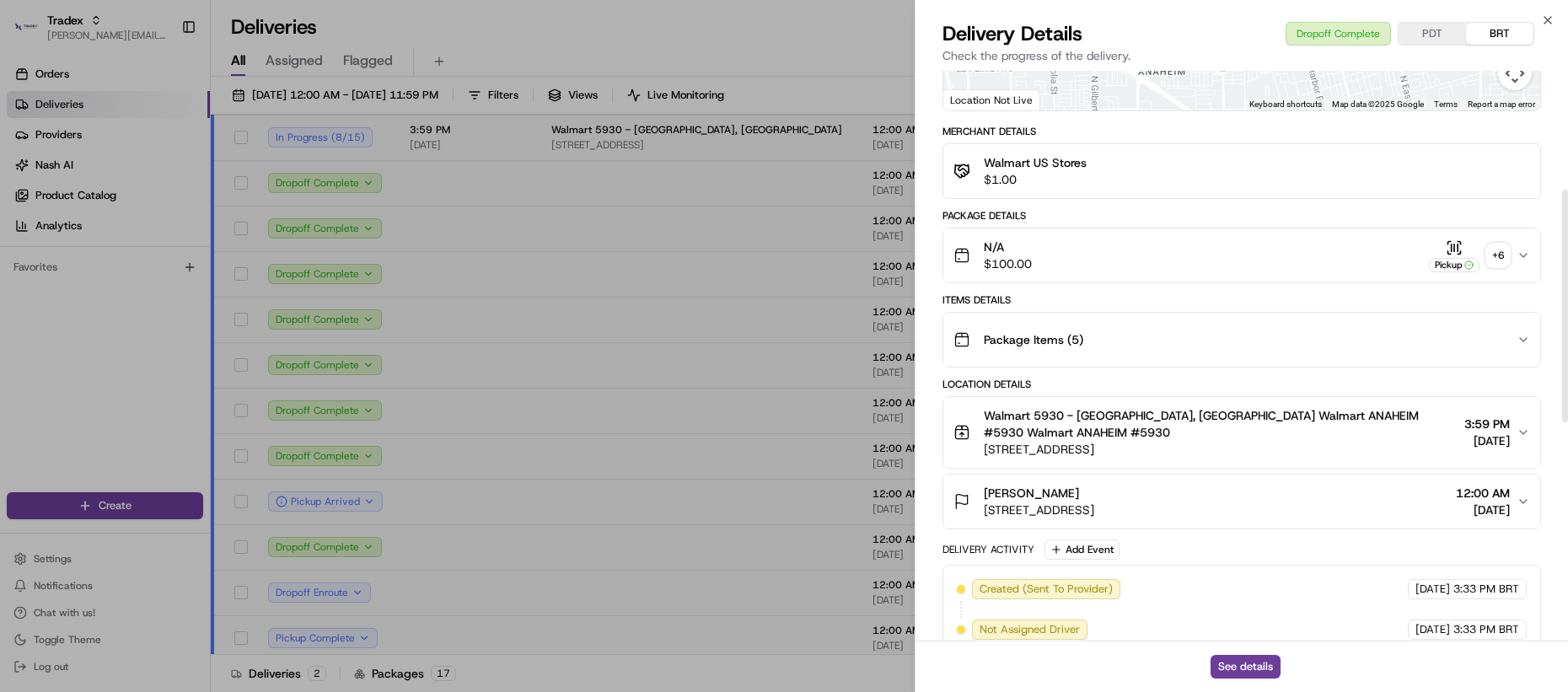
scroll to position [282, 0]
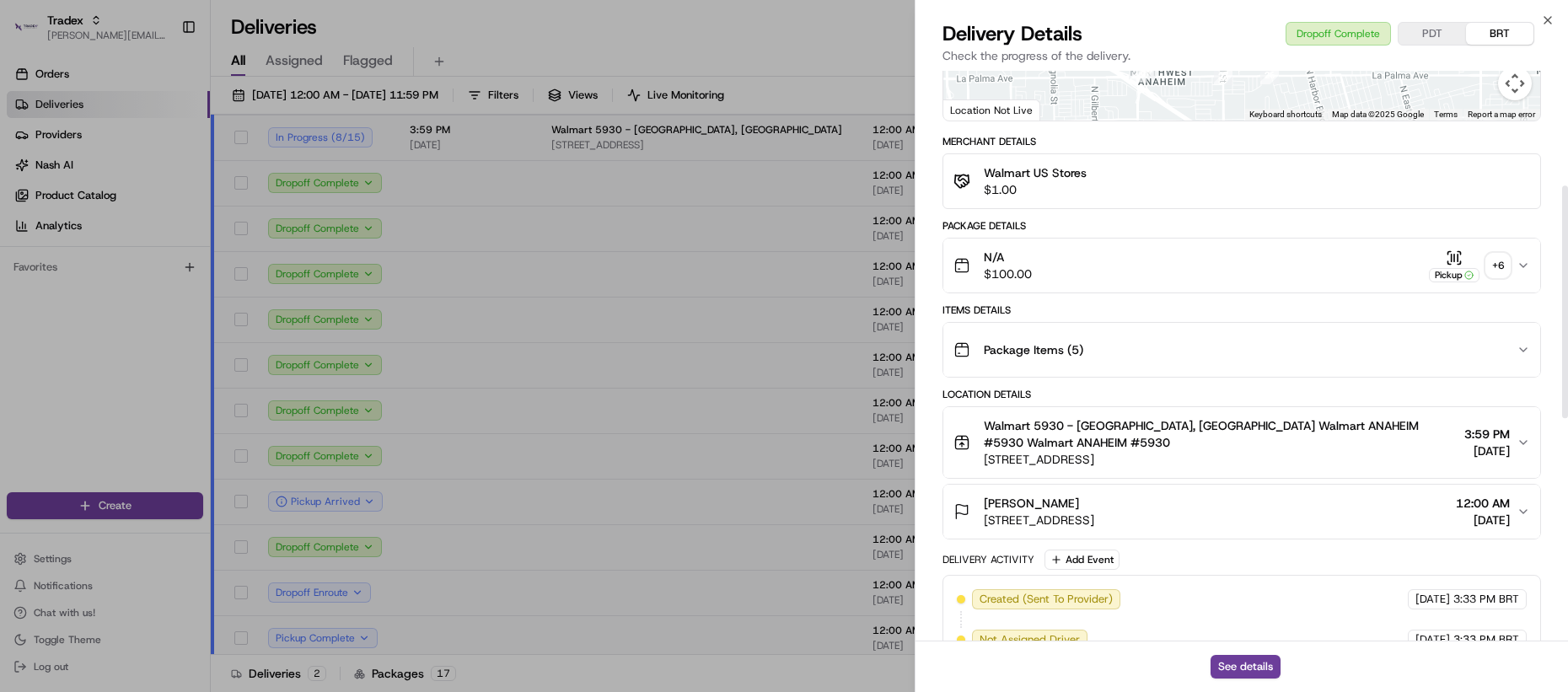
click at [1493, 254] on div "+ 6" at bounding box center [1498, 265] width 24 height 24
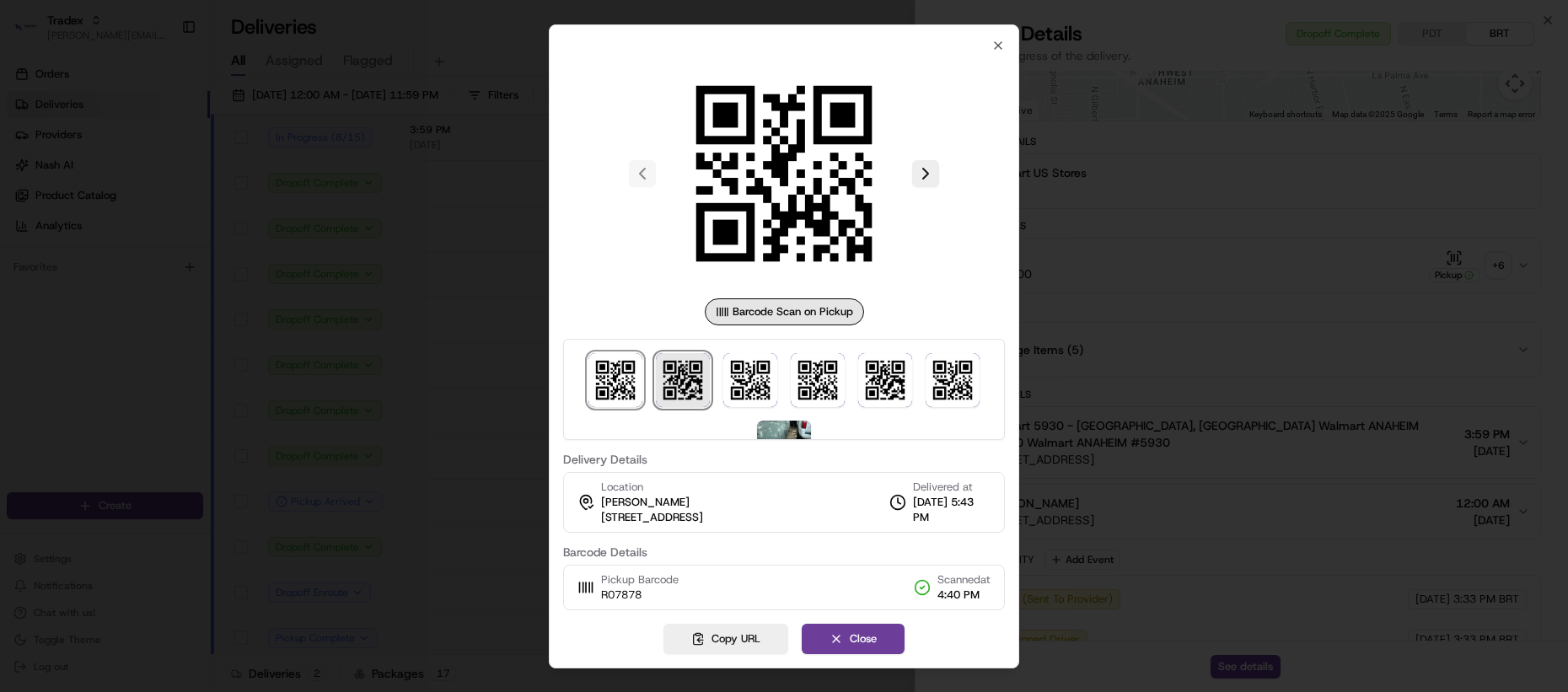
click at [703, 380] on img at bounding box center [682, 380] width 54 height 54
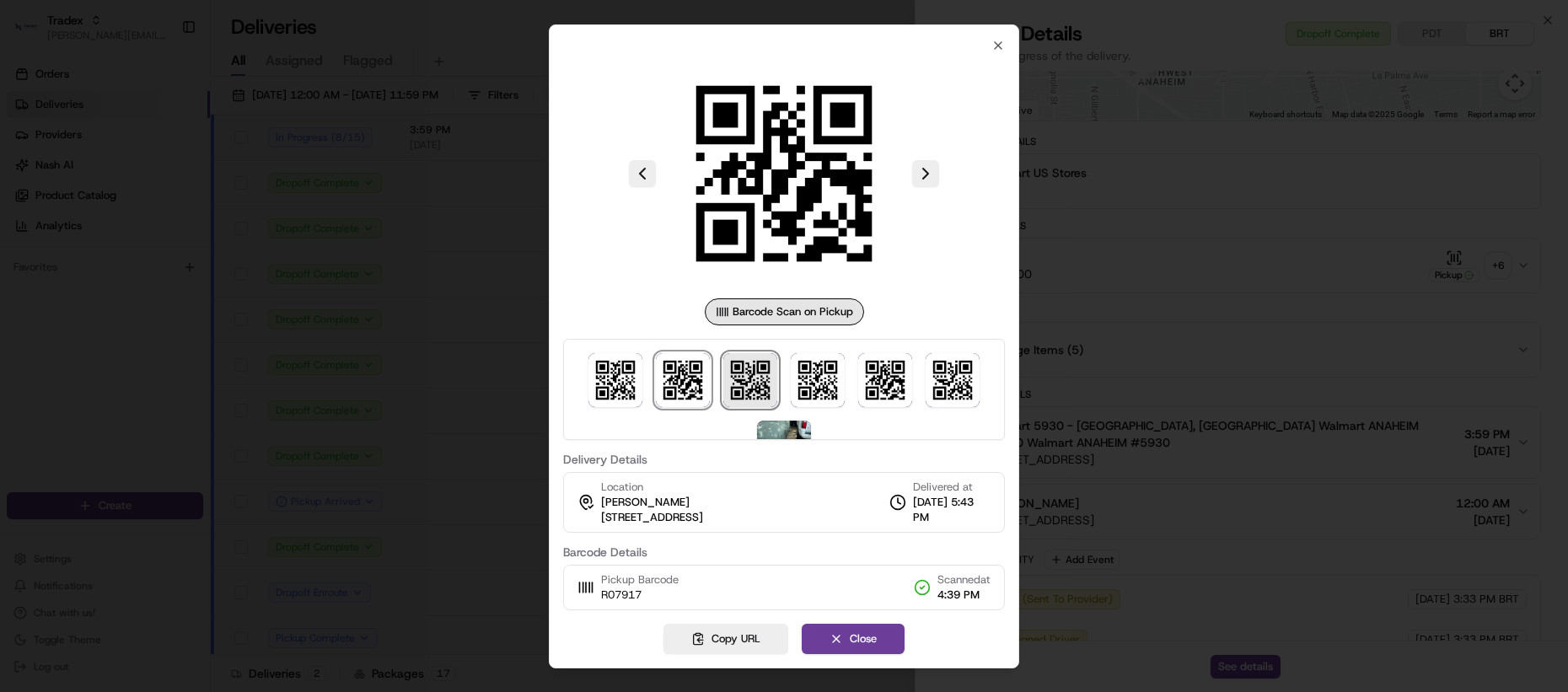
click at [742, 387] on img at bounding box center [750, 380] width 54 height 54
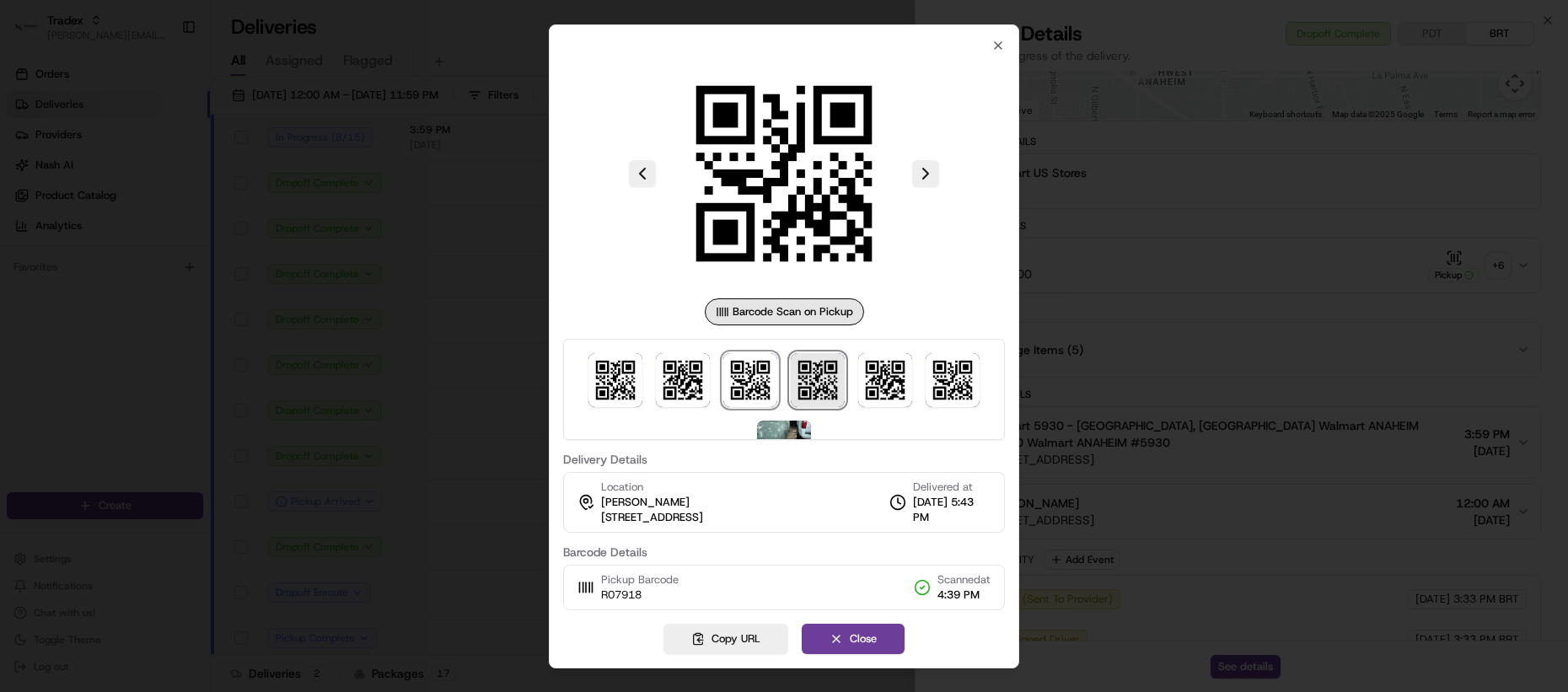
click at [810, 387] on img at bounding box center [817, 380] width 54 height 54
click at [784, 387] on div at bounding box center [784, 389] width 442 height 102
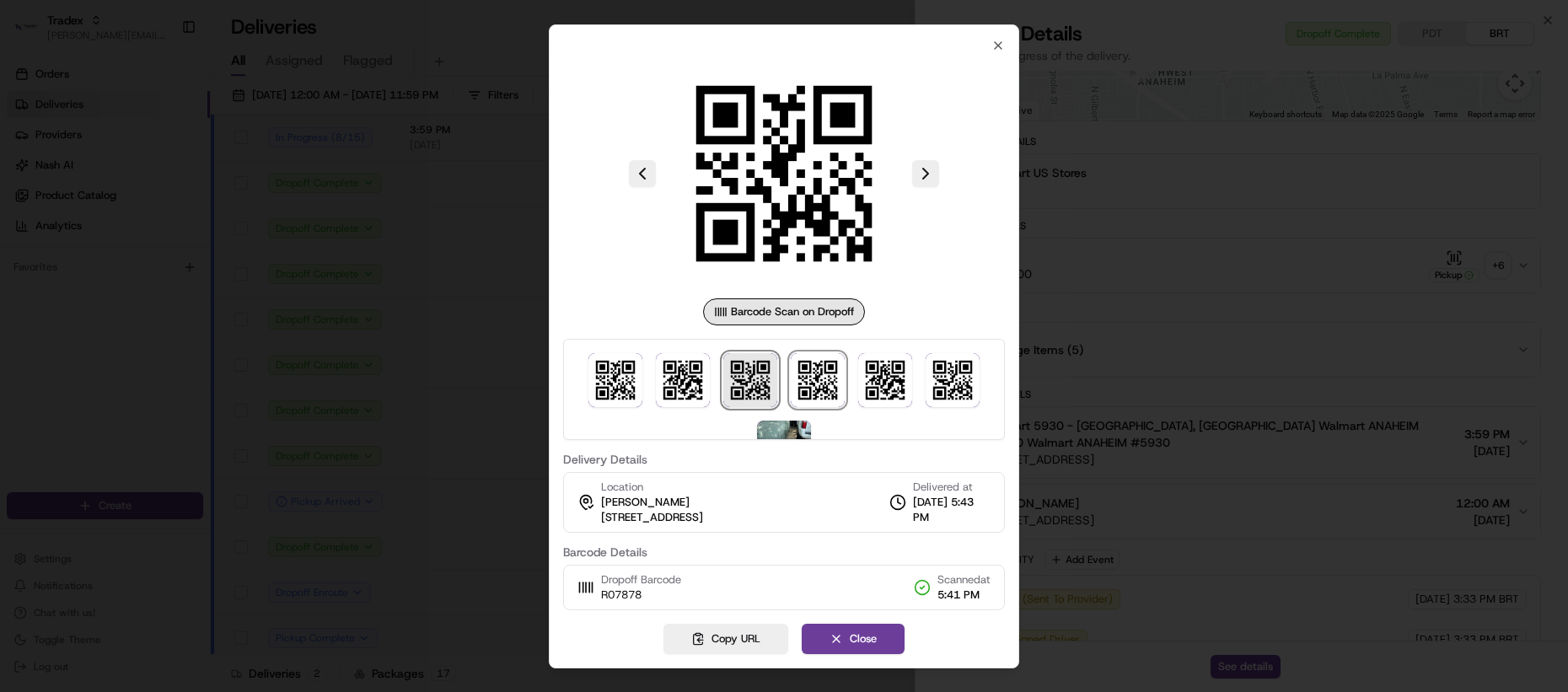
click at [734, 388] on img at bounding box center [750, 380] width 54 height 54
click at [653, 387] on div at bounding box center [784, 389] width 442 height 102
click at [576, 394] on div at bounding box center [784, 389] width 442 height 102
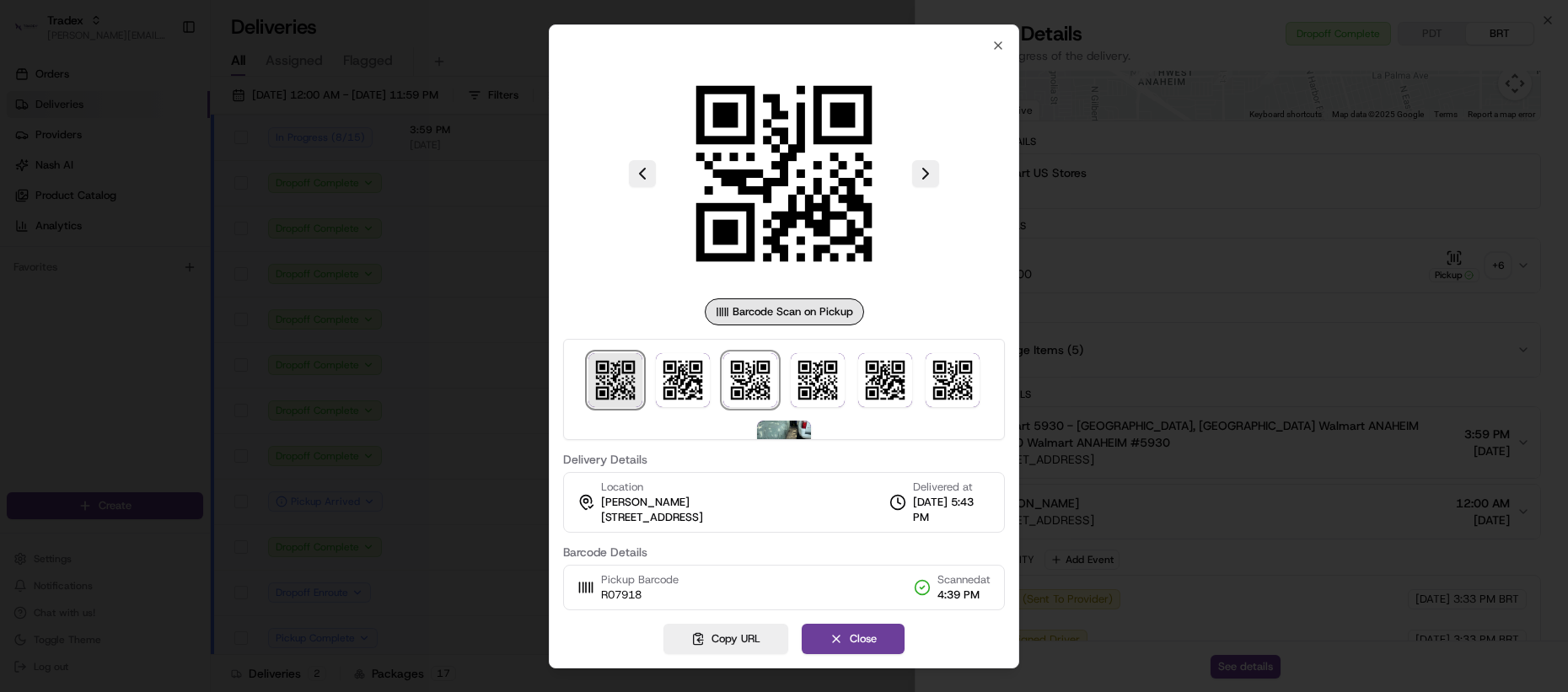
click at [638, 382] on img at bounding box center [615, 380] width 54 height 54
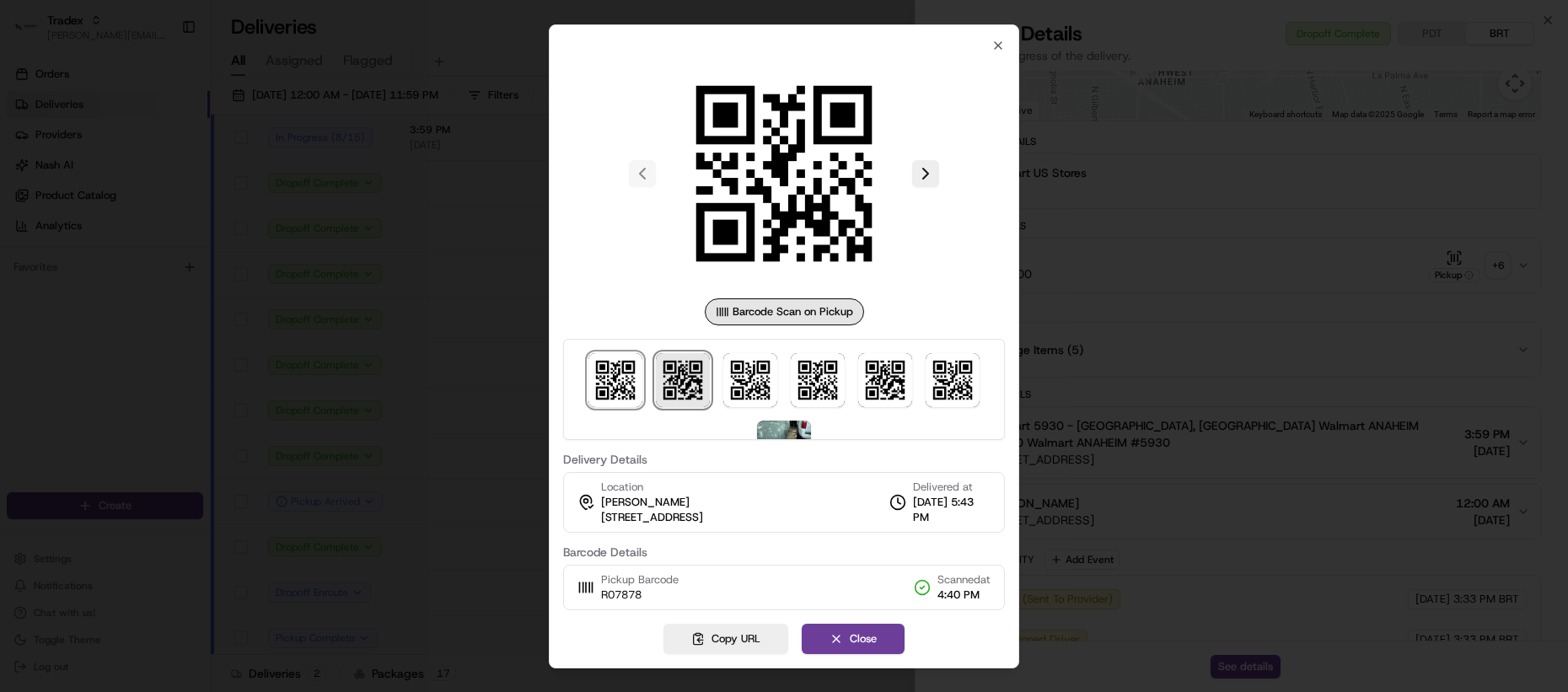
click at [687, 381] on img at bounding box center [682, 380] width 54 height 54
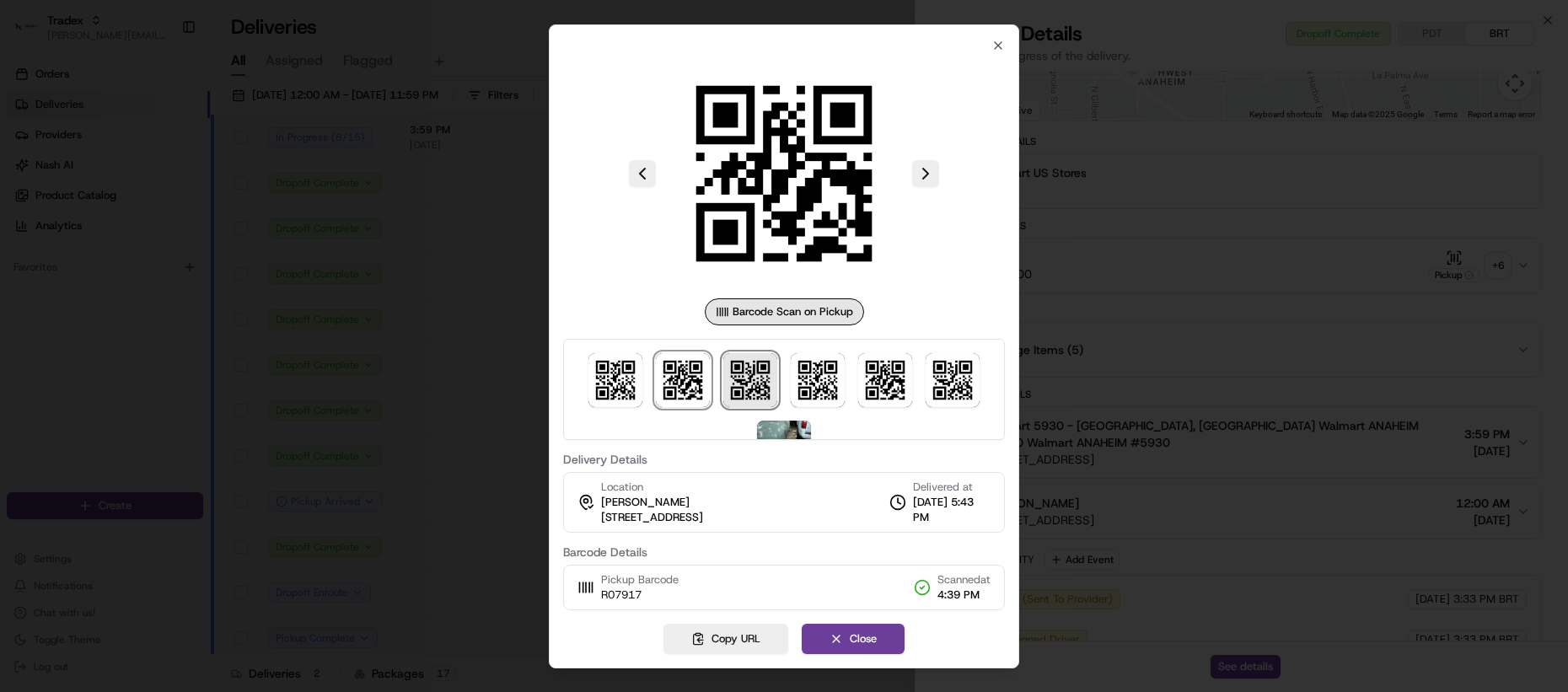
click at [737, 374] on img at bounding box center [750, 380] width 54 height 54
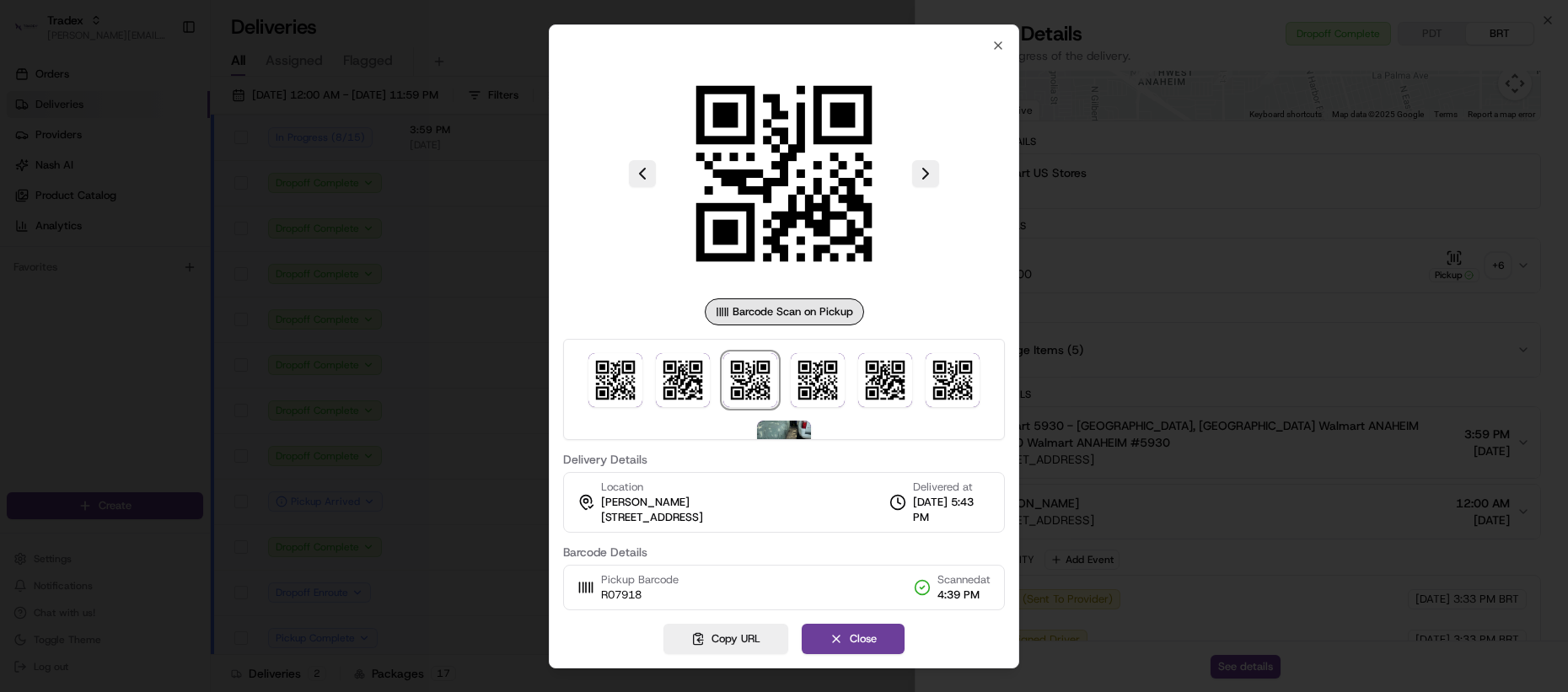
scroll to position [49, 0]
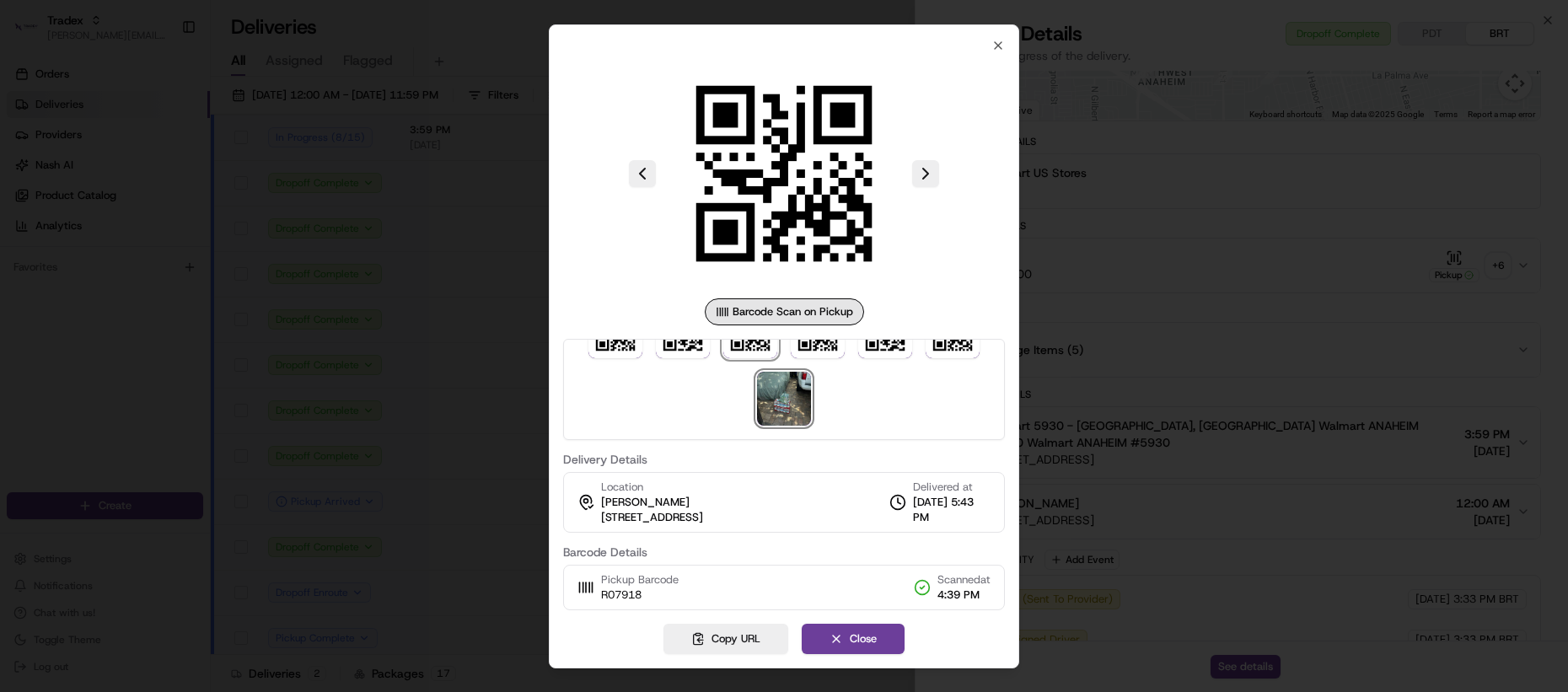
click at [786, 393] on img at bounding box center [783, 398] width 54 height 54
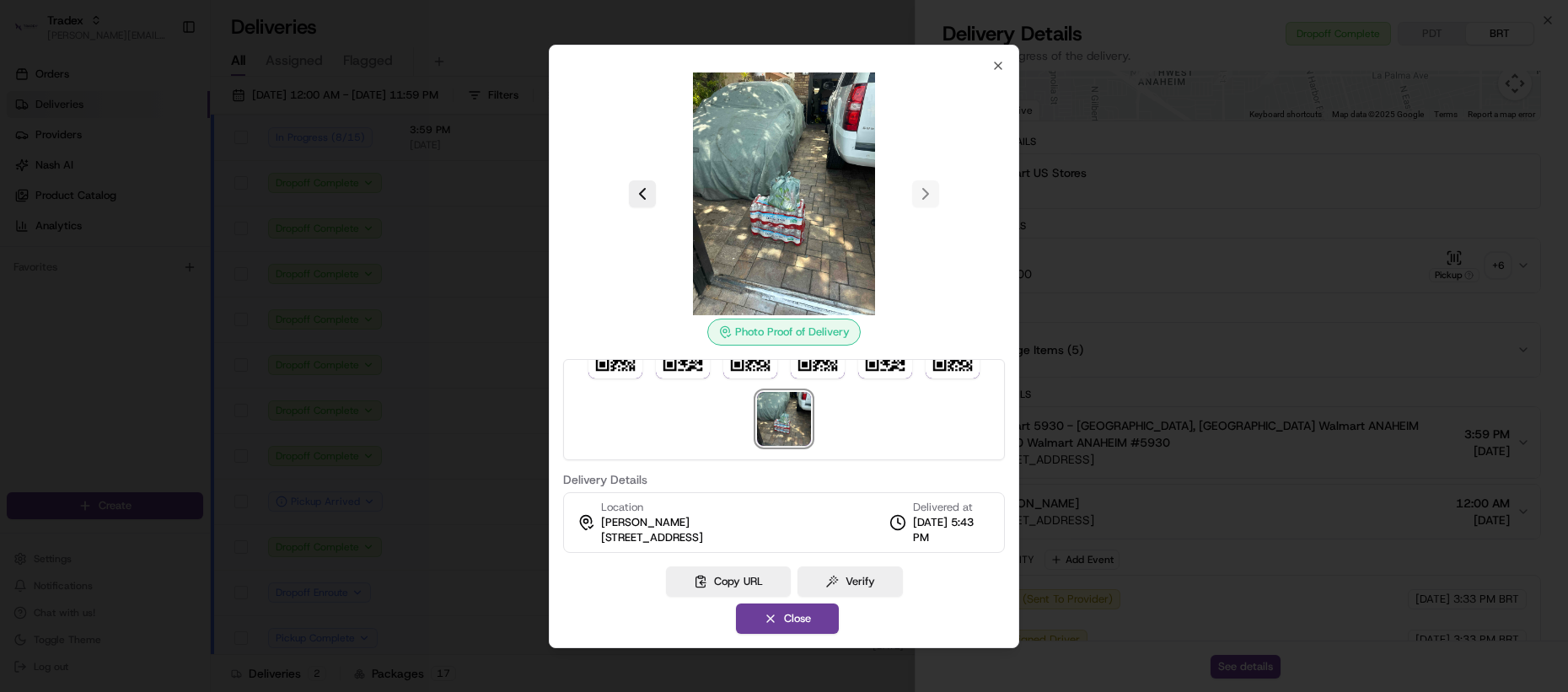
click at [1117, 437] on div at bounding box center [784, 346] width 1568 height 692
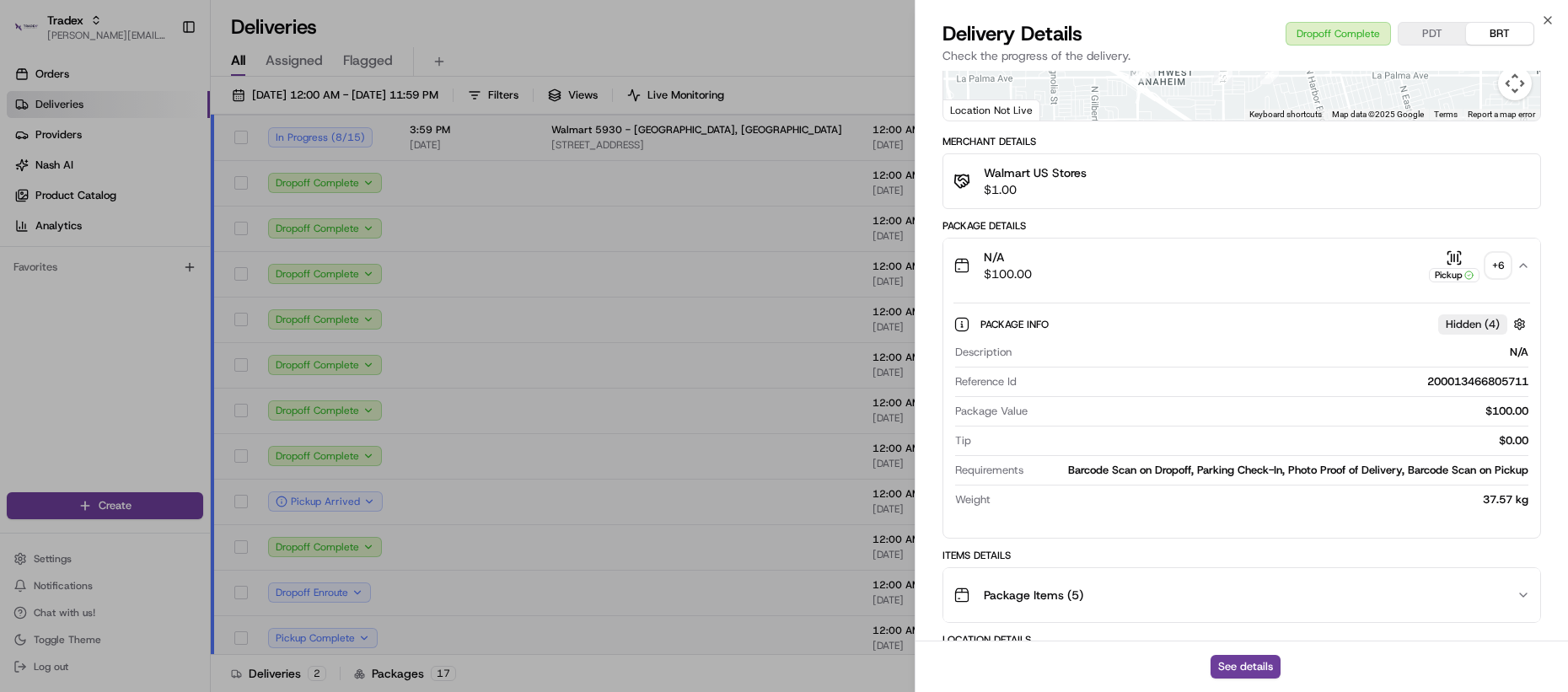
click at [1121, 251] on div "N/A $100.00 Pickup + 6" at bounding box center [1235, 266] width 563 height 34
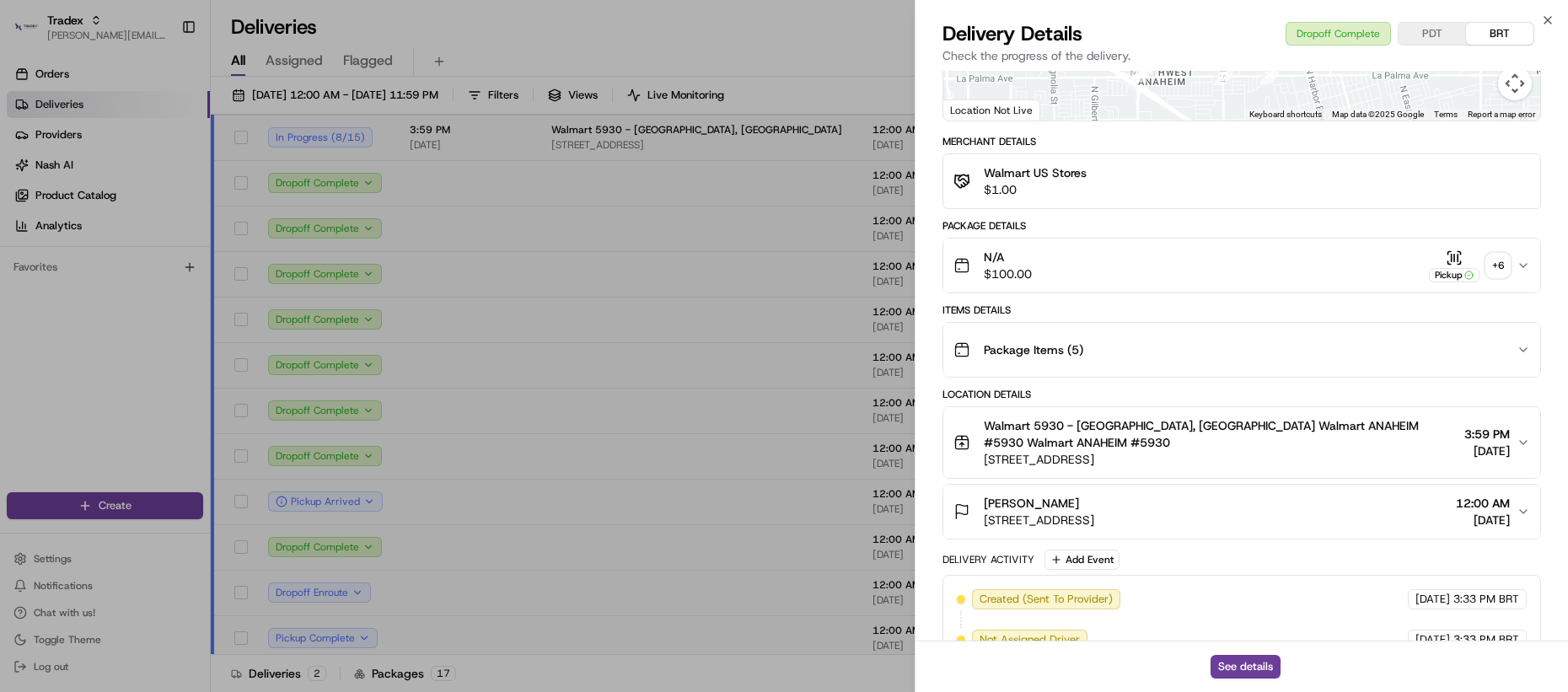
click at [1112, 333] on div "Package Items ( 5 )" at bounding box center [1235, 350] width 563 height 34
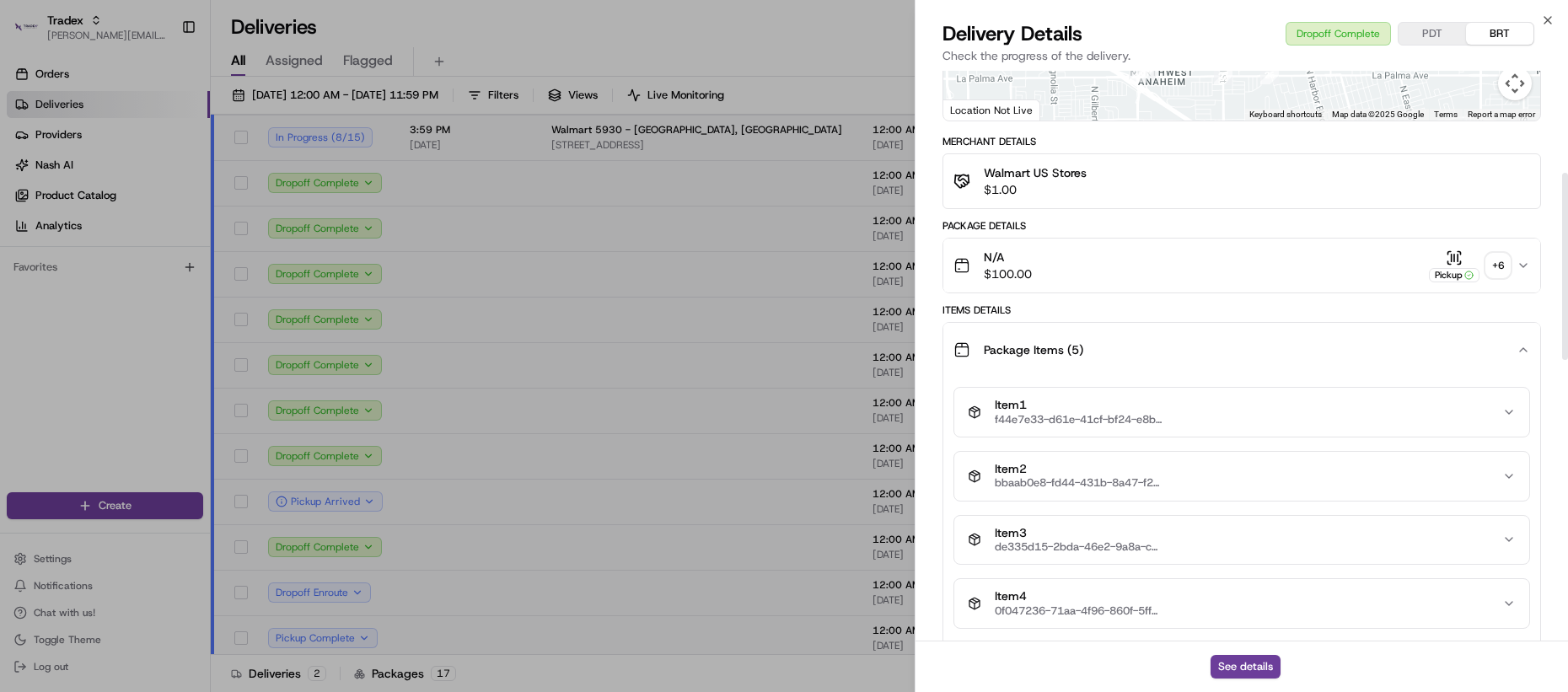
scroll to position [311, 0]
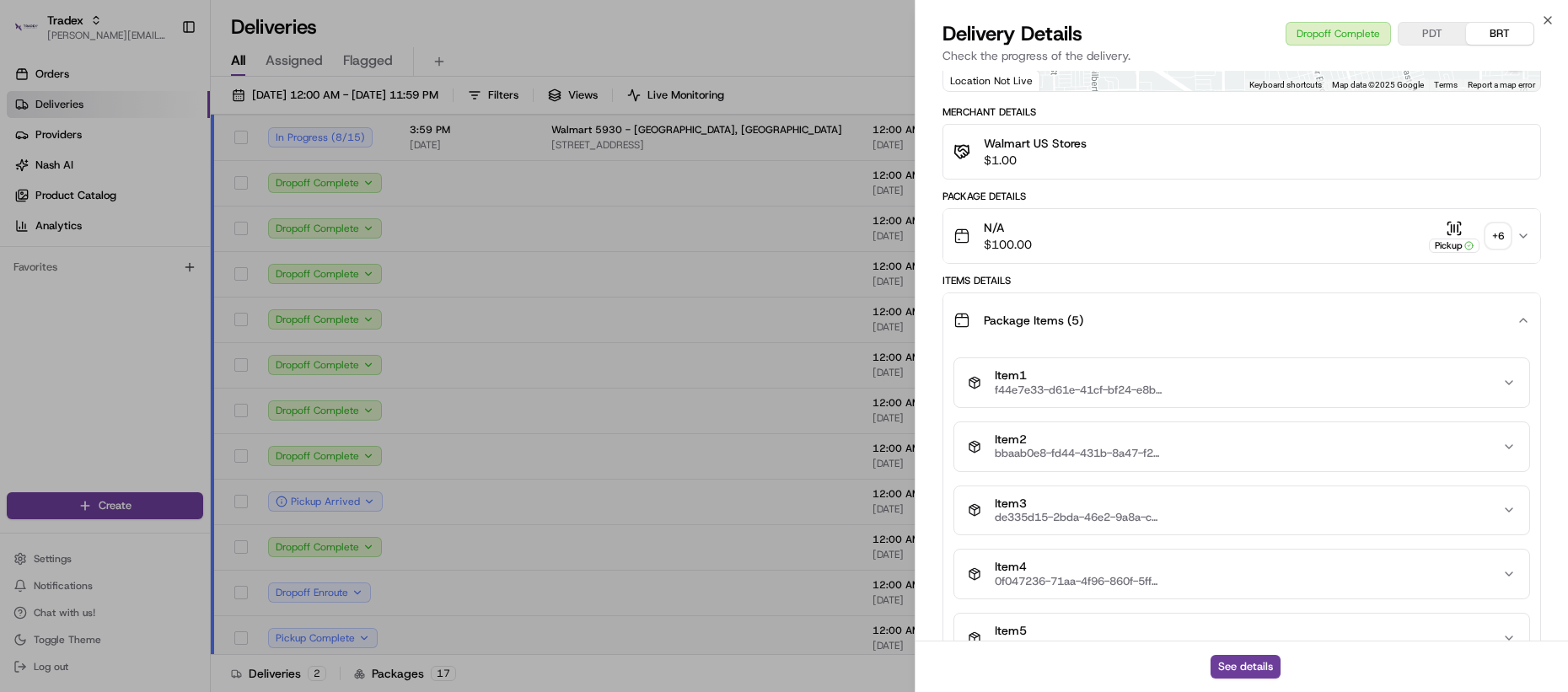
click at [1118, 304] on div "Package Items ( 5 )" at bounding box center [1235, 321] width 563 height 34
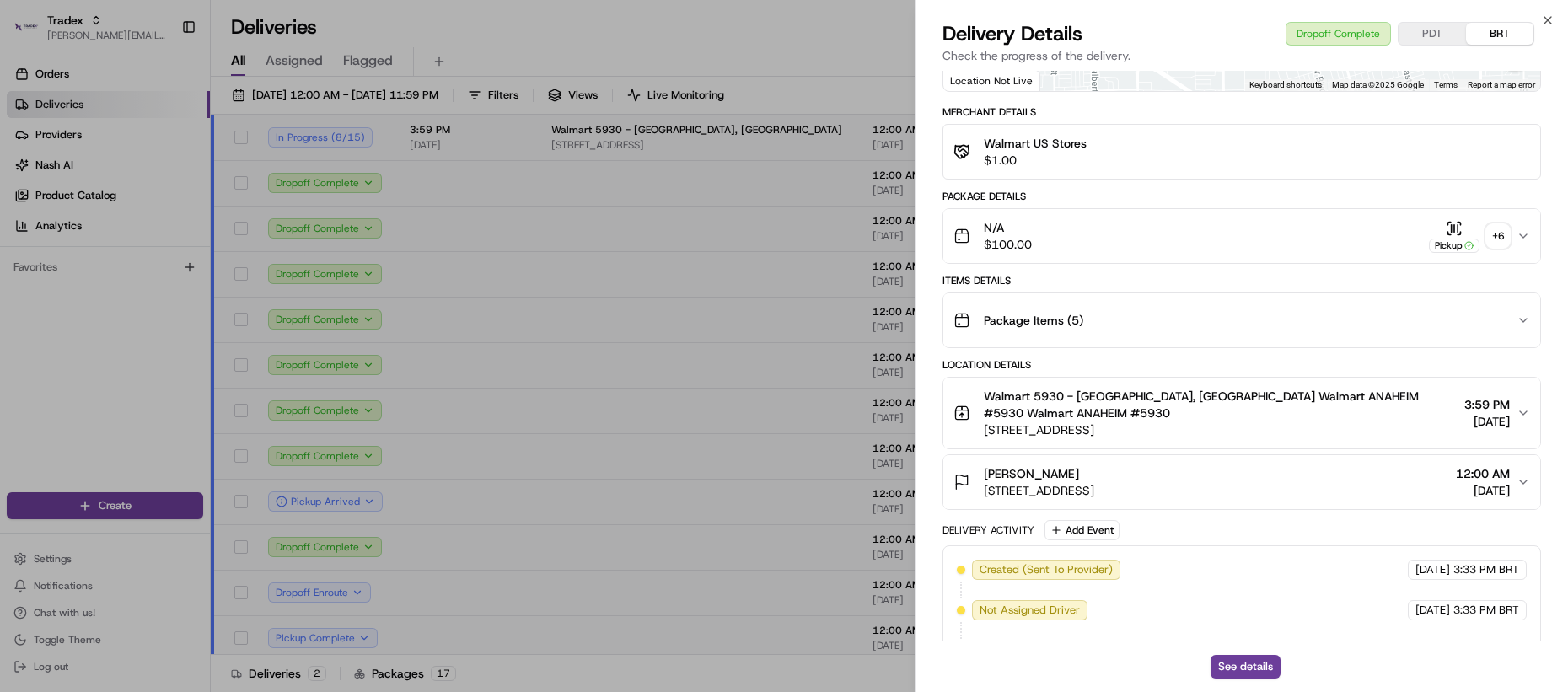
click at [1118, 304] on div "Package Items ( 5 )" at bounding box center [1235, 321] width 563 height 34
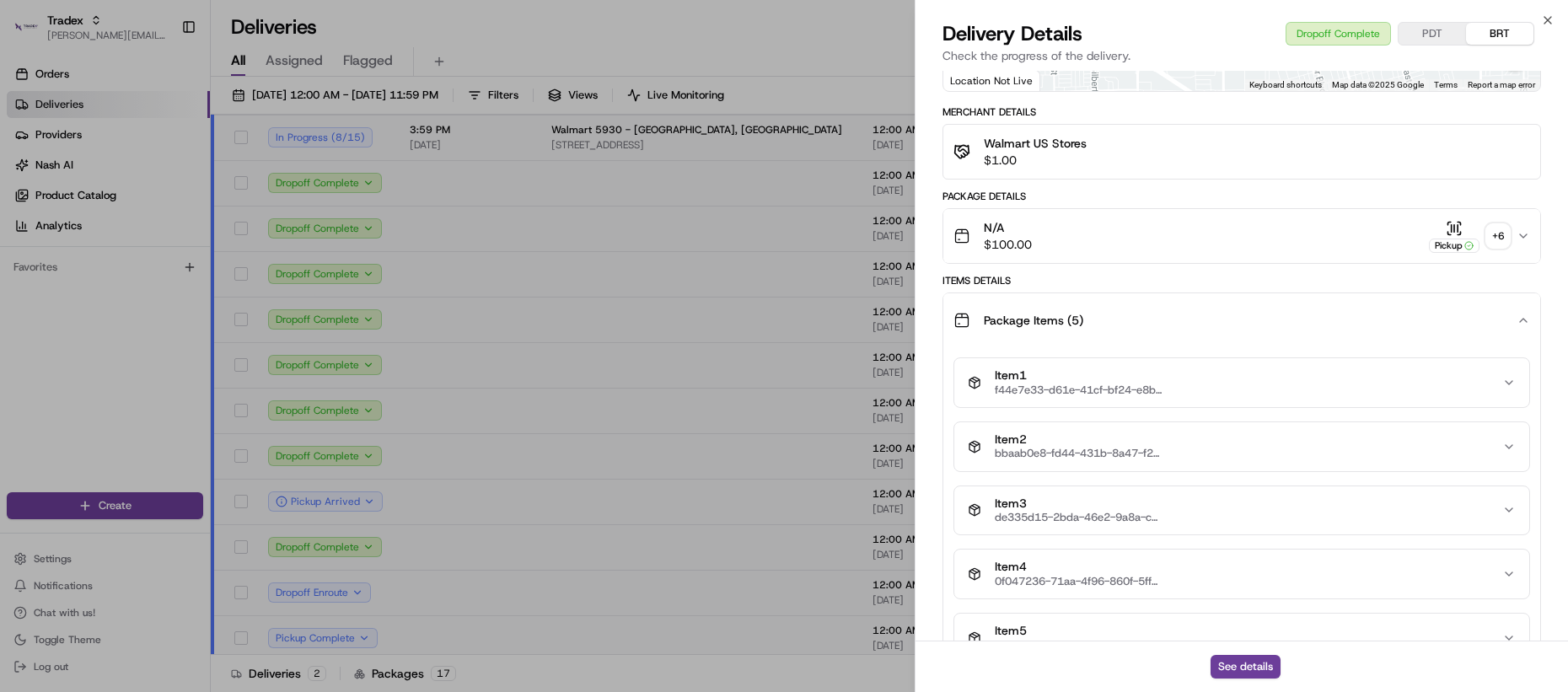
click at [1118, 304] on div "Package Items ( 5 )" at bounding box center [1235, 321] width 563 height 34
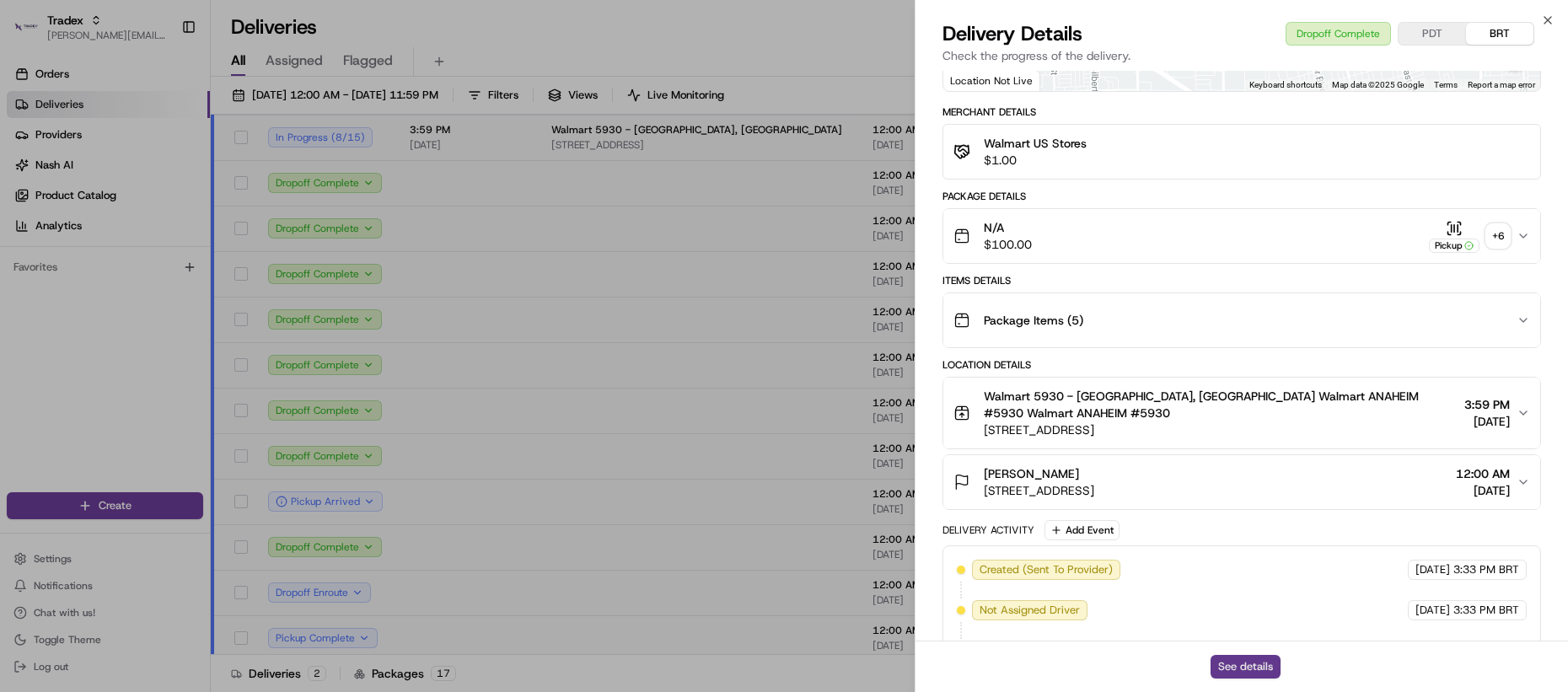
click at [1258, 672] on button "See details" at bounding box center [1246, 667] width 70 height 24
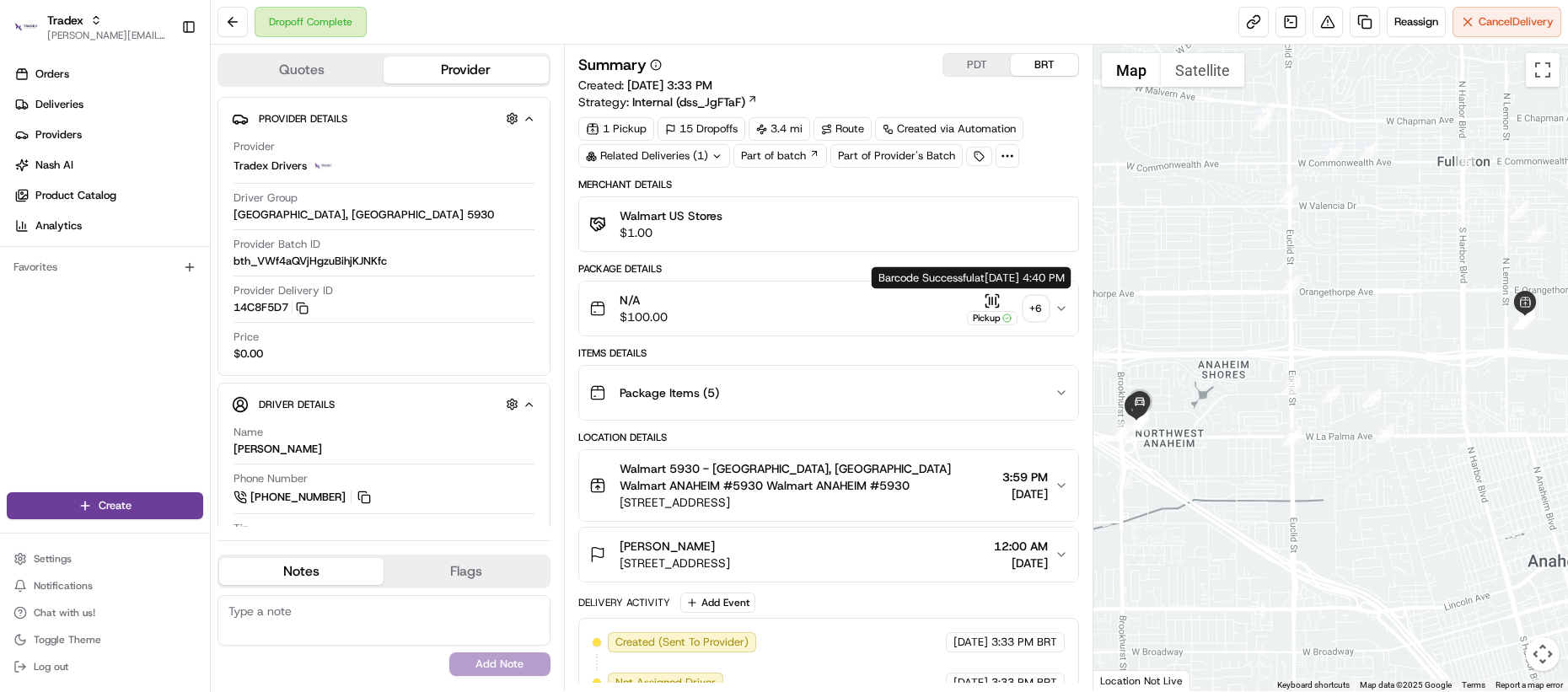
click at [1026, 305] on div "+ 6" at bounding box center [1037, 309] width 24 height 24
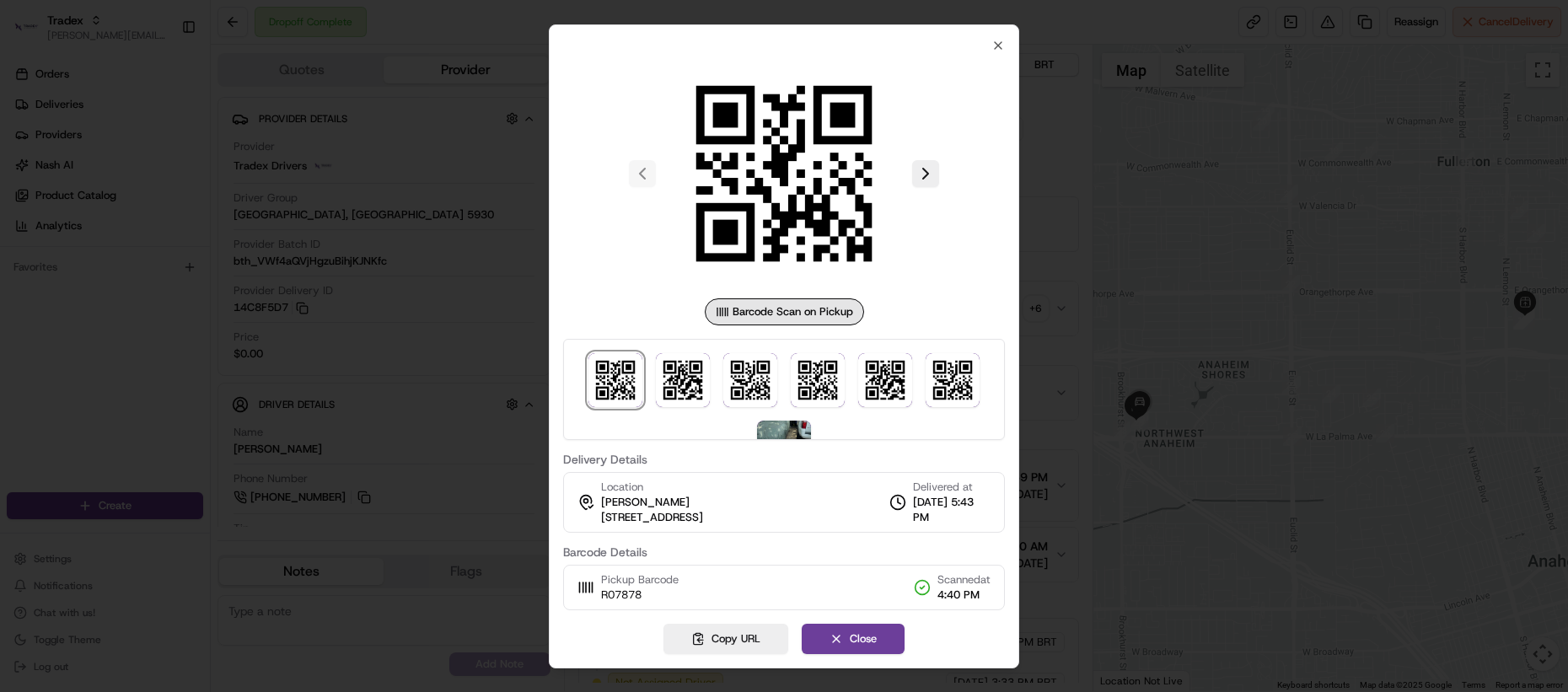
scroll to position [11, 0]
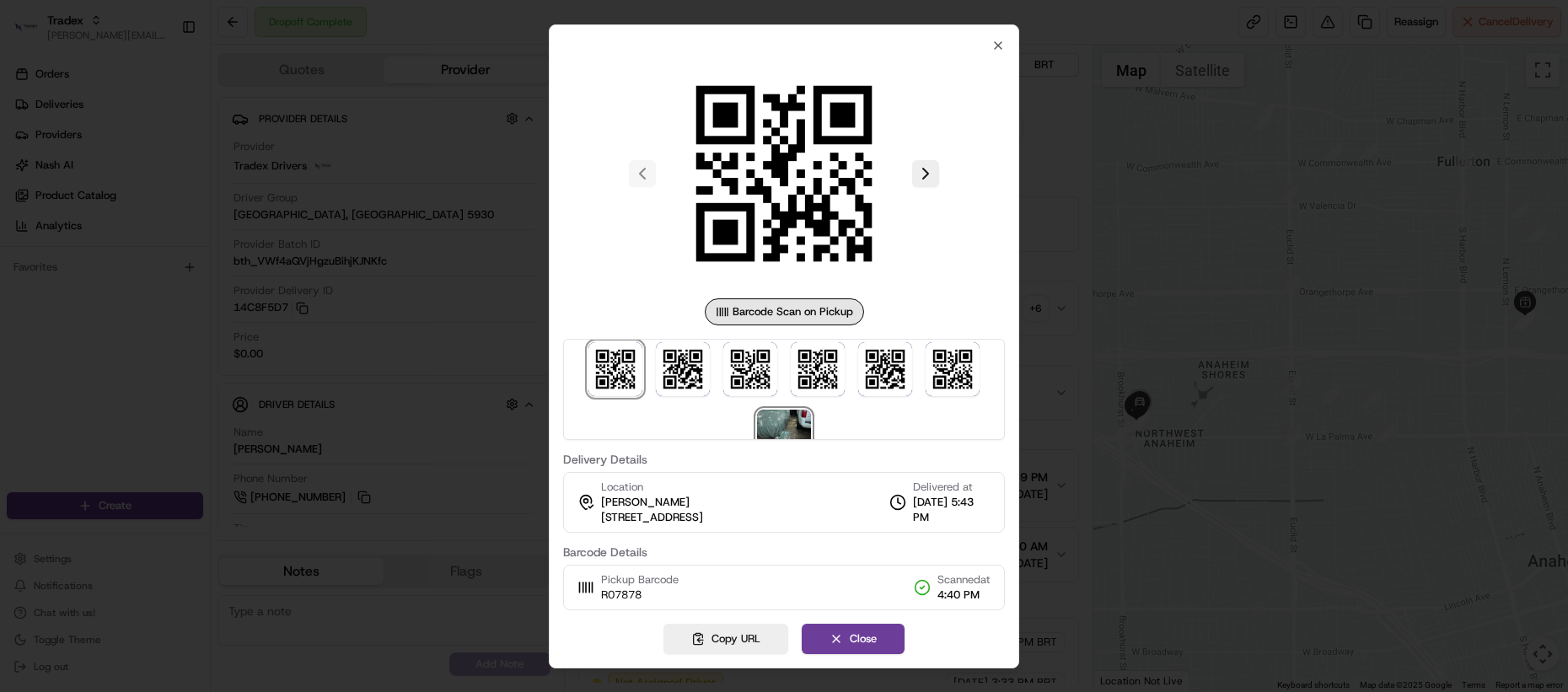
click at [787, 410] on img at bounding box center [783, 436] width 54 height 54
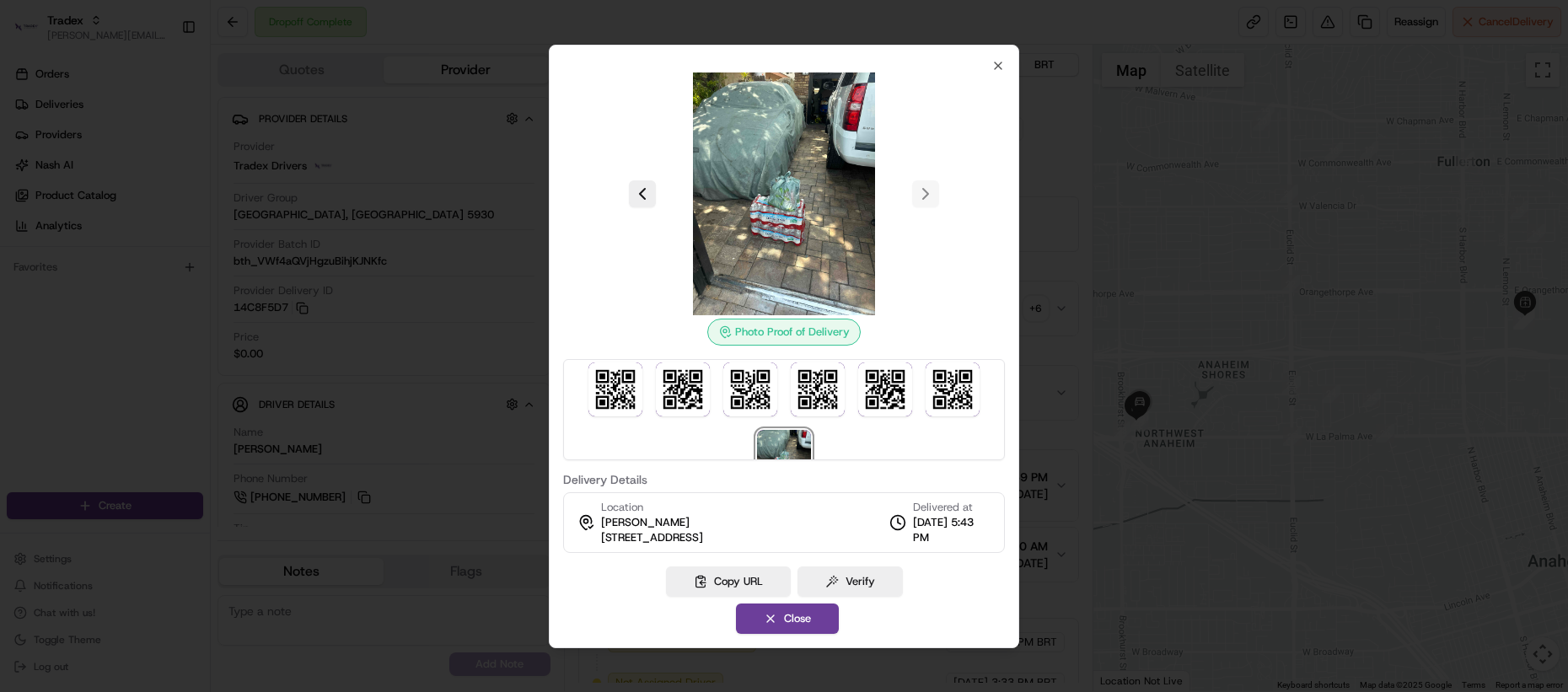
click at [803, 200] on img at bounding box center [784, 194] width 243 height 243
click at [790, 246] on img at bounding box center [784, 194] width 243 height 243
click at [785, 257] on img at bounding box center [784, 194] width 243 height 243
click at [718, 581] on button "Copy URL" at bounding box center [729, 582] width 125 height 31
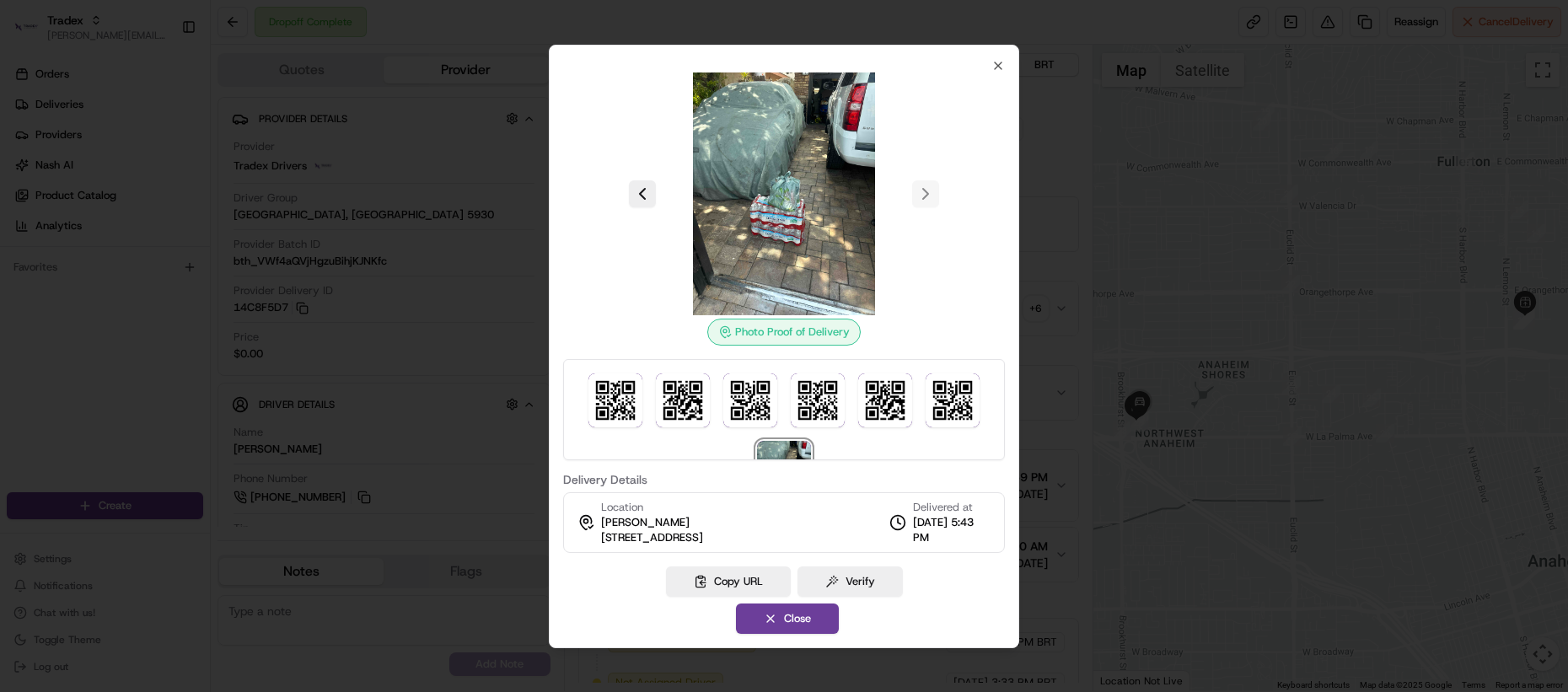
scroll to position [49, 0]
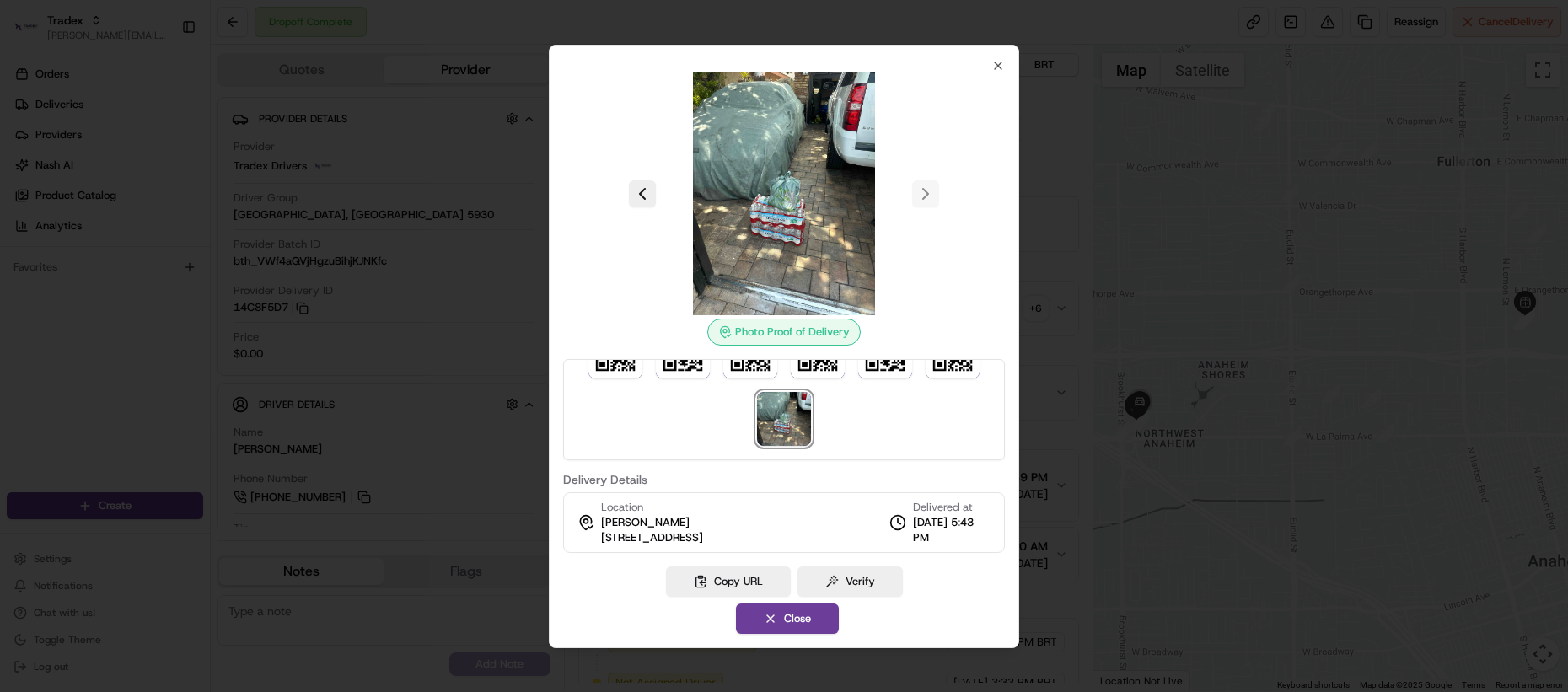
click at [486, 441] on div at bounding box center [784, 346] width 1568 height 692
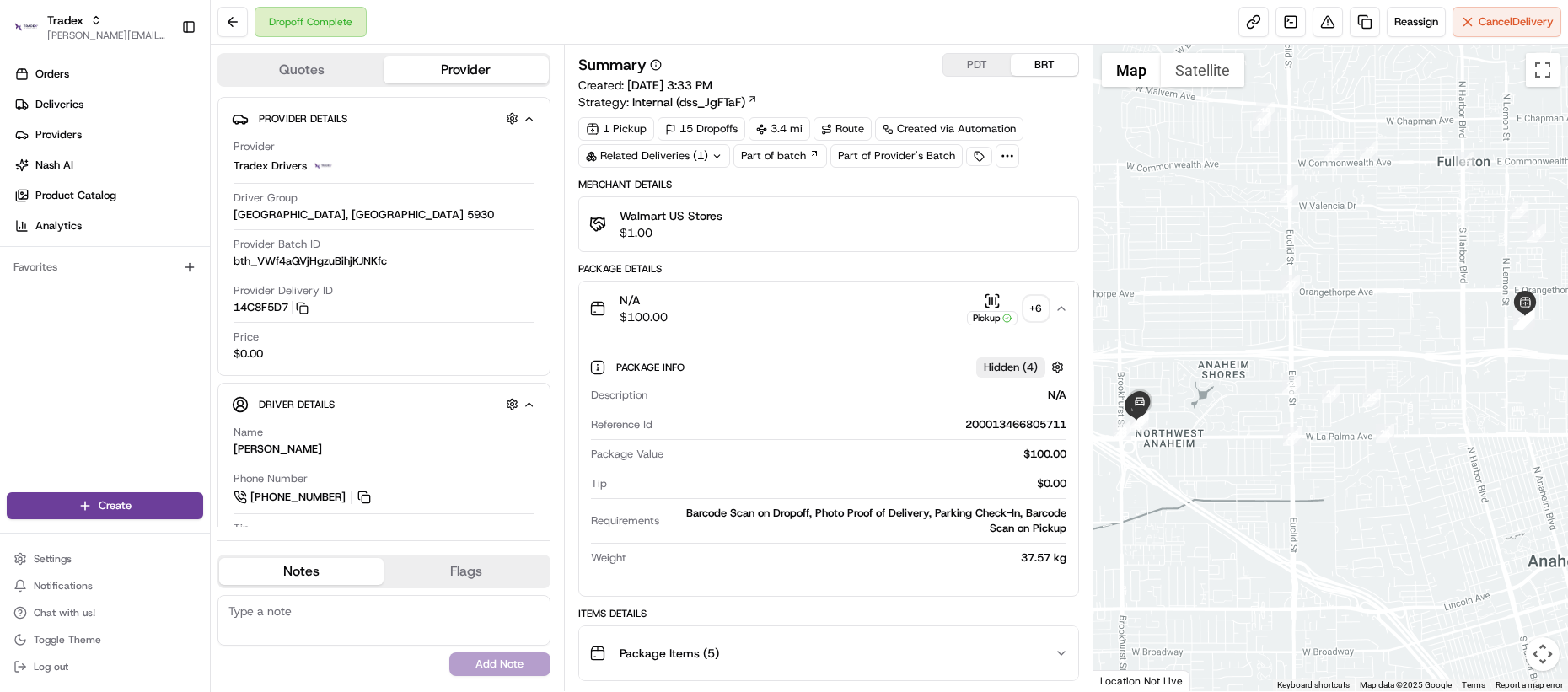
click at [778, 319] on div "N/A $100.00 Pickup + 6" at bounding box center [822, 309] width 466 height 34
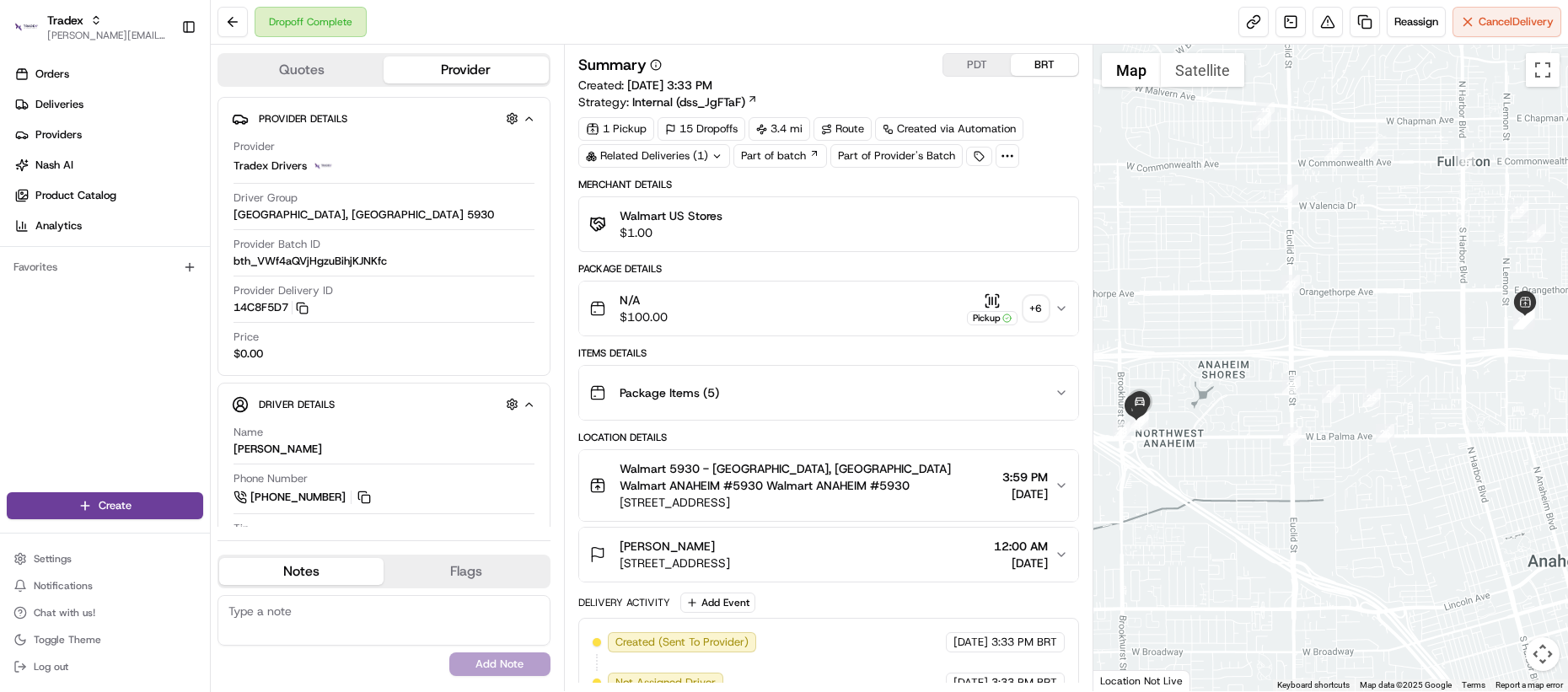
click at [712, 389] on span "Package Items ( 5 )" at bounding box center [669, 393] width 100 height 17
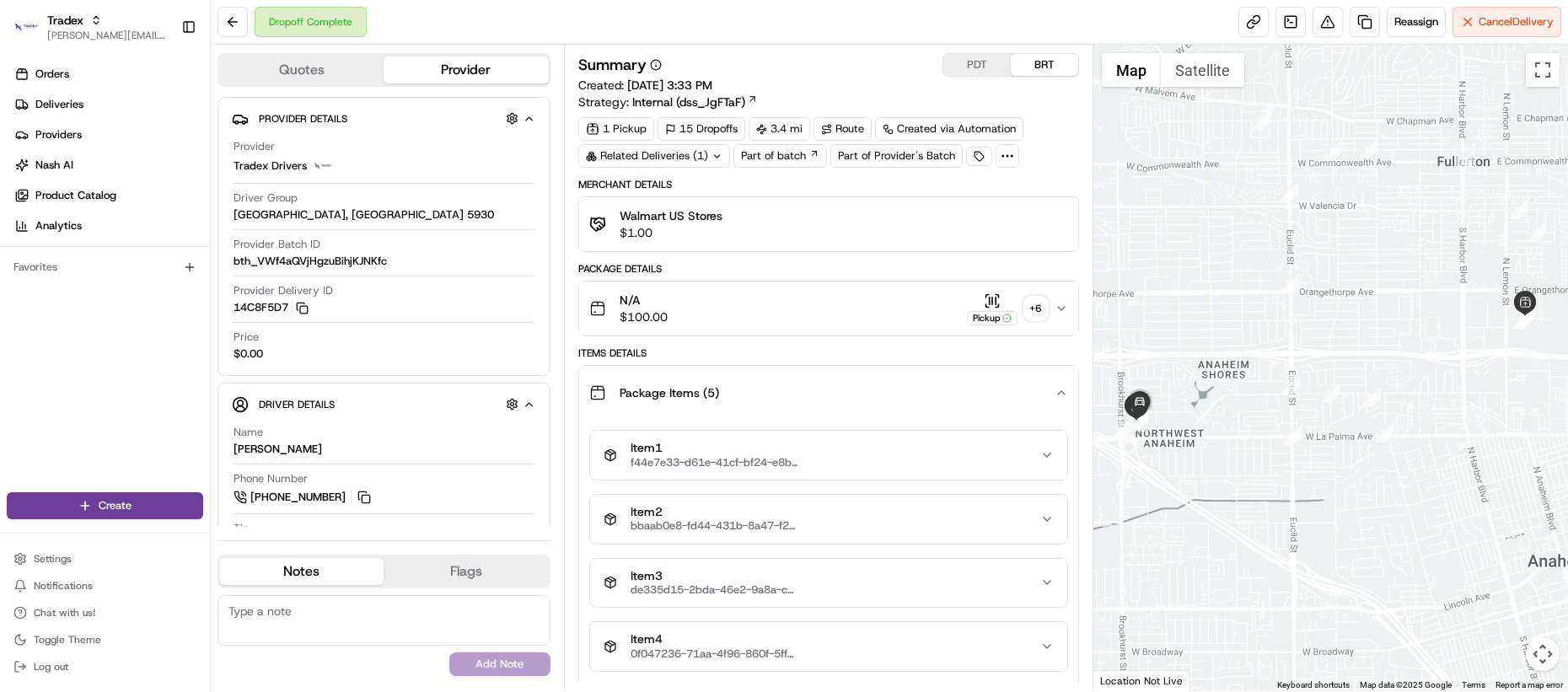
click at [709, 400] on span "Package Items ( 5 )" at bounding box center [669, 393] width 100 height 17
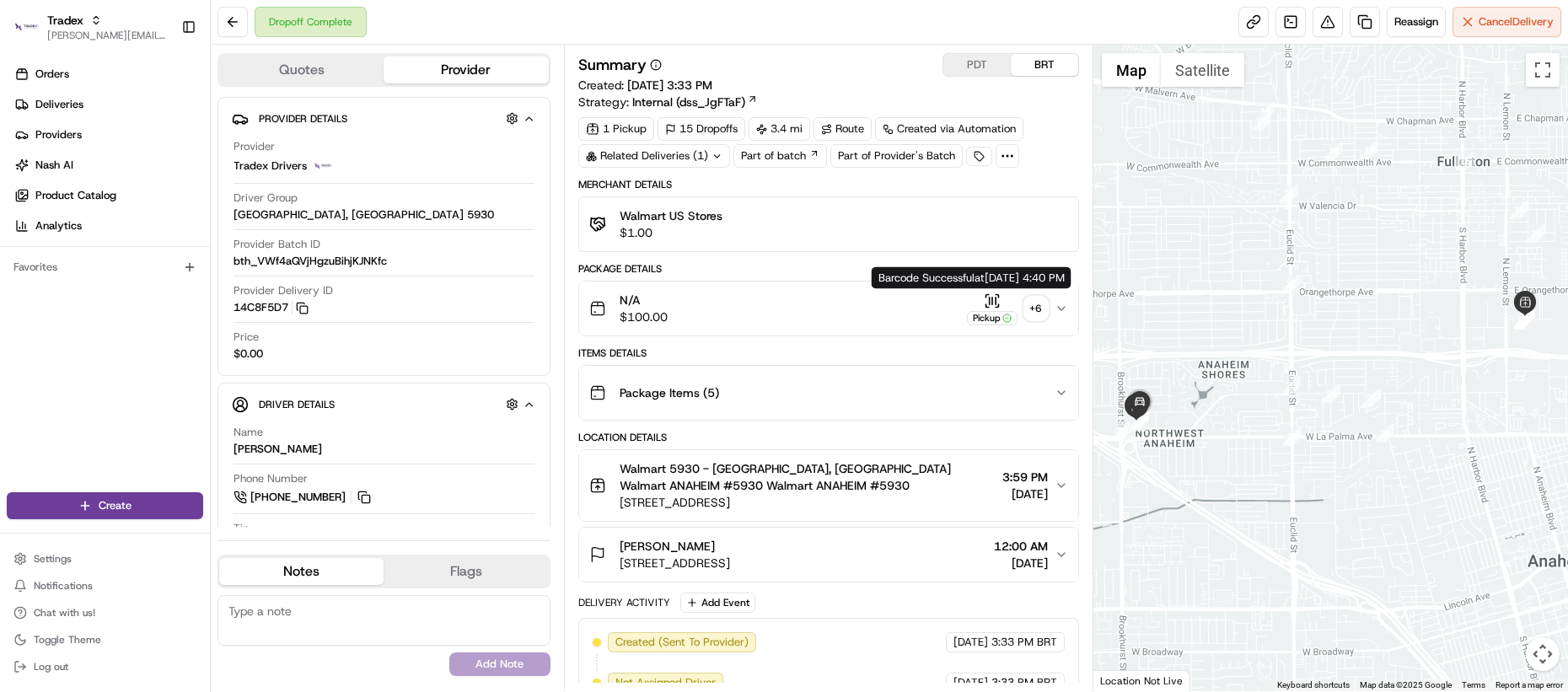
click at [1033, 304] on div "+ 6" at bounding box center [1037, 309] width 24 height 24
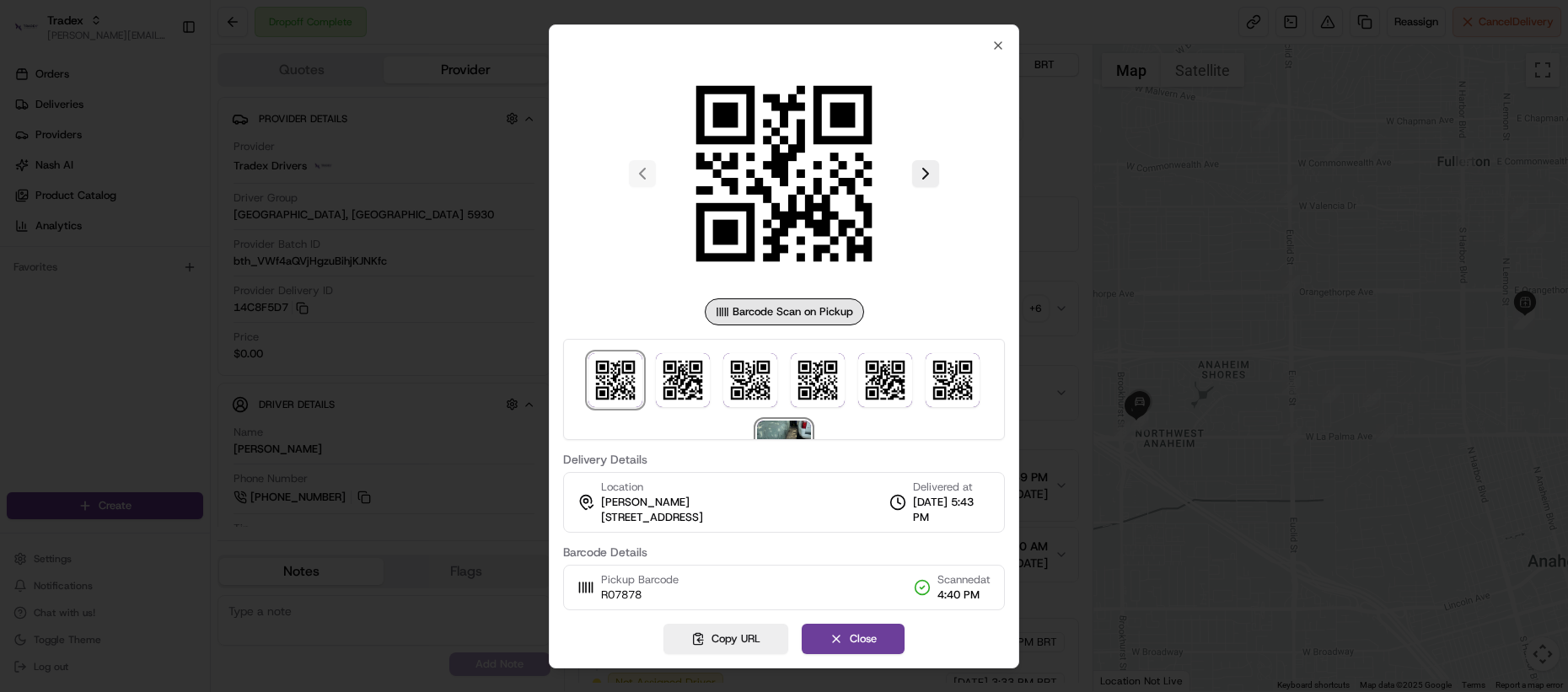
click at [790, 430] on img at bounding box center [783, 447] width 54 height 54
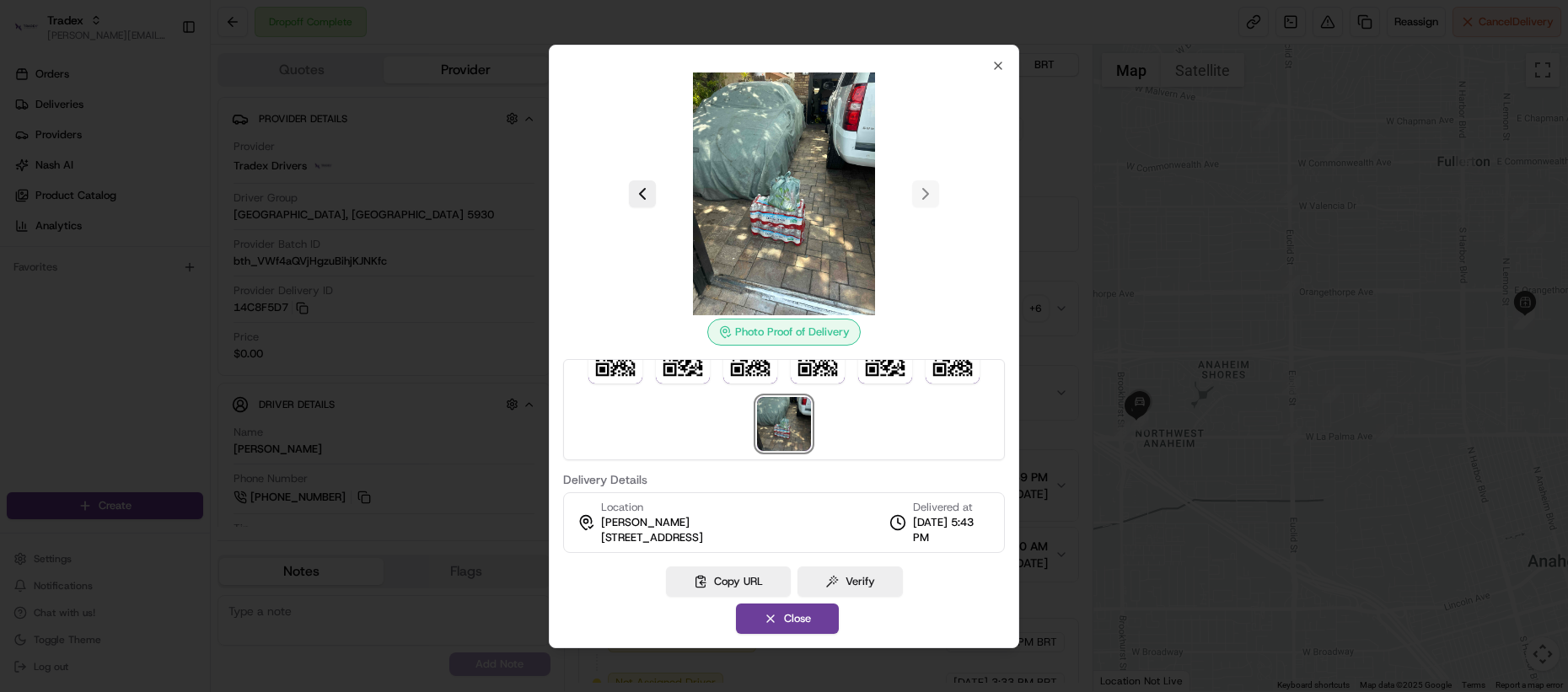
click at [775, 420] on img at bounding box center [783, 423] width 54 height 54
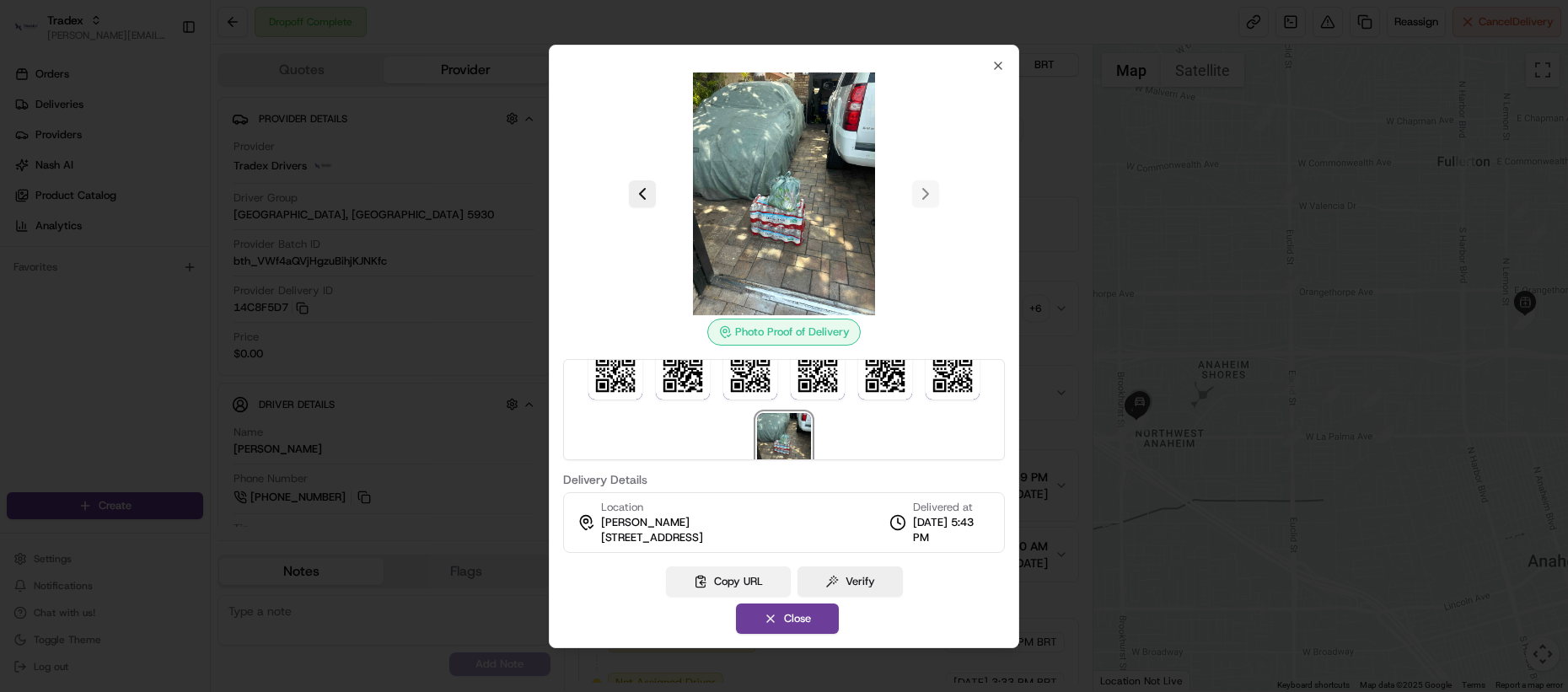
click at [717, 571] on button "Copy URL" at bounding box center [729, 582] width 125 height 31
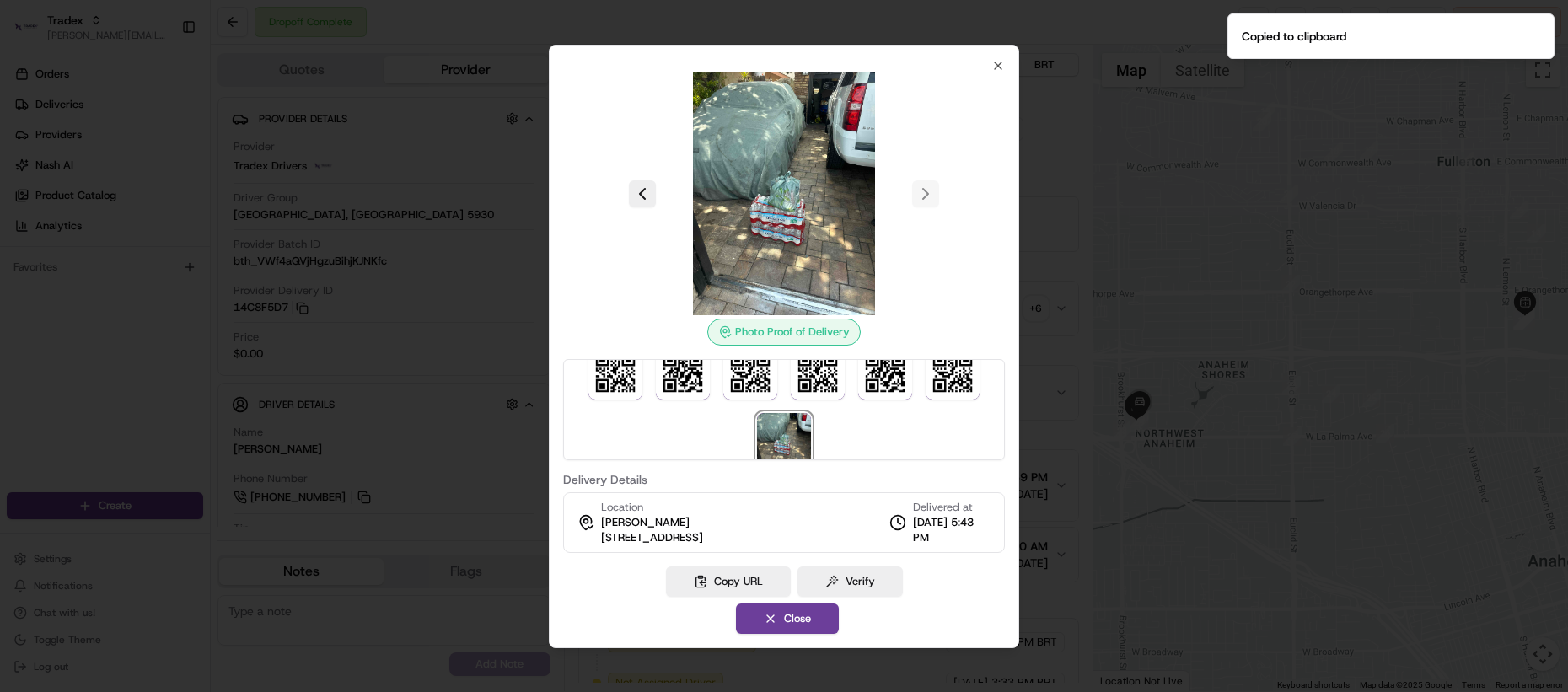
scroll to position [38, 0]
click at [545, 441] on div at bounding box center [784, 346] width 1568 height 692
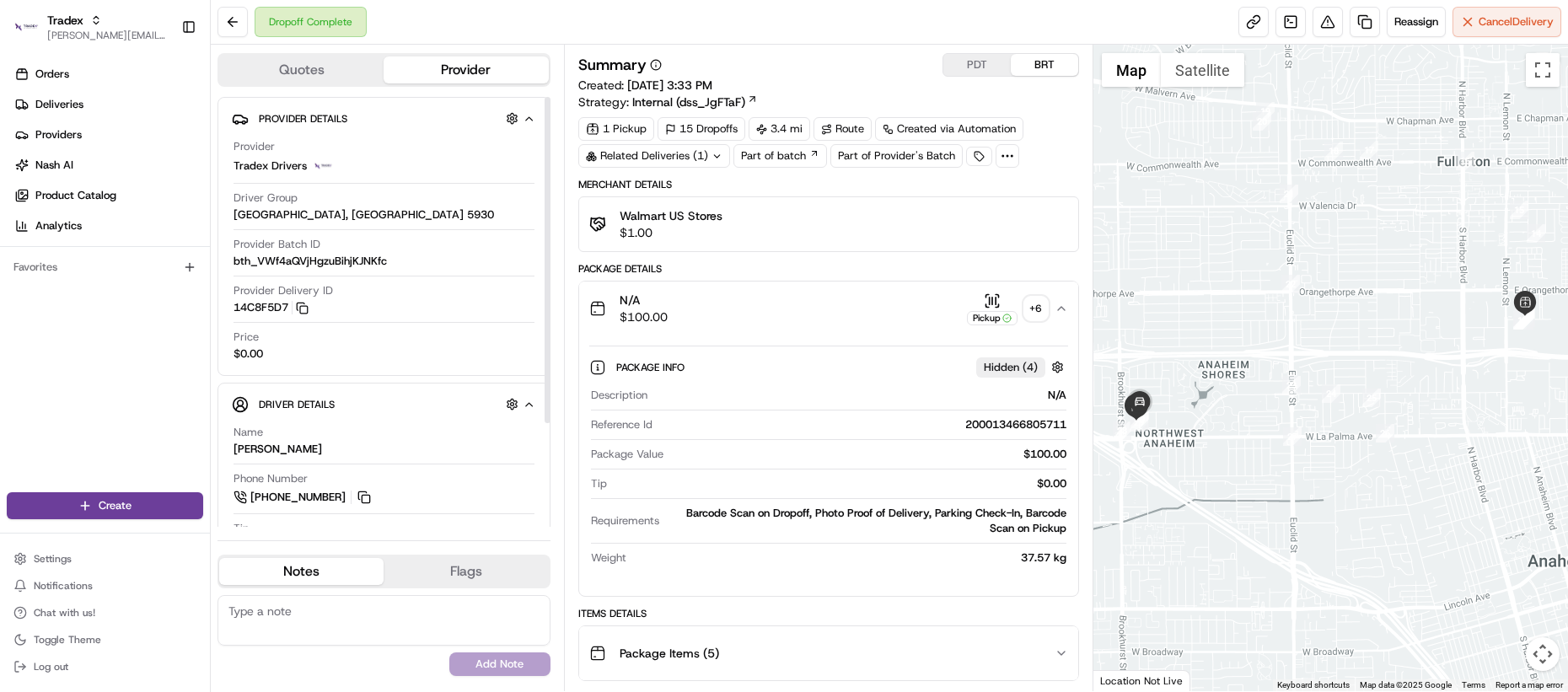
click at [708, 332] on button "N/A $100.00 Pickup + 6" at bounding box center [828, 308] width 499 height 54
click at [712, 315] on div "N/A $100.00 Pickup + 6" at bounding box center [822, 309] width 466 height 34
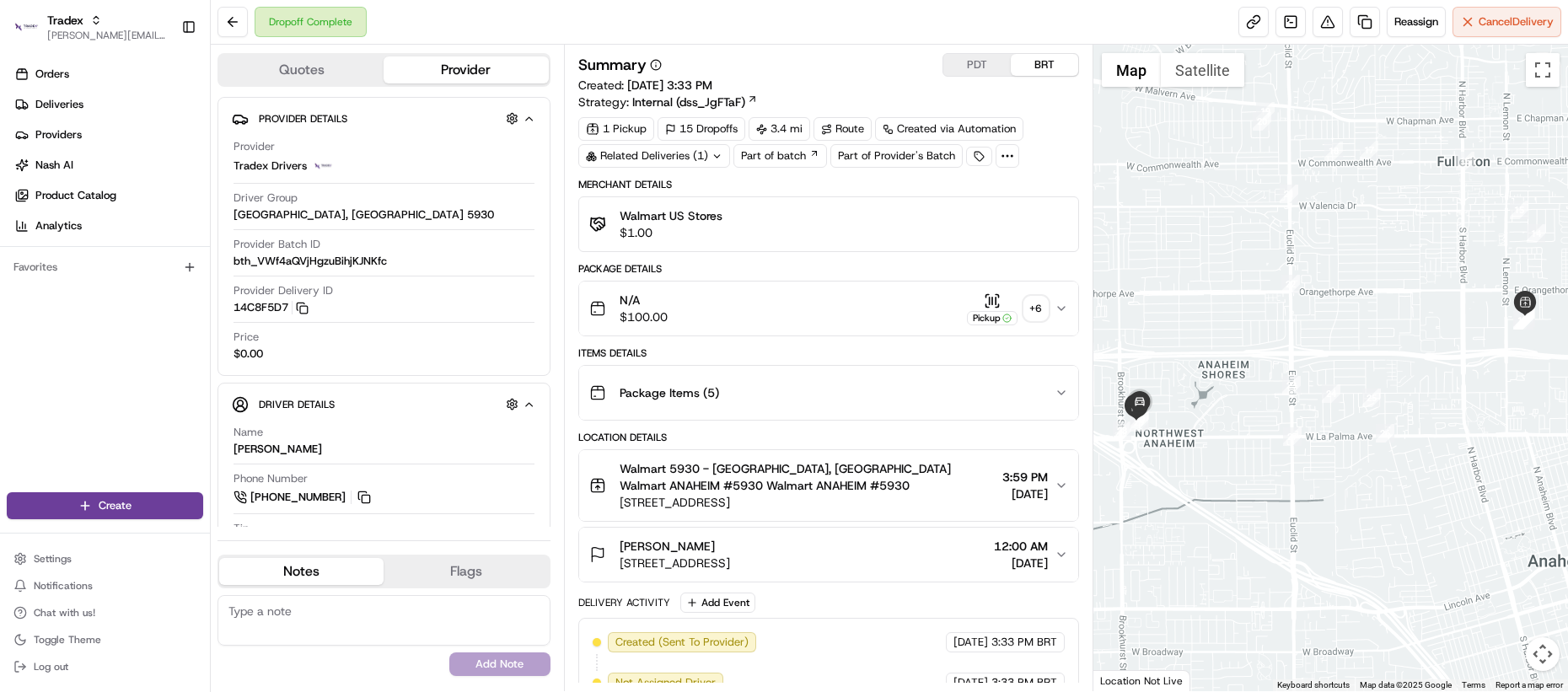
click at [686, 390] on span "Package Items ( 5 )" at bounding box center [669, 393] width 100 height 17
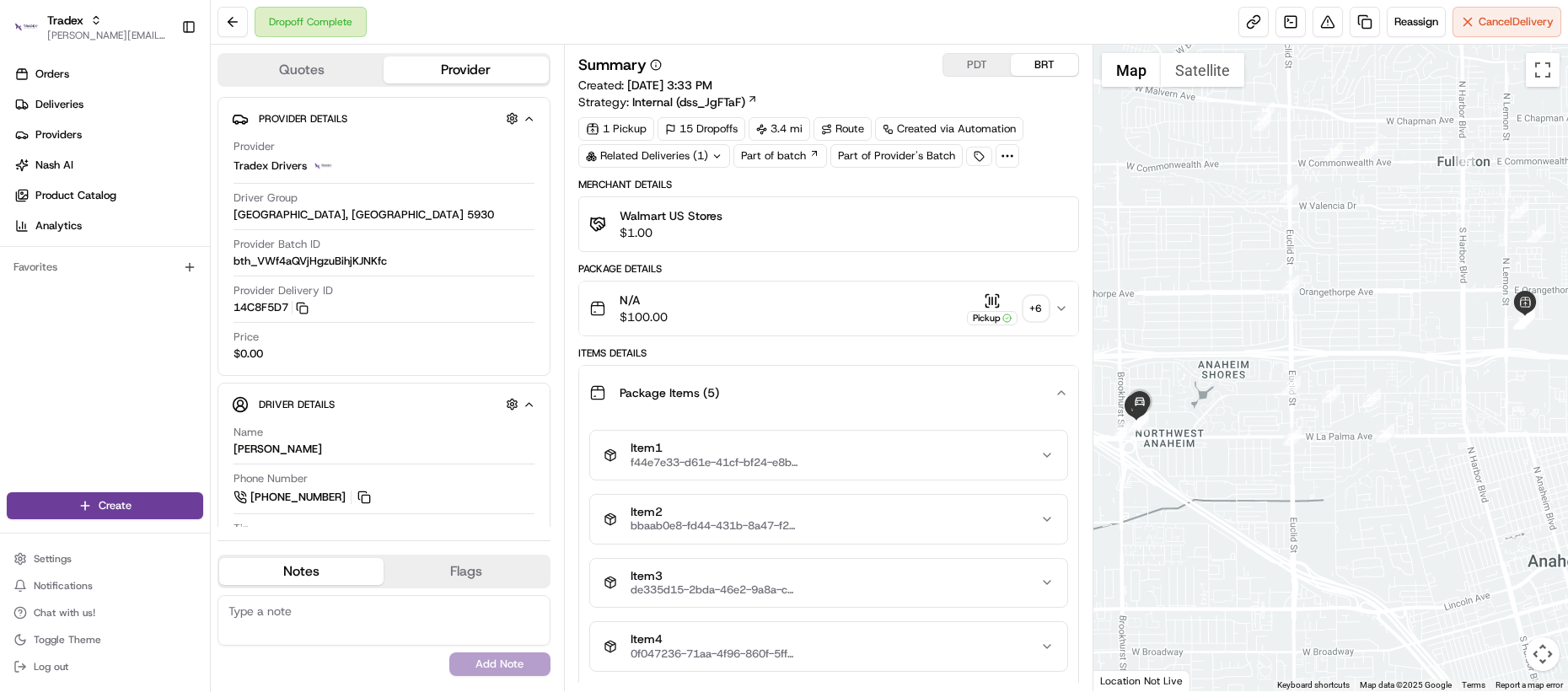
click at [683, 390] on span "Package Items ( 5 )" at bounding box center [669, 393] width 100 height 17
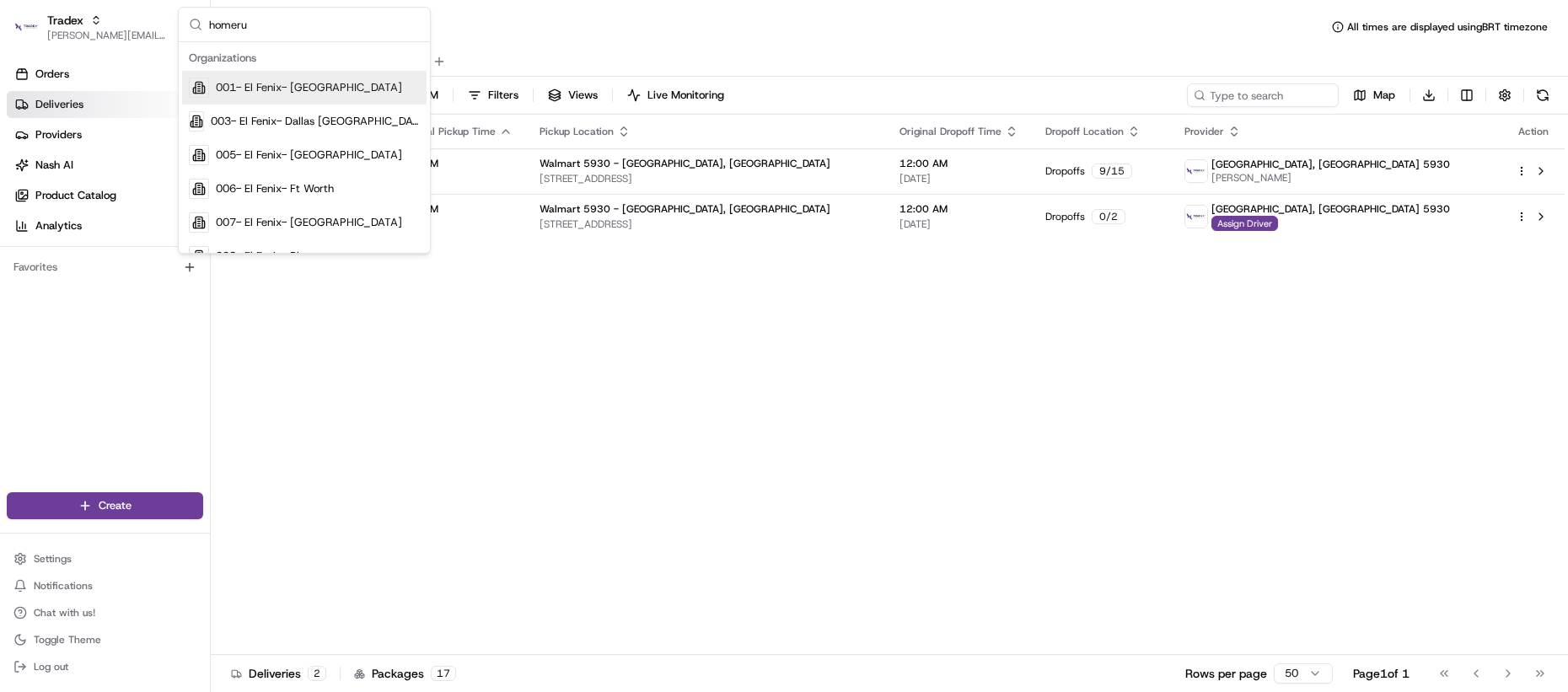
type input "homerun"
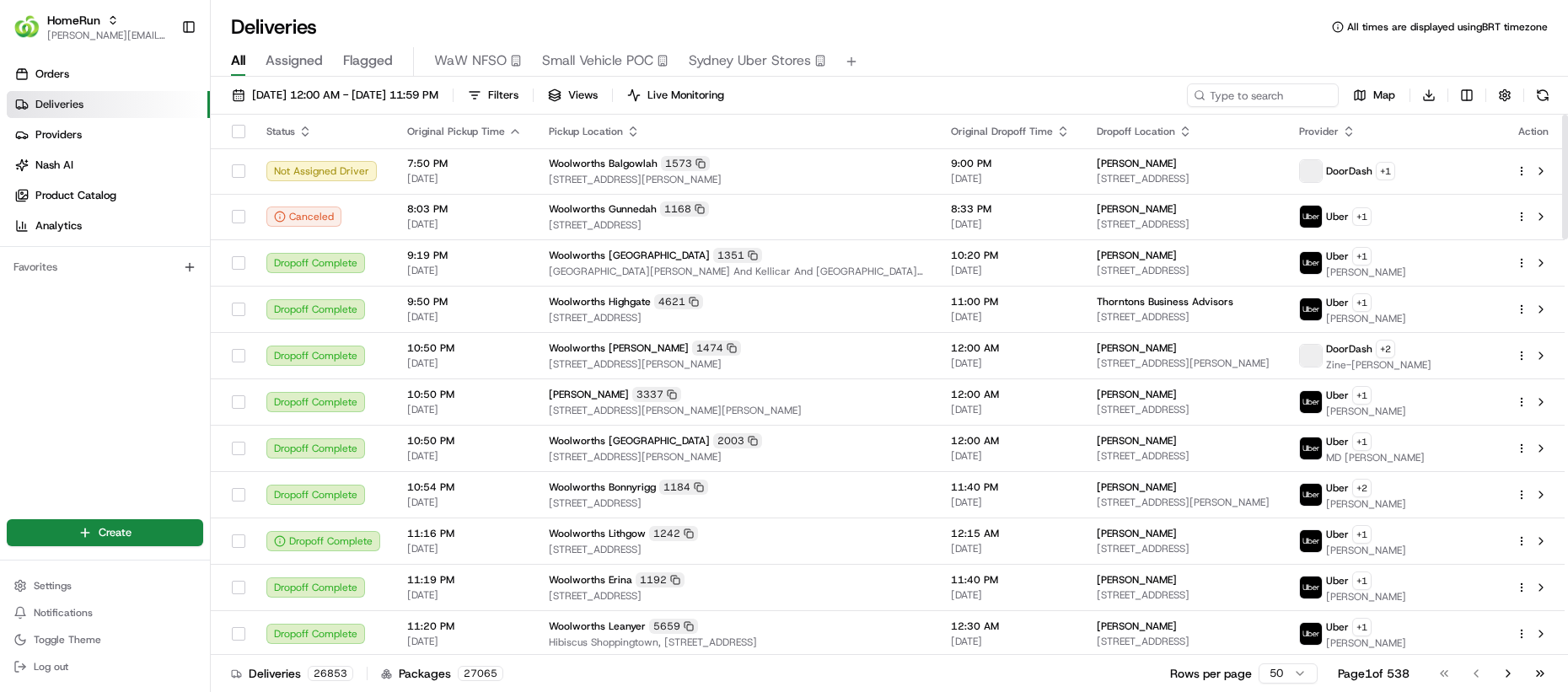
click at [508, 232] on td "8:03 PM [DATE]" at bounding box center [465, 216] width 142 height 45
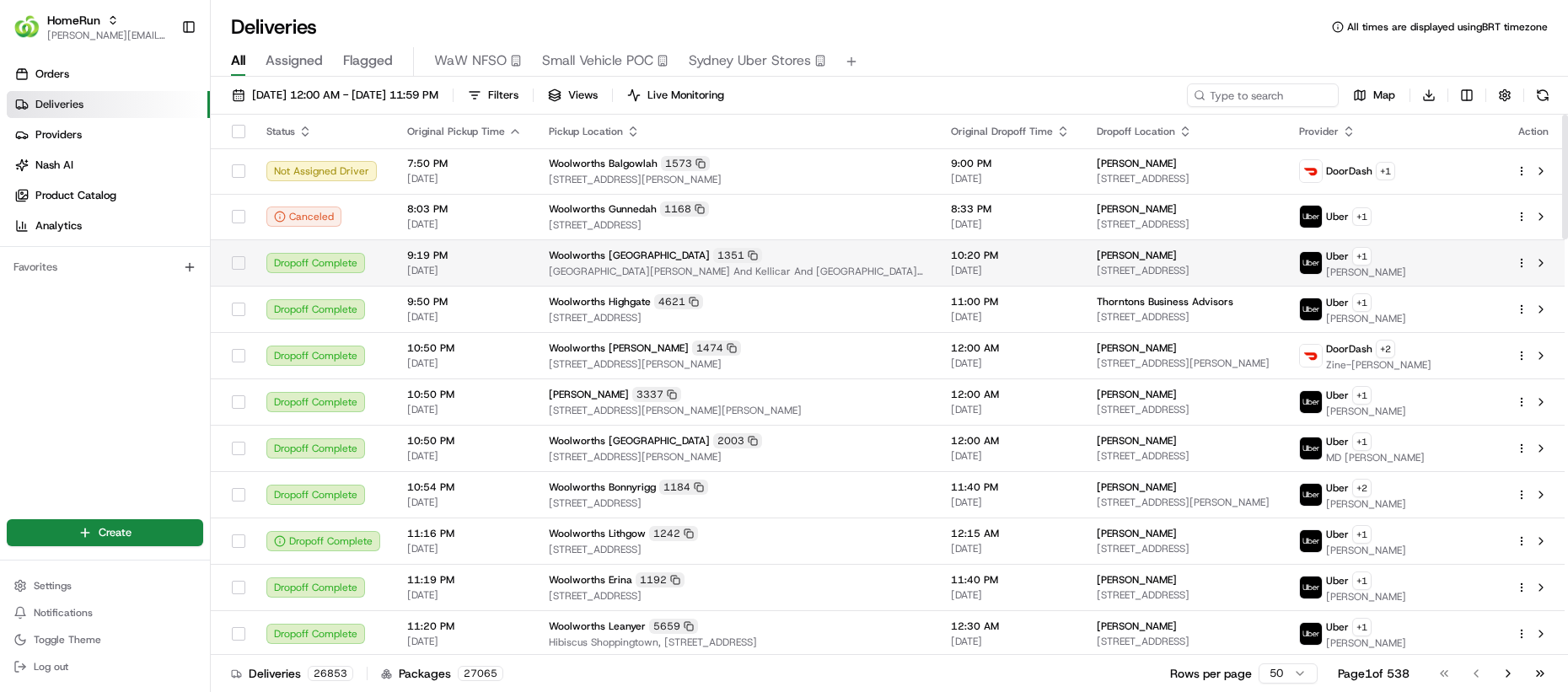
click at [485, 266] on span "[DATE]" at bounding box center [464, 270] width 114 height 14
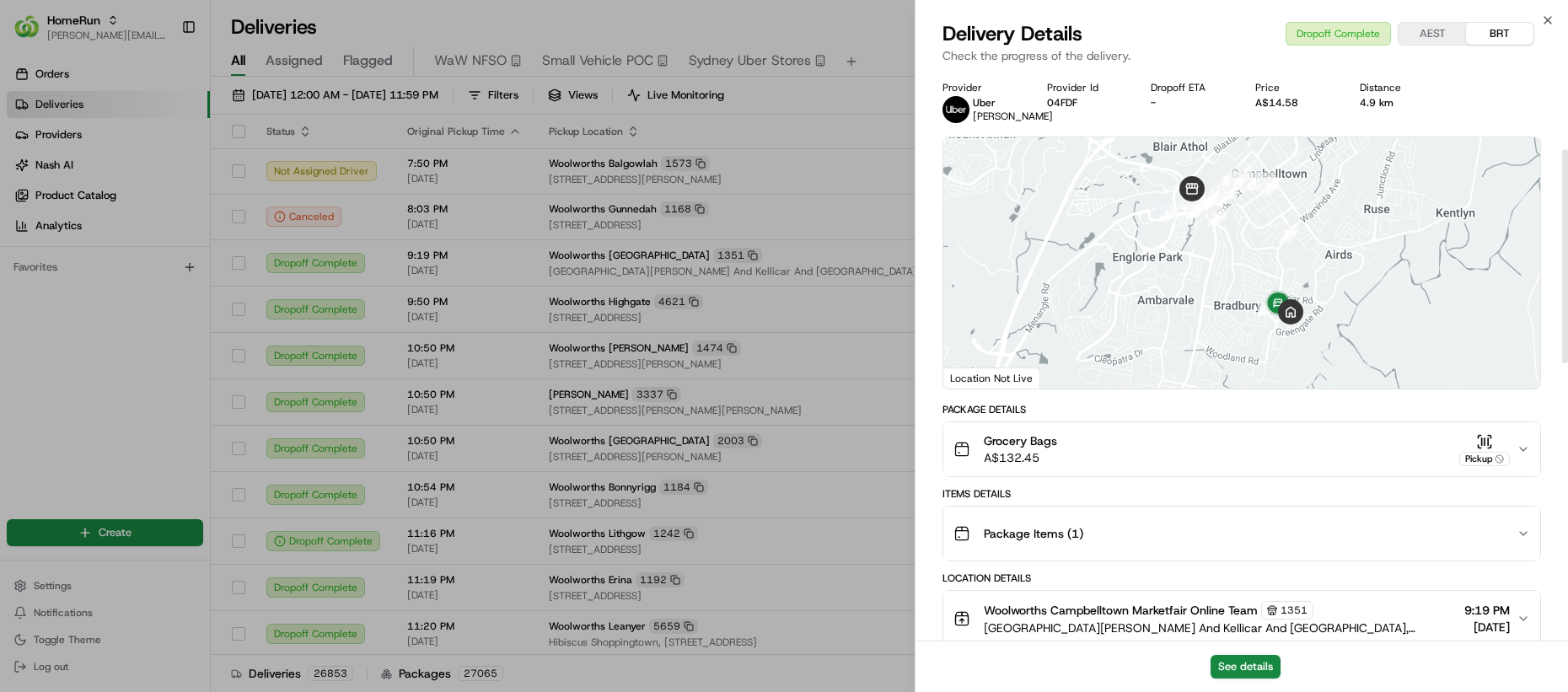
scroll to position [209, 0]
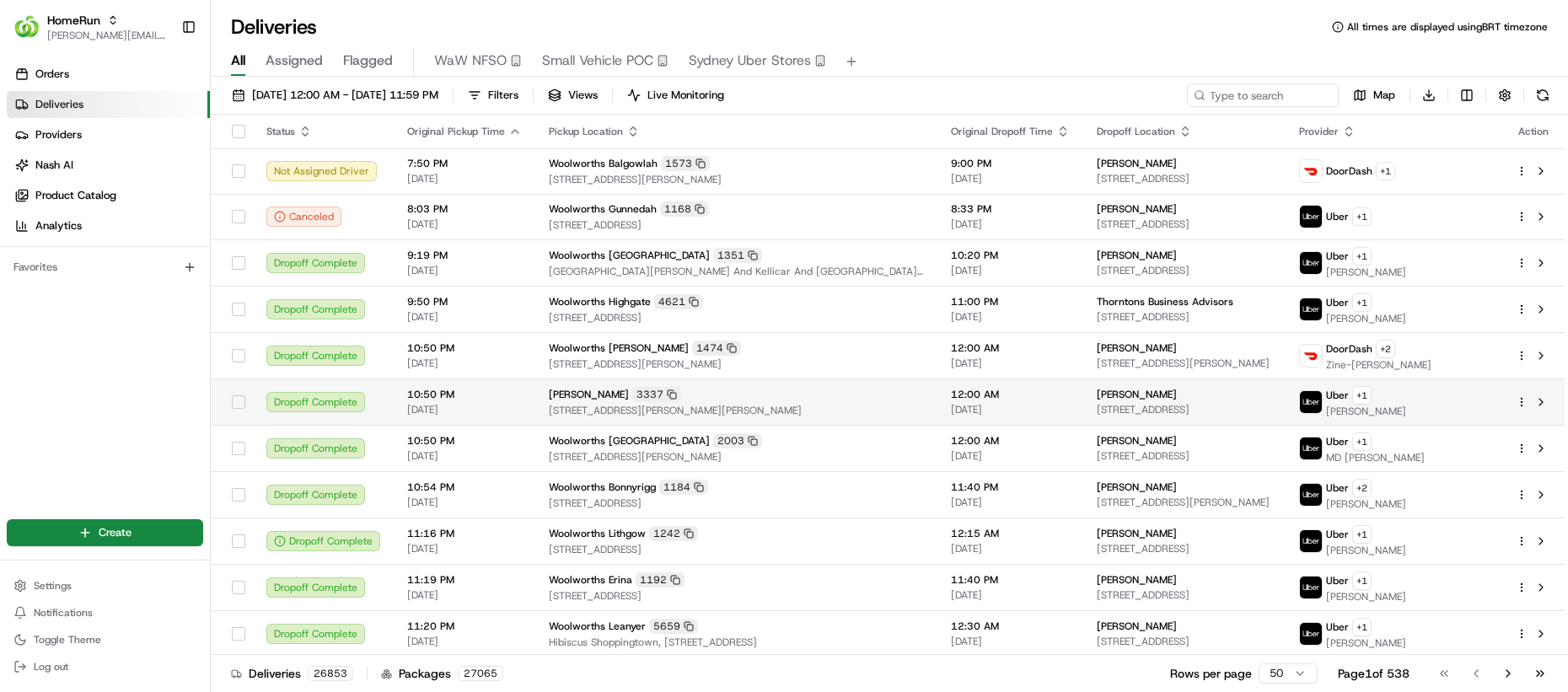
click at [726, 388] on div "Woolworths Laurimar 3337" at bounding box center [736, 395] width 375 height 15
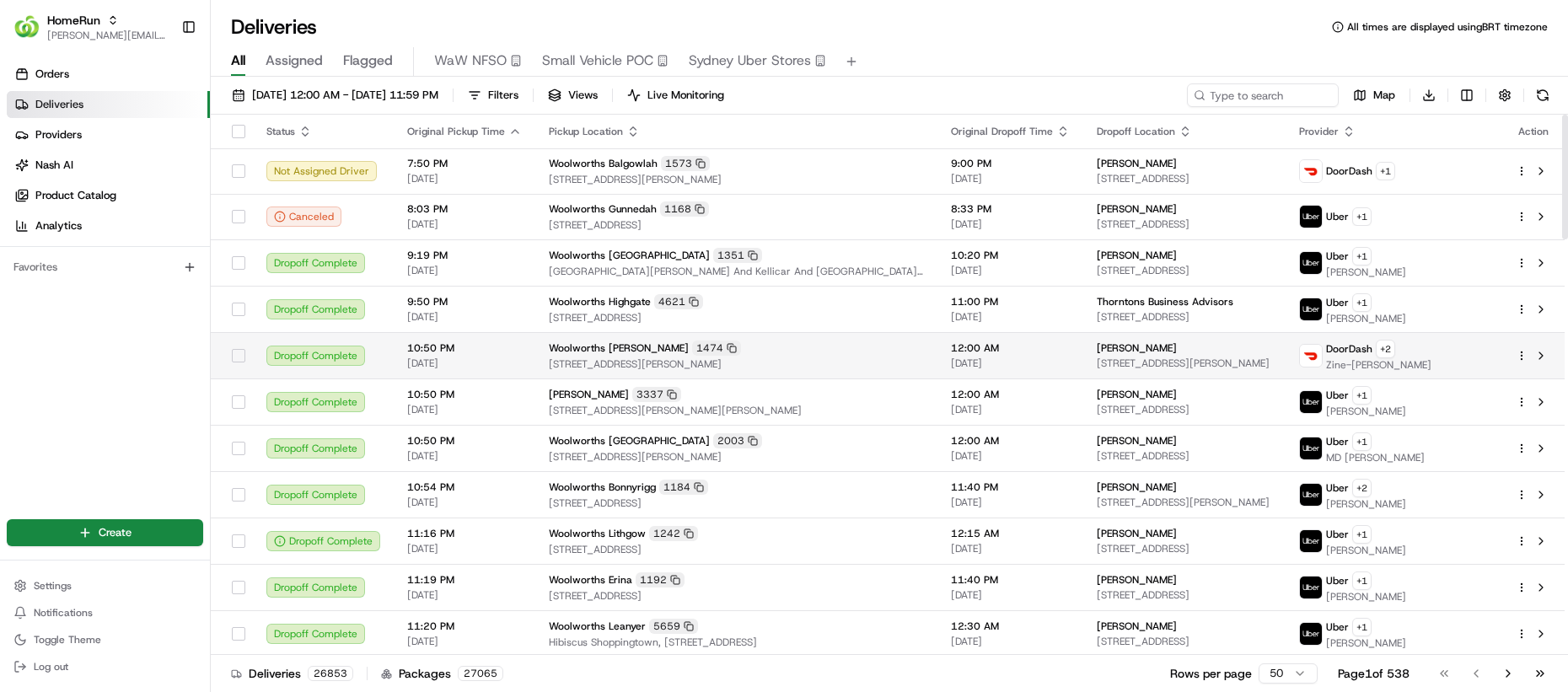
click at [739, 351] on div "Woolworths [PERSON_NAME] 1474" at bounding box center [736, 348] width 375 height 15
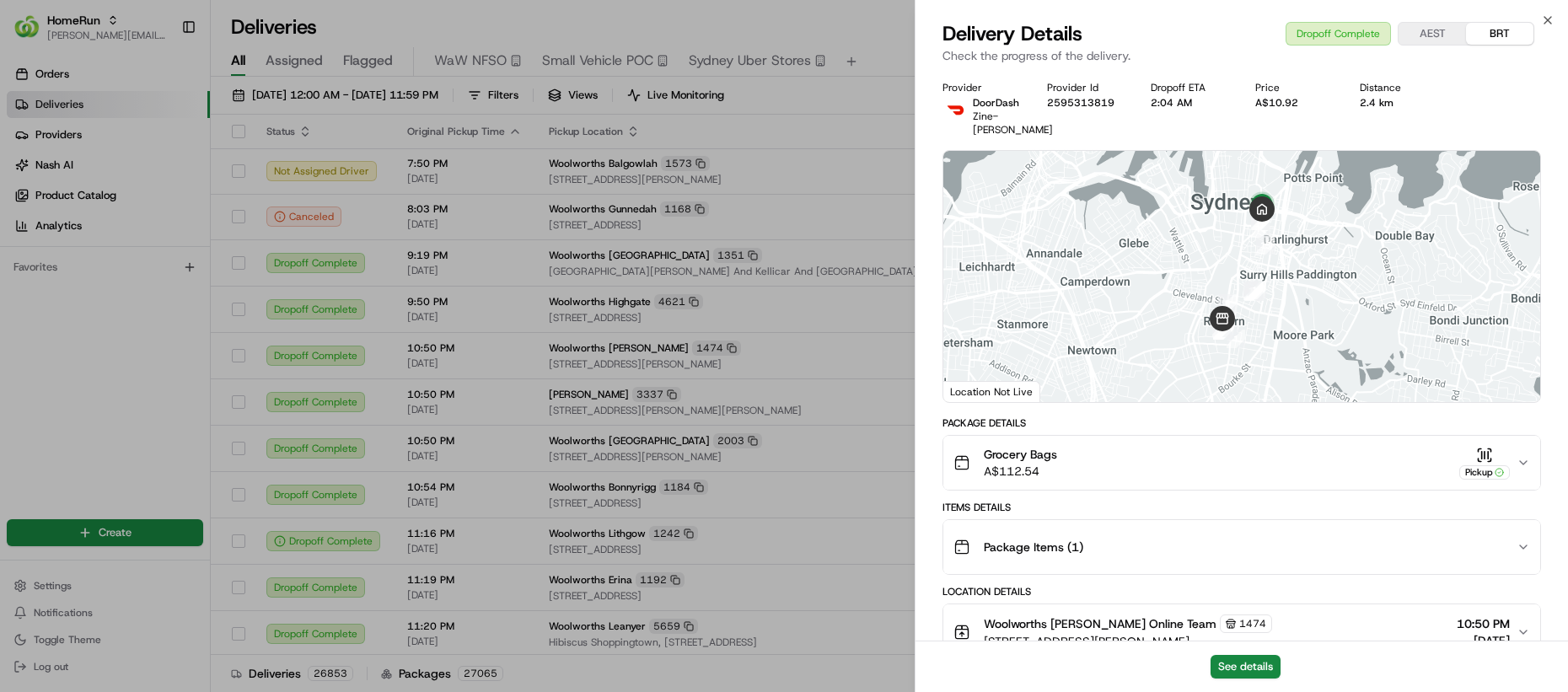
click at [1105, 613] on button "Woolworths [PERSON_NAME] Online Team 1474 [STREET_ADDRESS][PERSON_NAME] 2016, A…" at bounding box center [1242, 632] width 597 height 55
click at [1100, 560] on div "Package Items ( 1 )" at bounding box center [1235, 548] width 563 height 34
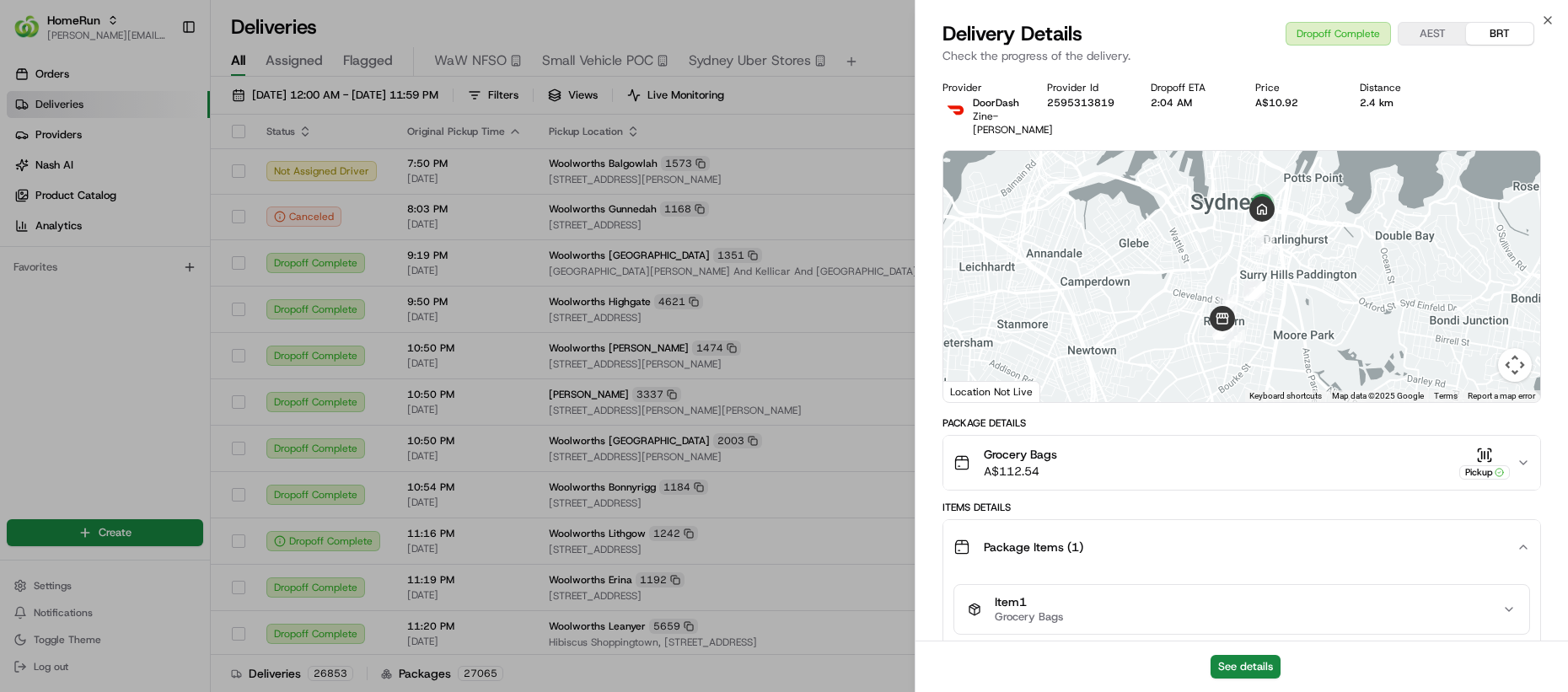
scroll to position [196, 0]
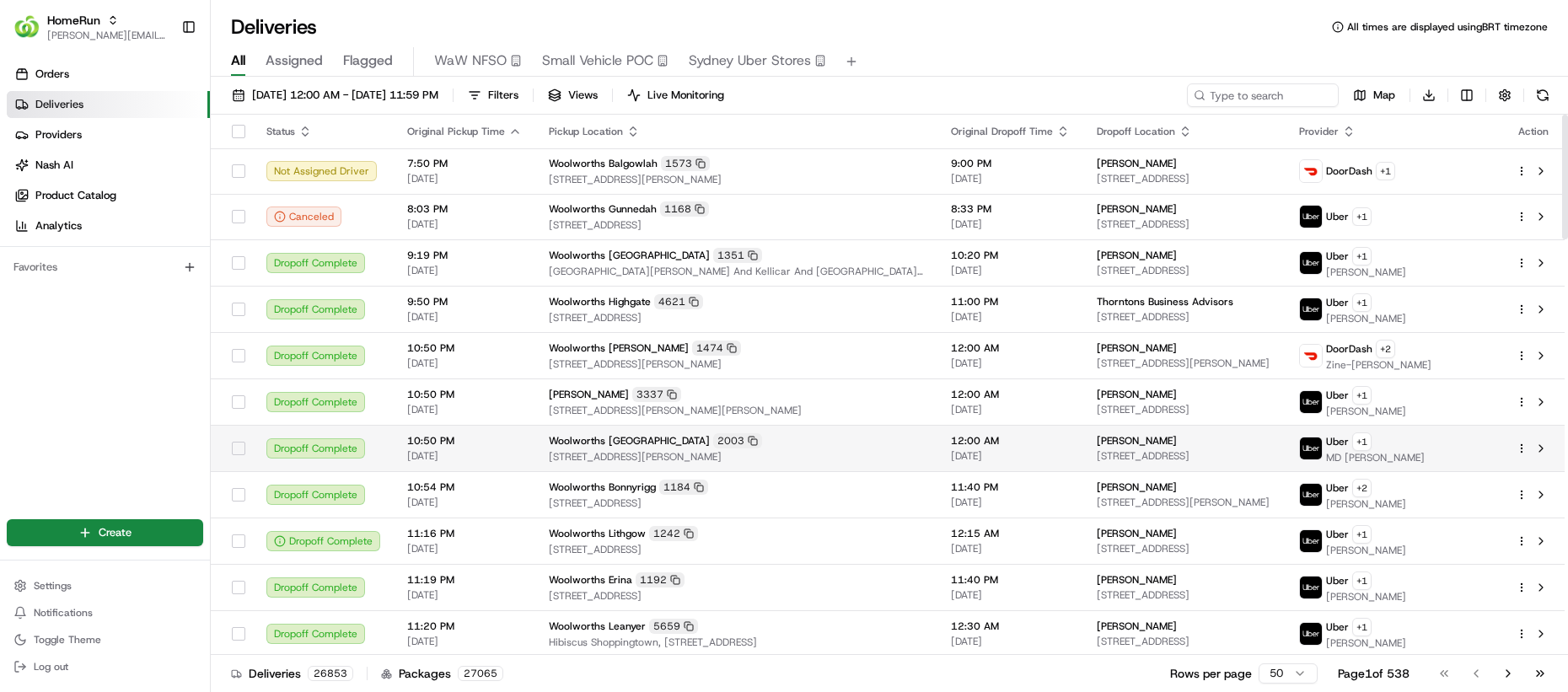
click at [760, 456] on span "[STREET_ADDRESS][PERSON_NAME]" at bounding box center [736, 457] width 375 height 14
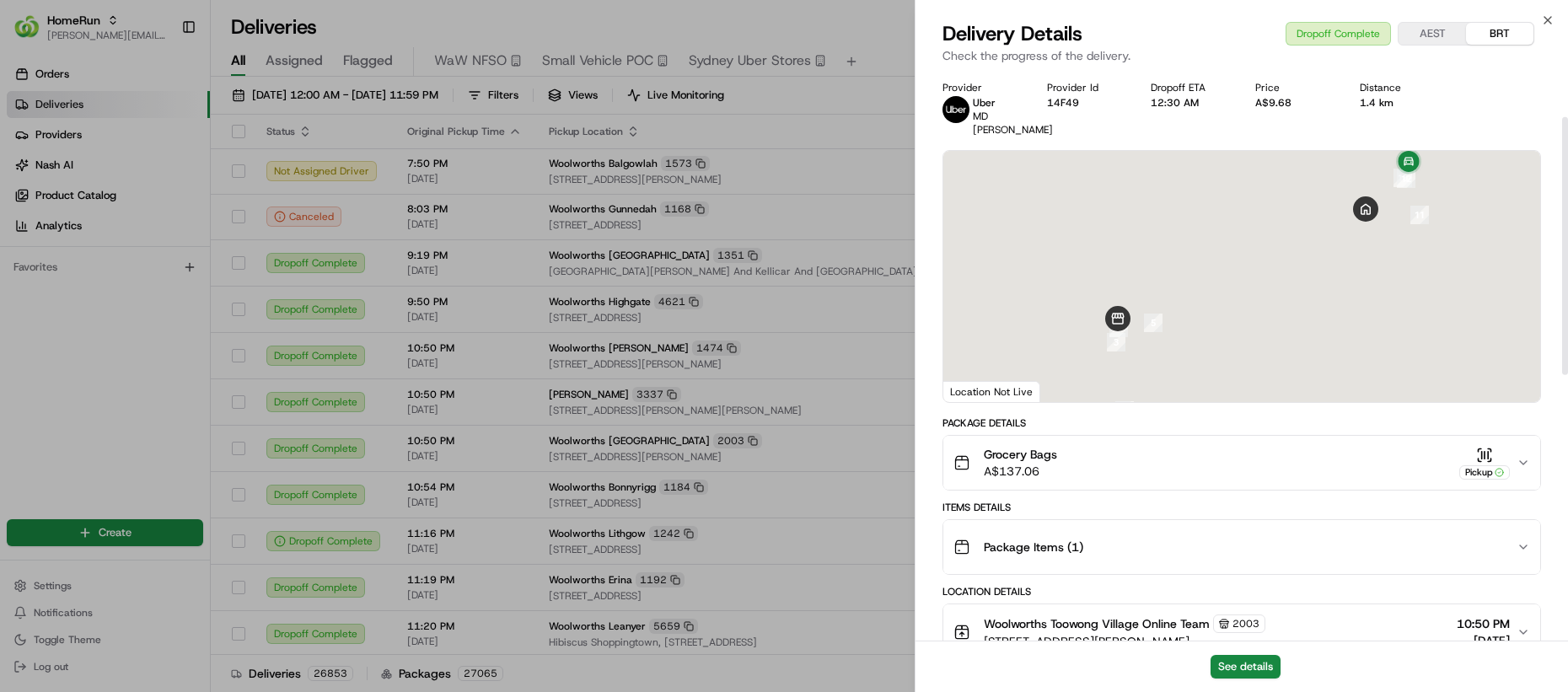
scroll to position [195, 0]
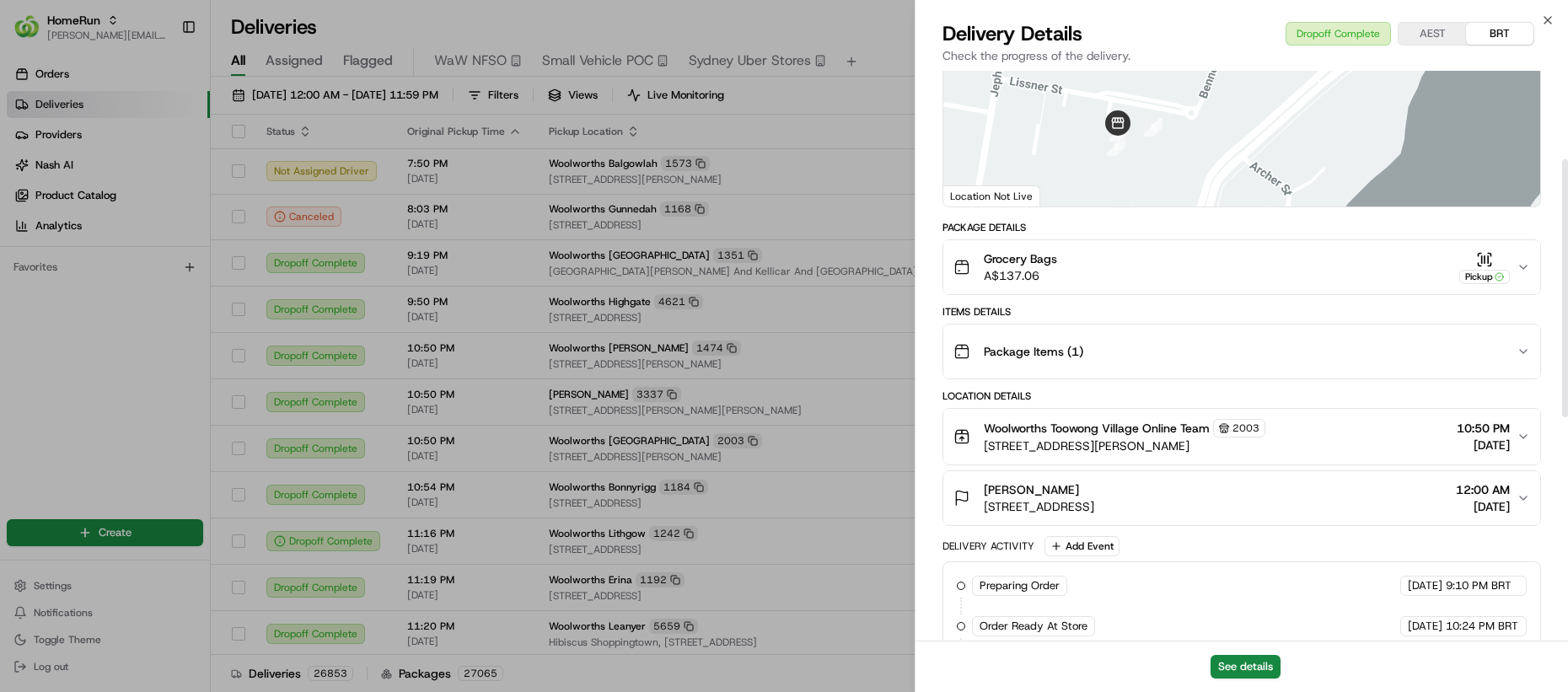
click at [1073, 362] on button "Package Items ( 1 )" at bounding box center [1242, 351] width 597 height 54
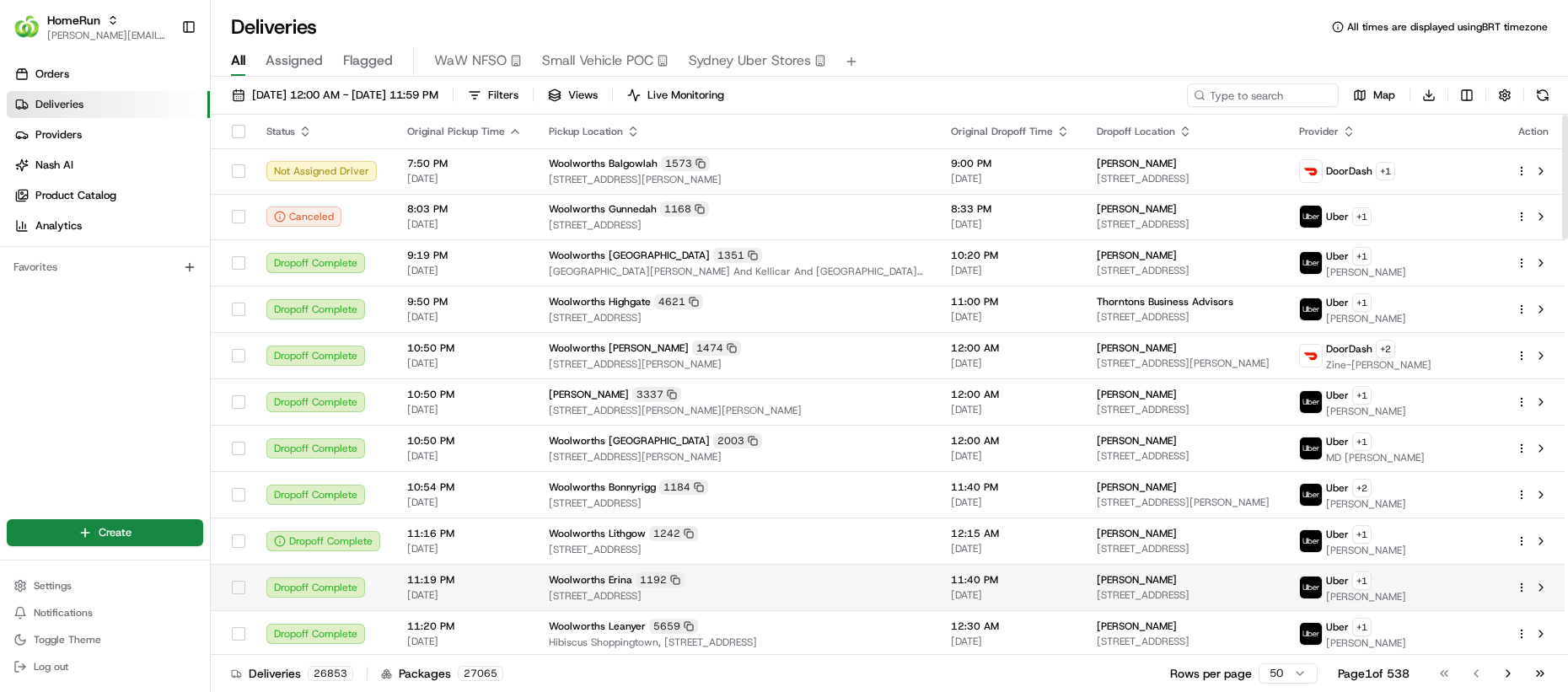
click at [782, 590] on span "[STREET_ADDRESS]" at bounding box center [736, 596] width 375 height 14
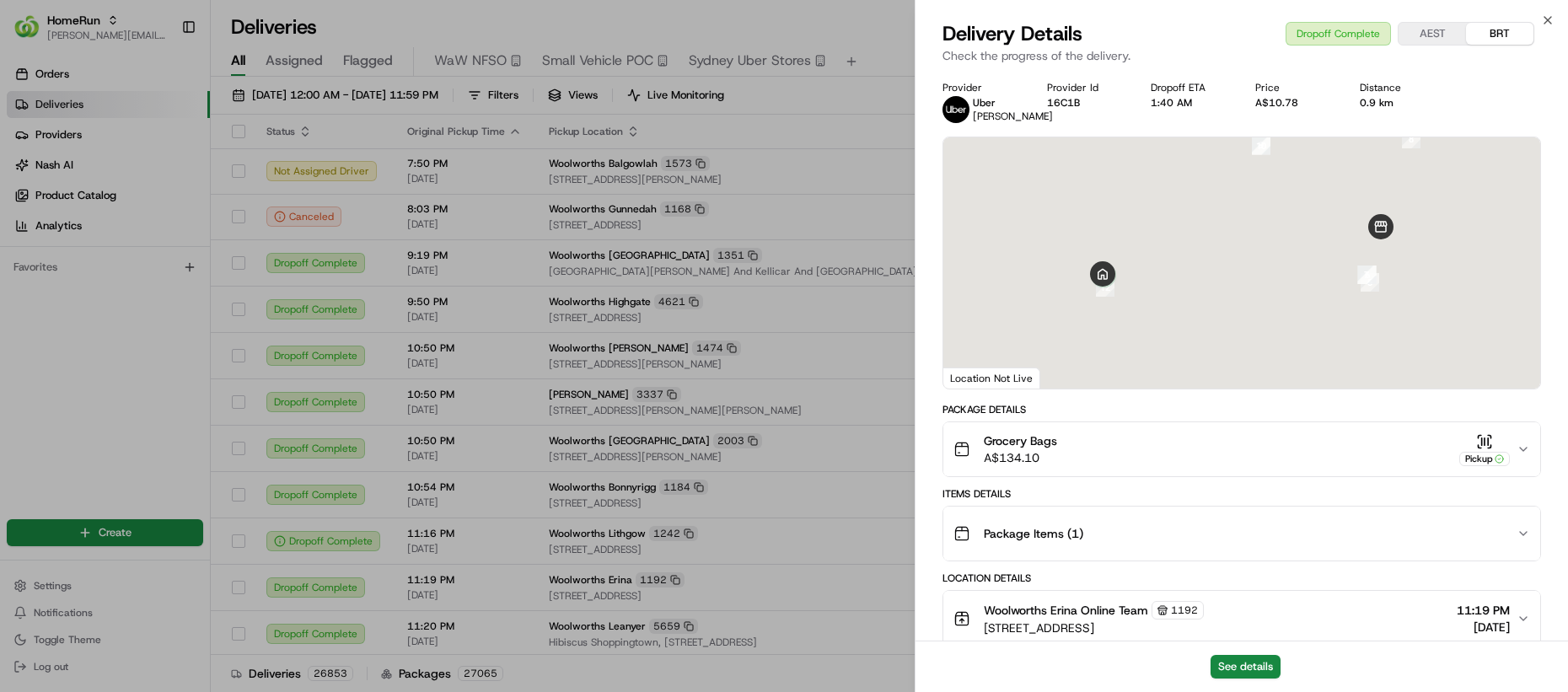
click at [1018, 537] on span "Package Items ( 1 )" at bounding box center [1033, 534] width 100 height 17
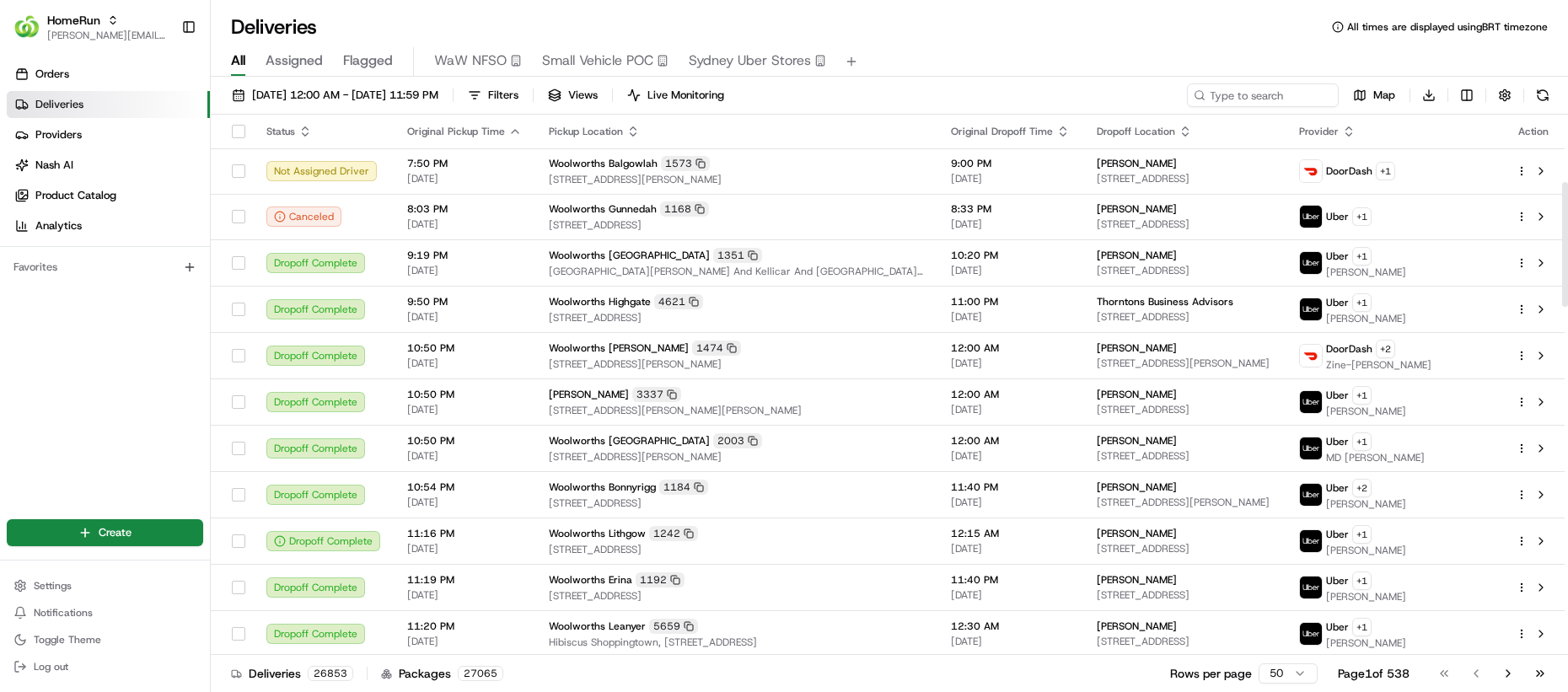
scroll to position [292, 0]
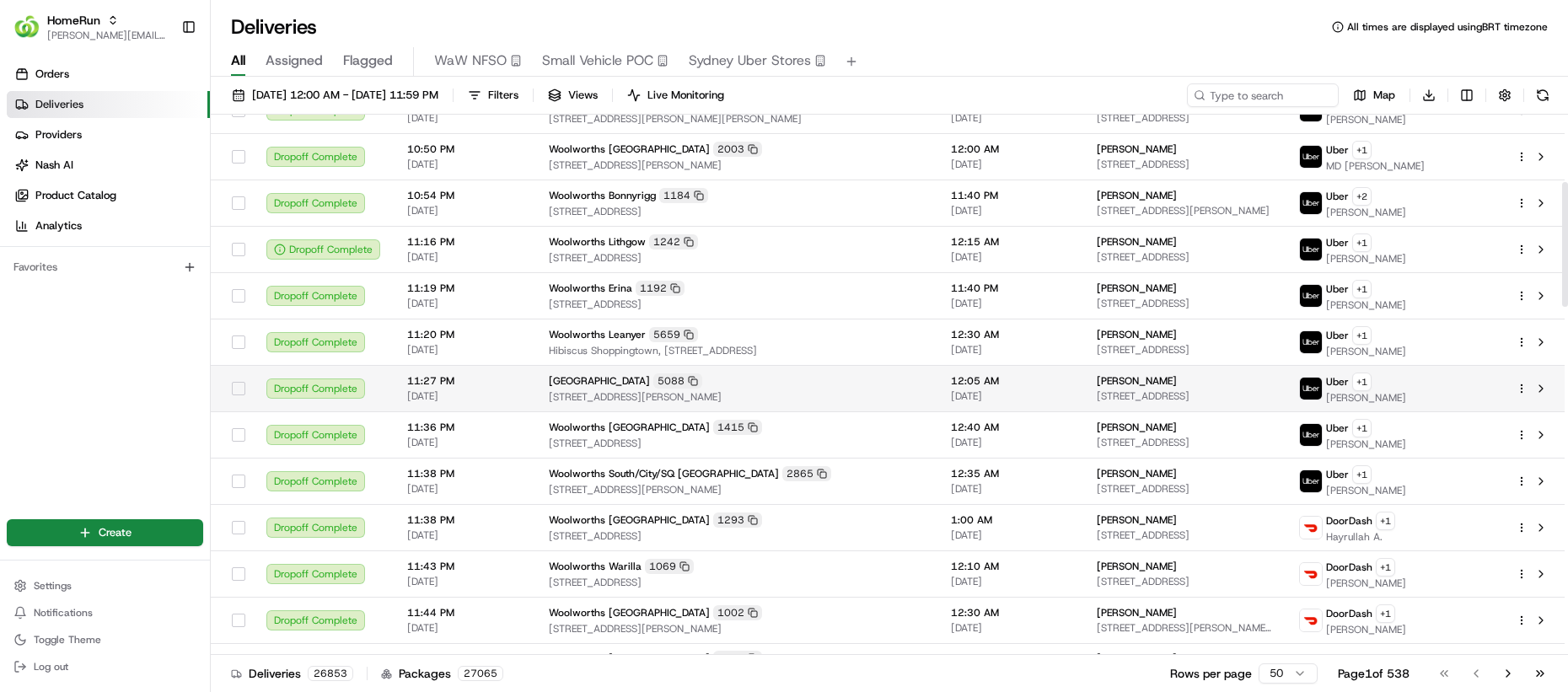
click at [675, 397] on span "[STREET_ADDRESS][PERSON_NAME]" at bounding box center [736, 398] width 375 height 14
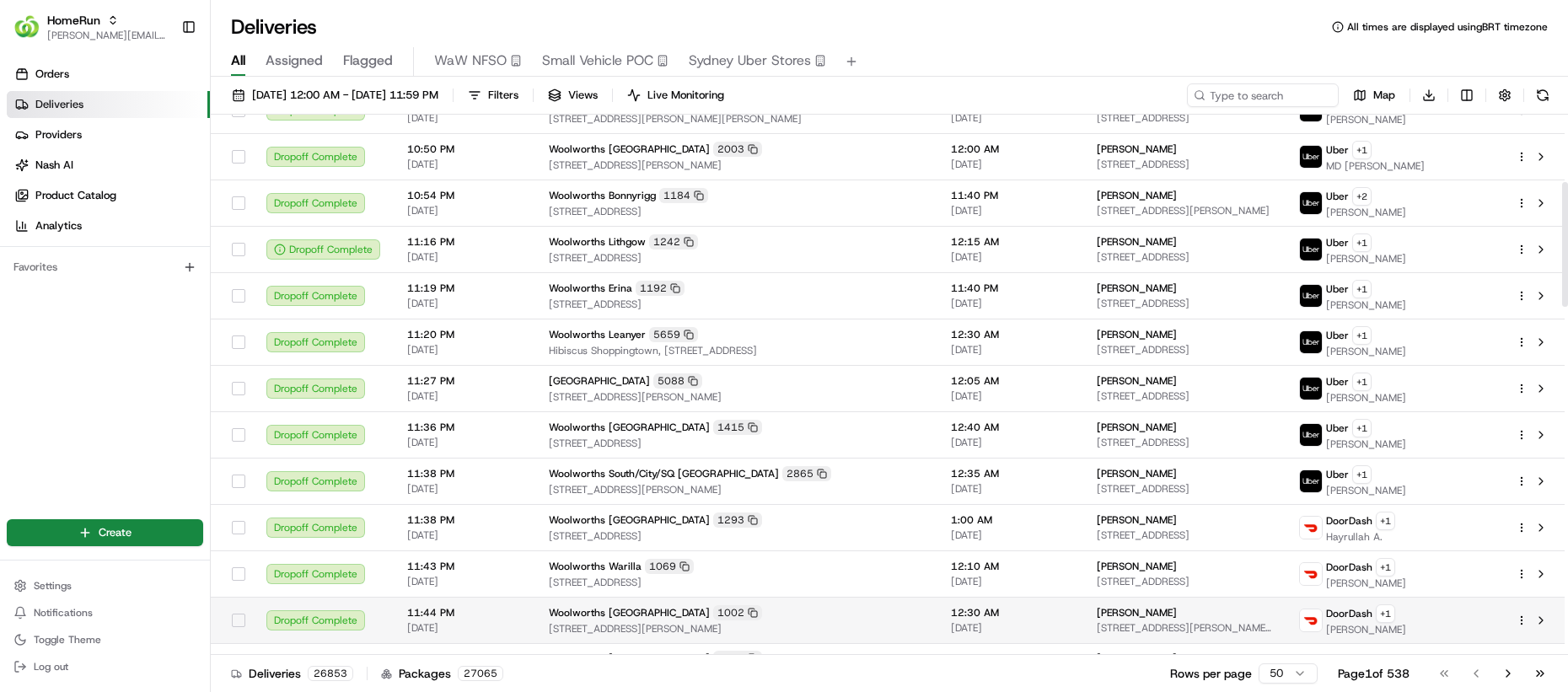
click at [610, 609] on span "Woolworths [GEOGRAPHIC_DATA]" at bounding box center [629, 613] width 161 height 14
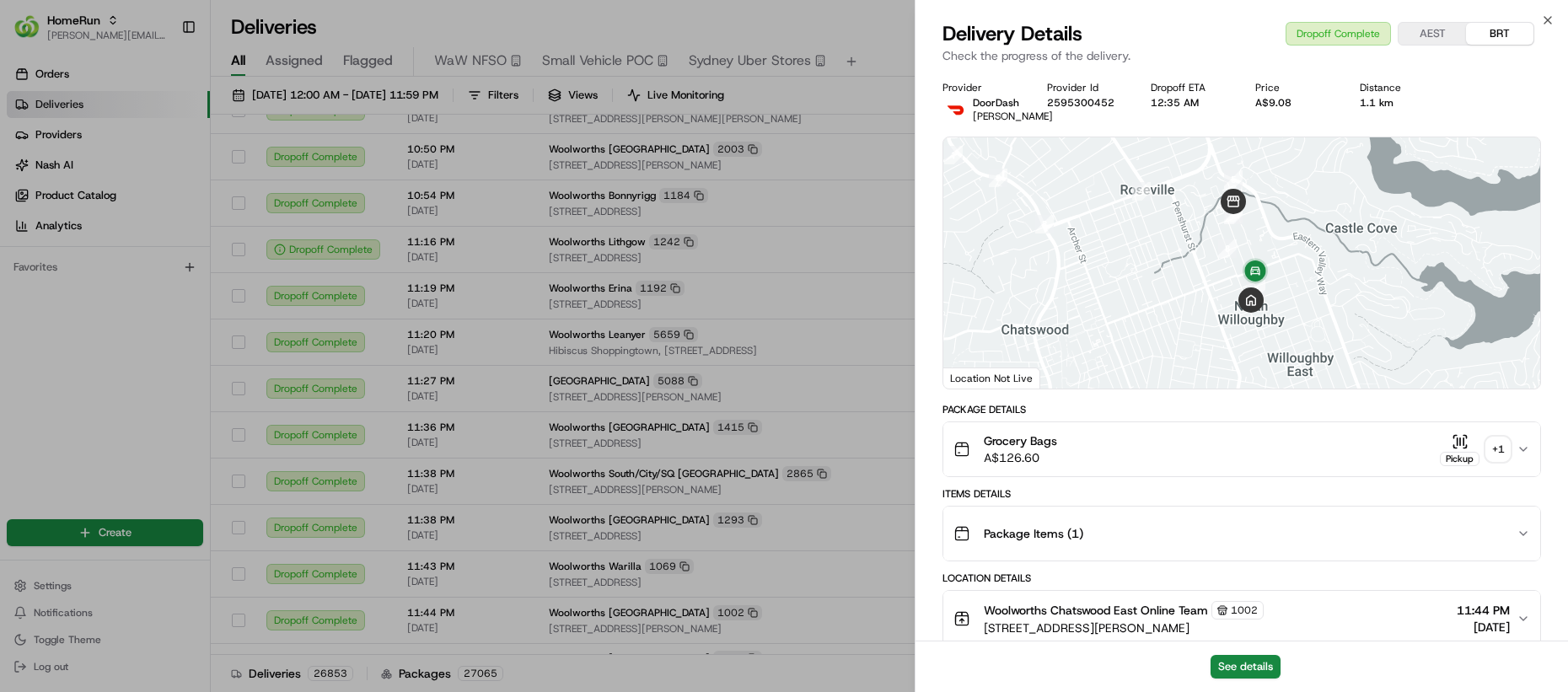
click at [1024, 541] on span "Package Items ( 1 )" at bounding box center [1033, 534] width 100 height 17
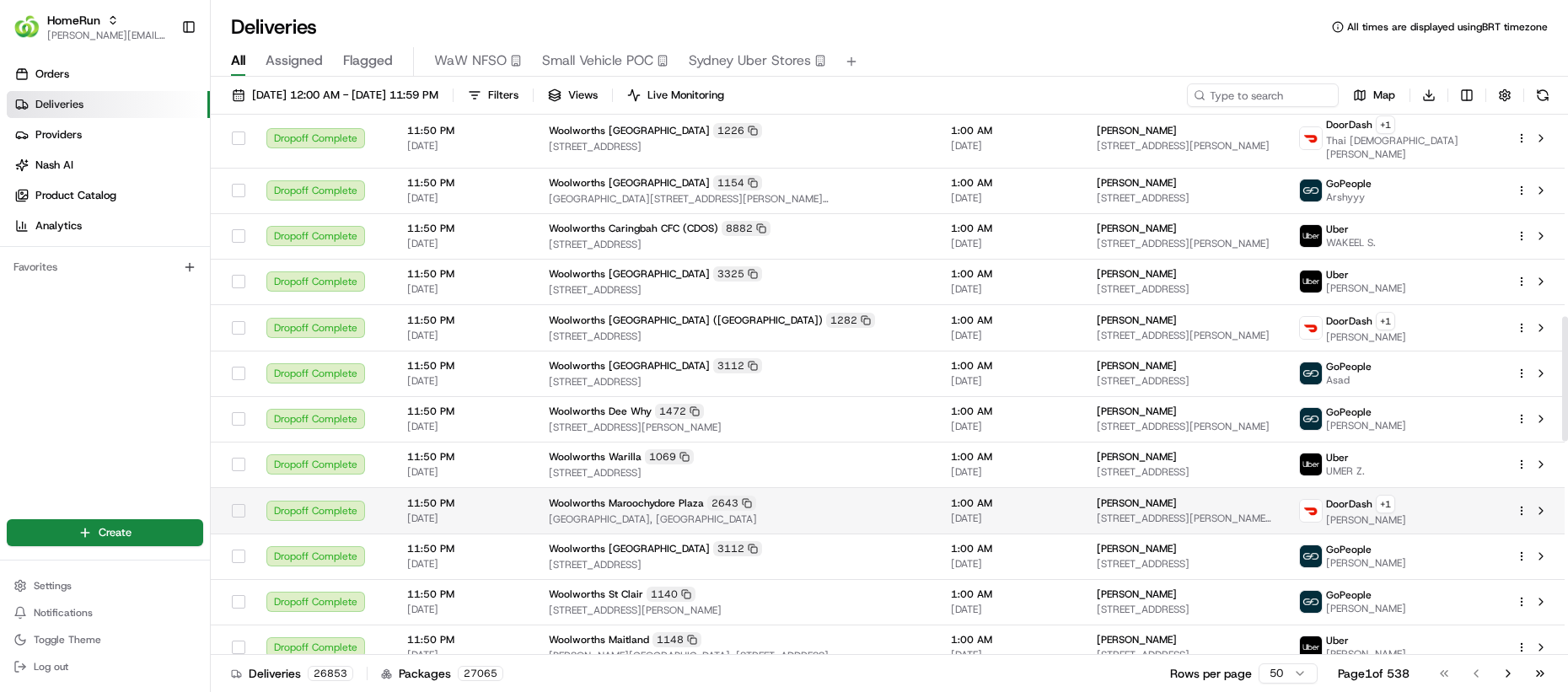
scroll to position [1120, 0]
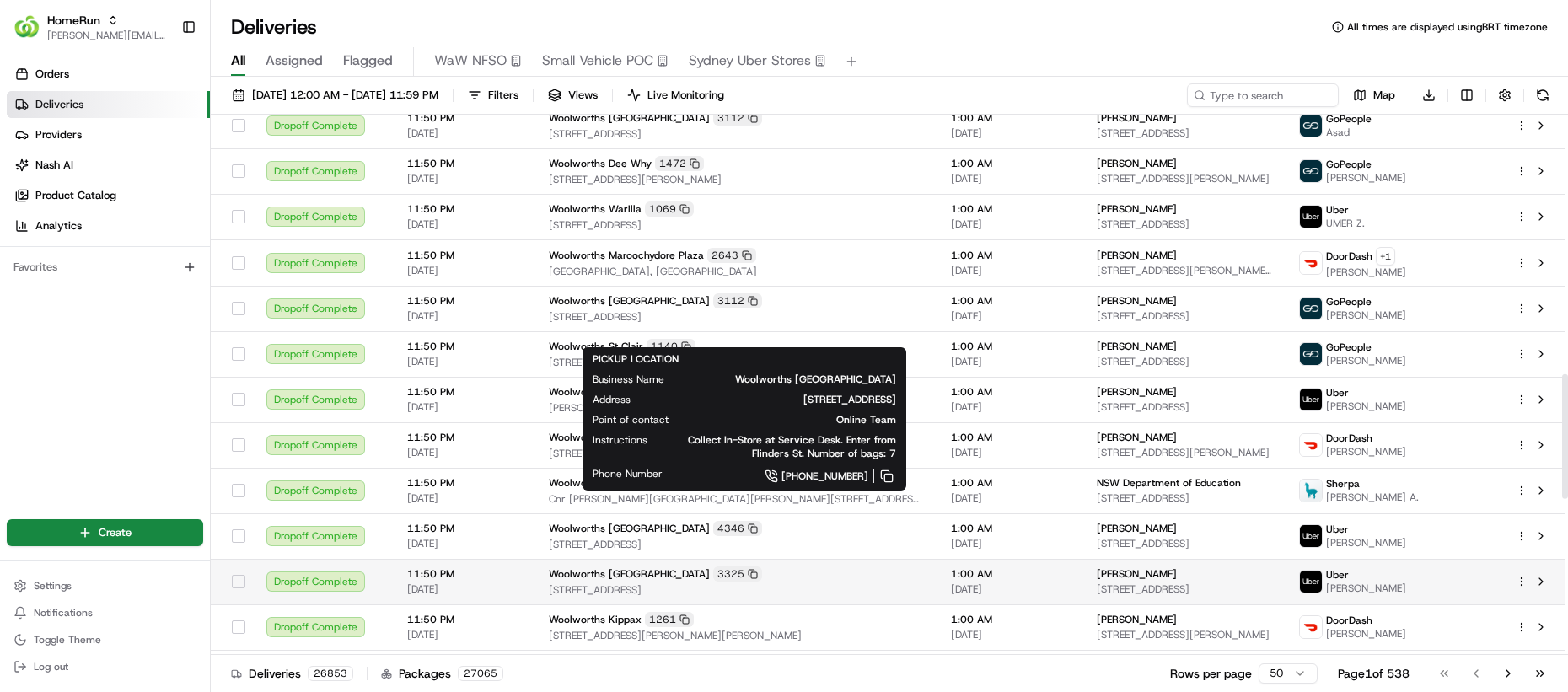
click at [851, 567] on div "Woolworths South Yarra 3325" at bounding box center [736, 574] width 375 height 15
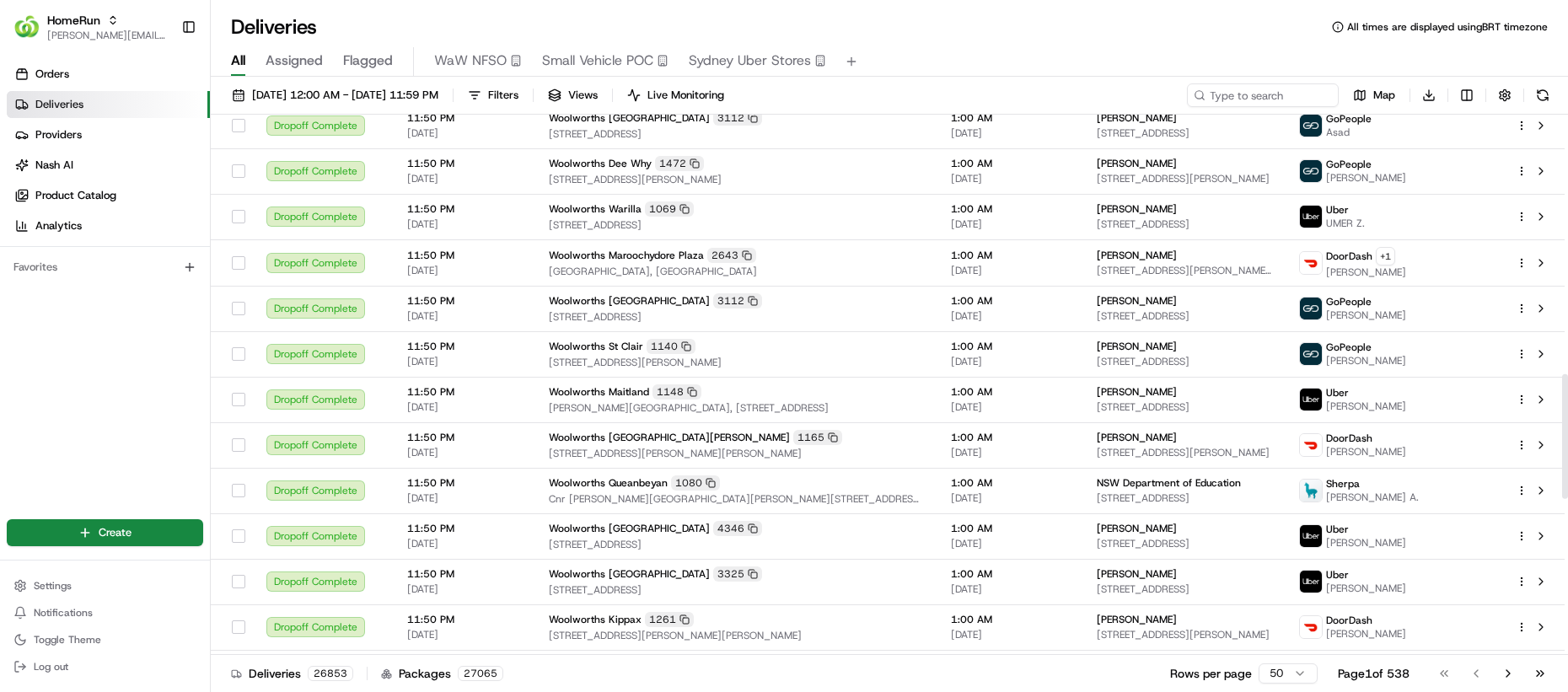
scroll to position [1062, 0]
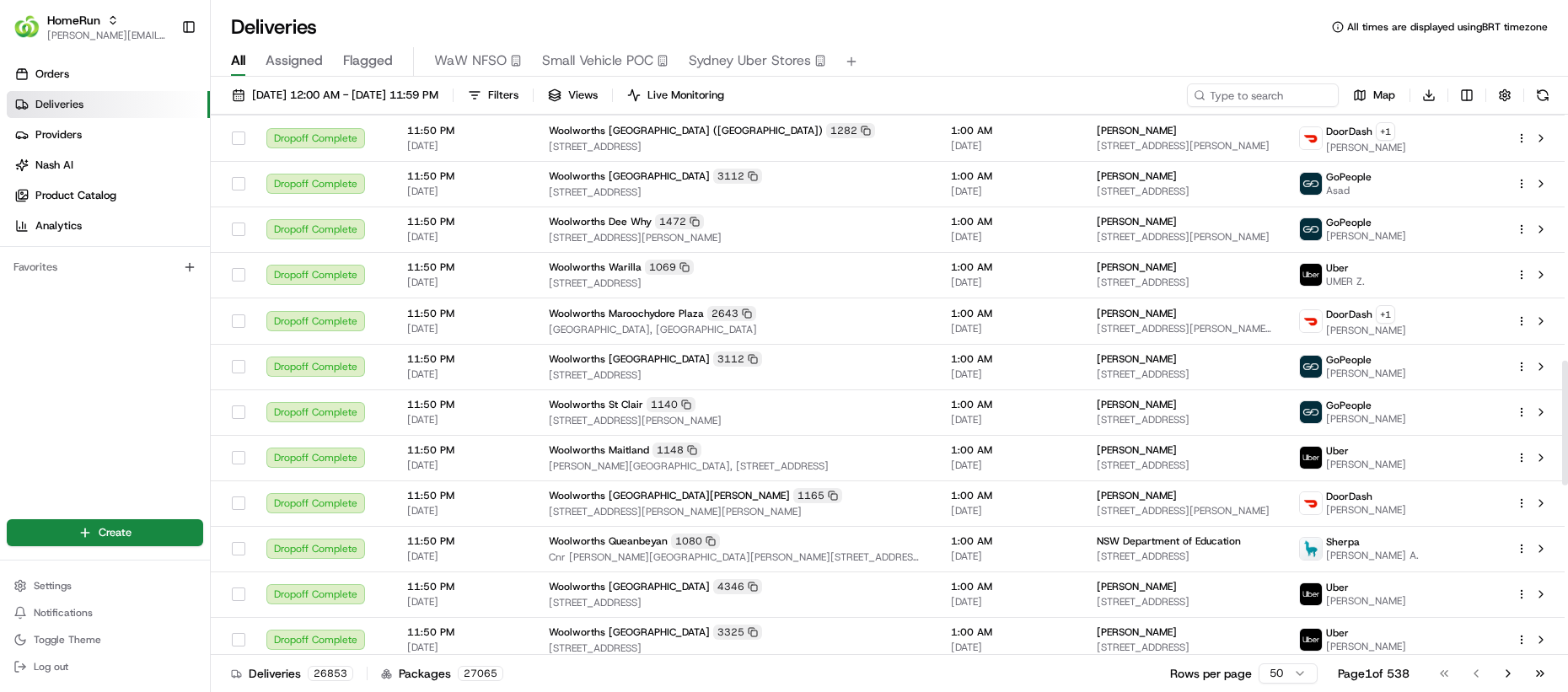
click at [596, 61] on span "Small Vehicle POC" at bounding box center [597, 61] width 111 height 20
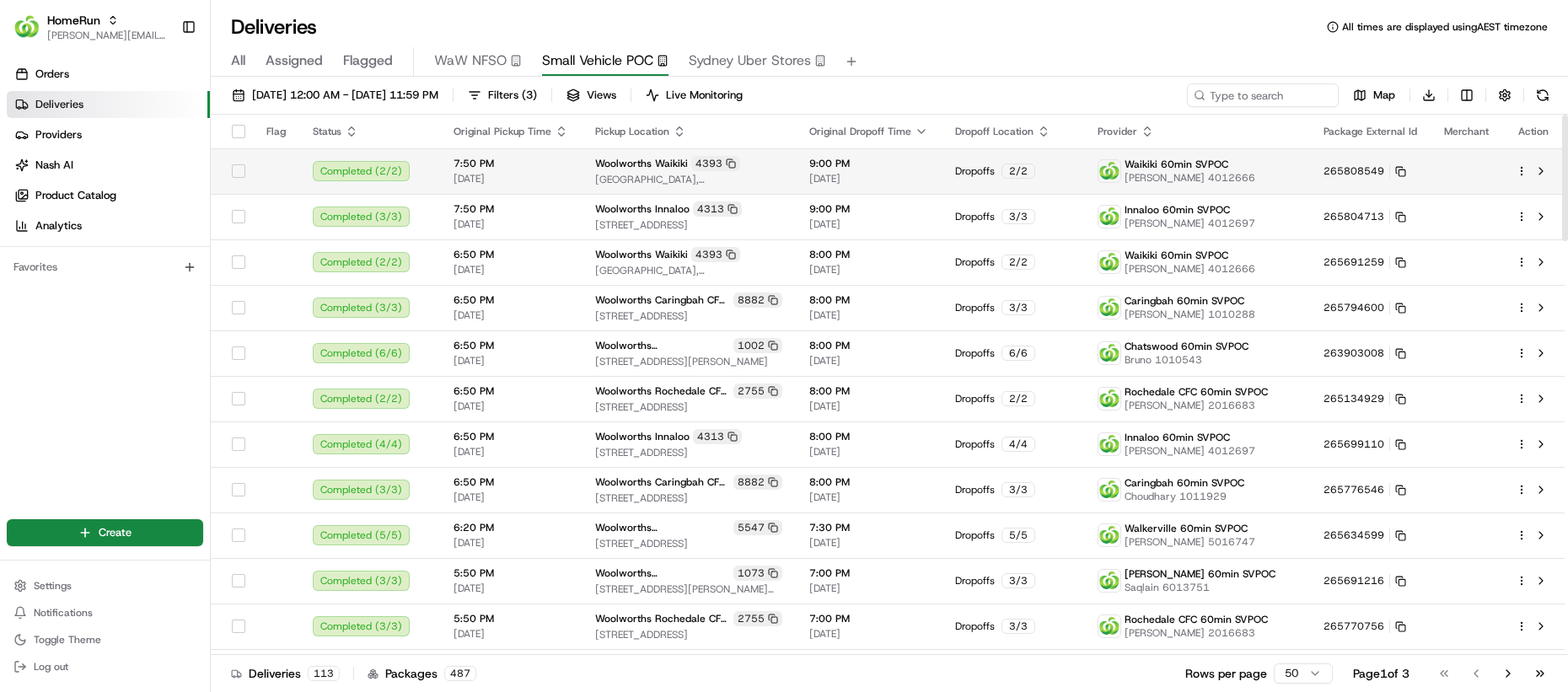
click at [844, 179] on span "[DATE]" at bounding box center [868, 179] width 119 height 14
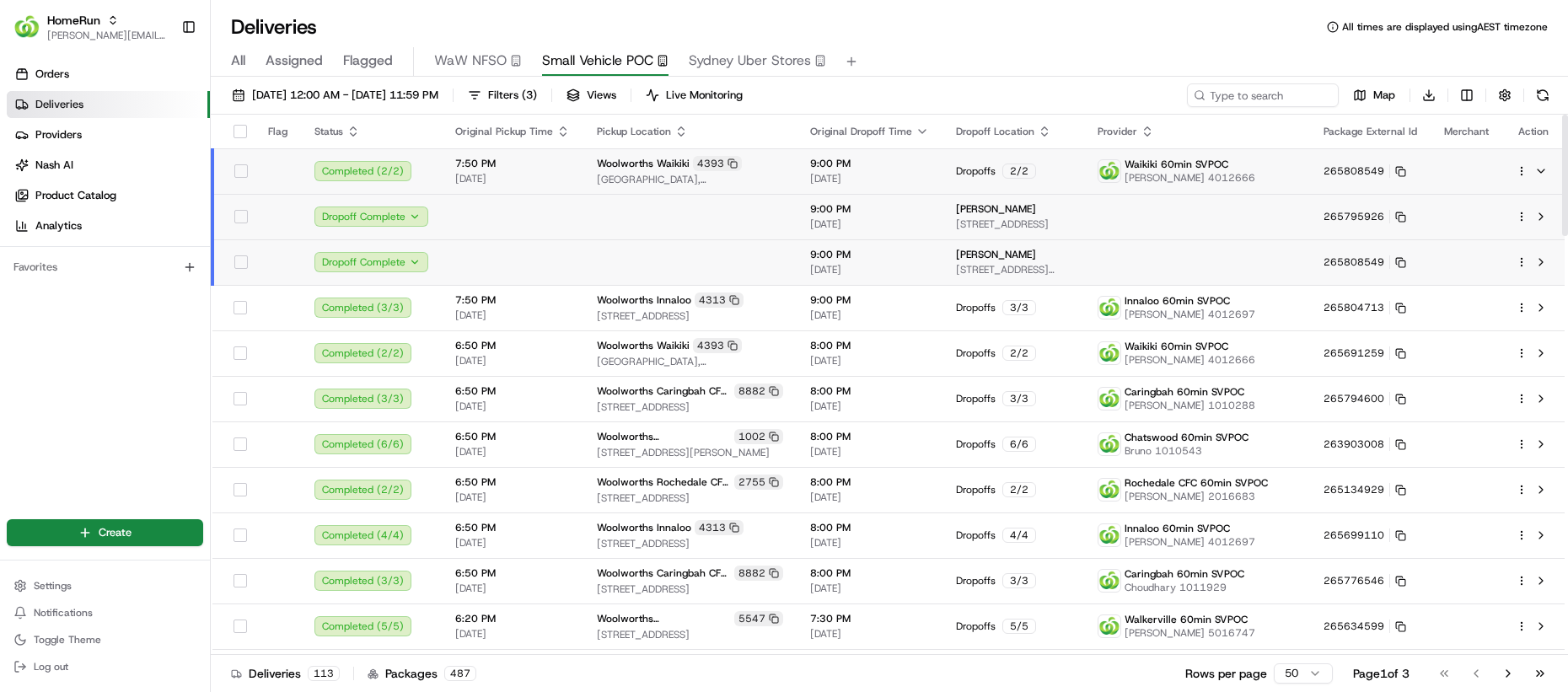
click at [756, 216] on td at bounding box center [690, 216] width 213 height 45
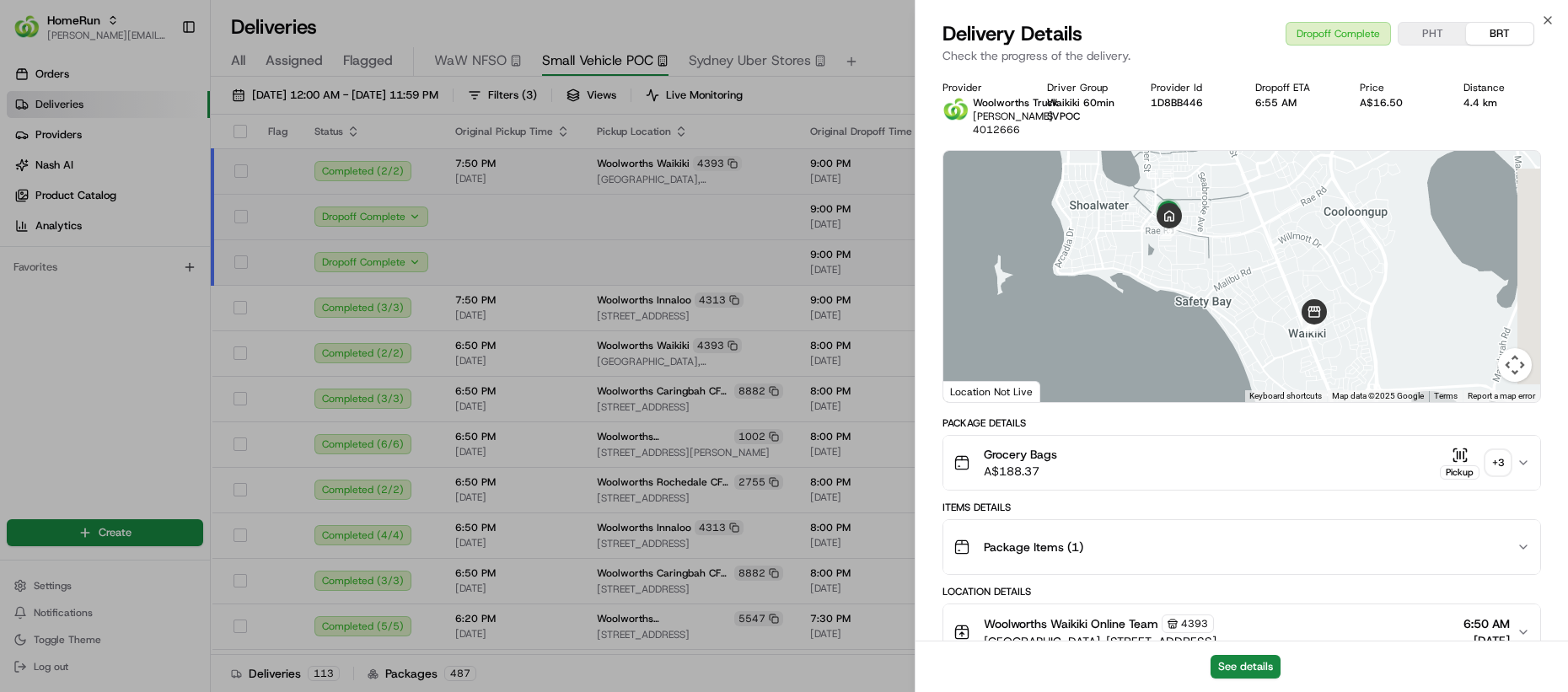
click at [1013, 535] on div "Package Items ( 1 )" at bounding box center [1235, 548] width 563 height 34
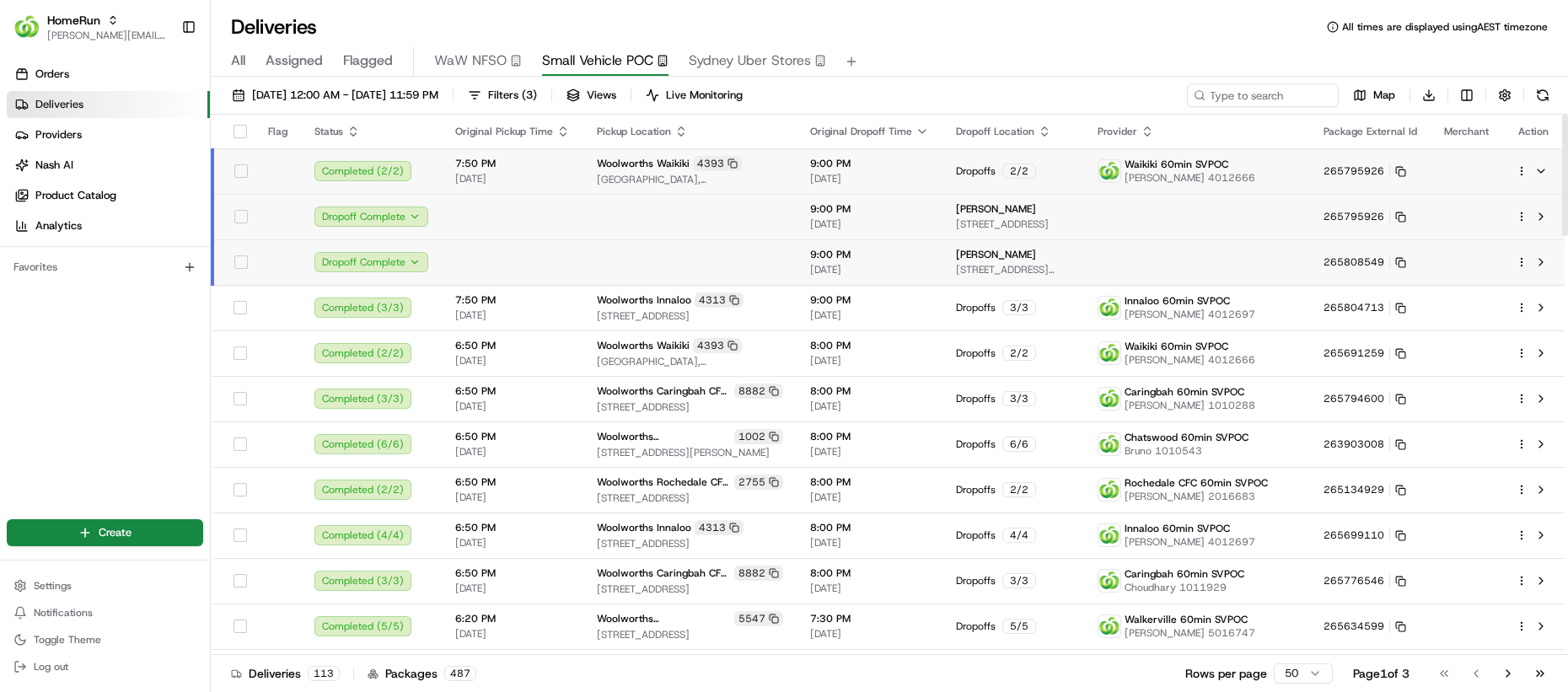
click at [691, 266] on td at bounding box center [690, 262] width 213 height 45
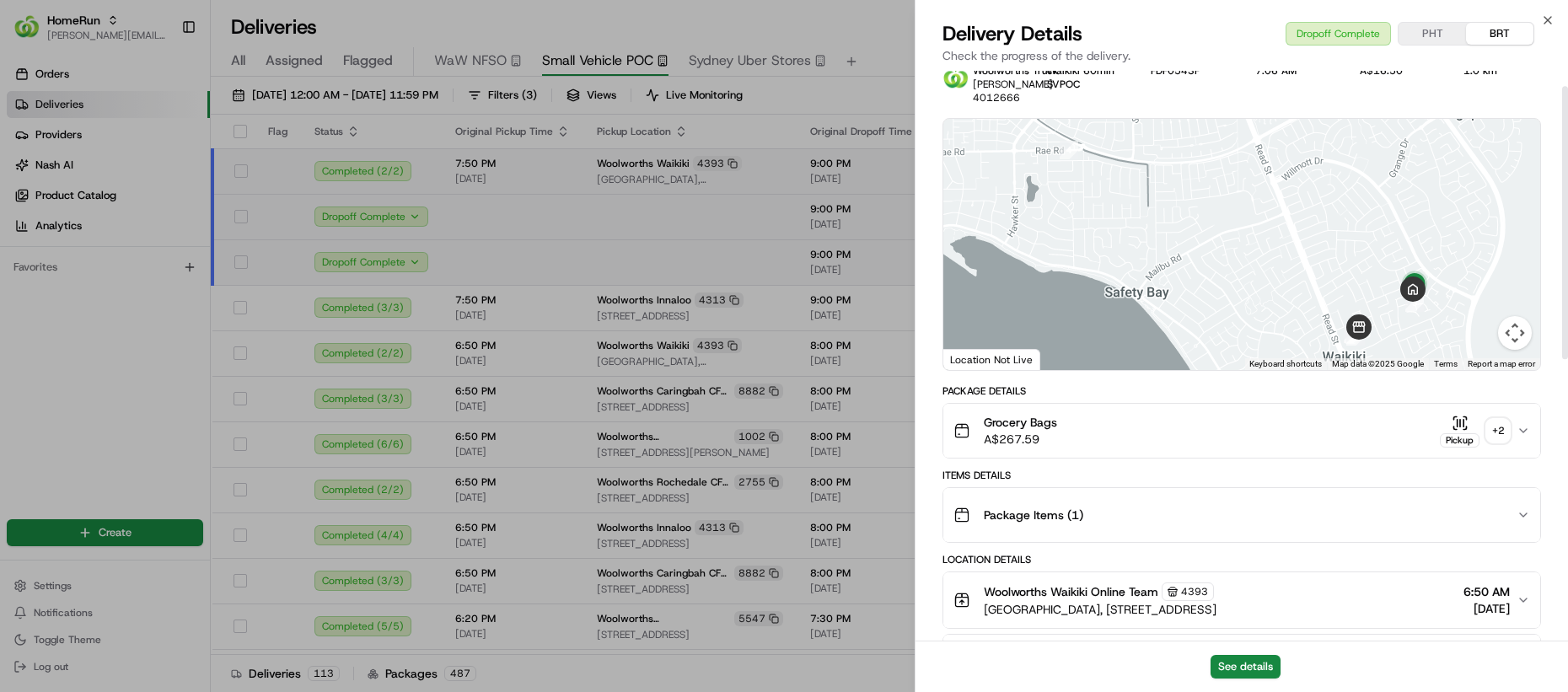
click at [1049, 480] on div "Items Details" at bounding box center [1242, 475] width 599 height 14
click at [1046, 500] on div "Package Items ( 1 )" at bounding box center [1235, 515] width 563 height 34
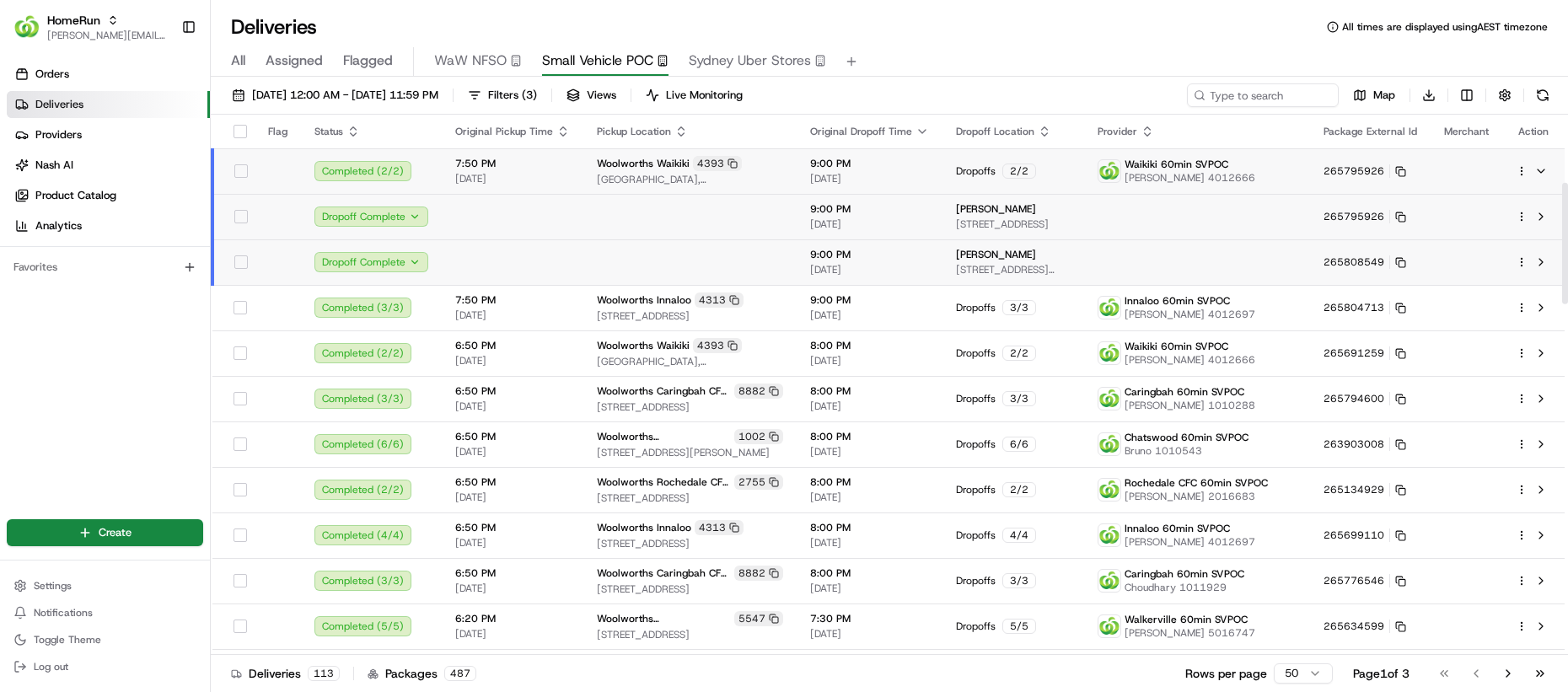
scroll to position [396, 0]
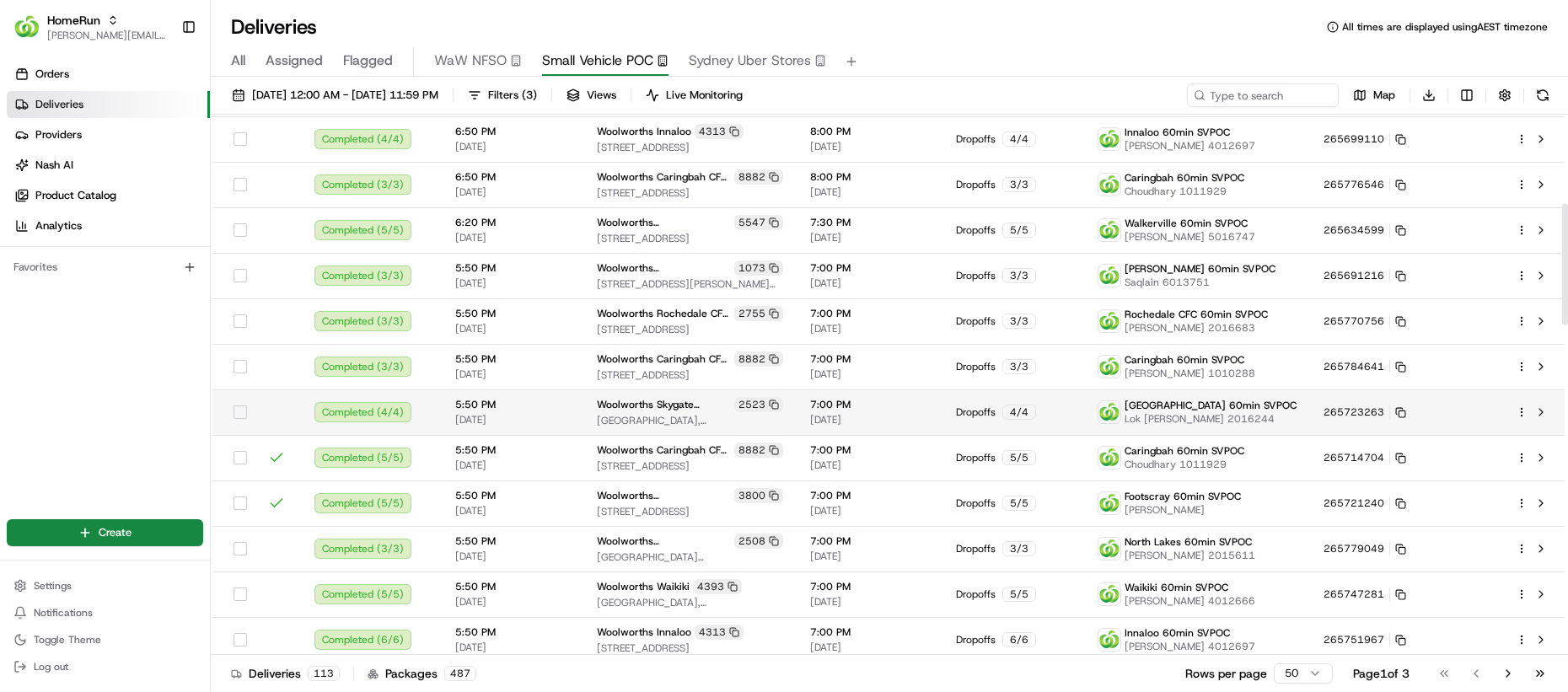
click at [893, 421] on span "21/08/2025" at bounding box center [869, 420] width 119 height 14
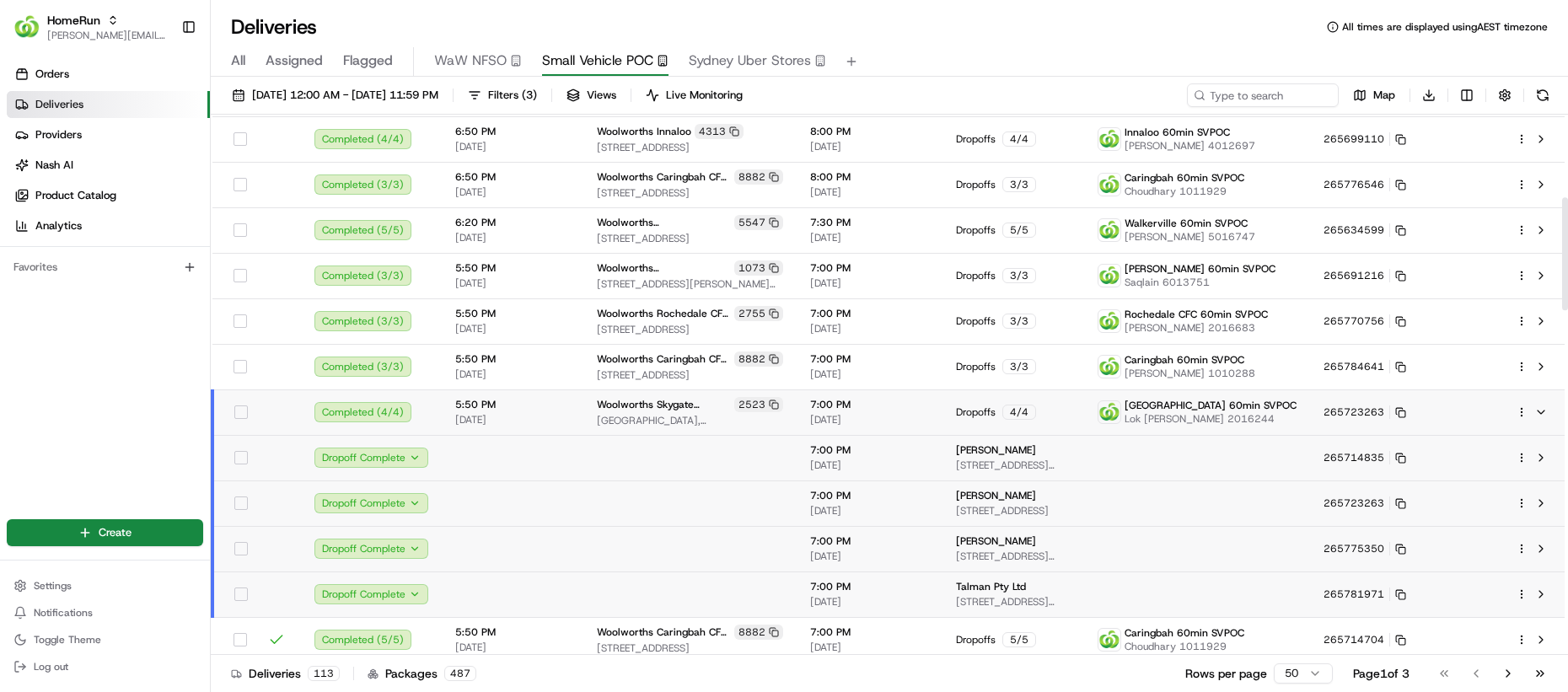
click at [922, 460] on span "21/08/2025" at bounding box center [869, 466] width 119 height 14
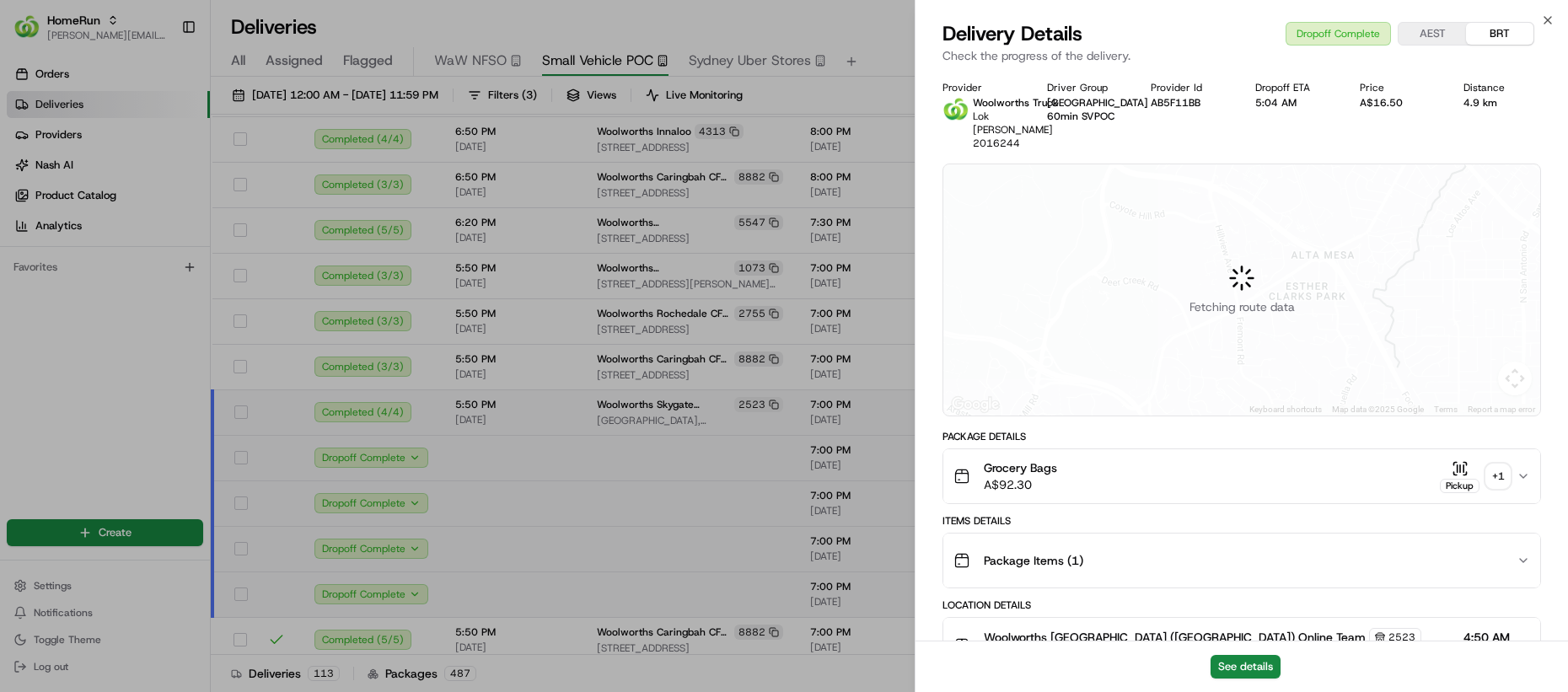
scroll to position [220, 0]
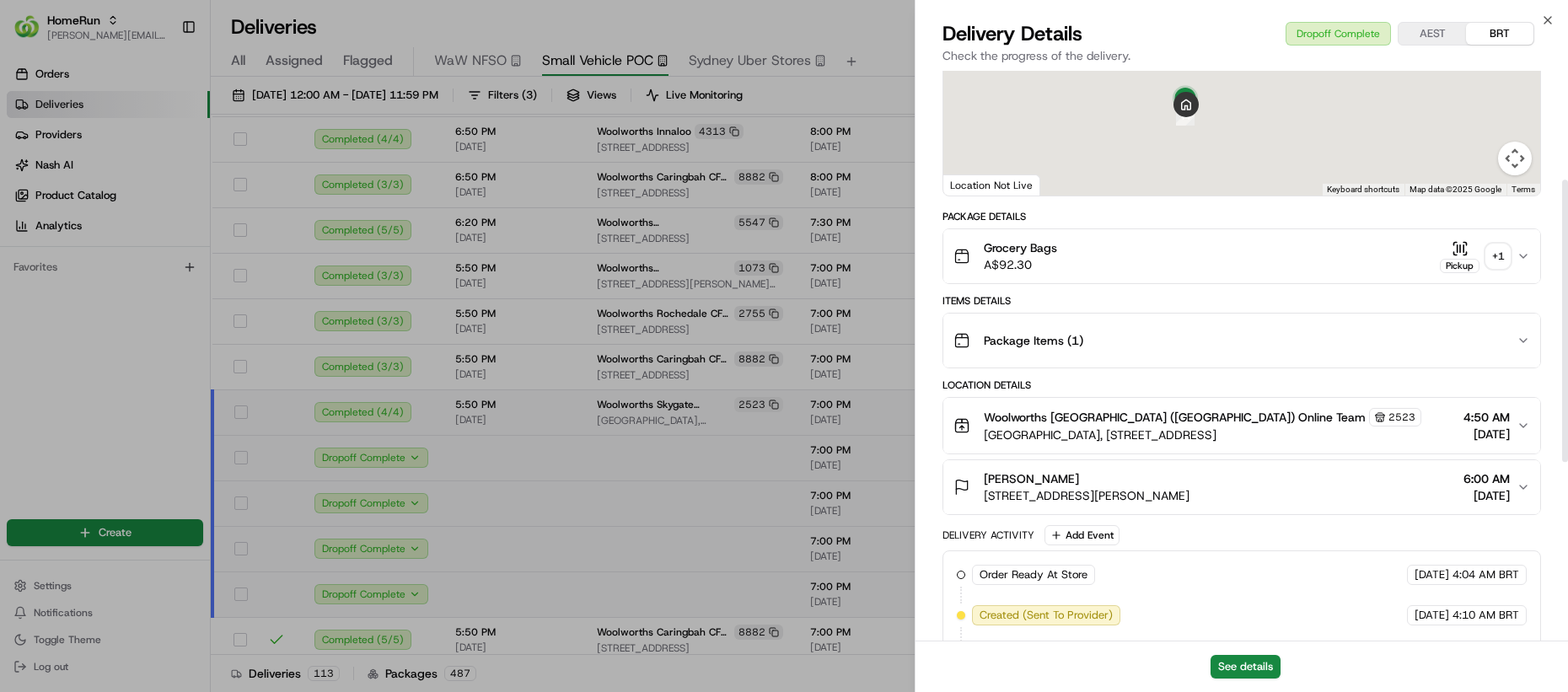
click at [1084, 337] on div "Package Items ( 1 )" at bounding box center [1235, 340] width 563 height 34
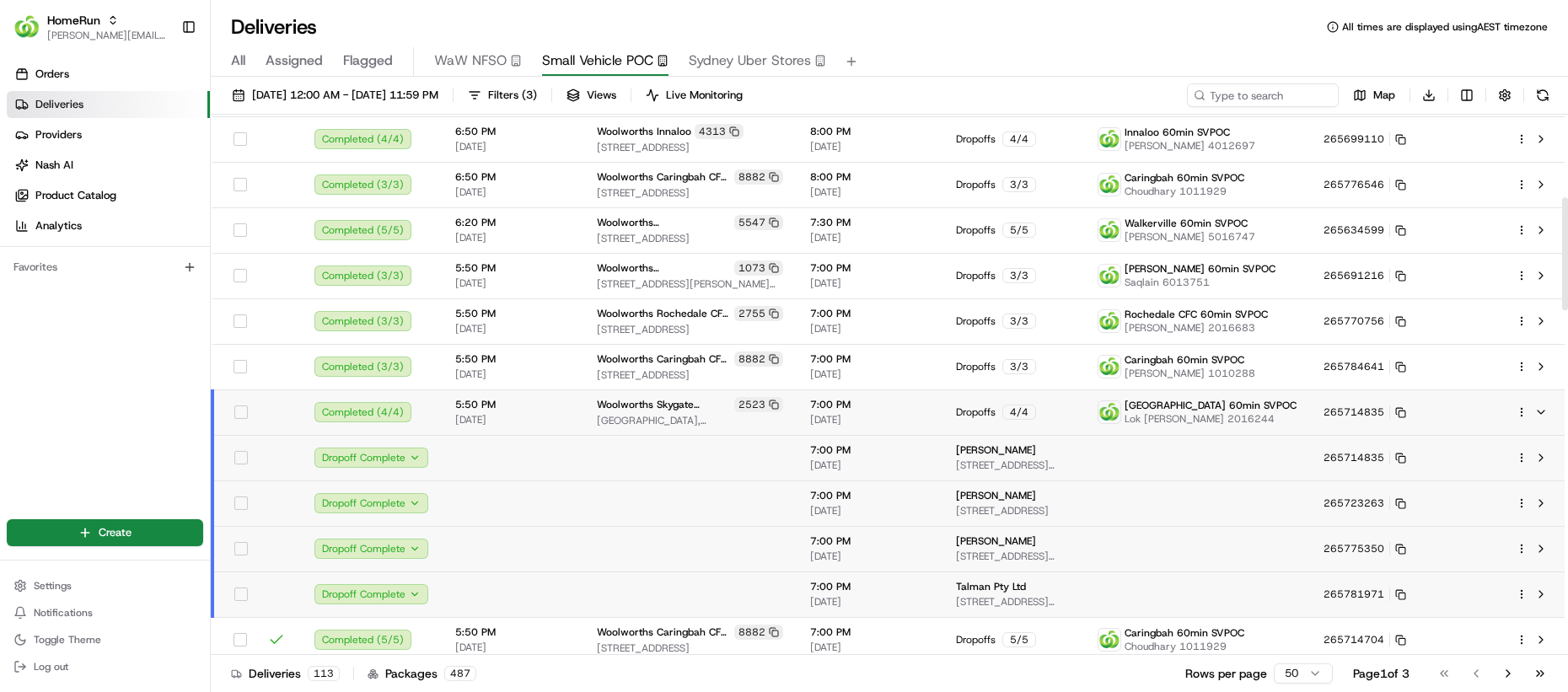
click at [729, 529] on td at bounding box center [690, 549] width 213 height 45
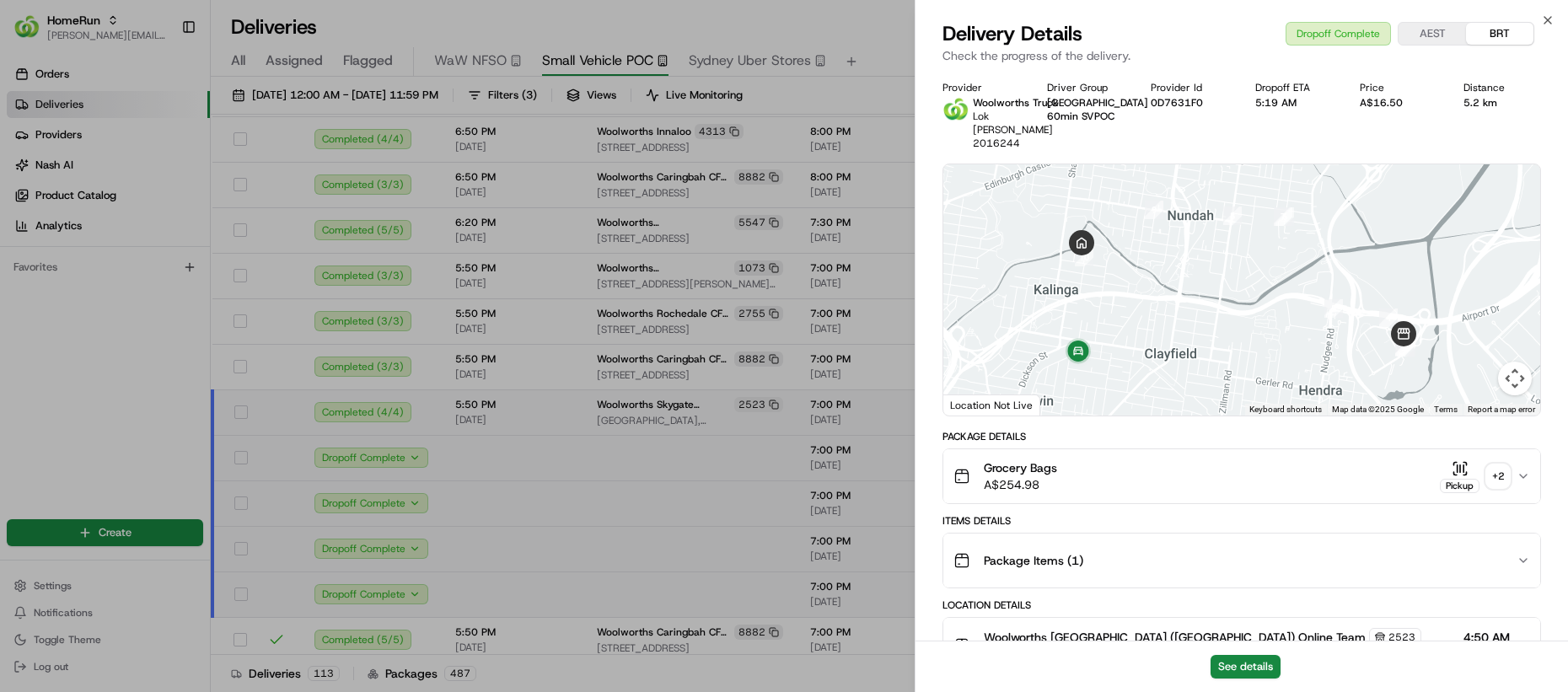
click at [1090, 544] on div "Package Items ( 1 )" at bounding box center [1235, 561] width 563 height 34
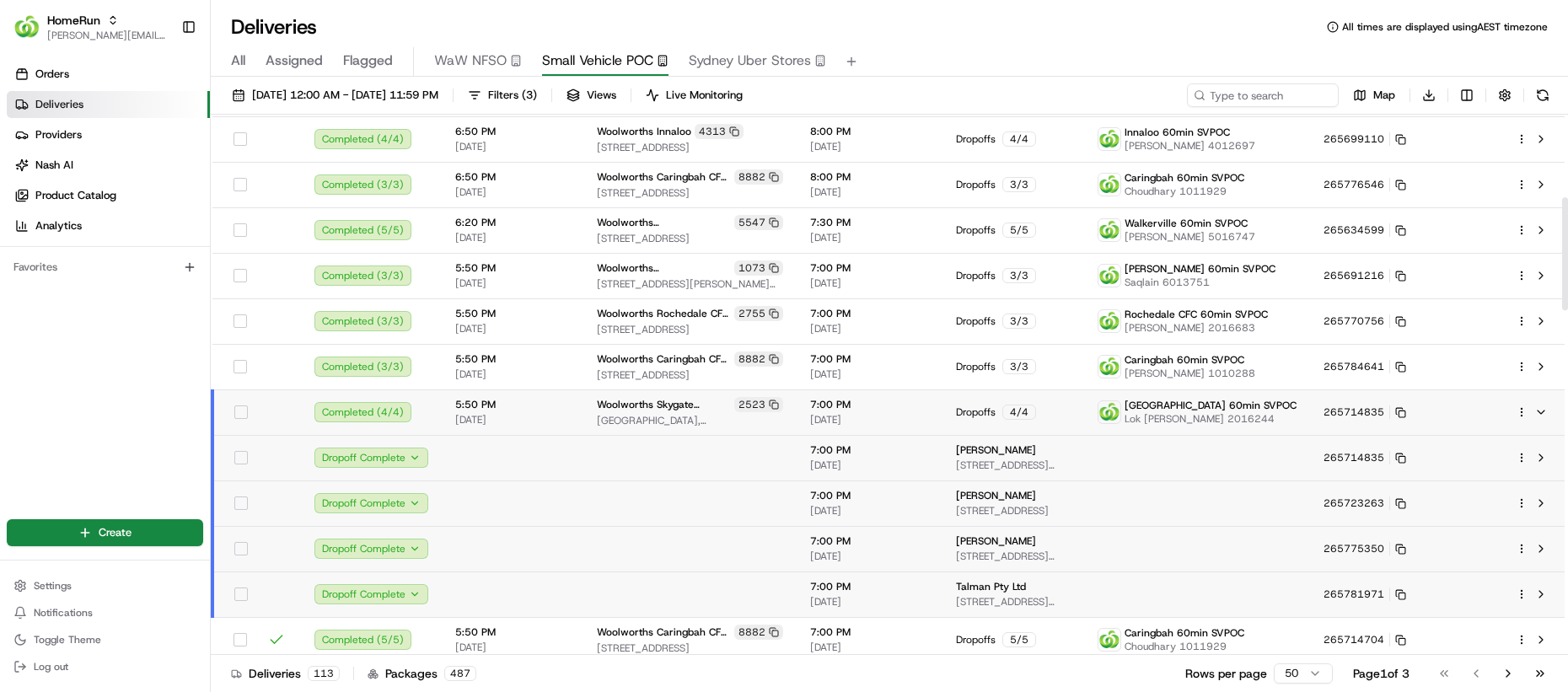
click at [749, 504] on td at bounding box center [690, 503] width 213 height 45
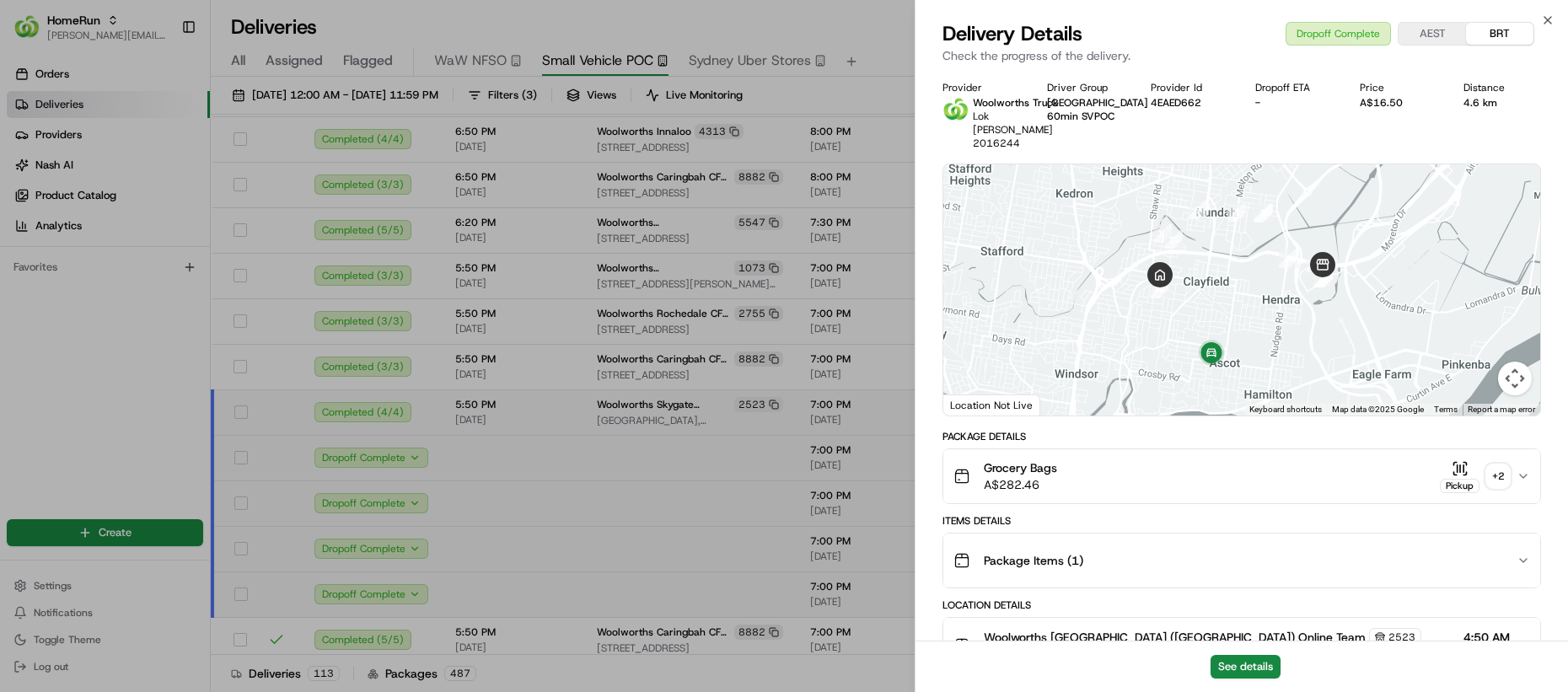
click at [1052, 552] on span "Package Items ( 1 )" at bounding box center [1033, 561] width 100 height 17
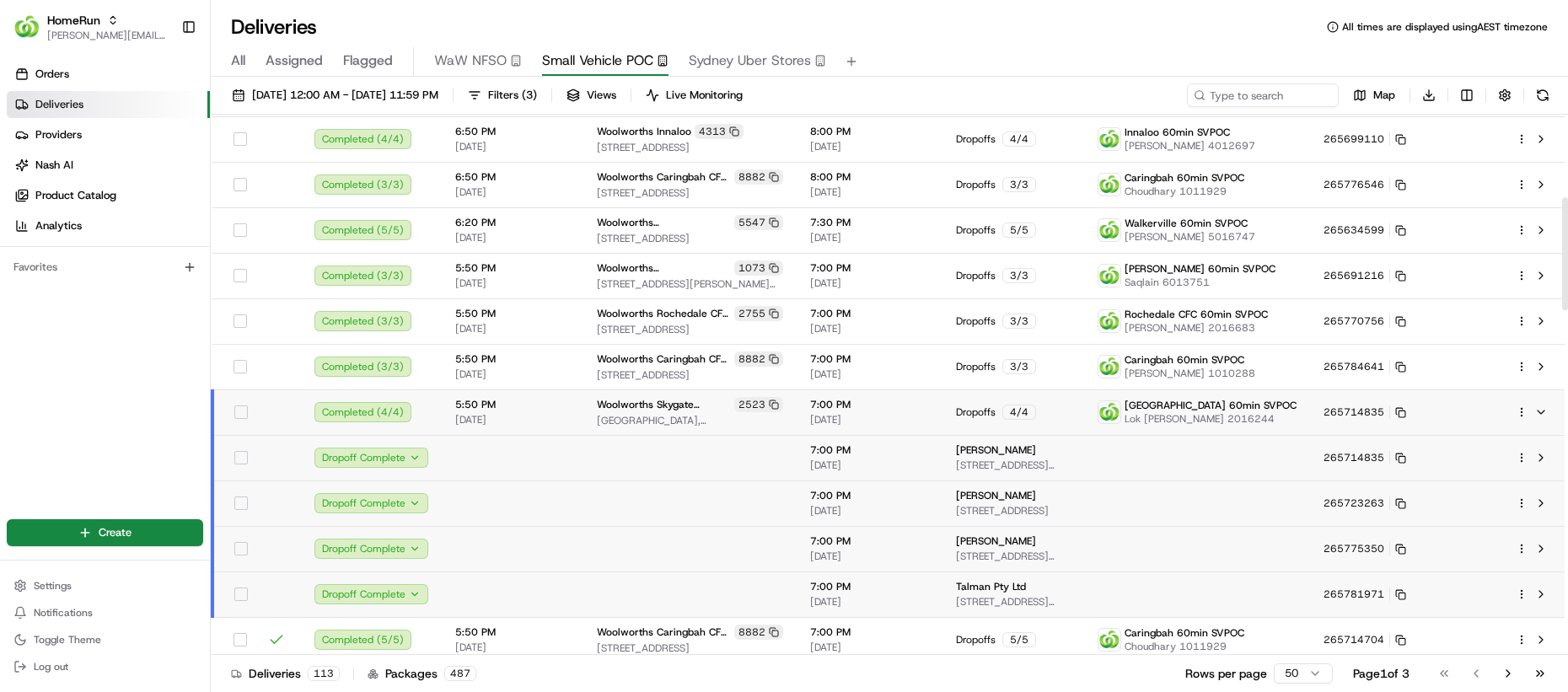
click at [1004, 544] on span "Mel Noetel" at bounding box center [996, 542] width 80 height 14
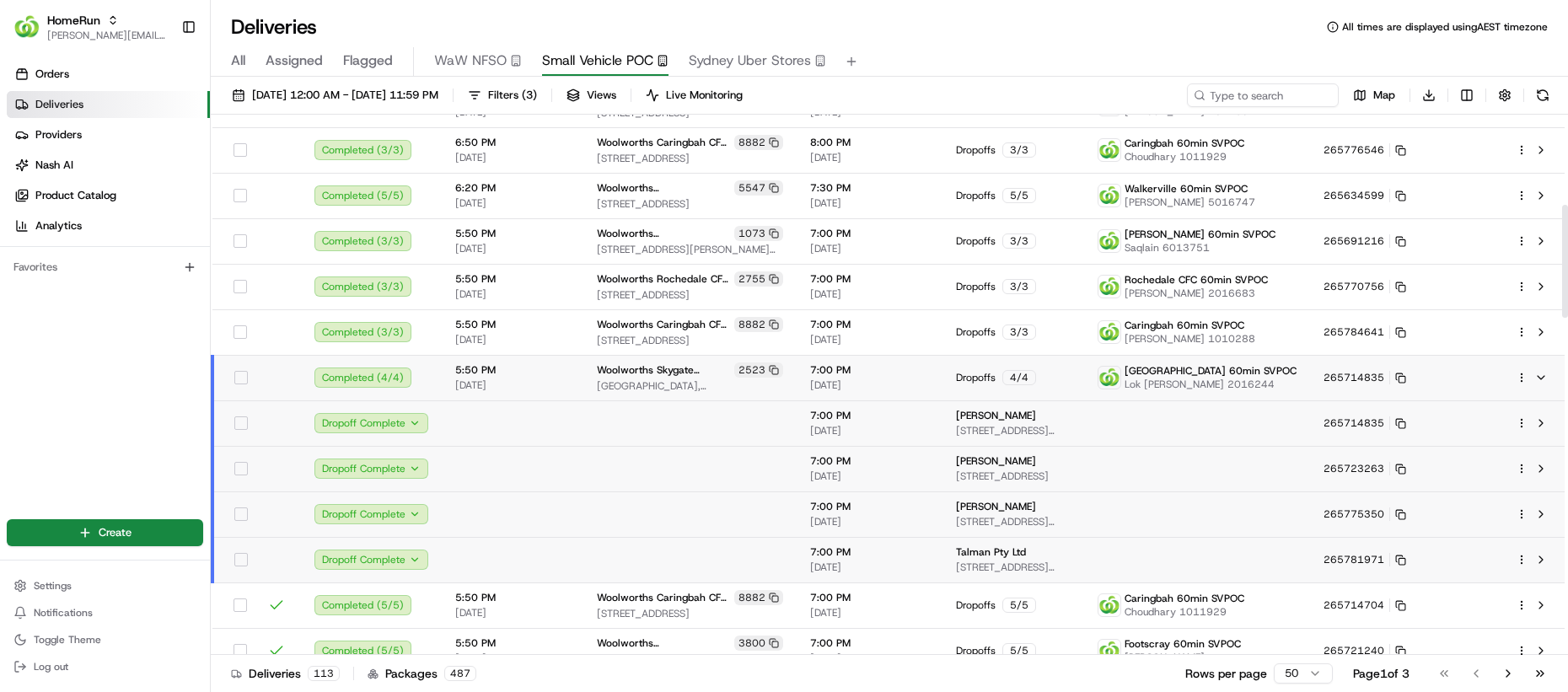
click at [508, 366] on span "5:50 PM" at bounding box center [513, 370] width 114 height 14
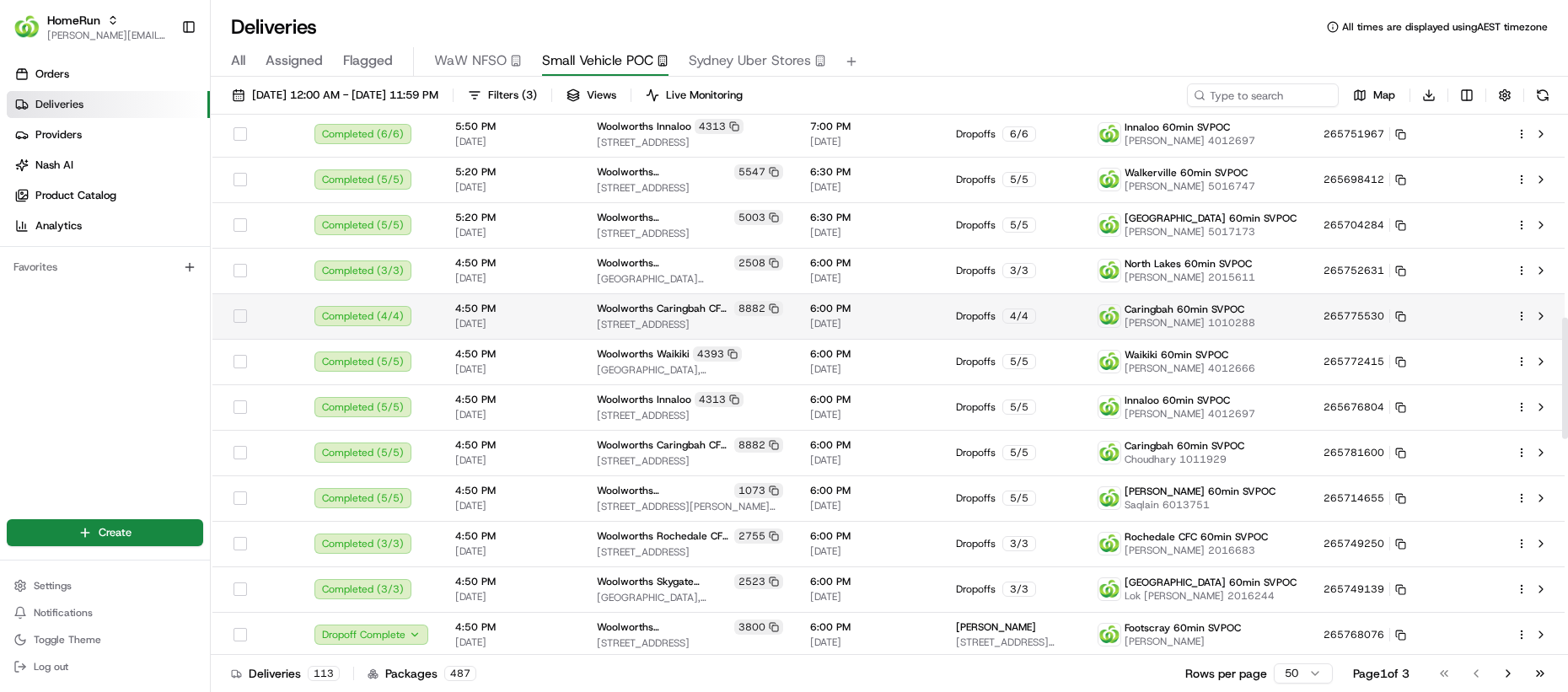
scroll to position [924, 0]
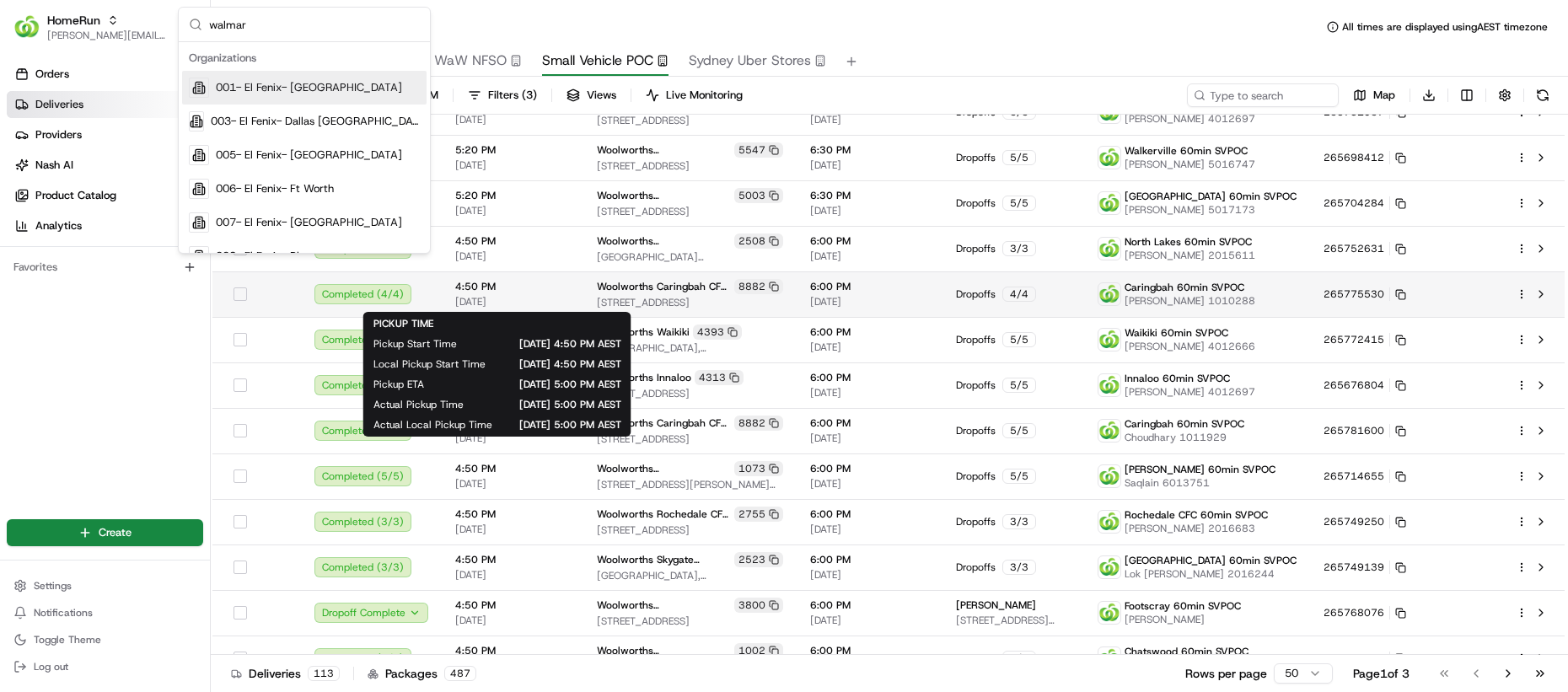
type input "walmart"
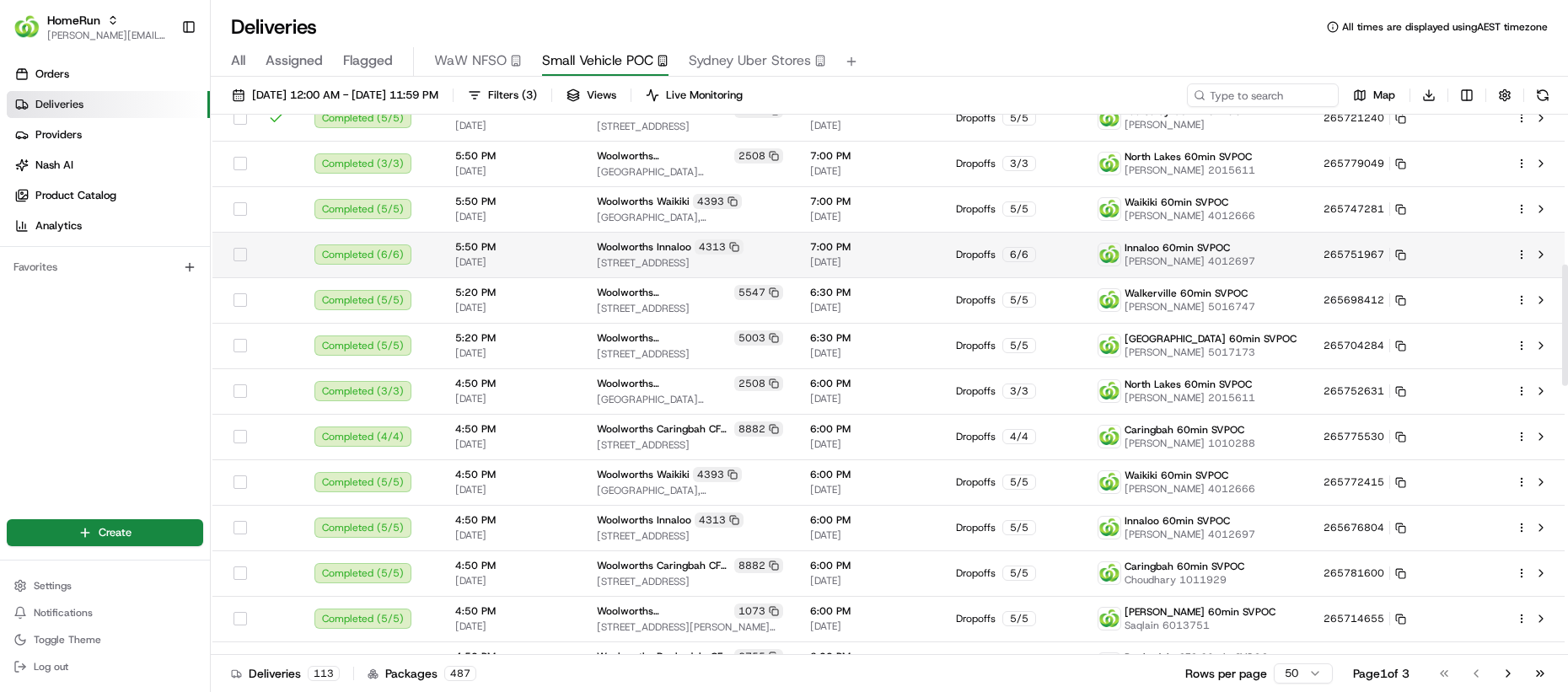
scroll to position [666, 0]
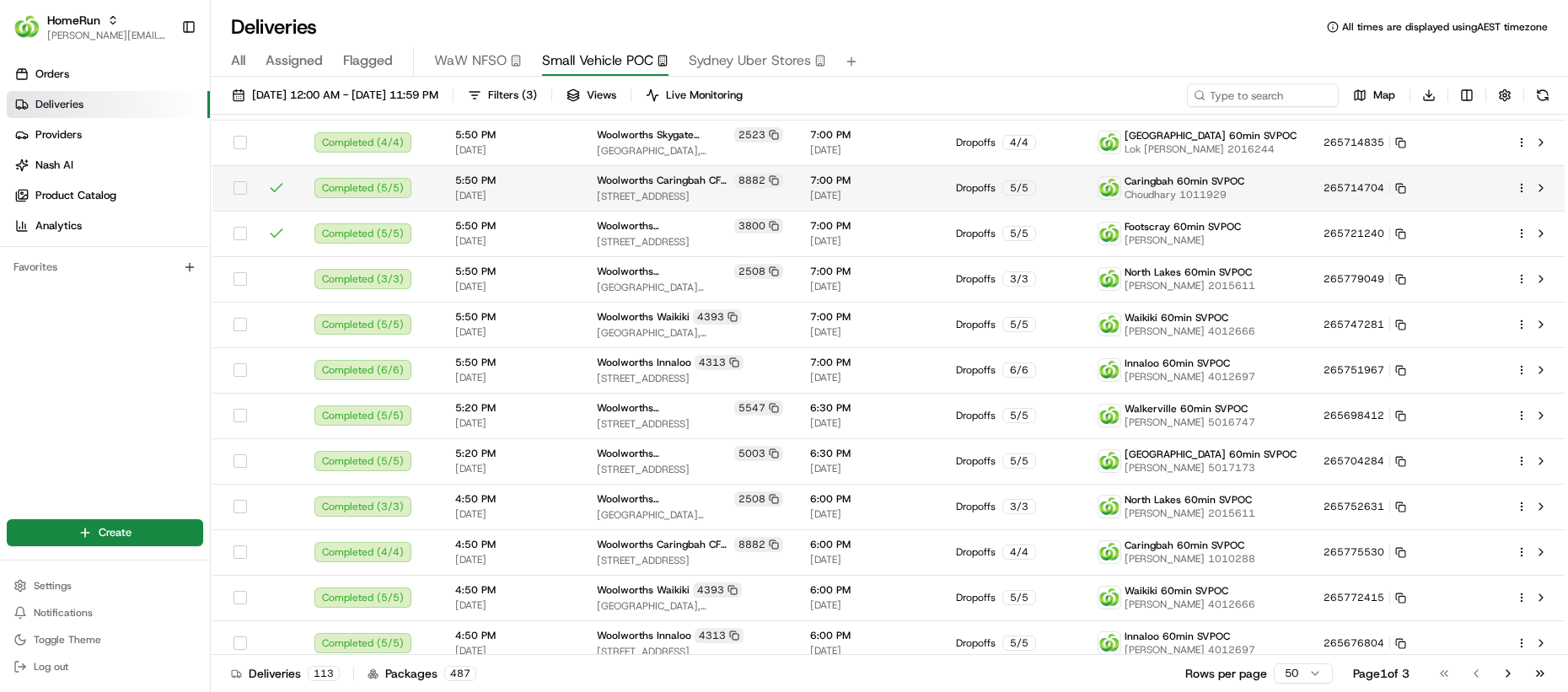
click at [578, 229] on td "5:50 PM 21/08/2025" at bounding box center [513, 233] width 142 height 45
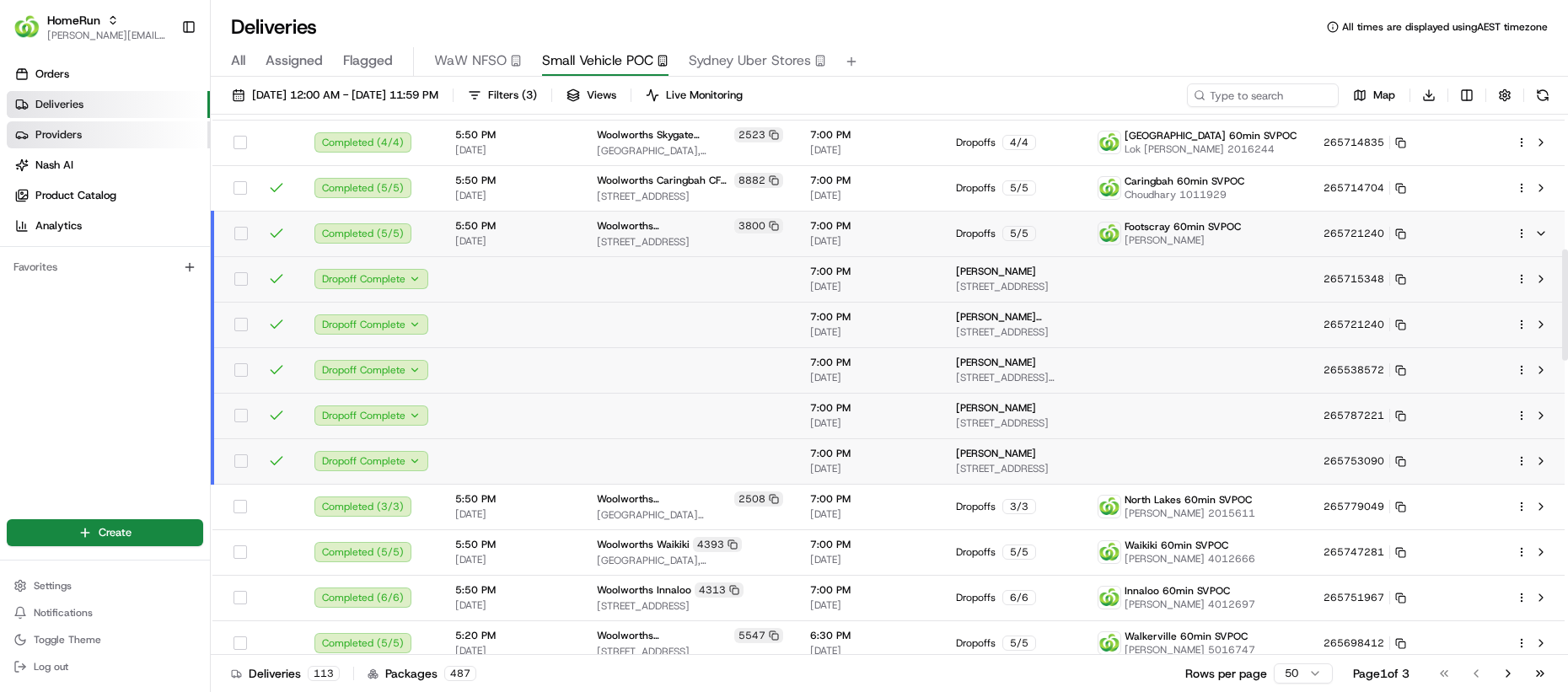
scroll to position [655, 0]
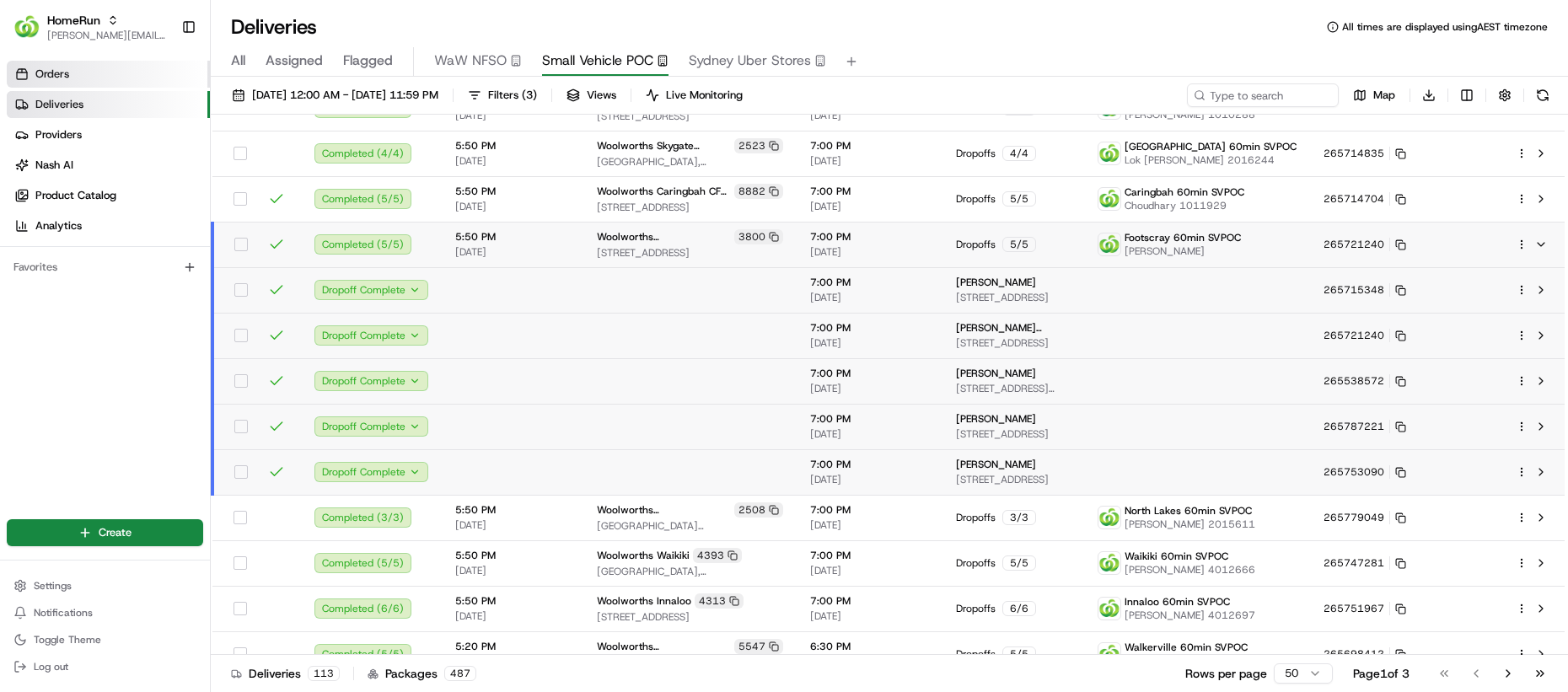
click at [106, 84] on link "Orders" at bounding box center [108, 74] width 203 height 27
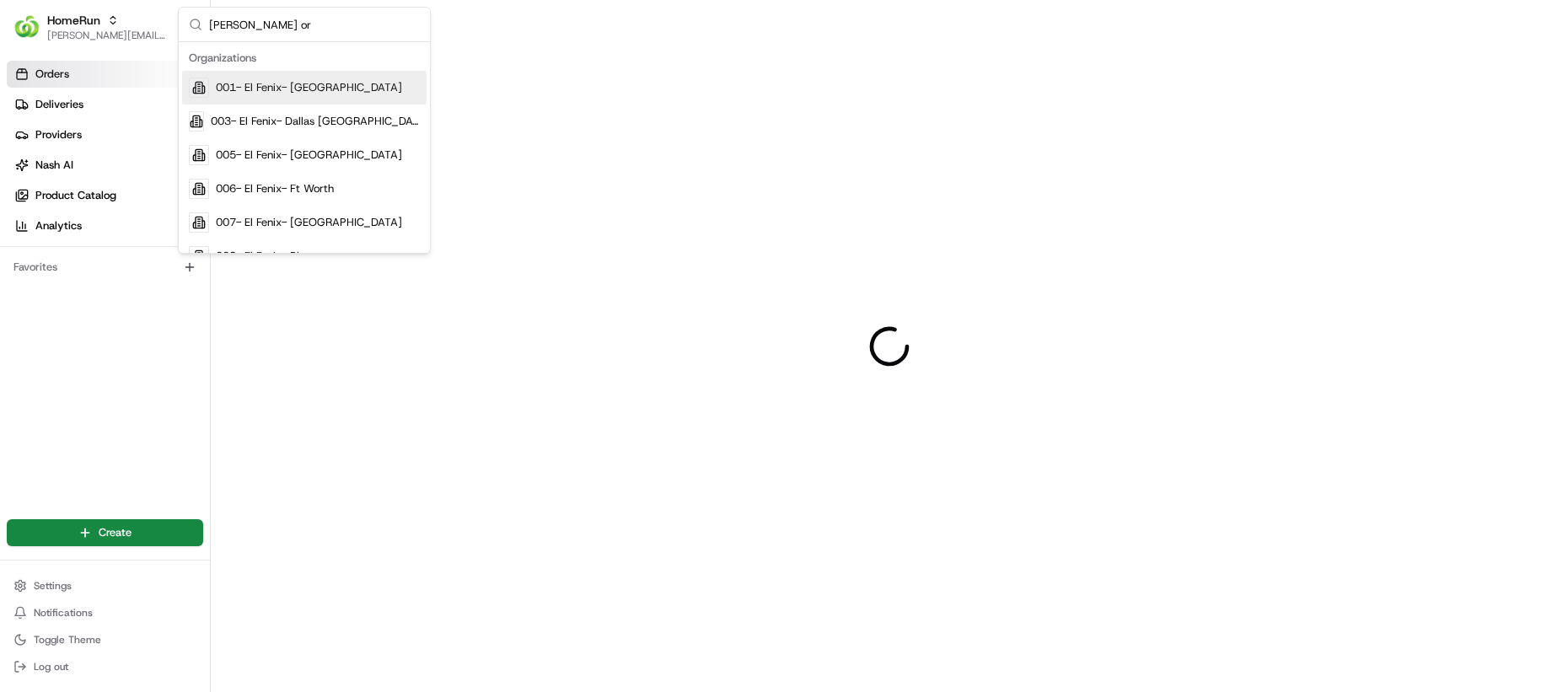
type input "nash org"
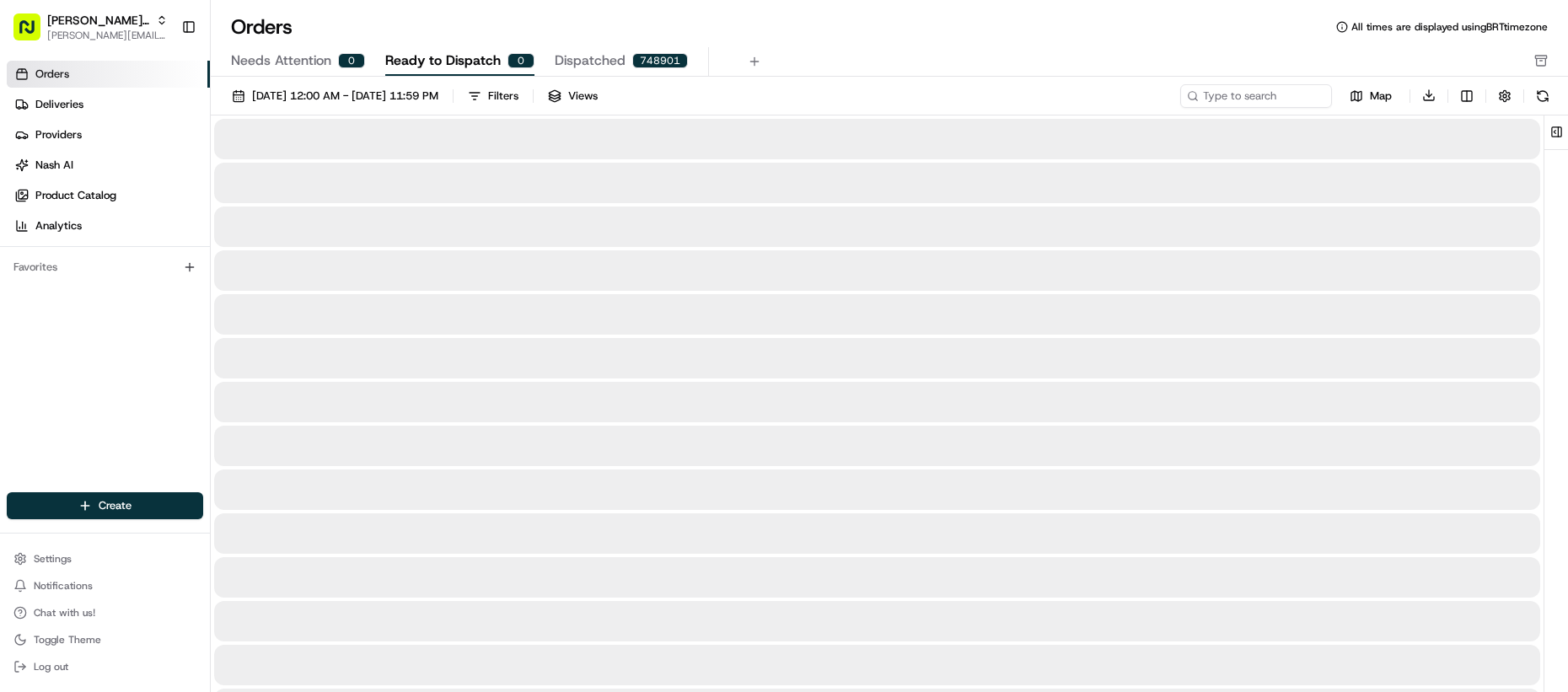
click at [148, 520] on div "Create" at bounding box center [105, 505] width 210 height 40
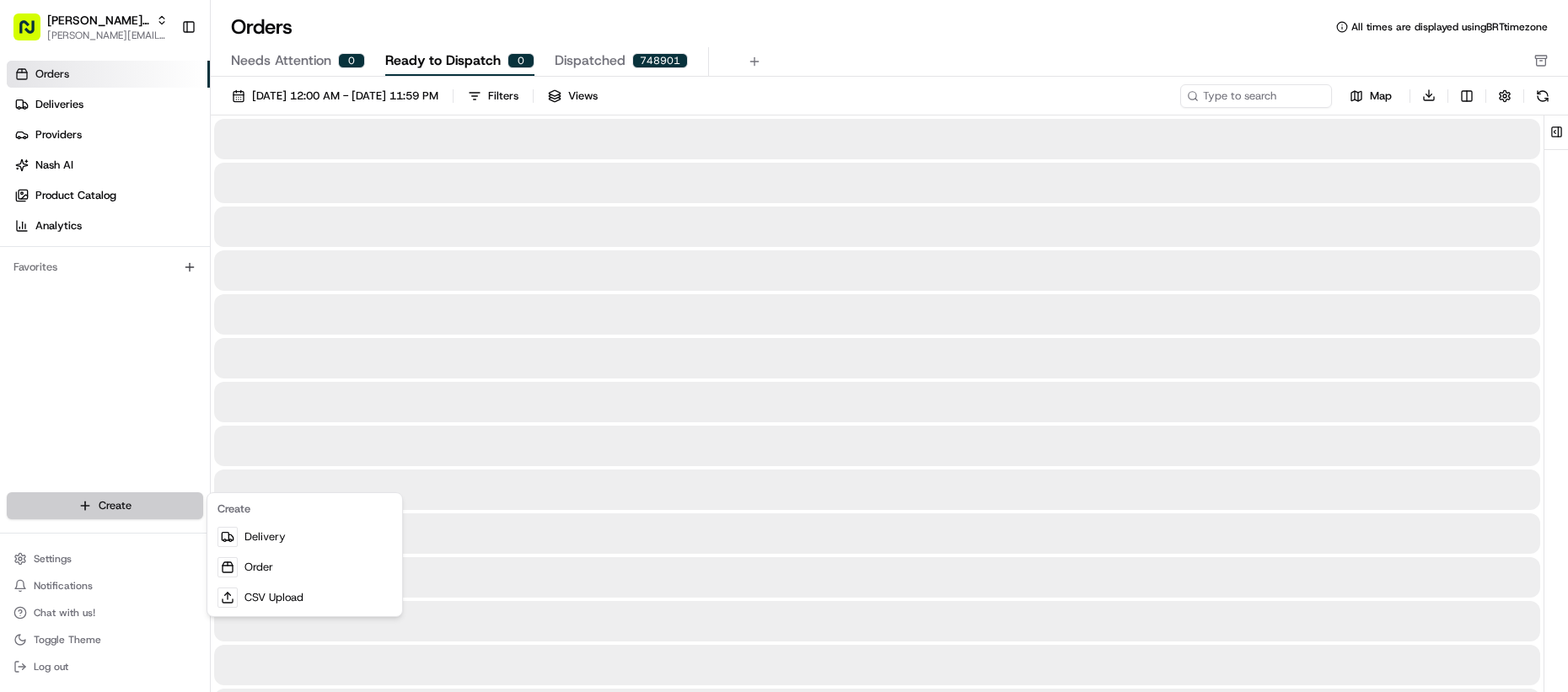
click at [148, 512] on html "Nash Org lucas@usenash.com Toggle Sidebar Orders Deliveries Providers Nash AI P…" at bounding box center [784, 346] width 1568 height 692
click at [259, 536] on link "Delivery" at bounding box center [305, 538] width 188 height 31
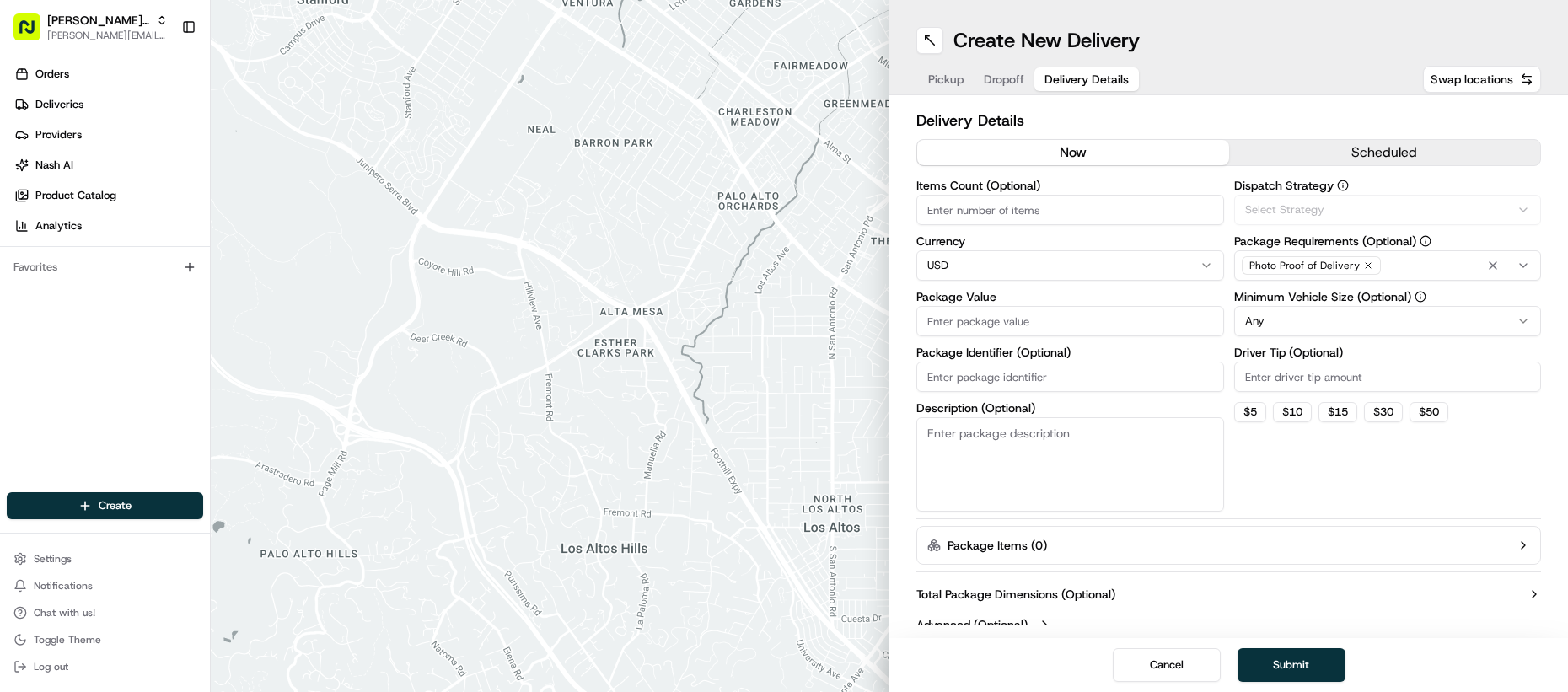
click at [1071, 69] on button "Delivery Details" at bounding box center [1087, 79] width 105 height 24
click at [1147, 538] on button "Package Items ( 0 )" at bounding box center [1228, 545] width 624 height 38
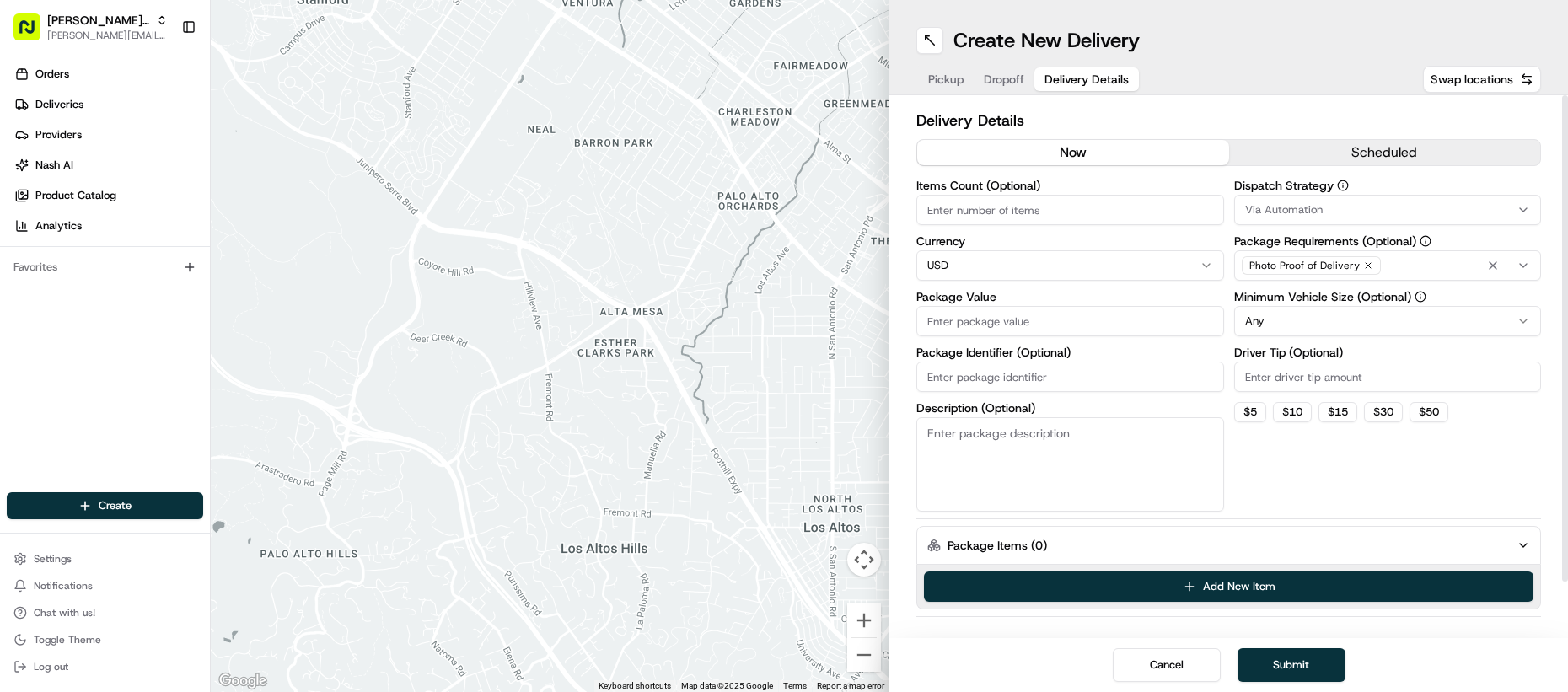
scroll to position [60, 0]
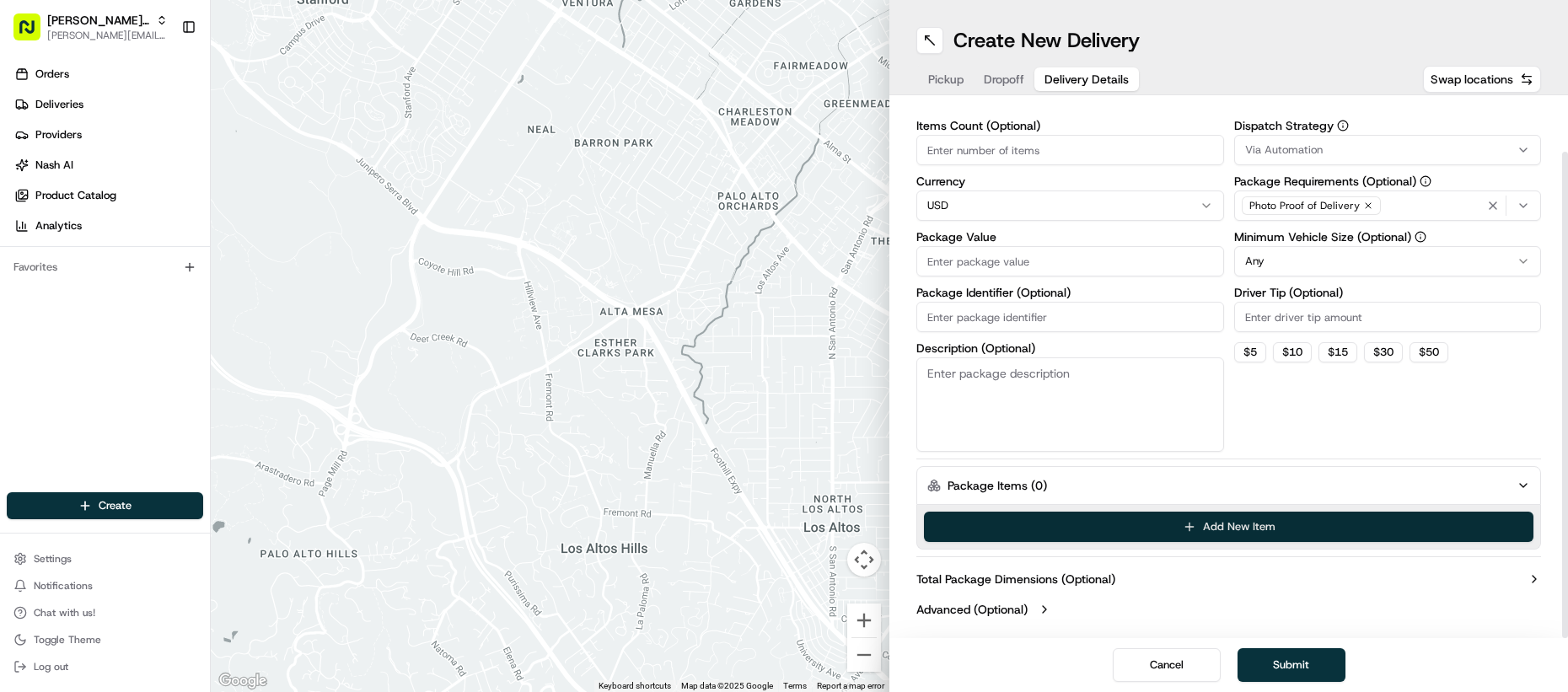
click at [1072, 520] on button "Add New Item" at bounding box center [1228, 527] width 610 height 31
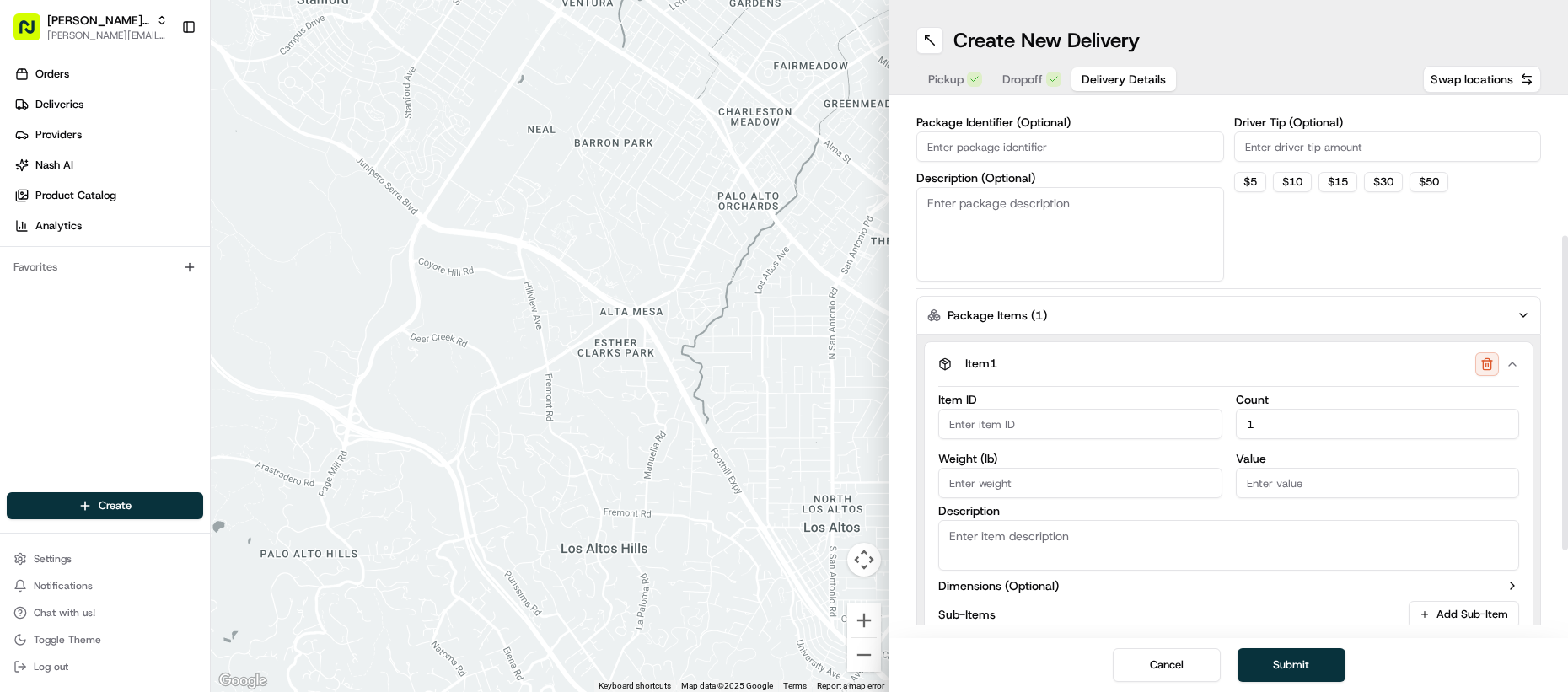
scroll to position [375, 0]
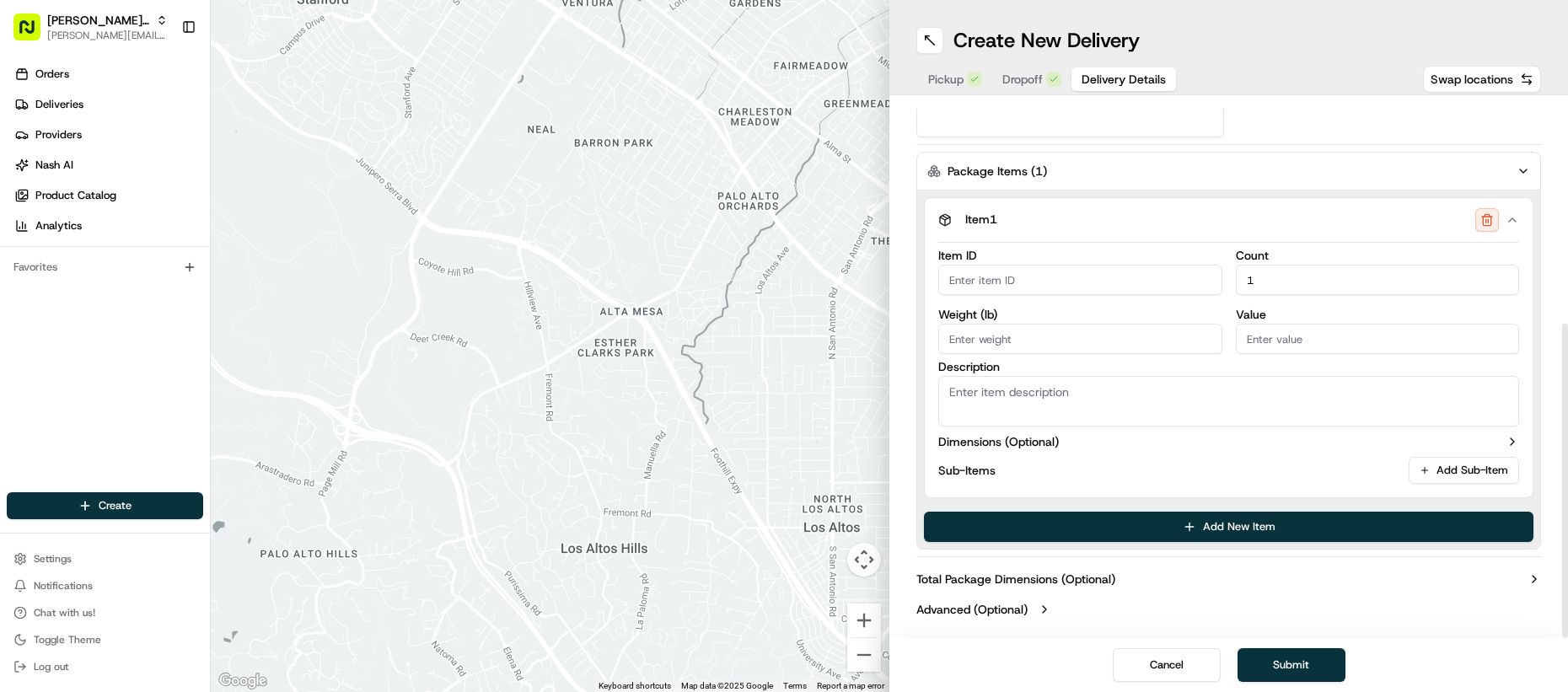
click at [999, 479] on div "Sub-Items Add Sub-Item" at bounding box center [1228, 471] width 581 height 27
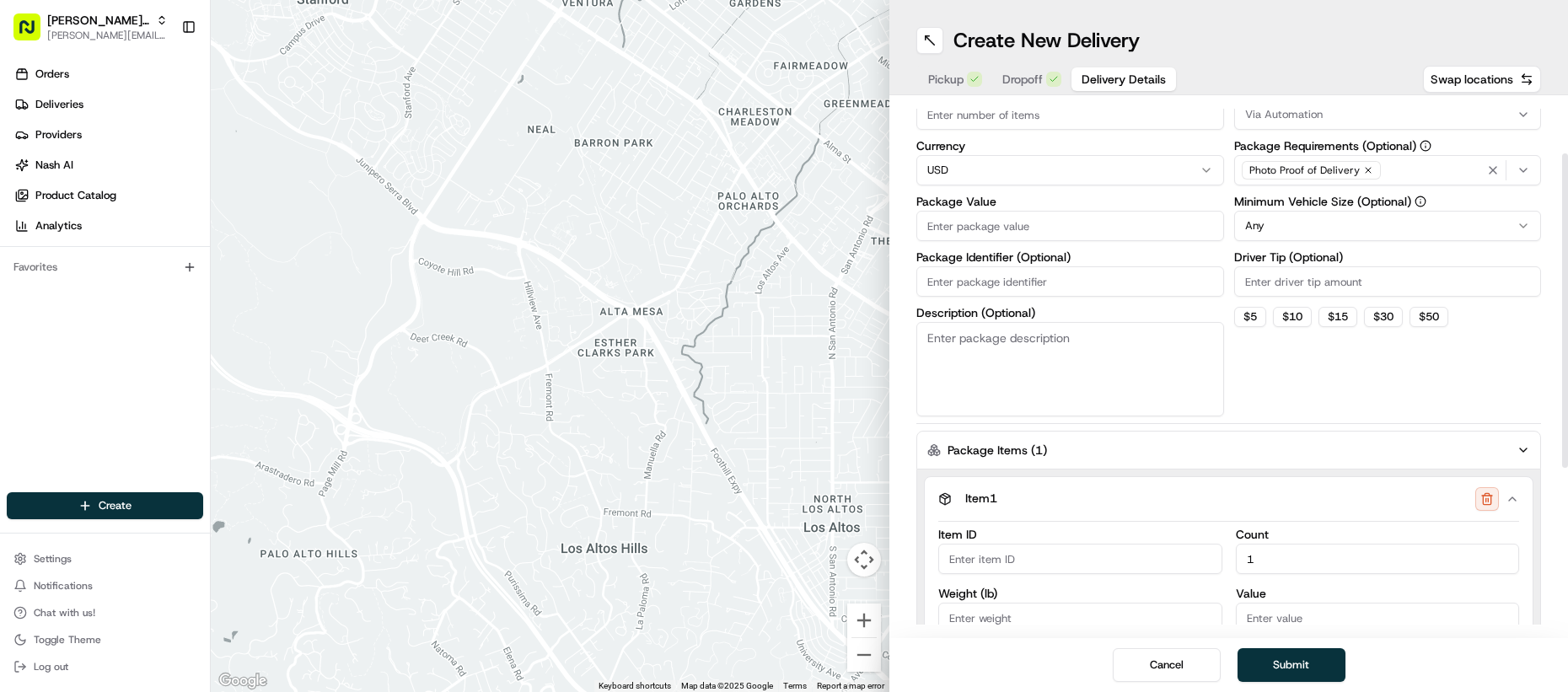
click at [1025, 442] on label "Package Items ( 1 )" at bounding box center [997, 451] width 100 height 17
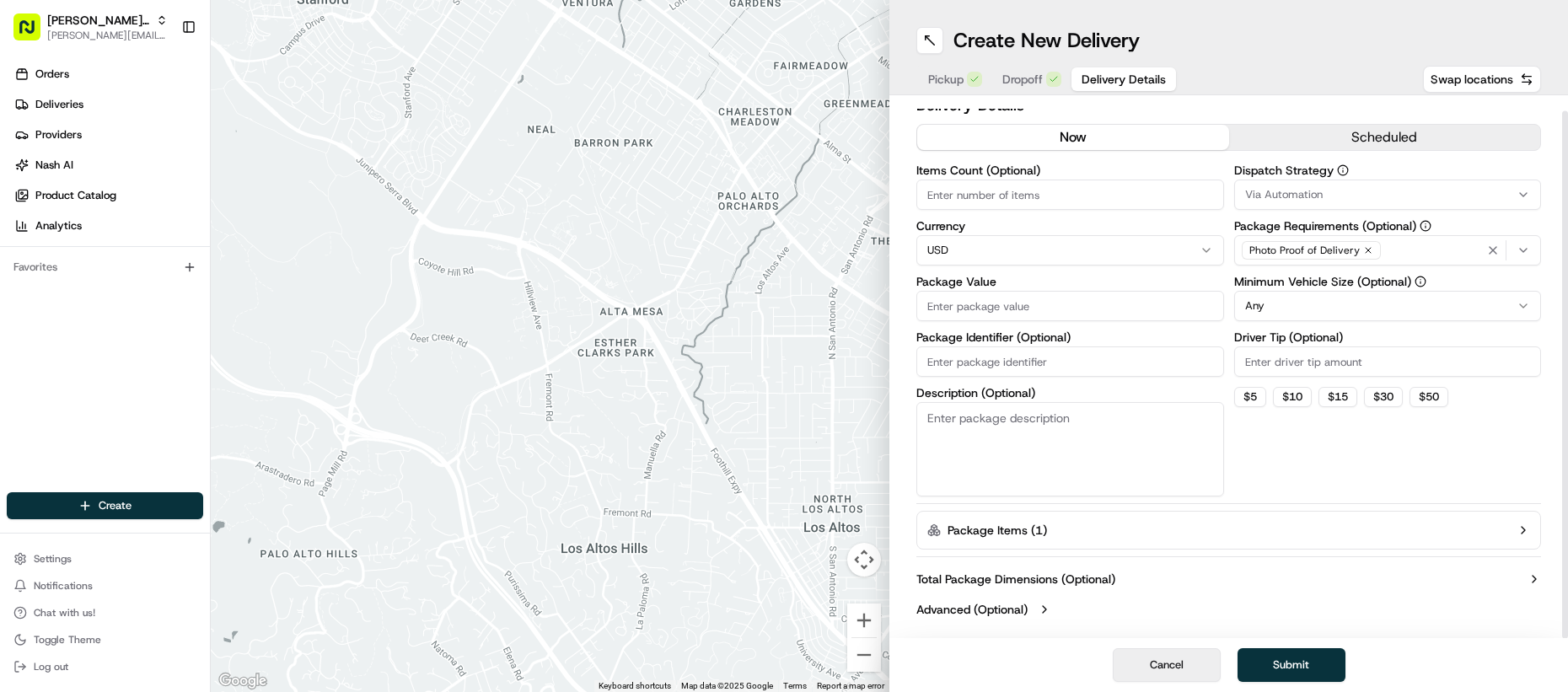
click at [1155, 668] on button "Cancel" at bounding box center [1166, 666] width 107 height 34
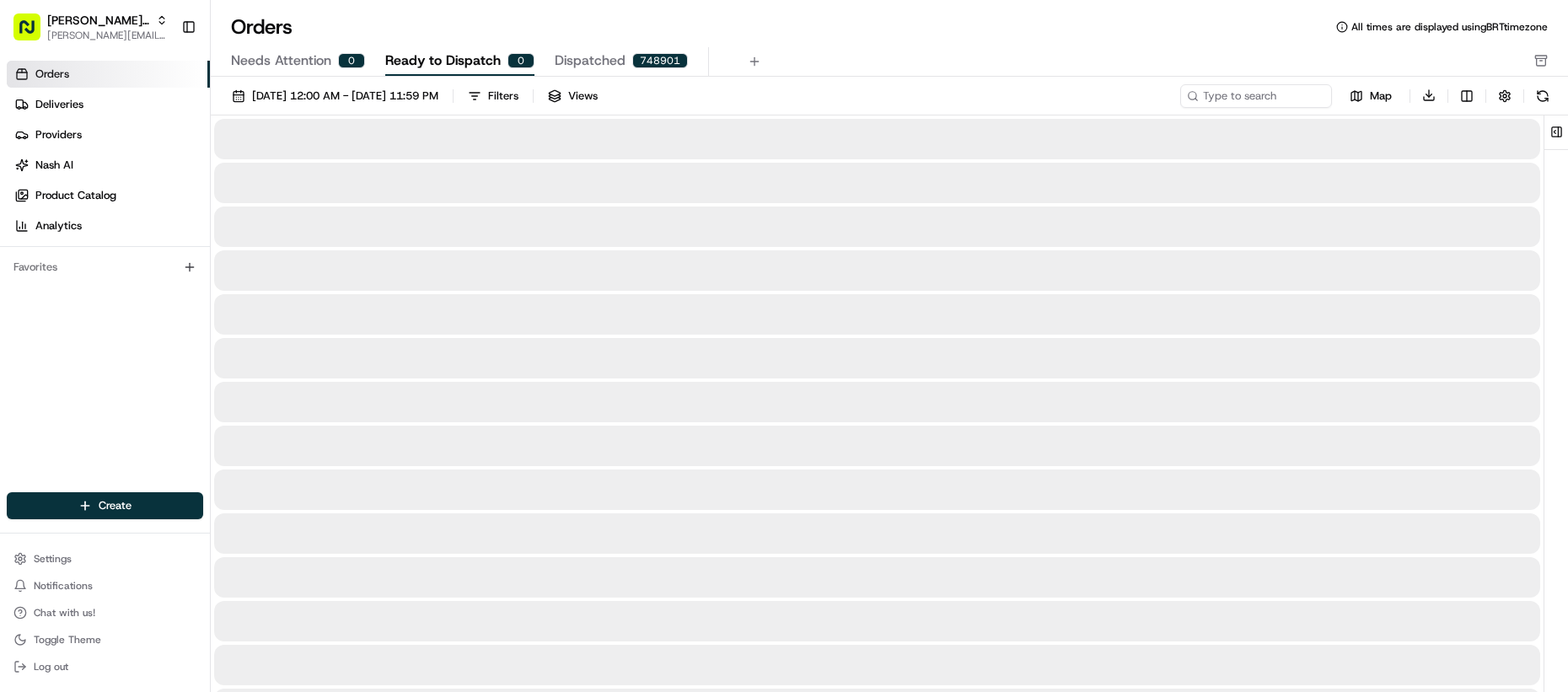
click at [580, 403] on div at bounding box center [877, 402] width 1327 height 40
click at [584, 409] on div at bounding box center [877, 402] width 1327 height 40
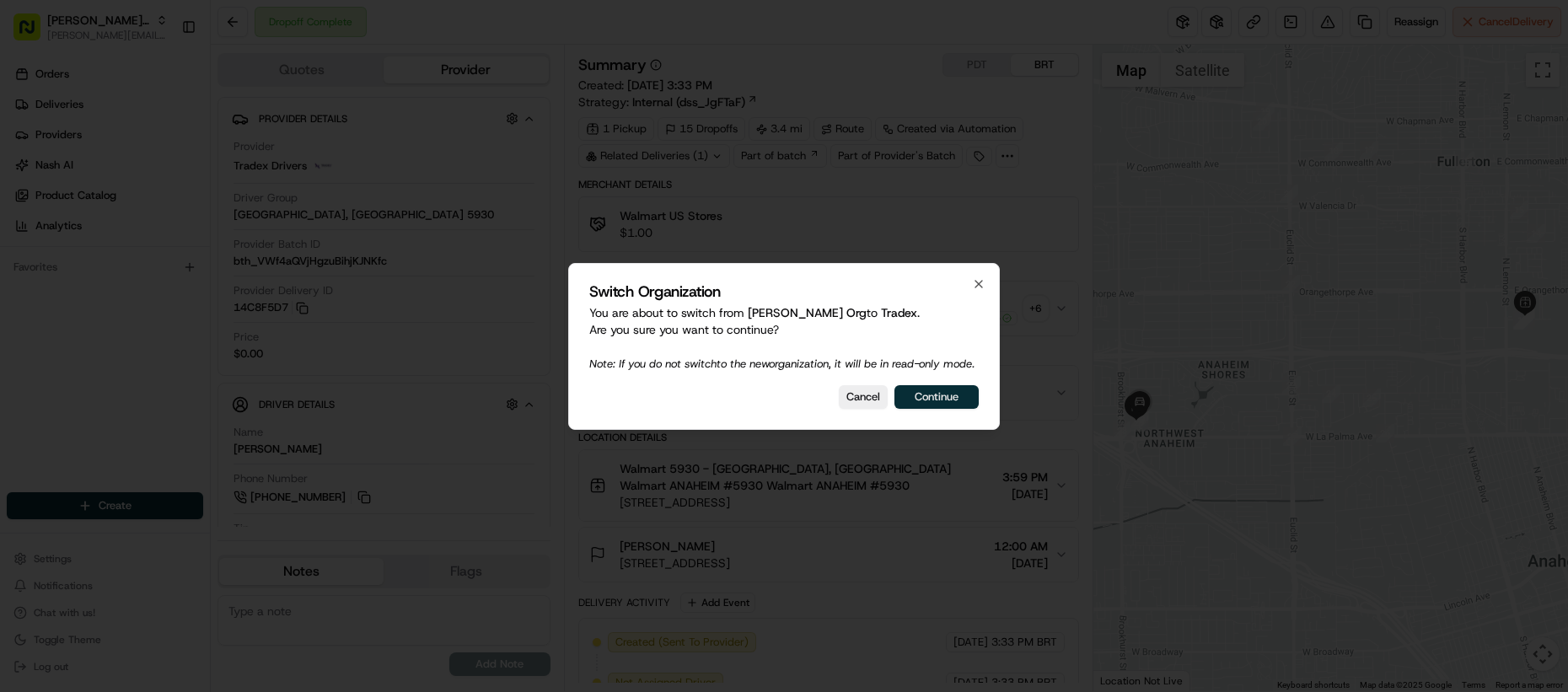
click at [953, 409] on button "Continue" at bounding box center [937, 398] width 84 height 24
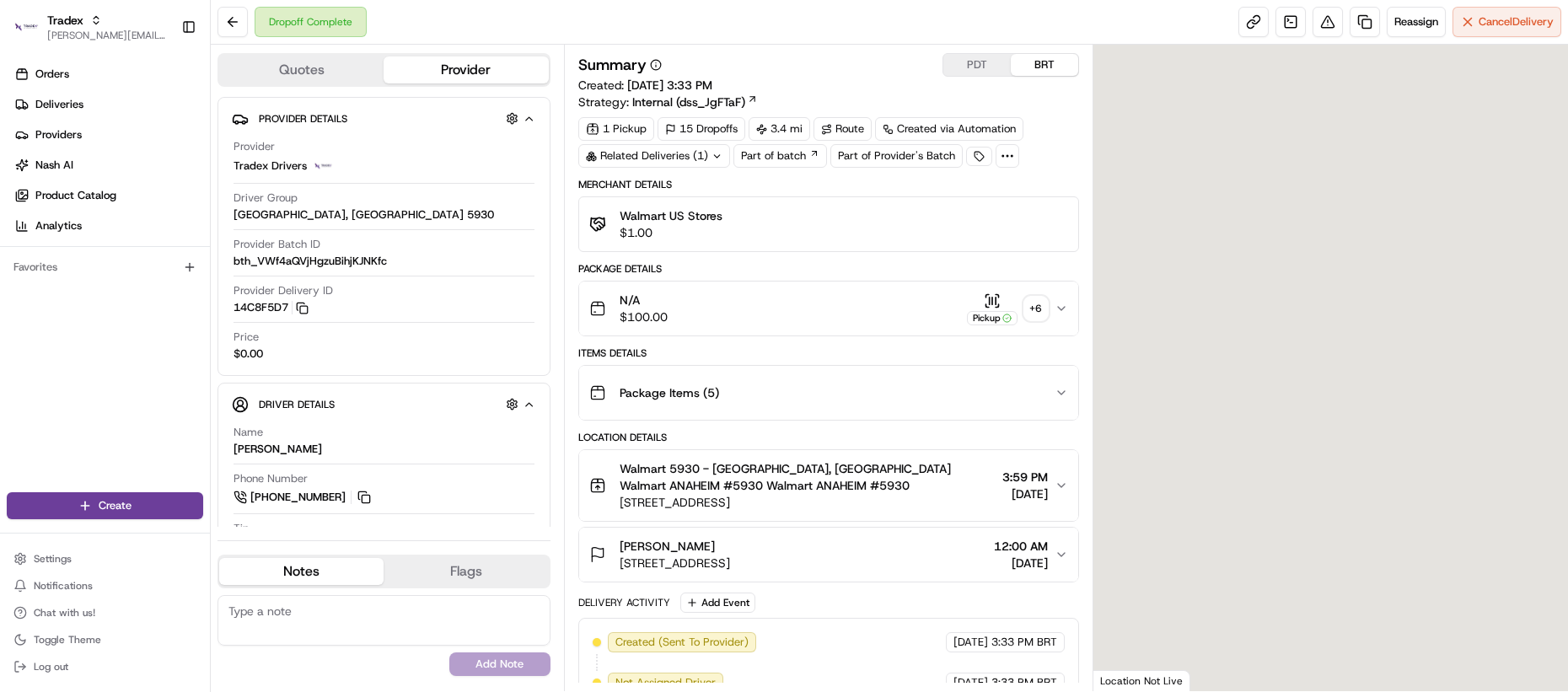
click at [914, 412] on button "Package Items ( 5 )" at bounding box center [828, 393] width 499 height 54
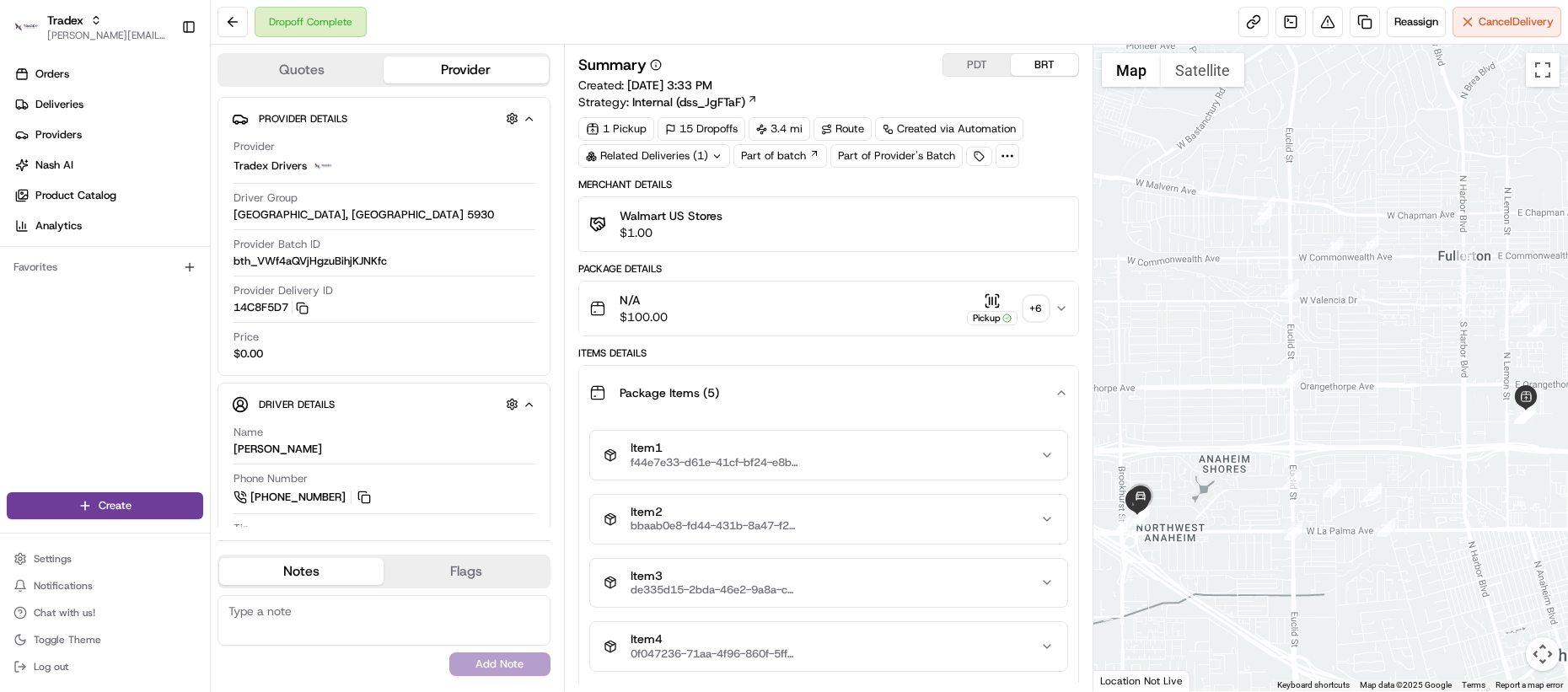
click at [914, 412] on button "Package Items ( 5 )" at bounding box center [828, 393] width 499 height 54
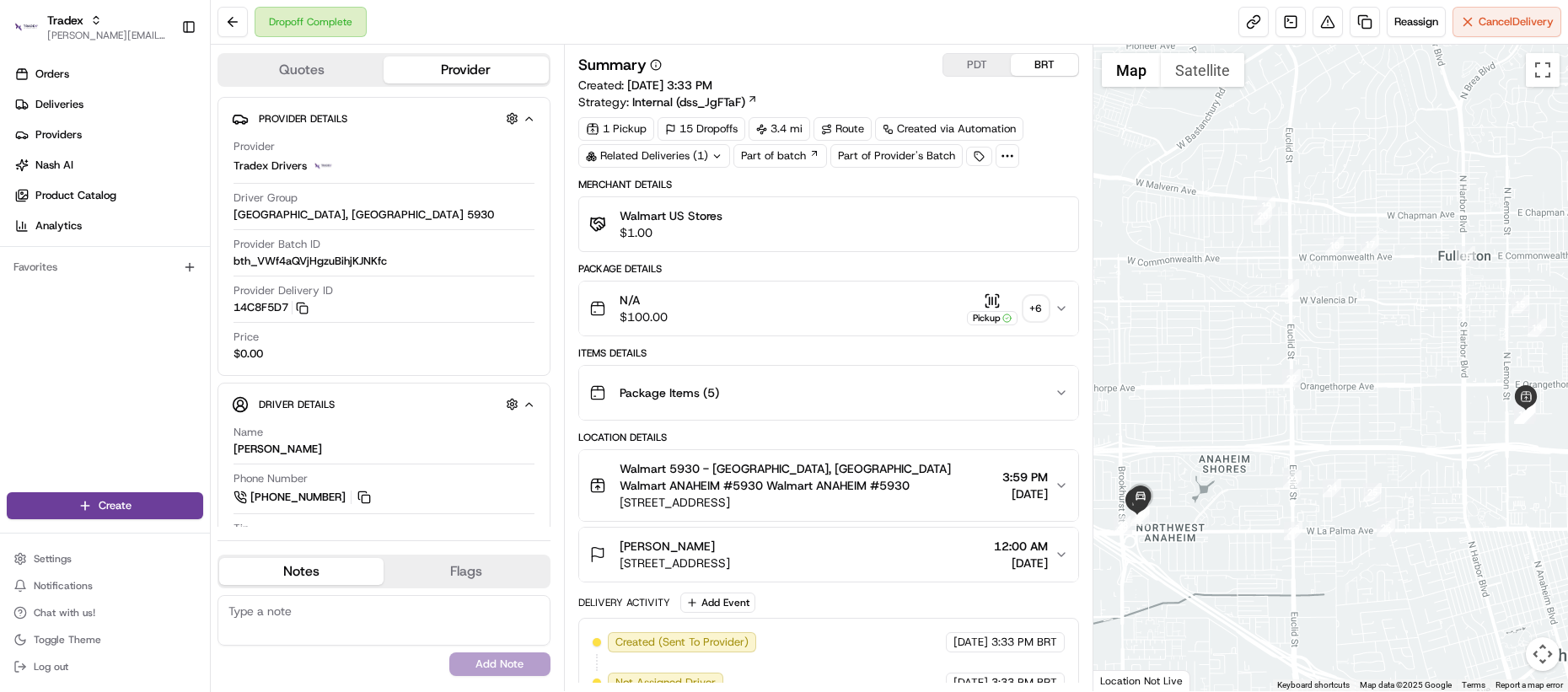
click at [562, 420] on div "Quotes Provider Provider Details Hidden ( 2 ) Provider Tradex Drivers Driver Gr…" at bounding box center [387, 368] width 353 height 647
click at [900, 398] on div "Package Items ( 5 )" at bounding box center [822, 393] width 466 height 34
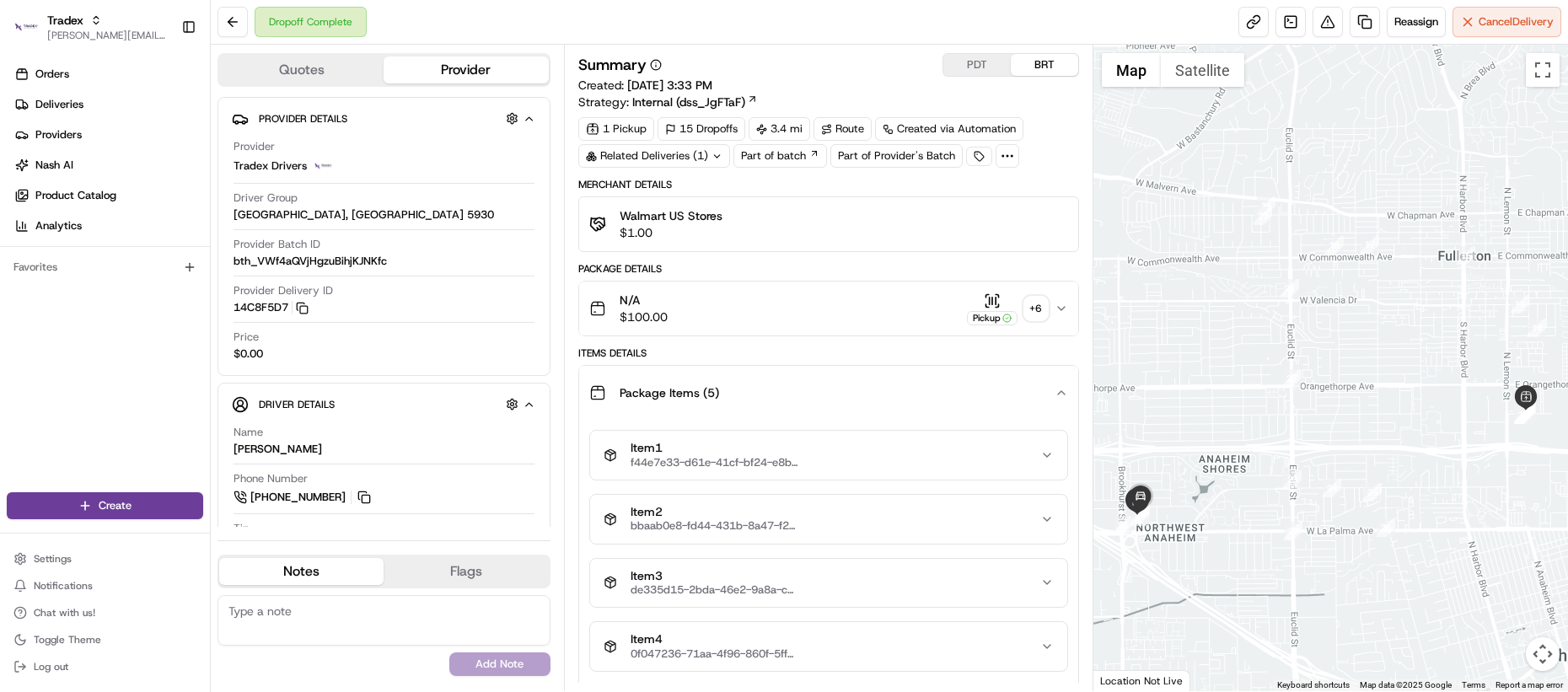
scroll to position [137, 0]
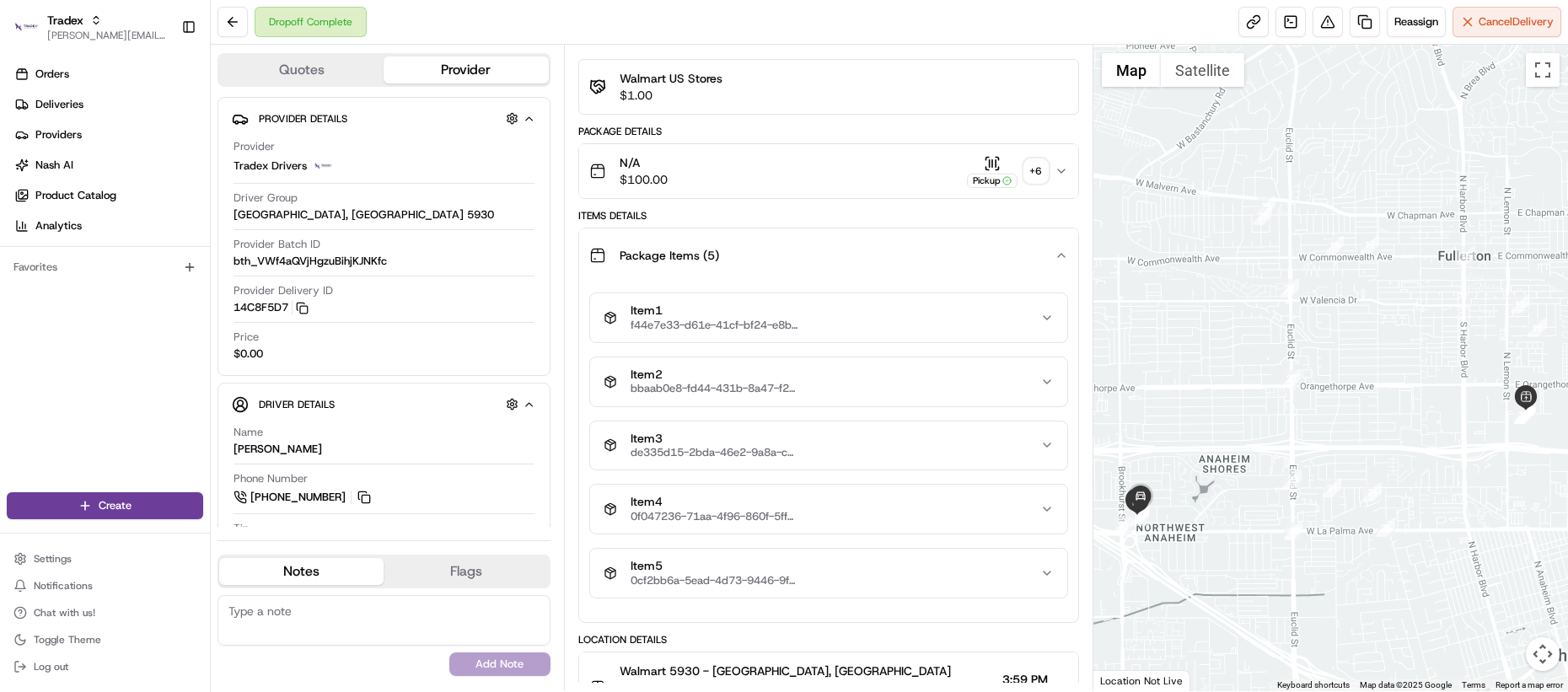
click at [1031, 179] on div "+ 6" at bounding box center [1037, 172] width 24 height 24
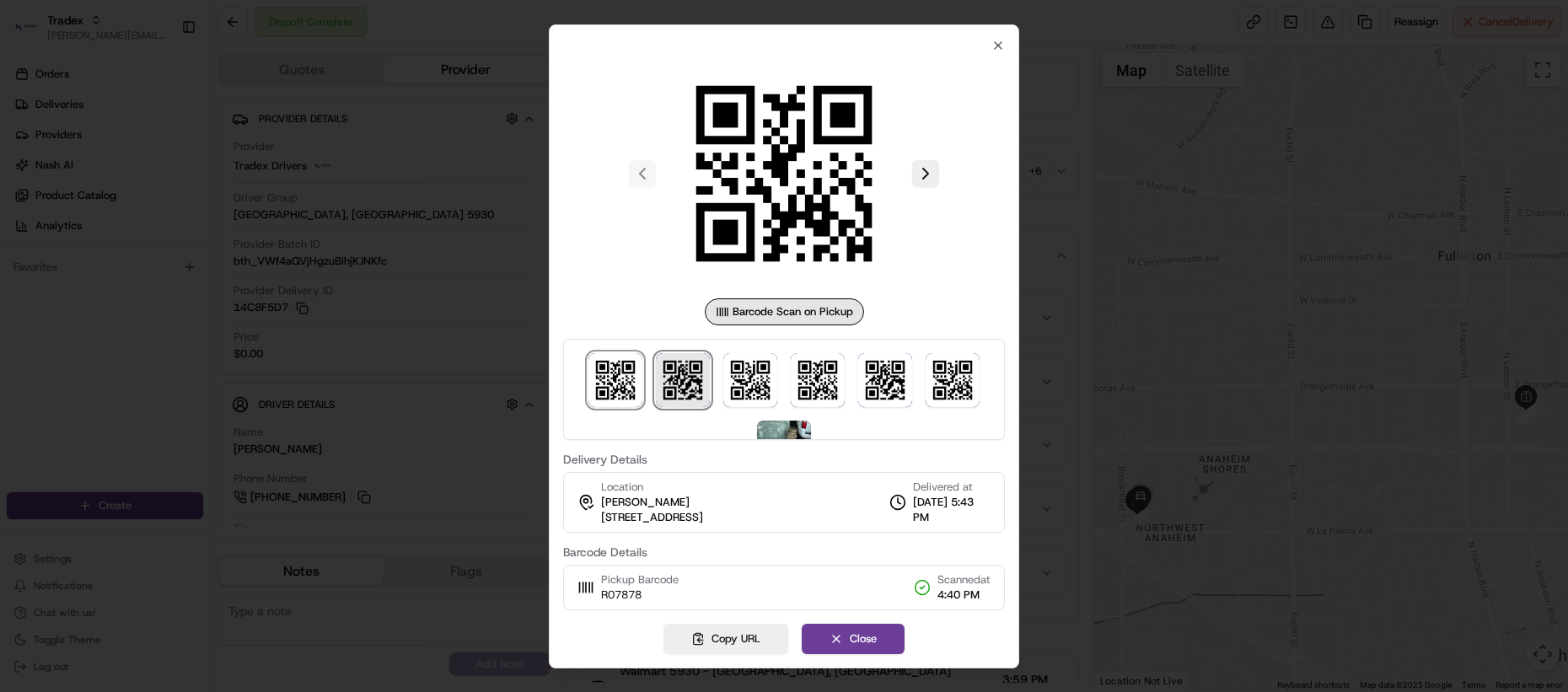
click at [700, 377] on img at bounding box center [682, 380] width 54 height 54
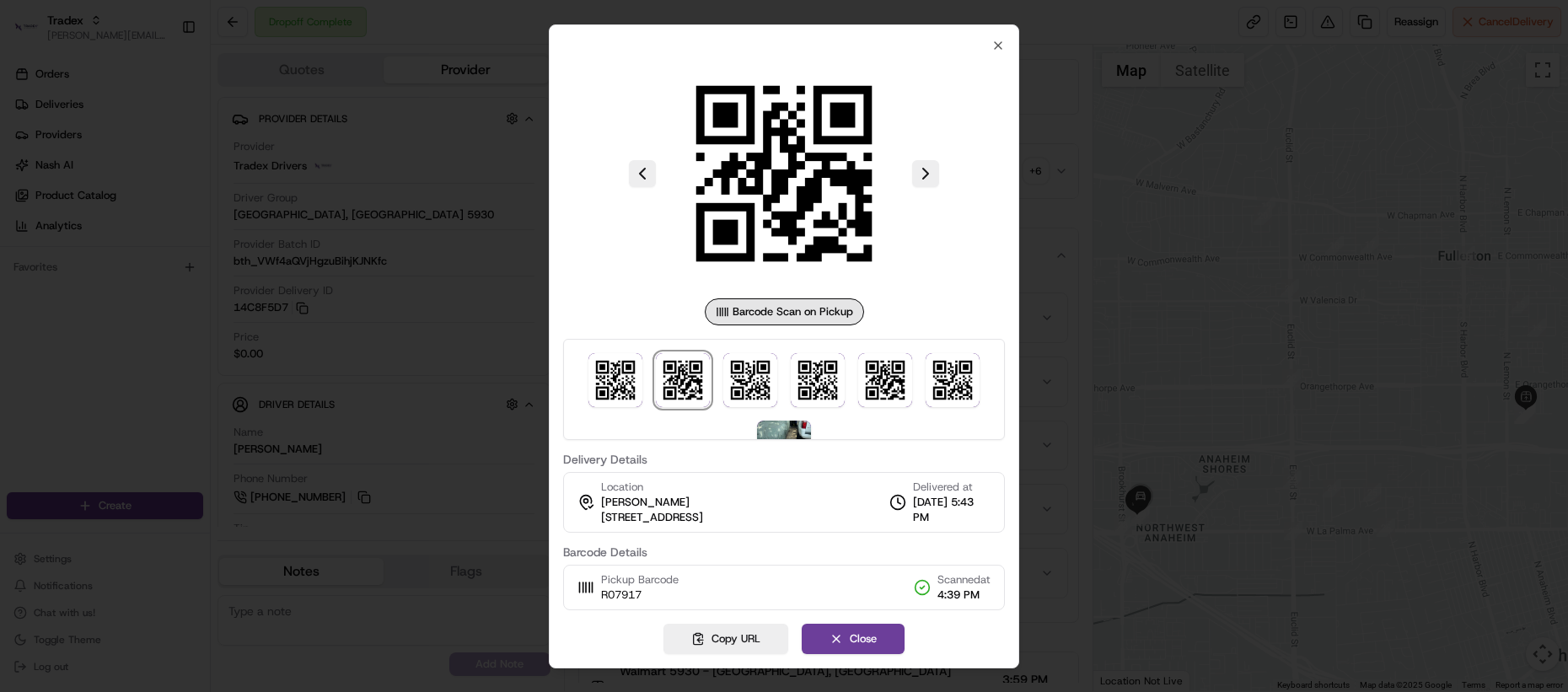
click at [787, 394] on div at bounding box center [784, 389] width 442 height 102
click at [863, 385] on img at bounding box center [885, 380] width 54 height 54
click at [825, 387] on img at bounding box center [817, 380] width 54 height 54
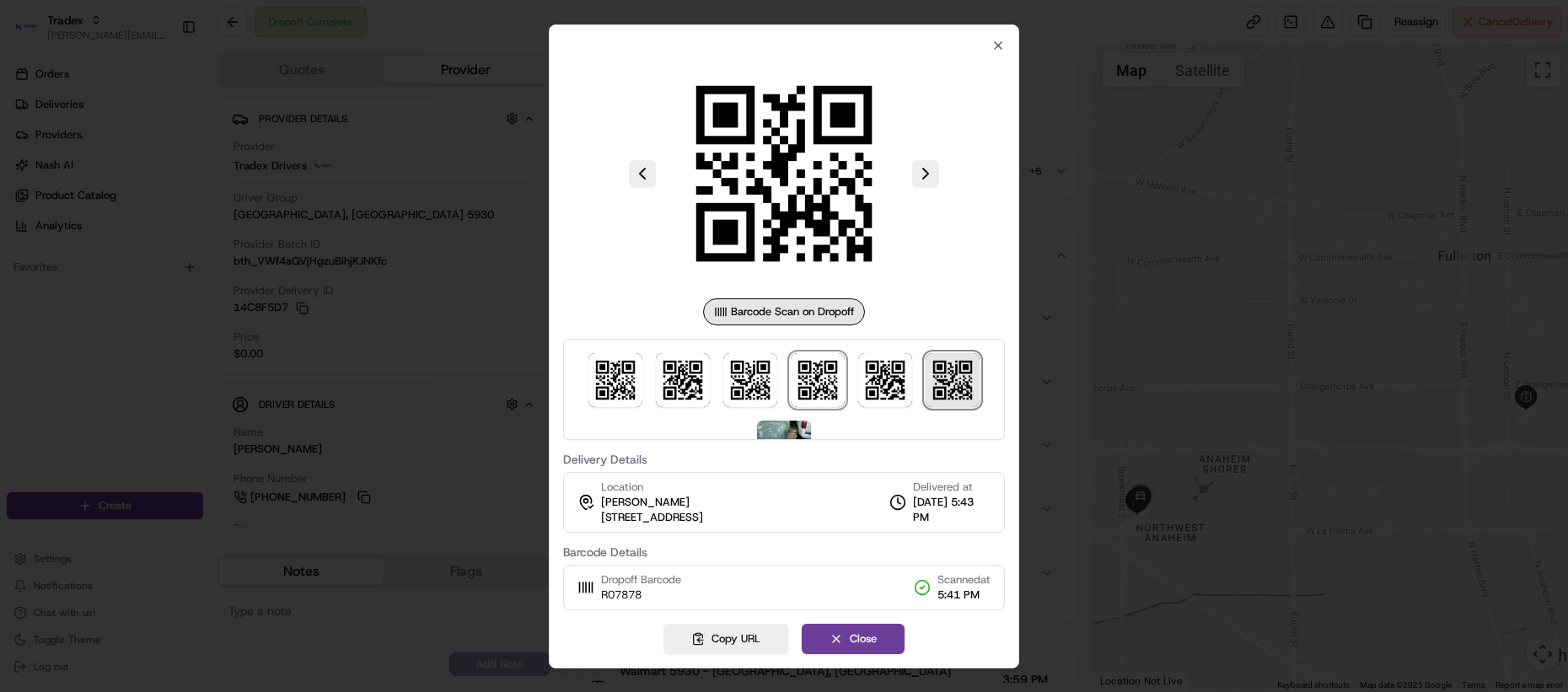
click at [940, 388] on img at bounding box center [952, 380] width 54 height 54
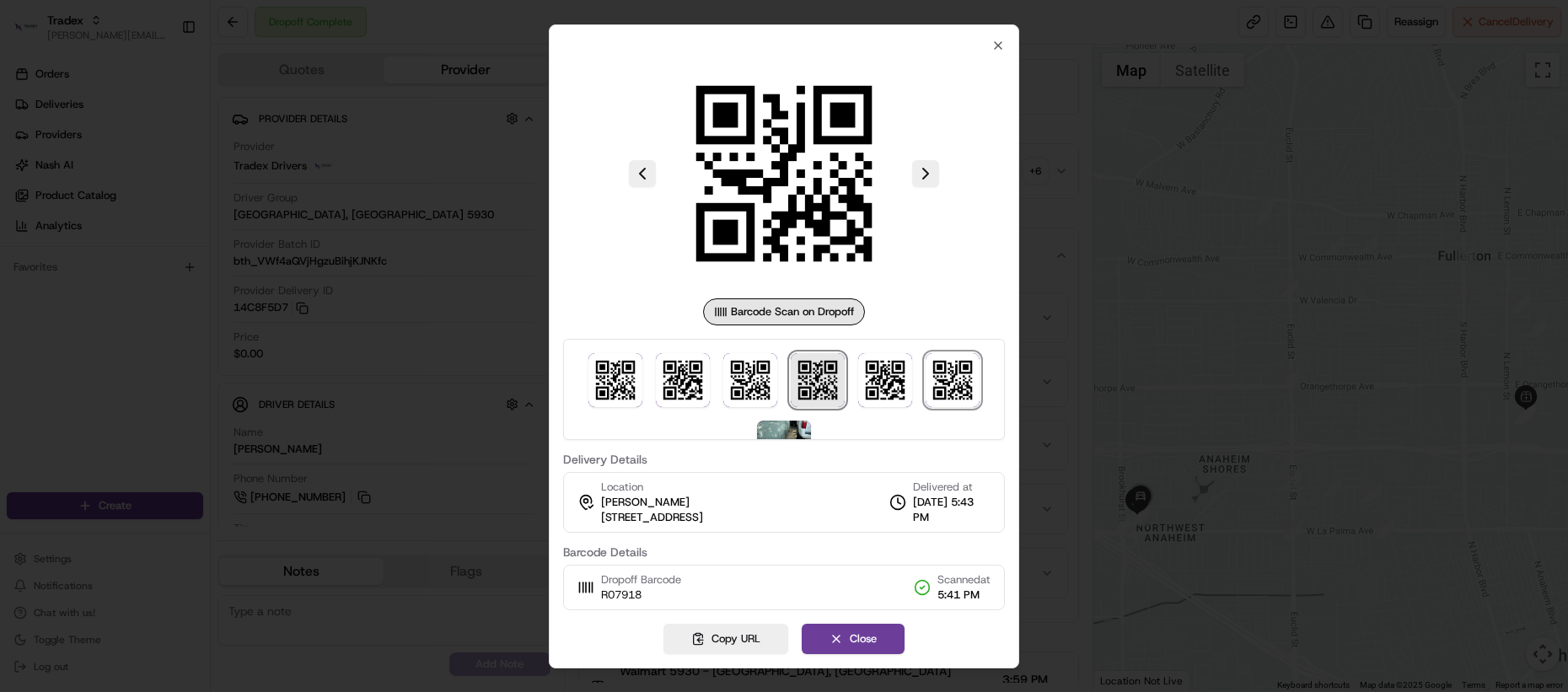
click at [814, 397] on img at bounding box center [817, 380] width 54 height 54
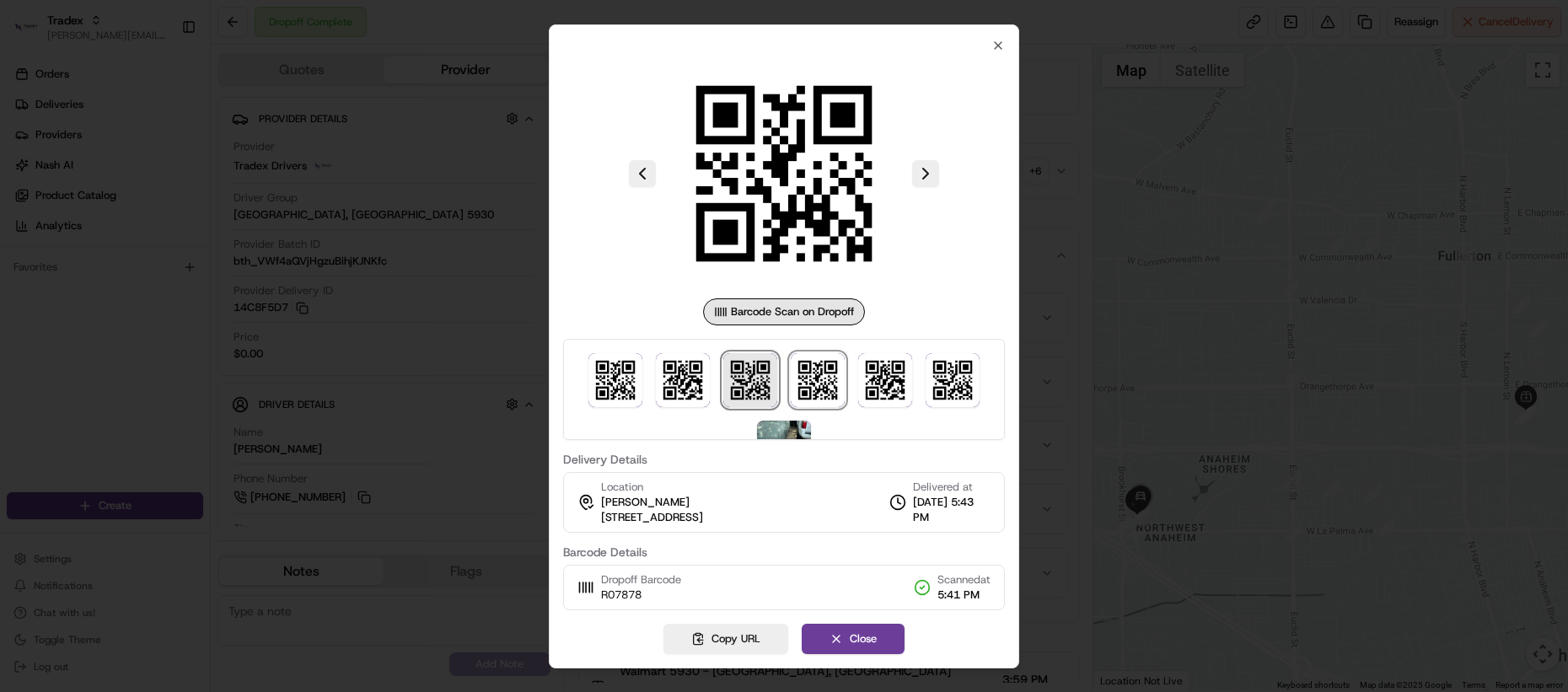
click at [767, 393] on img at bounding box center [750, 380] width 54 height 54
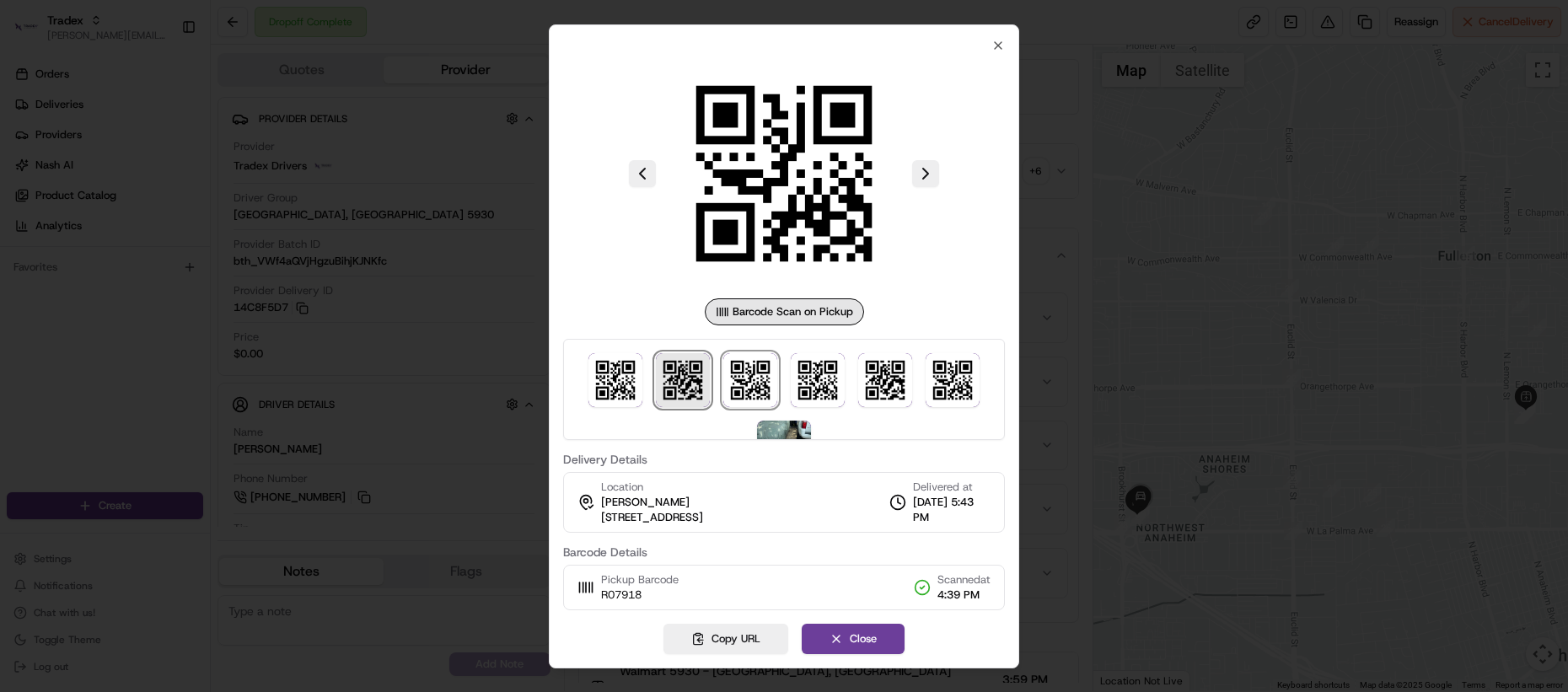
click at [683, 381] on img at bounding box center [682, 380] width 54 height 54
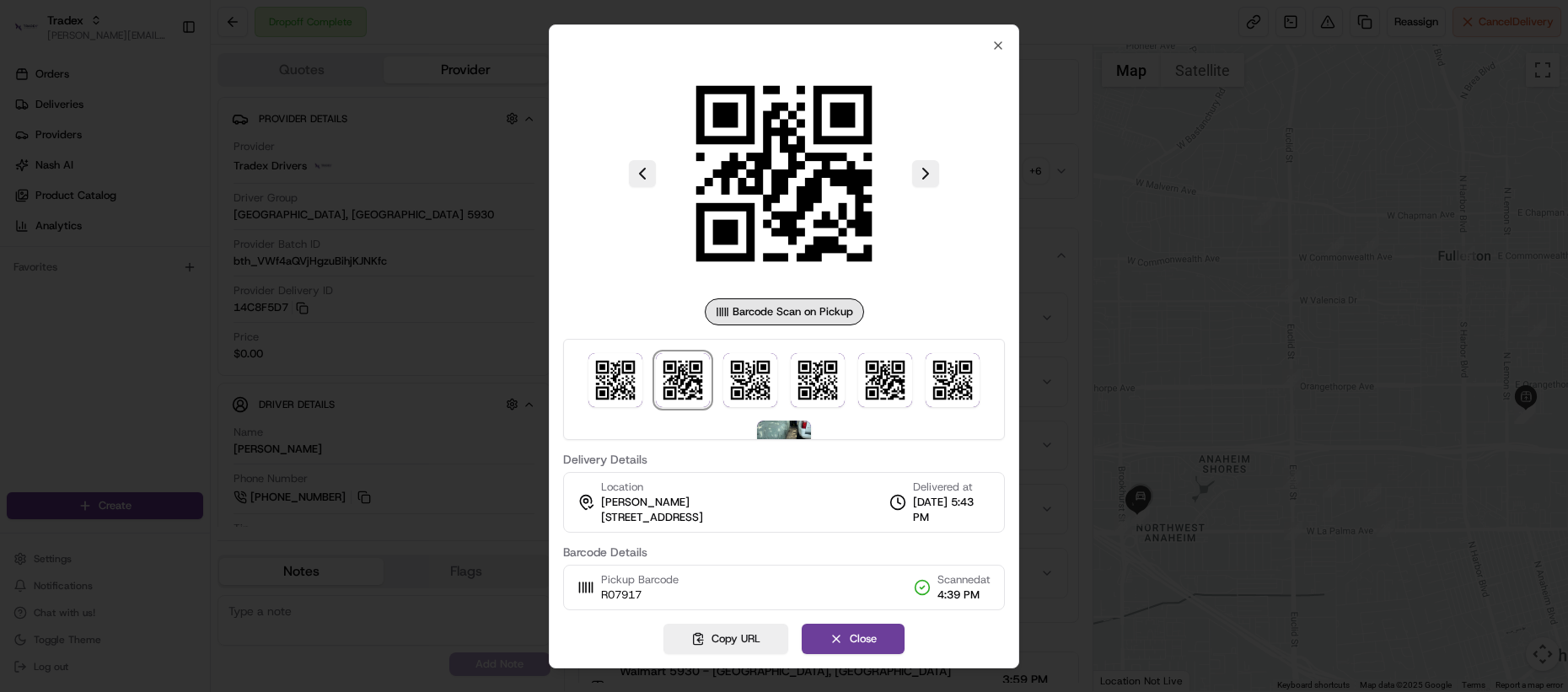
click at [646, 381] on div at bounding box center [784, 389] width 442 height 102
click at [641, 382] on img at bounding box center [615, 380] width 54 height 54
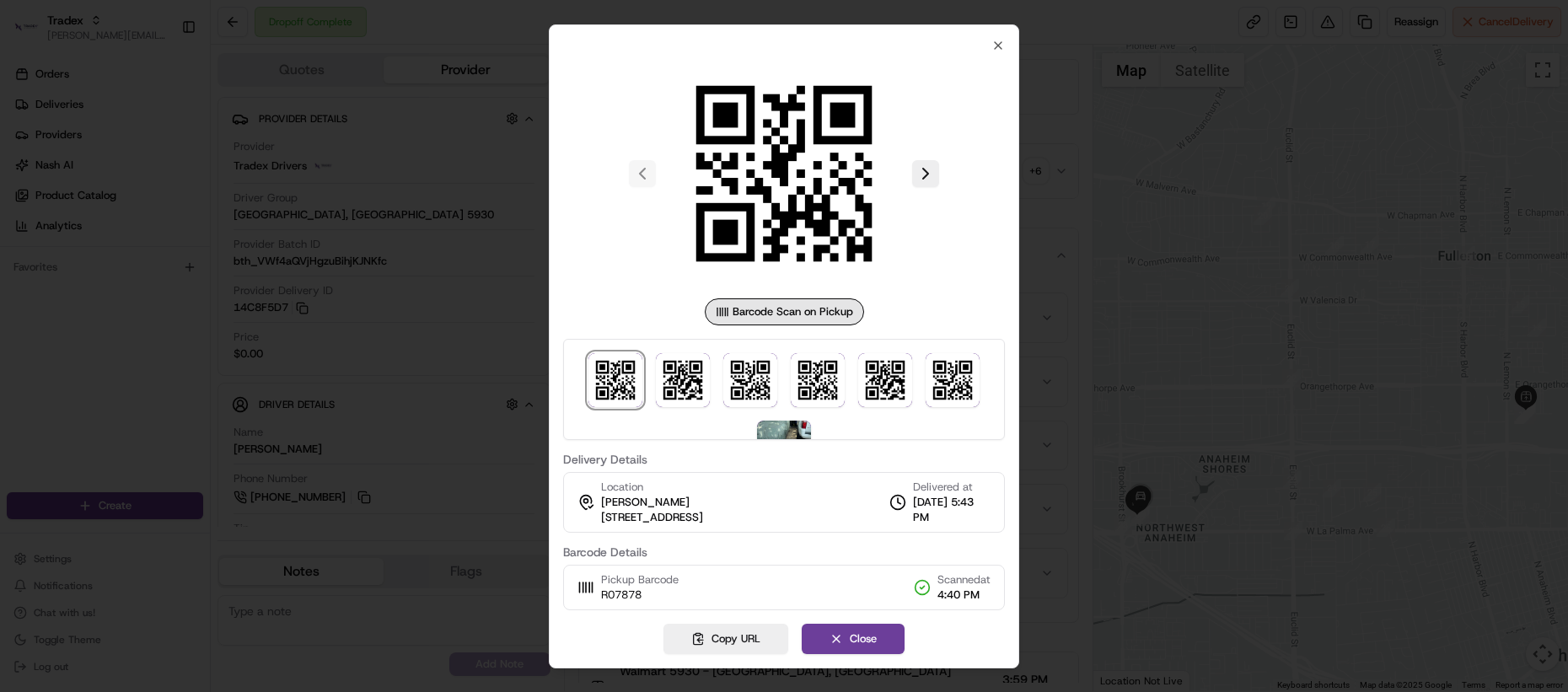
click at [720, 380] on div at bounding box center [784, 389] width 442 height 102
click at [709, 382] on img at bounding box center [682, 380] width 54 height 54
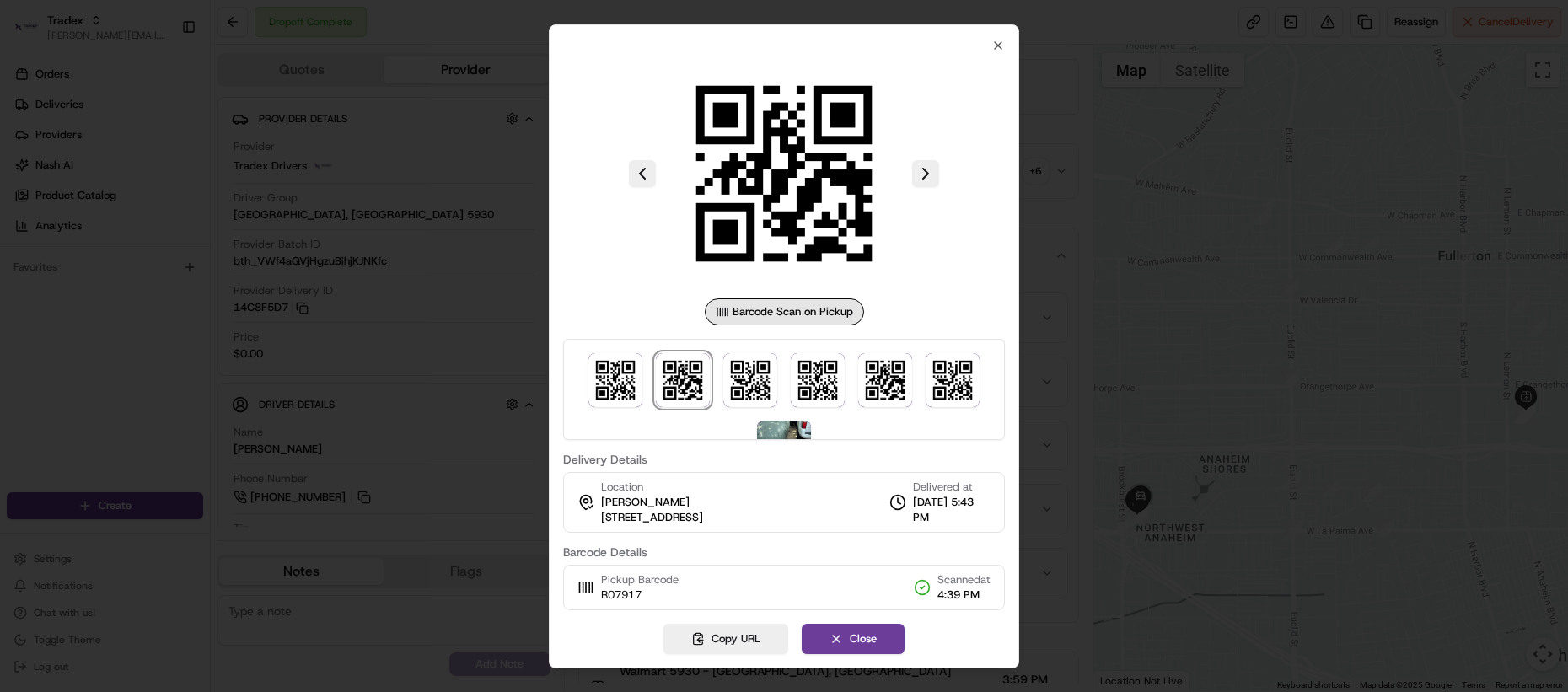
click at [787, 383] on div at bounding box center [784, 389] width 442 height 102
click at [742, 390] on img at bounding box center [750, 380] width 54 height 54
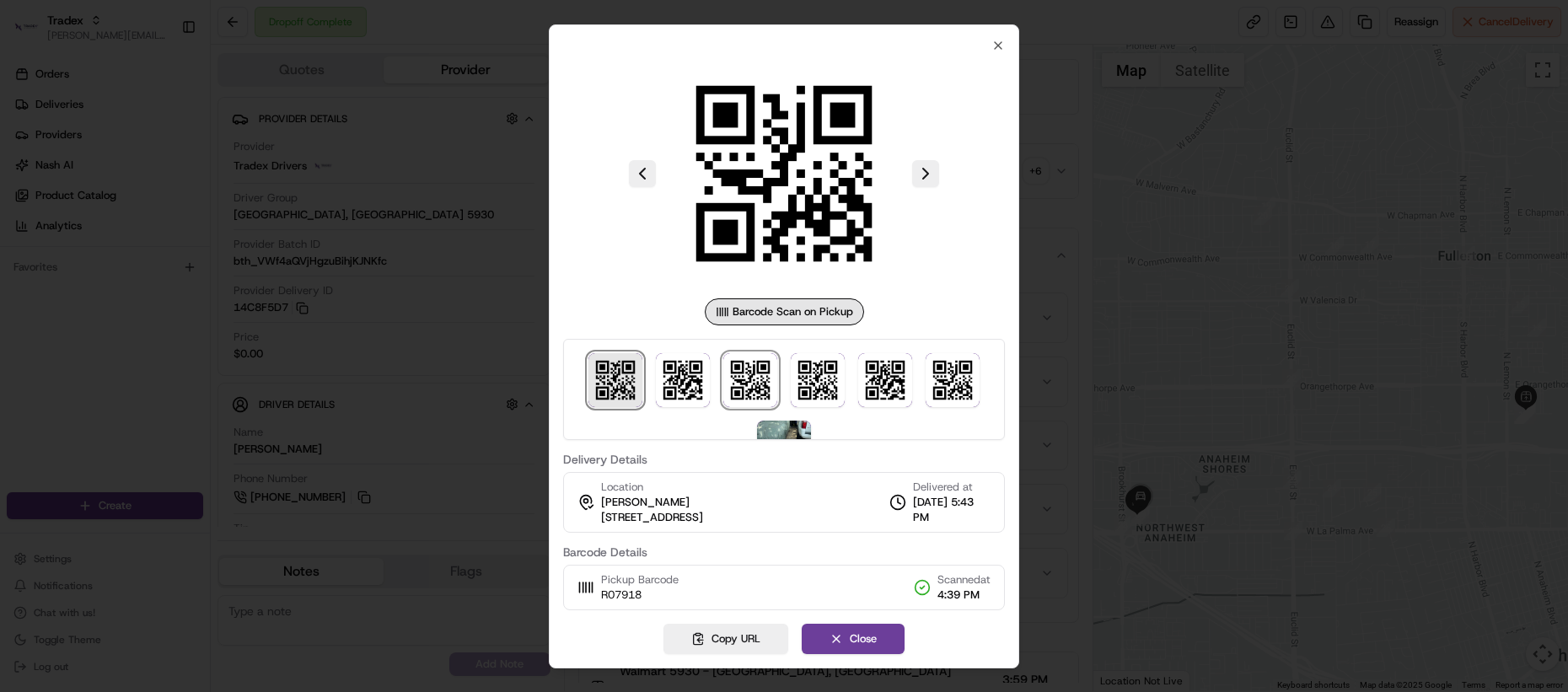
click at [613, 387] on img at bounding box center [615, 380] width 54 height 54
click at [1106, 340] on div at bounding box center [784, 346] width 1568 height 692
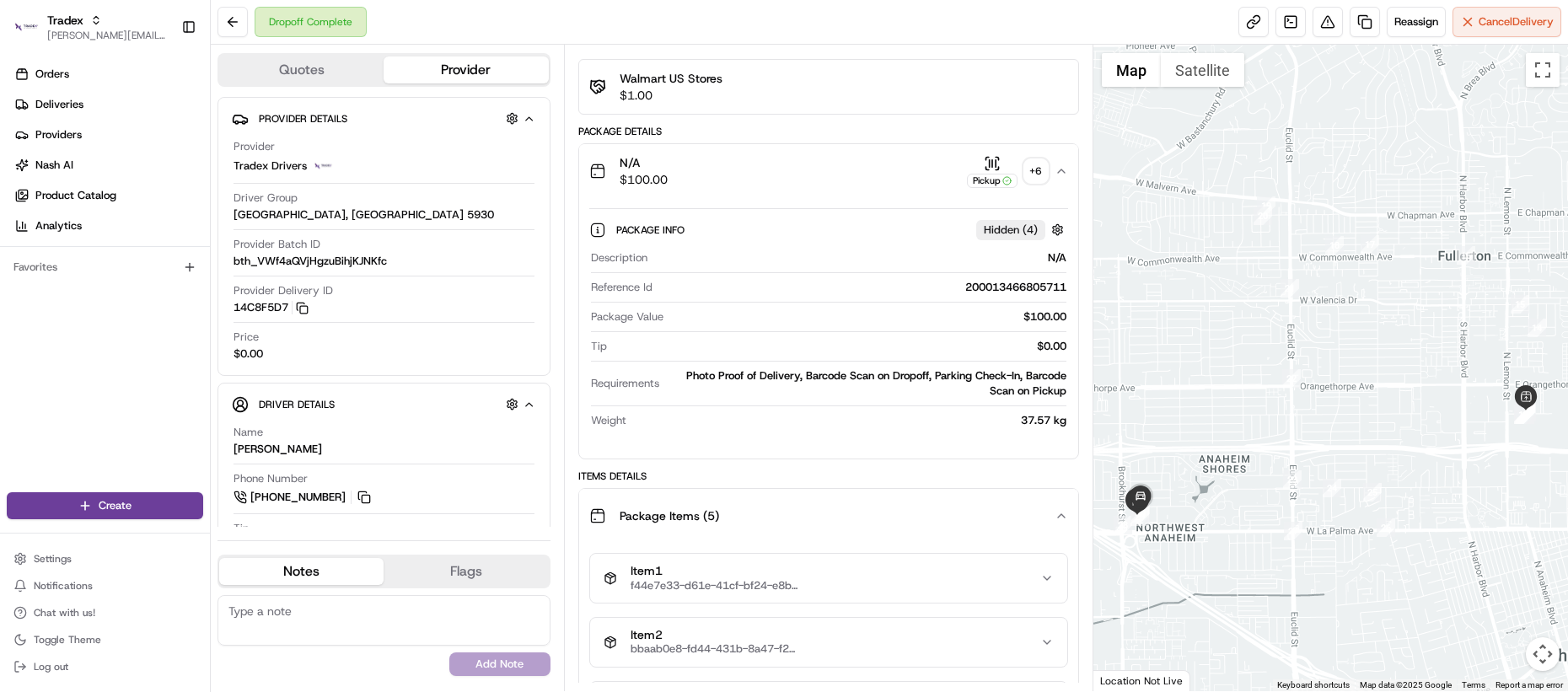
click at [867, 230] on div "Package Info Hidden ( 4 )" at bounding box center [842, 230] width 452 height 21
click at [863, 183] on div "N/A $100.00 Pickup + 6" at bounding box center [822, 172] width 466 height 34
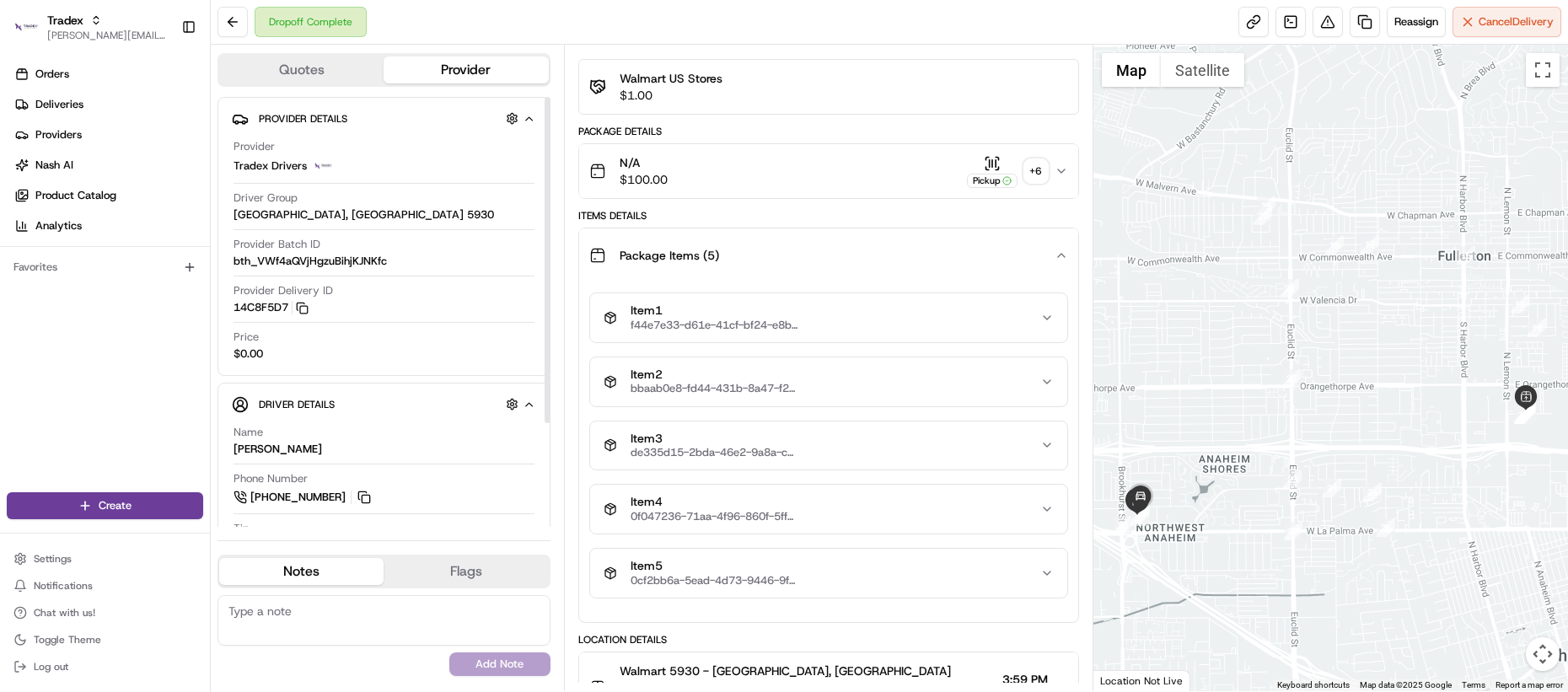
click at [288, 271] on div "Provider Batch ID bth_VWf4aQVjHgzuBihjKJNKfc" at bounding box center [384, 257] width 301 height 39
